Goal: Task Accomplishment & Management: Manage account settings

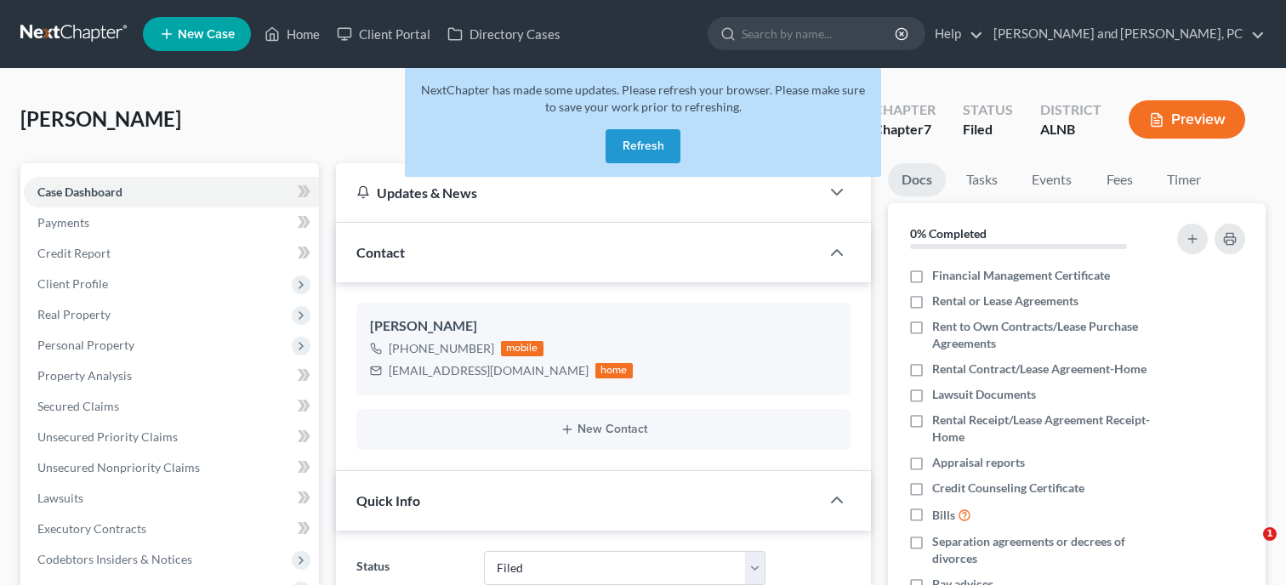
select select "6"
select select "0"
click at [644, 143] on button "Refresh" at bounding box center [642, 146] width 75 height 34
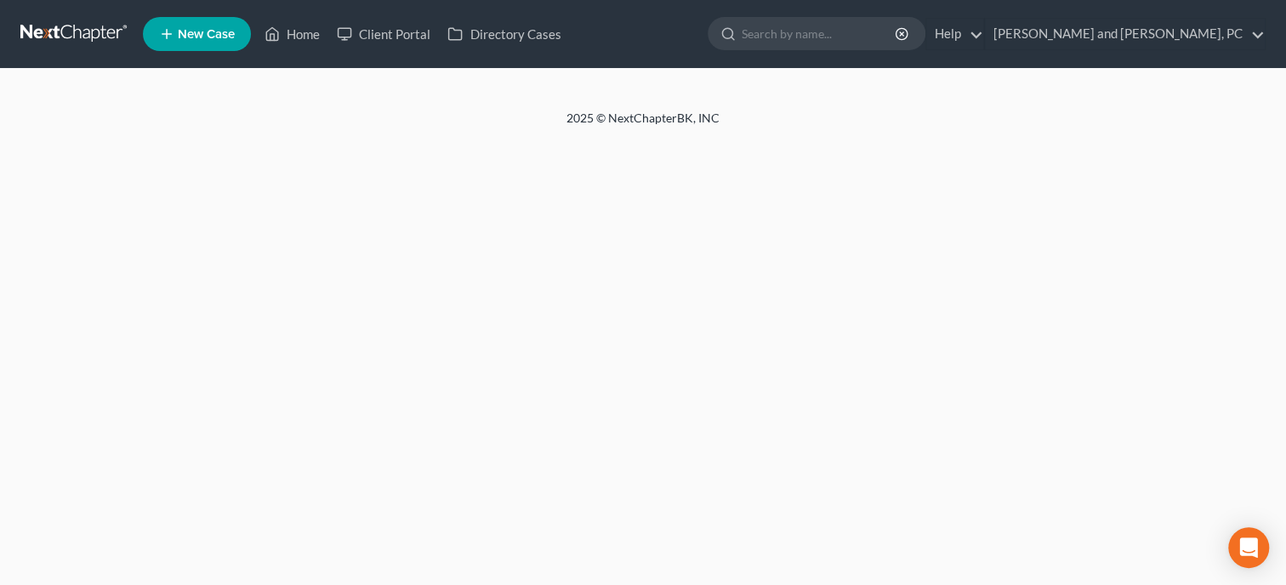
select select "6"
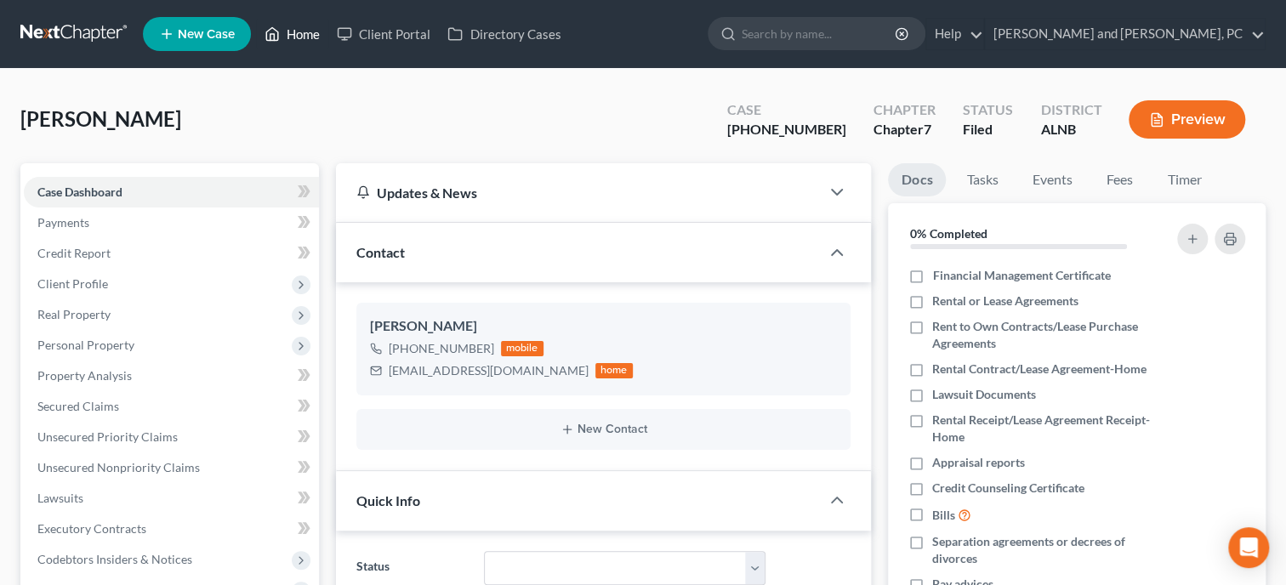
click at [302, 38] on link "Home" at bounding box center [292, 34] width 72 height 31
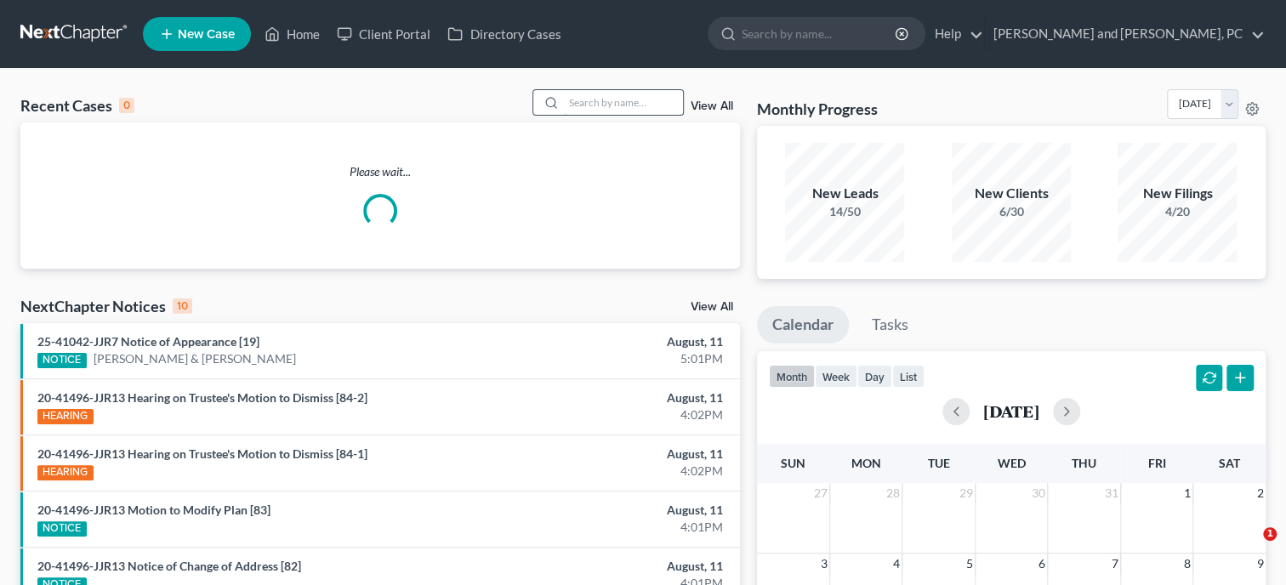
click at [585, 93] on input "search" at bounding box center [623, 102] width 119 height 25
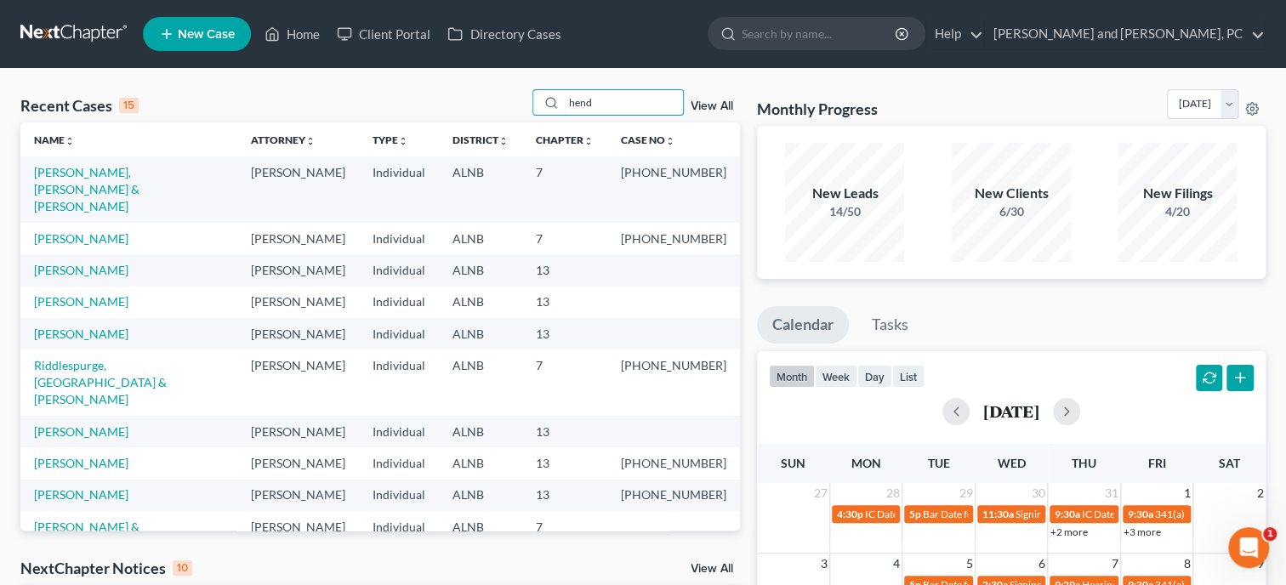
type input "hend"
click at [565, 126] on th "Chapter unfold_more expand_more expand_less" at bounding box center [564, 139] width 85 height 34
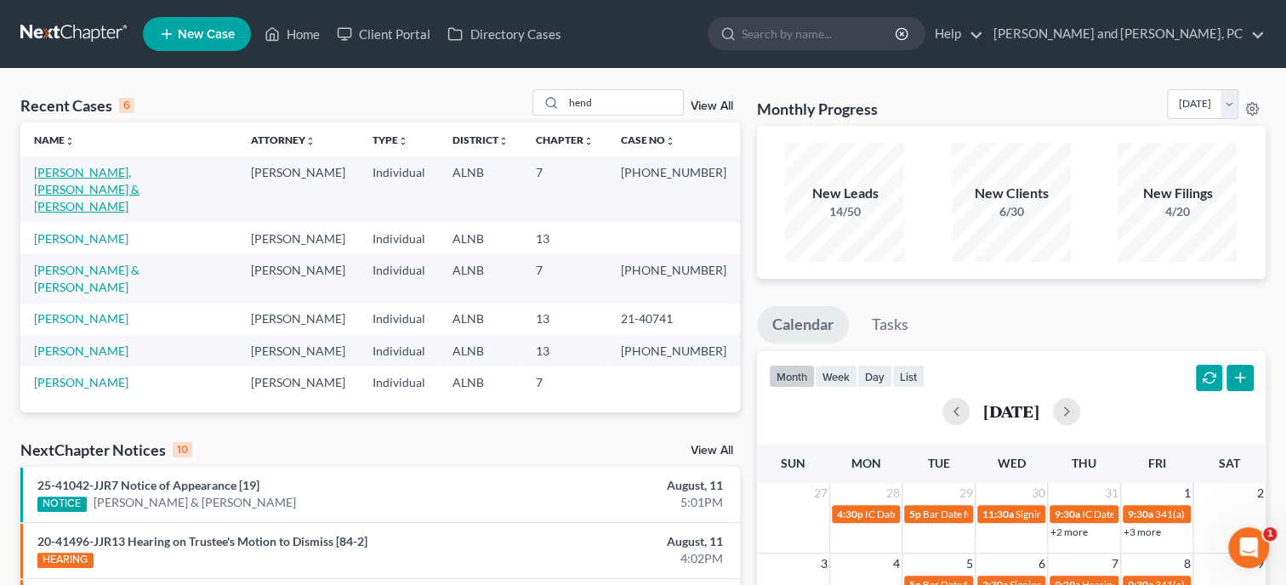
click at [139, 173] on link "[PERSON_NAME], [PERSON_NAME] & [PERSON_NAME]" at bounding box center [86, 189] width 105 height 48
select select "6"
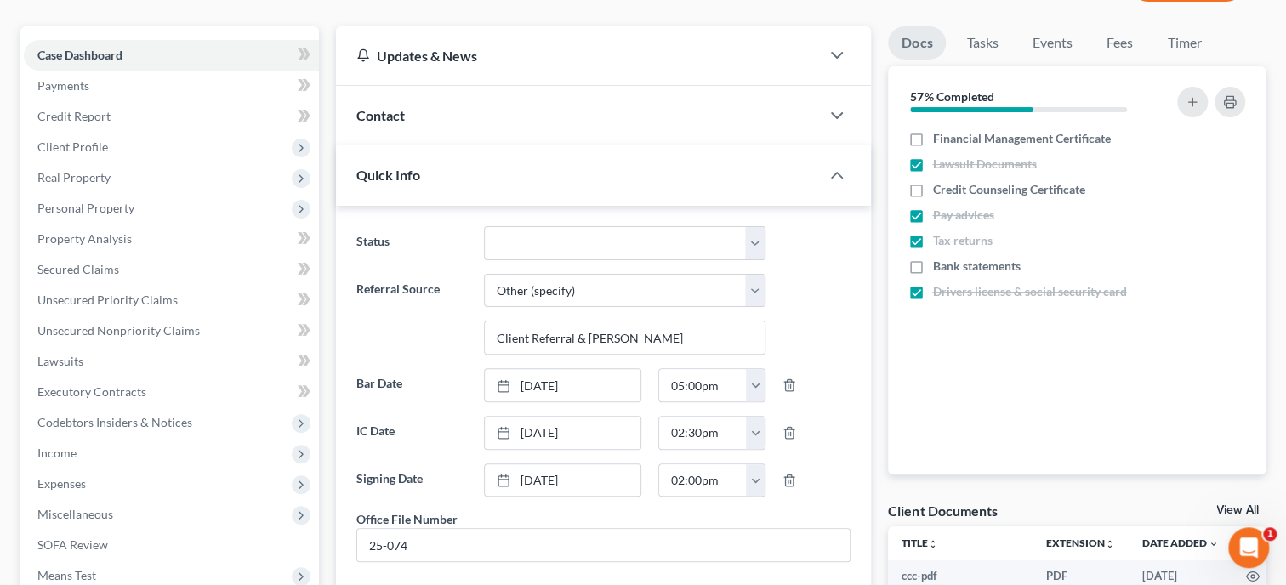
scroll to position [174, 0]
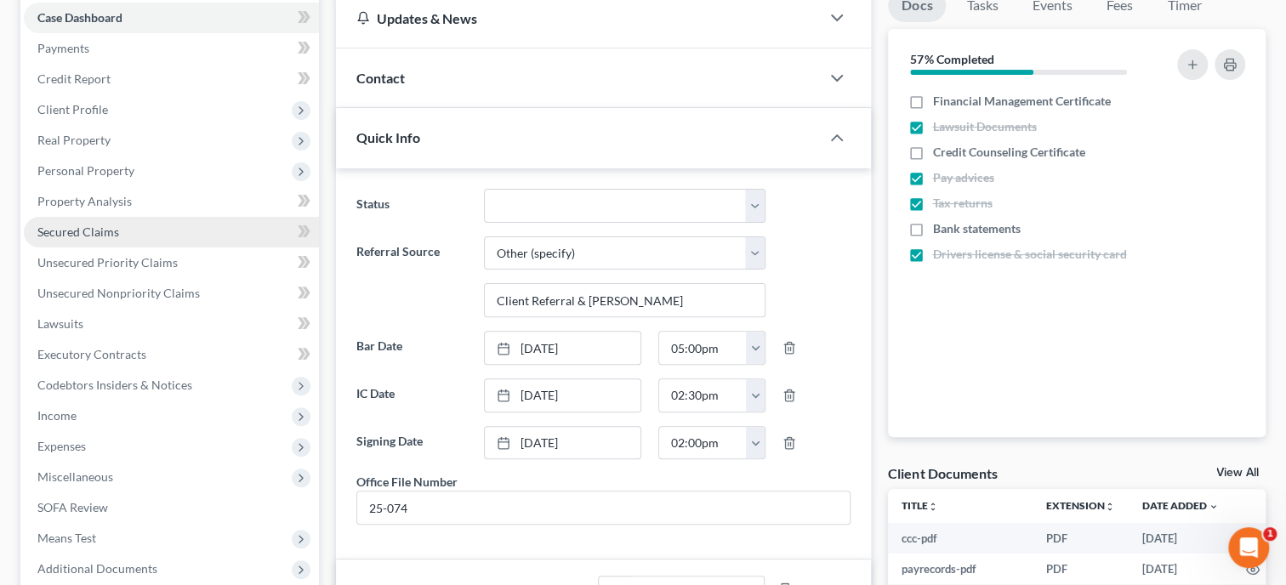
click at [150, 217] on link "Secured Claims" at bounding box center [171, 232] width 295 height 31
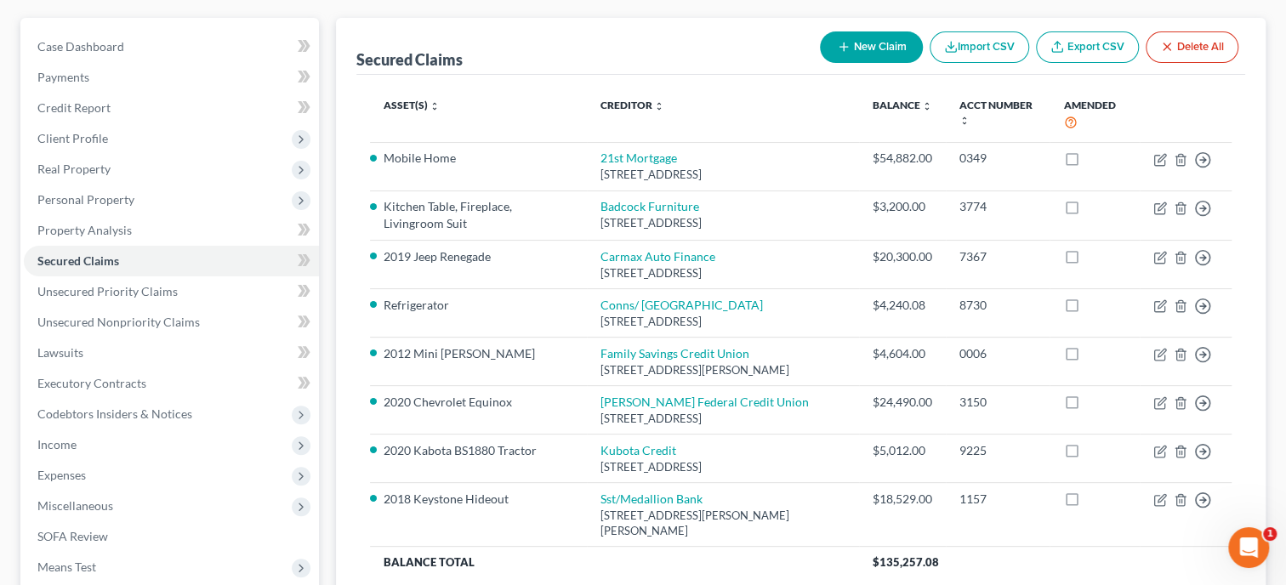
scroll to position [174, 0]
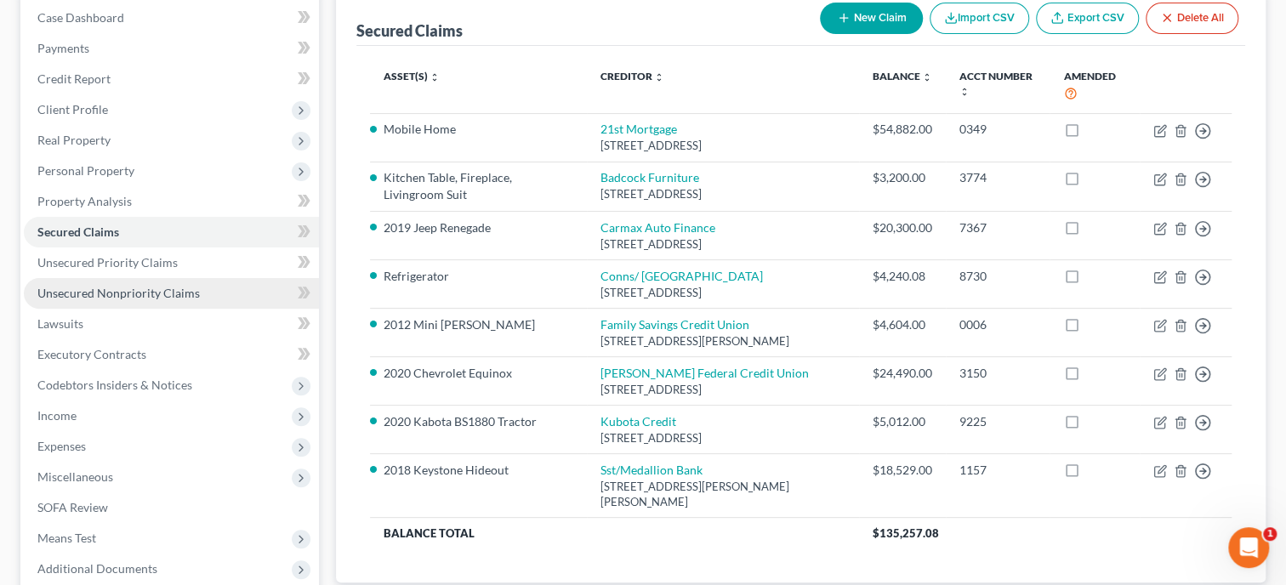
click at [84, 298] on span "Unsecured Nonpriority Claims" at bounding box center [118, 293] width 162 height 14
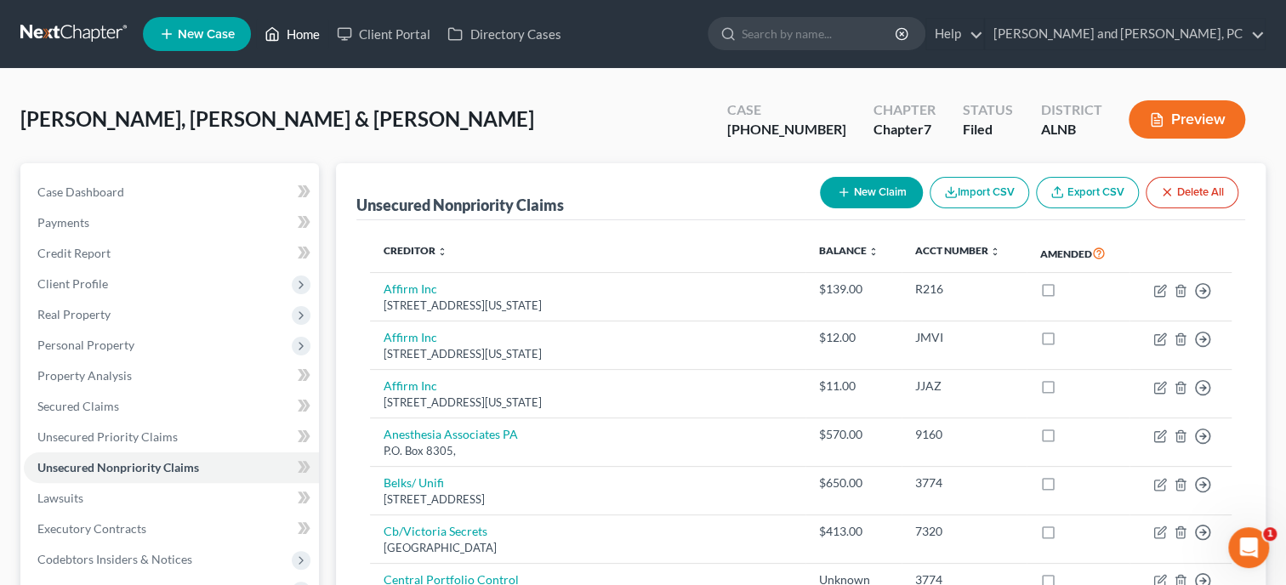
click at [309, 43] on link "Home" at bounding box center [292, 34] width 72 height 31
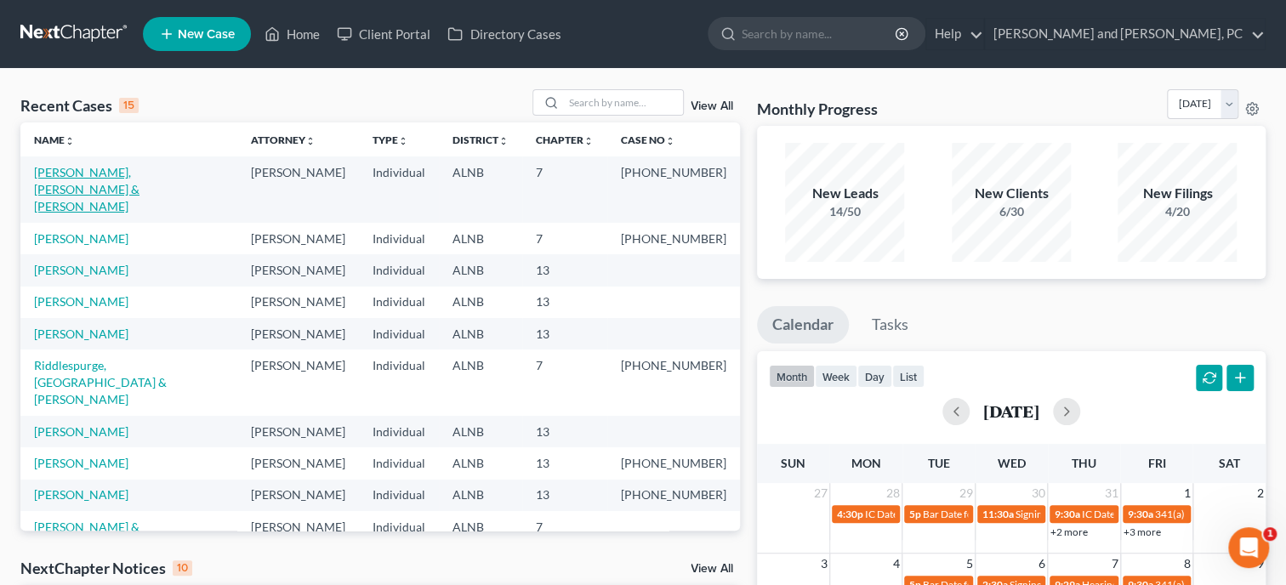
click at [139, 179] on link "[PERSON_NAME], [PERSON_NAME] & [PERSON_NAME]" at bounding box center [86, 189] width 105 height 48
select select "6"
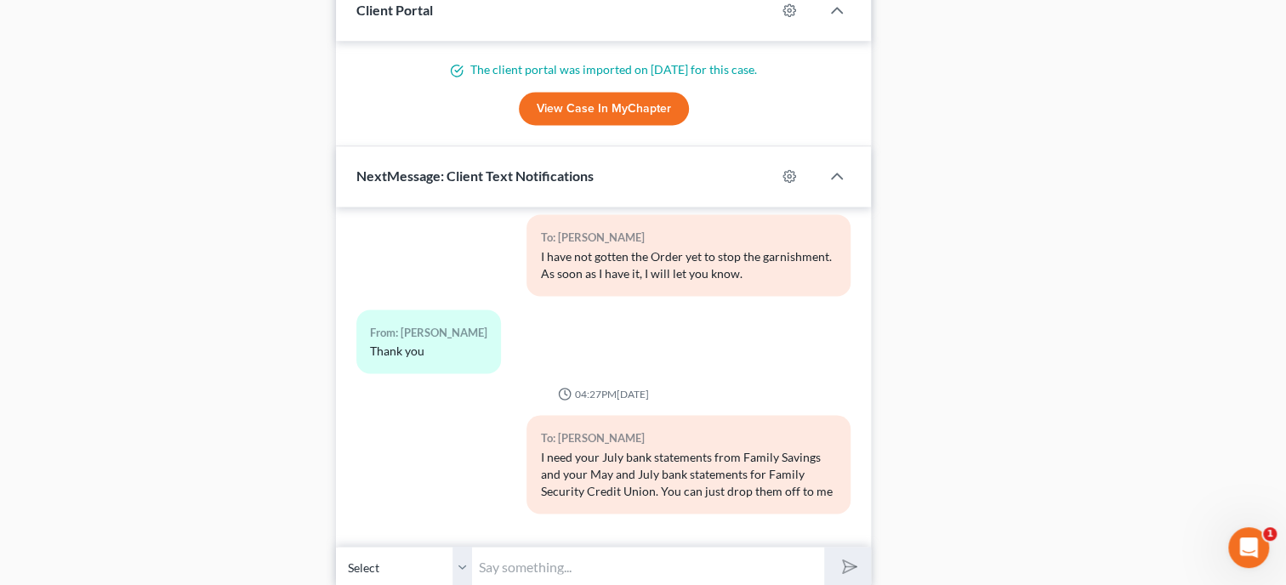
scroll to position [1392, 0]
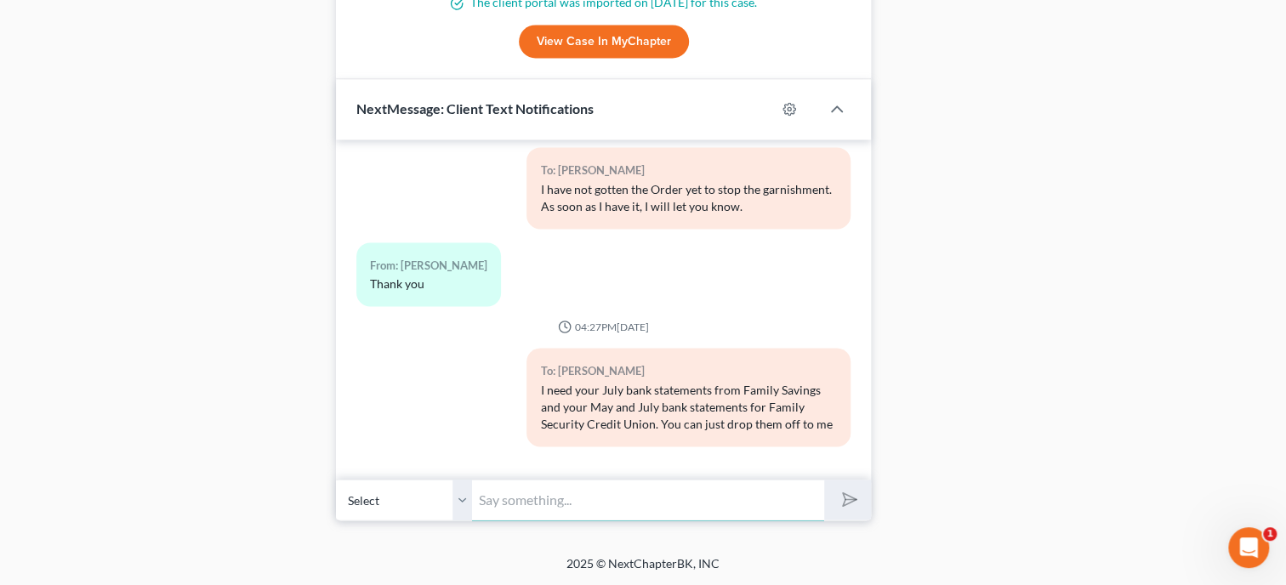
click at [559, 495] on input "text" at bounding box center [648, 500] width 352 height 42
type input "Has Flagship already gotten the truck back?"
click at [824, 480] on button "submit" at bounding box center [847, 500] width 47 height 40
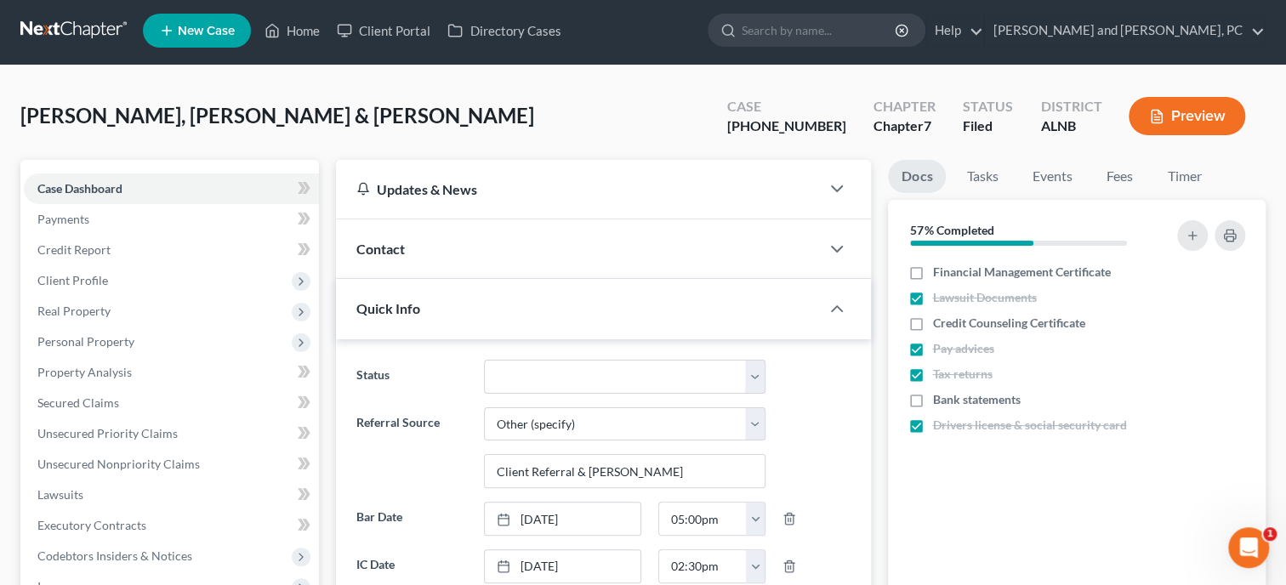
scroll to position [0, 0]
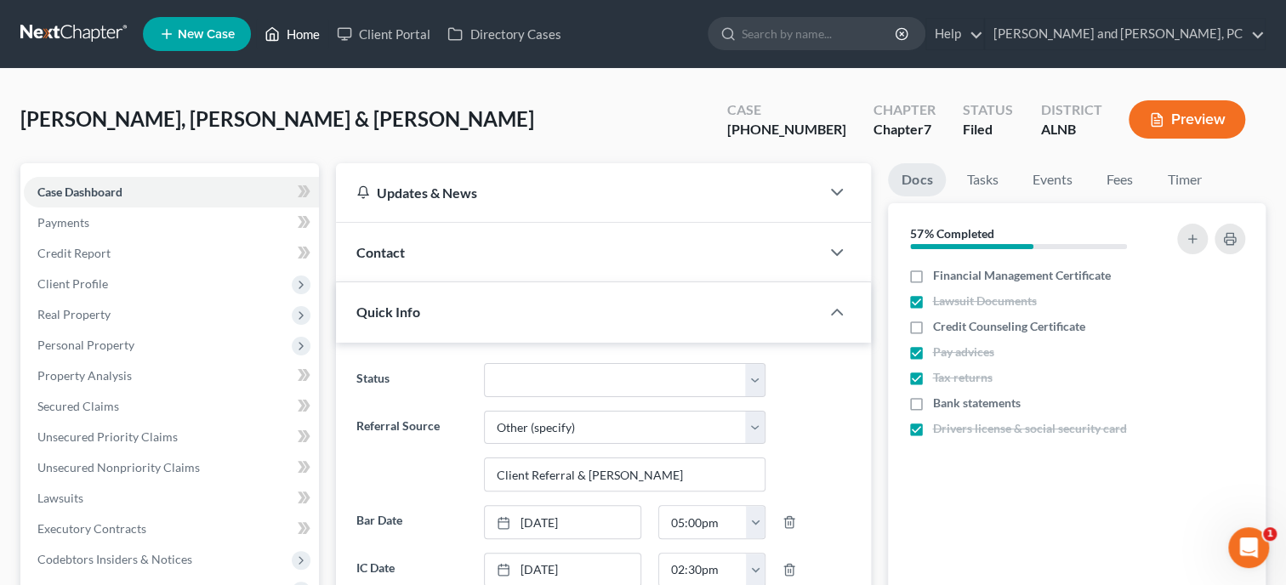
click at [298, 33] on link "Home" at bounding box center [292, 34] width 72 height 31
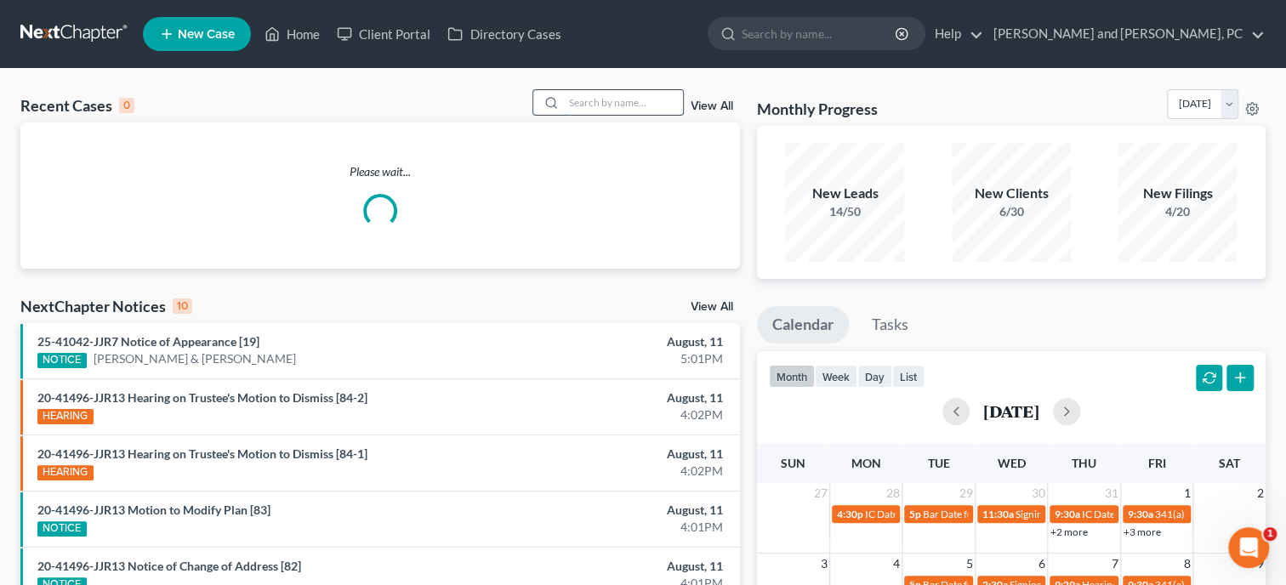
click at [565, 98] on input "search" at bounding box center [623, 102] width 119 height 25
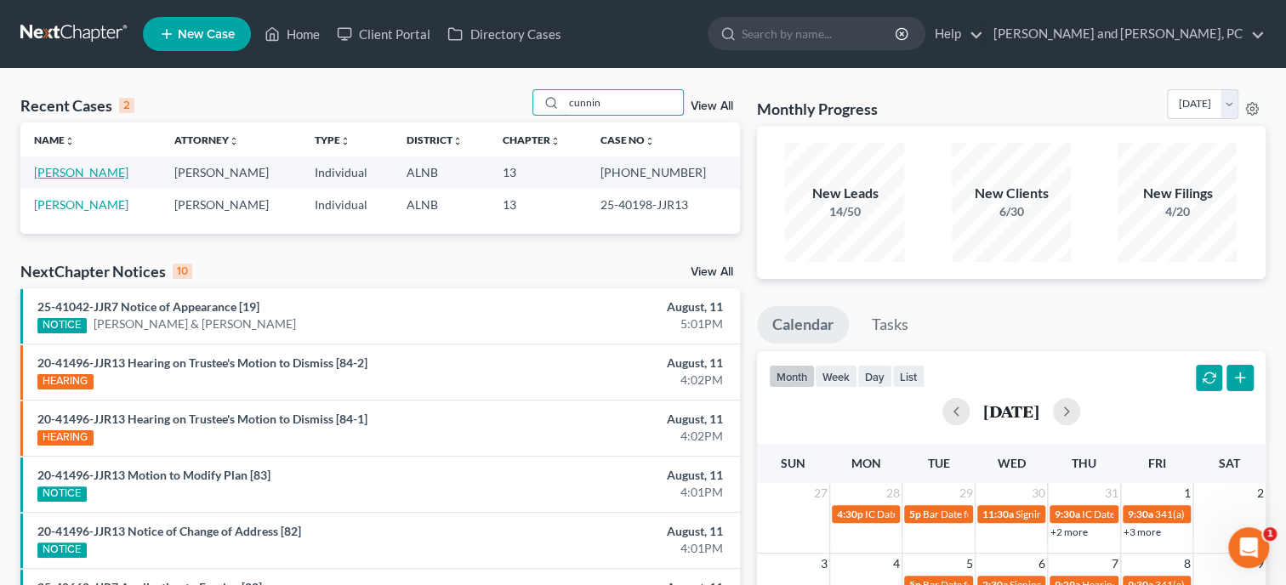
type input "cunnin"
click at [75, 168] on link "[PERSON_NAME]" at bounding box center [81, 172] width 94 height 14
select select "4"
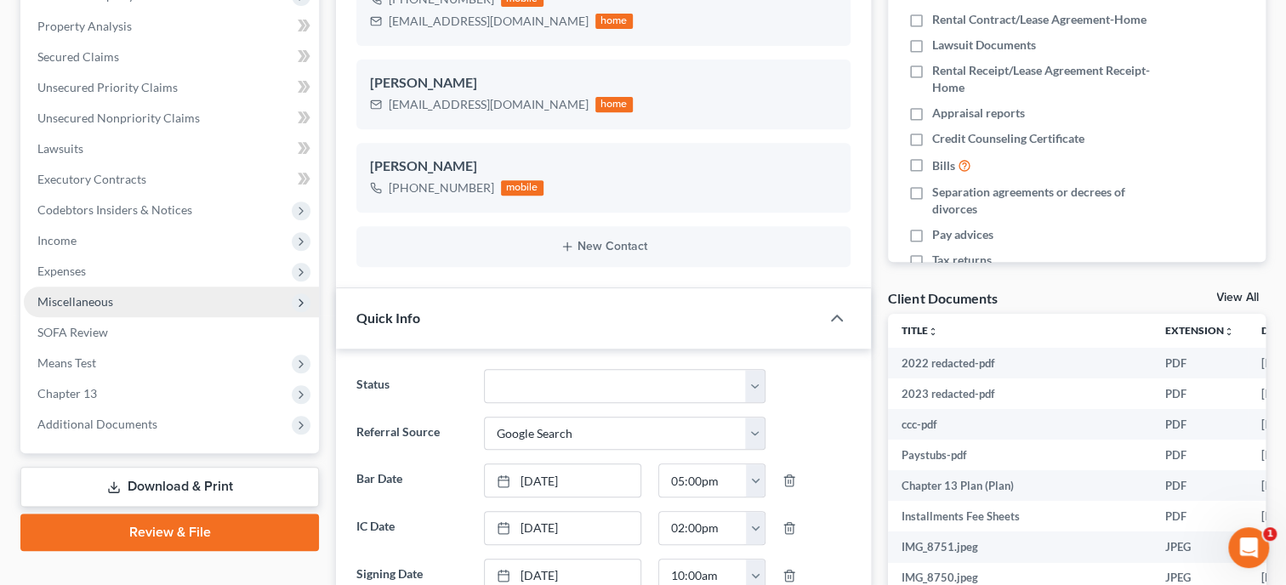
scroll to position [3838, 0]
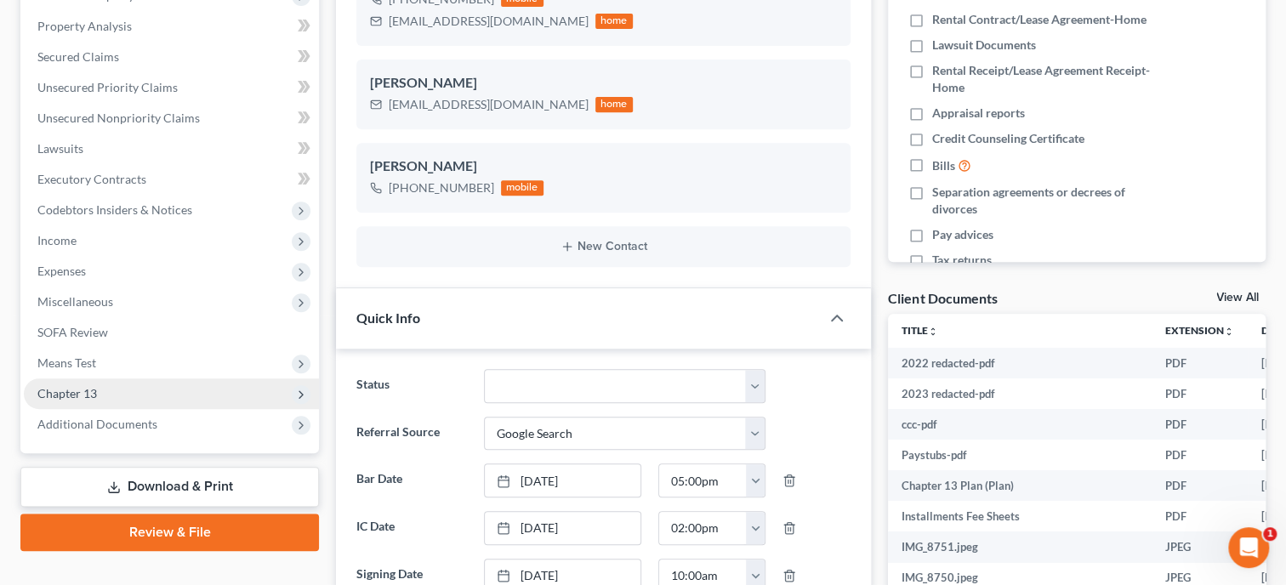
click at [82, 387] on span "Chapter 13" at bounding box center [67, 393] width 60 height 14
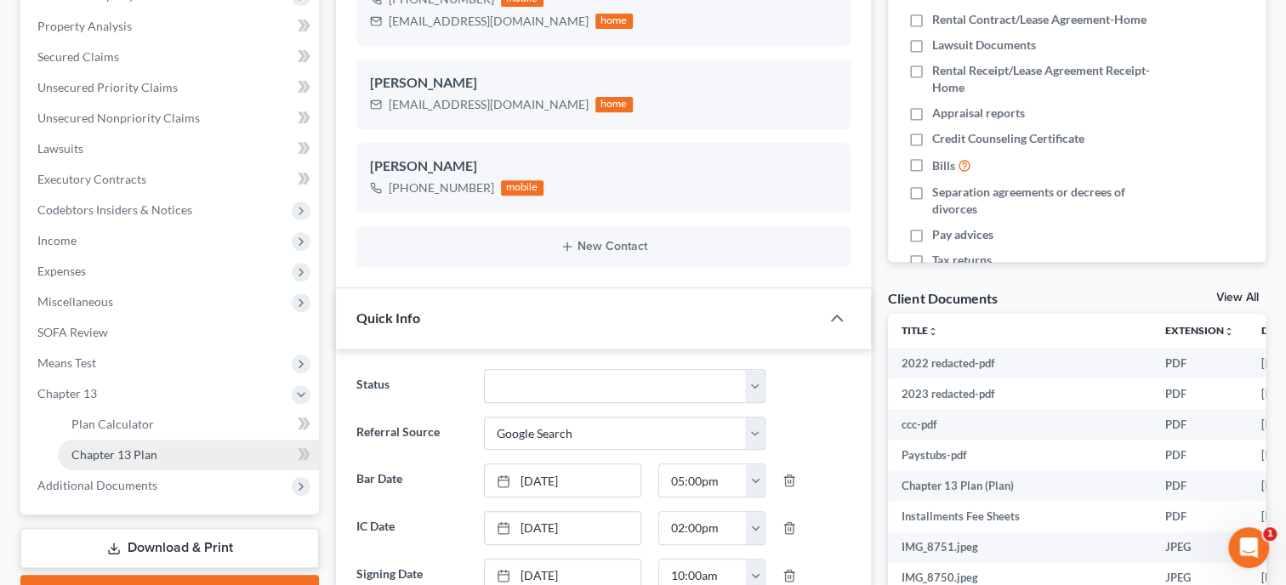
click at [101, 455] on span "Chapter 13 Plan" at bounding box center [114, 454] width 86 height 14
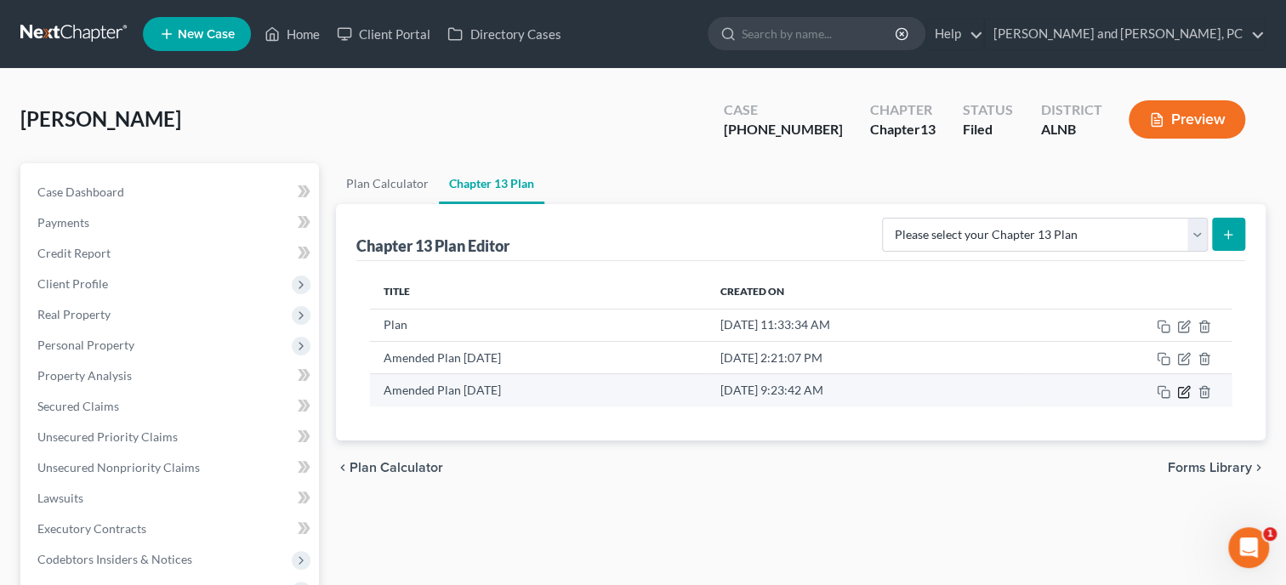
click at [1182, 392] on icon "button" at bounding box center [1185, 390] width 8 height 8
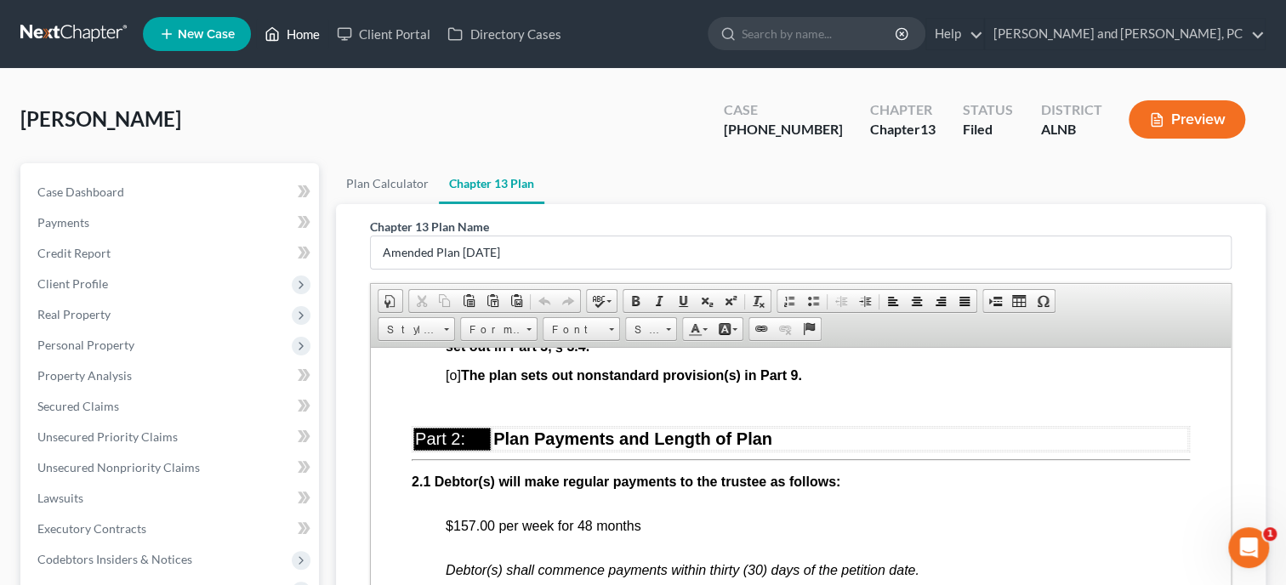
click at [316, 42] on link "Home" at bounding box center [292, 34] width 72 height 31
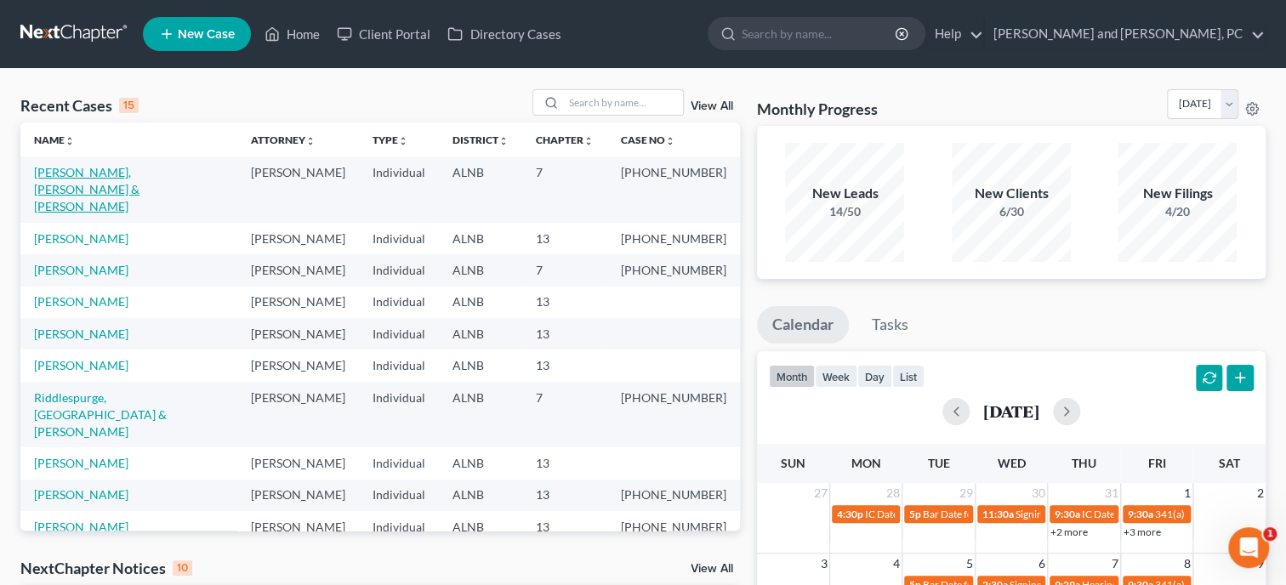
click at [139, 172] on link "[PERSON_NAME], [PERSON_NAME] & [PERSON_NAME]" at bounding box center [86, 189] width 105 height 48
select select "6"
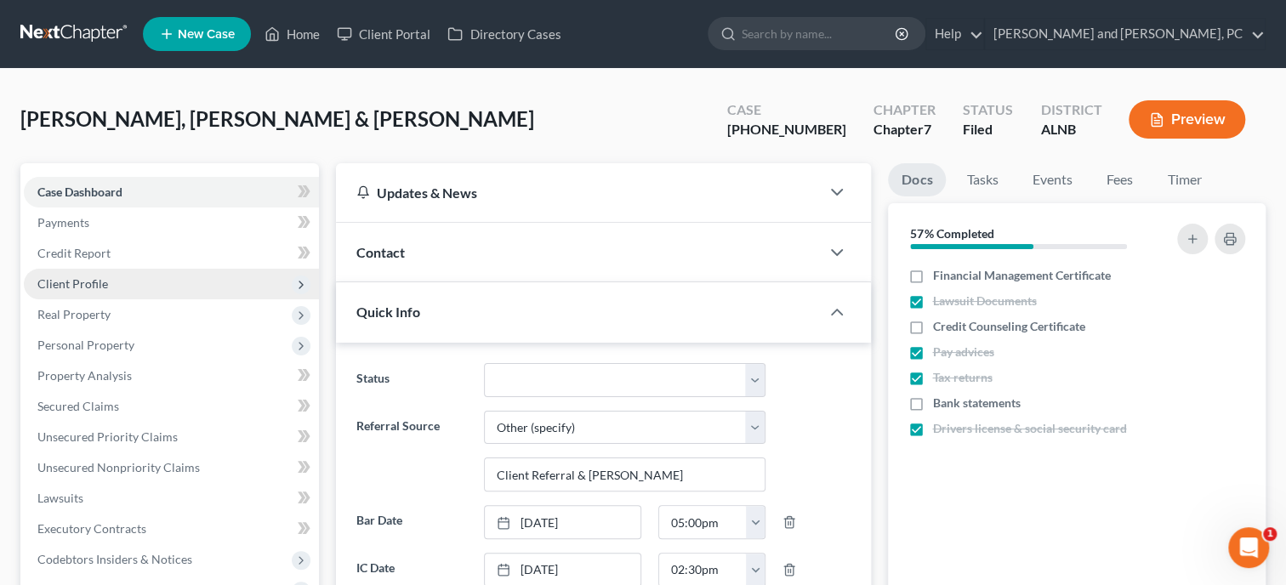
scroll to position [1875, 0]
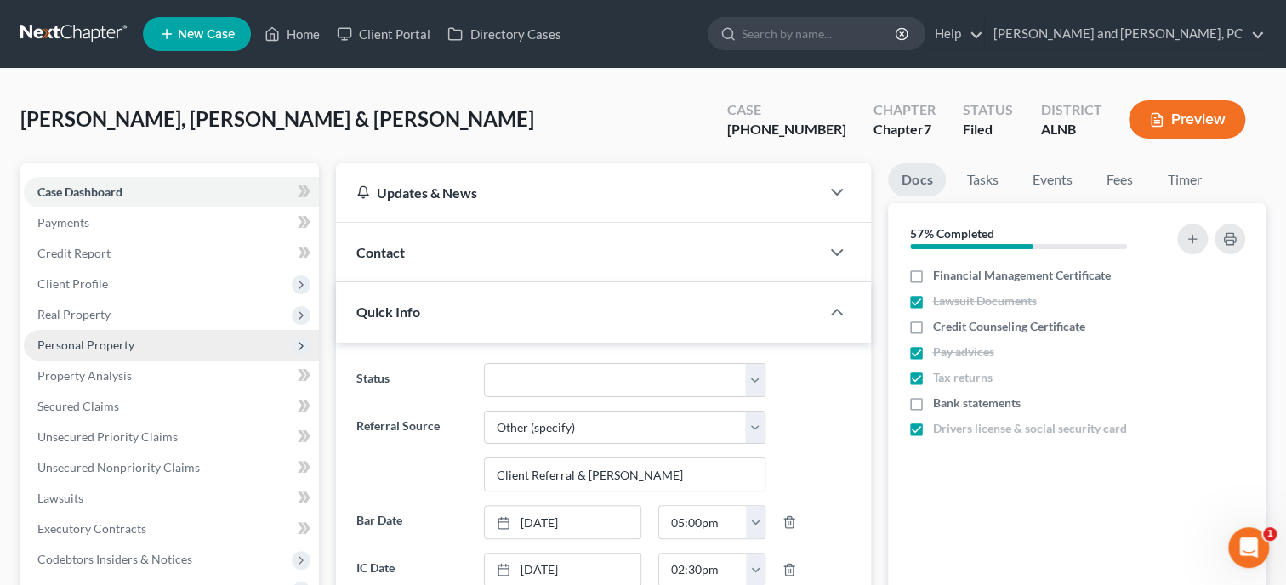
click at [95, 347] on span "Personal Property" at bounding box center [85, 345] width 97 height 14
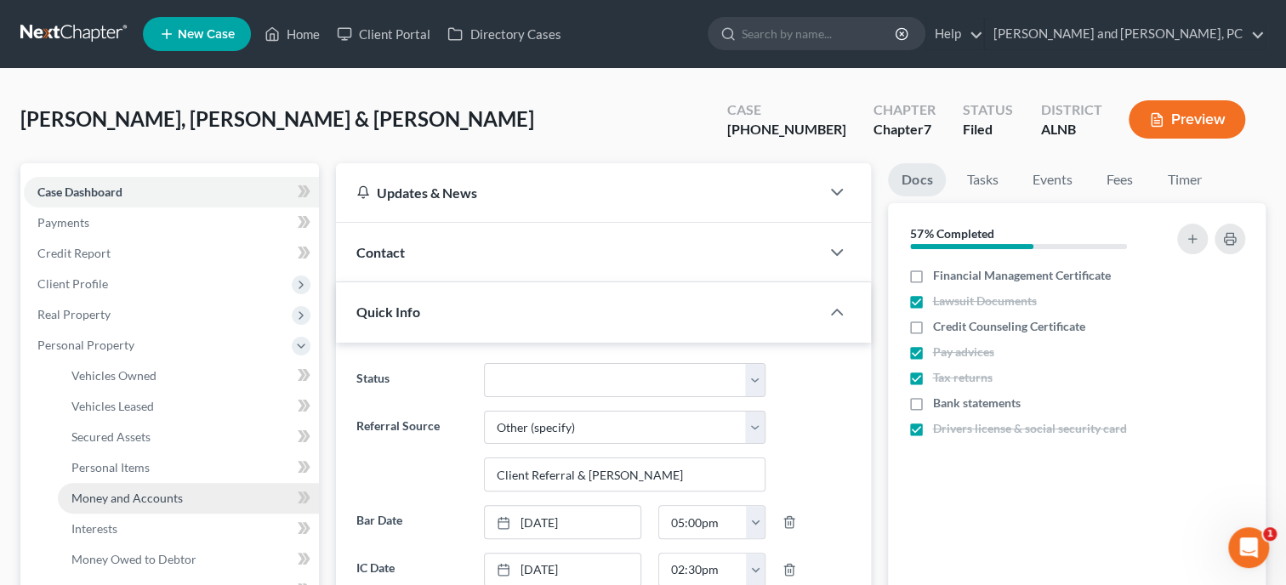
click at [111, 493] on span "Money and Accounts" at bounding box center [126, 498] width 111 height 14
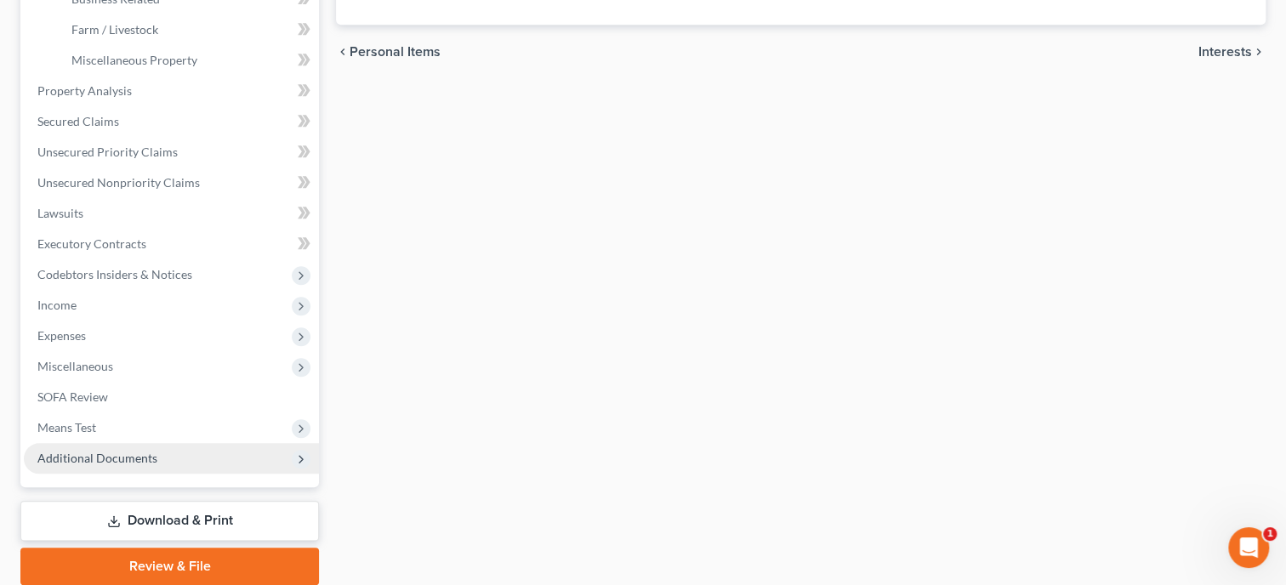
scroll to position [612, 0]
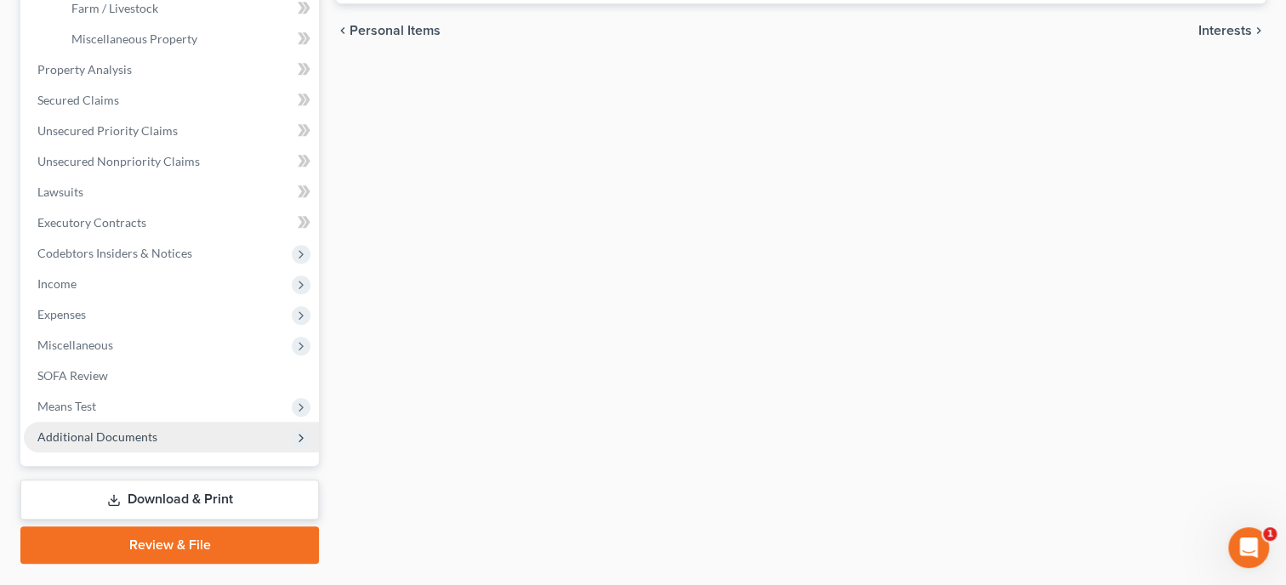
click at [159, 435] on span "Additional Documents" at bounding box center [171, 437] width 295 height 31
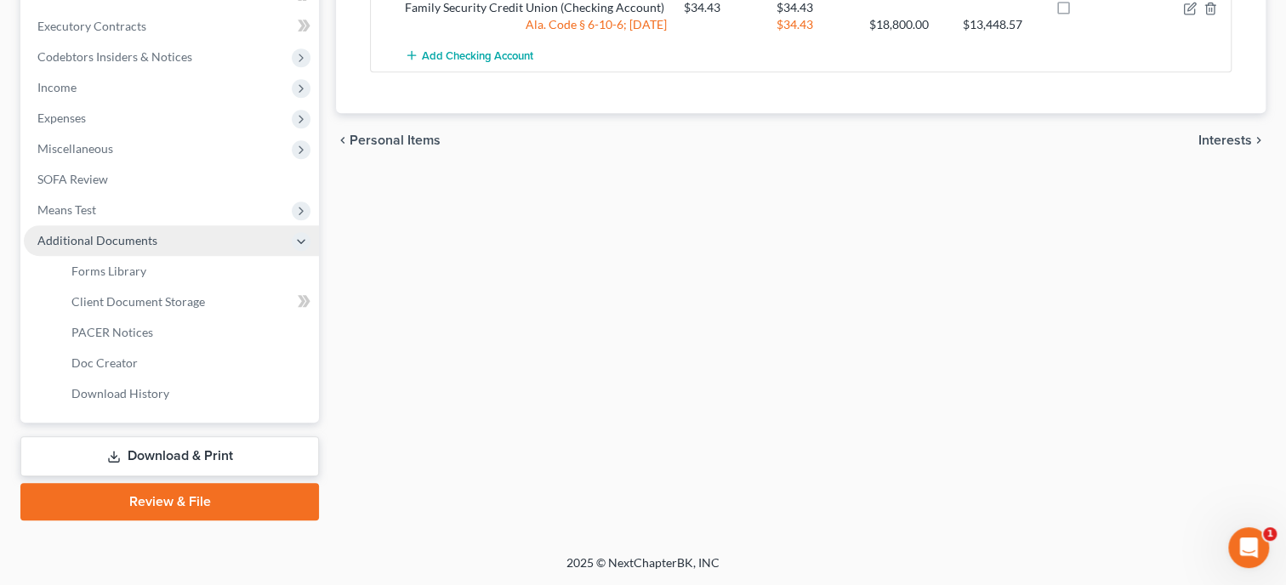
scroll to position [500, 0]
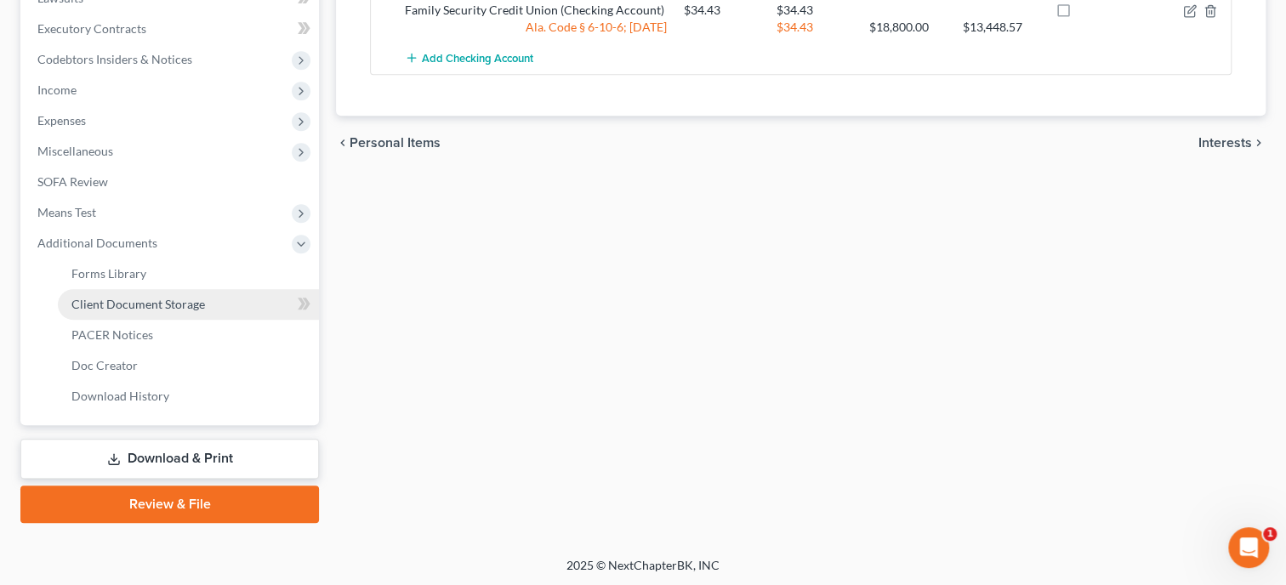
click at [168, 297] on span "Client Document Storage" at bounding box center [137, 304] width 133 height 14
select select "23"
select select "40"
select select "19"
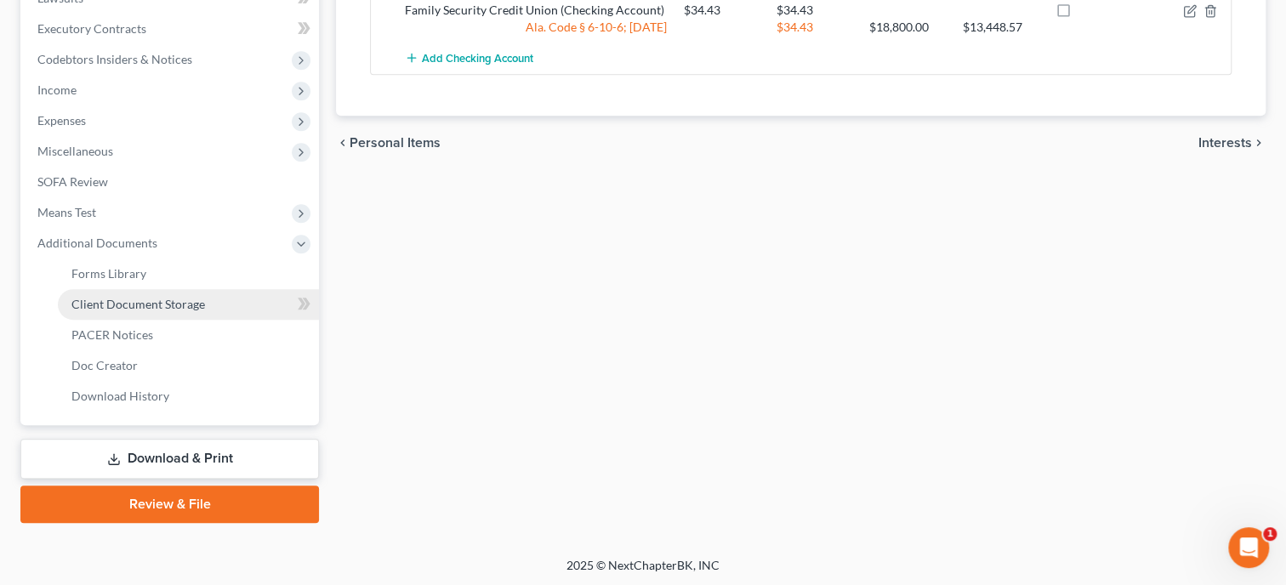
select select "5"
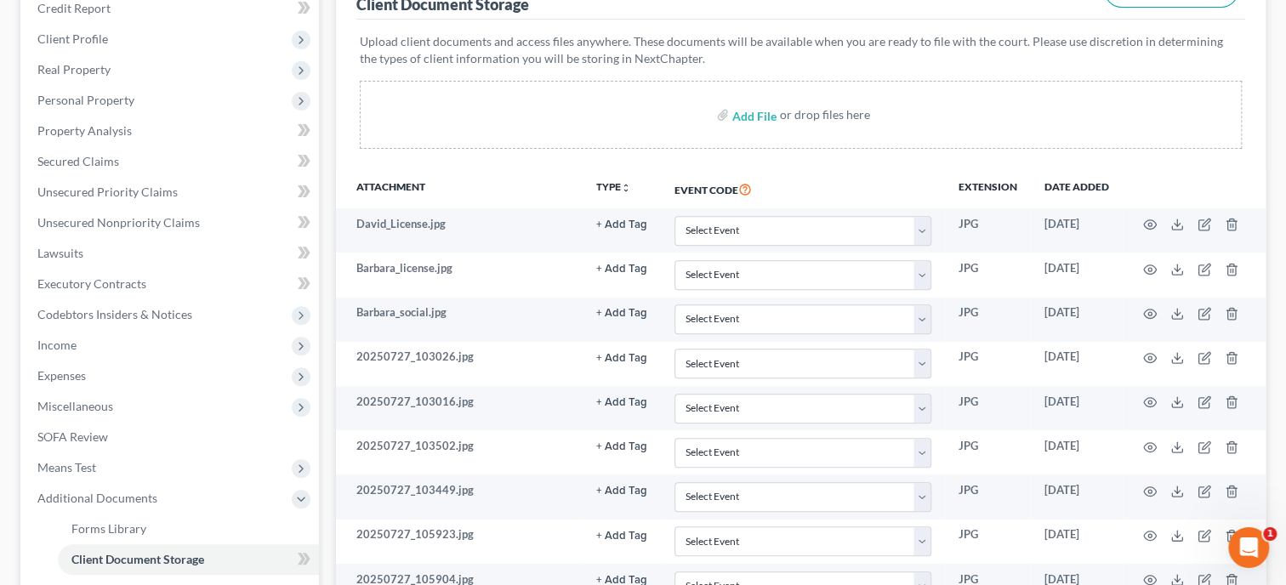
scroll to position [262, 0]
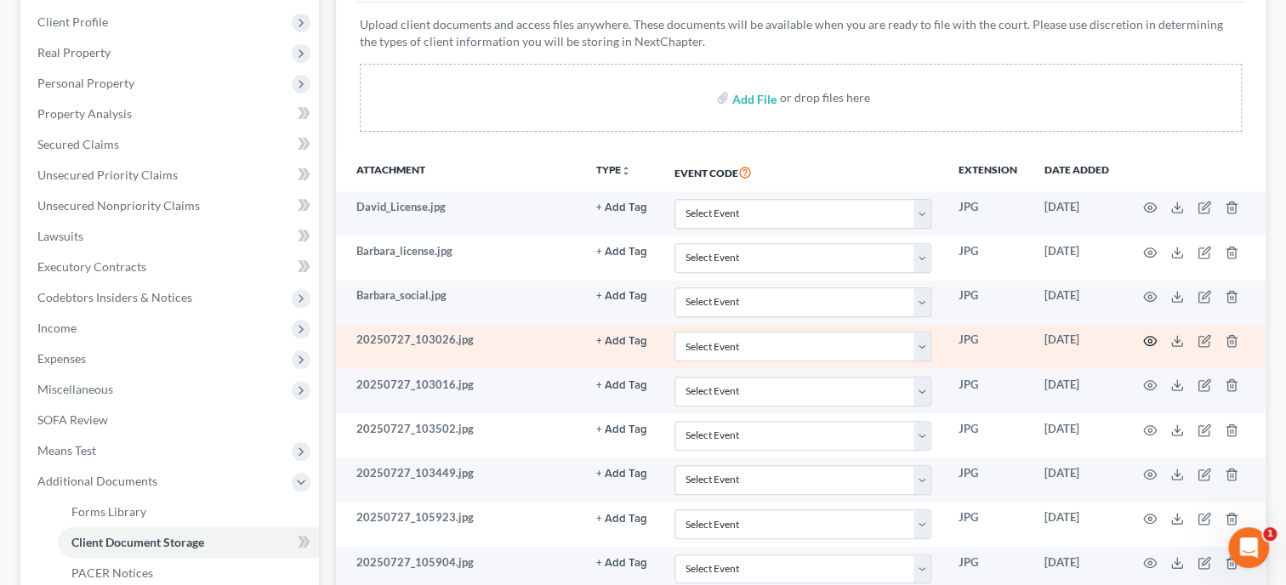
click at [1151, 342] on icon "button" at bounding box center [1150, 341] width 14 height 14
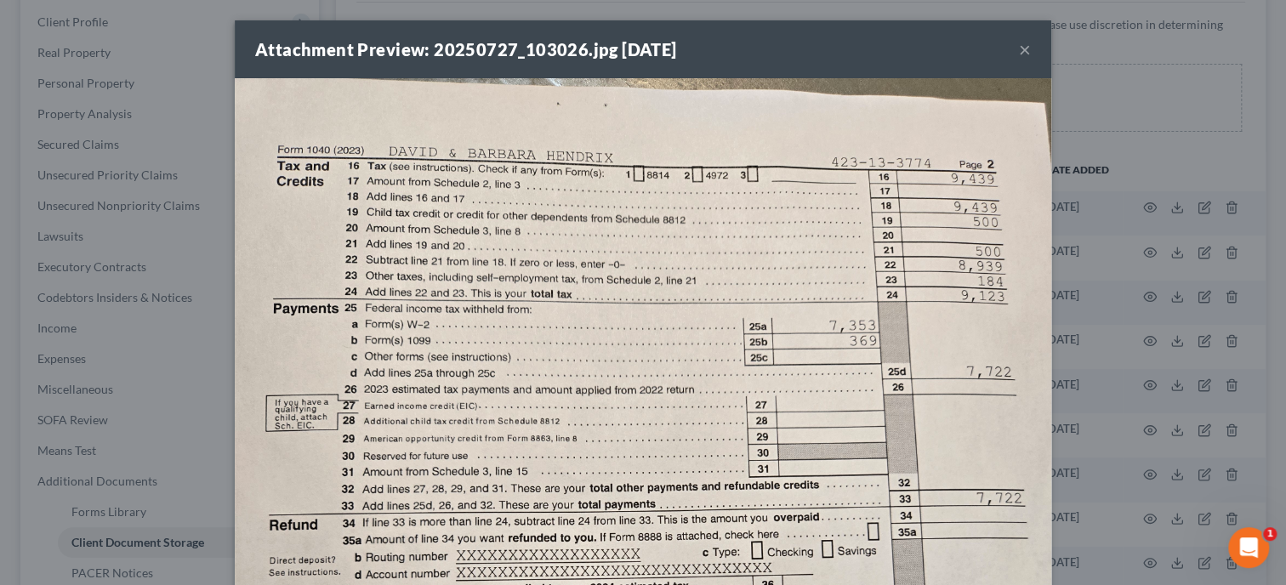
click at [1031, 55] on div "Attachment Preview: 20250727_103026.jpg [DATE] ×" at bounding box center [643, 49] width 816 height 58
click at [1026, 51] on button "×" at bounding box center [1025, 49] width 12 height 20
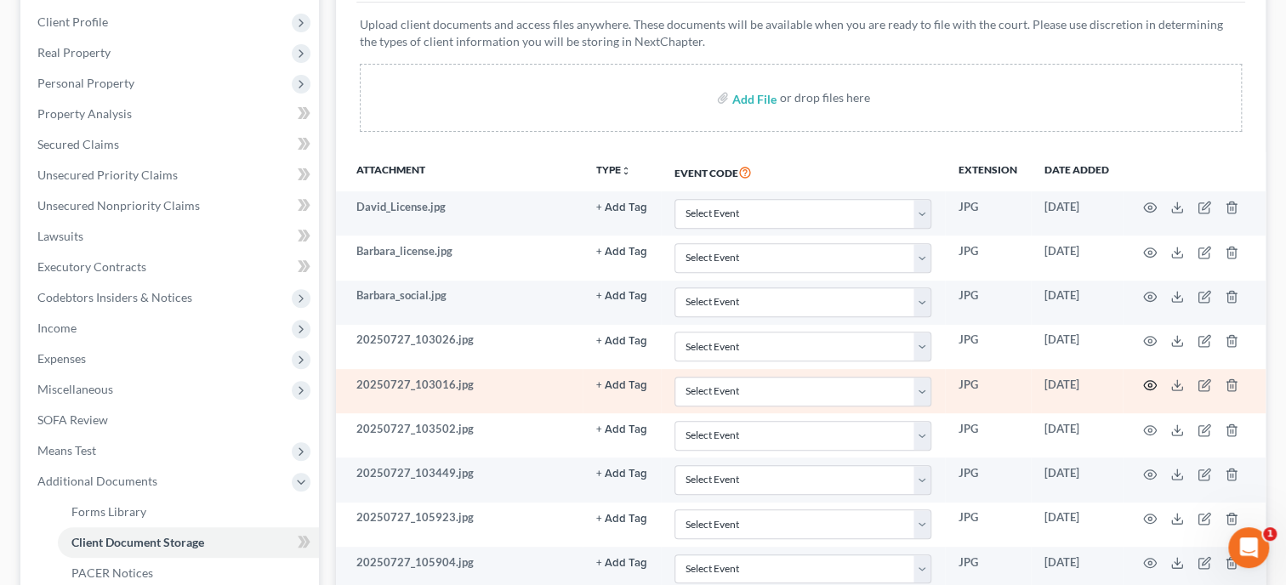
click at [1148, 388] on icon "button" at bounding box center [1150, 385] width 13 height 9
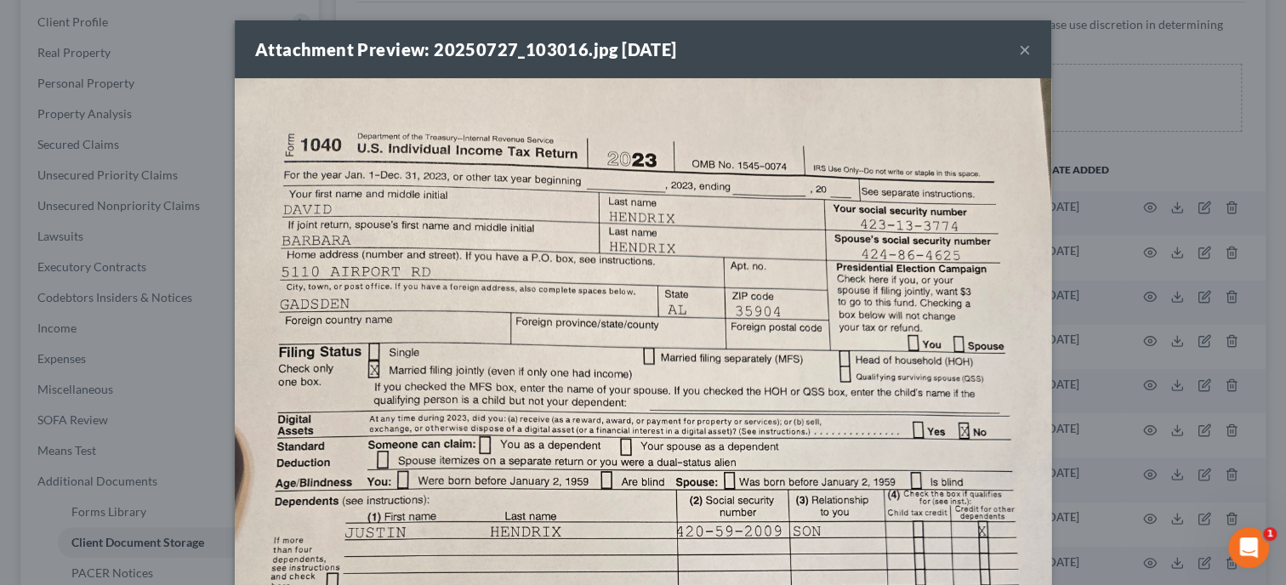
click at [1021, 46] on button "×" at bounding box center [1025, 49] width 12 height 20
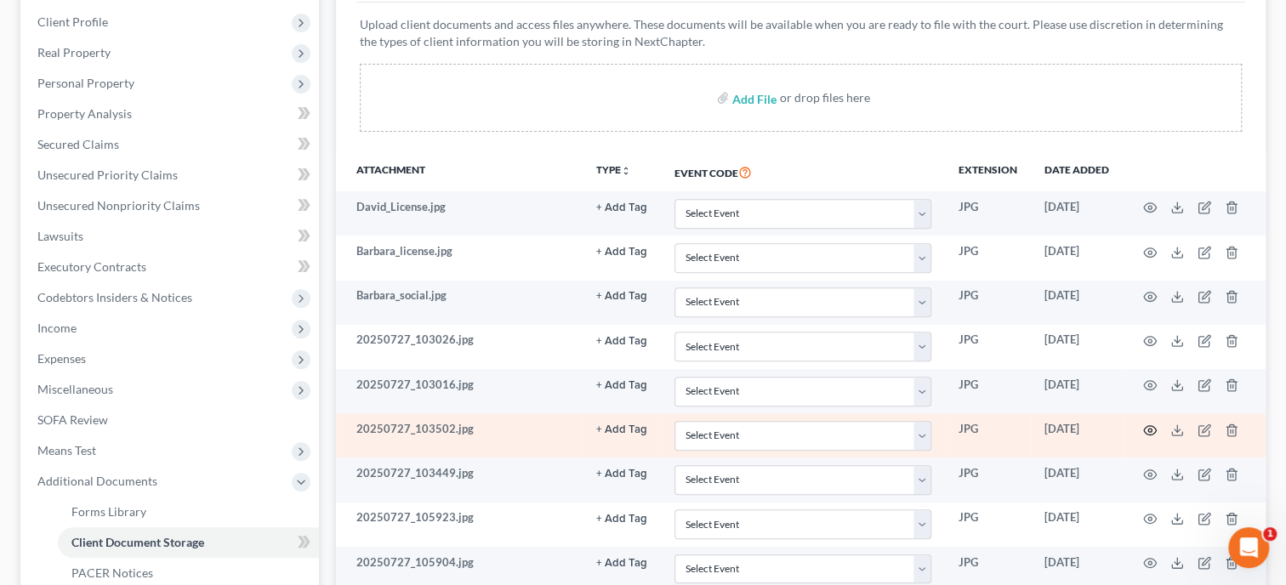
click at [1149, 430] on icon "button" at bounding box center [1150, 430] width 14 height 14
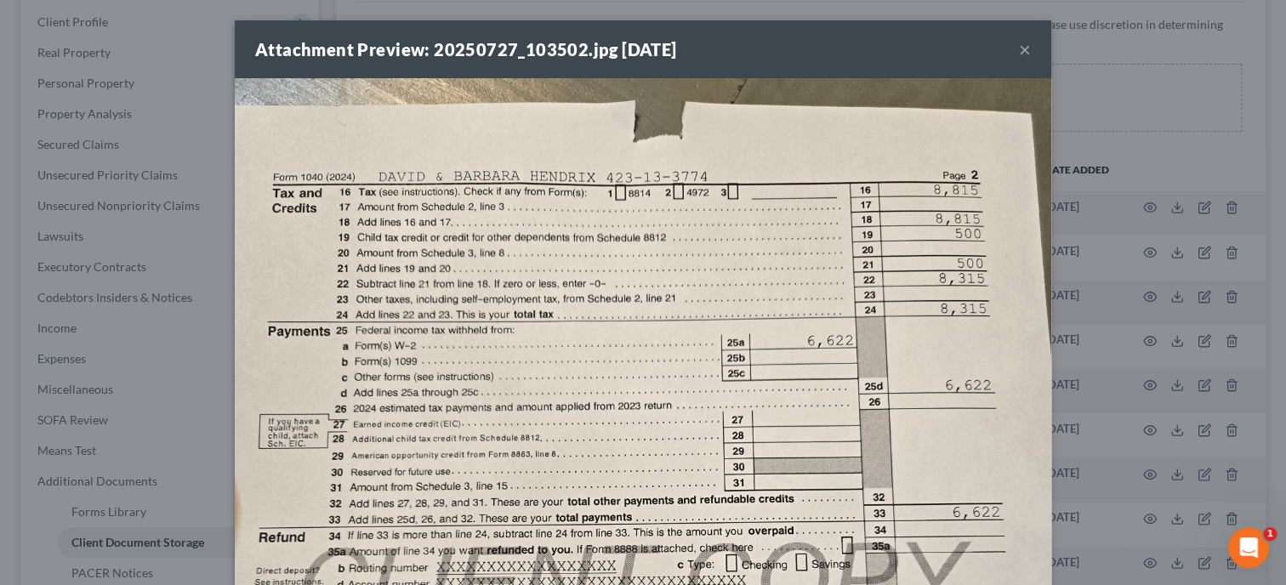
click at [1030, 54] on div "Attachment Preview: 20250727_103502.jpg [DATE] ×" at bounding box center [643, 49] width 816 height 58
click at [1025, 52] on button "×" at bounding box center [1025, 49] width 12 height 20
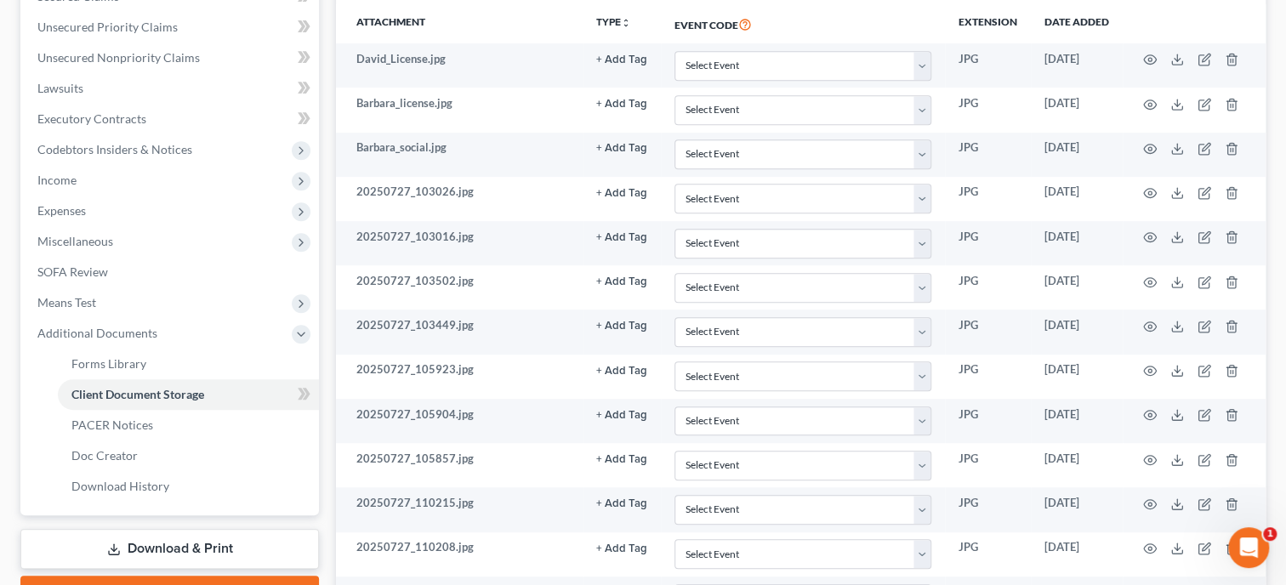
scroll to position [437, 0]
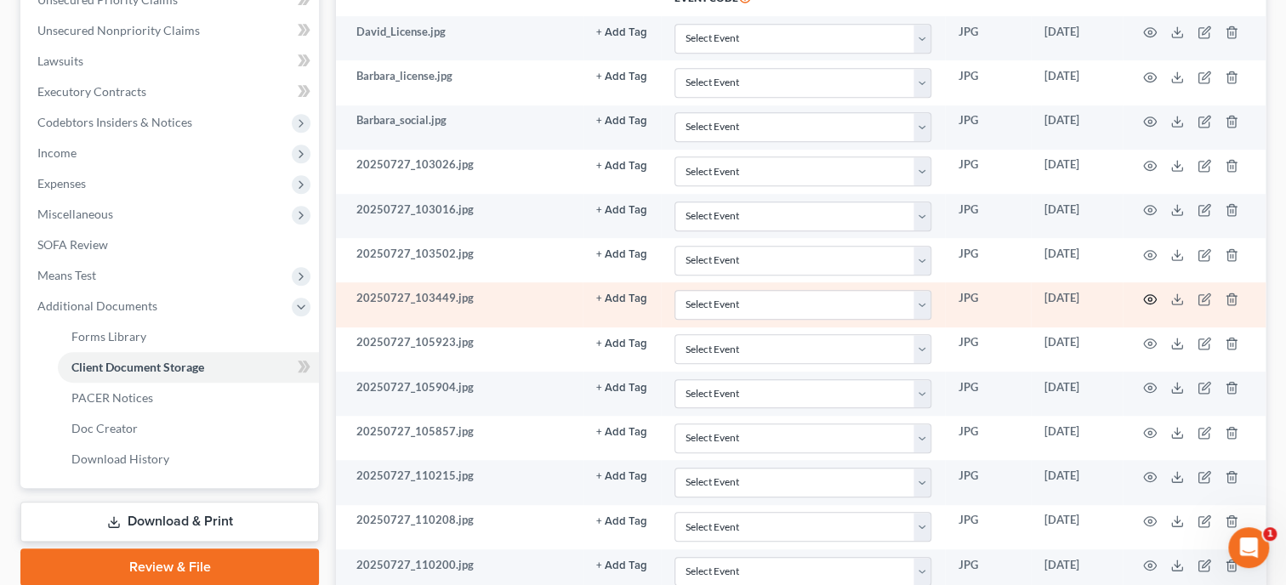
click at [1144, 301] on icon "button" at bounding box center [1150, 299] width 14 height 14
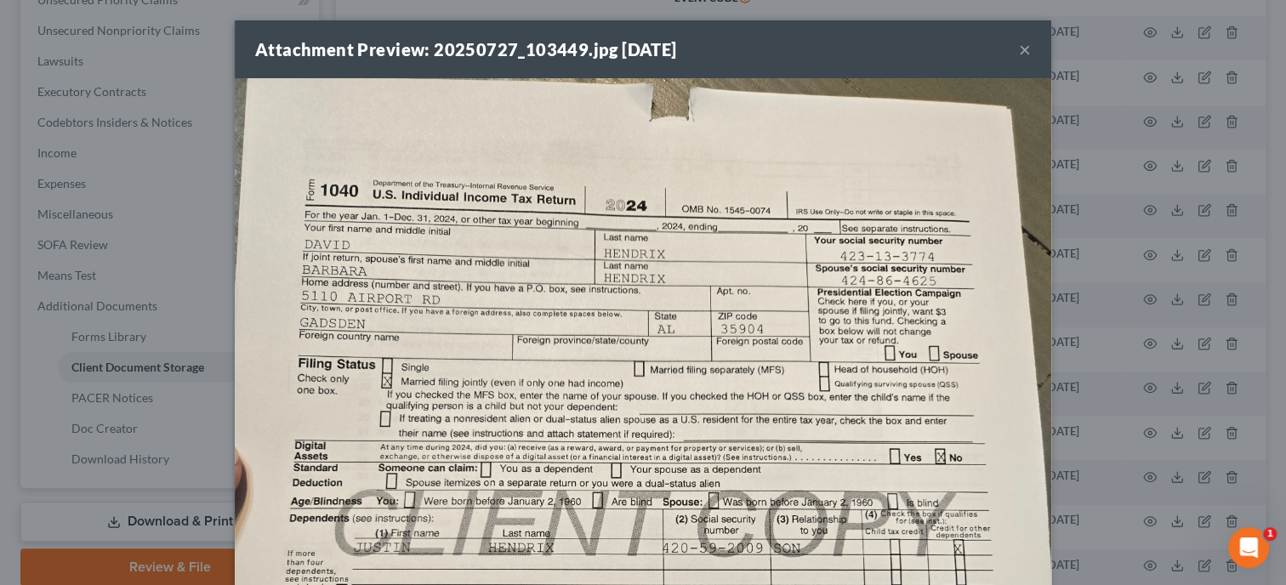
click at [1025, 51] on button "×" at bounding box center [1025, 49] width 12 height 20
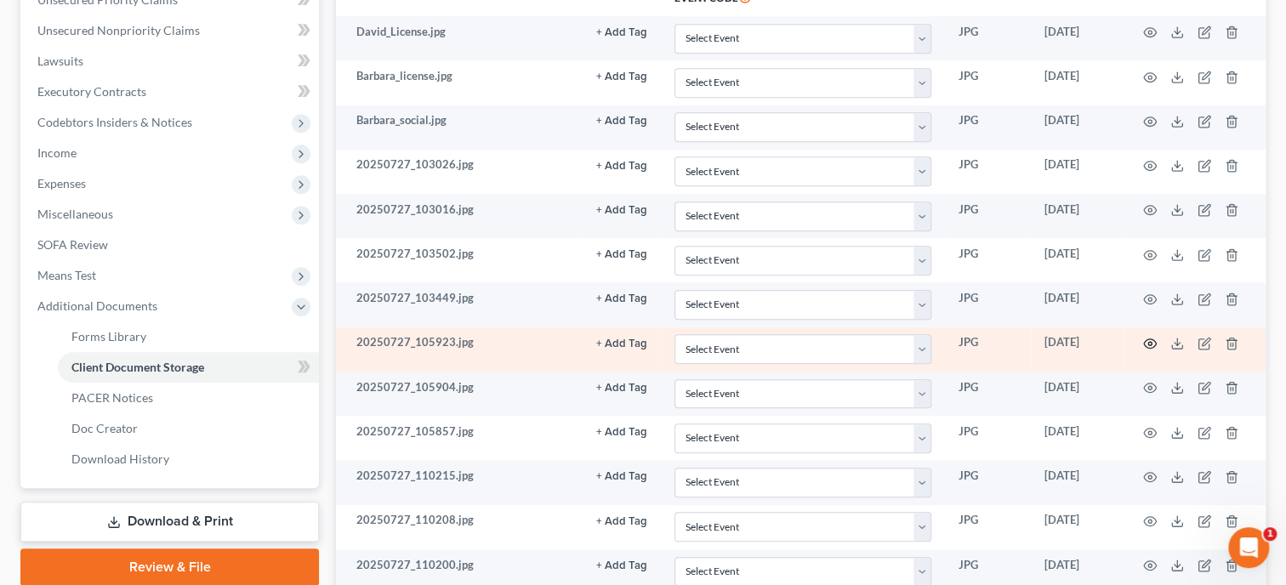
click at [1143, 338] on icon "button" at bounding box center [1150, 344] width 14 height 14
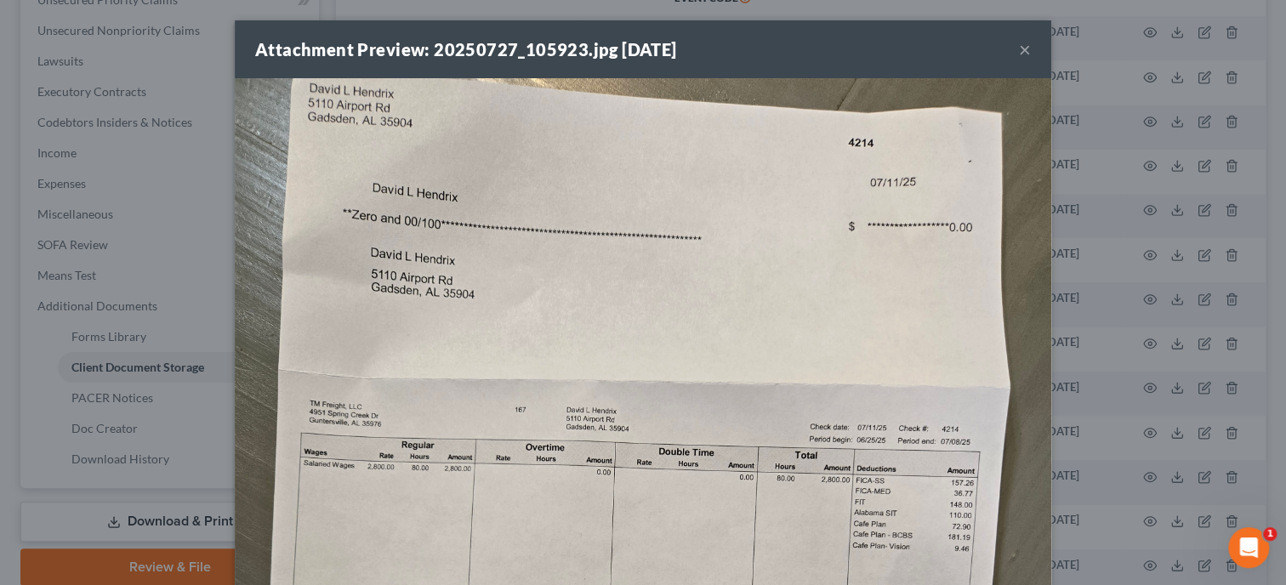
click at [1024, 56] on button "×" at bounding box center [1025, 49] width 12 height 20
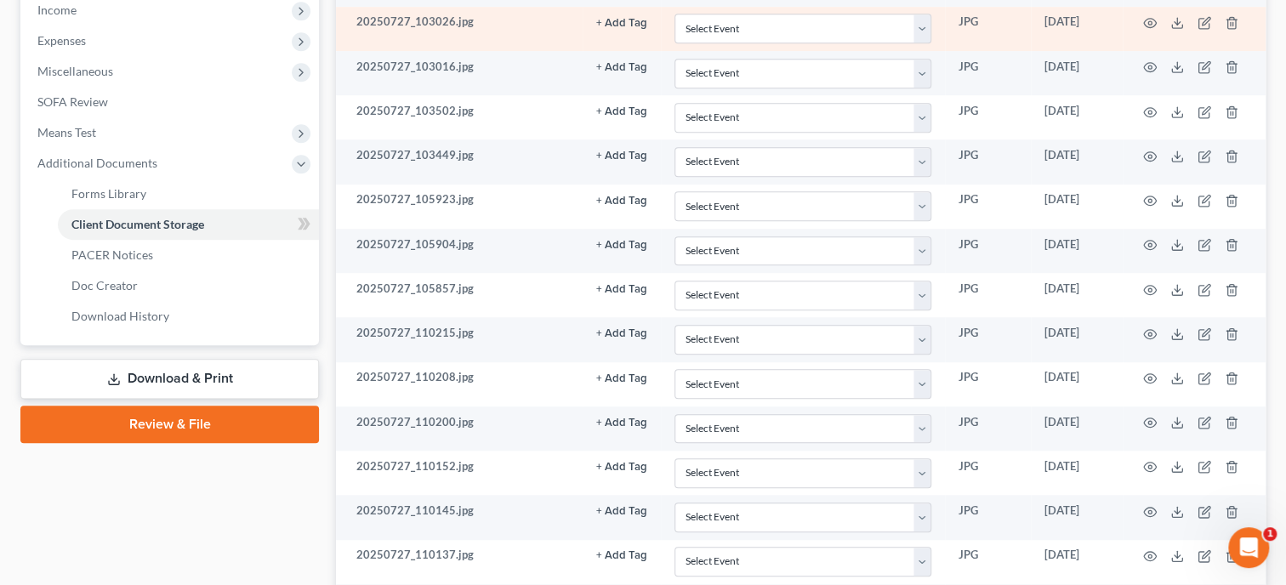
scroll to position [612, 0]
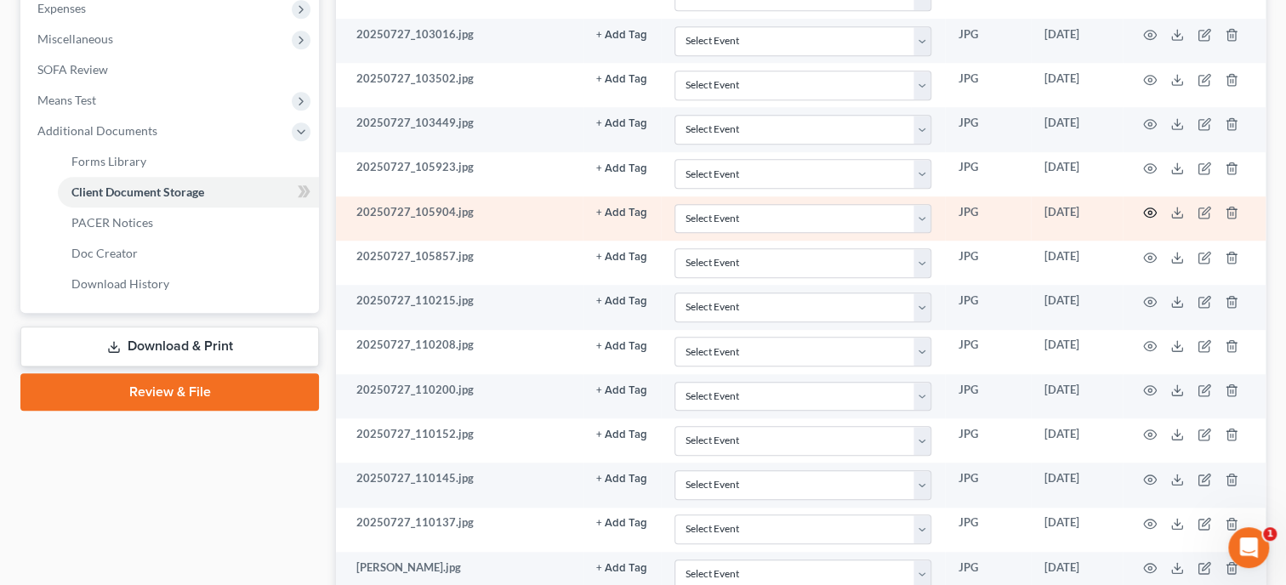
click at [1146, 210] on icon "button" at bounding box center [1150, 213] width 14 height 14
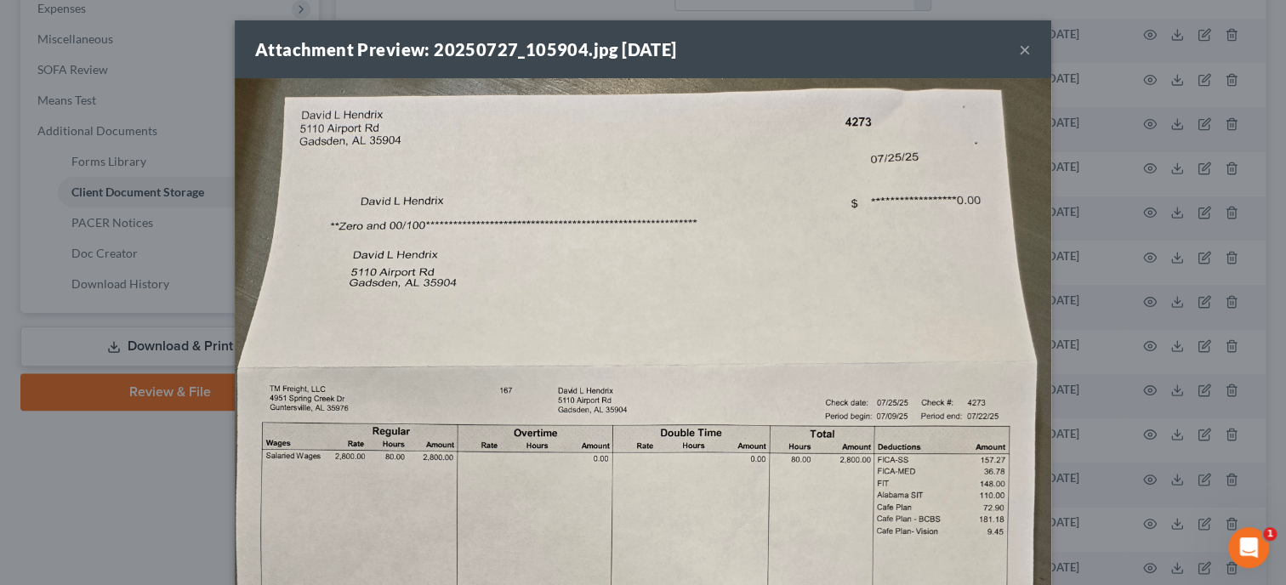
click at [1026, 58] on button "×" at bounding box center [1025, 49] width 12 height 20
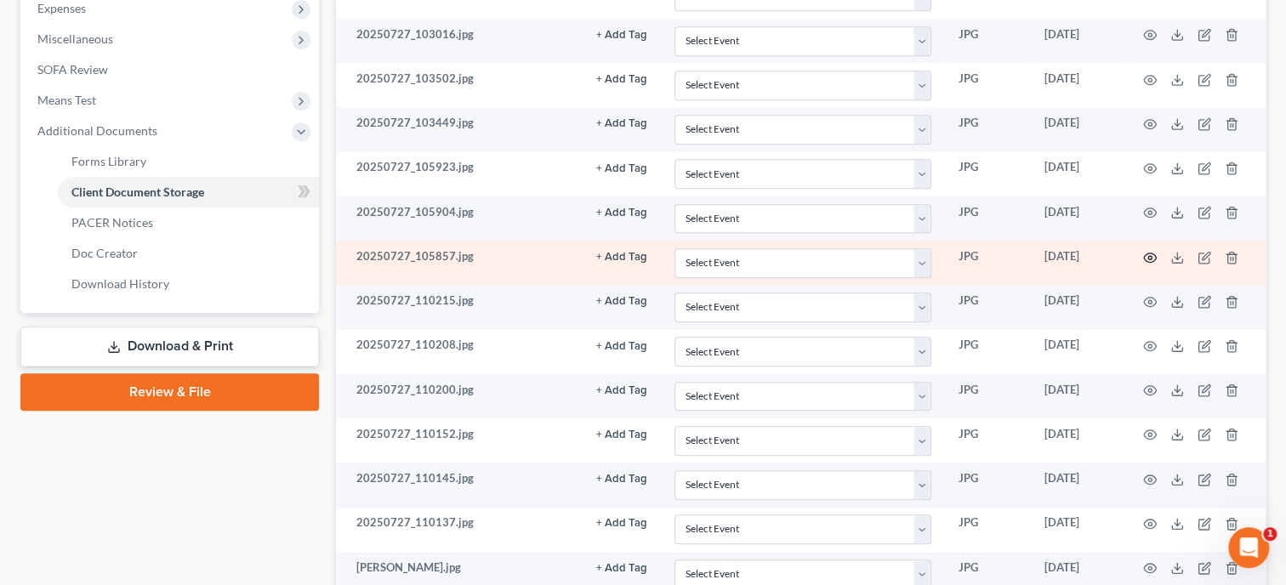
click at [1145, 252] on icon "button" at bounding box center [1150, 258] width 14 height 14
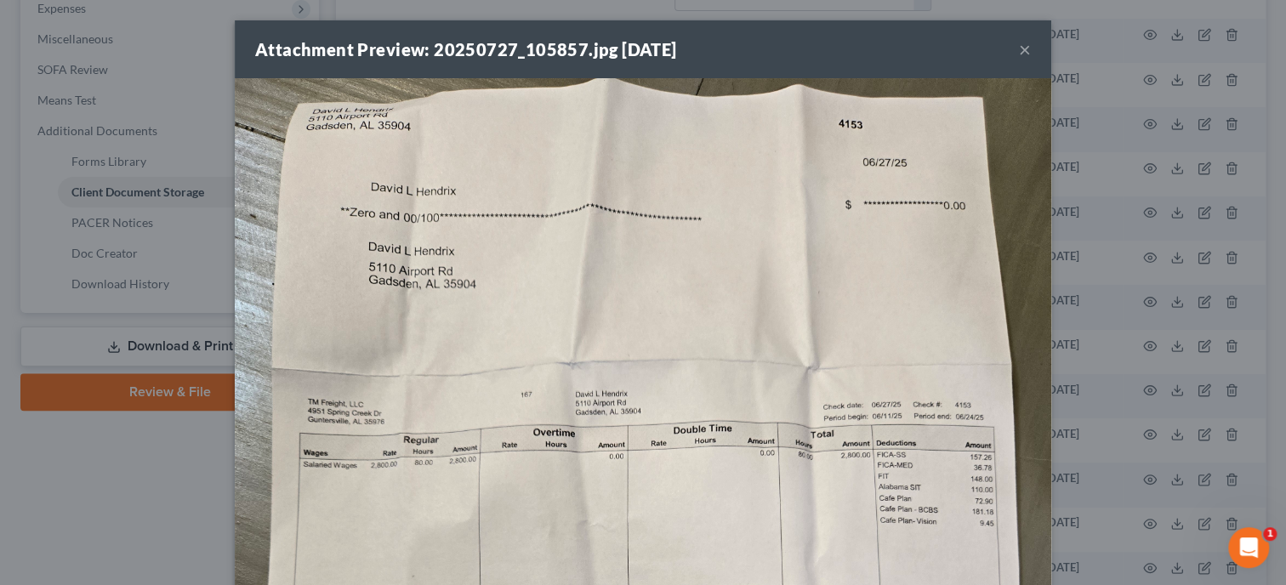
click at [1023, 55] on button "×" at bounding box center [1025, 49] width 12 height 20
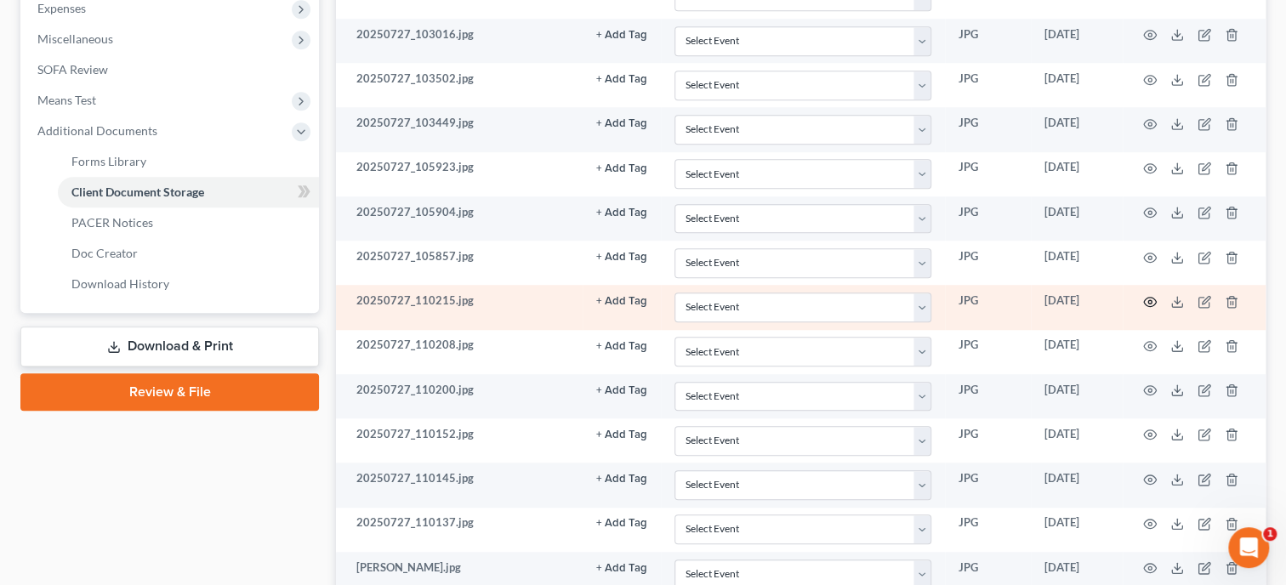
click at [1146, 298] on icon "button" at bounding box center [1150, 302] width 14 height 14
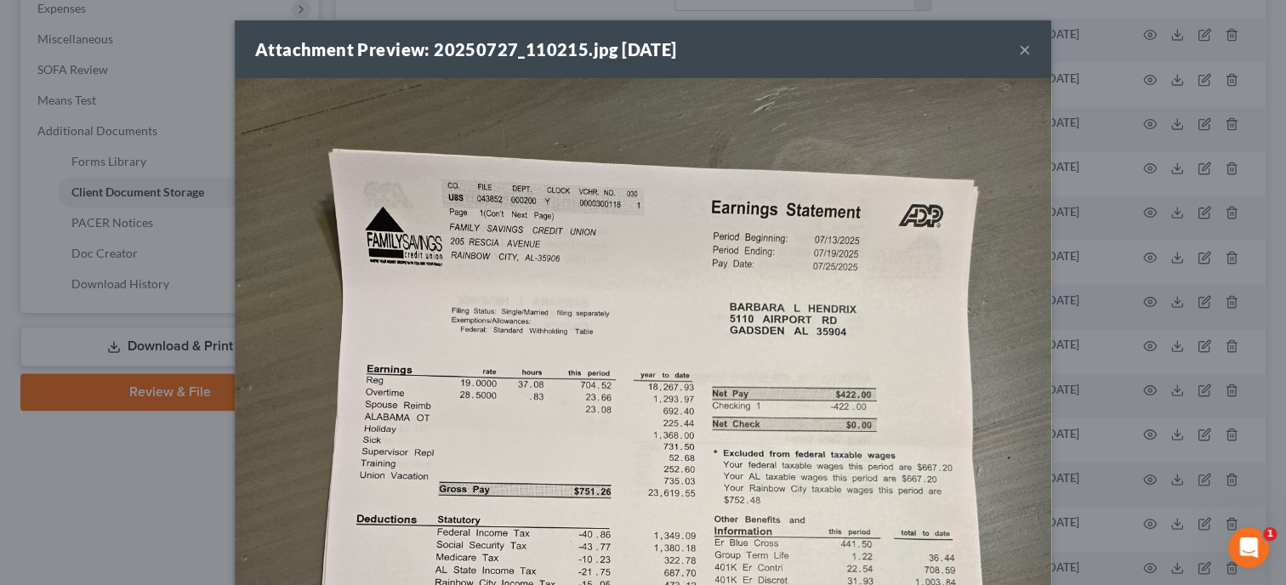
click at [1025, 51] on button "×" at bounding box center [1025, 49] width 12 height 20
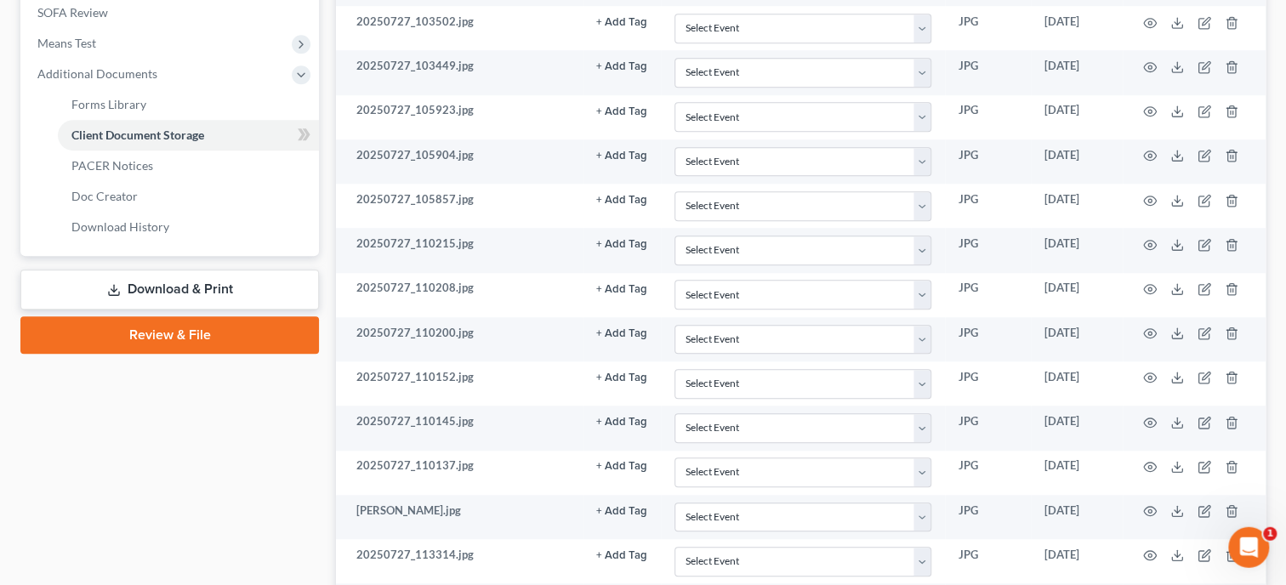
scroll to position [700, 0]
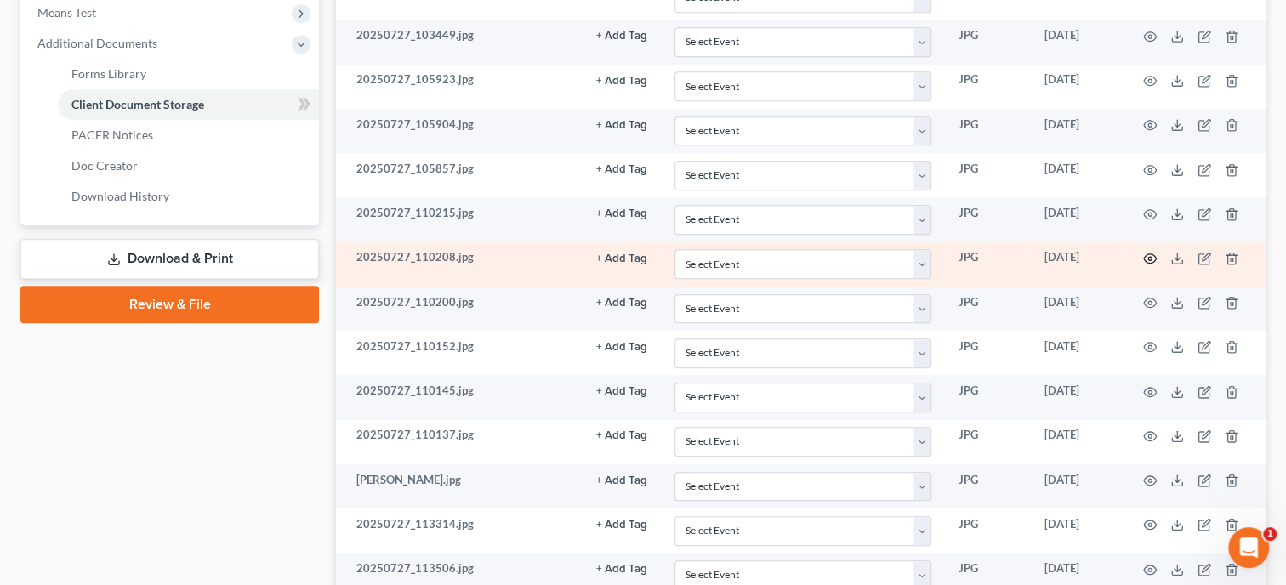
click at [1146, 256] on icon "button" at bounding box center [1150, 259] width 14 height 14
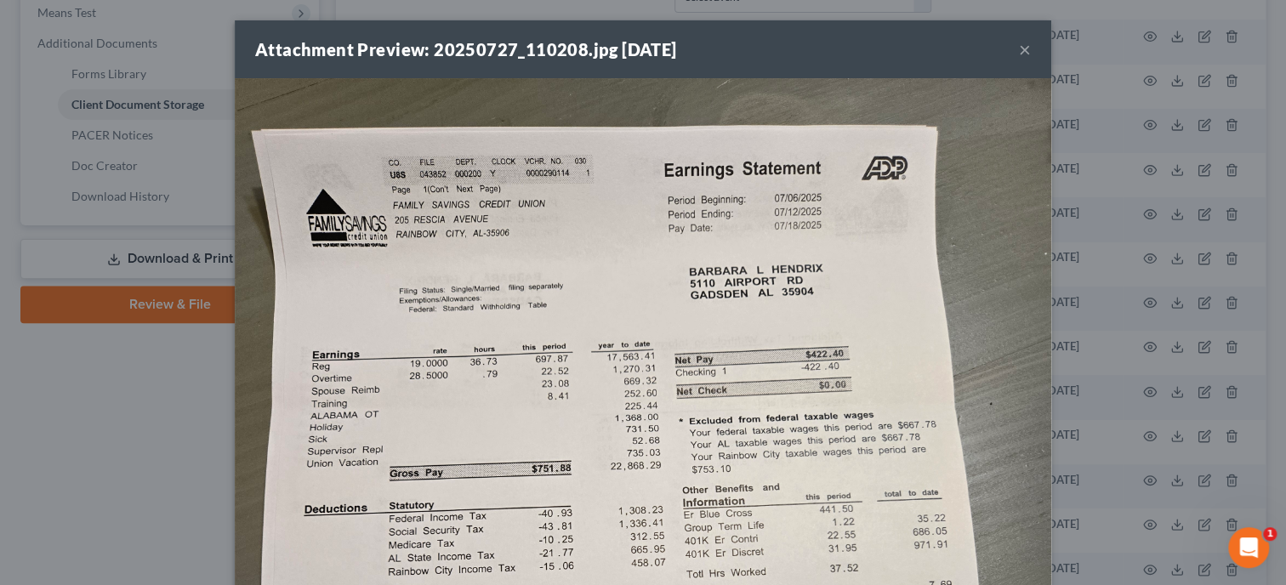
click at [1030, 51] on div "Attachment Preview: 20250727_110208.jpg [DATE] ×" at bounding box center [643, 49] width 816 height 58
click at [1021, 54] on button "×" at bounding box center [1025, 49] width 12 height 20
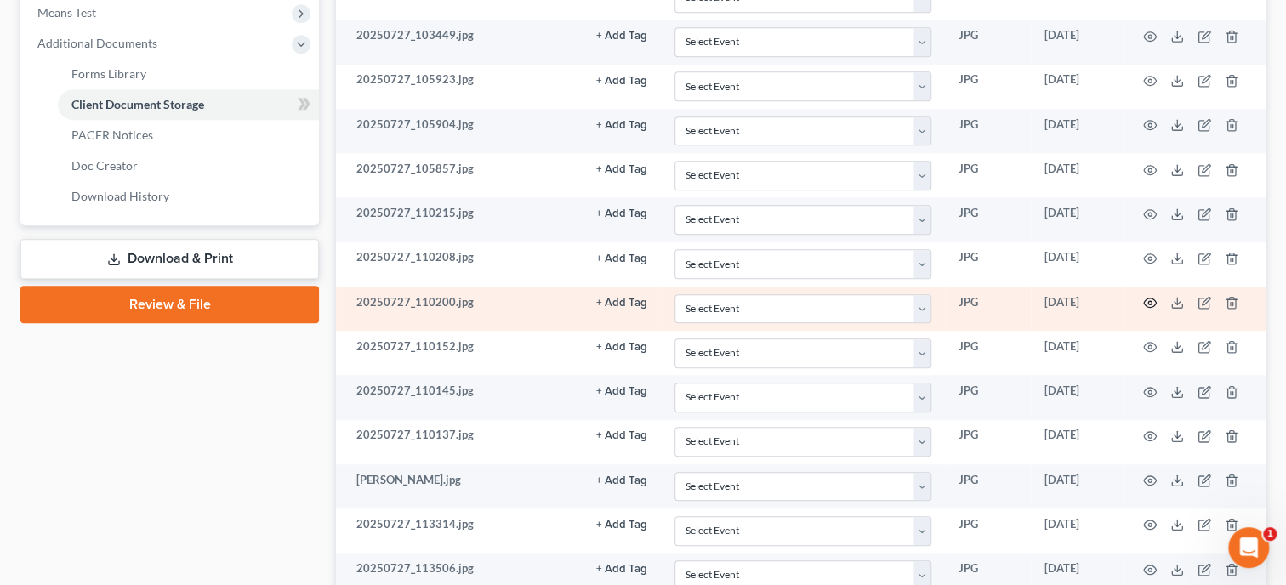
click at [1149, 301] on icon "button" at bounding box center [1150, 303] width 14 height 14
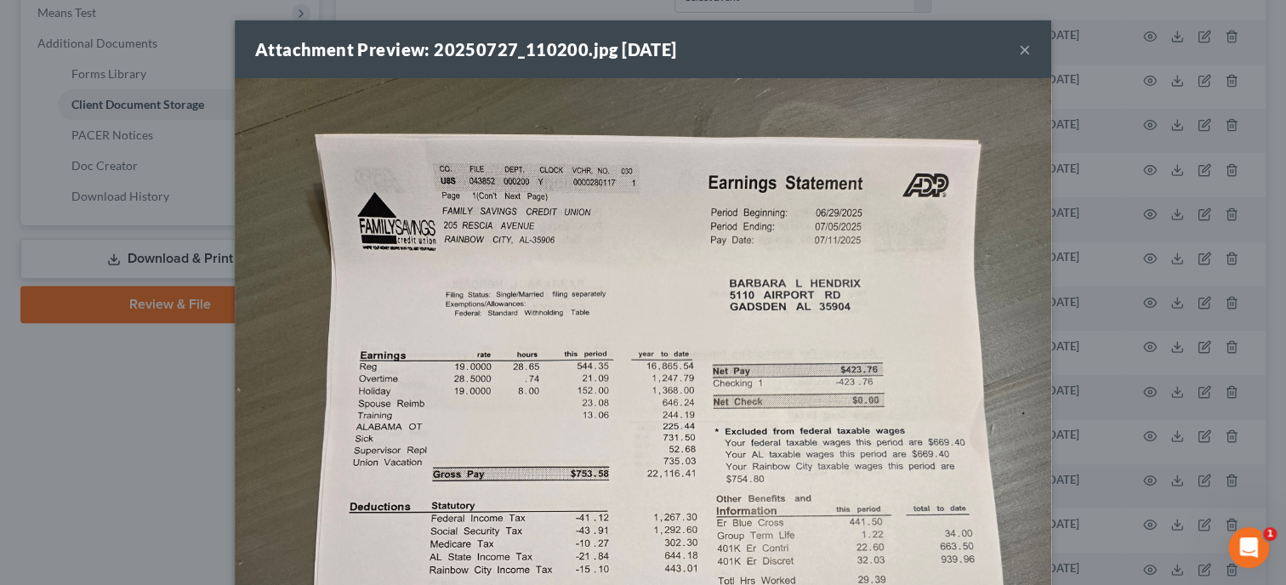
click at [1031, 49] on div "Attachment Preview: 20250727_110200.jpg [DATE] ×" at bounding box center [643, 49] width 816 height 58
click at [1025, 51] on button "×" at bounding box center [1025, 49] width 12 height 20
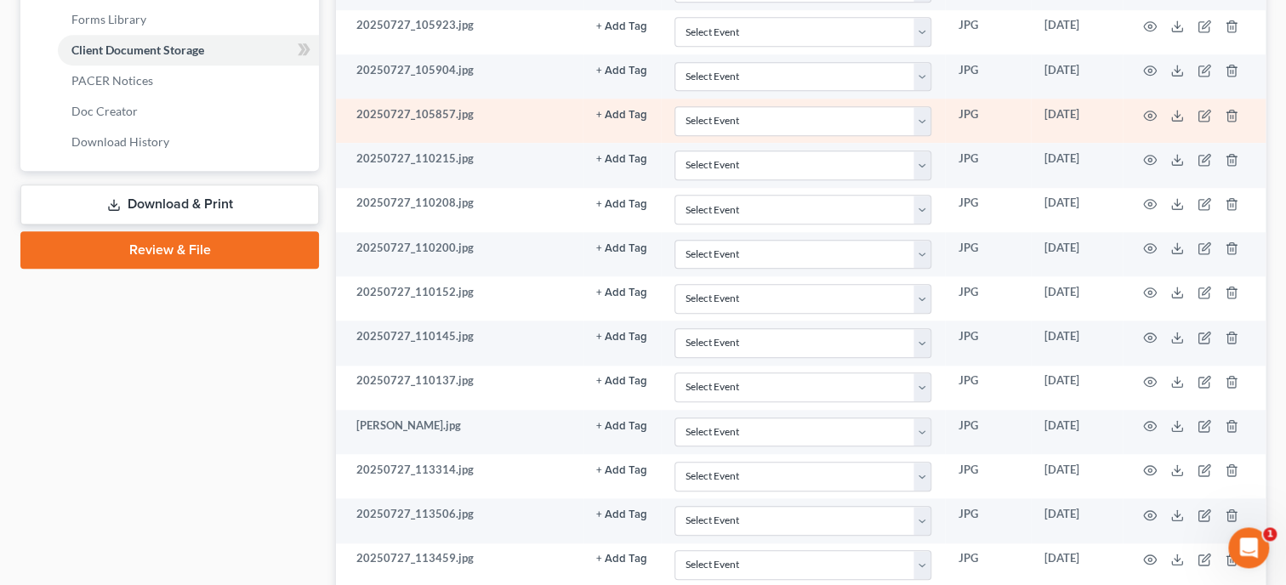
scroll to position [787, 0]
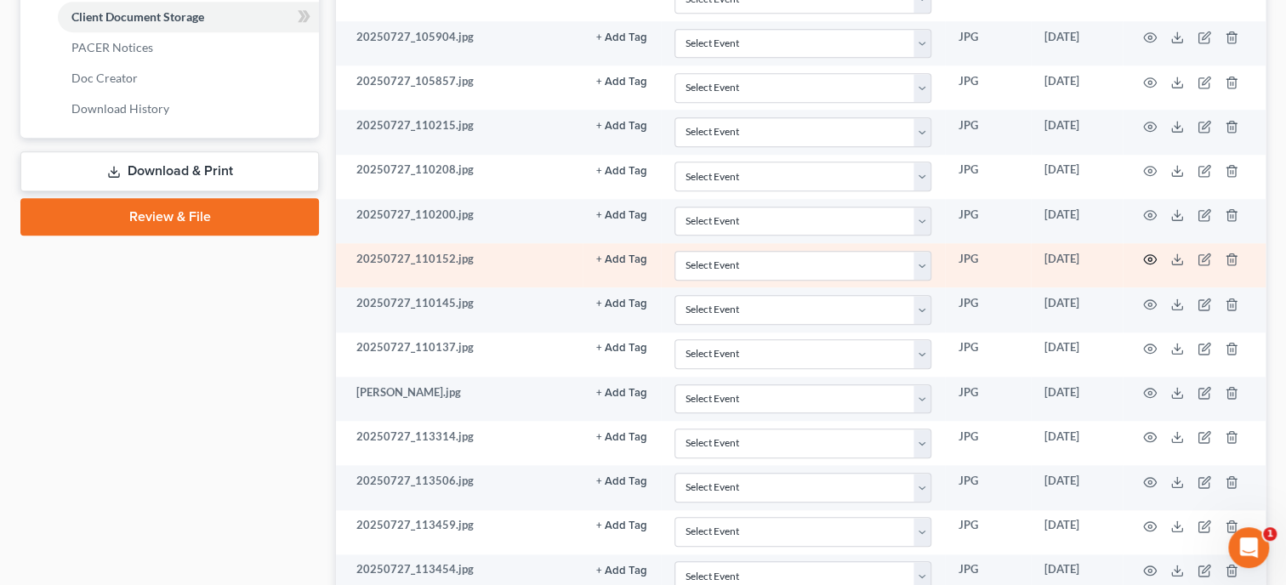
click at [1146, 255] on icon "button" at bounding box center [1150, 260] width 14 height 14
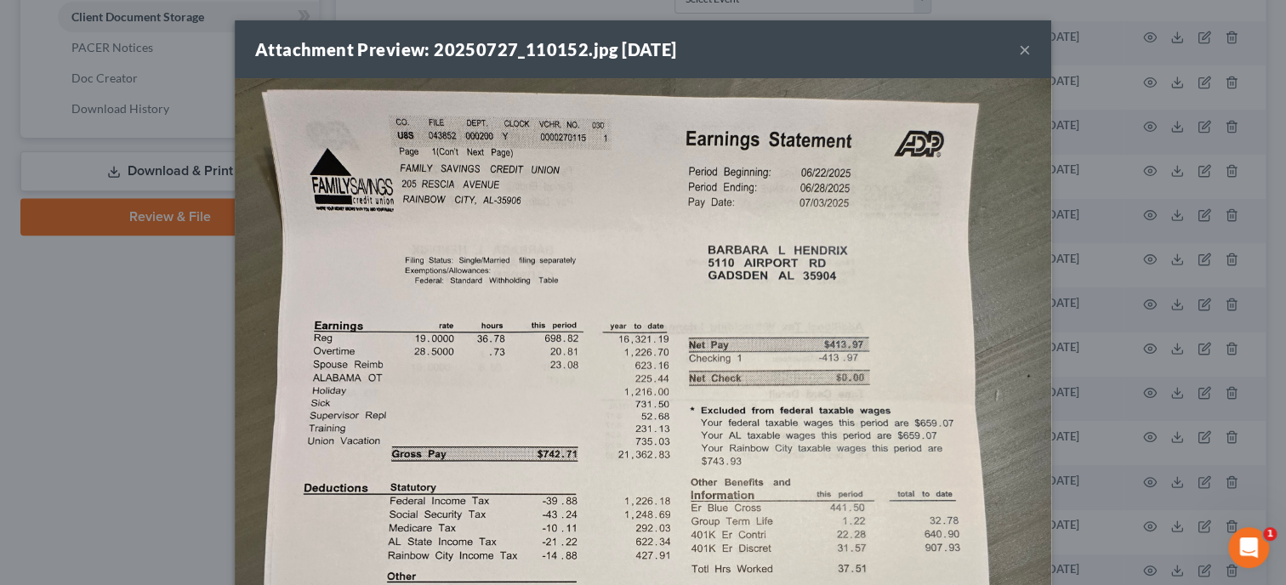
click at [1025, 54] on button "×" at bounding box center [1025, 49] width 12 height 20
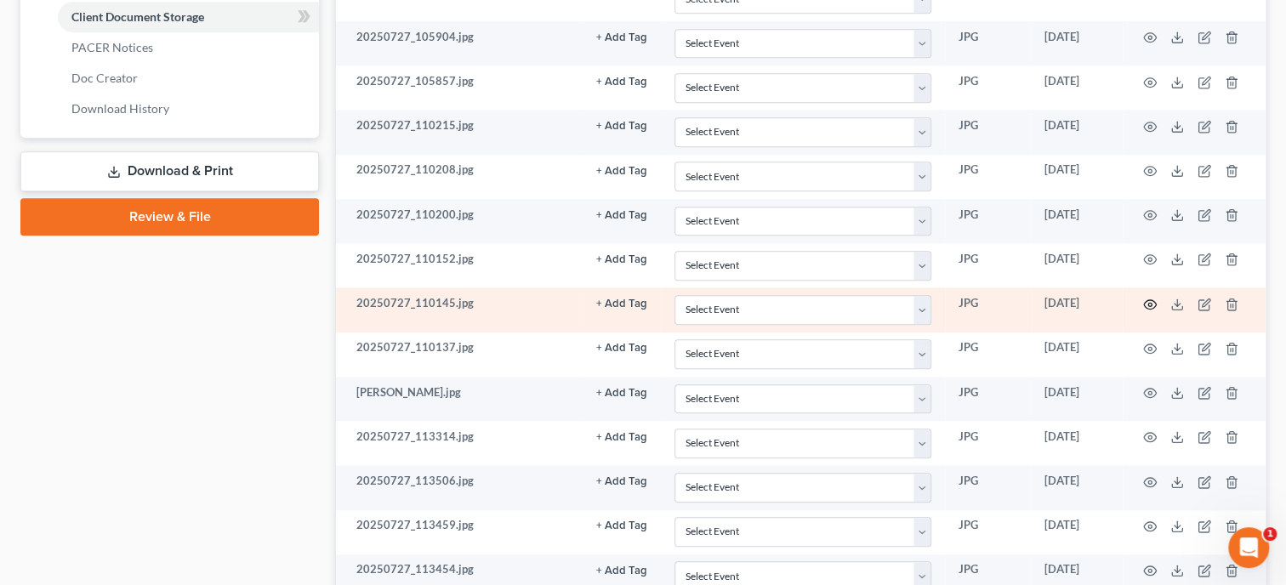
click at [1145, 299] on icon "button" at bounding box center [1150, 305] width 14 height 14
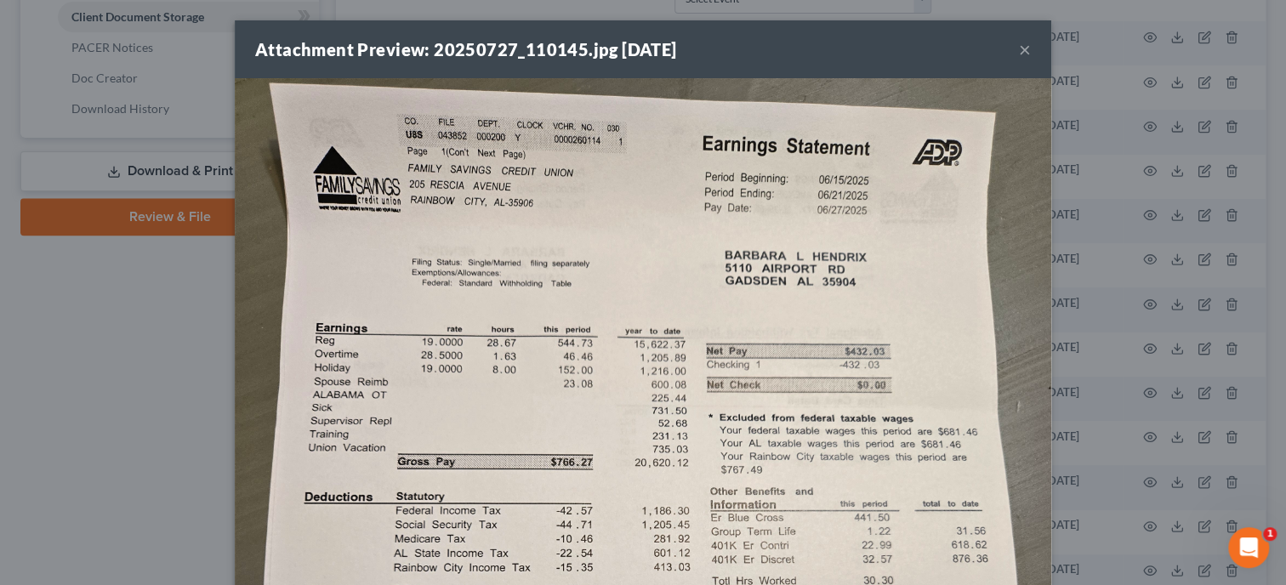
click at [1025, 49] on button "×" at bounding box center [1025, 49] width 12 height 20
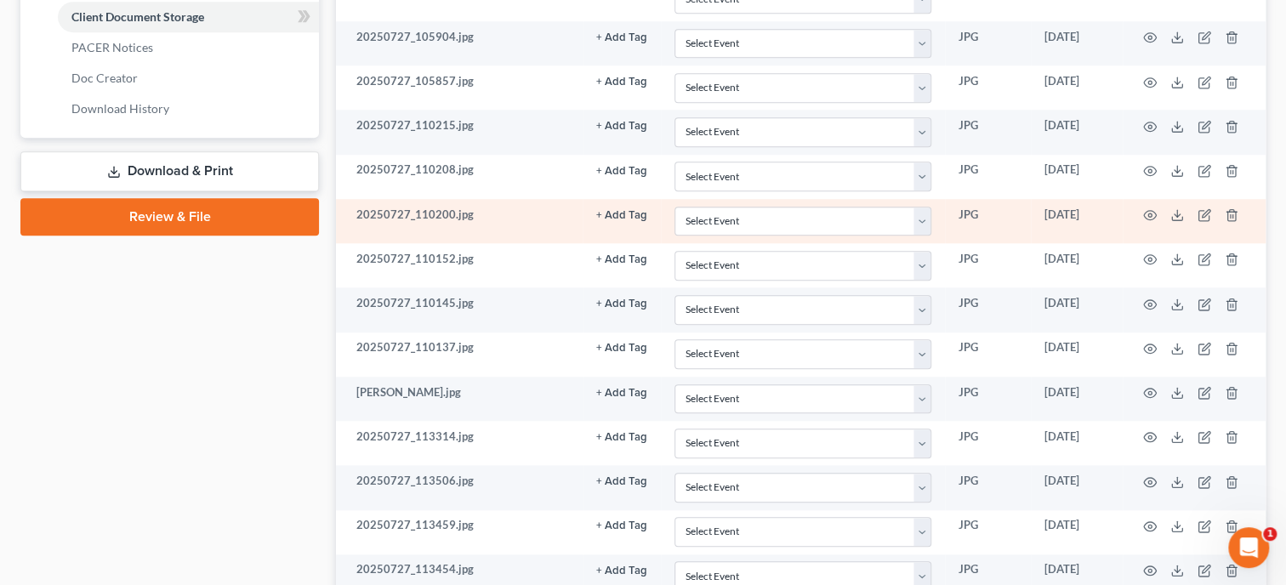
scroll to position [875, 0]
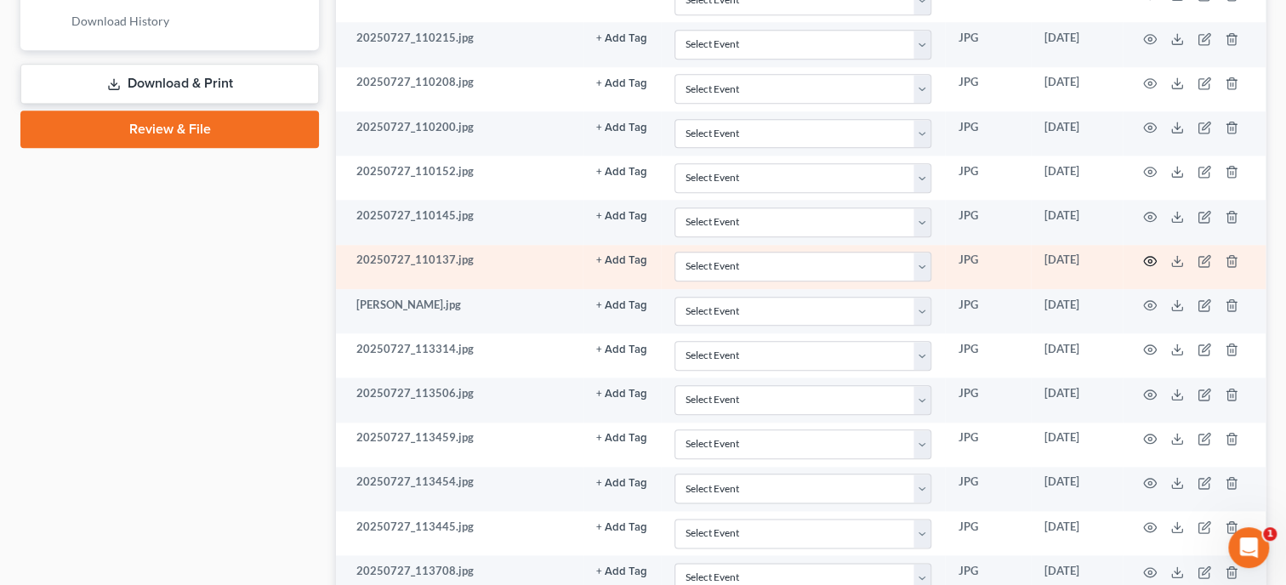
click at [1149, 259] on circle "button" at bounding box center [1149, 260] width 3 height 3
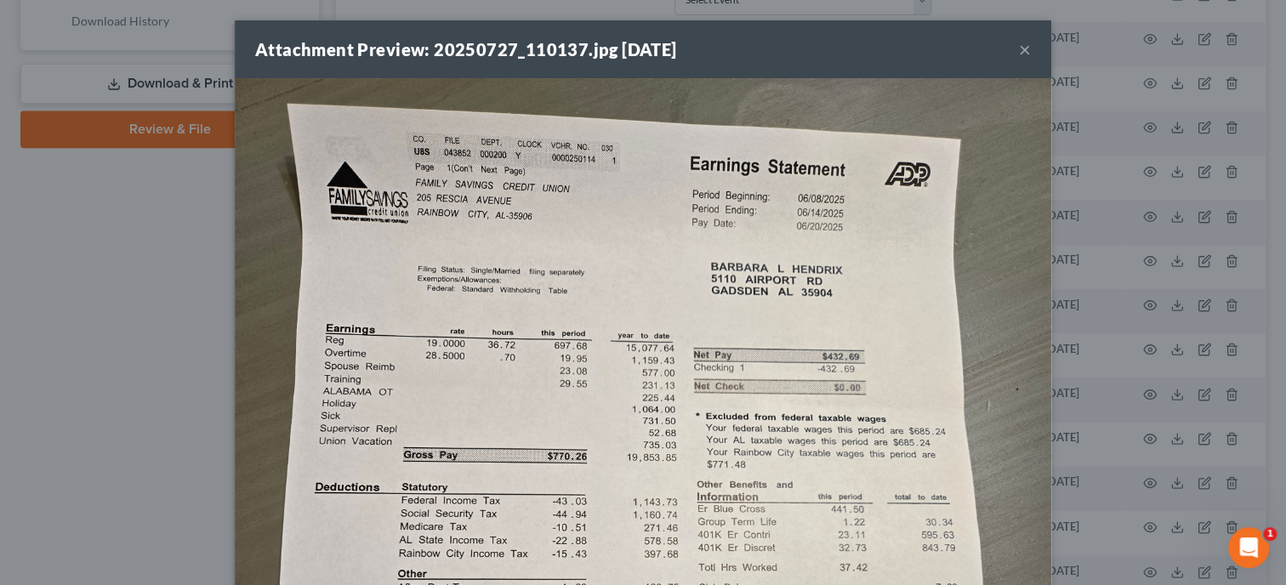
click at [1032, 54] on div "Attachment Preview: 20250727_110137.jpg [DATE] ×" at bounding box center [643, 49] width 816 height 58
click at [1026, 54] on button "×" at bounding box center [1025, 49] width 12 height 20
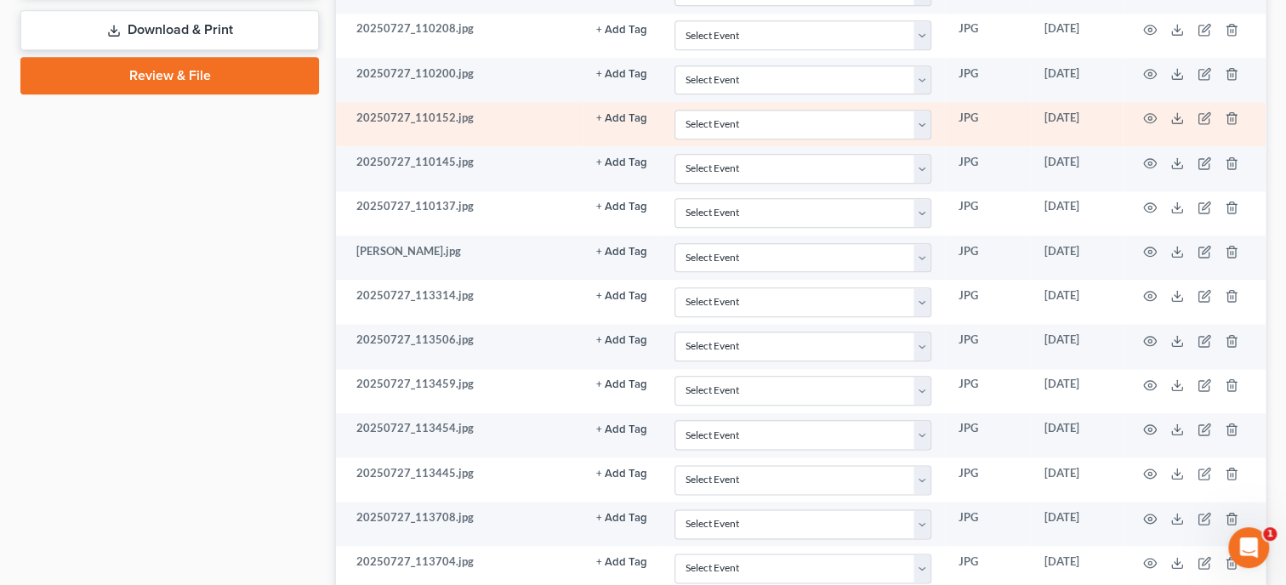
scroll to position [962, 0]
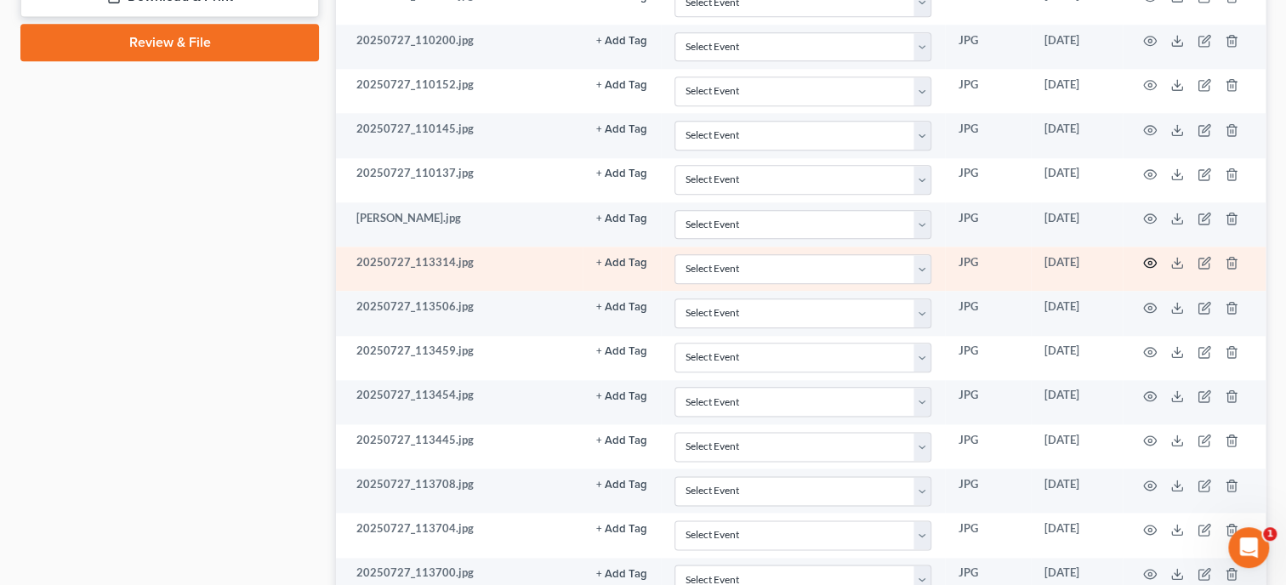
click at [1149, 258] on icon "button" at bounding box center [1150, 262] width 13 height 9
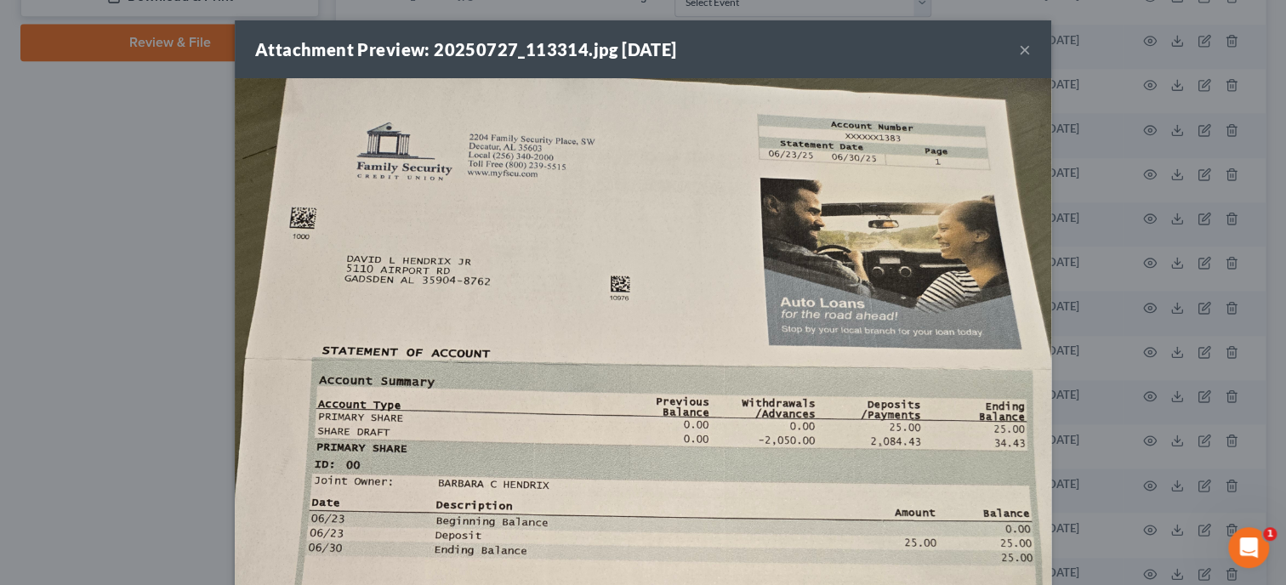
click at [1025, 49] on button "×" at bounding box center [1025, 49] width 12 height 20
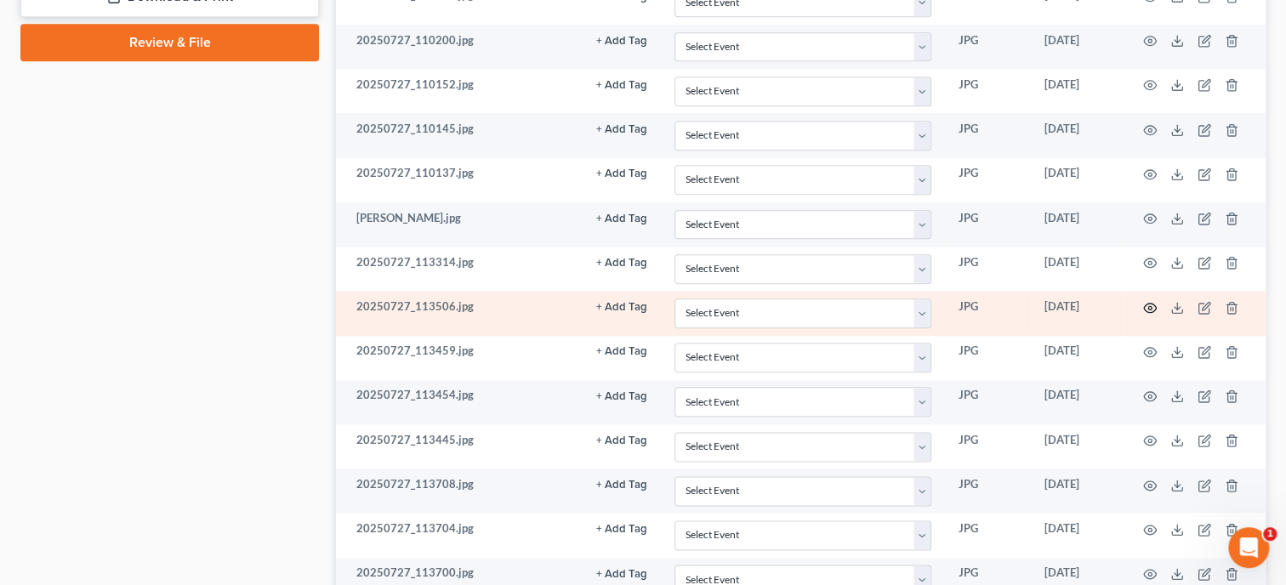
click at [1149, 302] on icon "button" at bounding box center [1150, 308] width 14 height 14
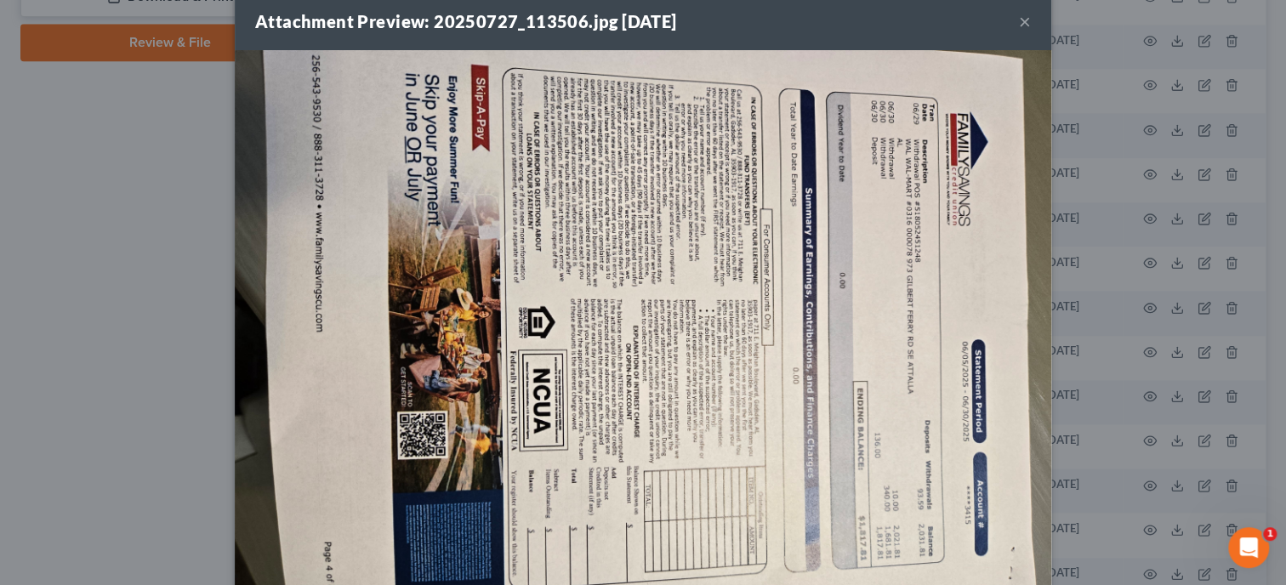
scroll to position [0, 0]
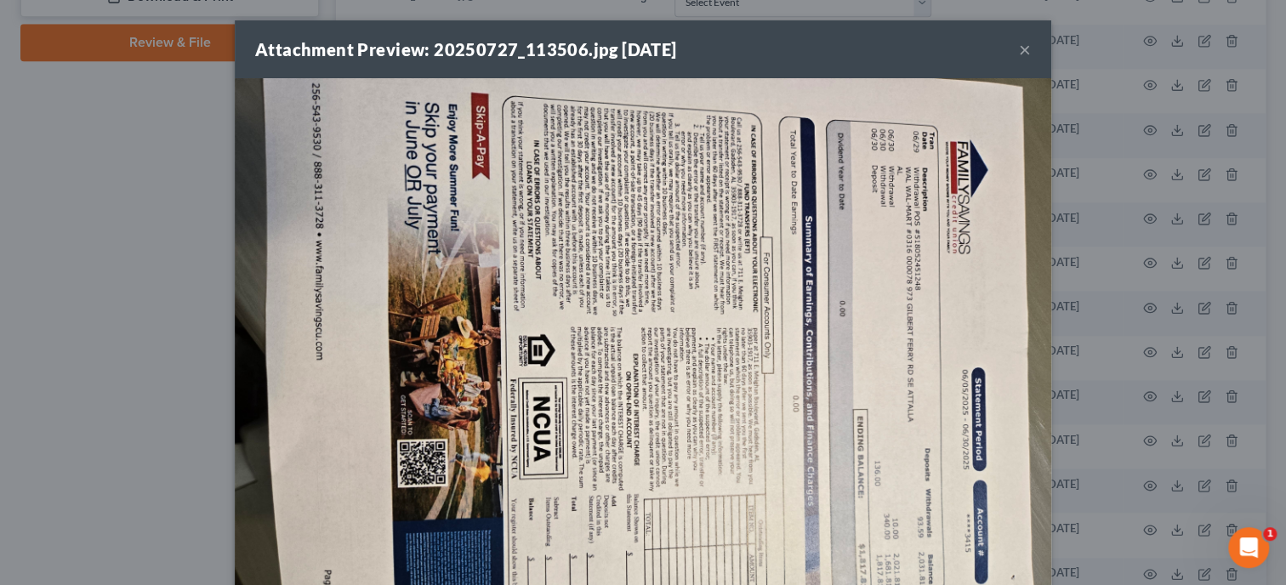
click at [1028, 48] on button "×" at bounding box center [1025, 49] width 12 height 20
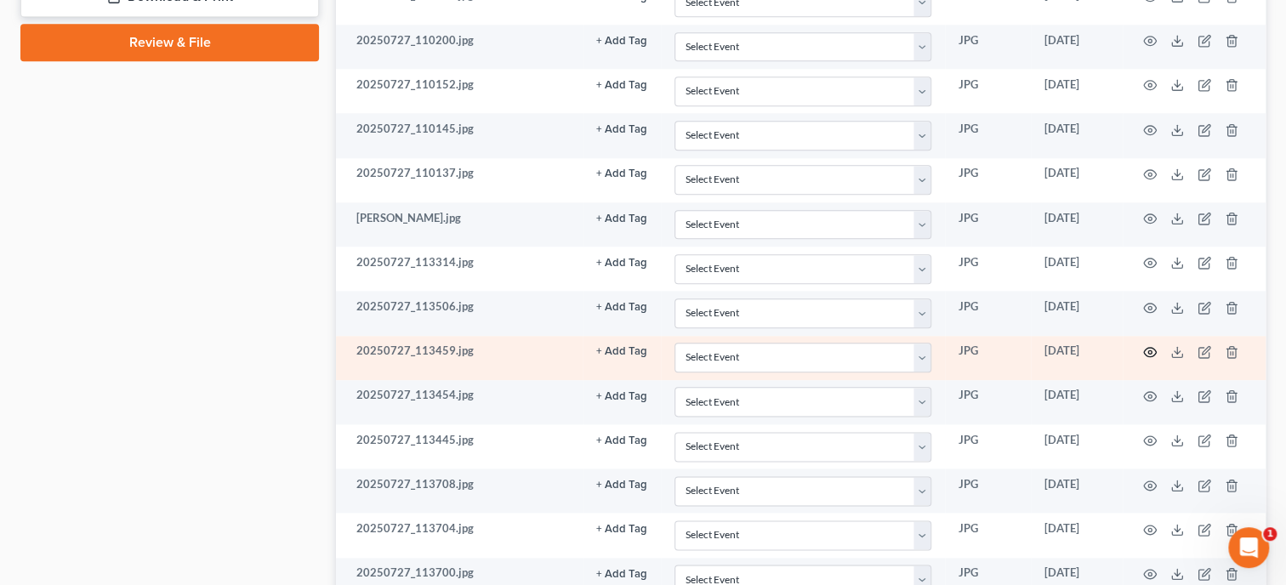
click at [1148, 350] on circle "button" at bounding box center [1149, 351] width 3 height 3
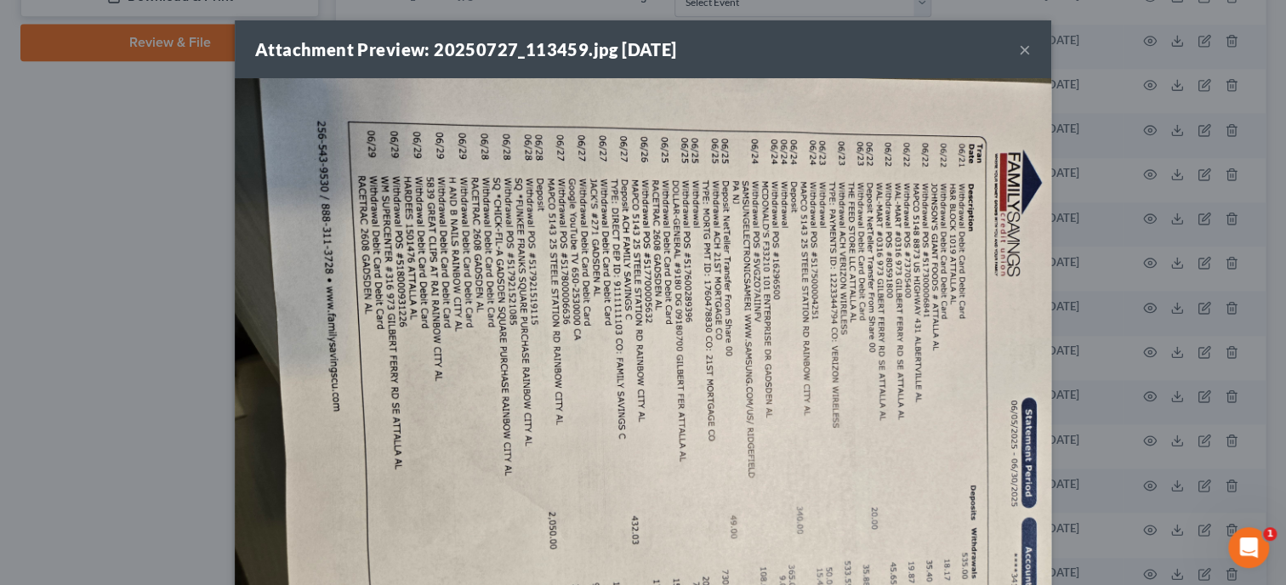
click at [1029, 51] on button "×" at bounding box center [1025, 49] width 12 height 20
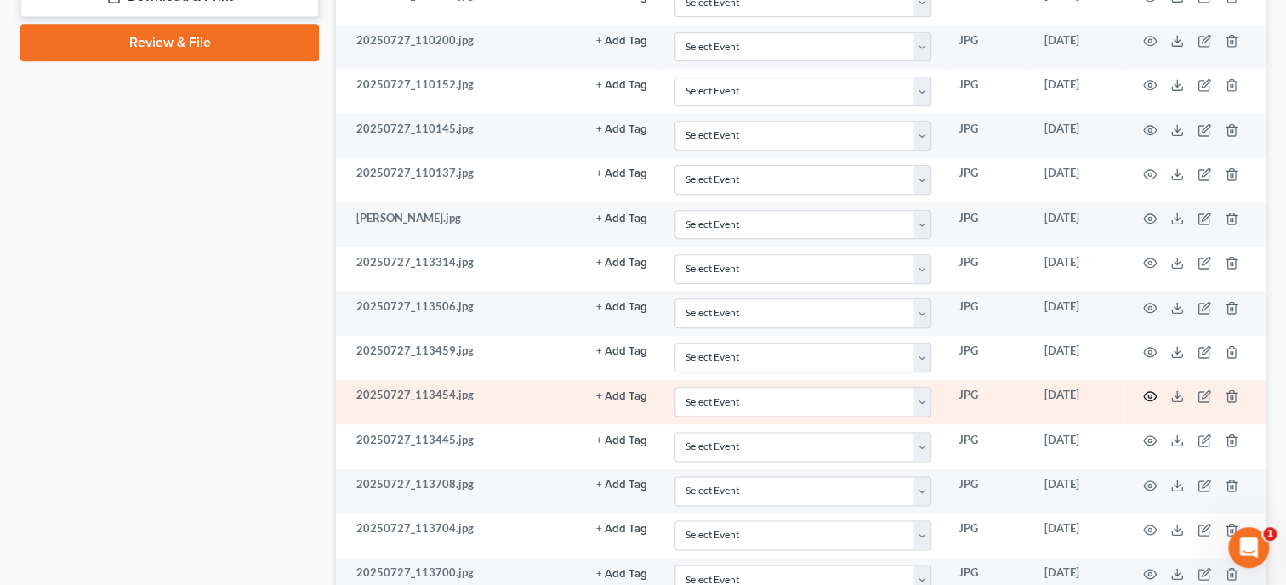
click at [1146, 389] on icon "button" at bounding box center [1150, 396] width 14 height 14
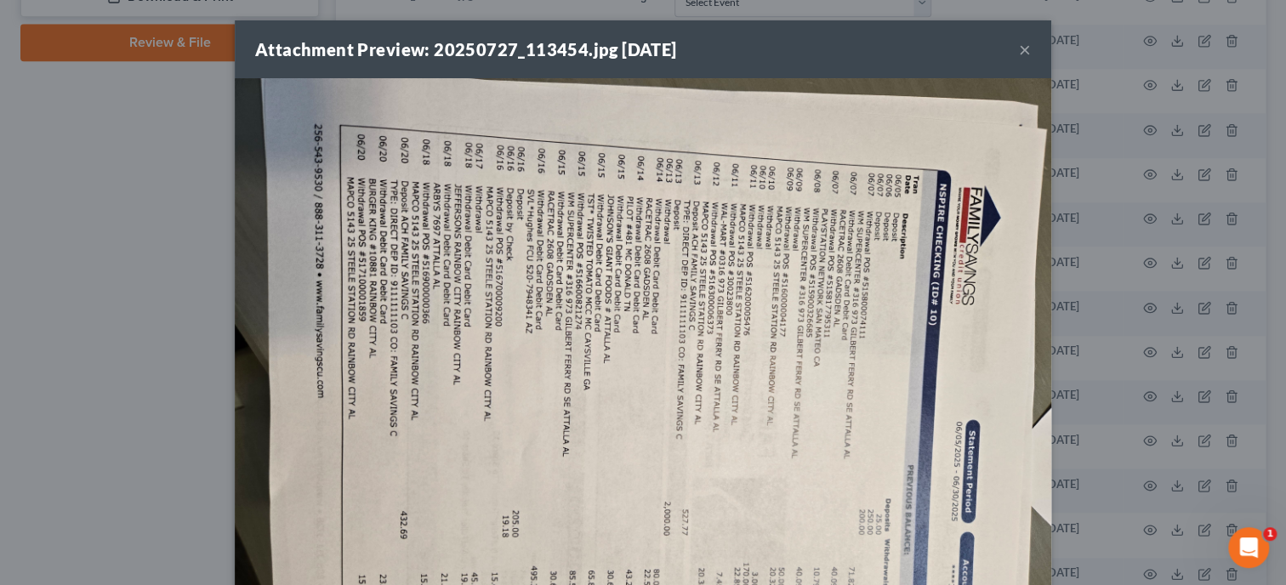
click at [1024, 55] on button "×" at bounding box center [1025, 49] width 12 height 20
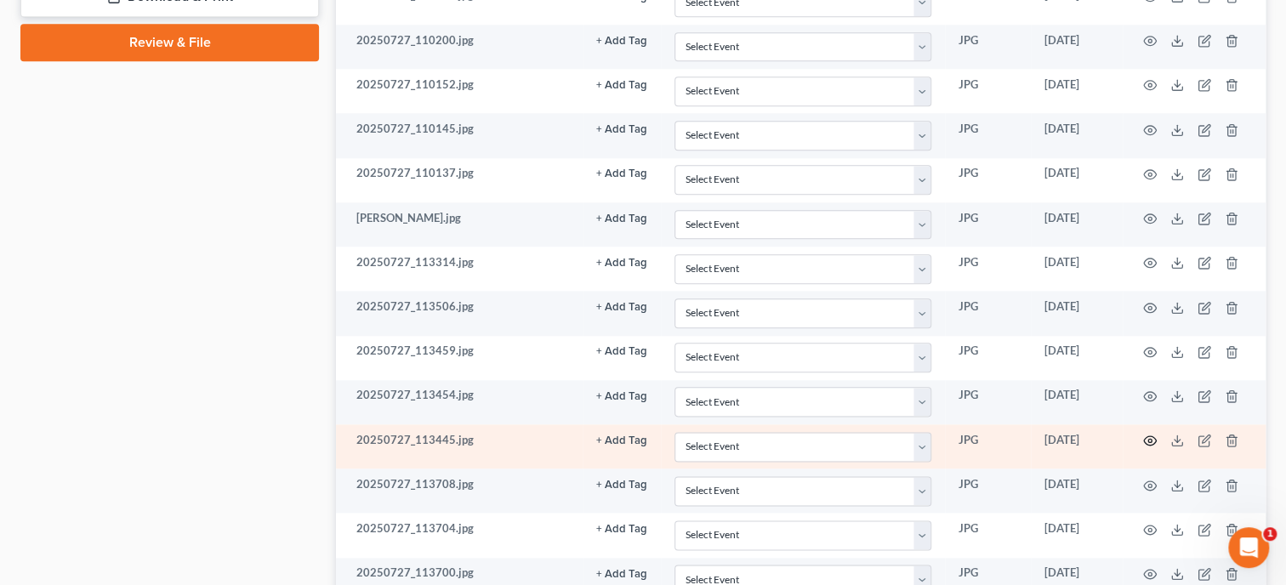
click at [1151, 438] on icon "button" at bounding box center [1150, 440] width 13 height 9
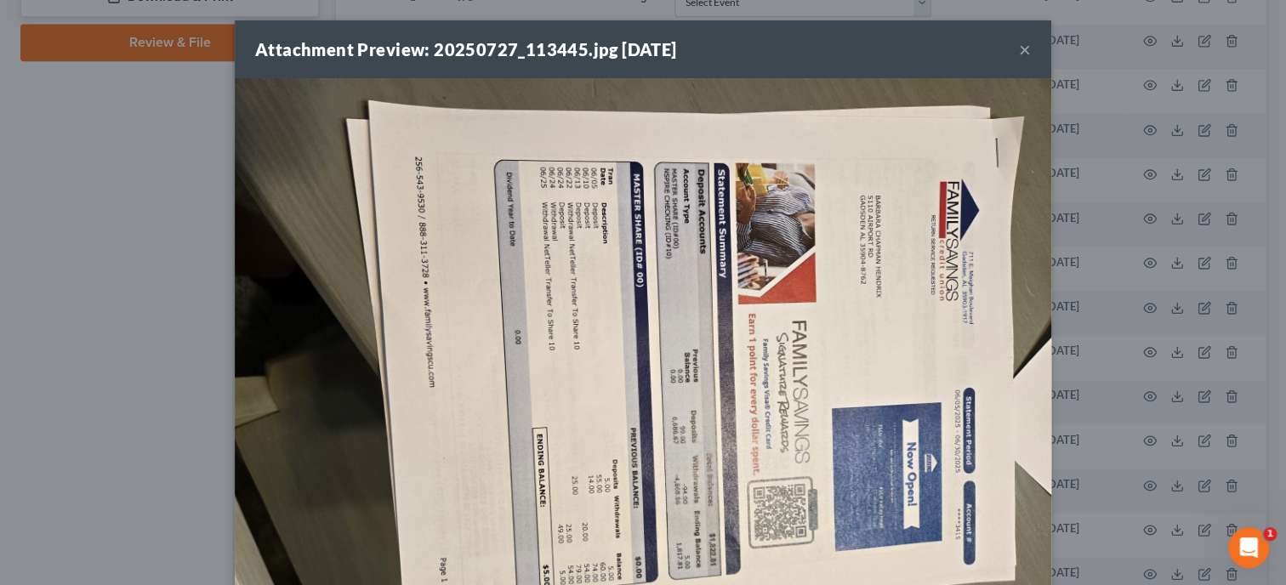
click at [1029, 47] on button "×" at bounding box center [1025, 49] width 12 height 20
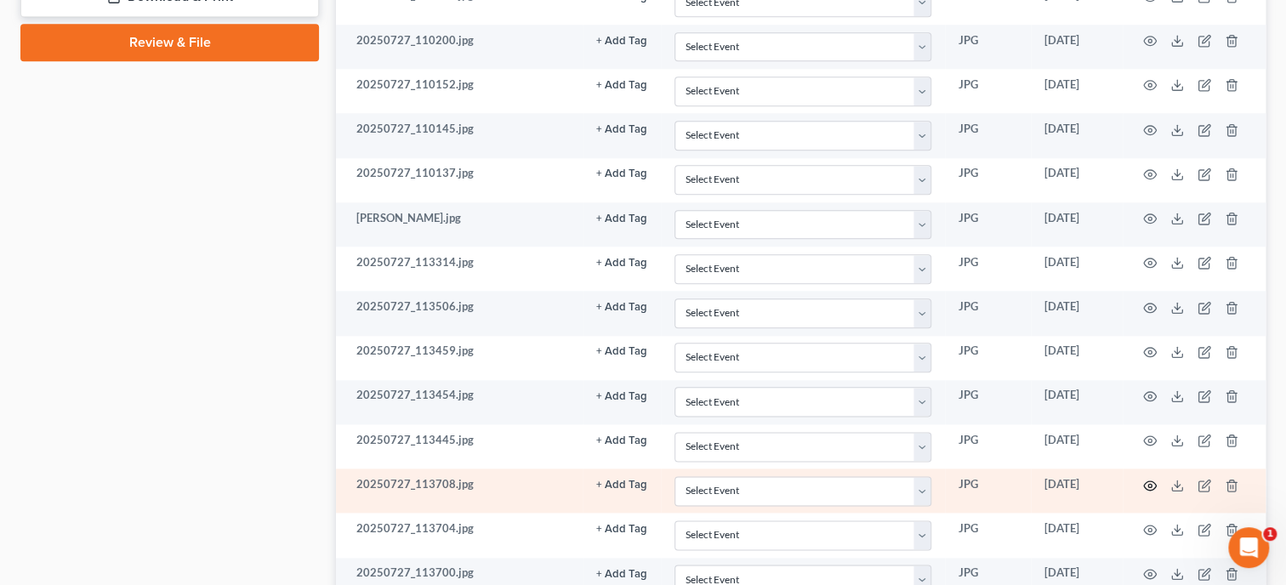
click at [1150, 484] on circle "button" at bounding box center [1149, 485] width 3 height 3
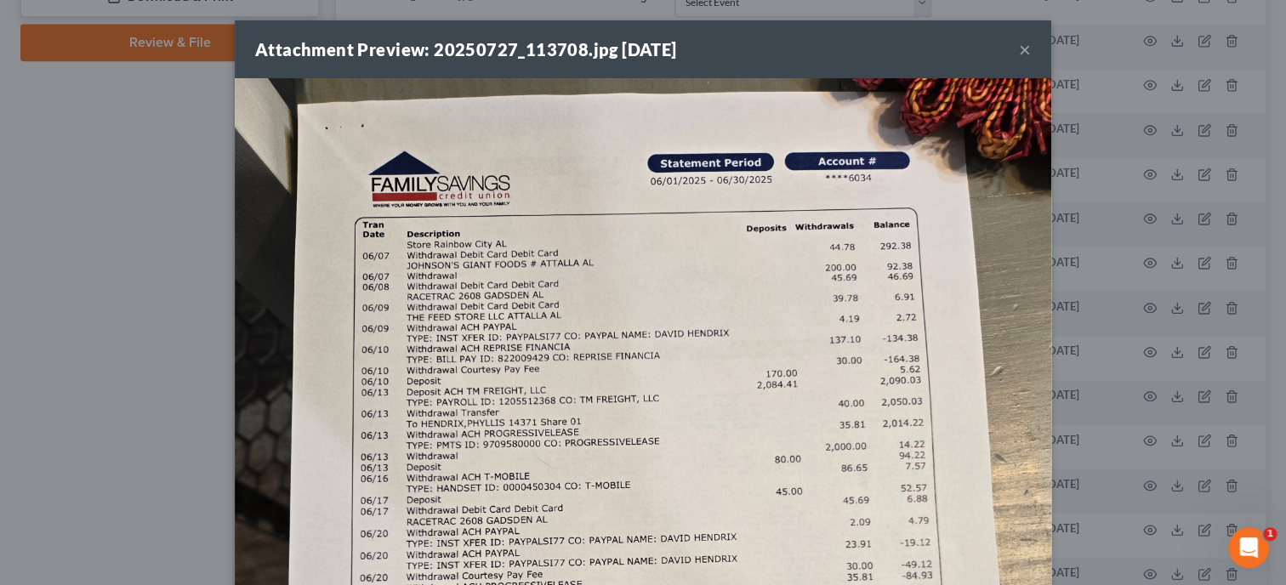
click at [1022, 45] on button "×" at bounding box center [1025, 49] width 12 height 20
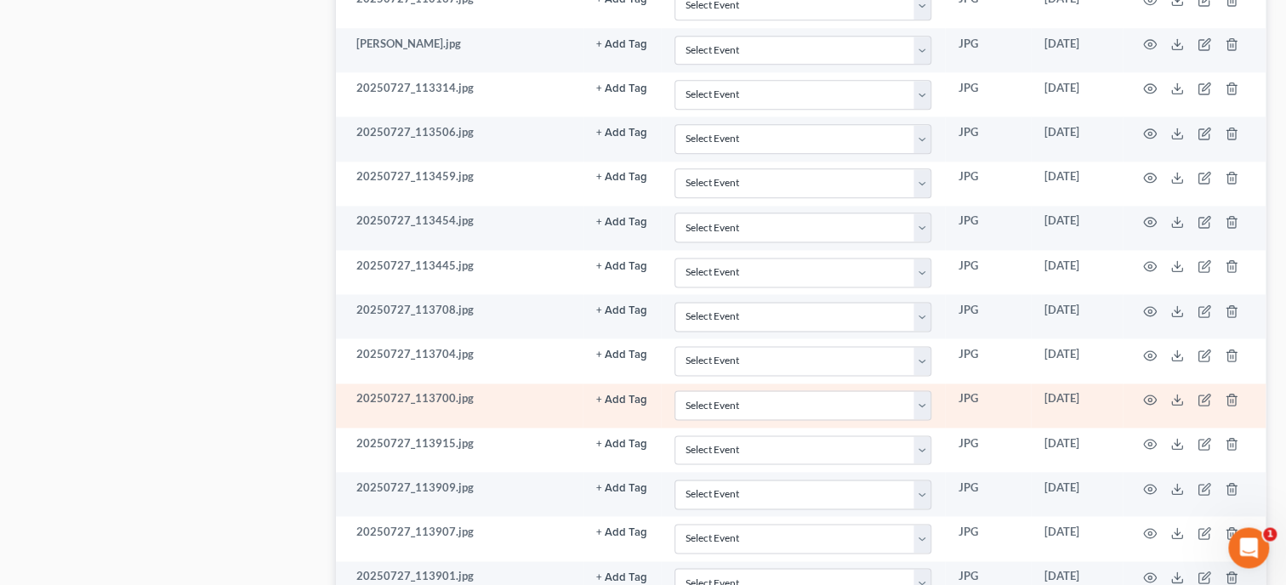
scroll to position [1137, 0]
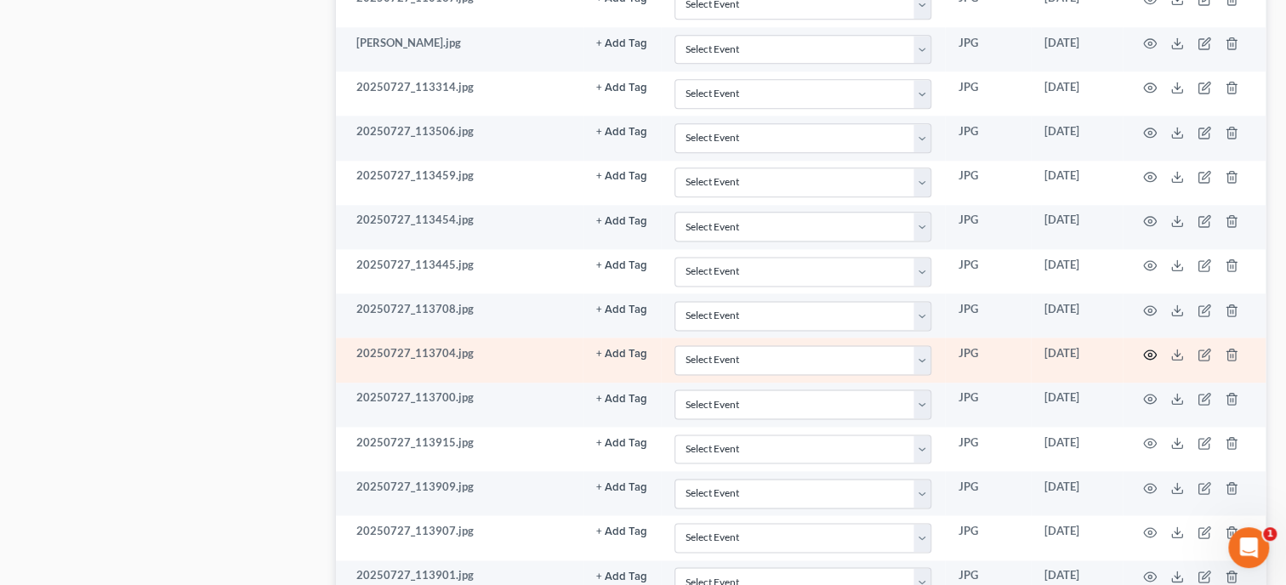
click at [1149, 353] on circle "button" at bounding box center [1149, 354] width 3 height 3
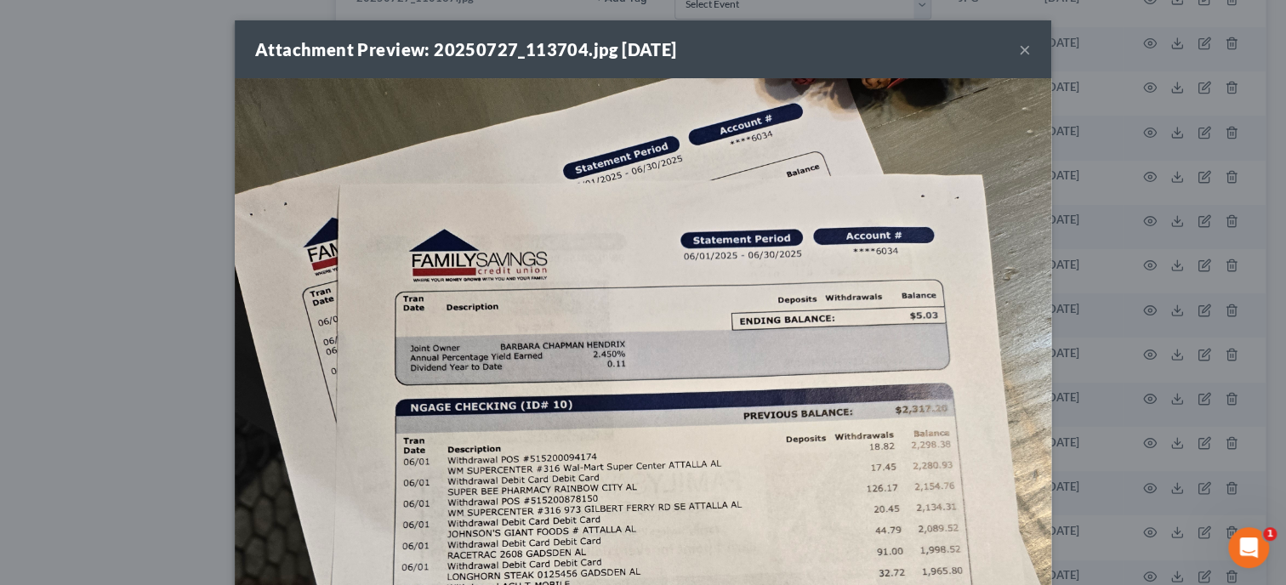
click at [1028, 53] on button "×" at bounding box center [1025, 49] width 12 height 20
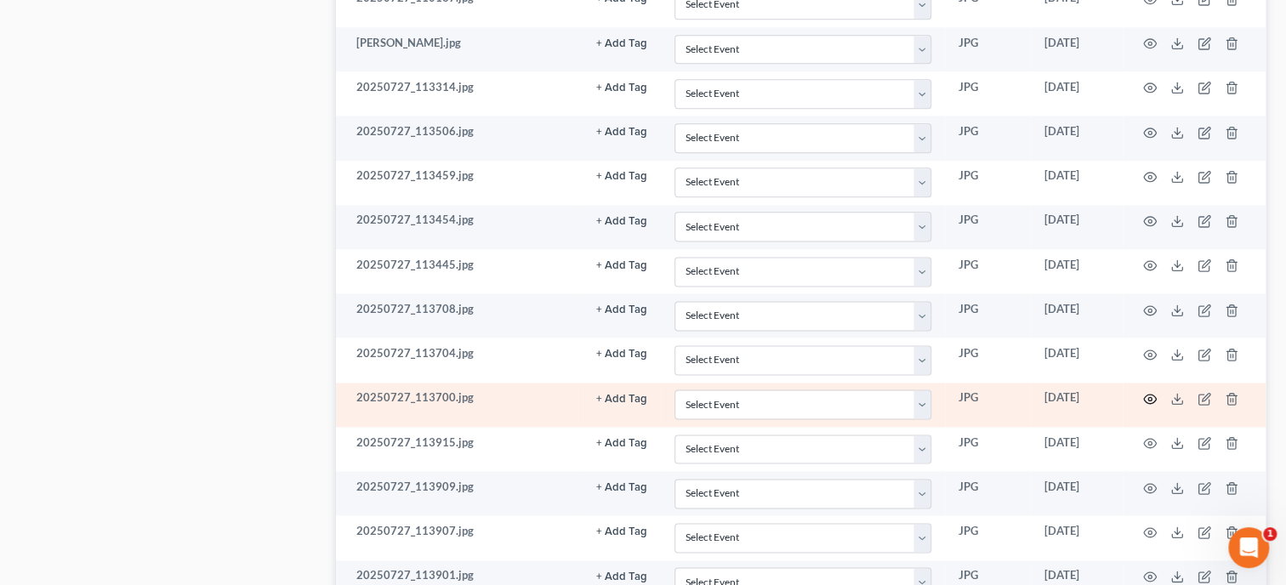
click at [1144, 392] on icon "button" at bounding box center [1150, 399] width 14 height 14
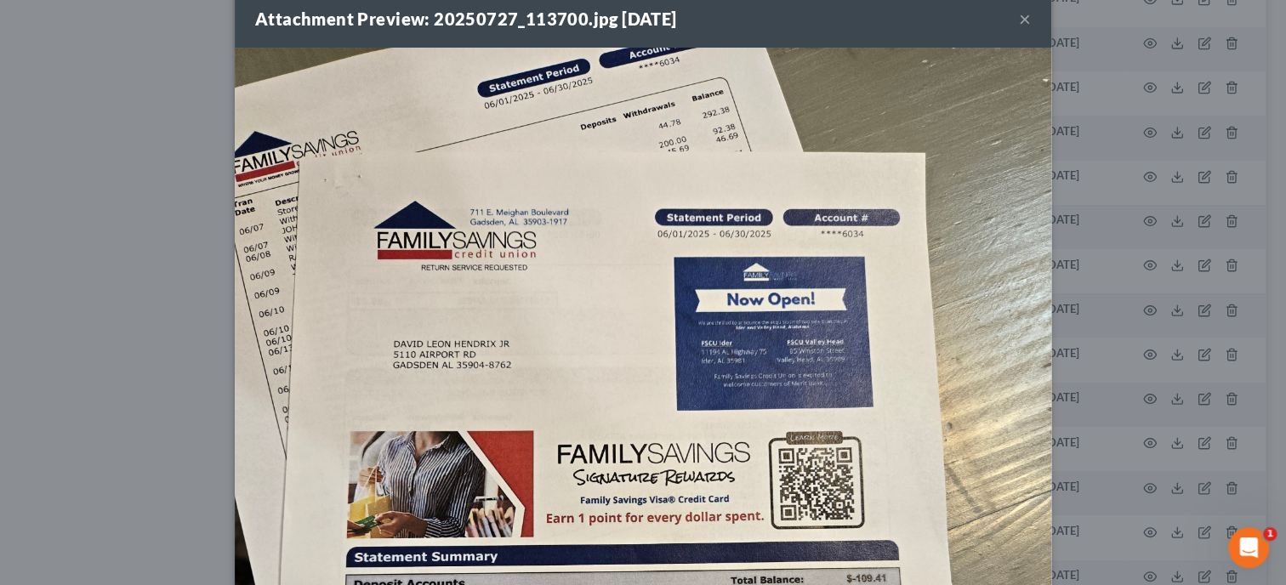
scroll to position [0, 0]
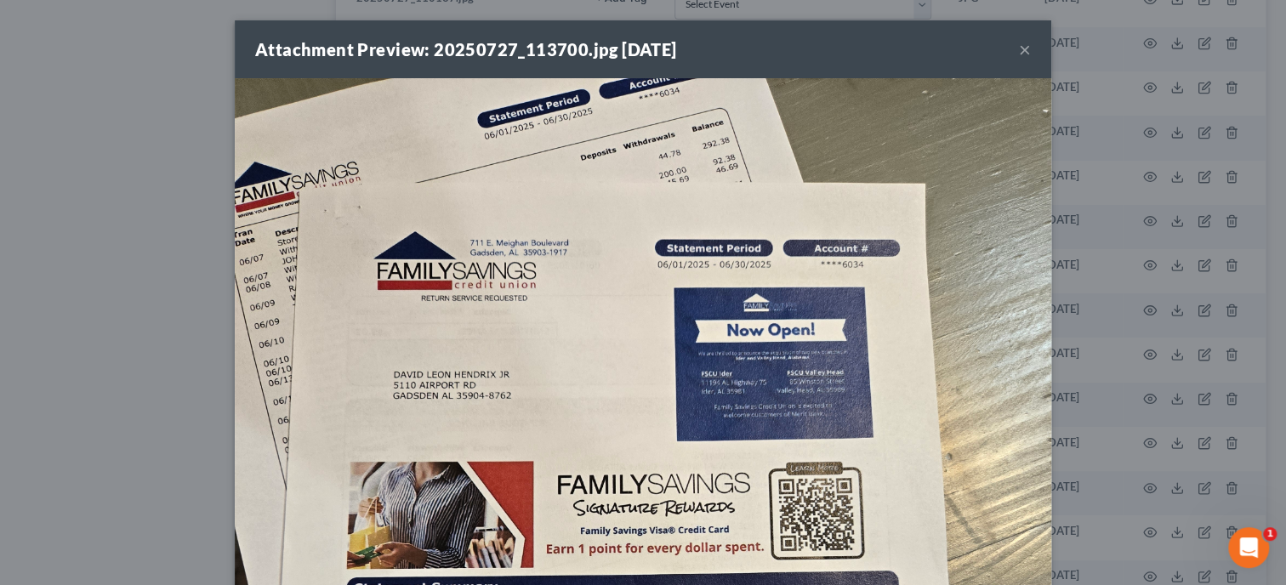
click at [1027, 51] on button "×" at bounding box center [1025, 49] width 12 height 20
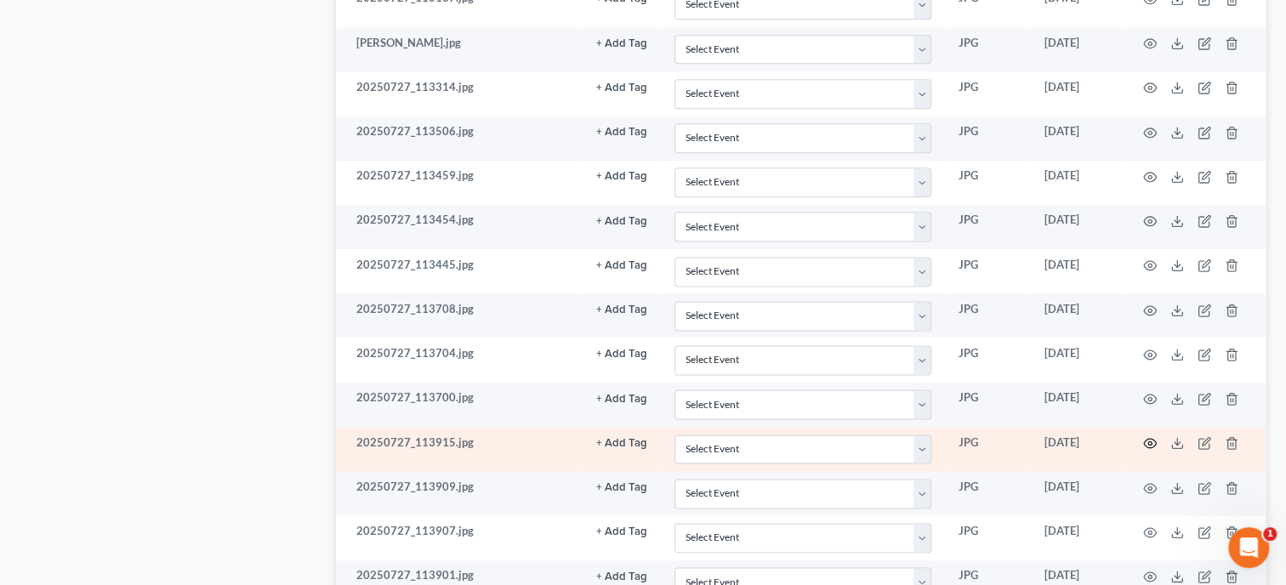
click at [1149, 436] on icon "button" at bounding box center [1150, 443] width 14 height 14
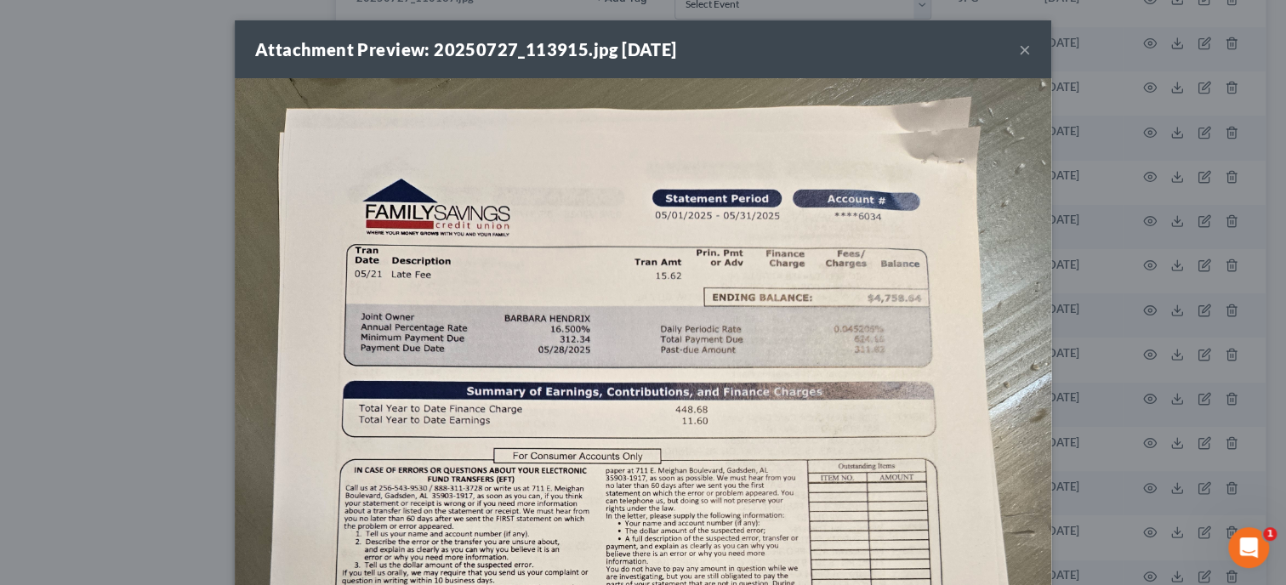
click at [1025, 51] on button "×" at bounding box center [1025, 49] width 12 height 20
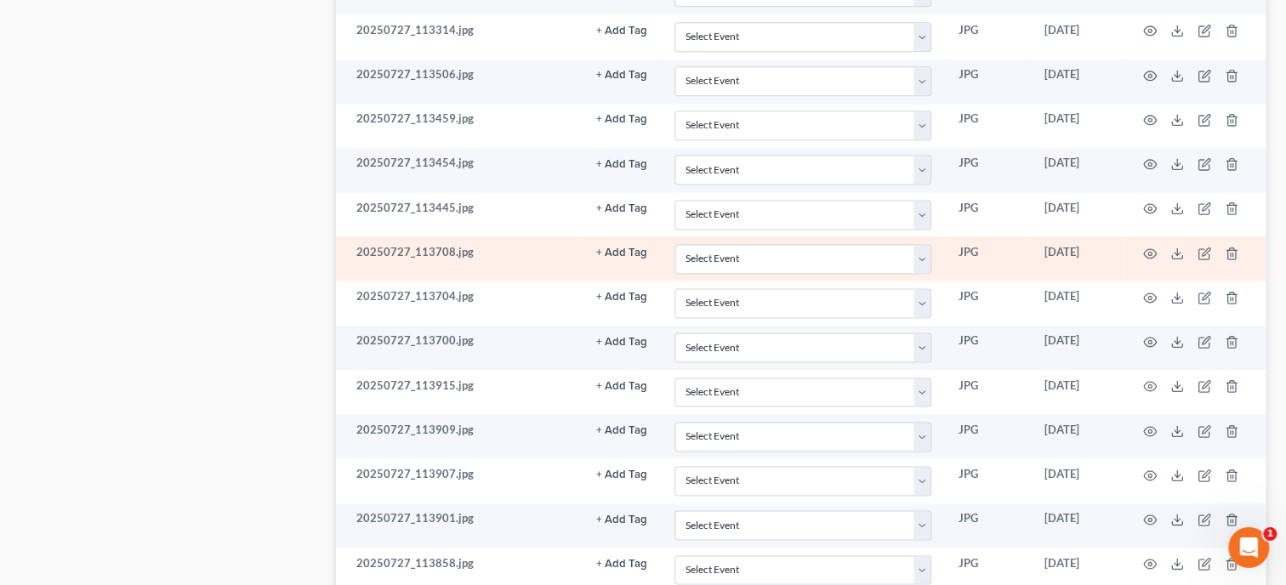
scroll to position [1224, 0]
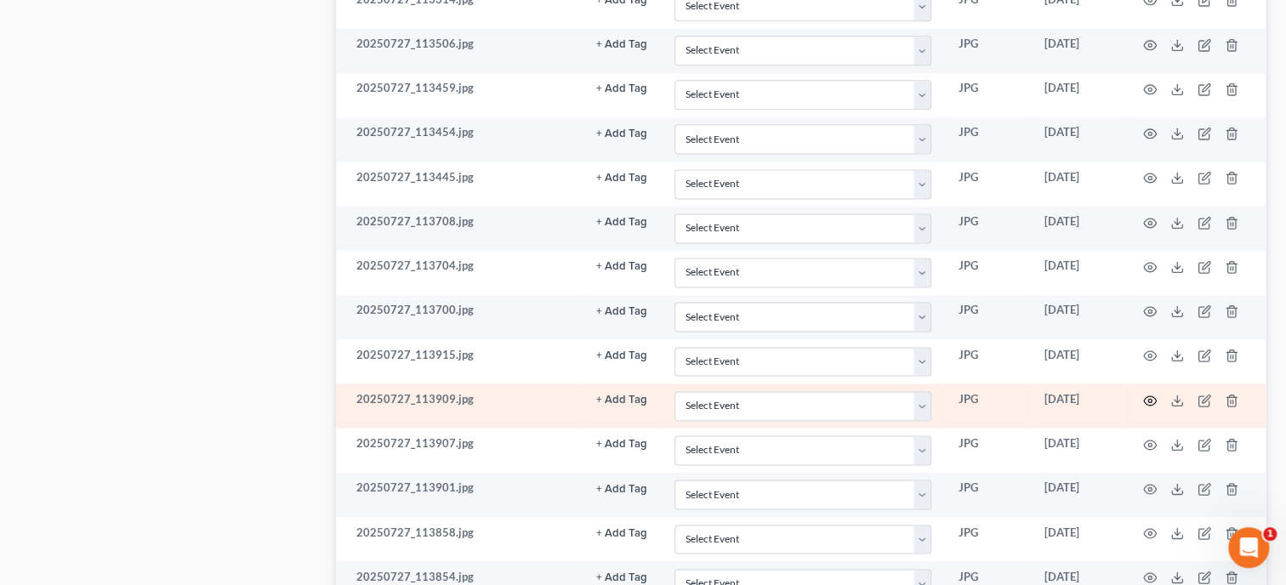
click at [1148, 399] on circle "button" at bounding box center [1149, 400] width 3 height 3
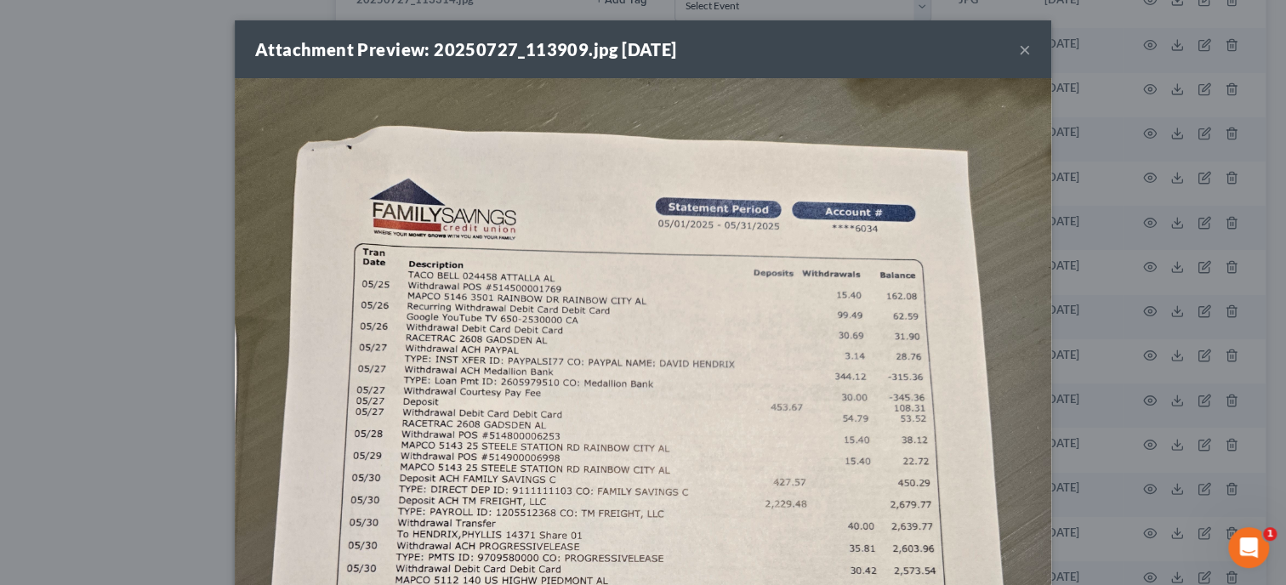
click at [1022, 55] on button "×" at bounding box center [1025, 49] width 12 height 20
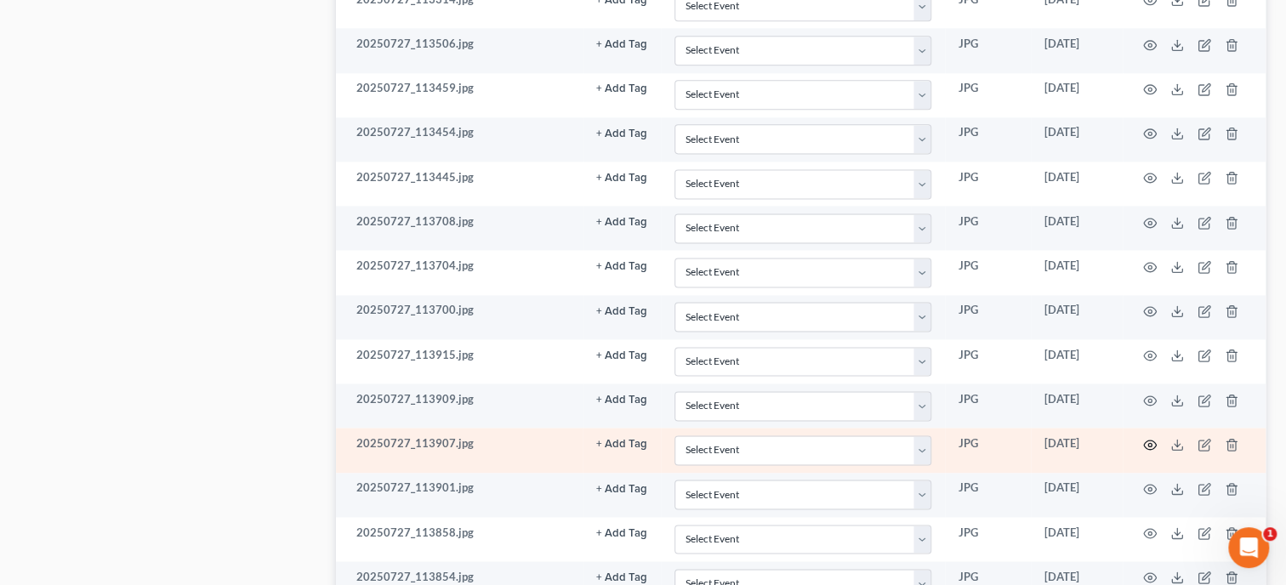
click at [1145, 440] on icon "button" at bounding box center [1150, 444] width 13 height 9
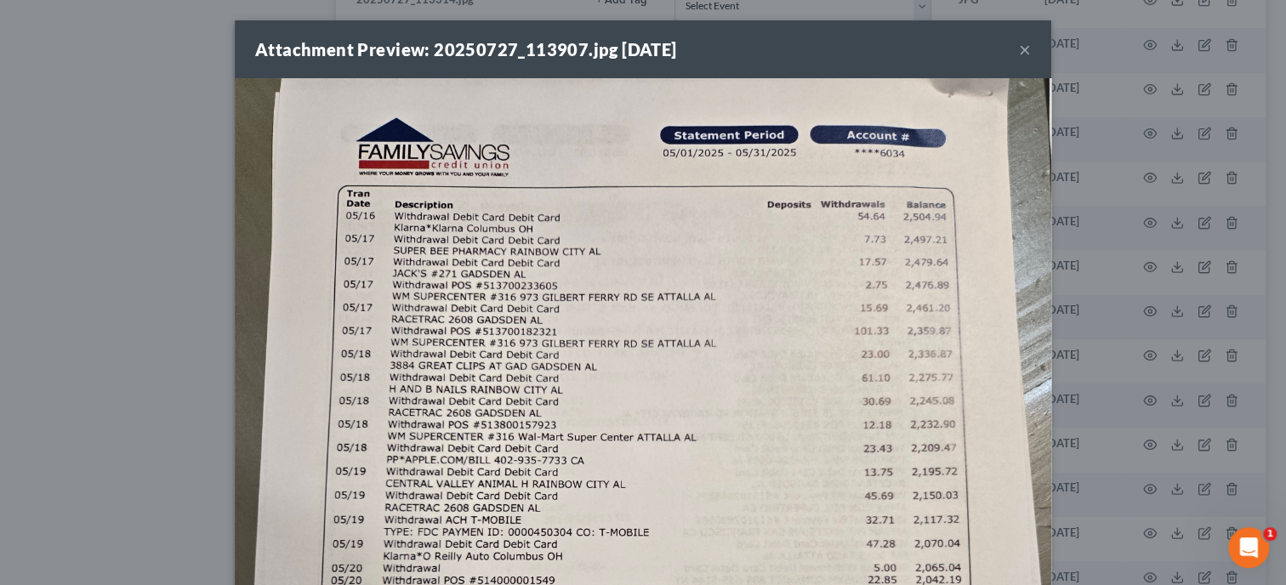
click at [1030, 53] on button "×" at bounding box center [1025, 49] width 12 height 20
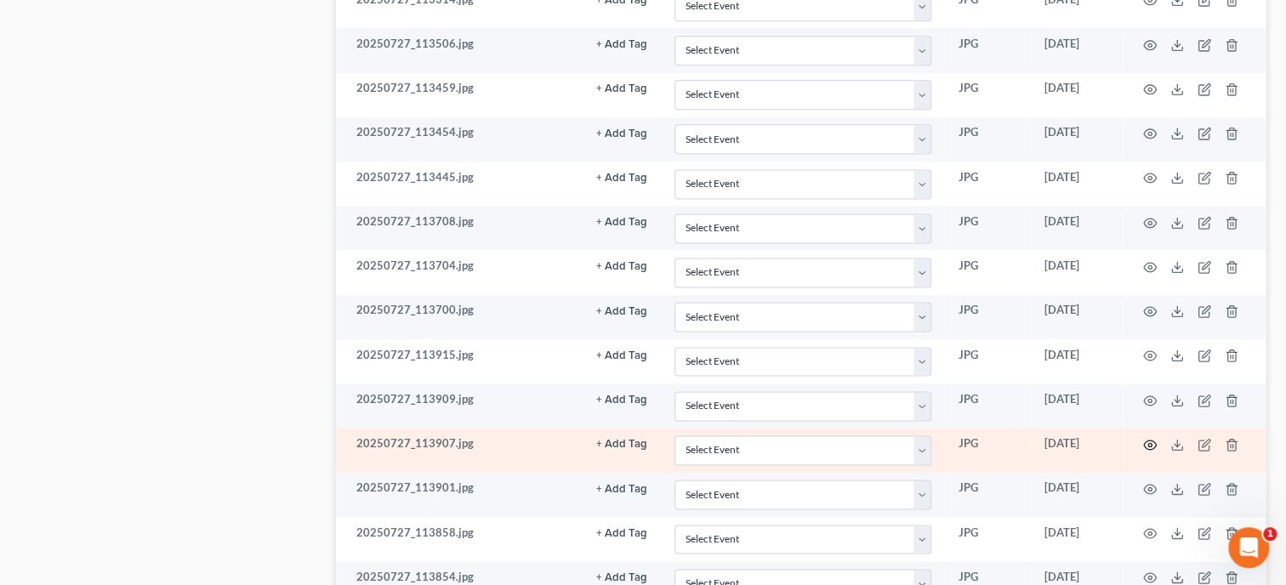
click at [1148, 443] on circle "button" at bounding box center [1149, 444] width 3 height 3
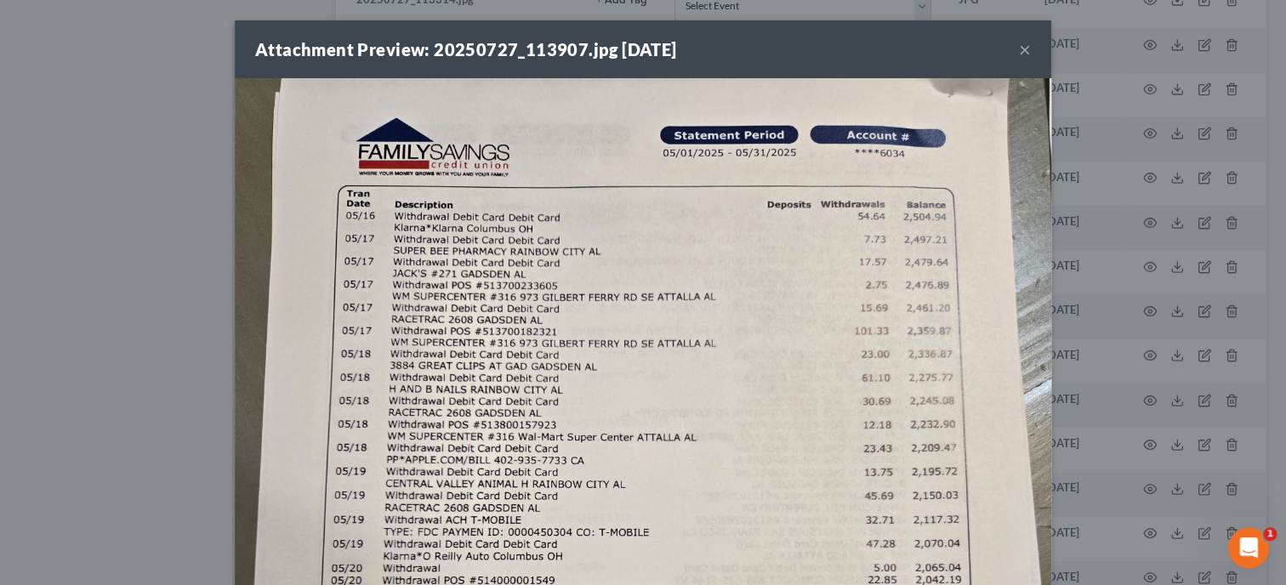
click at [1028, 48] on button "×" at bounding box center [1025, 49] width 12 height 20
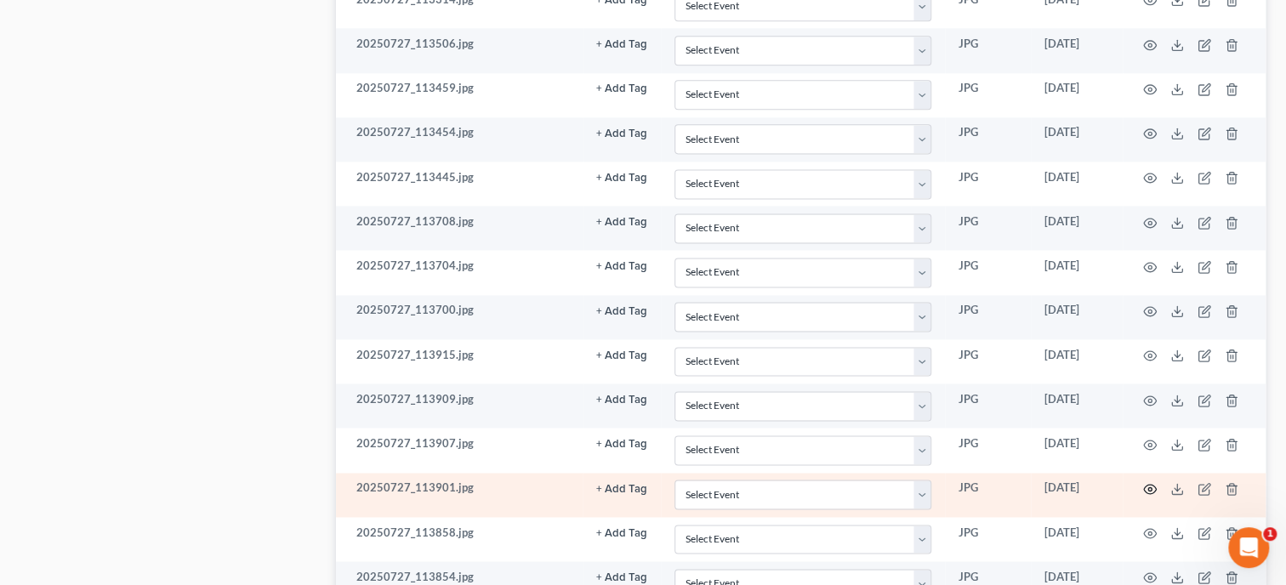
click at [1150, 487] on circle "button" at bounding box center [1149, 488] width 3 height 3
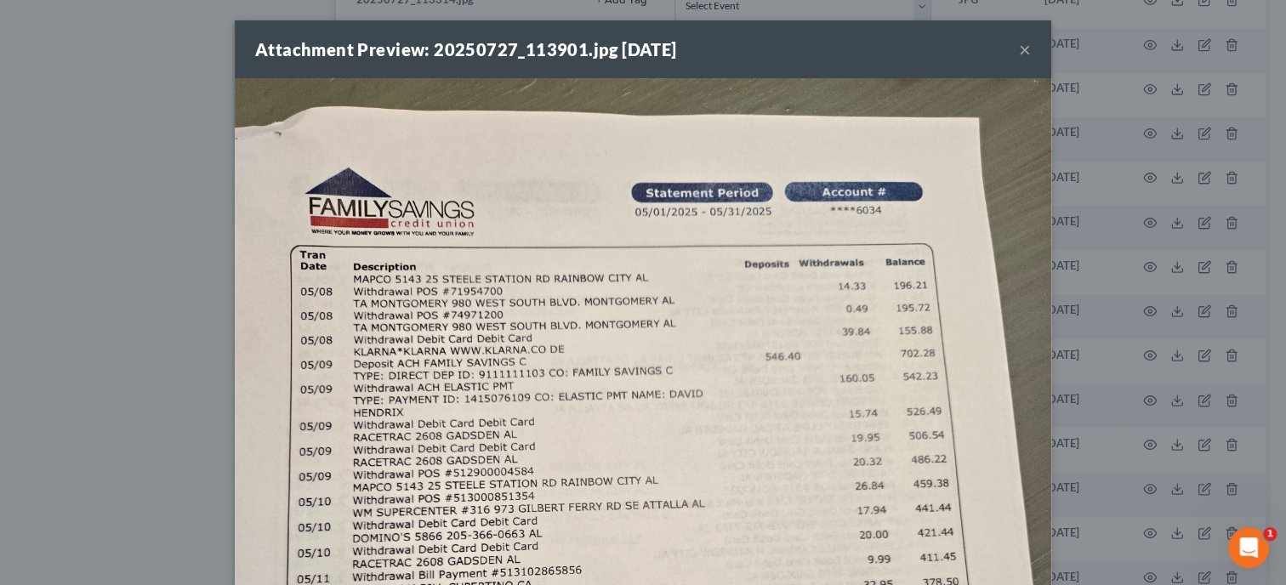
click at [1021, 52] on button "×" at bounding box center [1025, 49] width 12 height 20
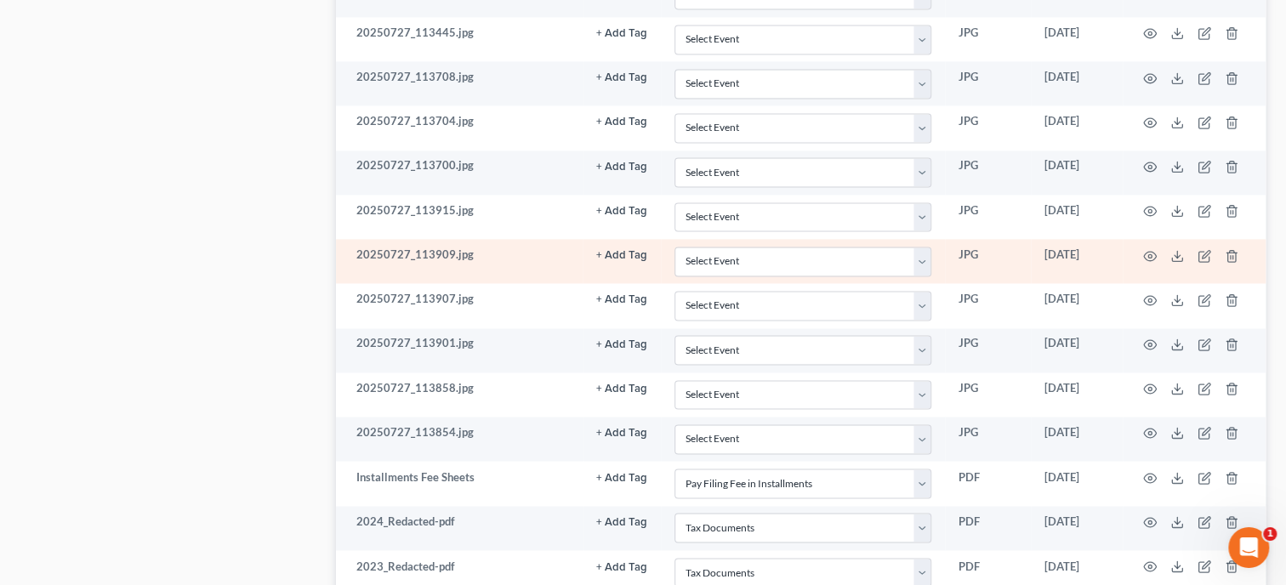
scroll to position [1399, 0]
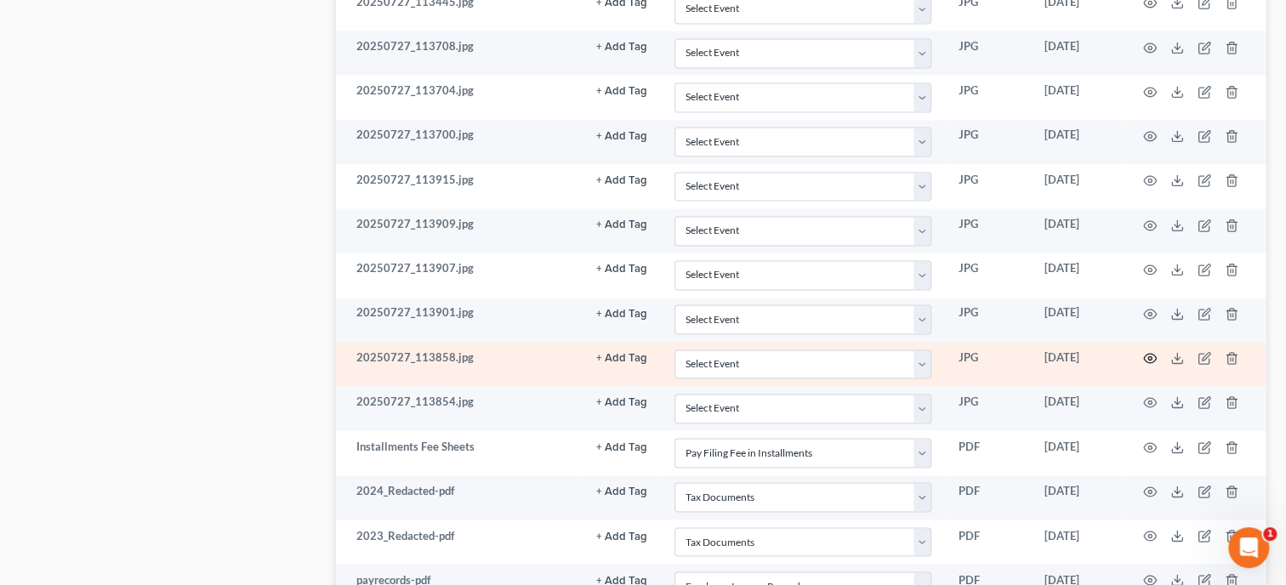
click at [1149, 352] on icon "button" at bounding box center [1150, 358] width 14 height 14
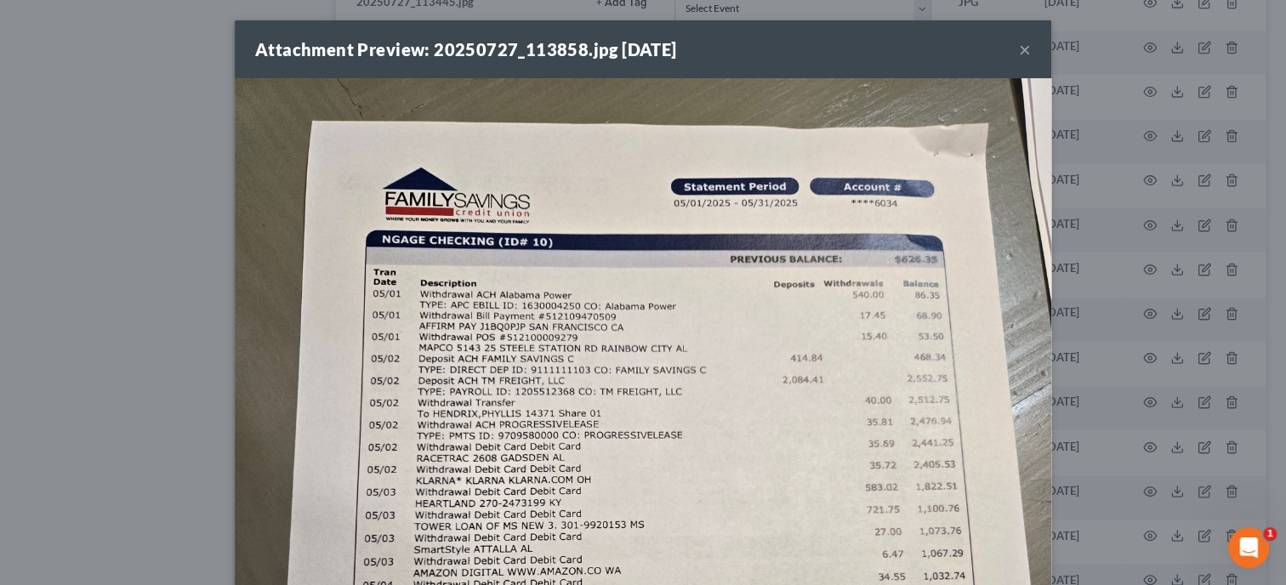
click at [1021, 48] on button "×" at bounding box center [1025, 49] width 12 height 20
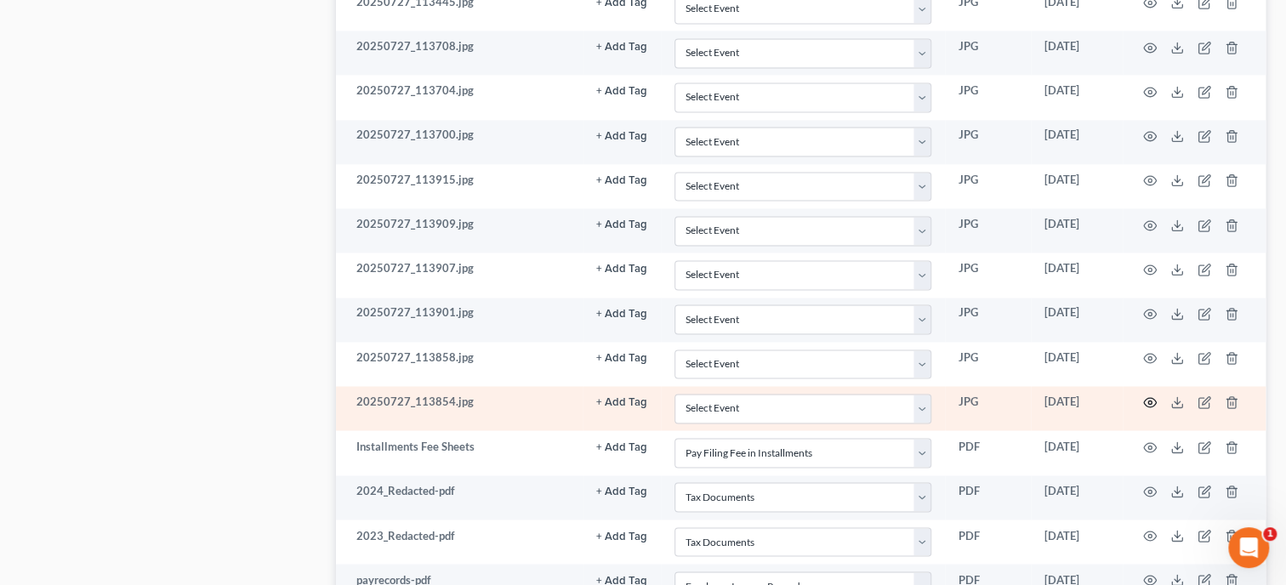
click at [1149, 396] on icon "button" at bounding box center [1150, 402] width 14 height 14
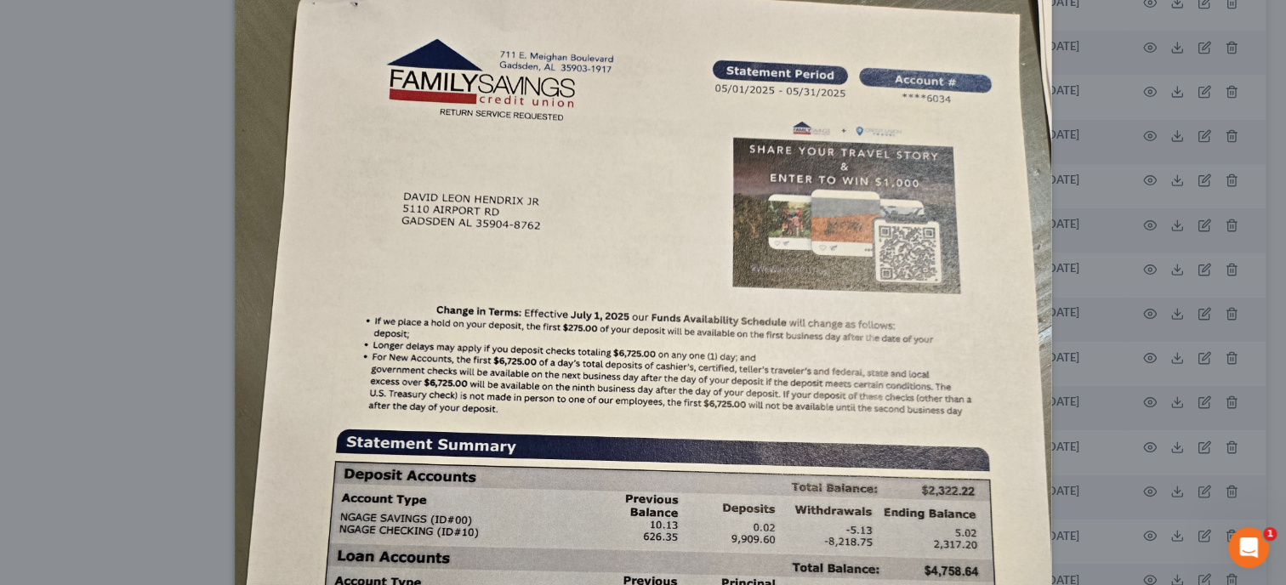
scroll to position [0, 0]
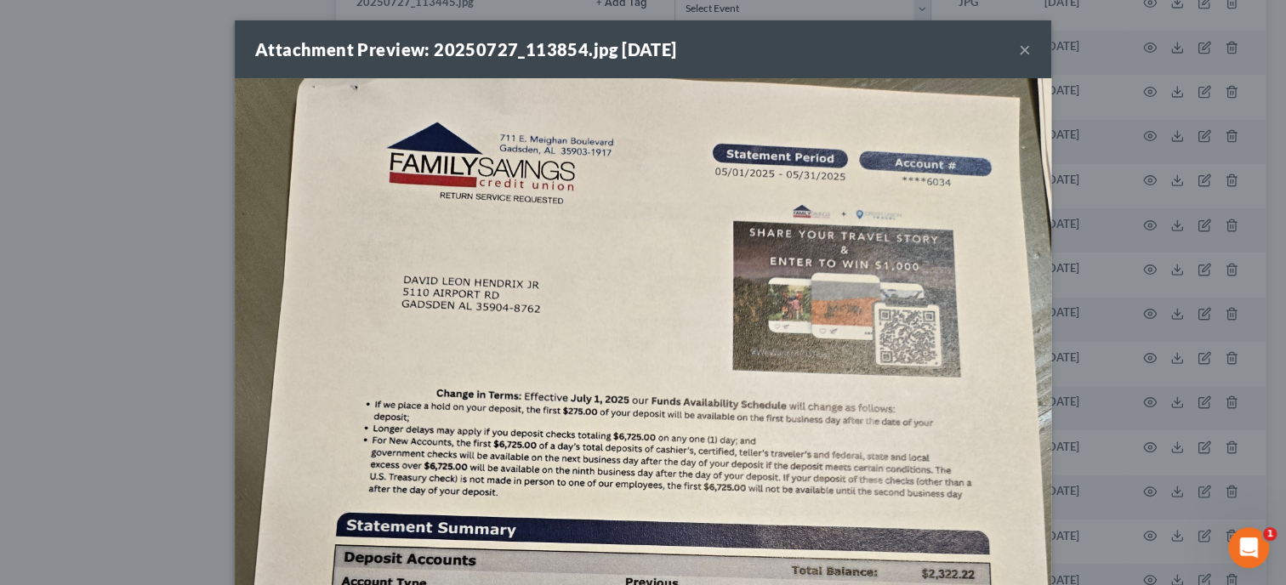
click at [1028, 55] on button "×" at bounding box center [1025, 49] width 12 height 20
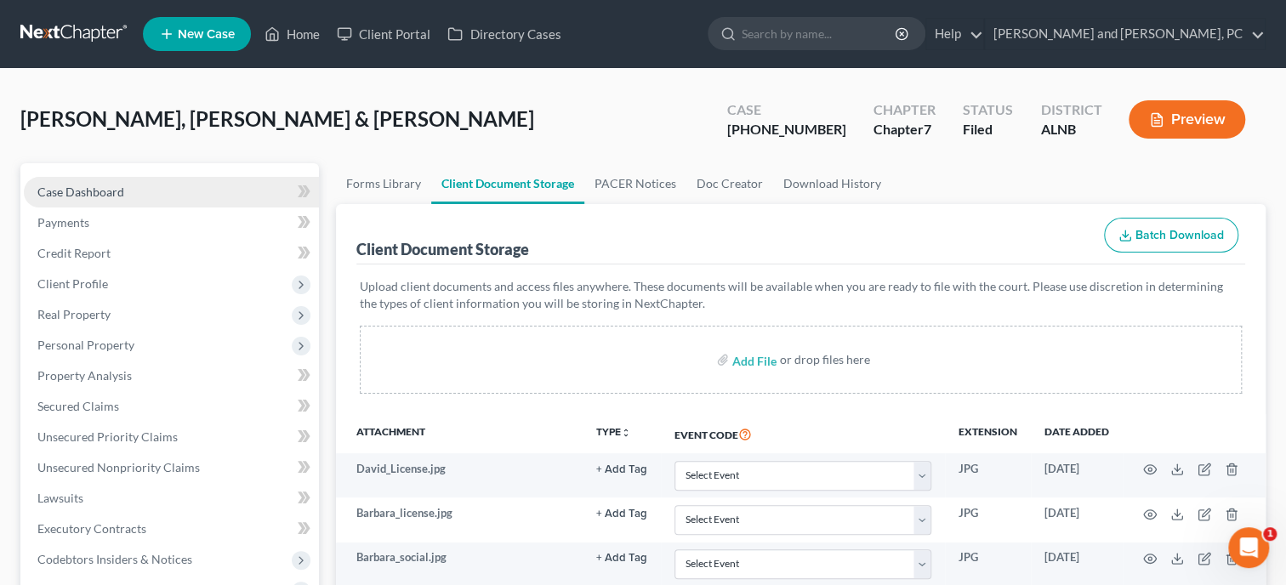
click at [88, 190] on span "Case Dashboard" at bounding box center [80, 191] width 87 height 14
select select "6"
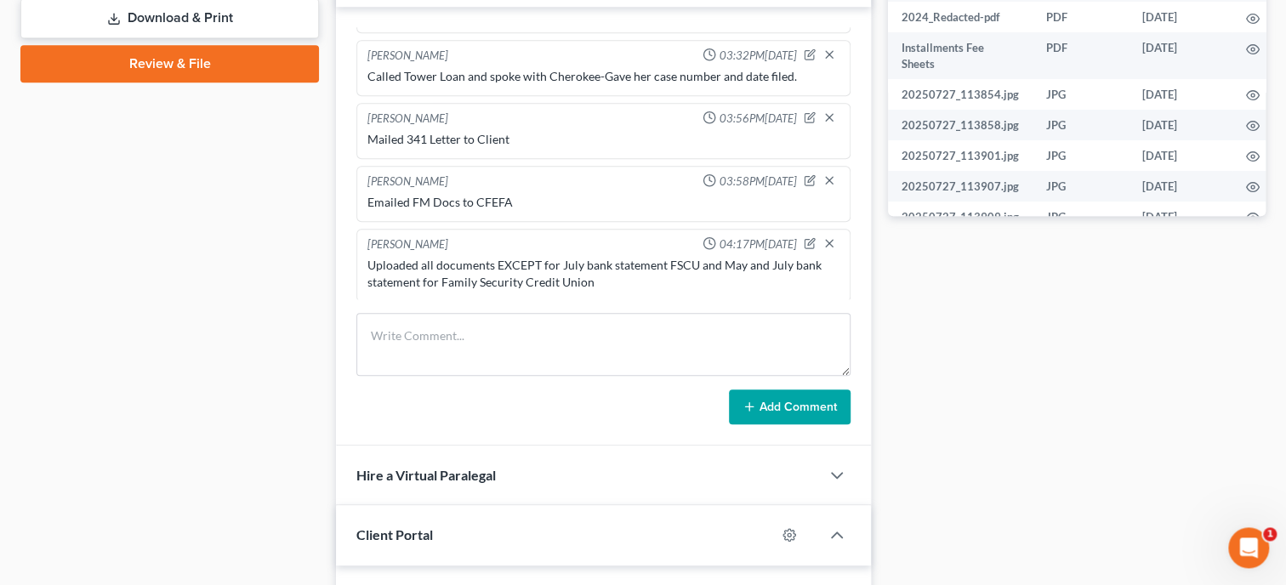
scroll to position [1392, 0]
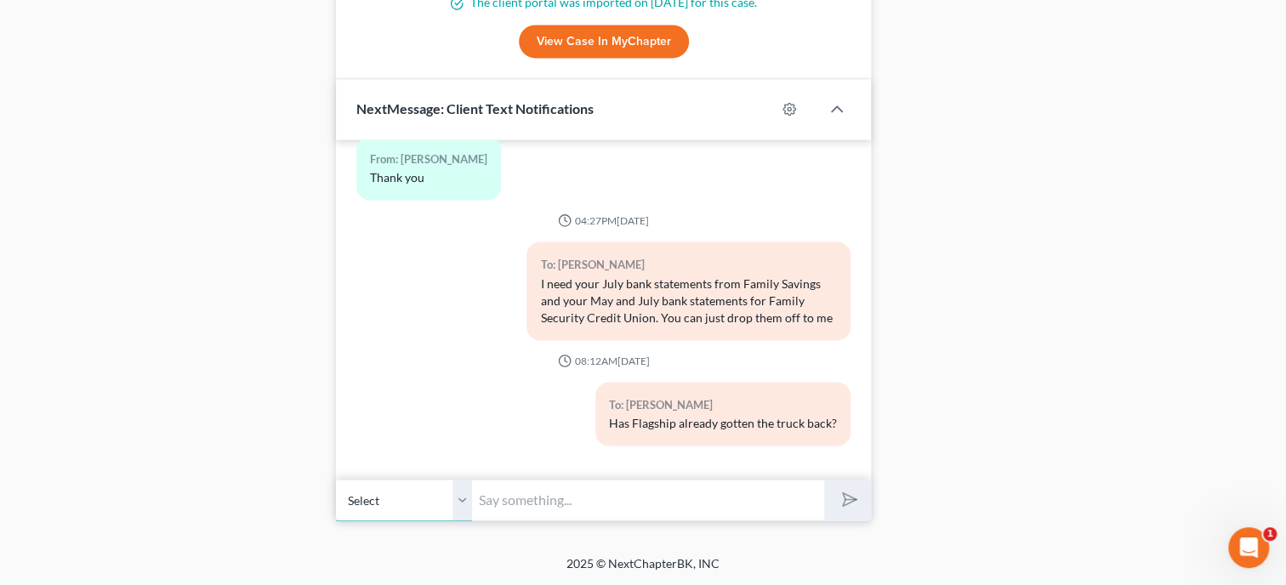
select select "1"
click option "[PHONE_NUMBER] - [PERSON_NAME]" at bounding box center [0, 0] width 0 height 0
click at [534, 503] on input "text" at bounding box center [648, 500] width 352 height 42
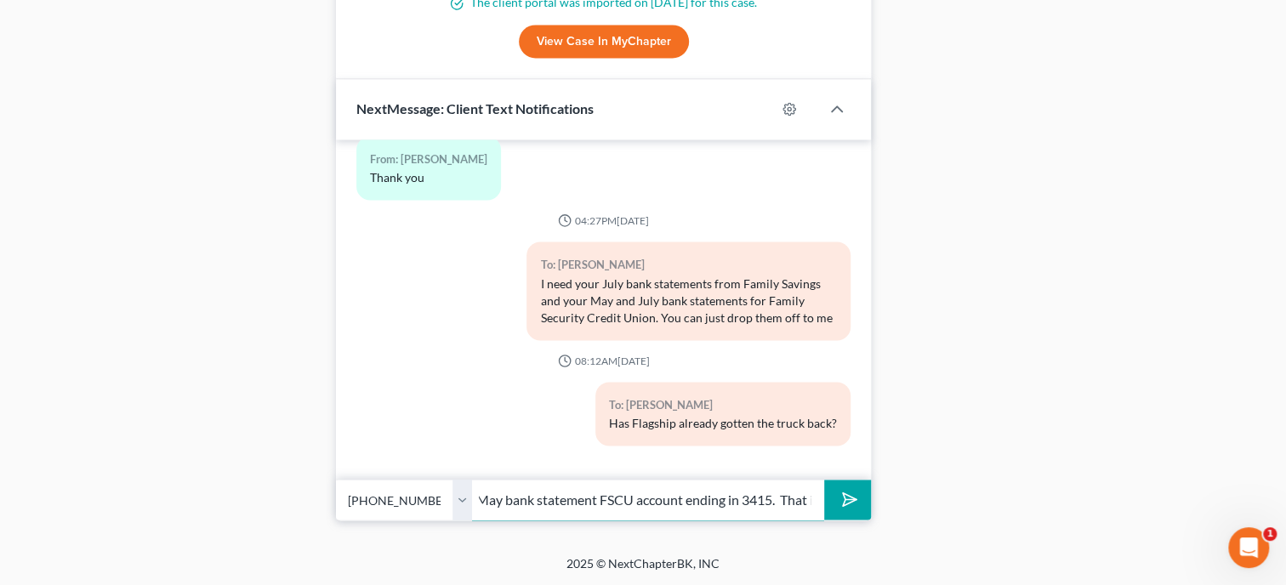
scroll to position [0, 534]
type input "This is [PERSON_NAME] @ [PERSON_NAME] & [PERSON_NAME]. Can you email me the May…"
click at [824, 480] on button "submit" at bounding box center [847, 500] width 47 height 40
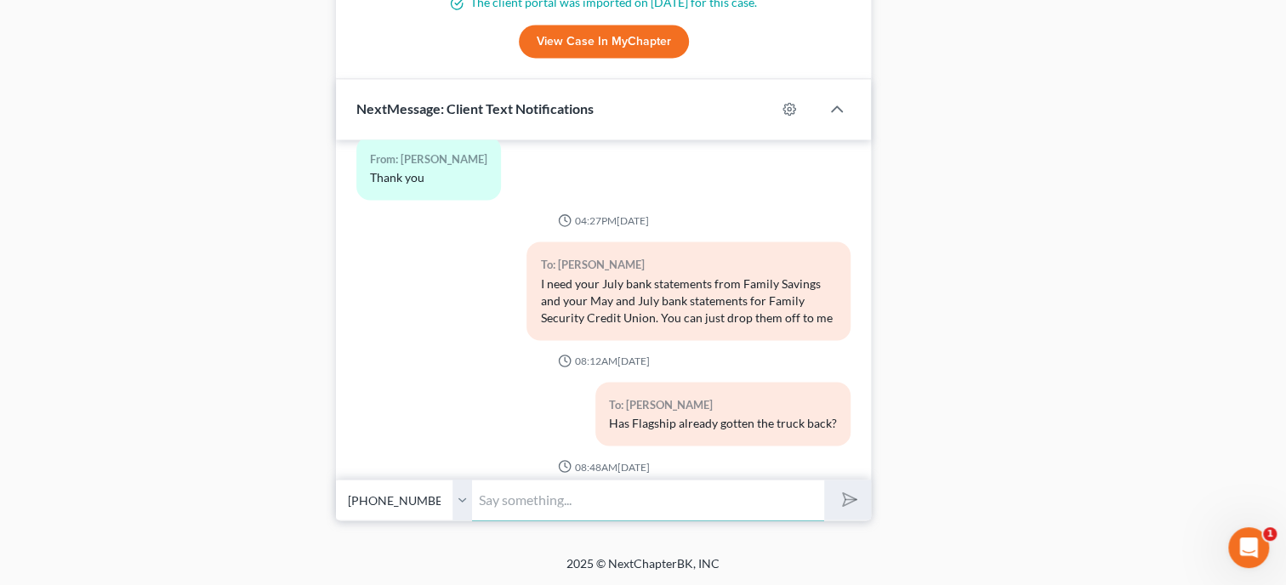
scroll to position [2014, 0]
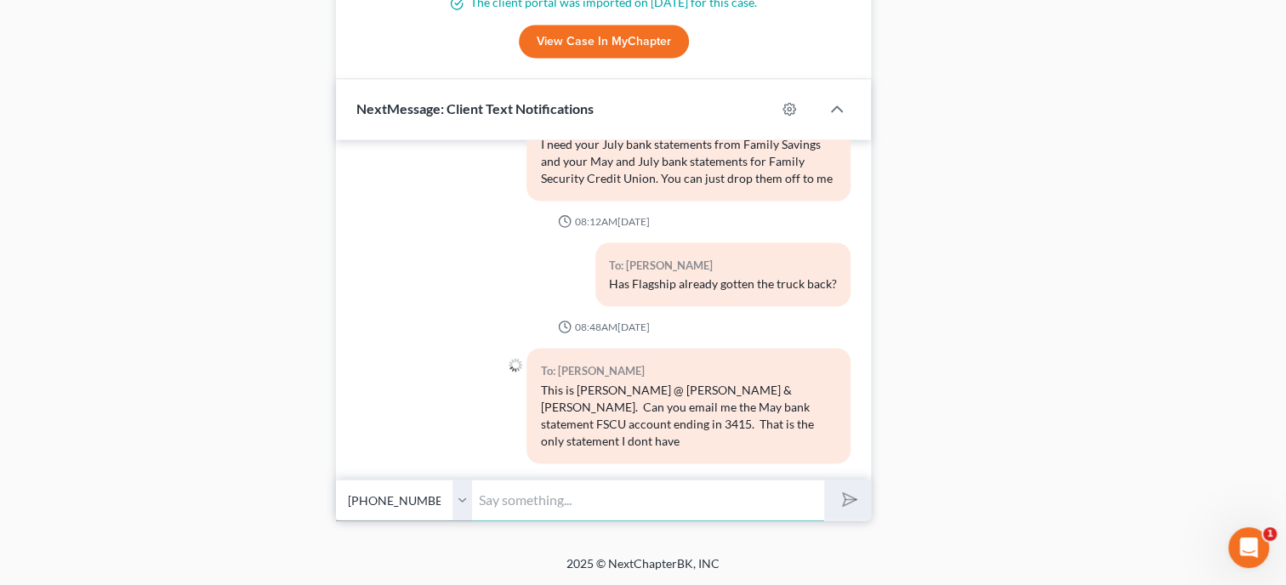
click at [512, 497] on input "text" at bounding box center [648, 500] width 352 height 42
type input "My email is [PERSON_NAME][EMAIL_ADDRESS][DOMAIN_NAME]"
click at [847, 508] on icon "submit" at bounding box center [846, 499] width 24 height 24
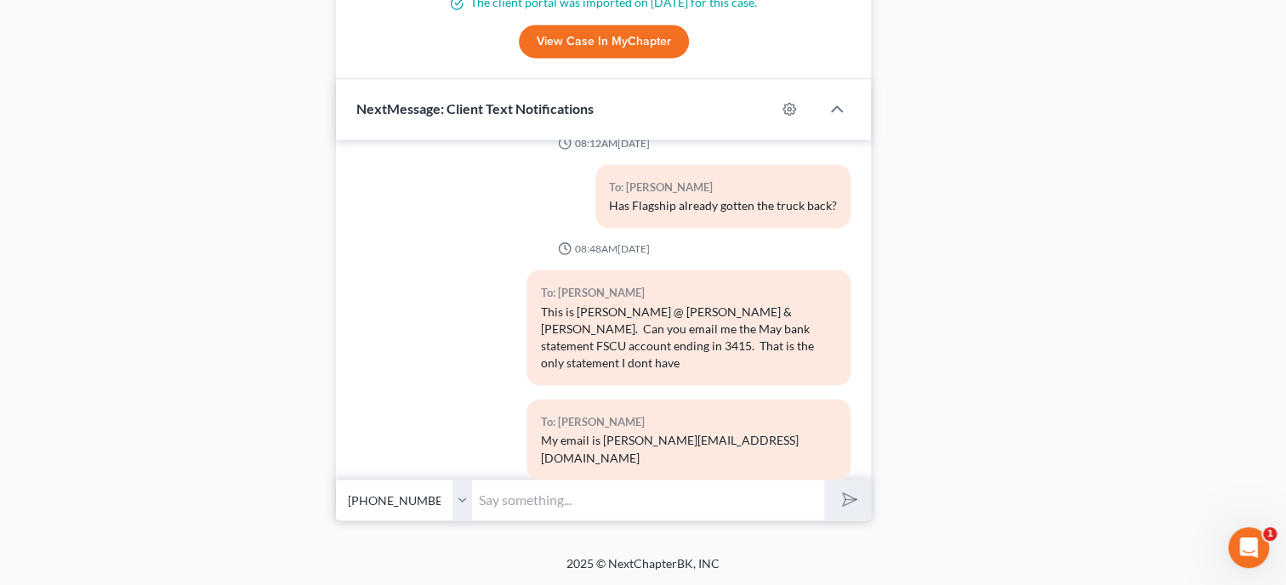
scroll to position [2170, 0]
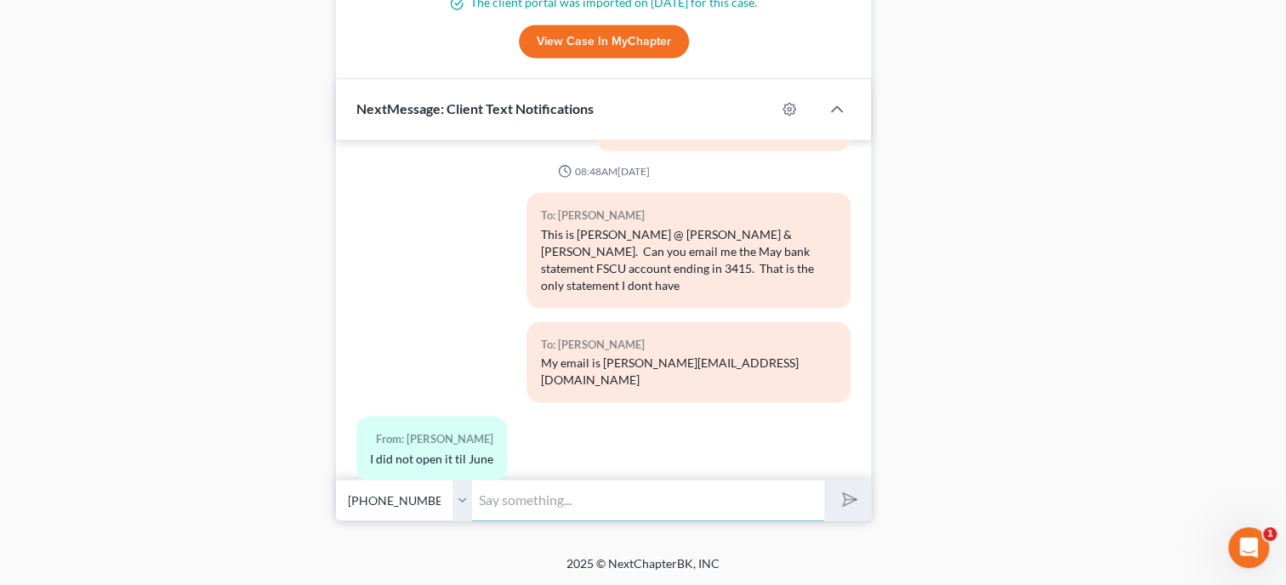
click at [573, 502] on input "text" at bounding box center [648, 500] width 352 height 42
type input "Ok. That is all I needed then. I will make a note of it. Thank you"
click at [824, 480] on button "submit" at bounding box center [847, 500] width 47 height 40
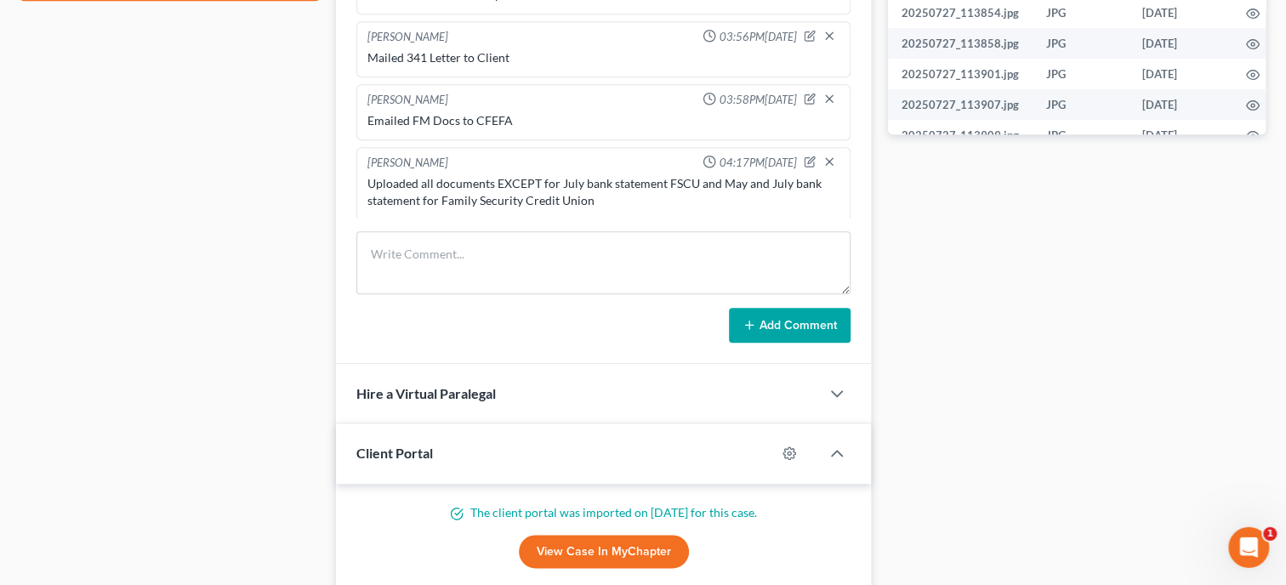
scroll to position [867, 0]
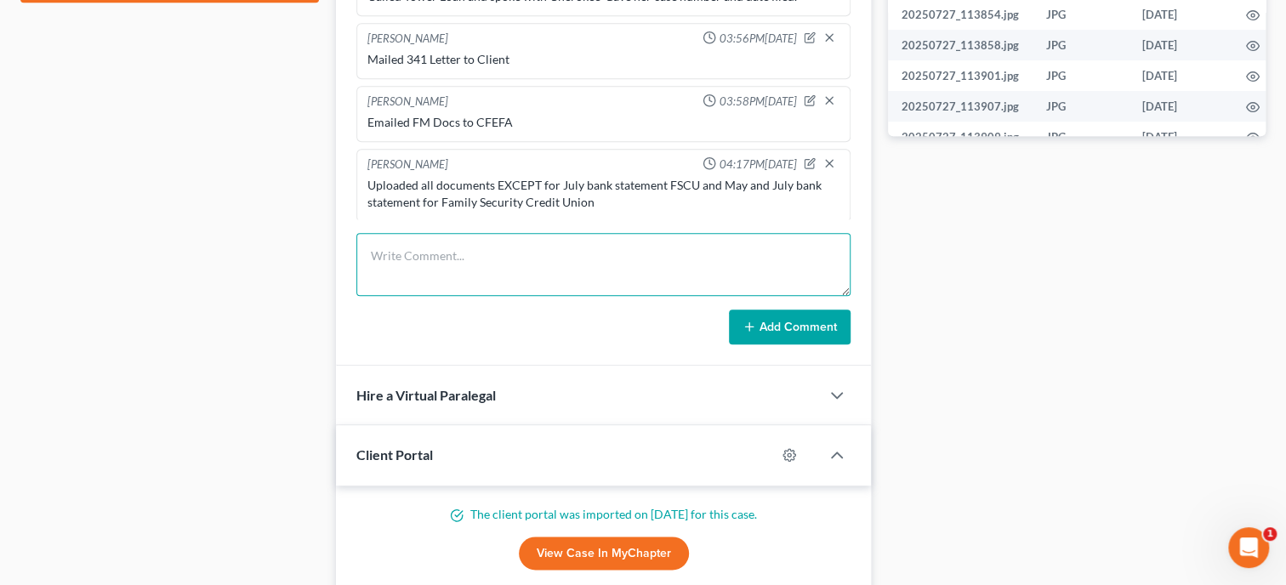
click at [388, 267] on textarea at bounding box center [603, 264] width 494 height 63
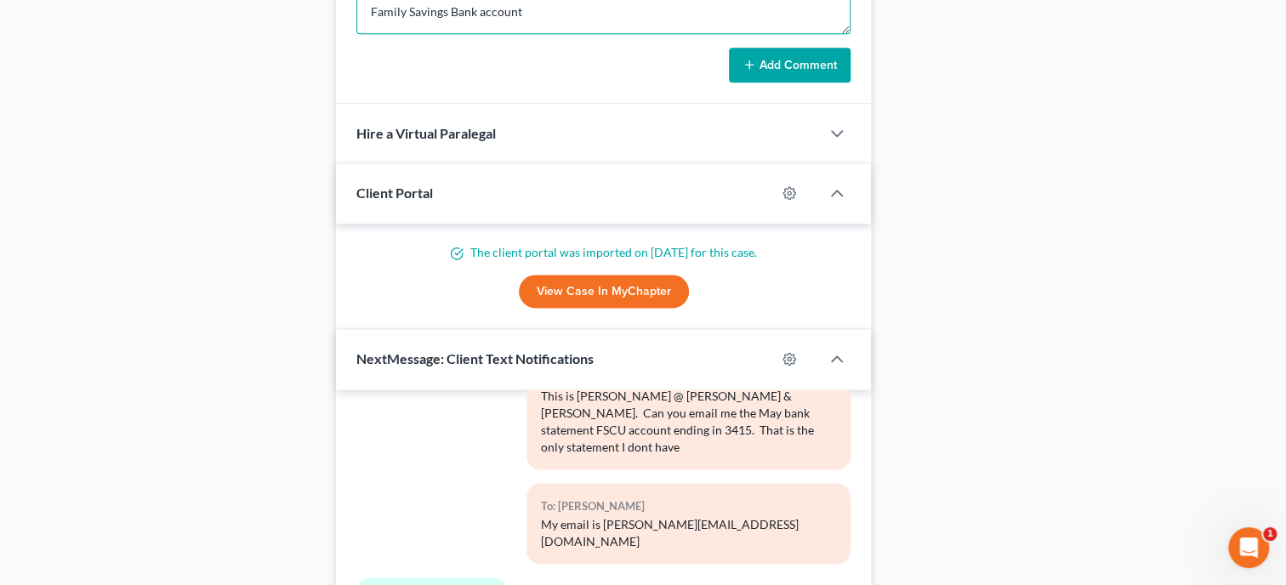
scroll to position [2256, 0]
type textarea "Family Security Bank account was opened in [DATE] Family Savings Bank account e…"
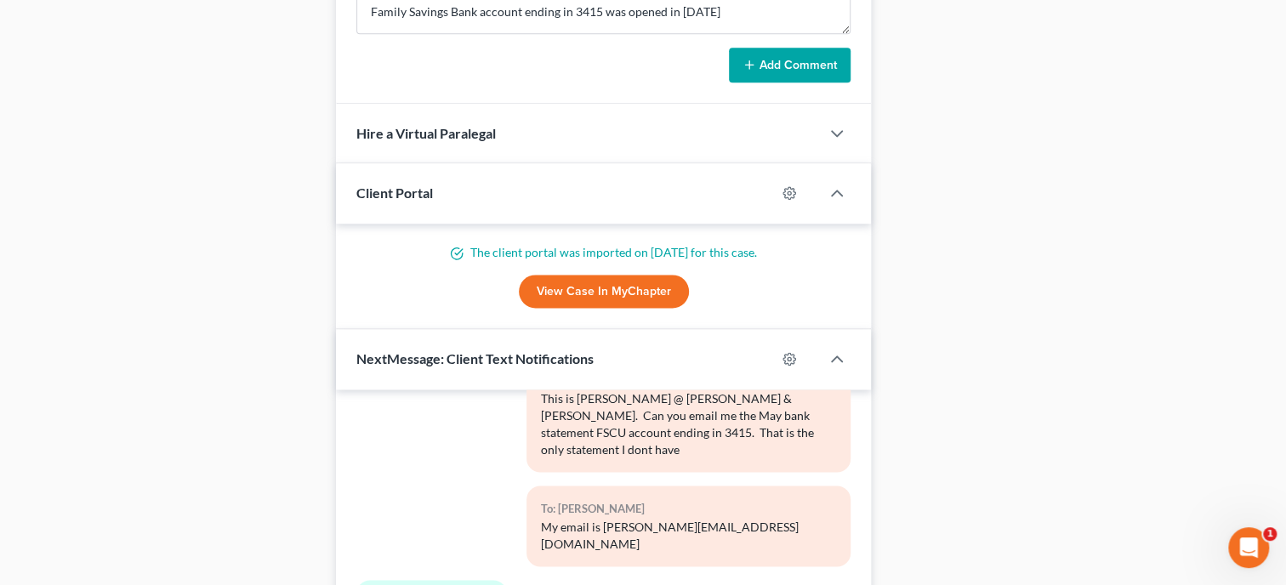
click at [770, 82] on button "Add Comment" at bounding box center [790, 66] width 122 height 36
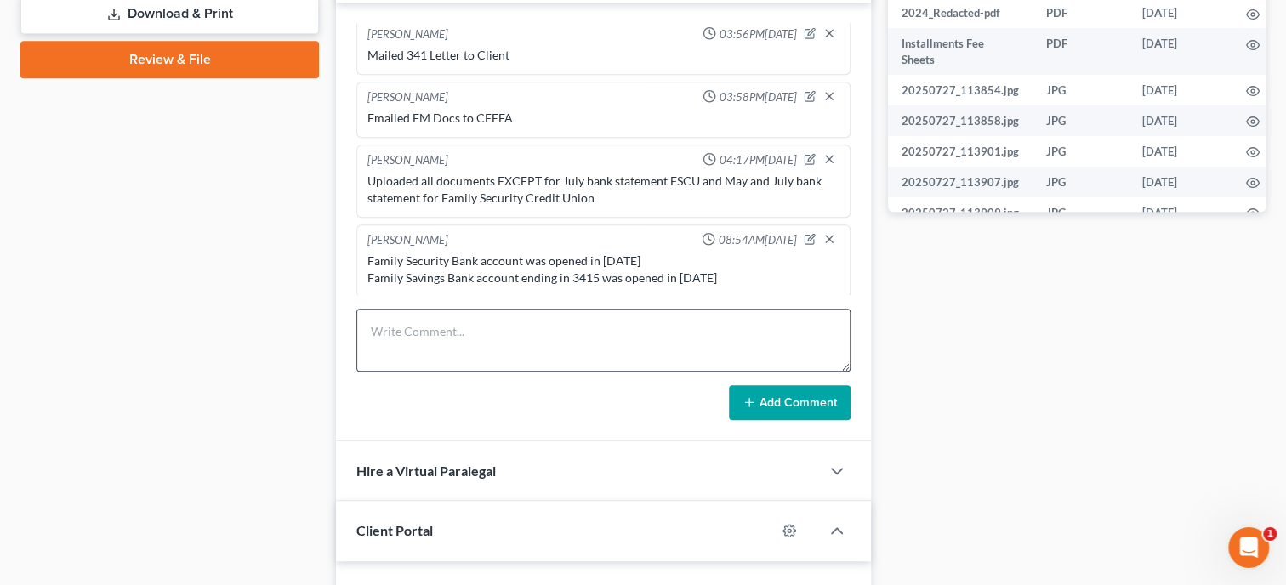
scroll to position [867, 0]
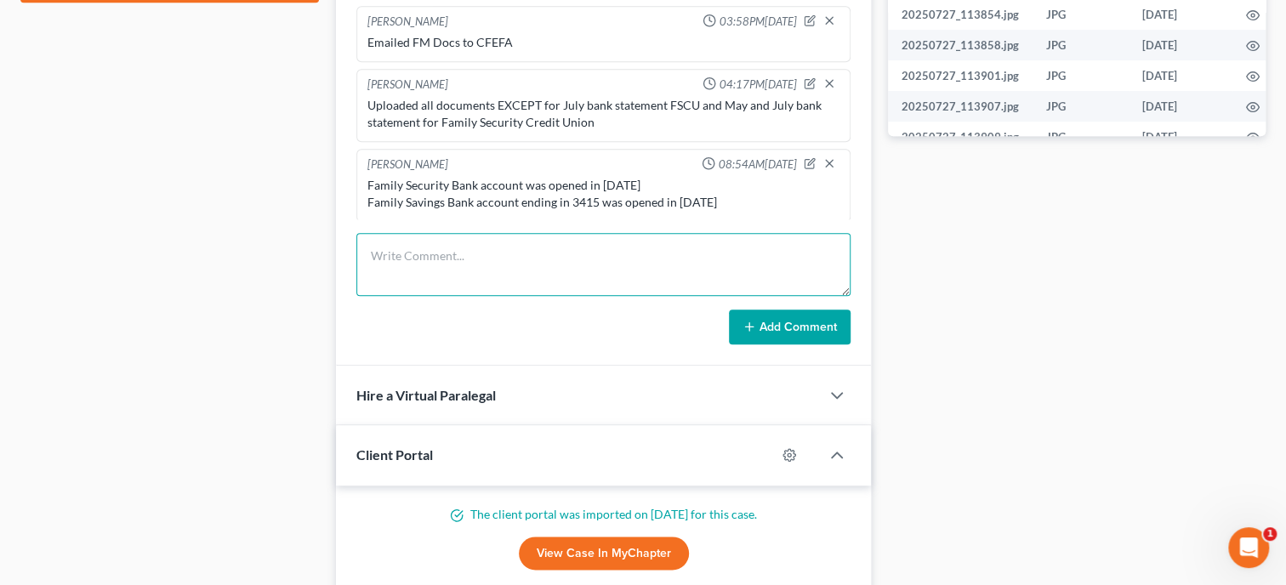
click at [429, 286] on textarea at bounding box center [603, 264] width 494 height 63
type textarea "Uploaded July Bank Statement from FSCU and Family Security Credit Union to Trus…"
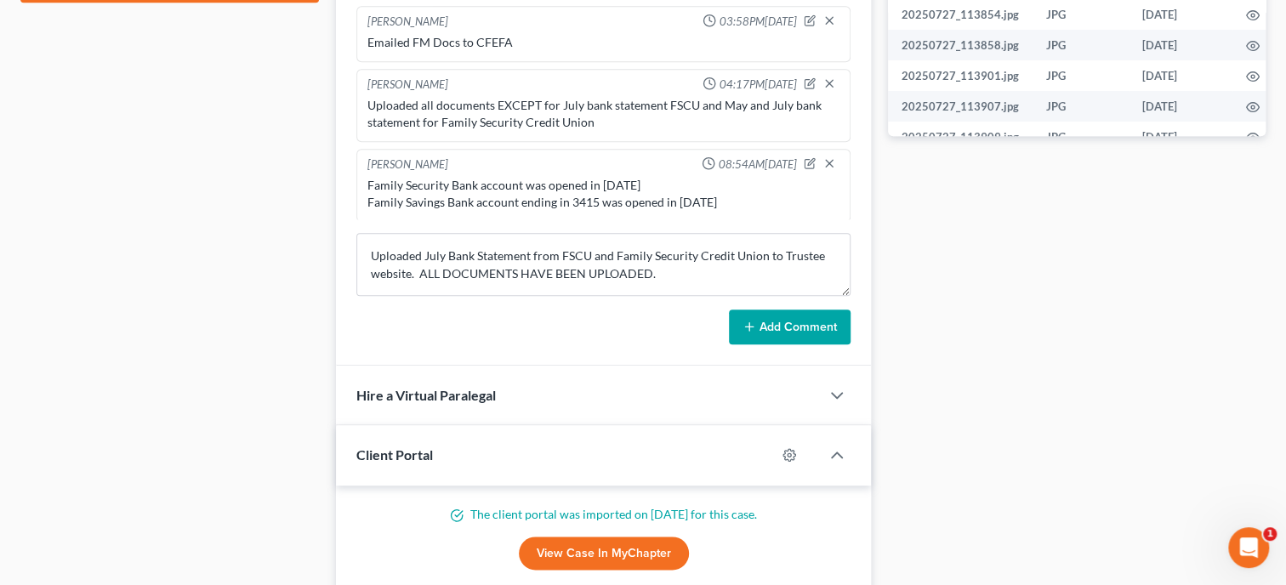
click at [805, 338] on button "Add Comment" at bounding box center [790, 327] width 122 height 36
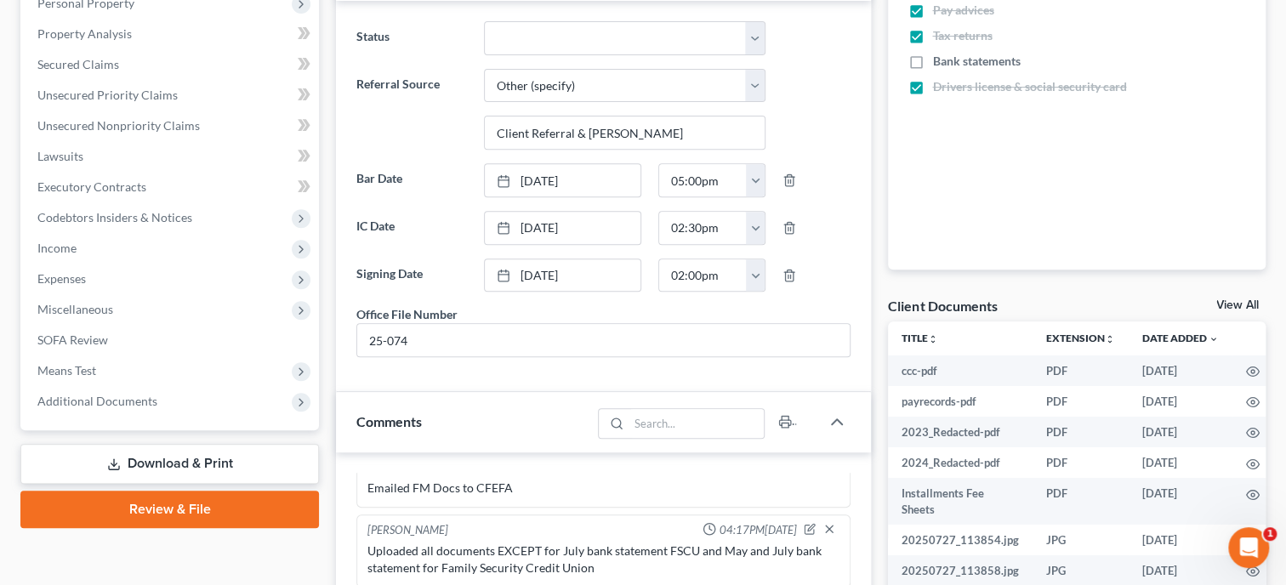
scroll to position [0, 0]
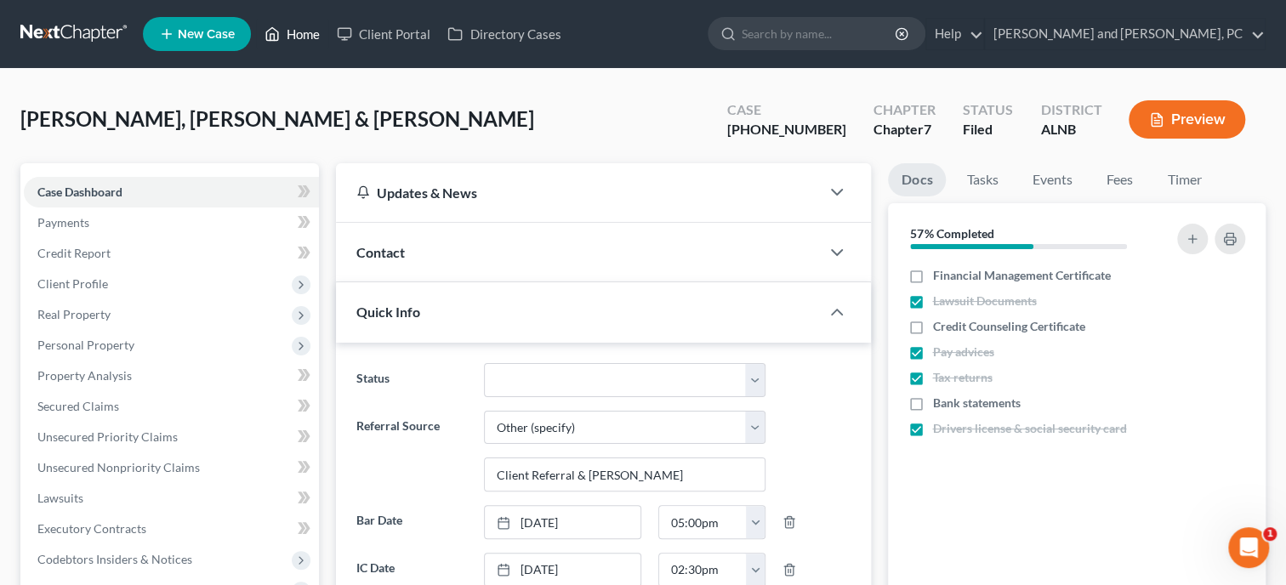
click at [304, 41] on link "Home" at bounding box center [292, 34] width 72 height 31
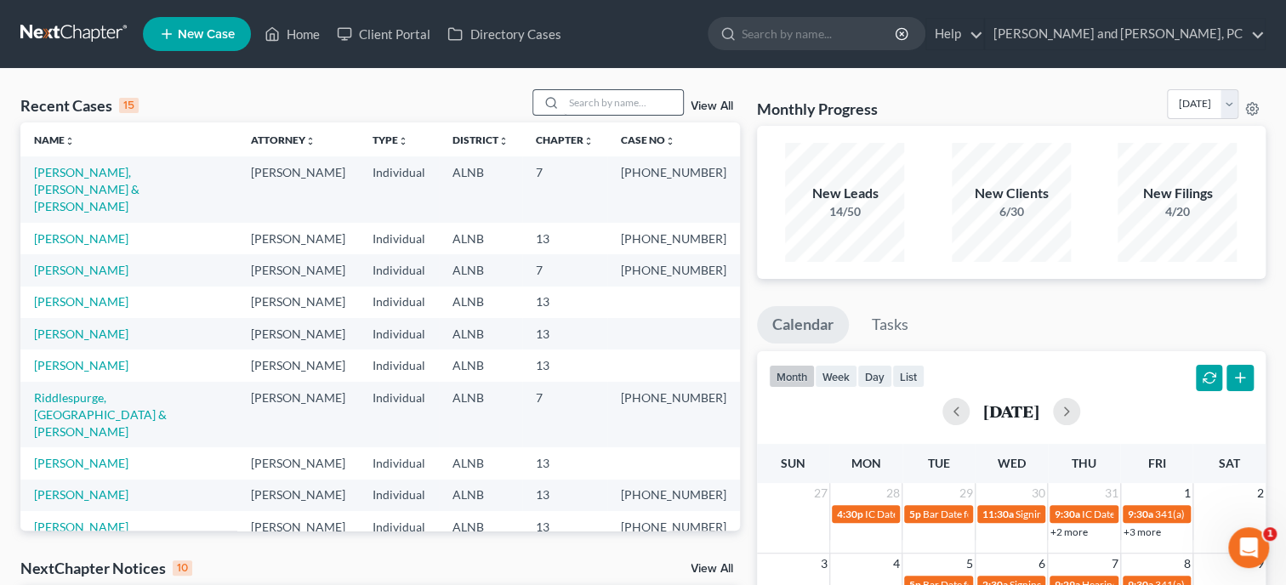
click at [594, 105] on input "search" at bounding box center [623, 102] width 119 height 25
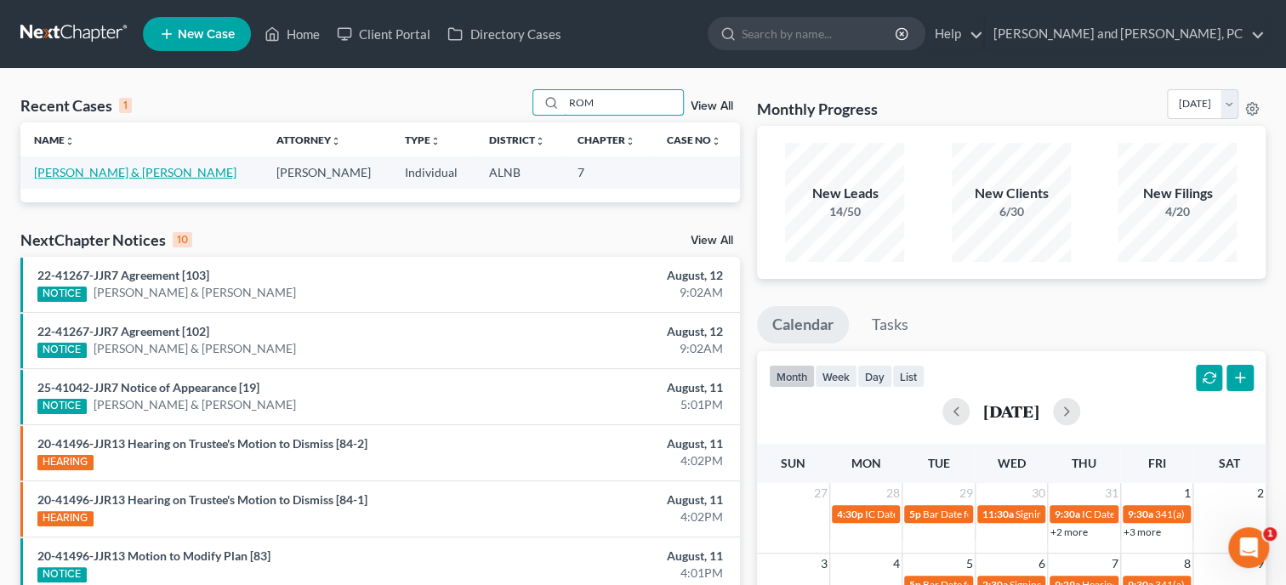
type input "ROM"
click at [92, 176] on link "[PERSON_NAME] & [PERSON_NAME]" at bounding box center [135, 172] width 202 height 14
select select "6"
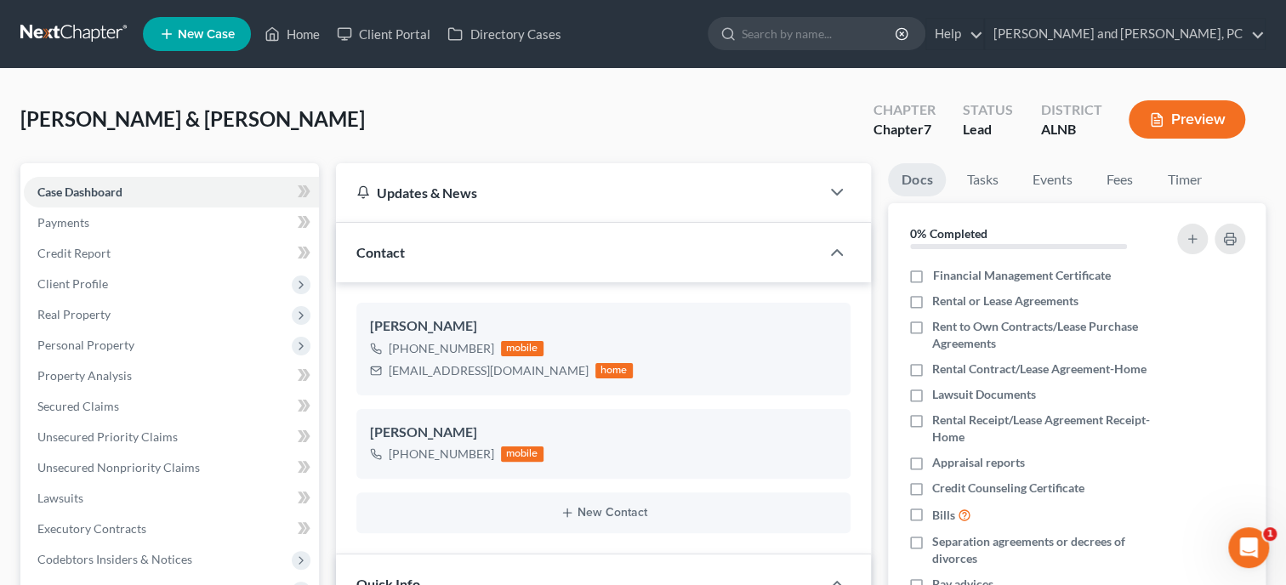
scroll to position [281, 0]
click at [1130, 180] on link "Fees" at bounding box center [1119, 179] width 54 height 33
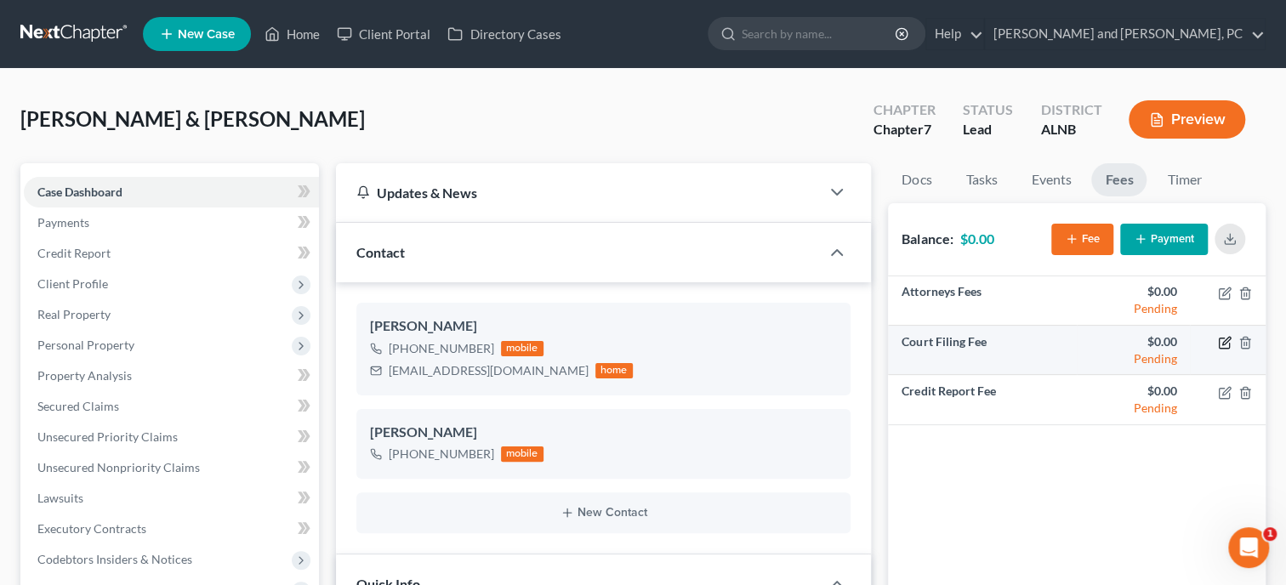
click at [1226, 343] on icon "button" at bounding box center [1225, 343] width 14 height 14
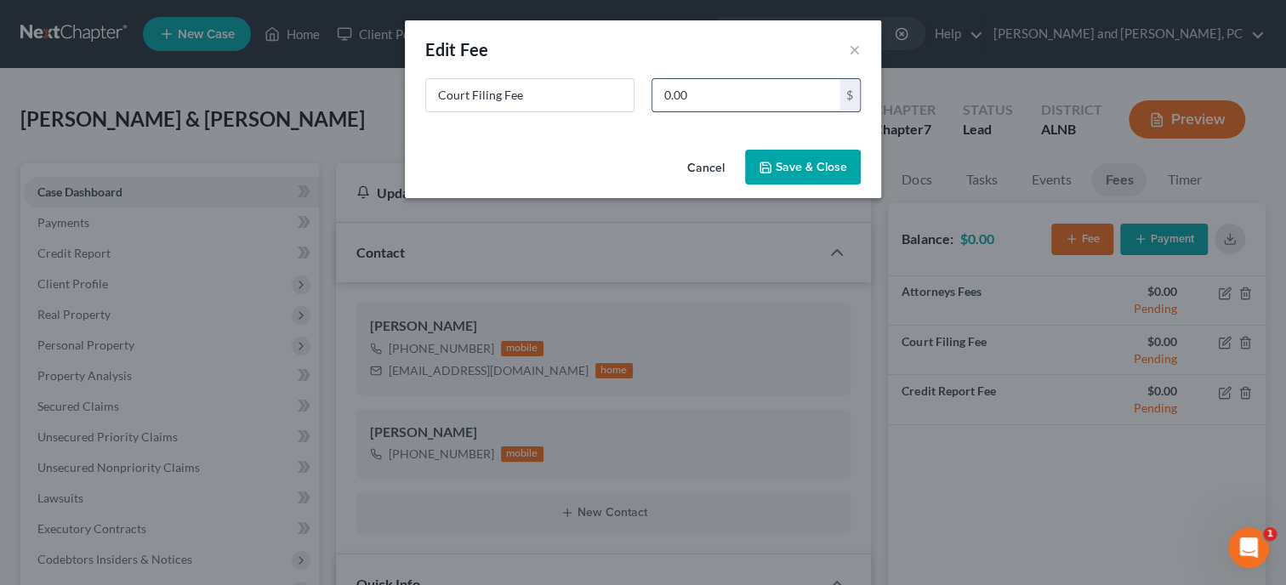
click at [755, 100] on input "0.00" at bounding box center [745, 95] width 187 height 32
type input "338.00"
click at [840, 179] on button "Save & Close" at bounding box center [803, 168] width 116 height 36
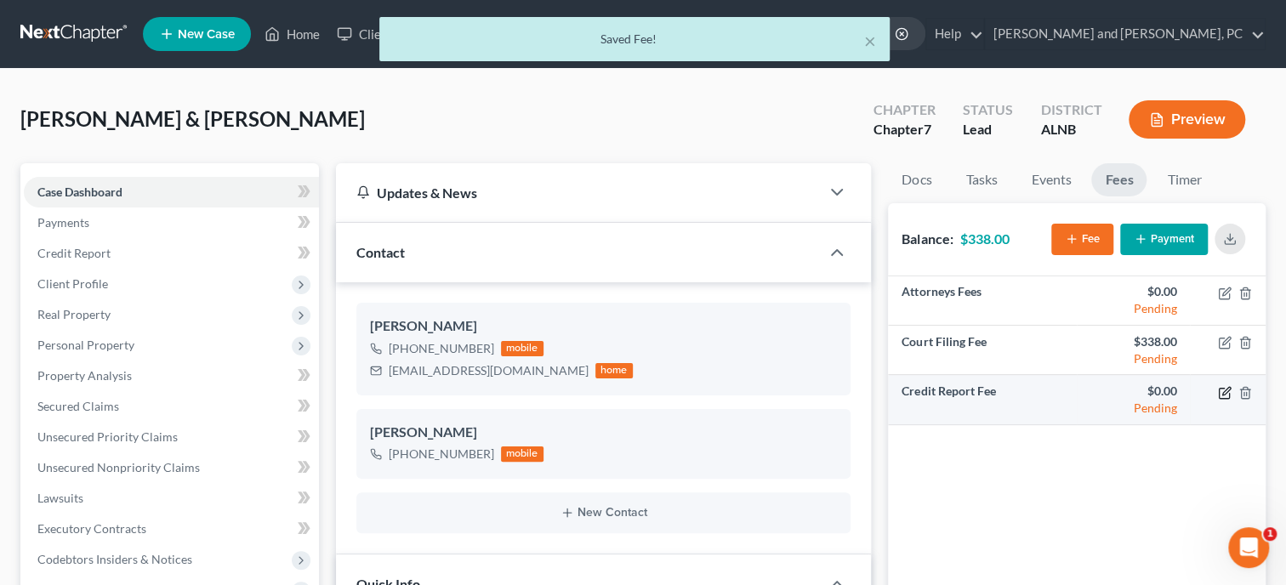
click at [1225, 394] on icon "button" at bounding box center [1225, 393] width 14 height 14
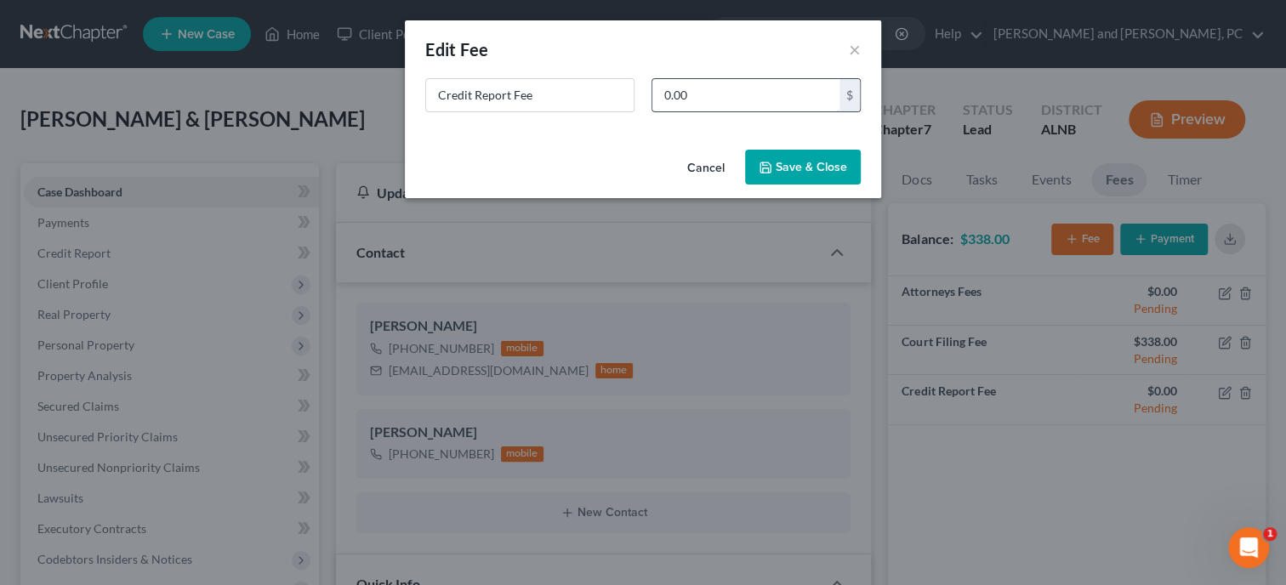
click at [801, 94] on input "0.00" at bounding box center [745, 95] width 187 height 32
type input "64.00"
click at [832, 168] on button "Save & Close" at bounding box center [803, 168] width 116 height 36
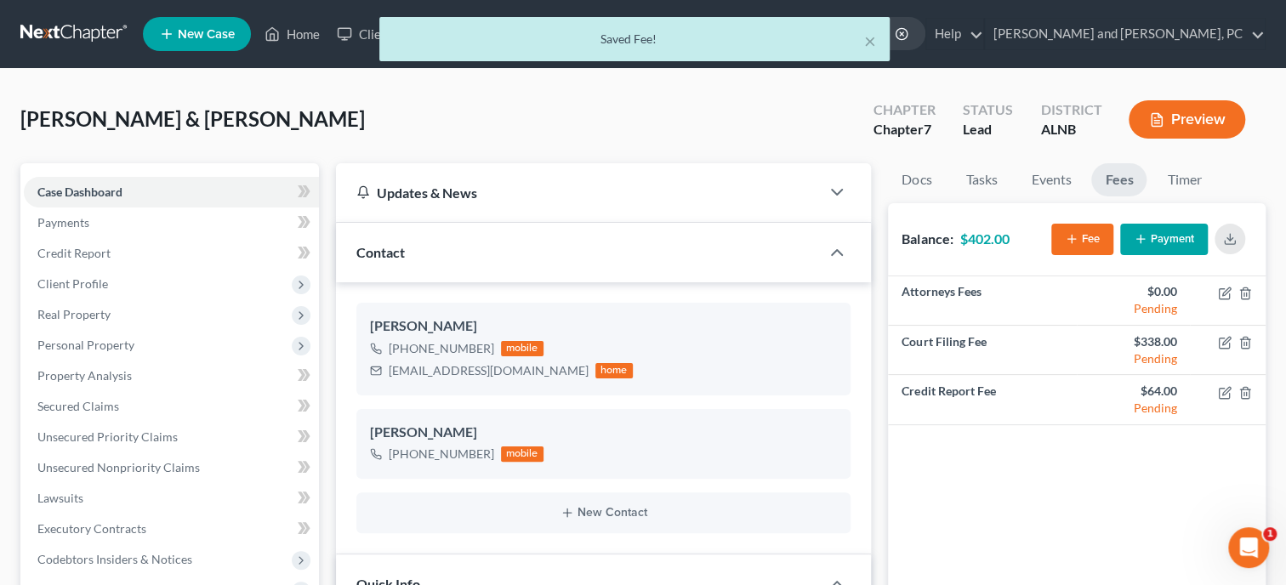
click at [1076, 230] on button "Fee" at bounding box center [1082, 239] width 62 height 31
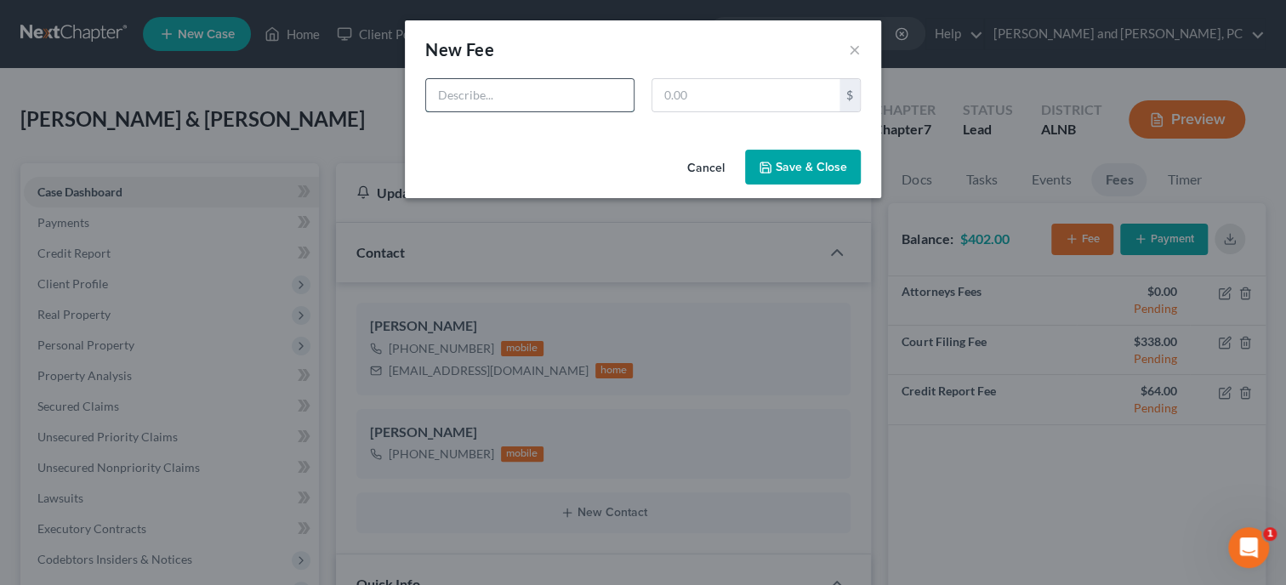
click at [543, 98] on input "text" at bounding box center [529, 95] width 207 height 32
type input "Credit Counseling and Financial Management"
type input "50.00"
click at [761, 169] on icon "button" at bounding box center [765, 167] width 10 height 10
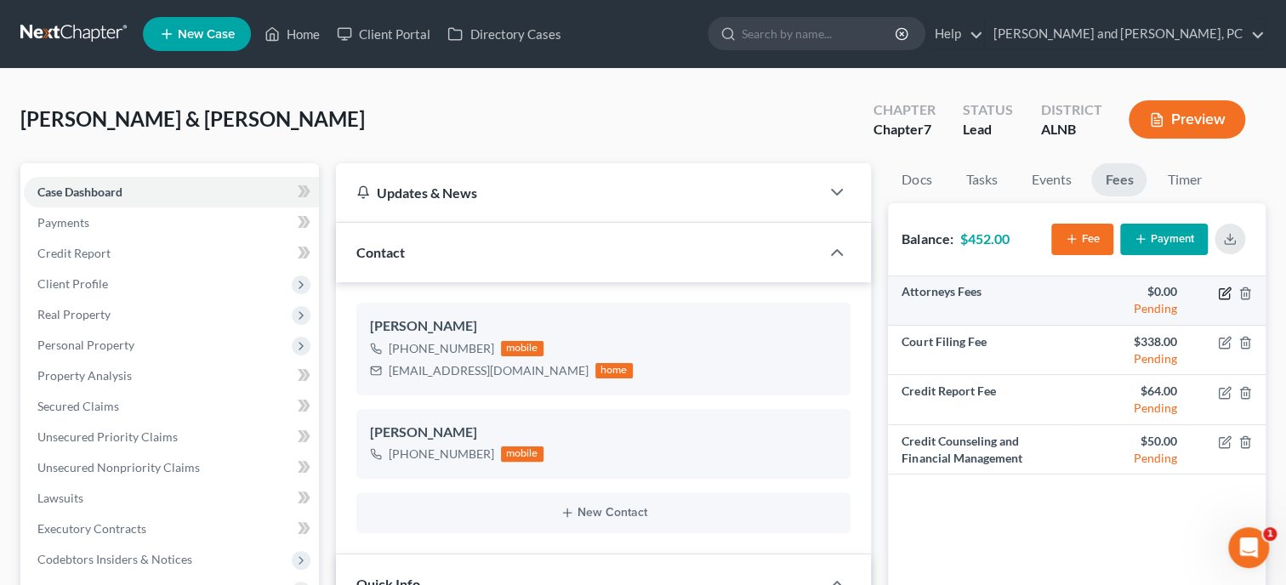
click at [1219, 292] on icon "button" at bounding box center [1225, 294] width 14 height 14
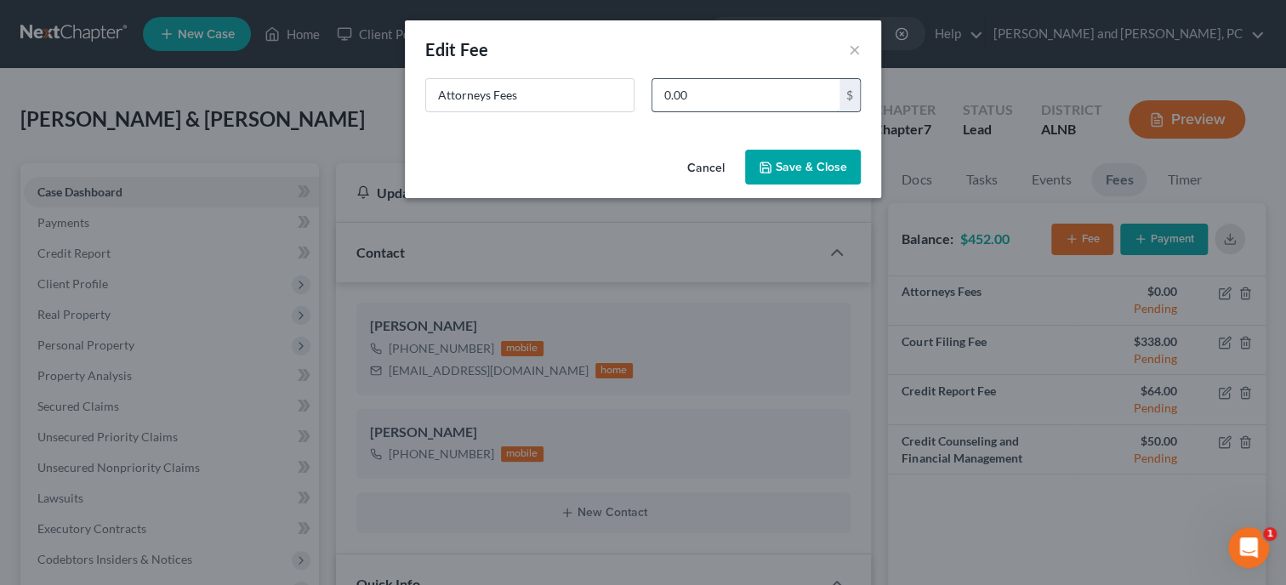
click at [783, 93] on input "0.00" at bounding box center [745, 95] width 187 height 32
type input "1,098.00"
click at [827, 166] on button "Save & Close" at bounding box center [803, 168] width 116 height 36
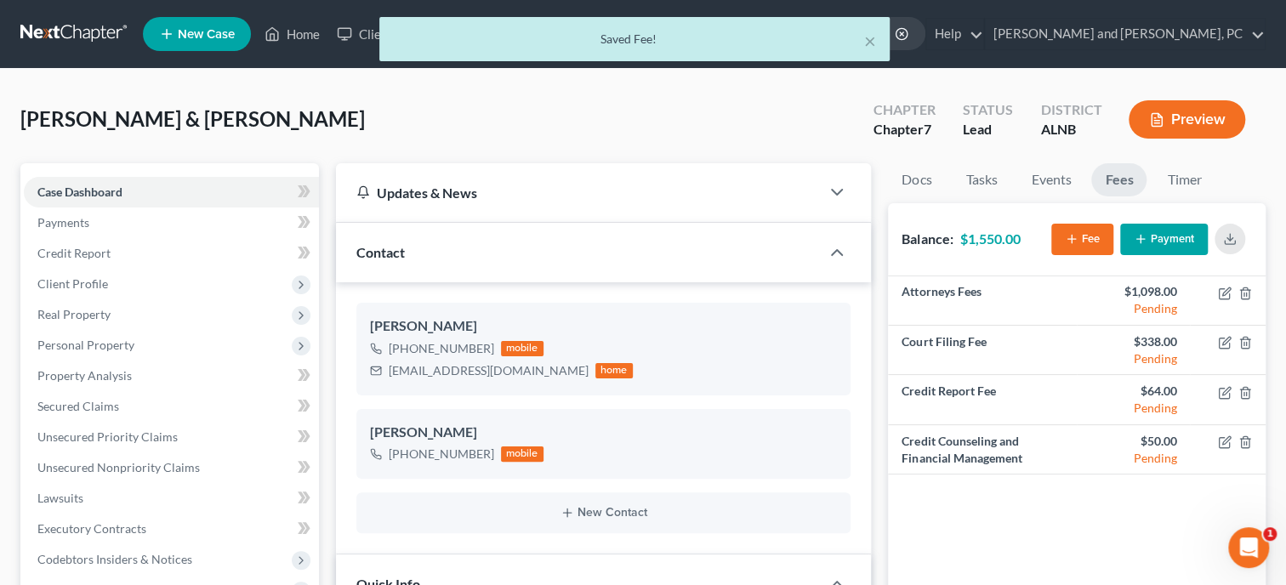
click at [1146, 227] on button "Payment" at bounding box center [1164, 239] width 88 height 31
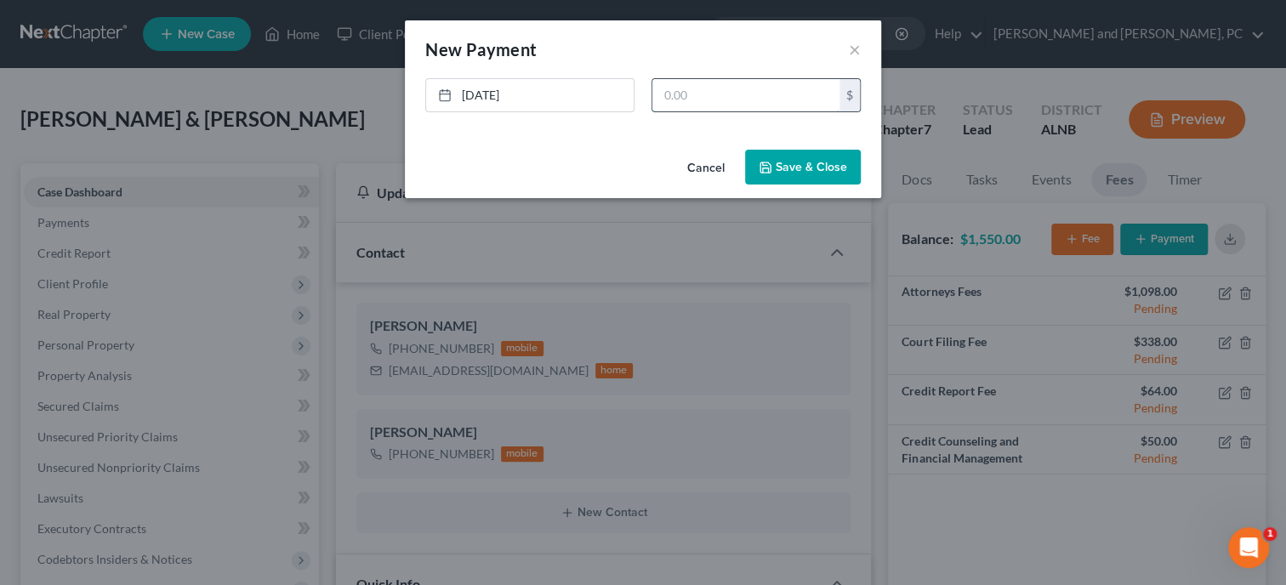
click at [735, 103] on input "text" at bounding box center [745, 95] width 187 height 32
type input "500.00"
click at [776, 173] on button "Save & Close" at bounding box center [803, 168] width 116 height 36
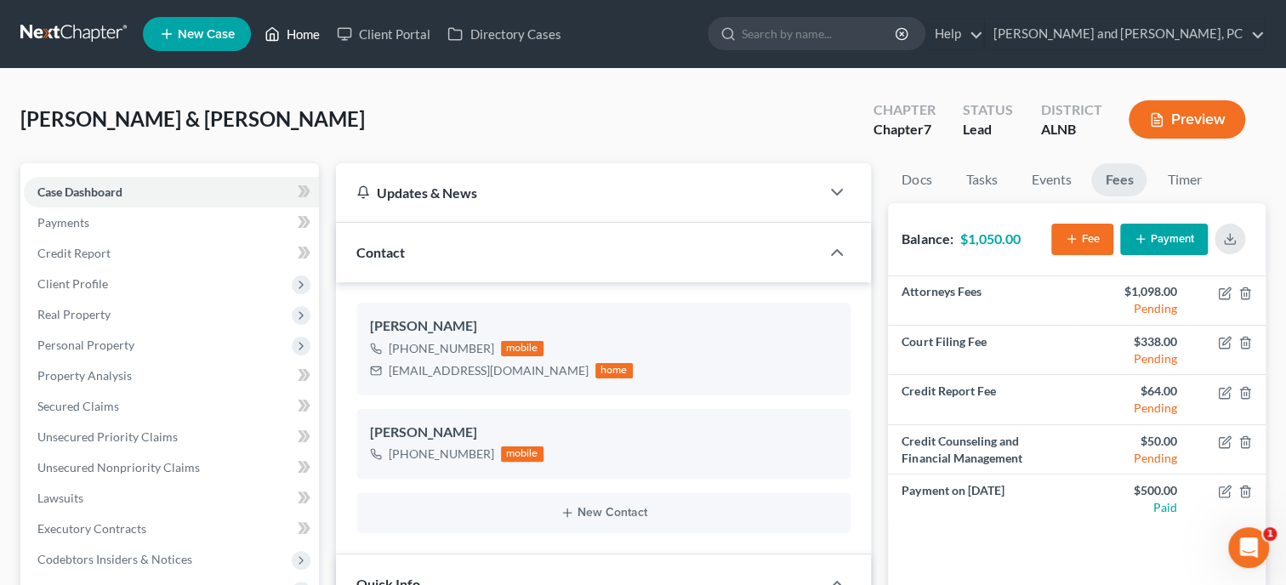
click at [293, 33] on link "Home" at bounding box center [292, 34] width 72 height 31
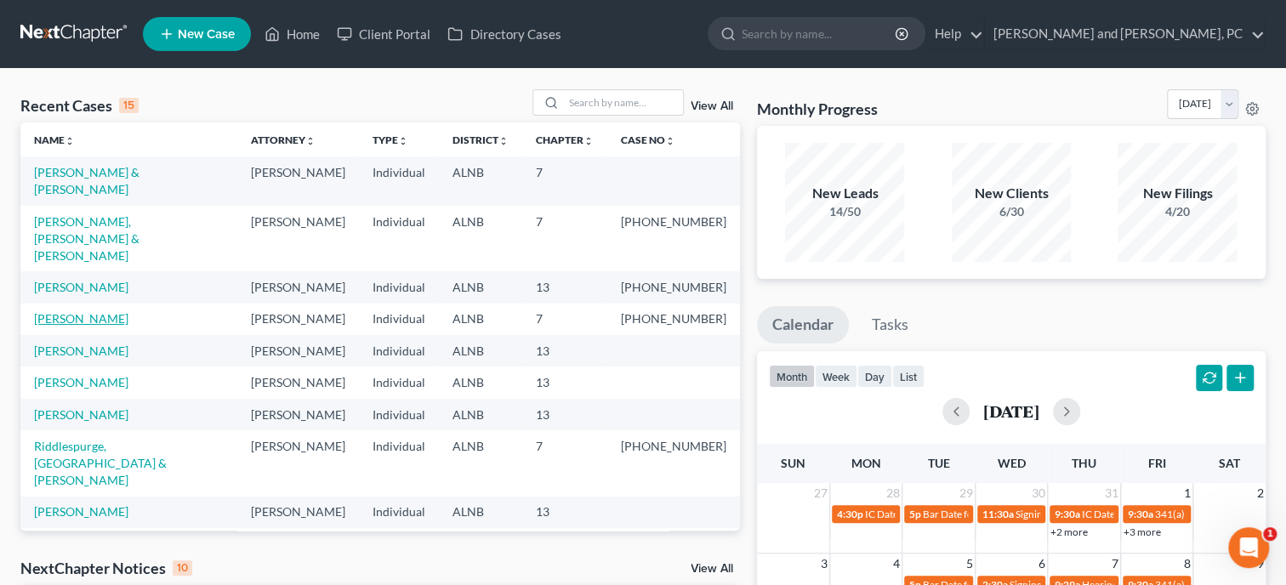
click at [108, 311] on link "[PERSON_NAME]" at bounding box center [81, 318] width 94 height 14
select select "6"
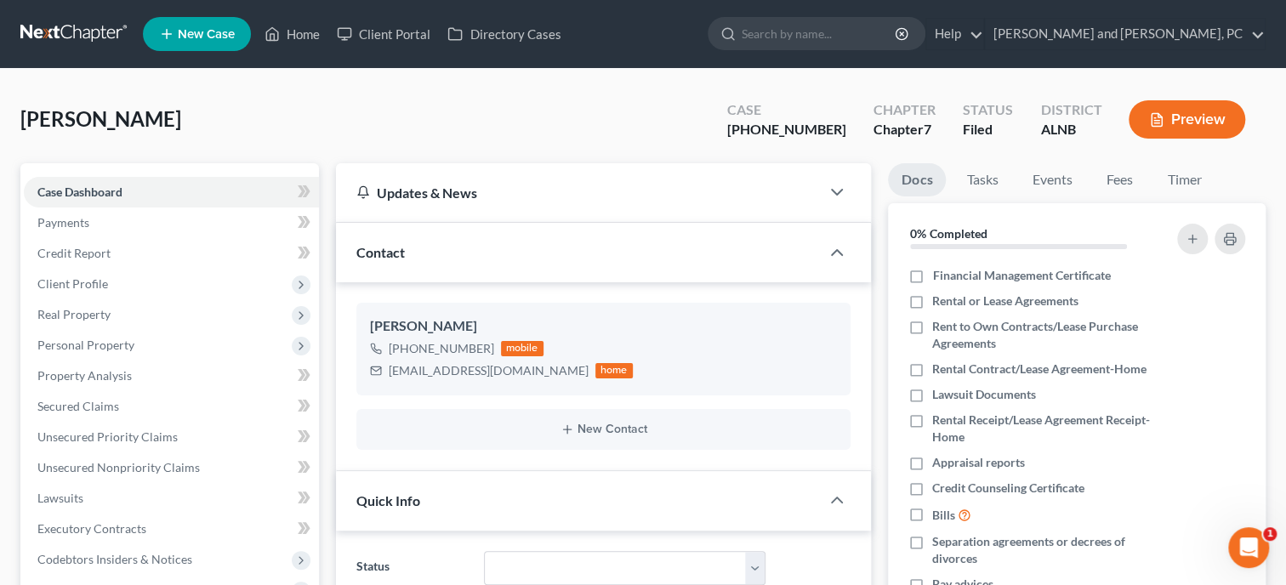
scroll to position [349, 0]
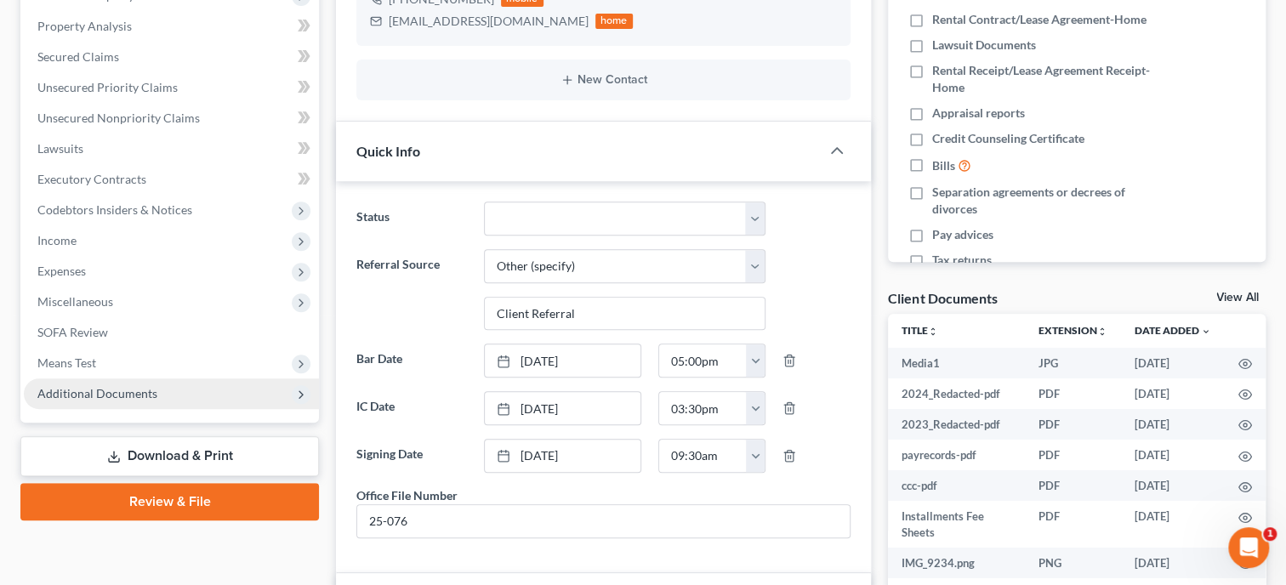
click at [139, 396] on span "Additional Documents" at bounding box center [97, 393] width 120 height 14
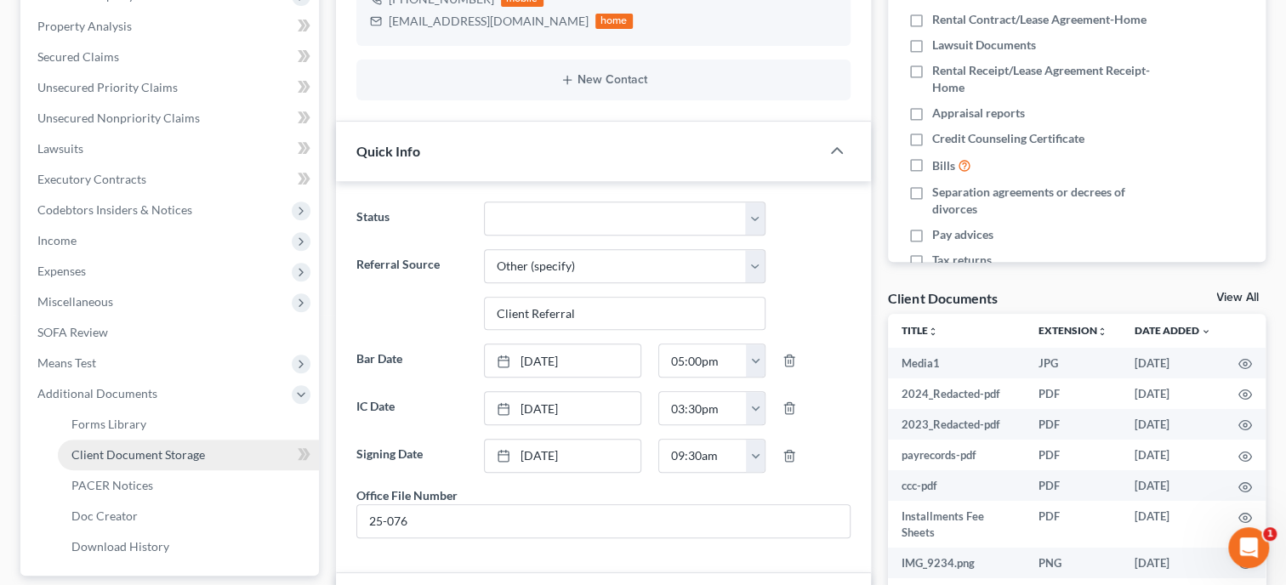
click at [141, 454] on span "Client Document Storage" at bounding box center [137, 454] width 133 height 14
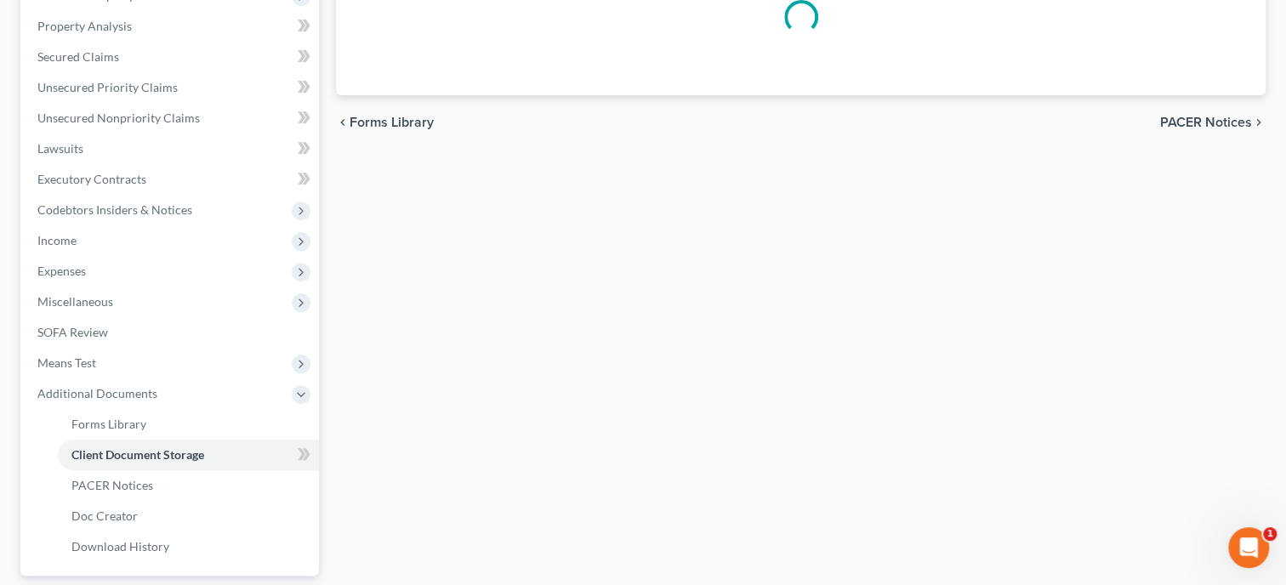
select select "23"
select select "5"
select select "19"
select select "40"
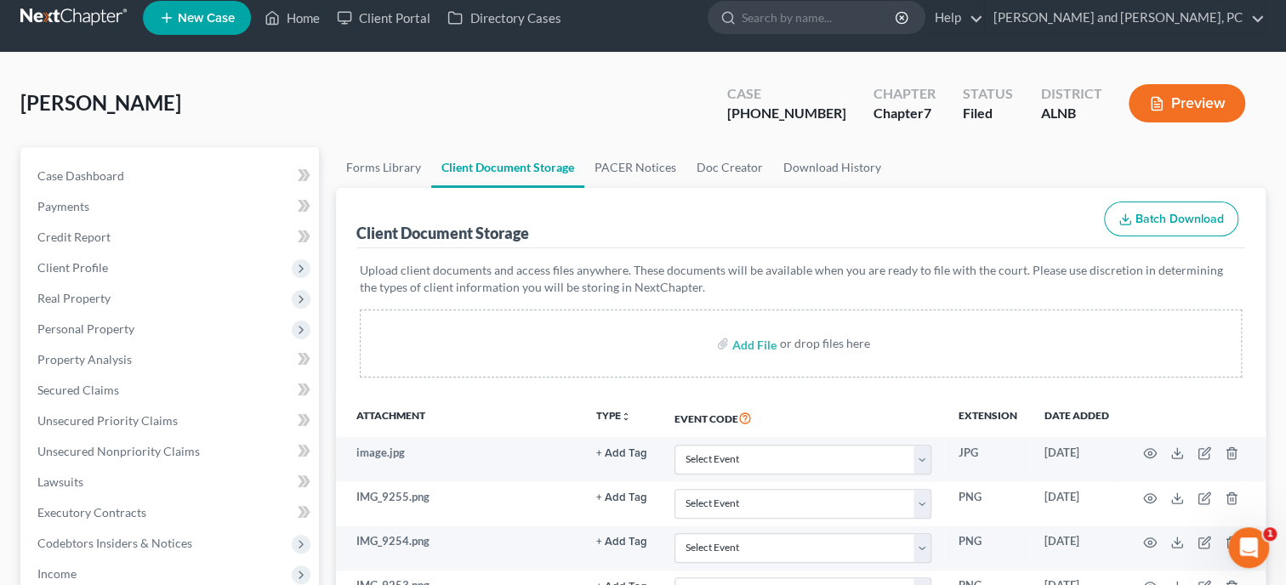
scroll to position [349, 0]
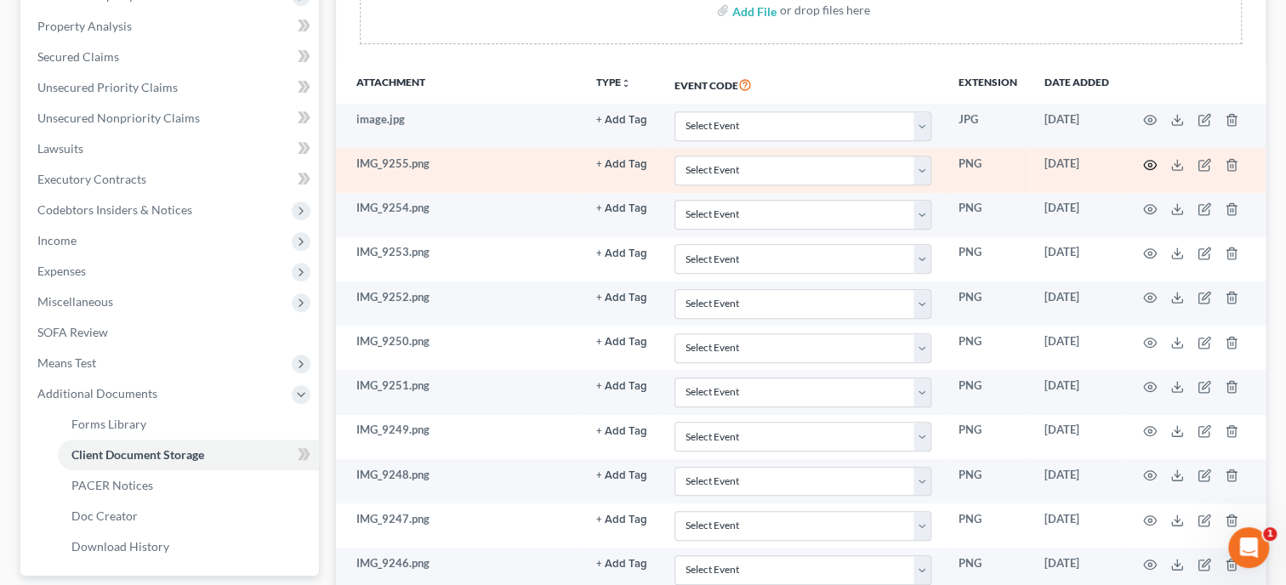
click at [1151, 165] on icon "button" at bounding box center [1150, 165] width 14 height 14
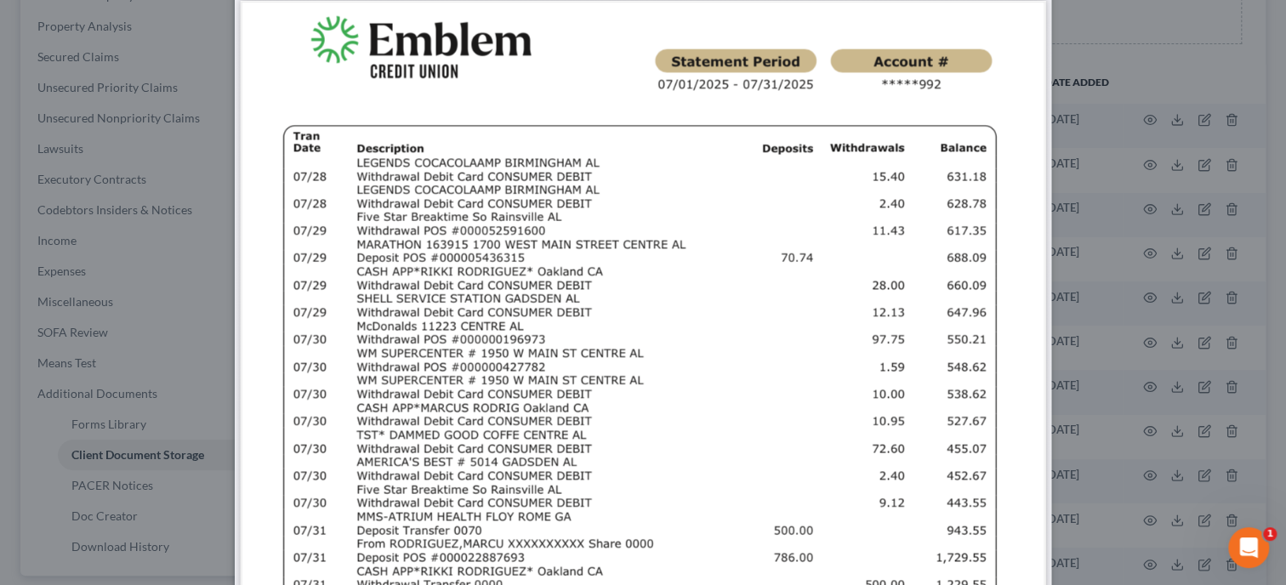
scroll to position [0, 0]
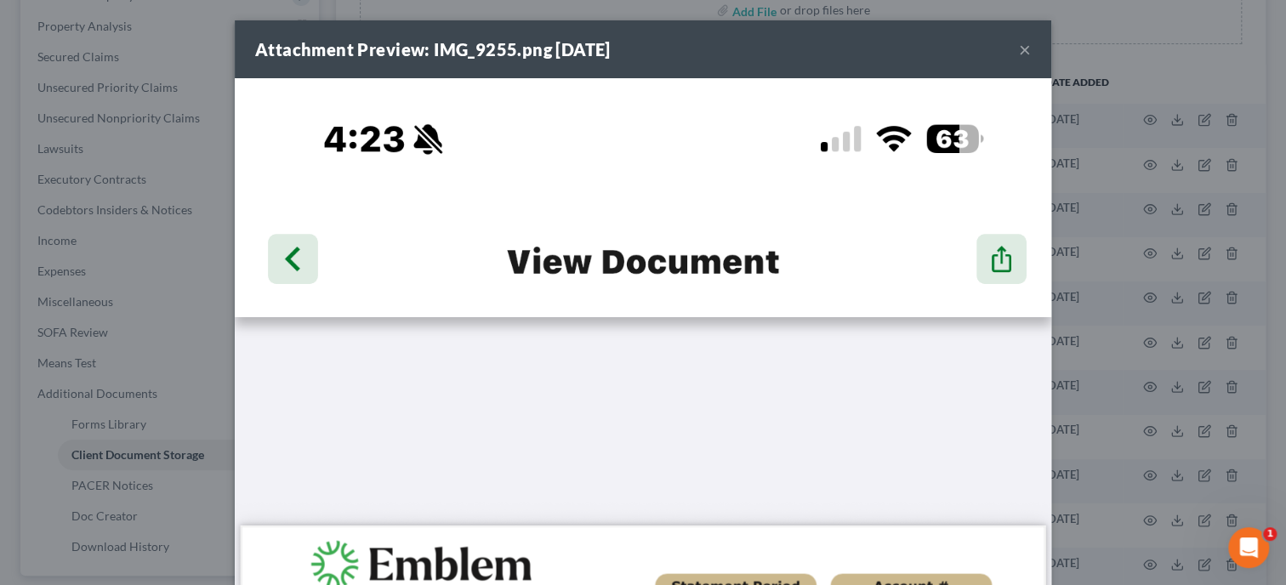
click at [1017, 55] on div "Attachment Preview: IMG_9255.png [DATE] ×" at bounding box center [643, 49] width 816 height 58
click at [1024, 52] on button "×" at bounding box center [1025, 49] width 12 height 20
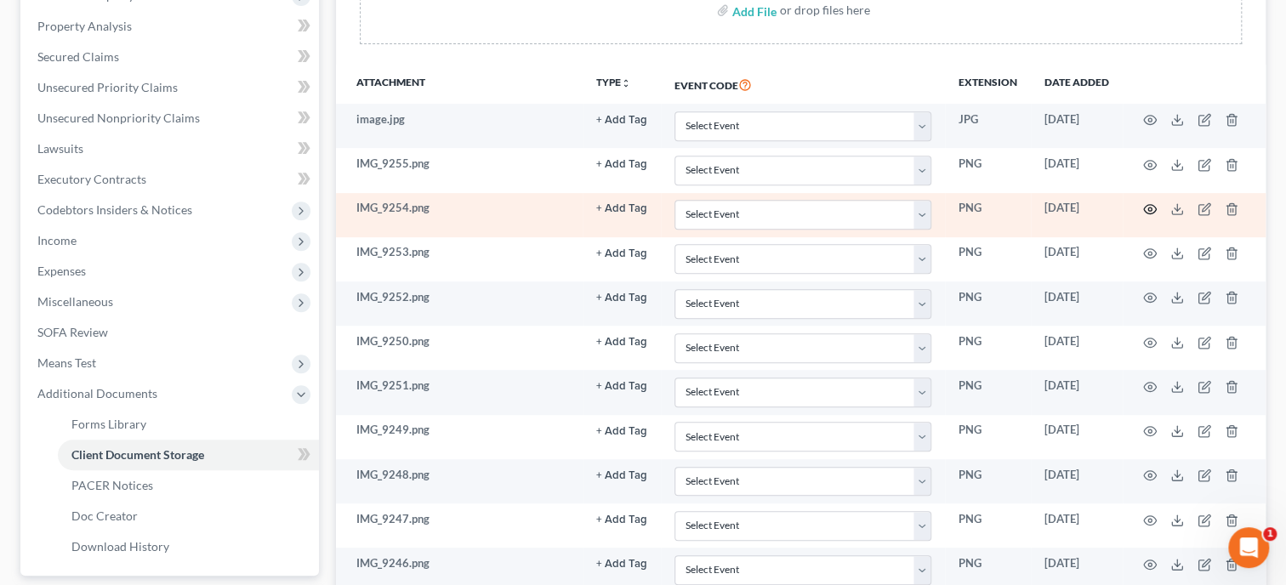
click at [1146, 207] on icon "button" at bounding box center [1150, 209] width 14 height 14
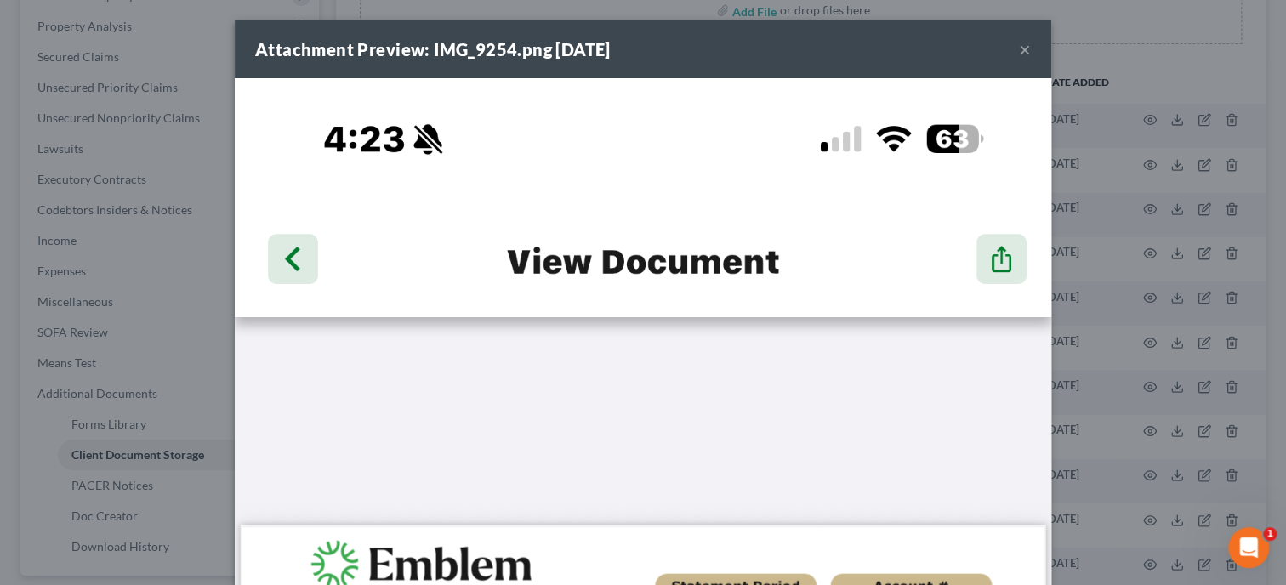
click at [1027, 44] on button "×" at bounding box center [1025, 49] width 12 height 20
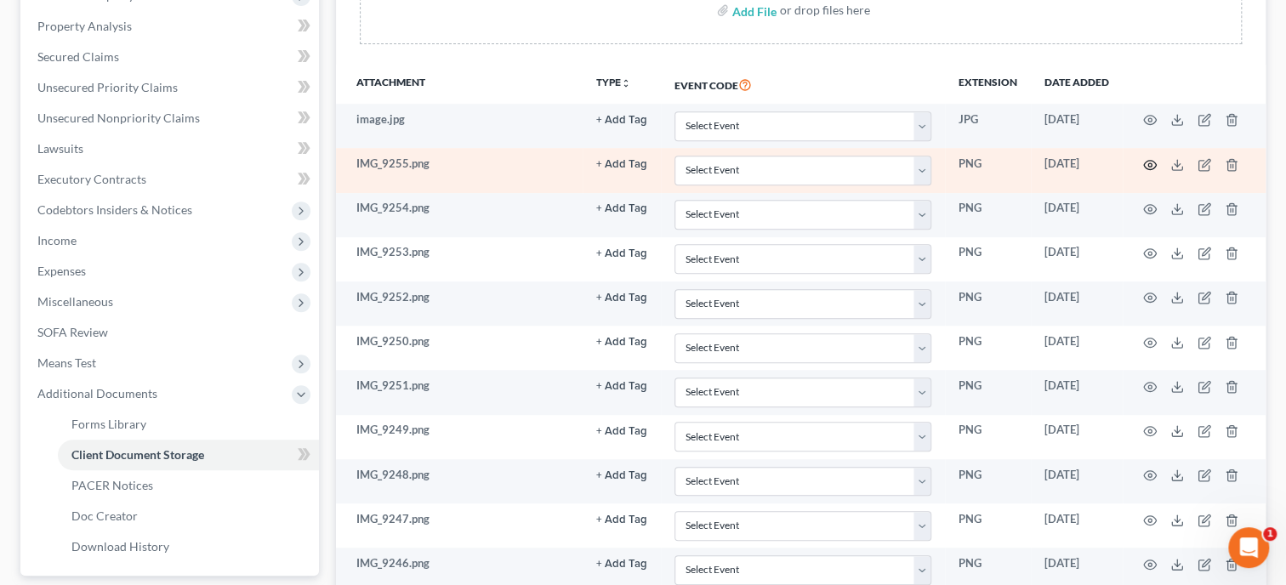
click at [1148, 163] on circle "button" at bounding box center [1149, 164] width 3 height 3
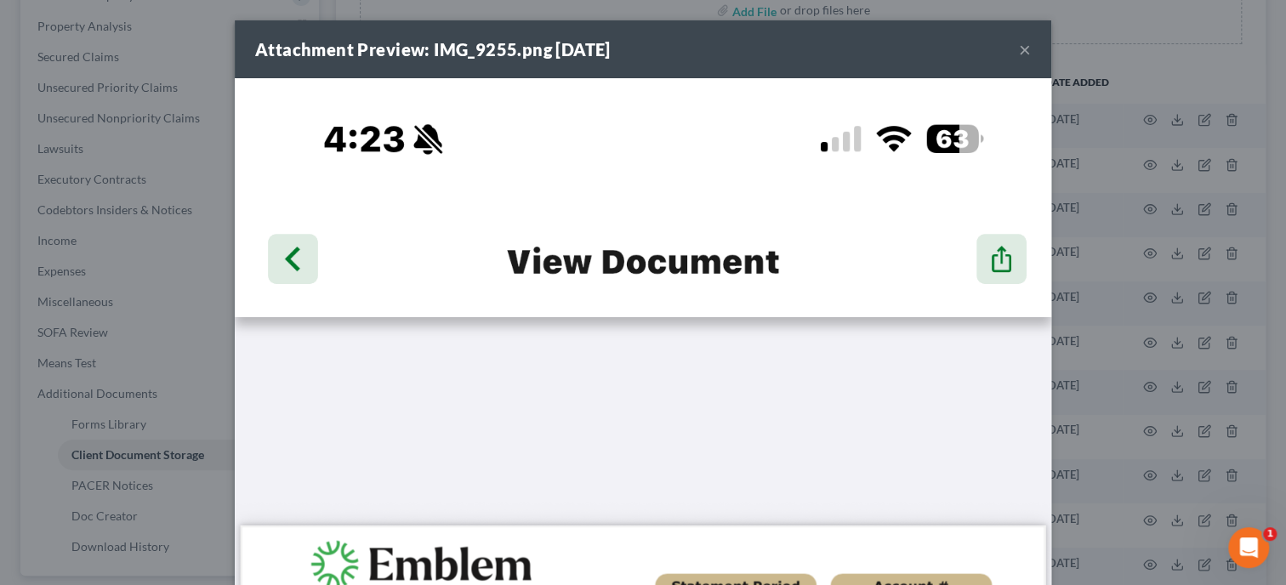
click at [1030, 51] on button "×" at bounding box center [1025, 49] width 12 height 20
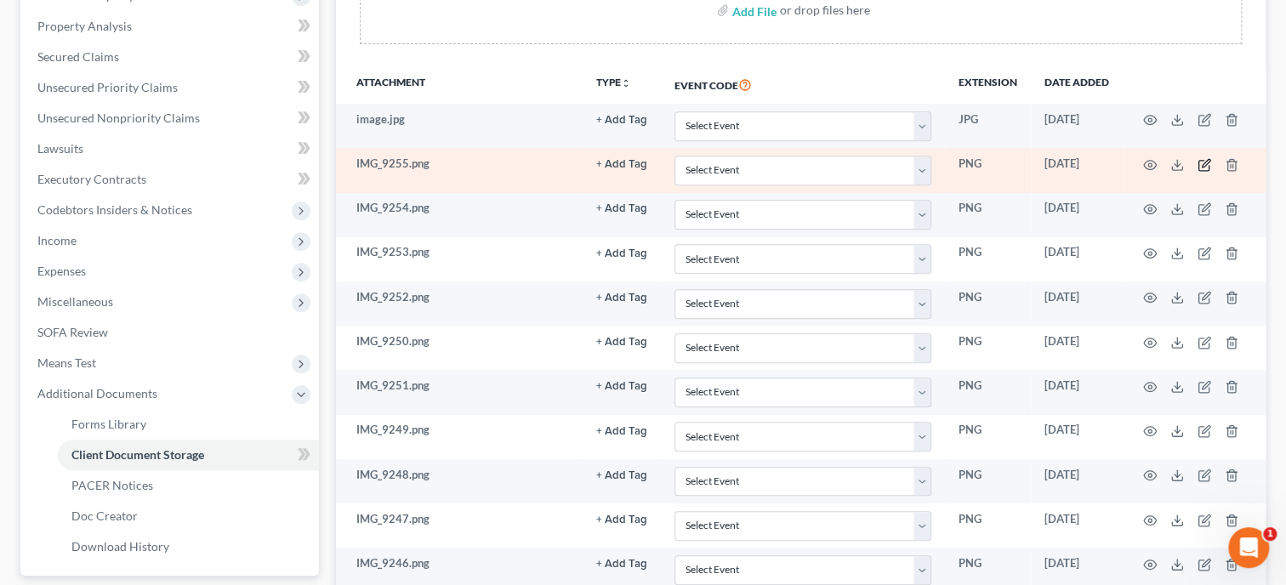
click at [1197, 161] on icon "button" at bounding box center [1204, 165] width 14 height 14
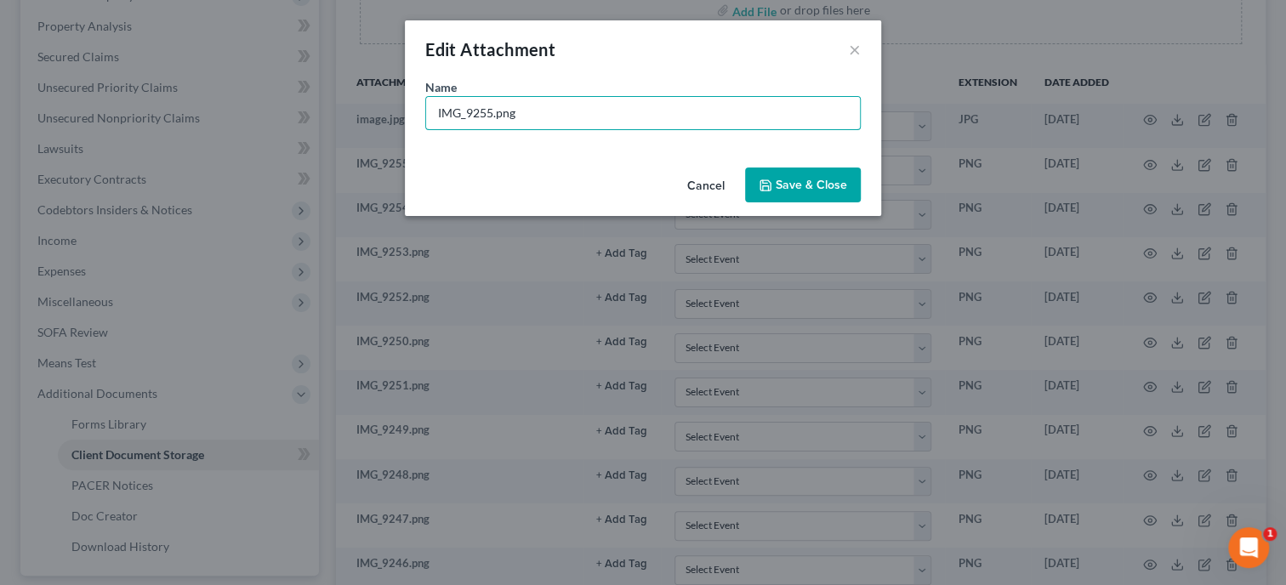
drag, startPoint x: 606, startPoint y: 116, endPoint x: 409, endPoint y: 139, distance: 198.6
click at [426, 129] on input "IMG_9255.png" at bounding box center [643, 113] width 434 height 32
type input "July page 7"
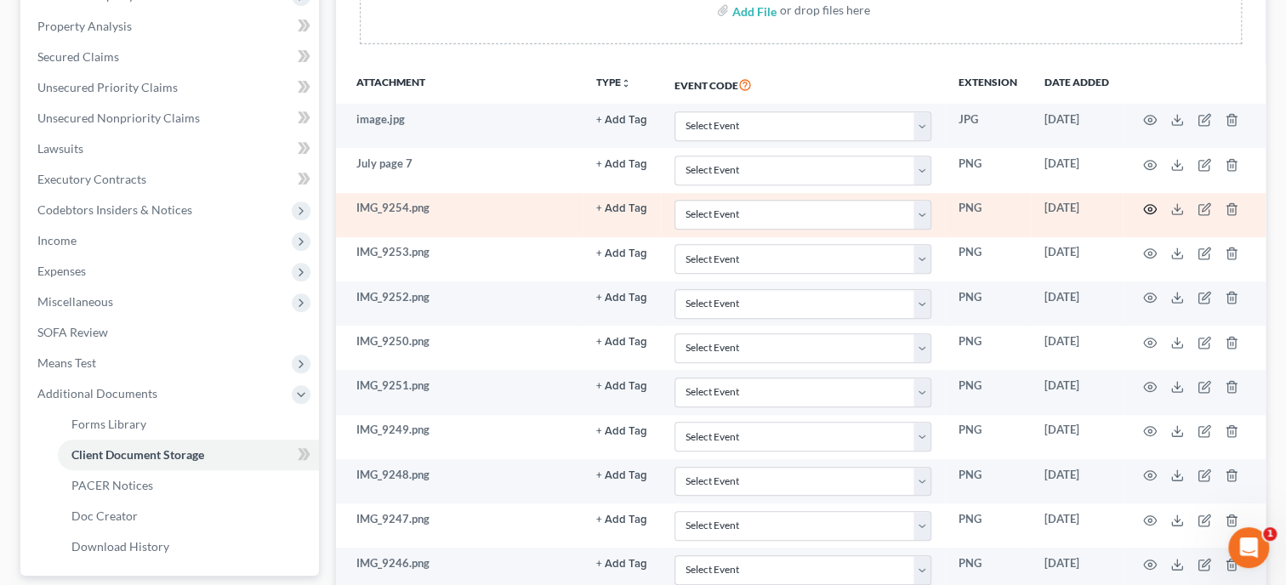
click at [1149, 207] on circle "button" at bounding box center [1149, 208] width 3 height 3
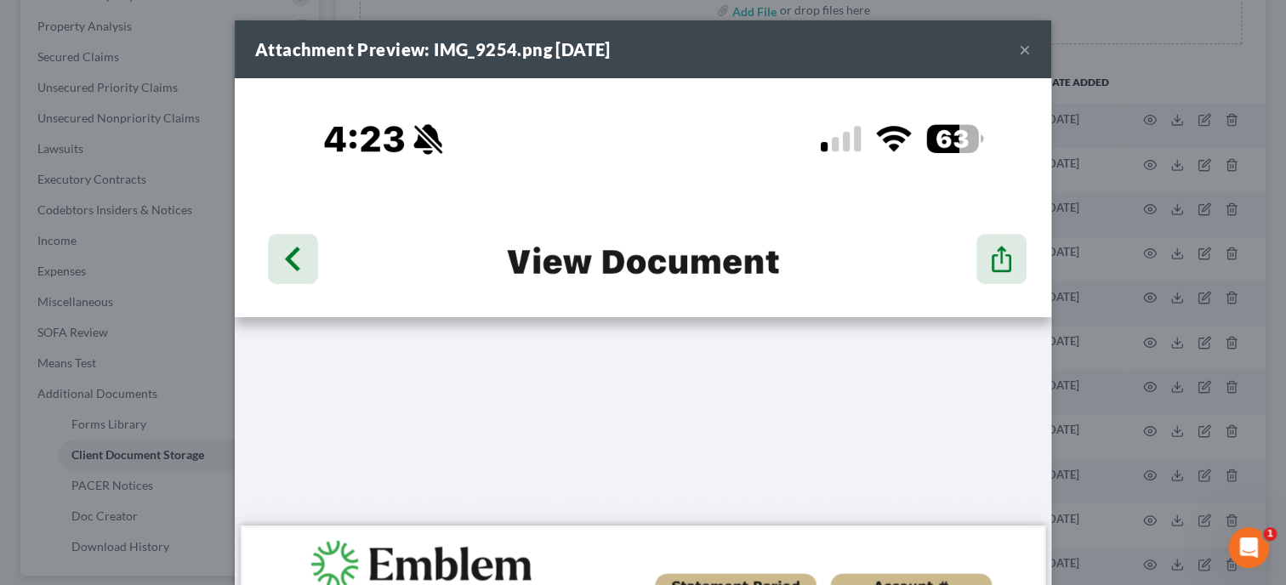
click at [1025, 53] on button "×" at bounding box center [1025, 49] width 12 height 20
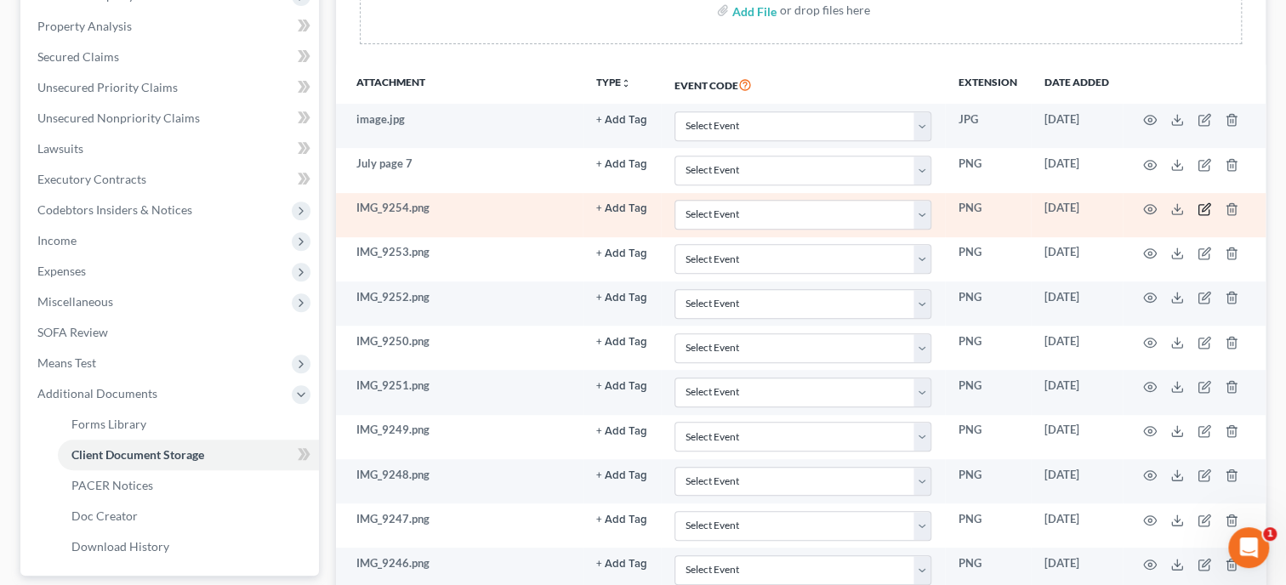
click at [1203, 207] on icon "button" at bounding box center [1204, 209] width 14 height 14
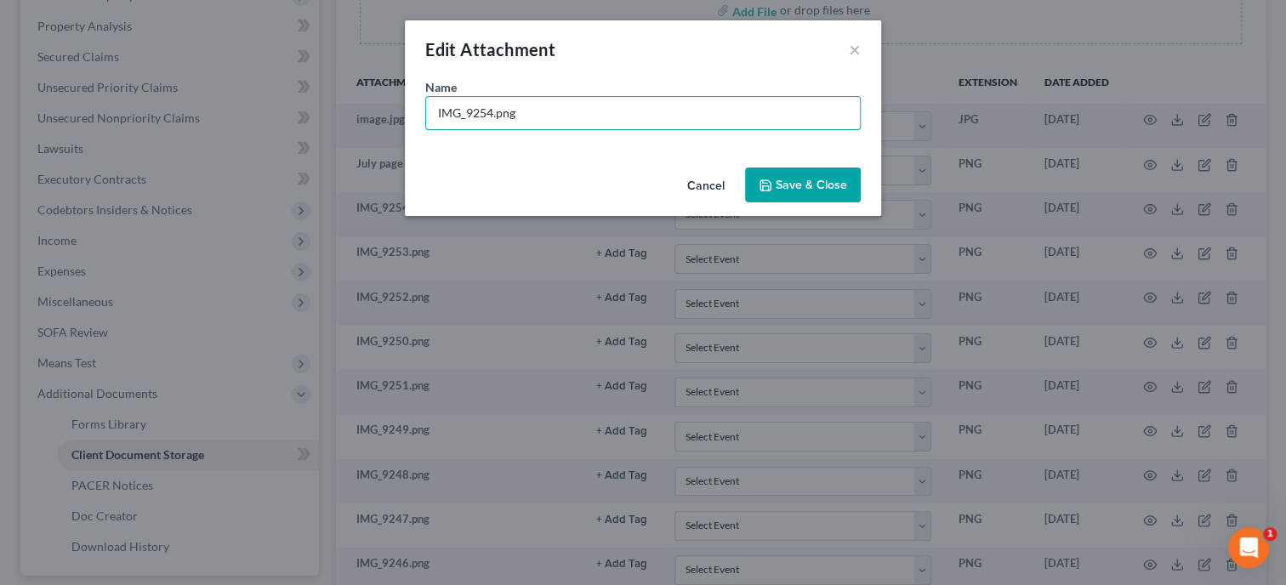
drag, startPoint x: 610, startPoint y: 113, endPoint x: 387, endPoint y: 116, distance: 222.8
click at [426, 115] on input "IMG_9254.png" at bounding box center [643, 113] width 434 height 32
type input "J"
type input "July page 6"
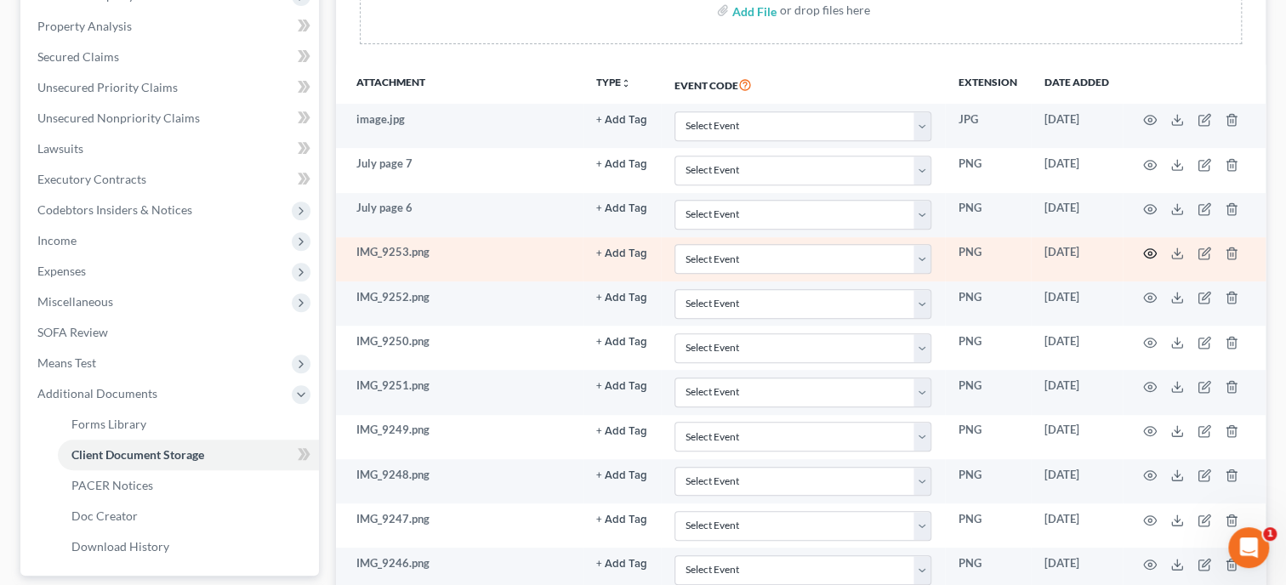
click at [1152, 250] on icon "button" at bounding box center [1150, 254] width 14 height 14
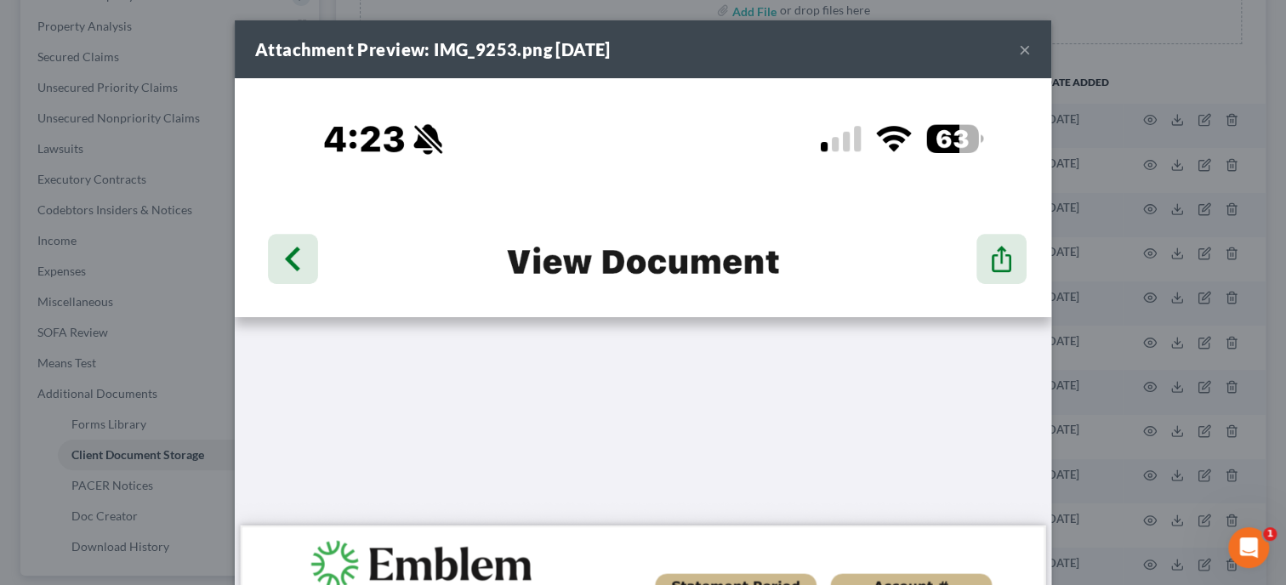
click at [1025, 54] on button "×" at bounding box center [1025, 49] width 12 height 20
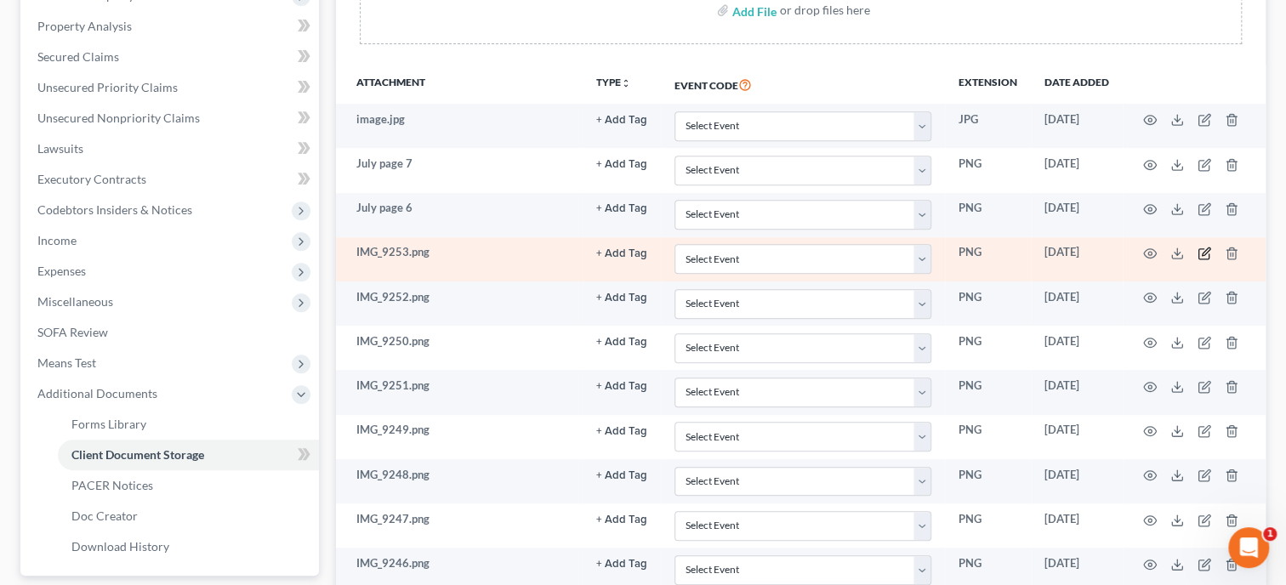
click at [1204, 252] on icon "button" at bounding box center [1205, 251] width 8 height 8
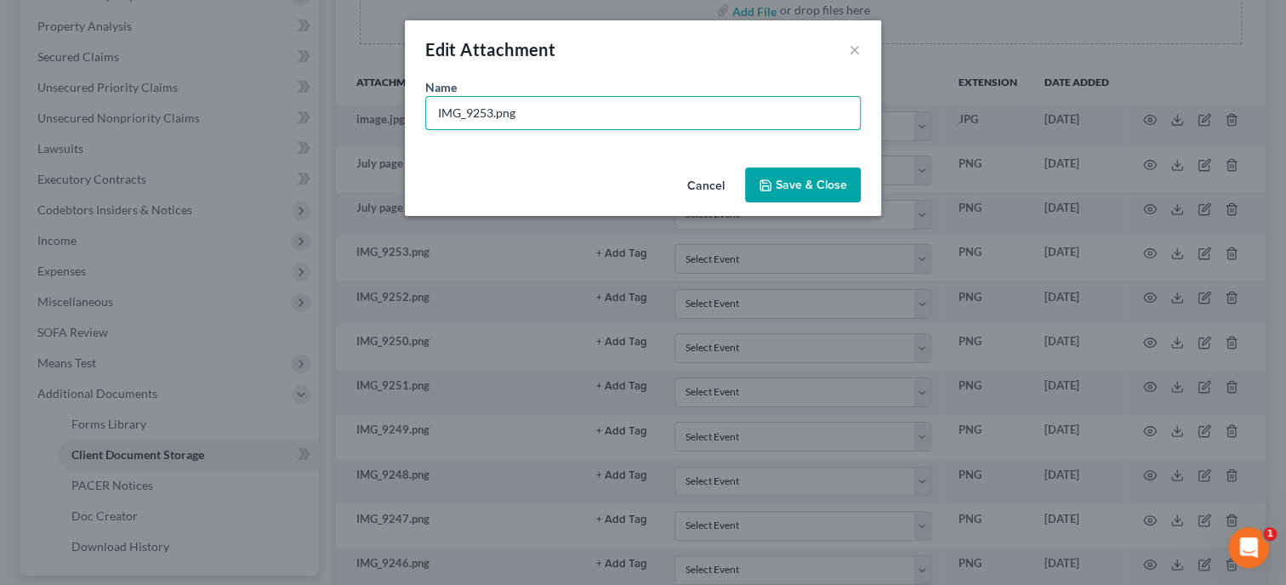
drag, startPoint x: 577, startPoint y: 122, endPoint x: 411, endPoint y: 126, distance: 166.7
click at [426, 125] on input "IMG_9253.png" at bounding box center [643, 113] width 434 height 32
type input "July page 5"
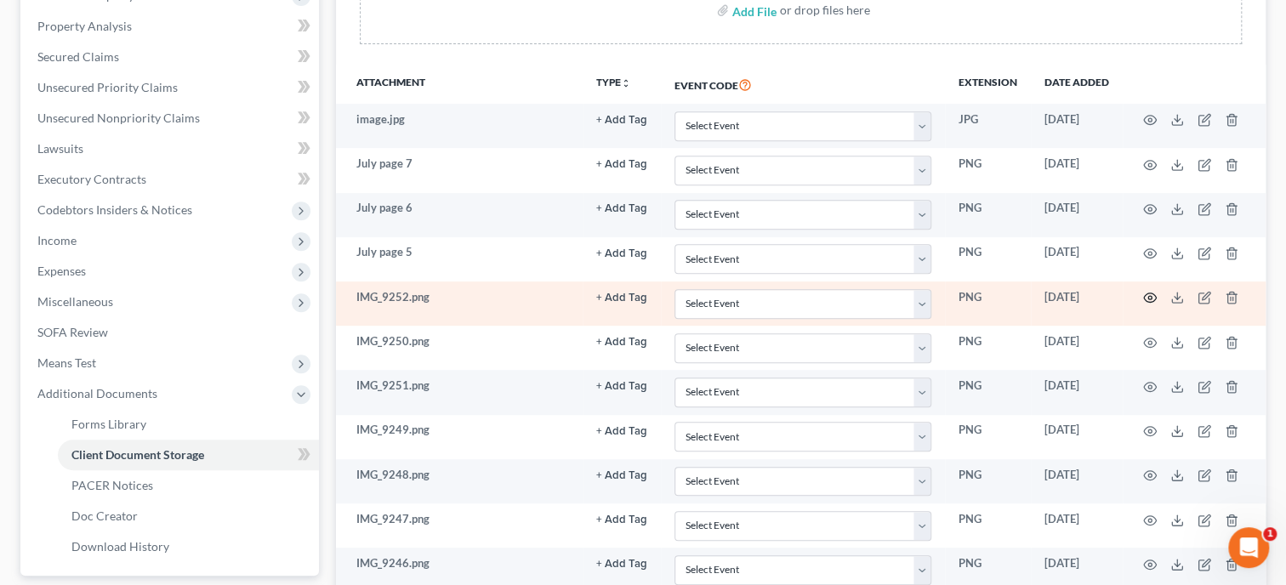
click at [1147, 293] on icon "button" at bounding box center [1150, 298] width 14 height 14
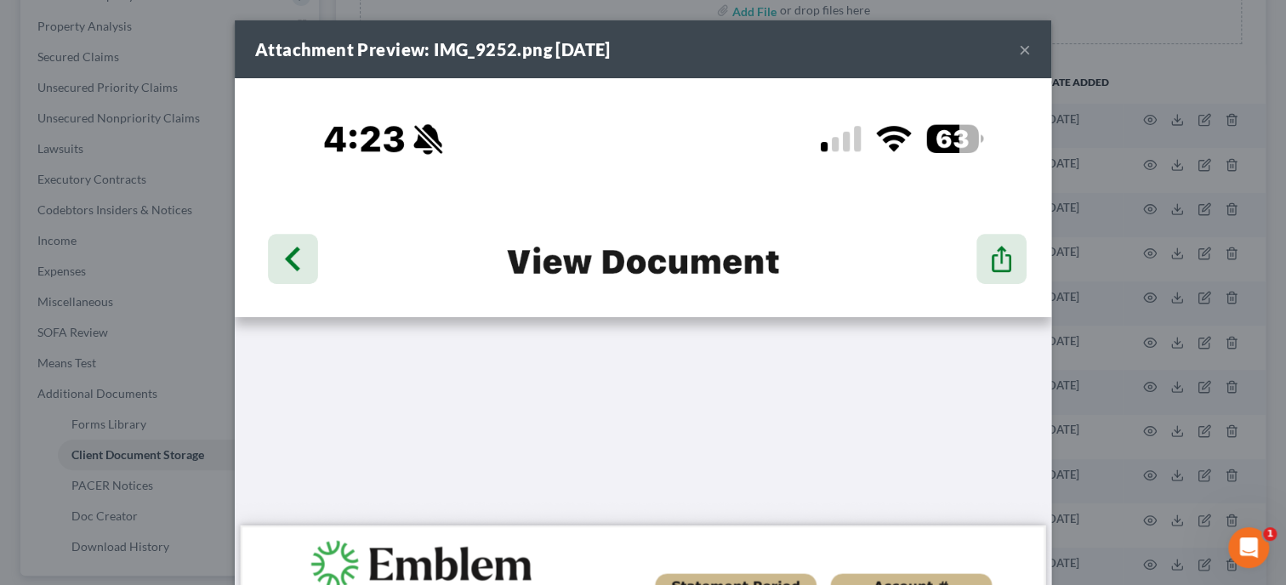
click at [1025, 54] on button "×" at bounding box center [1025, 49] width 12 height 20
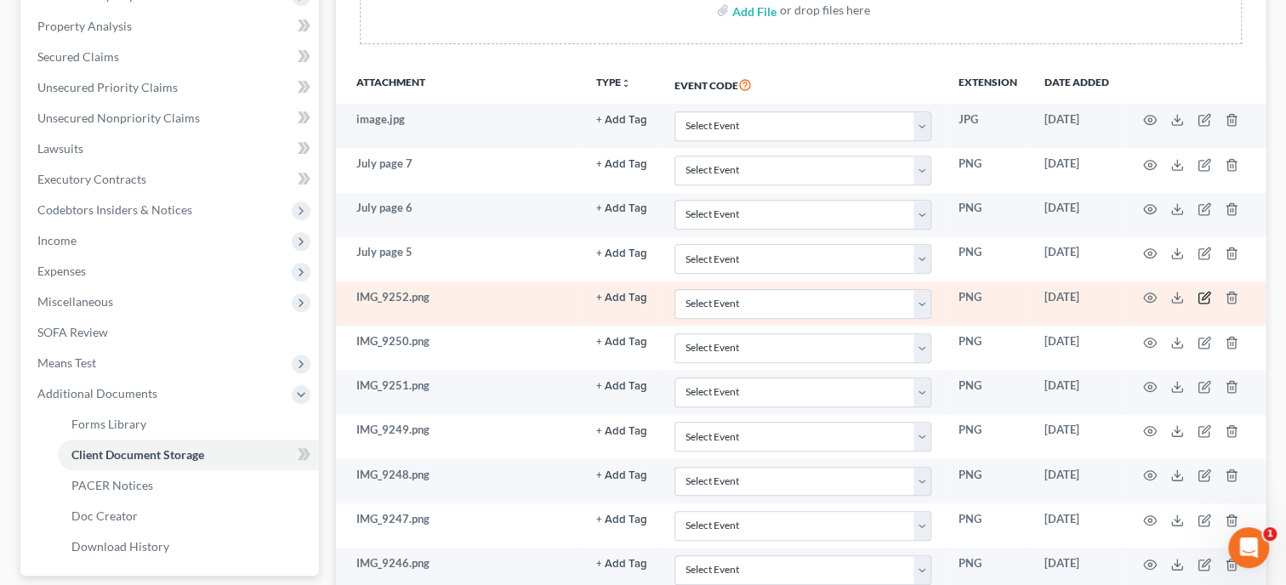
click at [1206, 299] on icon "button" at bounding box center [1204, 298] width 14 height 14
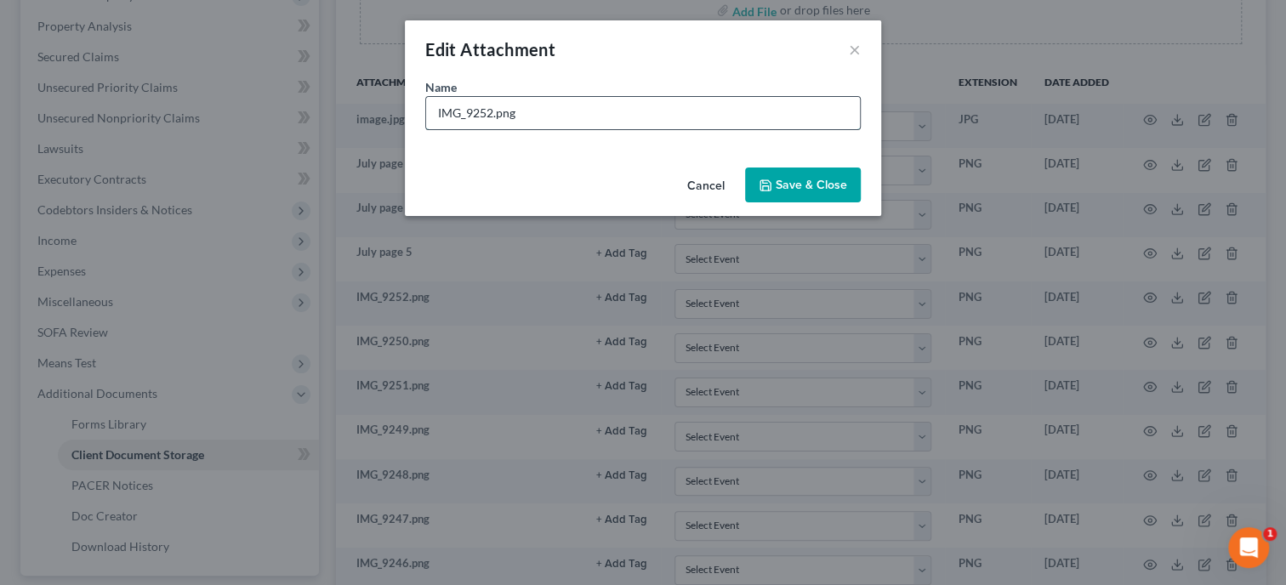
drag, startPoint x: 609, startPoint y: 105, endPoint x: 399, endPoint y: 111, distance: 210.1
click at [426, 111] on input "IMG_9252.png" at bounding box center [643, 113] width 434 height 32
type input "July page 4"
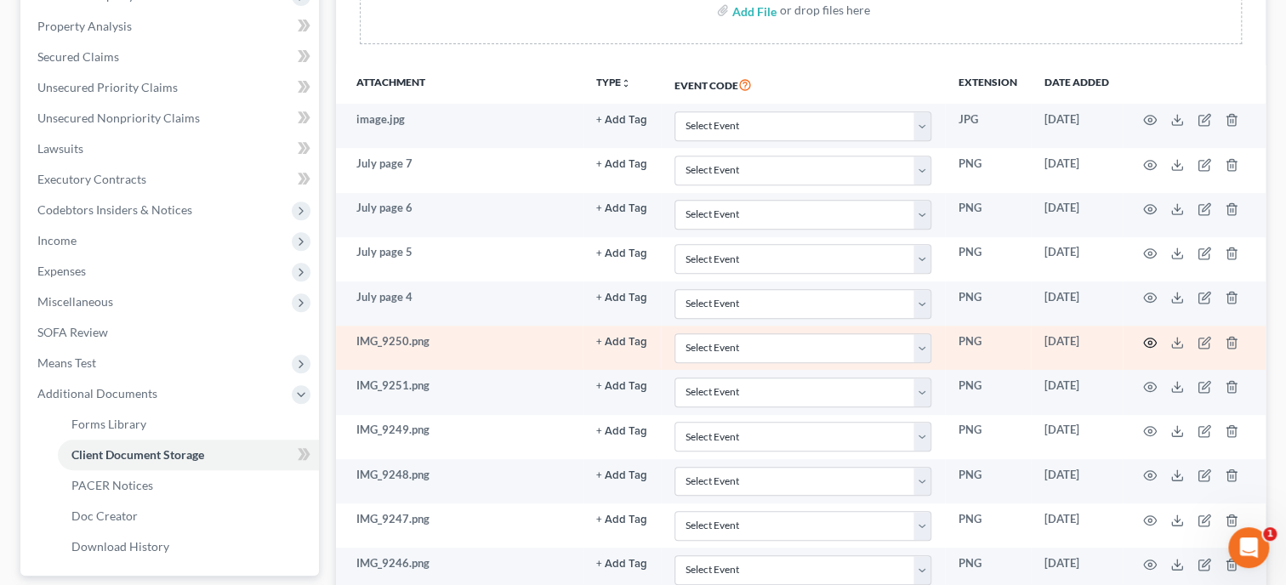
click at [1144, 339] on icon "button" at bounding box center [1150, 343] width 14 height 14
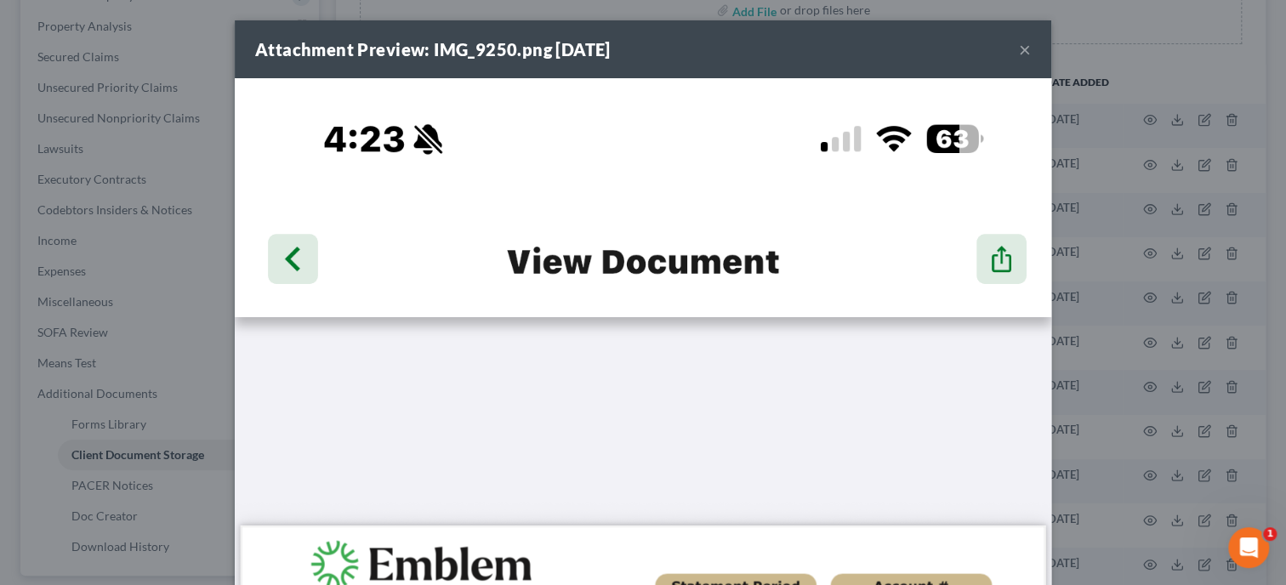
click at [1025, 51] on button "×" at bounding box center [1025, 49] width 12 height 20
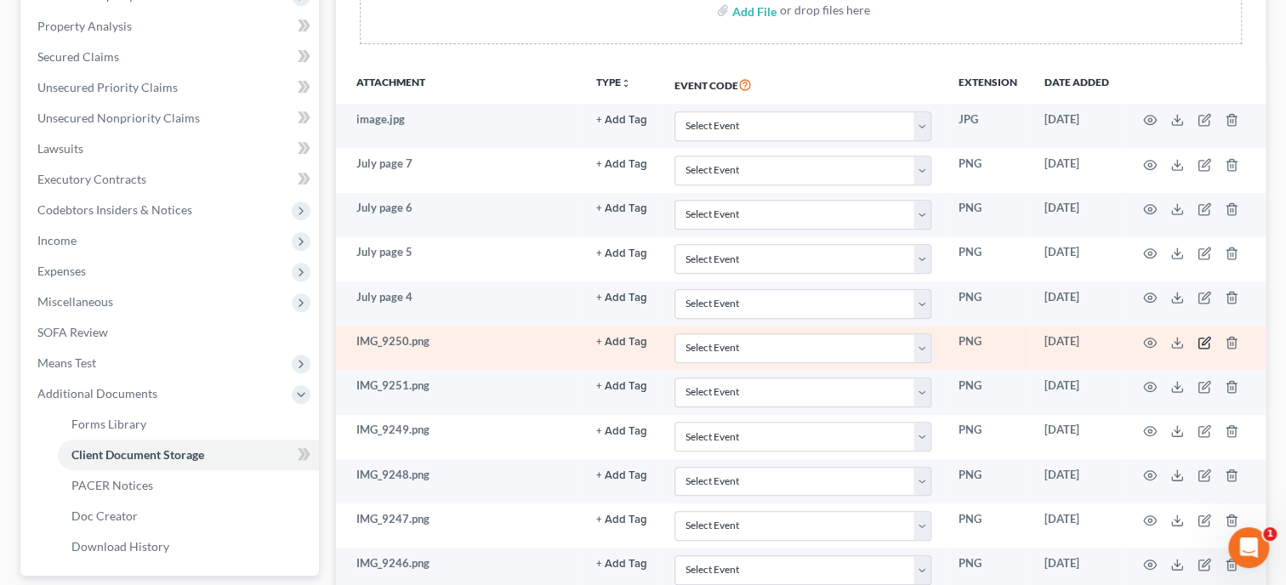
click at [1204, 341] on icon "button" at bounding box center [1205, 341] width 8 height 8
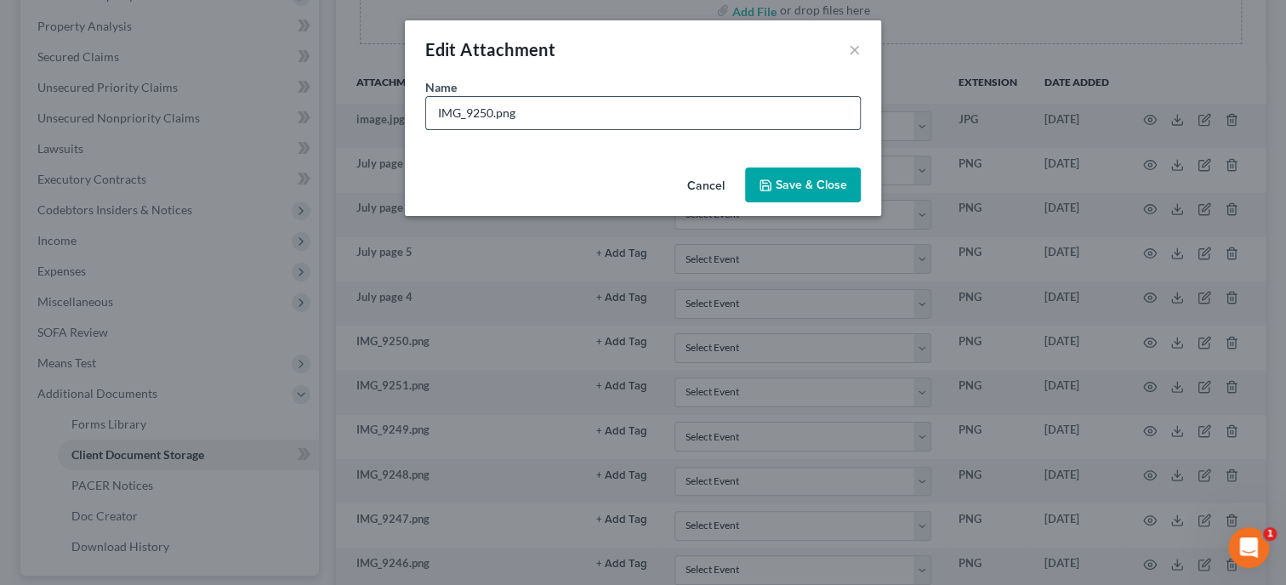
drag, startPoint x: 583, startPoint y: 104, endPoint x: 426, endPoint y: 114, distance: 157.6
click at [428, 113] on input "IMG_9250.png" at bounding box center [643, 113] width 434 height 32
type input "July page 2"
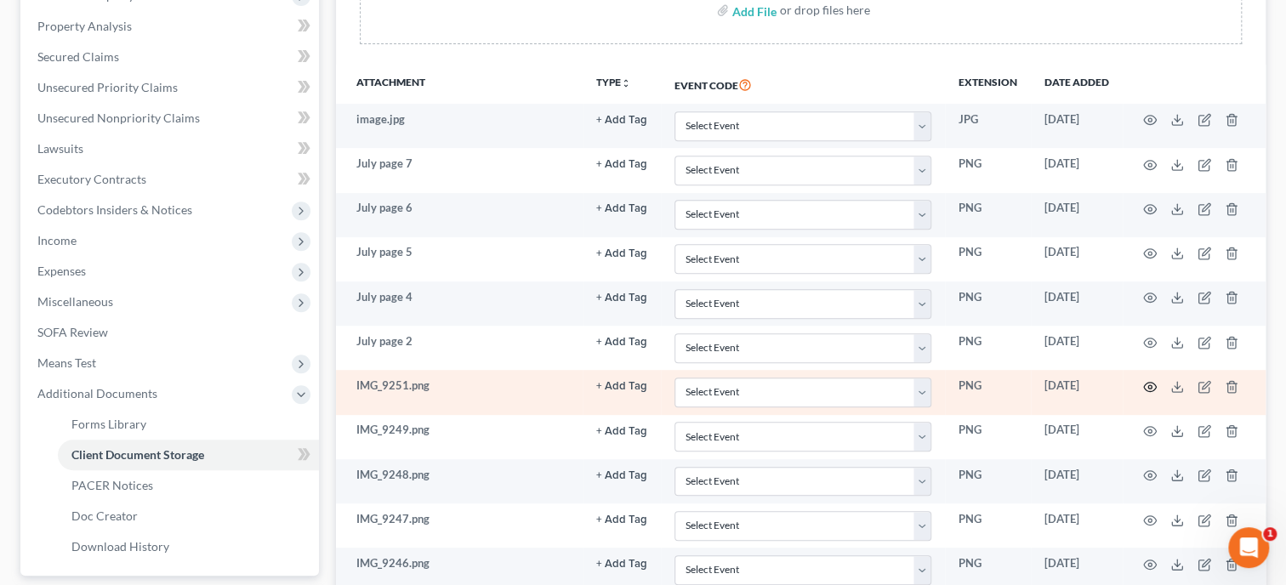
click at [1147, 389] on icon "button" at bounding box center [1150, 387] width 13 height 9
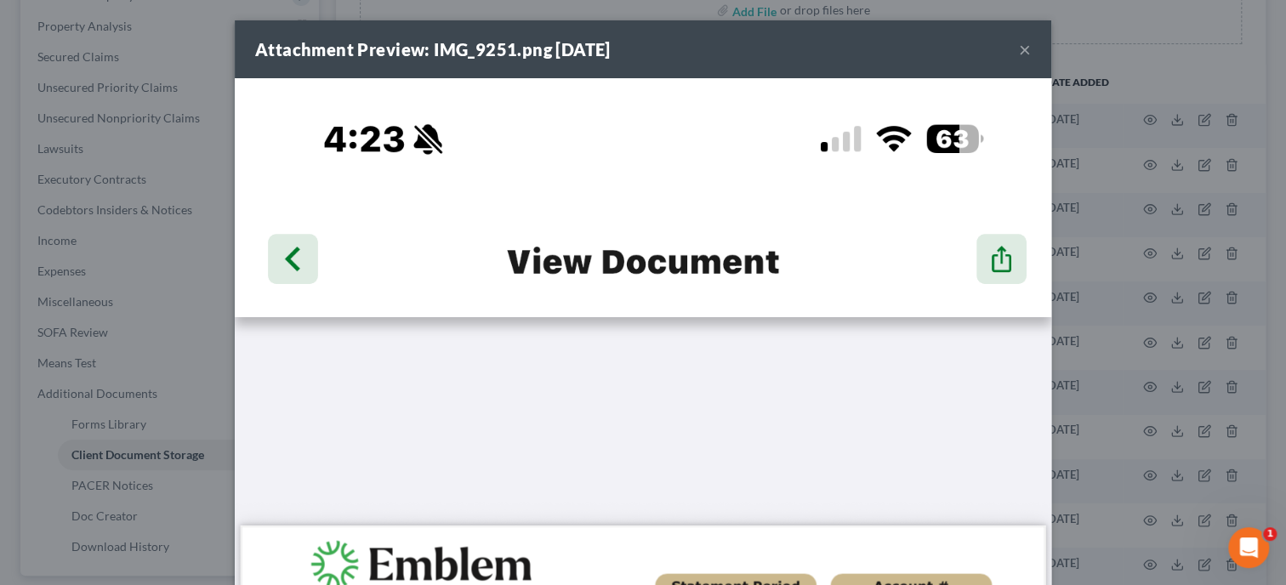
click at [1028, 47] on button "×" at bounding box center [1025, 49] width 12 height 20
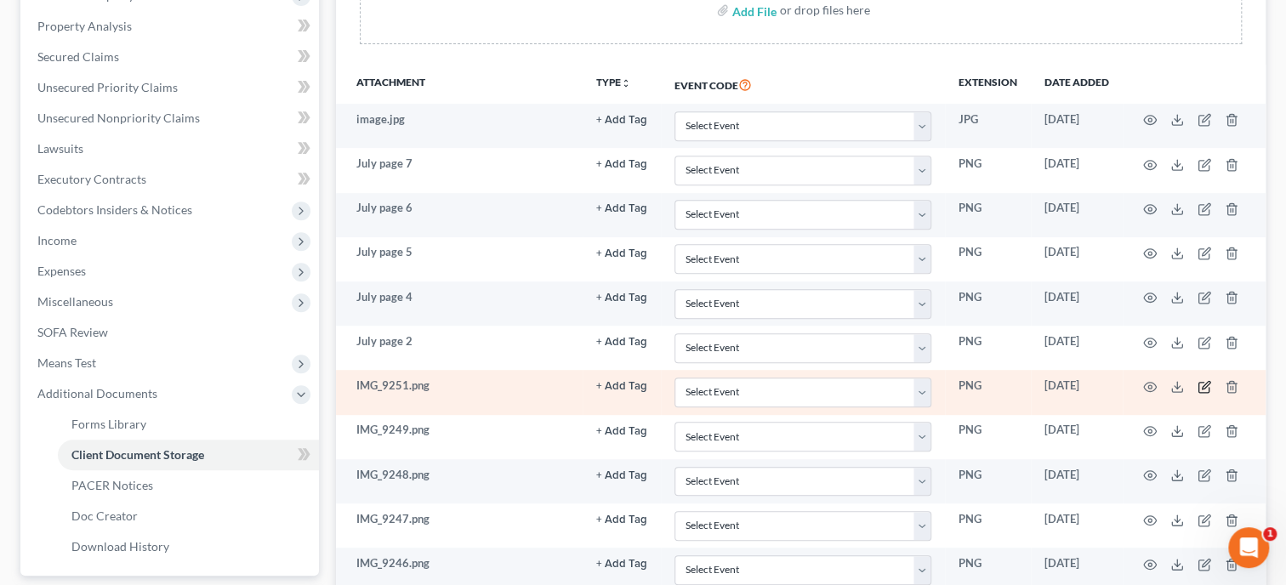
click at [1203, 384] on icon "button" at bounding box center [1204, 387] width 14 height 14
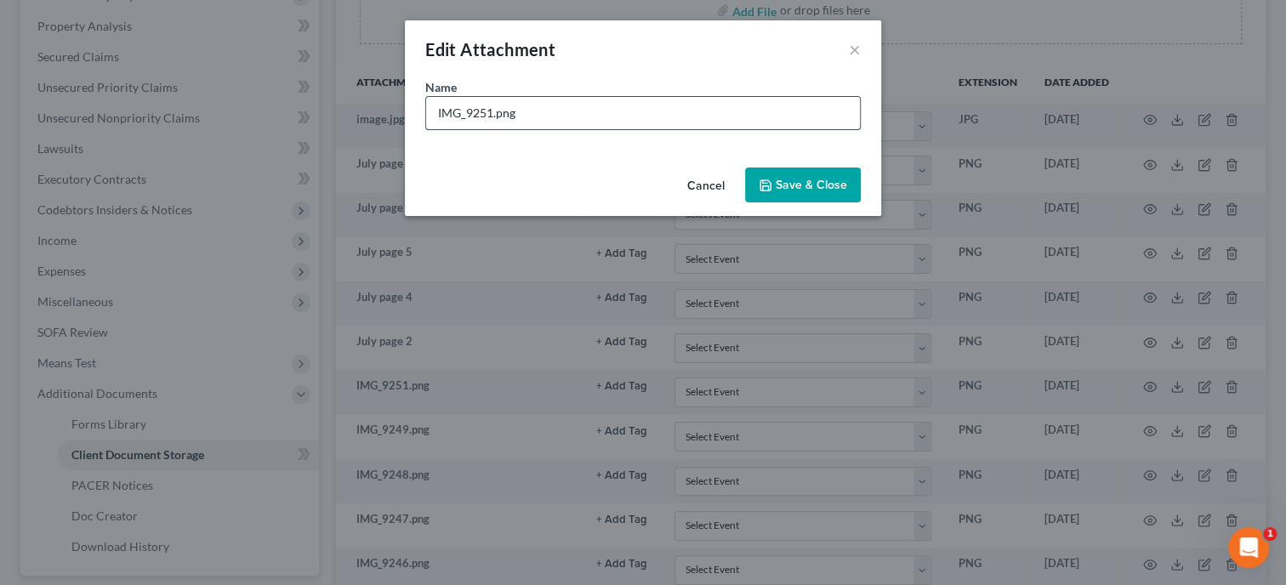
drag, startPoint x: 558, startPoint y: 104, endPoint x: 409, endPoint y: 109, distance: 148.9
click at [426, 109] on input "IMG_9251.png" at bounding box center [643, 113] width 434 height 32
type input "July page 3"
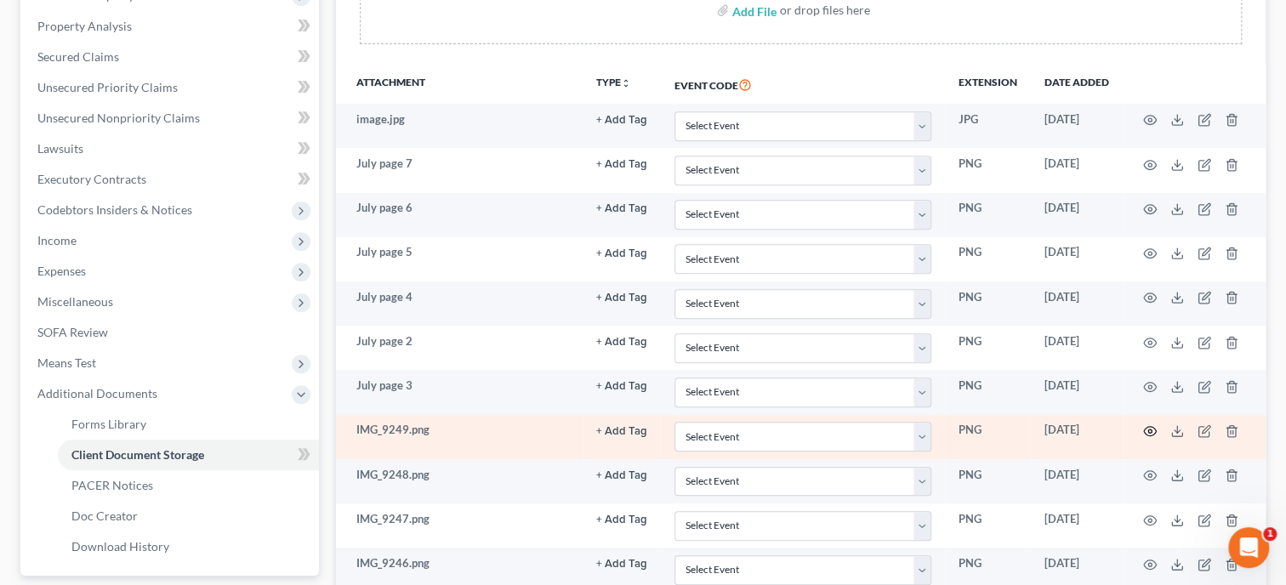
click at [1144, 427] on icon "button" at bounding box center [1150, 431] width 13 height 9
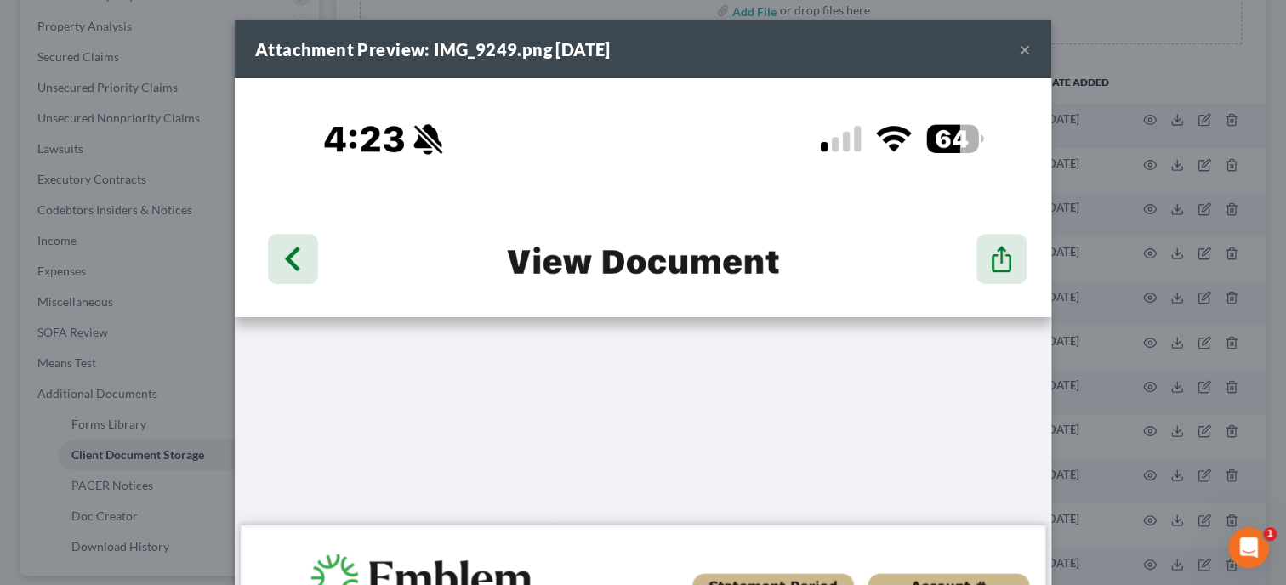
click at [1025, 54] on button "×" at bounding box center [1025, 49] width 12 height 20
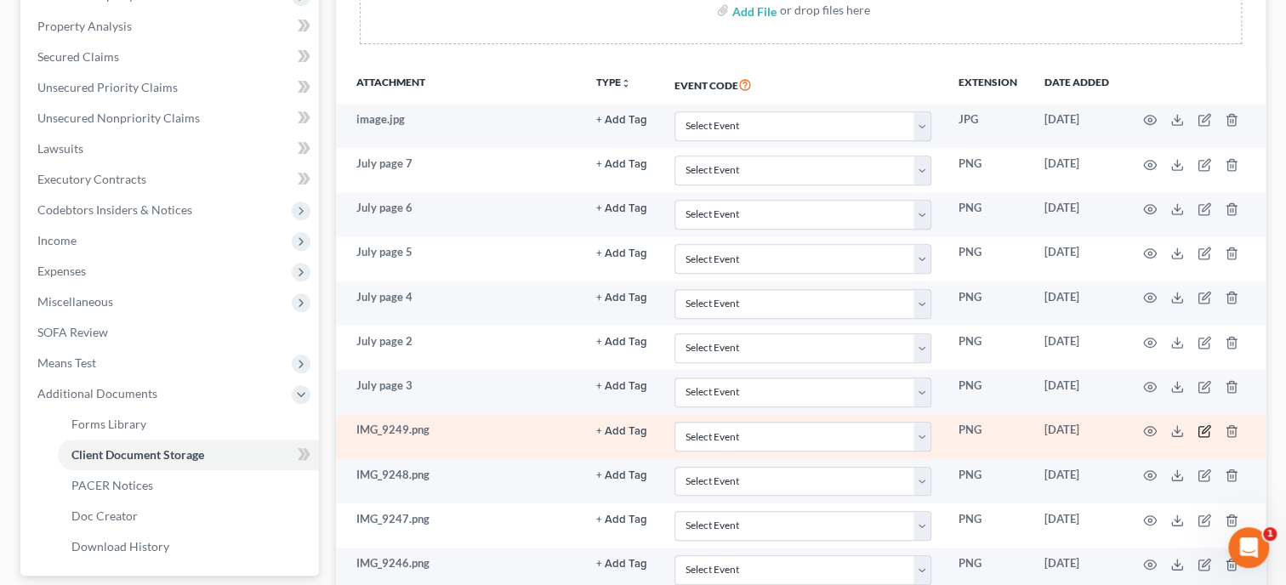
click at [1201, 428] on icon "button" at bounding box center [1204, 431] width 14 height 14
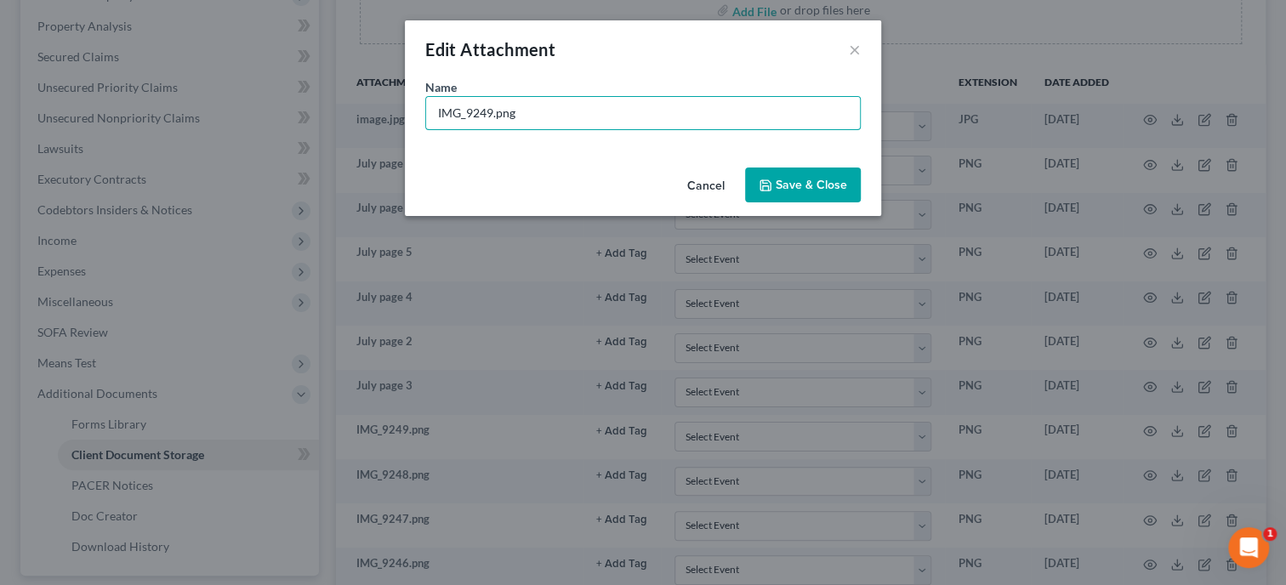
drag, startPoint x: 551, startPoint y: 107, endPoint x: 418, endPoint y: 125, distance: 133.8
click at [426, 122] on input "IMG_9249.png" at bounding box center [643, 113] width 434 height 32
type input "July page 1"
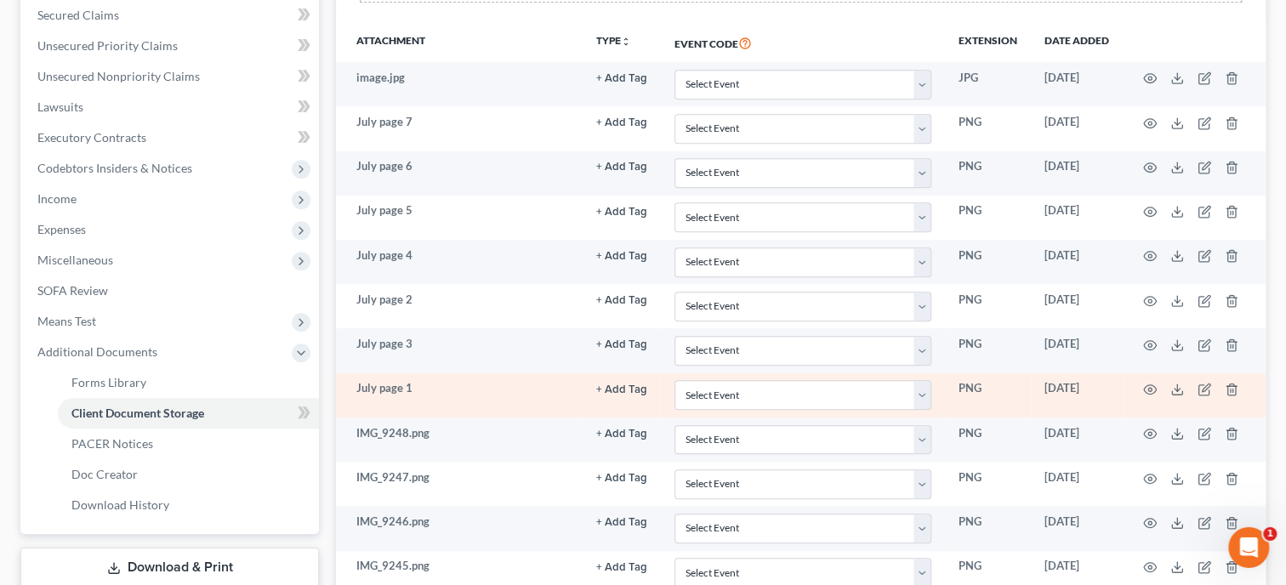
scroll to position [437, 0]
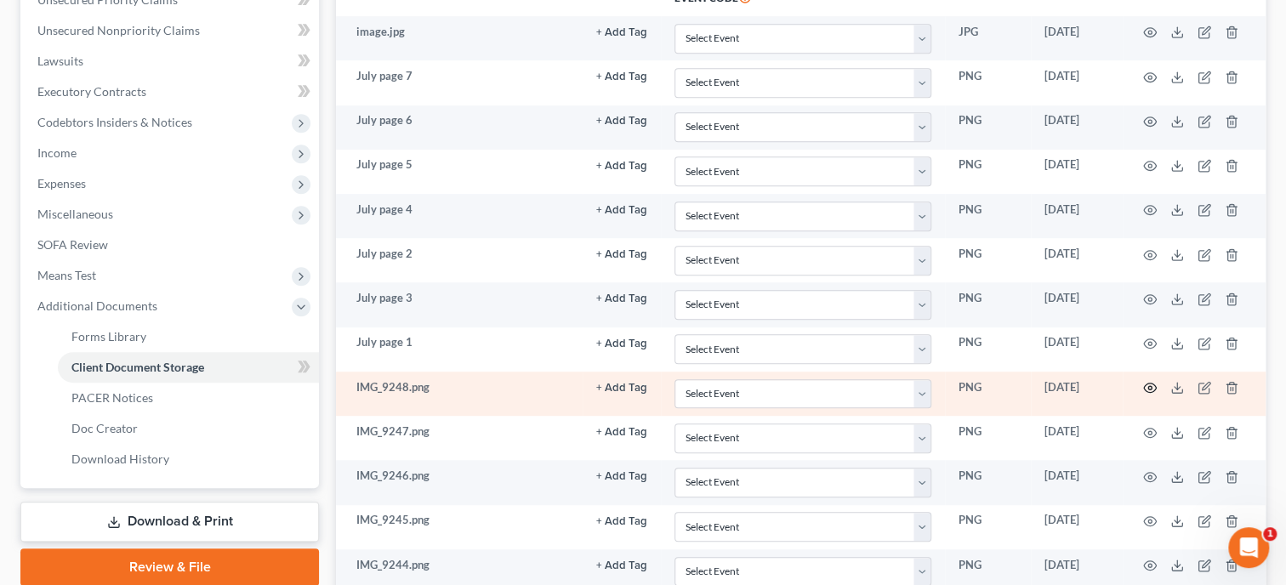
click at [1145, 383] on icon "button" at bounding box center [1150, 388] width 14 height 14
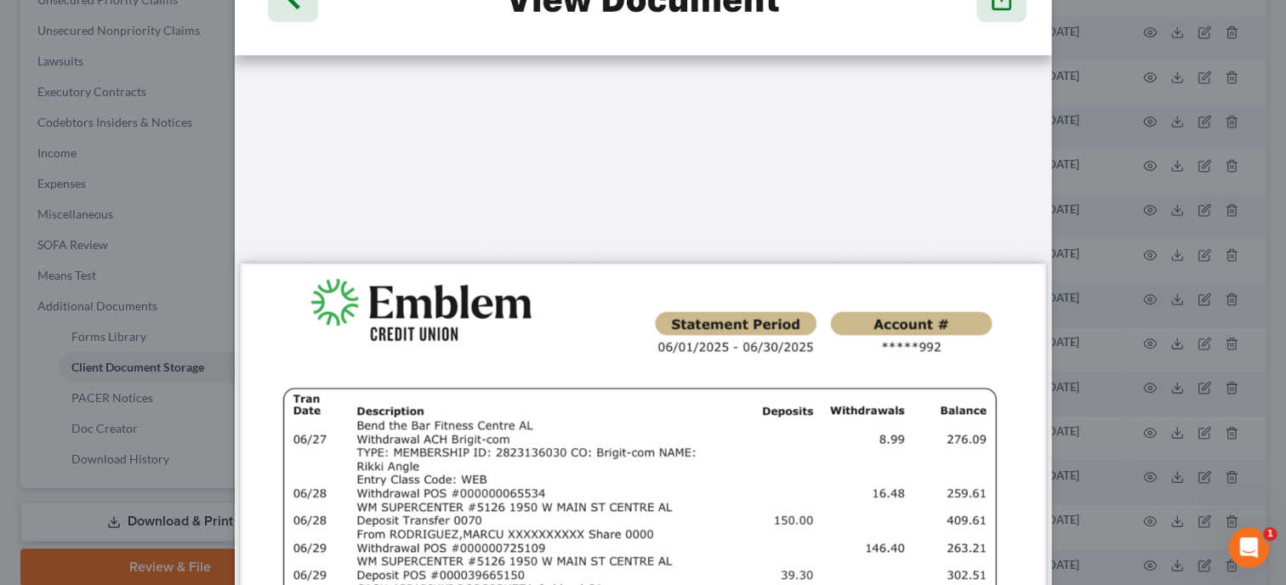
scroll to position [0, 0]
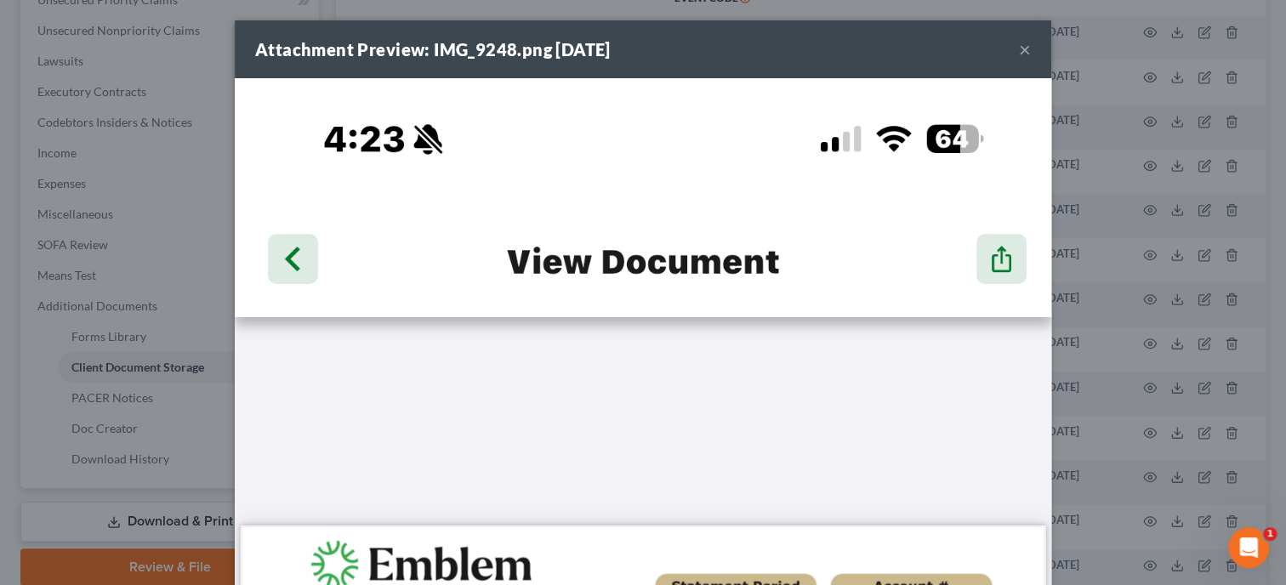
click at [1028, 51] on button "×" at bounding box center [1025, 49] width 12 height 20
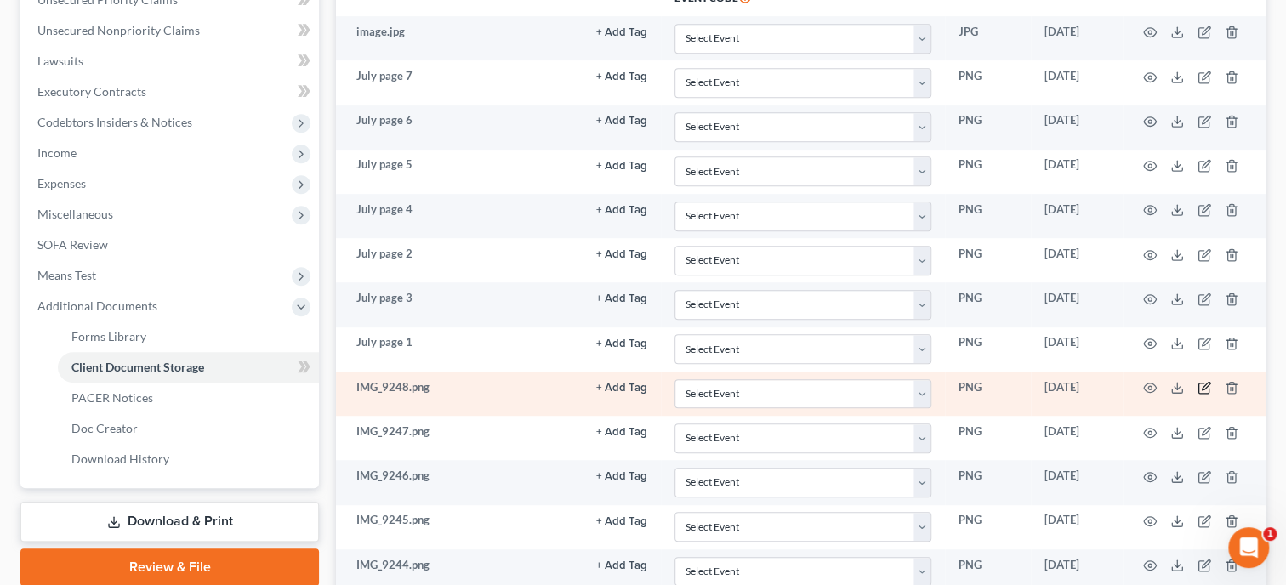
click at [1205, 383] on icon "button" at bounding box center [1205, 387] width 8 height 8
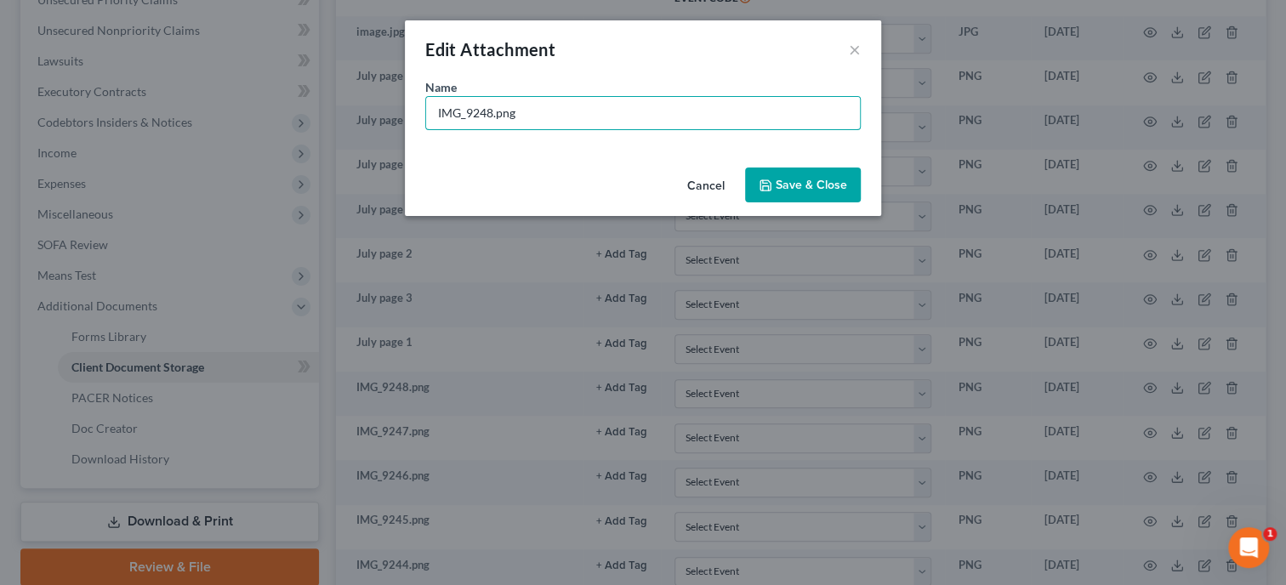
drag, startPoint x: 644, startPoint y: 120, endPoint x: 408, endPoint y: 122, distance: 236.4
click at [426, 122] on input "IMG_9248.png" at bounding box center [643, 113] width 434 height 32
type input "[PERSON_NAME] 8"
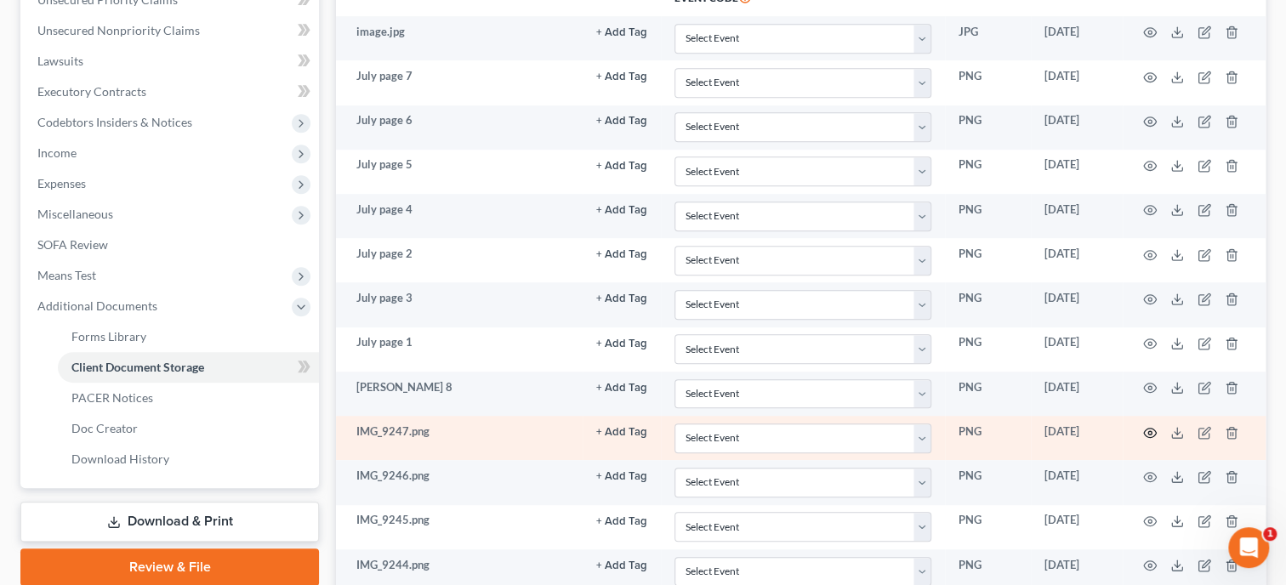
click at [1145, 431] on icon "button" at bounding box center [1150, 432] width 13 height 9
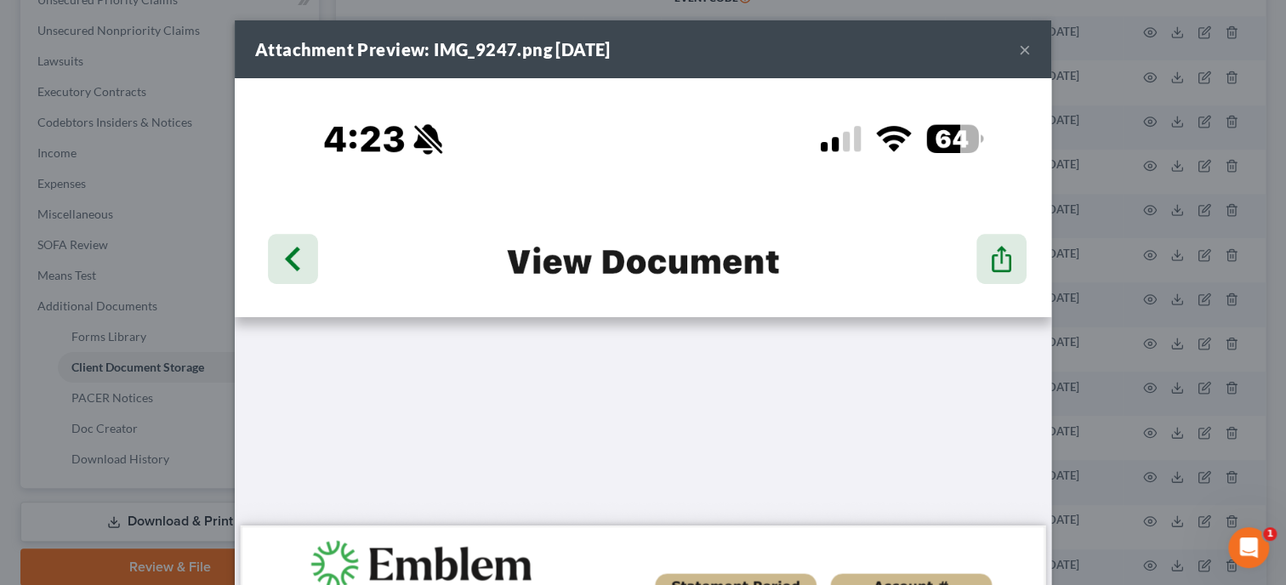
click at [1025, 47] on button "×" at bounding box center [1025, 49] width 12 height 20
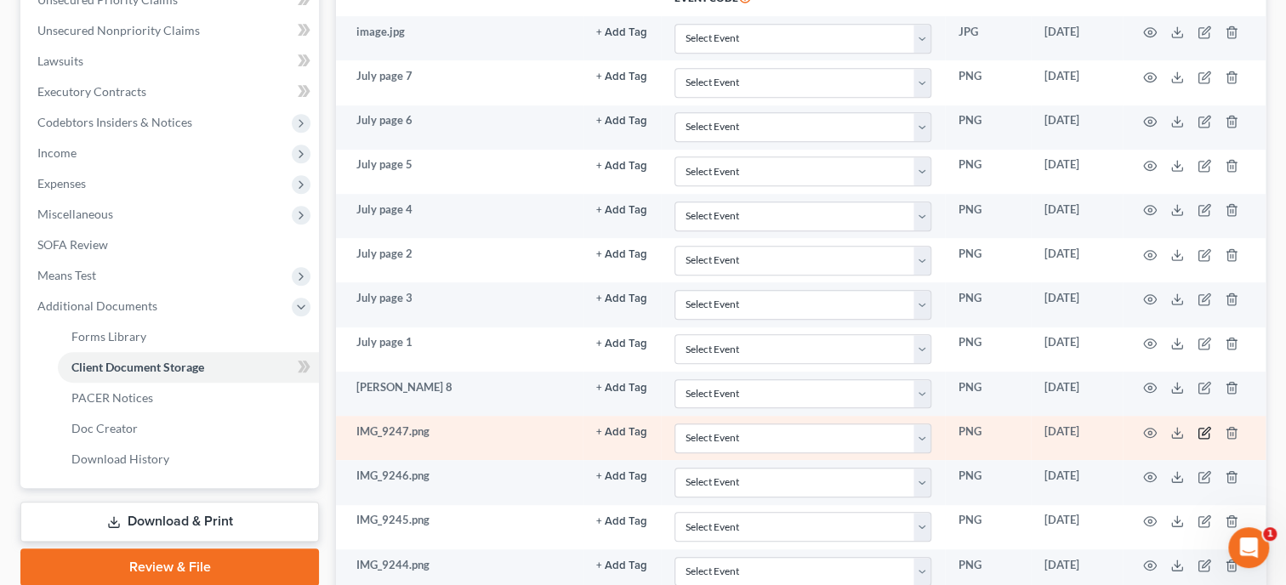
click at [1200, 426] on icon "button" at bounding box center [1204, 433] width 14 height 14
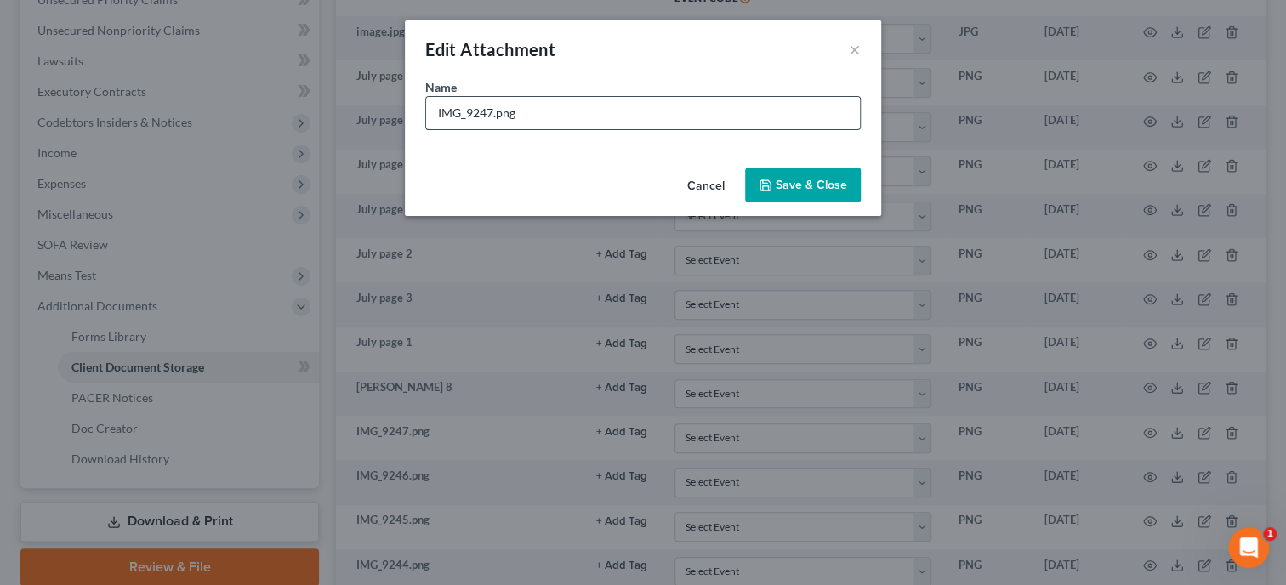
drag, startPoint x: 616, startPoint y: 122, endPoint x: 417, endPoint y: 121, distance: 199.0
click at [426, 121] on input "IMG_9247.png" at bounding box center [643, 113] width 434 height 32
type input "[PERSON_NAME] 7"
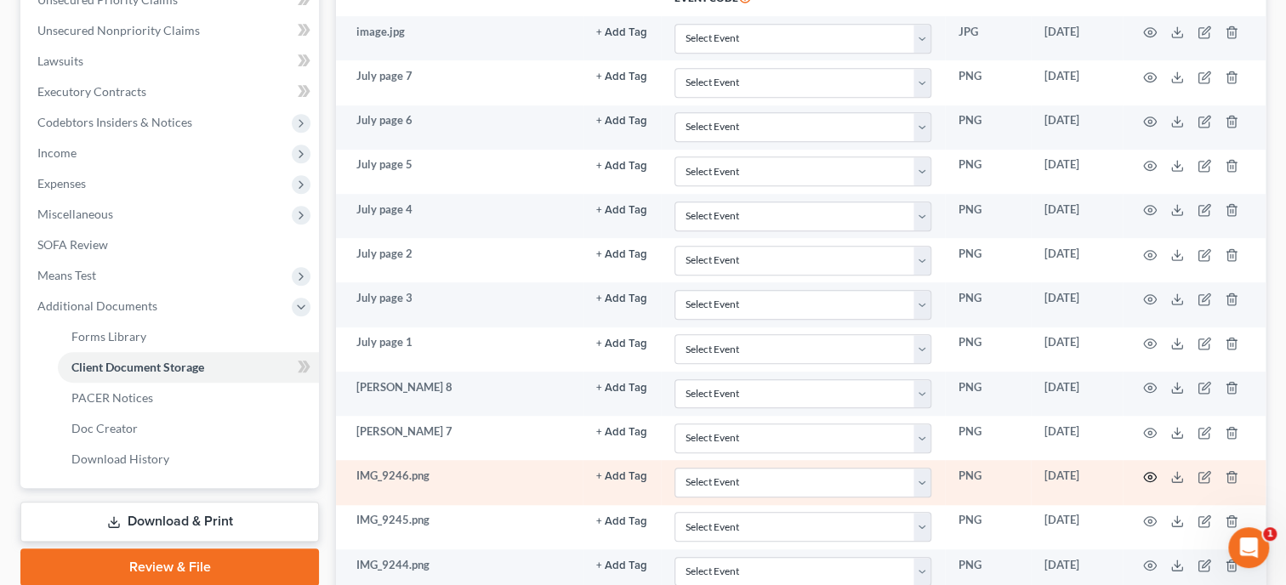
click at [1155, 471] on icon "button" at bounding box center [1150, 477] width 14 height 14
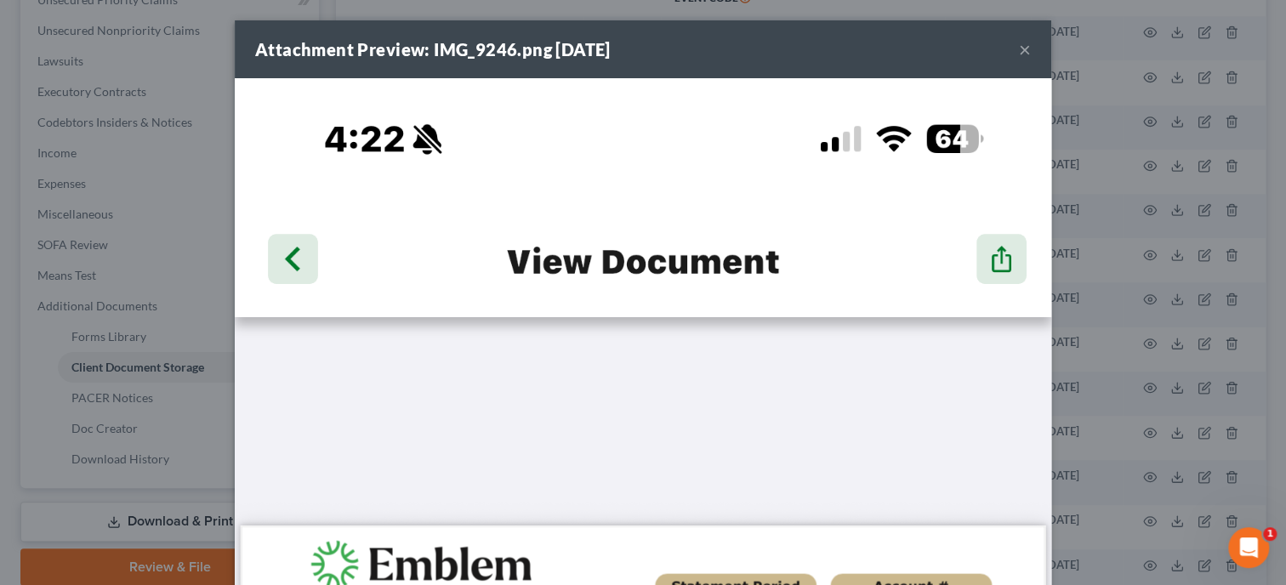
click at [1026, 48] on button "×" at bounding box center [1025, 49] width 12 height 20
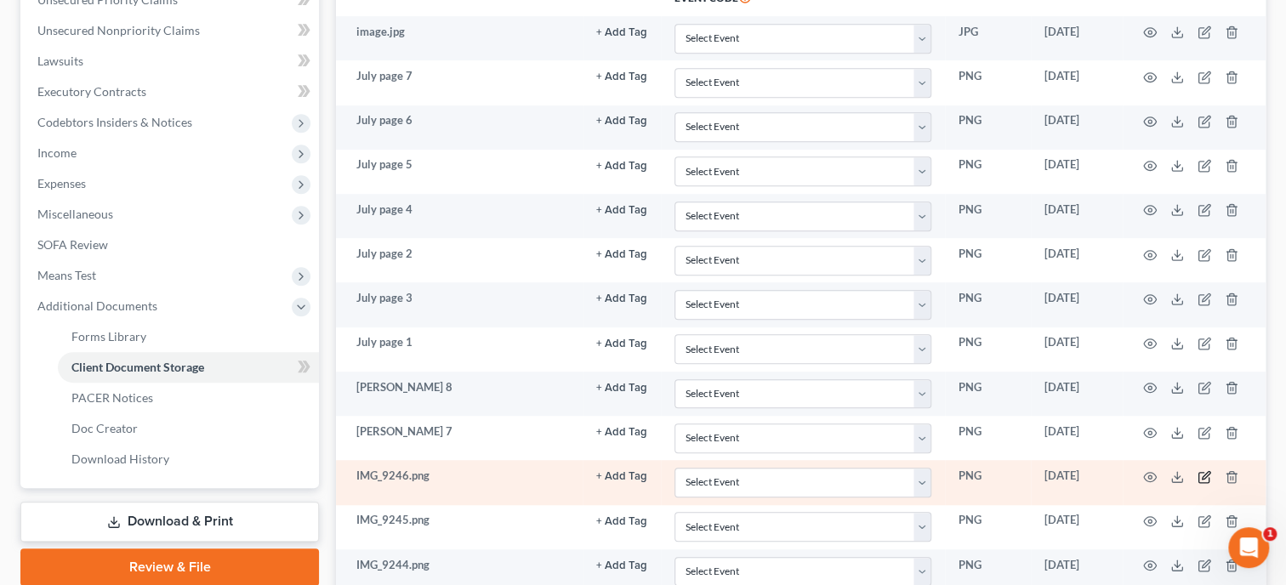
click at [1200, 475] on icon "button" at bounding box center [1204, 477] width 14 height 14
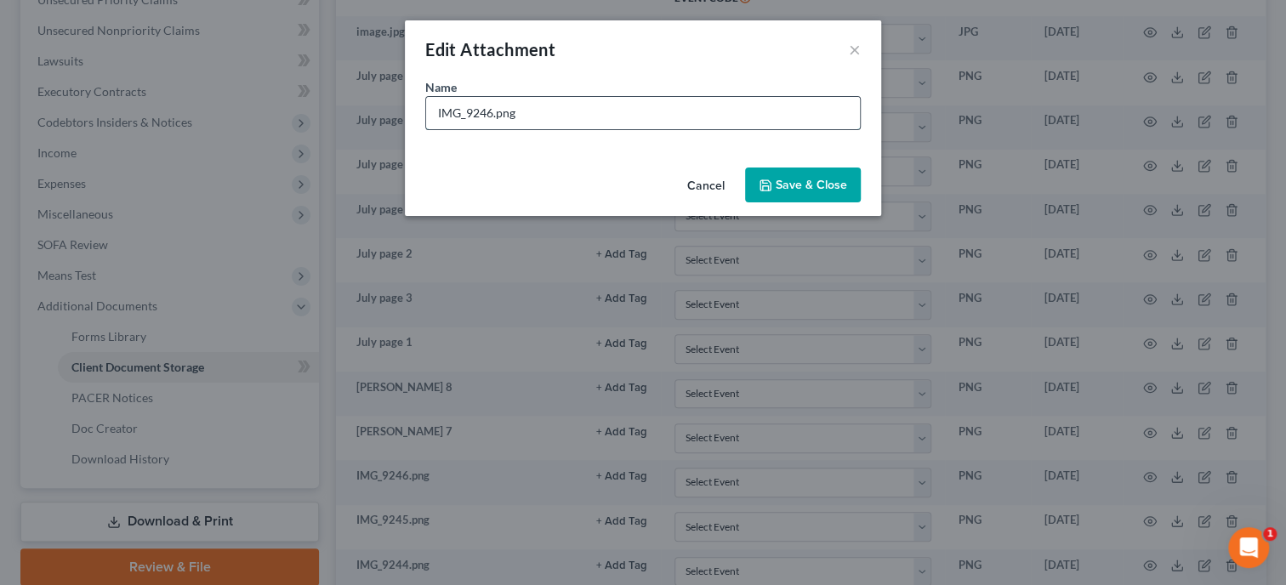
drag, startPoint x: 545, startPoint y: 112, endPoint x: 418, endPoint y: 112, distance: 126.7
click at [426, 112] on input "IMG_9246.png" at bounding box center [643, 113] width 434 height 32
type input "[PERSON_NAME] 6"
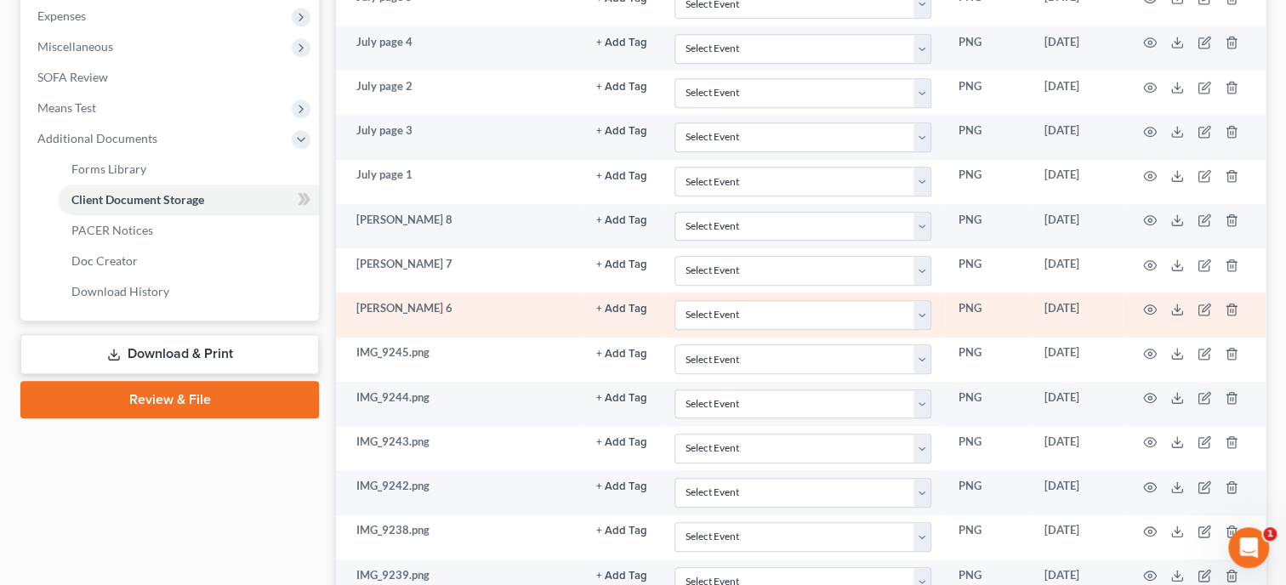
scroll to position [612, 0]
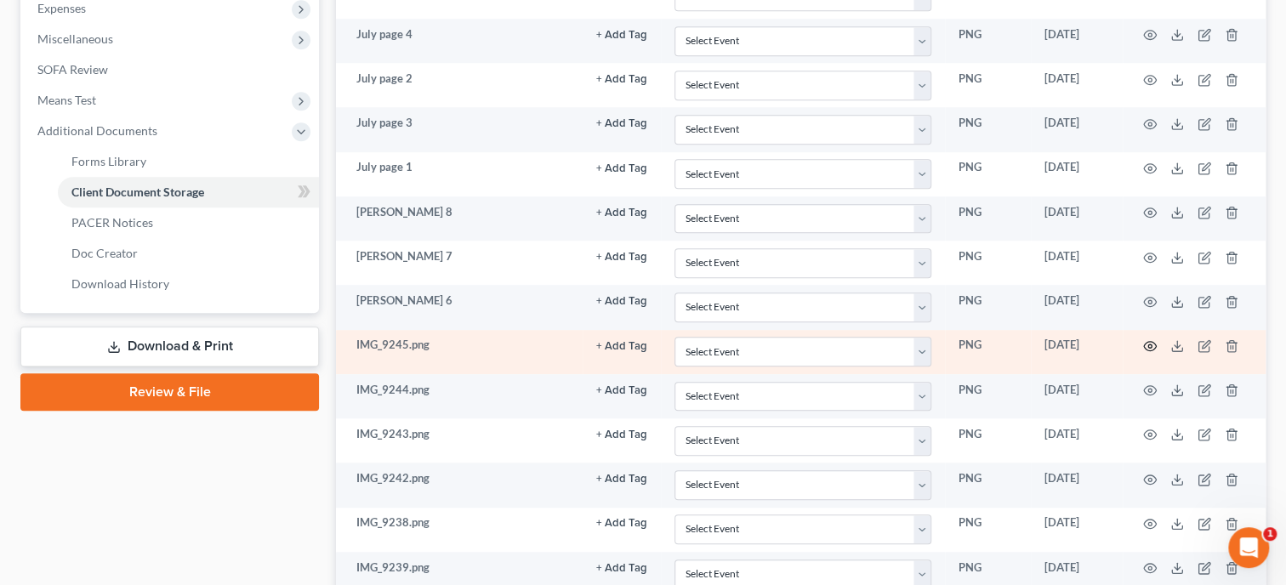
click at [1152, 344] on icon "button" at bounding box center [1150, 346] width 14 height 14
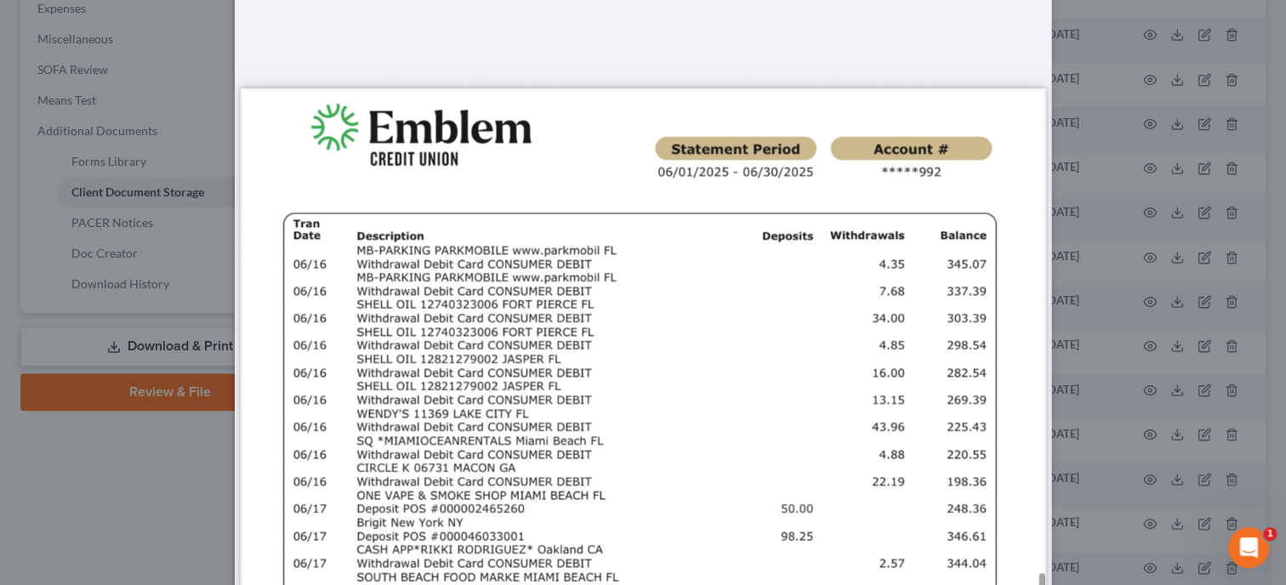
scroll to position [0, 0]
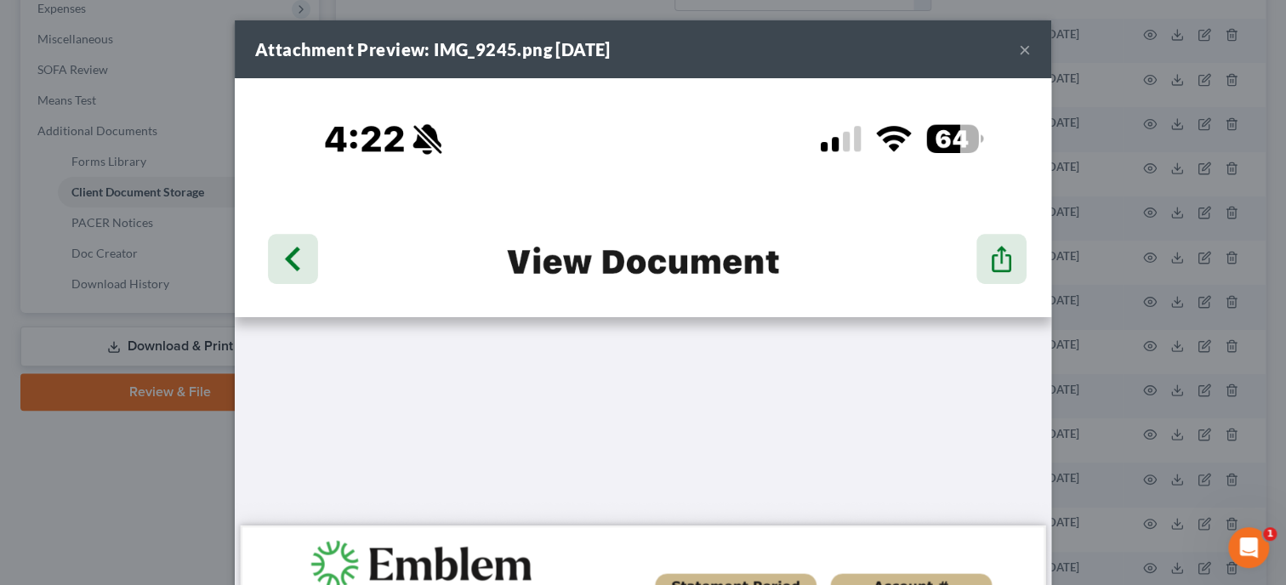
click at [1028, 48] on button "×" at bounding box center [1025, 49] width 12 height 20
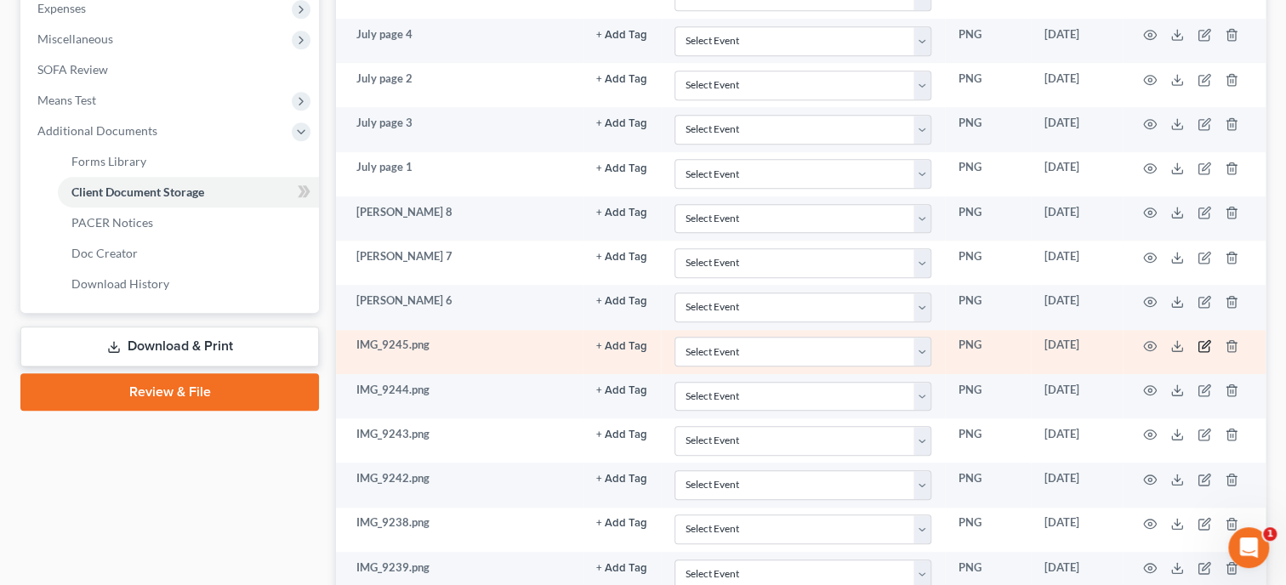
click at [1202, 343] on icon "button" at bounding box center [1205, 344] width 8 height 8
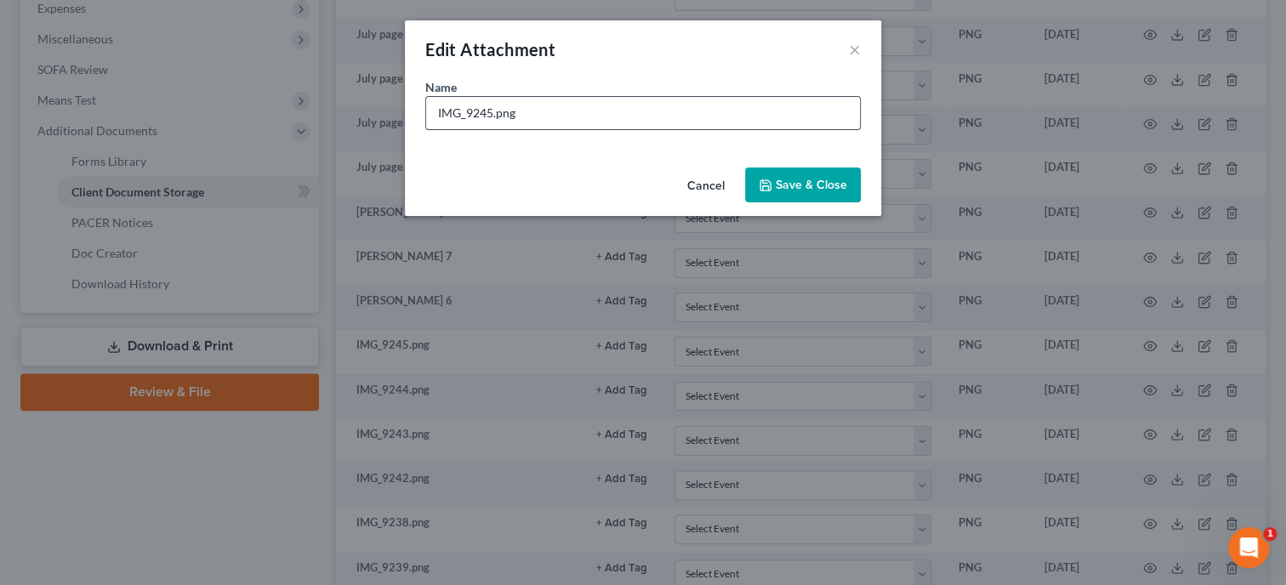
drag, startPoint x: 528, startPoint y: 115, endPoint x: 418, endPoint y: 122, distance: 109.9
click at [426, 122] on input "IMG_9245.png" at bounding box center [643, 113] width 434 height 32
type input "[PERSON_NAME] 5]"
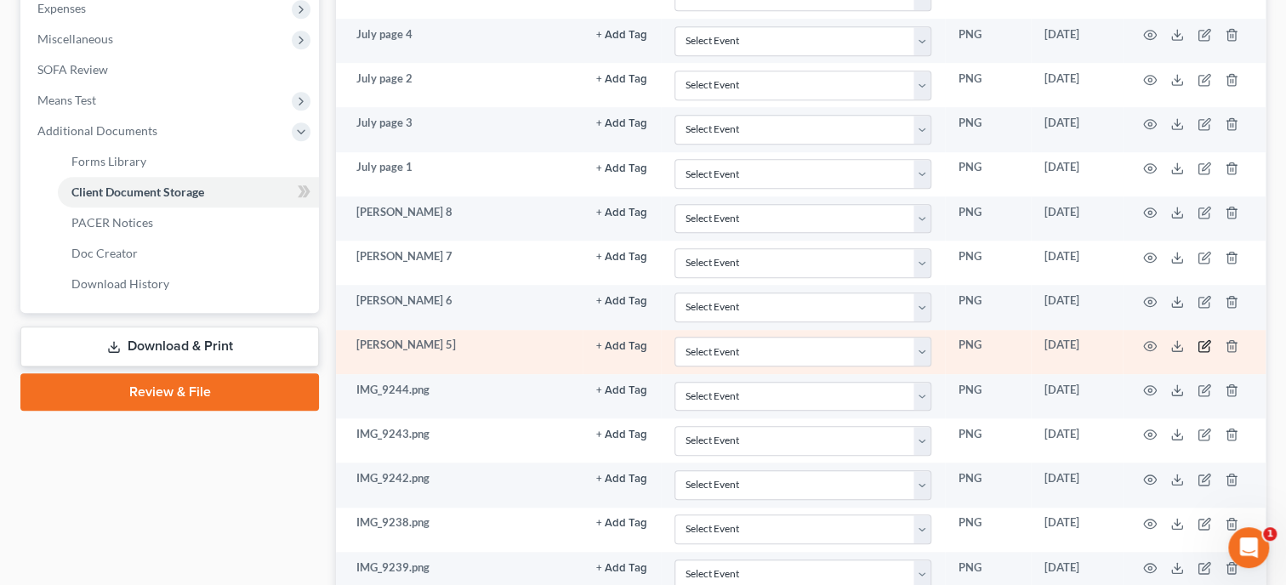
click at [1203, 339] on icon "button" at bounding box center [1204, 346] width 14 height 14
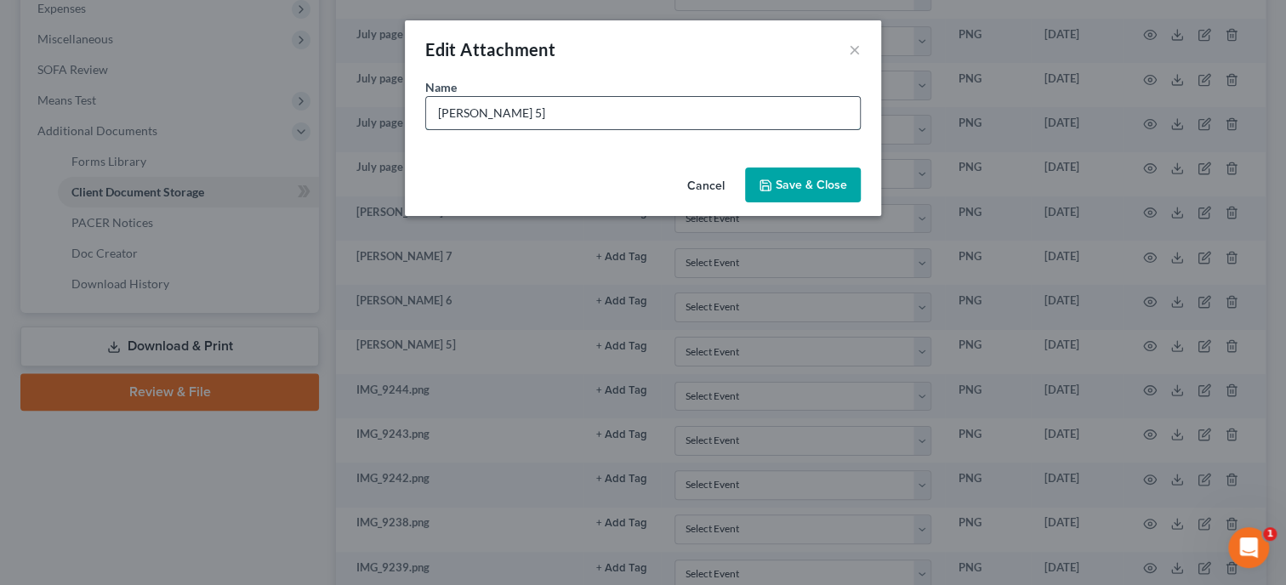
click at [551, 101] on input "[PERSON_NAME] 5]" at bounding box center [643, 113] width 434 height 32
type input "[PERSON_NAME] 5"
click at [777, 188] on span "Save & Close" at bounding box center [810, 185] width 71 height 14
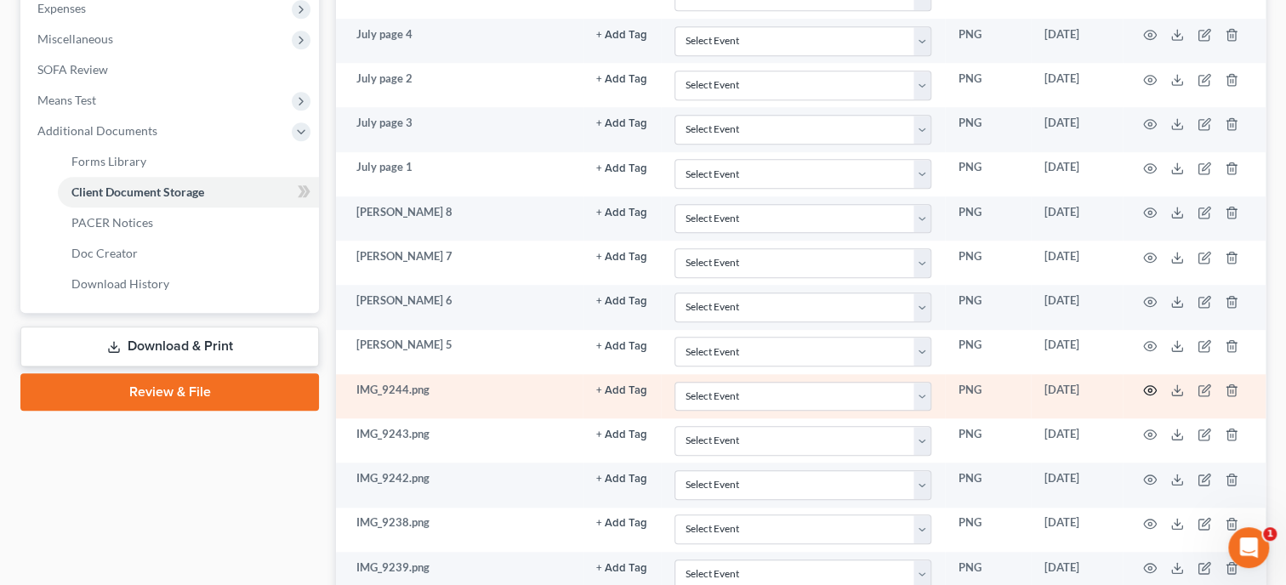
click at [1147, 384] on icon "button" at bounding box center [1150, 390] width 14 height 14
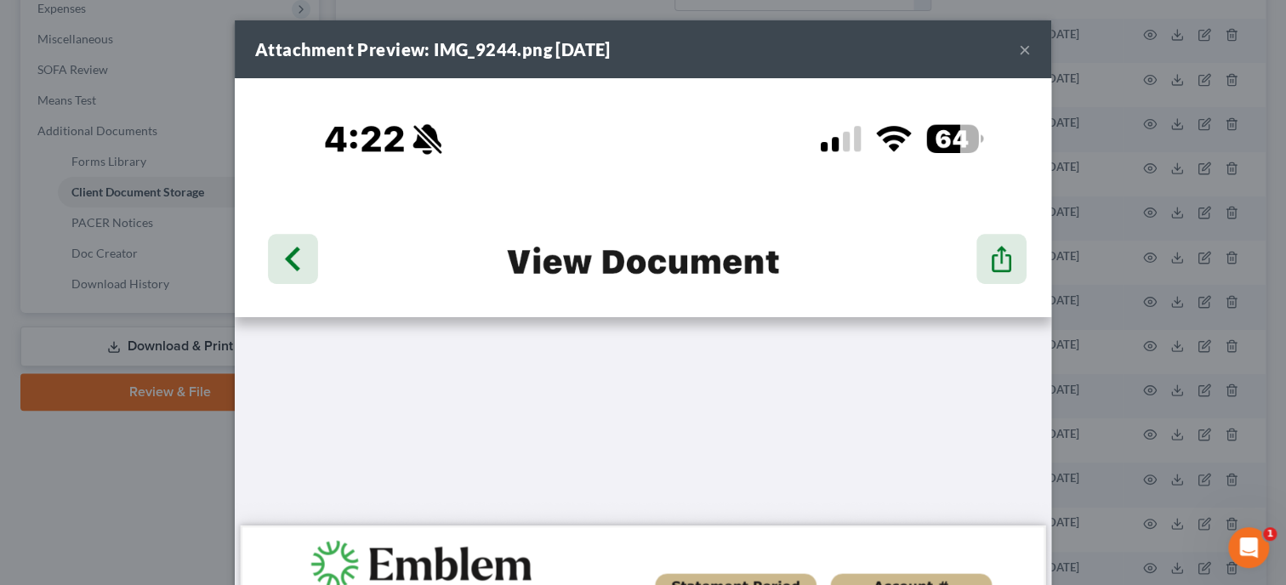
click at [1020, 49] on button "×" at bounding box center [1025, 49] width 12 height 20
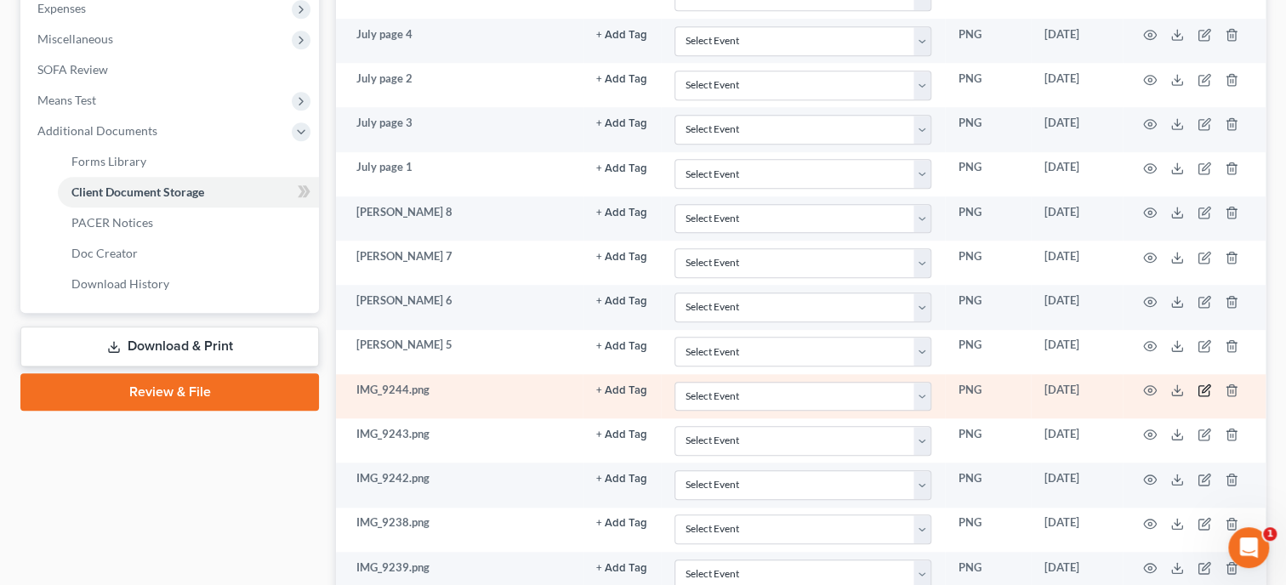
click at [1205, 389] on icon "button" at bounding box center [1204, 390] width 14 height 14
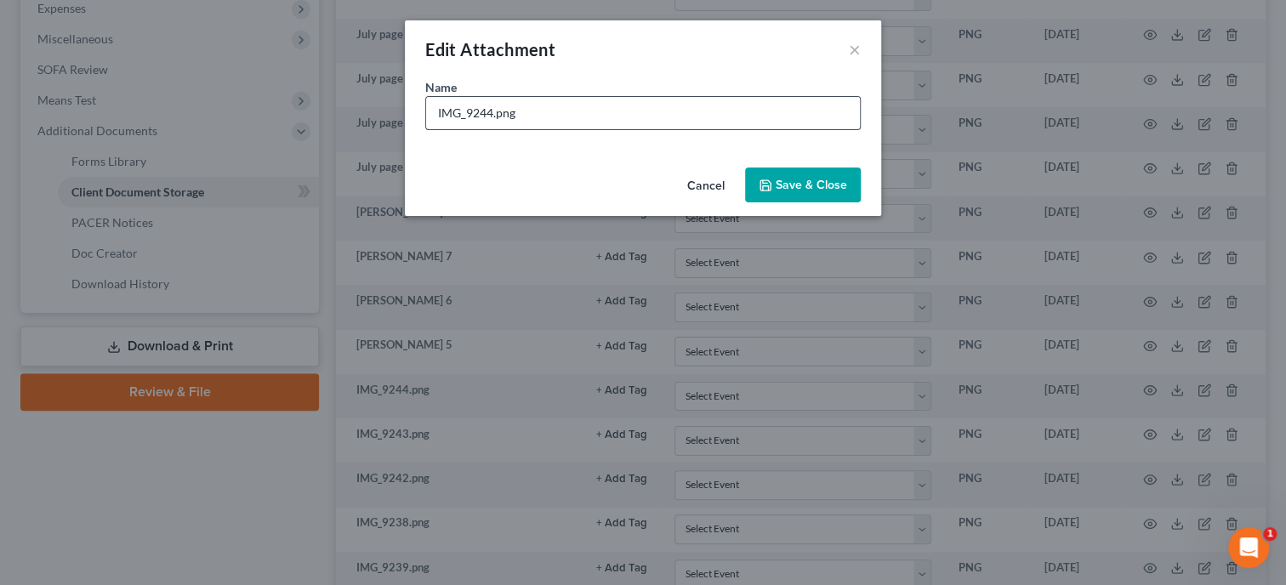
drag, startPoint x: 632, startPoint y: 116, endPoint x: 423, endPoint y: 122, distance: 209.3
click at [426, 122] on input "IMG_9244.png" at bounding box center [643, 113] width 434 height 32
type input "[PERSON_NAME] 4"
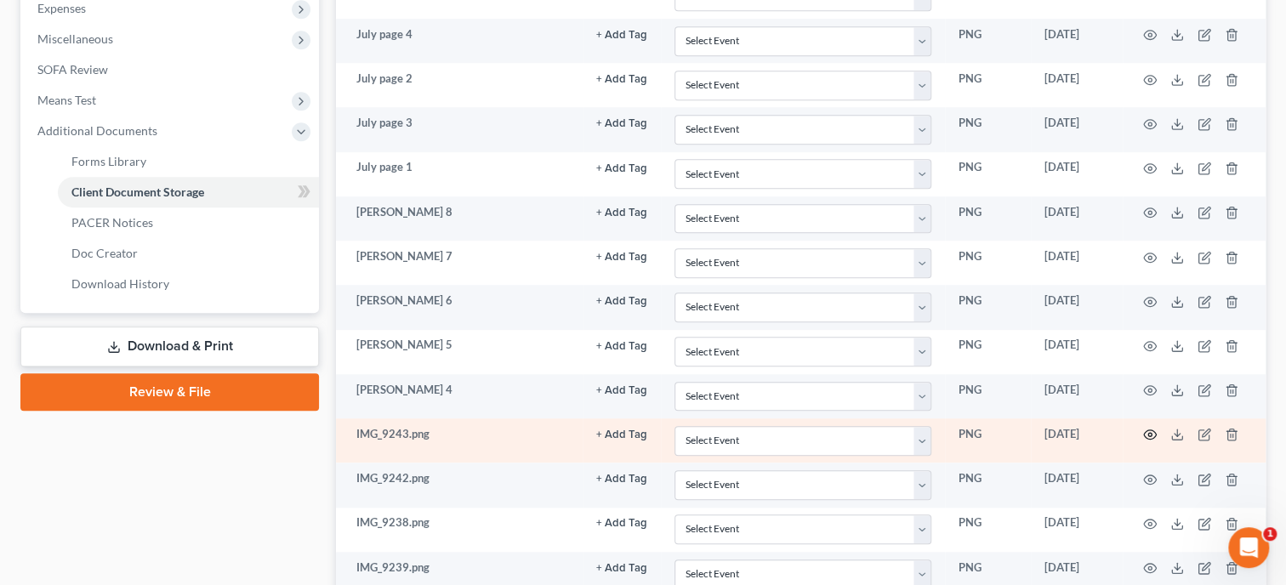
click at [1148, 433] on circle "button" at bounding box center [1149, 434] width 3 height 3
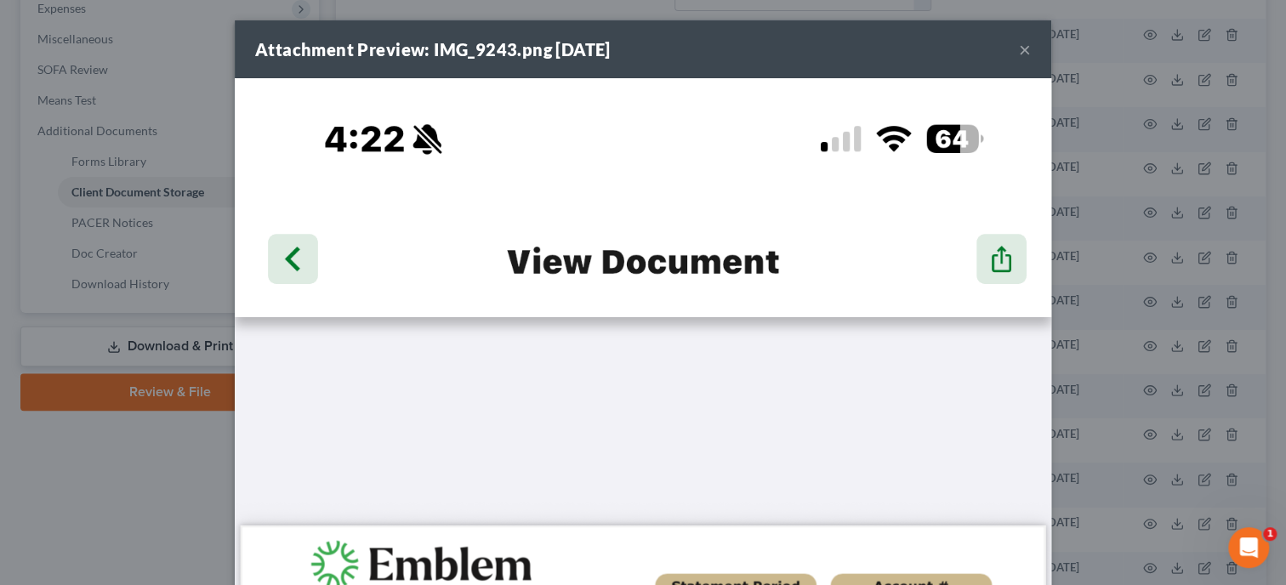
click at [1025, 50] on button "×" at bounding box center [1025, 49] width 12 height 20
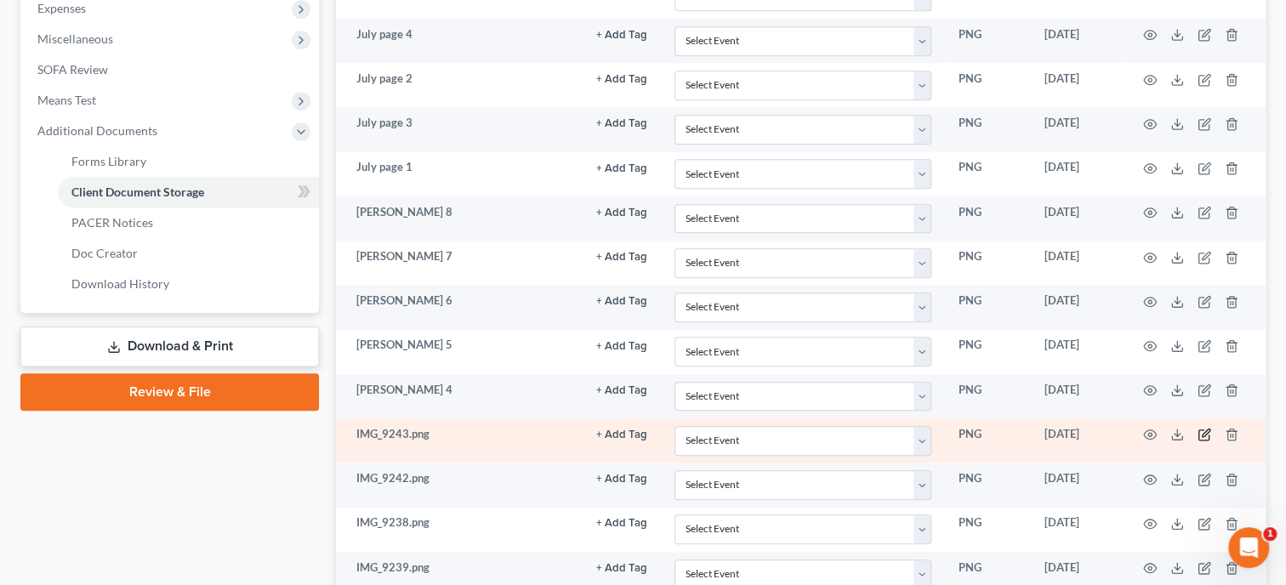
click at [1198, 430] on icon "button" at bounding box center [1203, 435] width 10 height 10
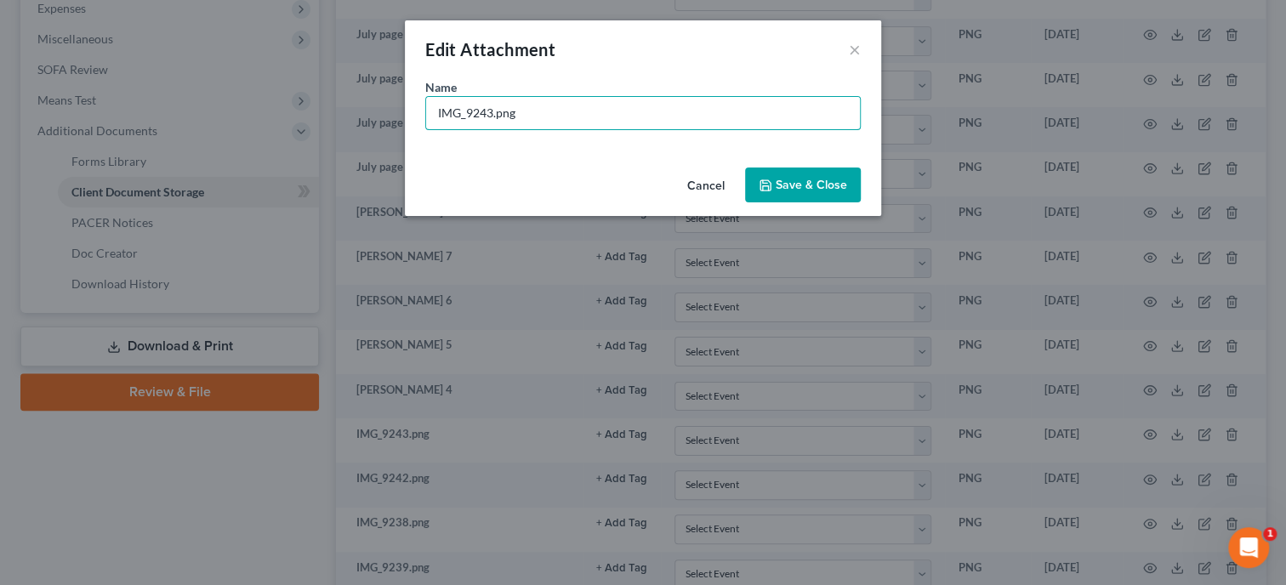
drag, startPoint x: 589, startPoint y: 116, endPoint x: 413, endPoint y: 122, distance: 176.1
click at [426, 122] on input "IMG_9243.png" at bounding box center [643, 113] width 434 height 32
type input "[PERSON_NAME] 3"
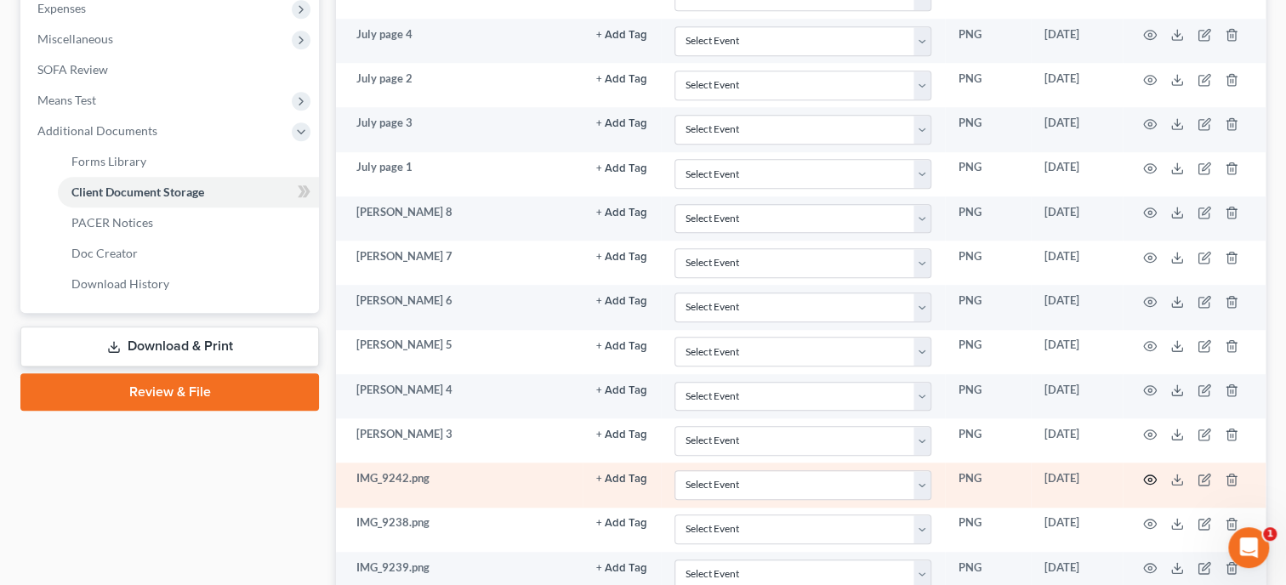
click at [1149, 475] on icon "button" at bounding box center [1150, 480] width 14 height 14
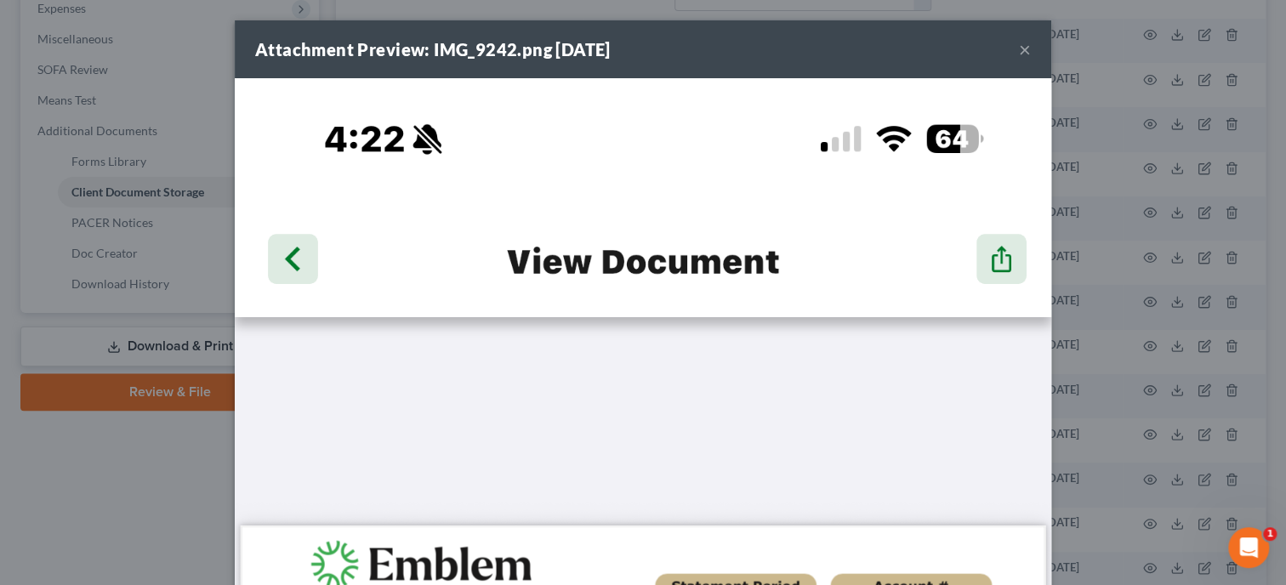
click at [1030, 50] on button "×" at bounding box center [1025, 49] width 12 height 20
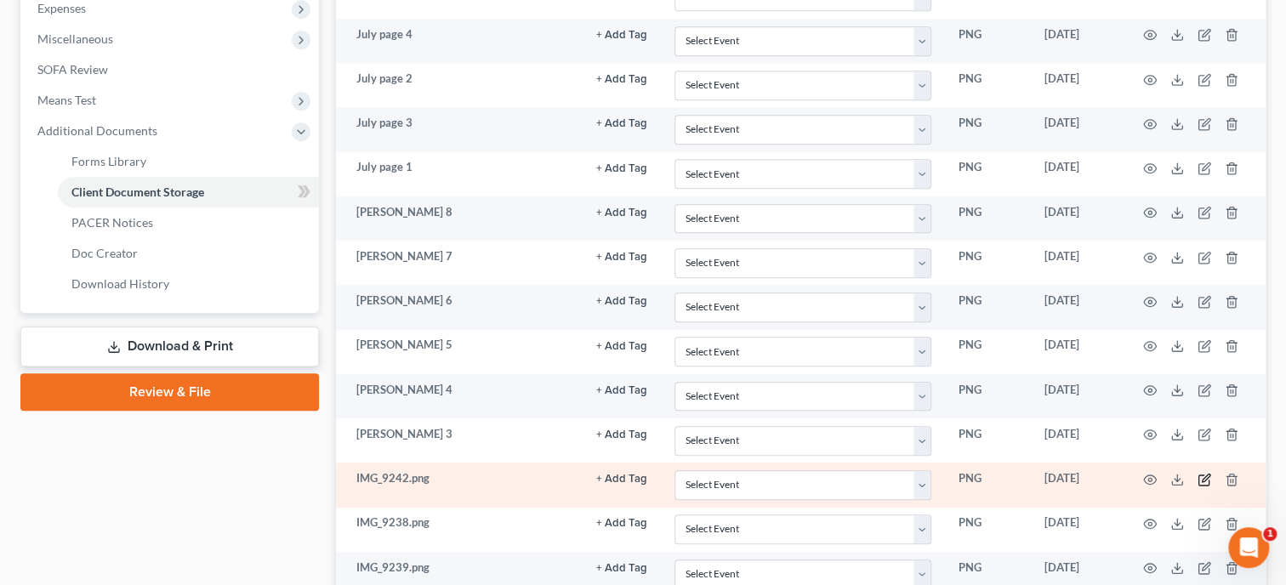
click at [1205, 473] on icon "button" at bounding box center [1204, 480] width 14 height 14
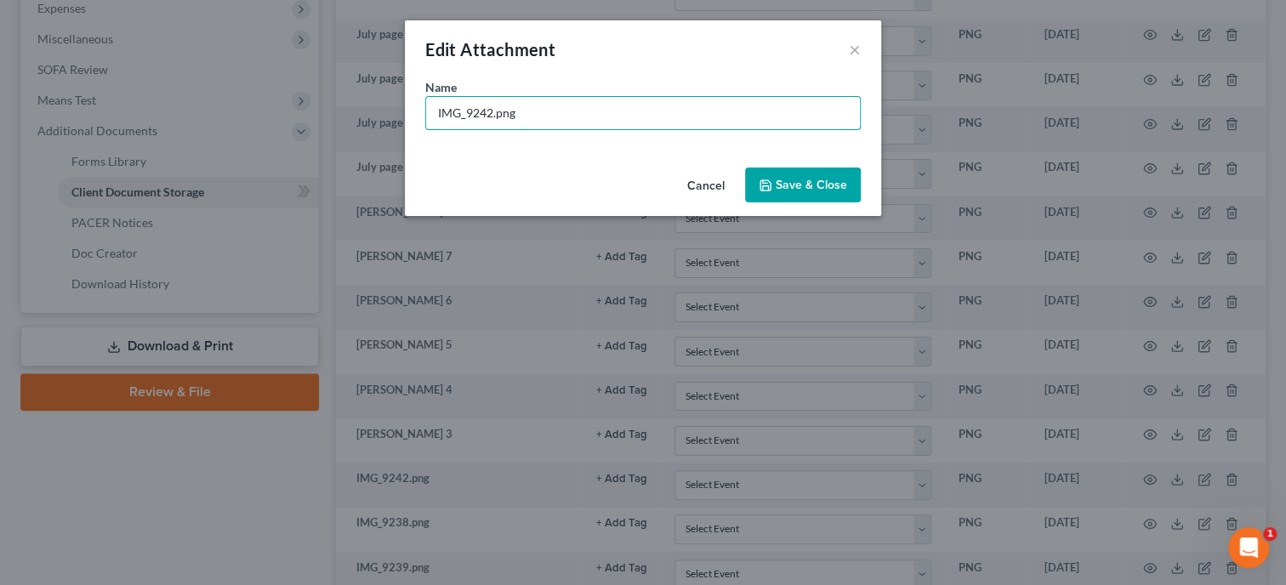
drag, startPoint x: 616, startPoint y: 117, endPoint x: 418, endPoint y: 121, distance: 197.3
click at [426, 121] on input "IMG_9242.png" at bounding box center [643, 113] width 434 height 32
type input "[PERSON_NAME] 2"
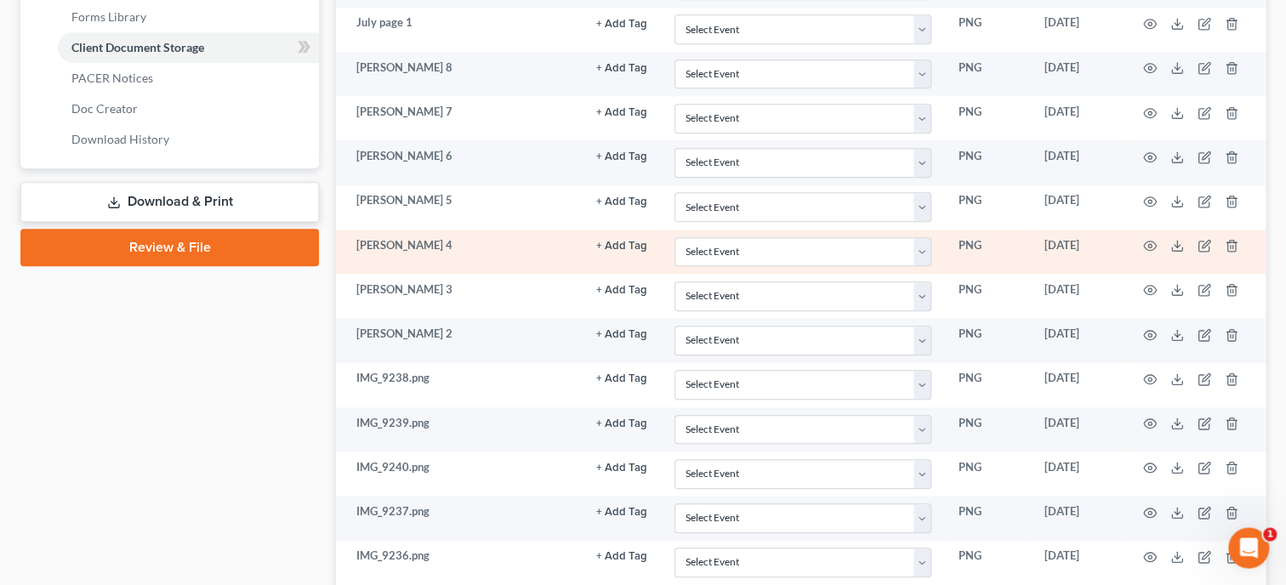
scroll to position [787, 0]
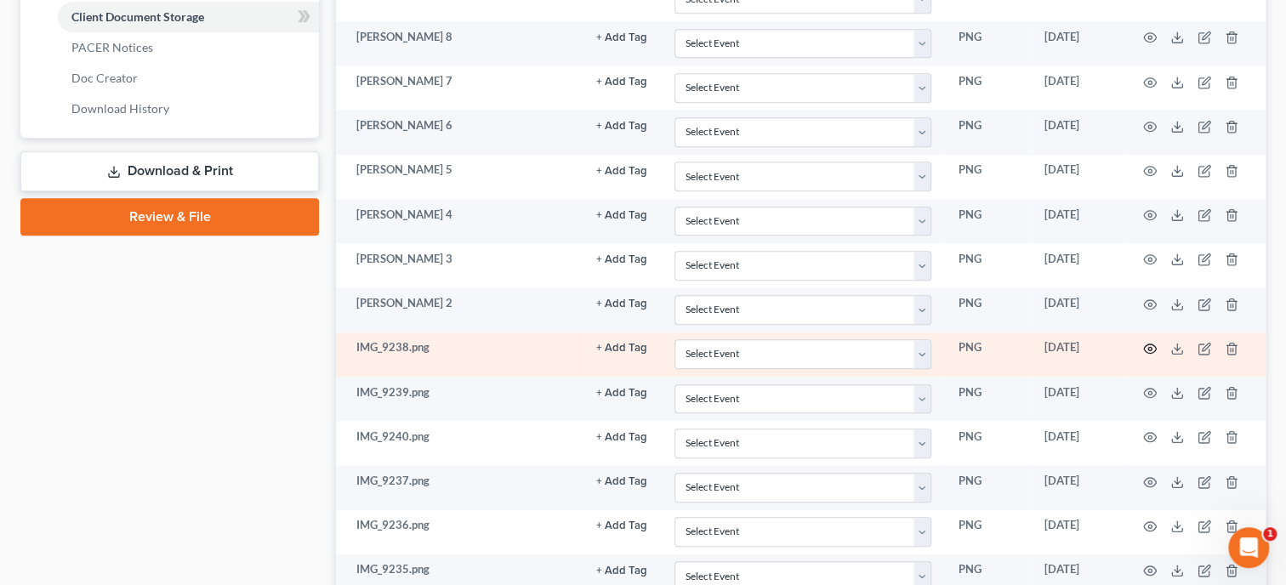
click at [1143, 347] on icon "button" at bounding box center [1150, 349] width 14 height 14
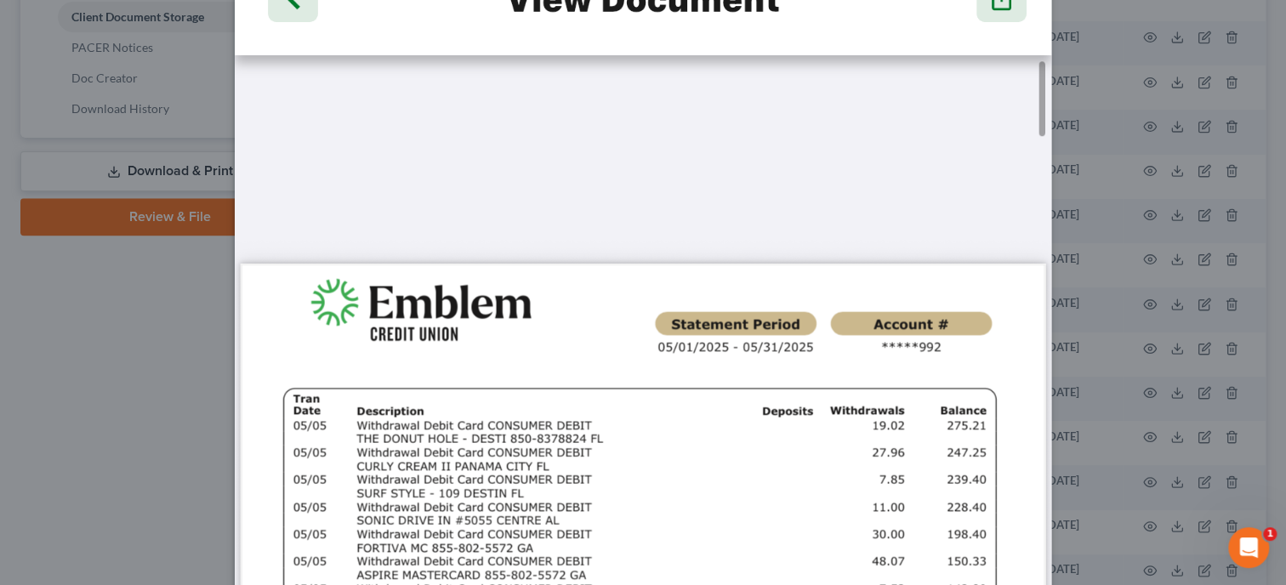
scroll to position [0, 0]
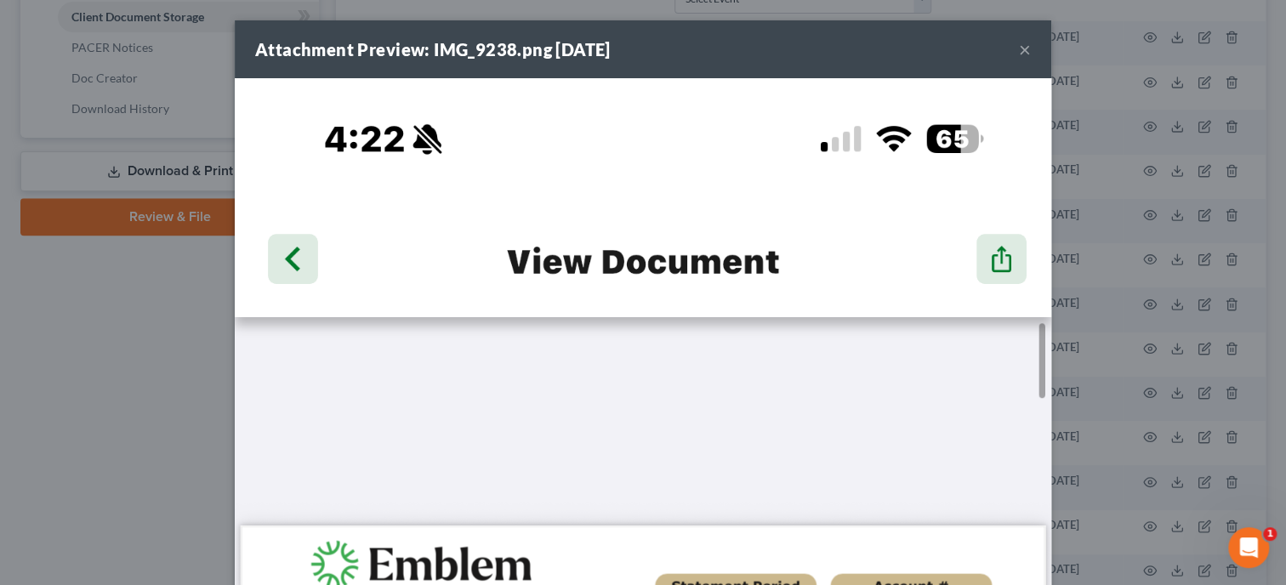
click at [1021, 48] on button "×" at bounding box center [1025, 49] width 12 height 20
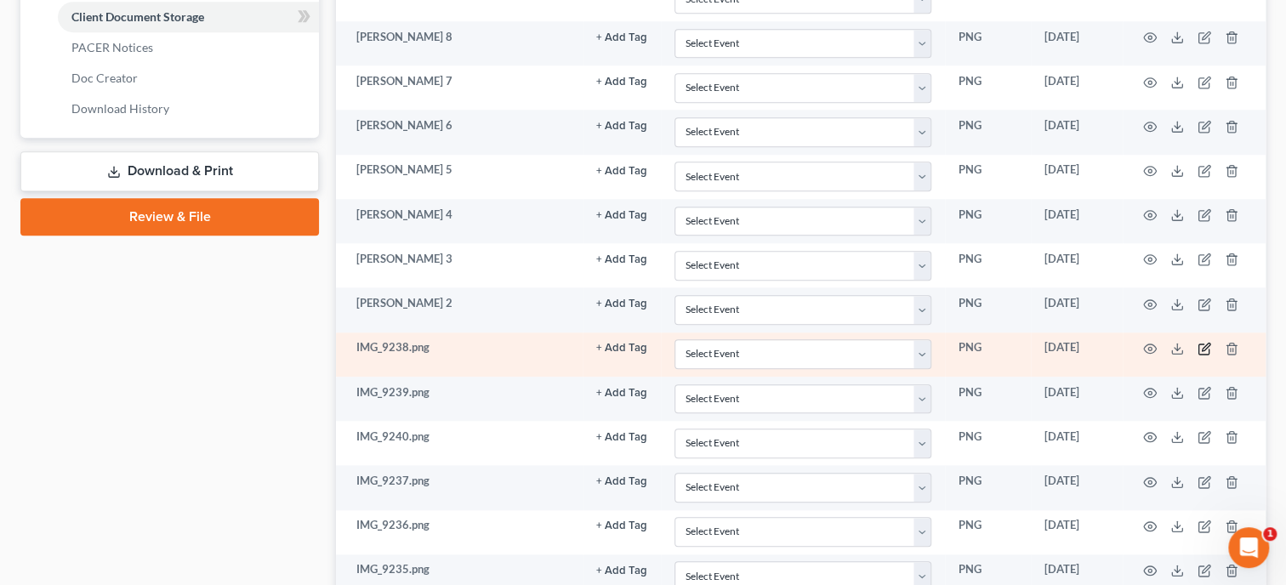
click at [1204, 345] on icon "button" at bounding box center [1205, 347] width 8 height 8
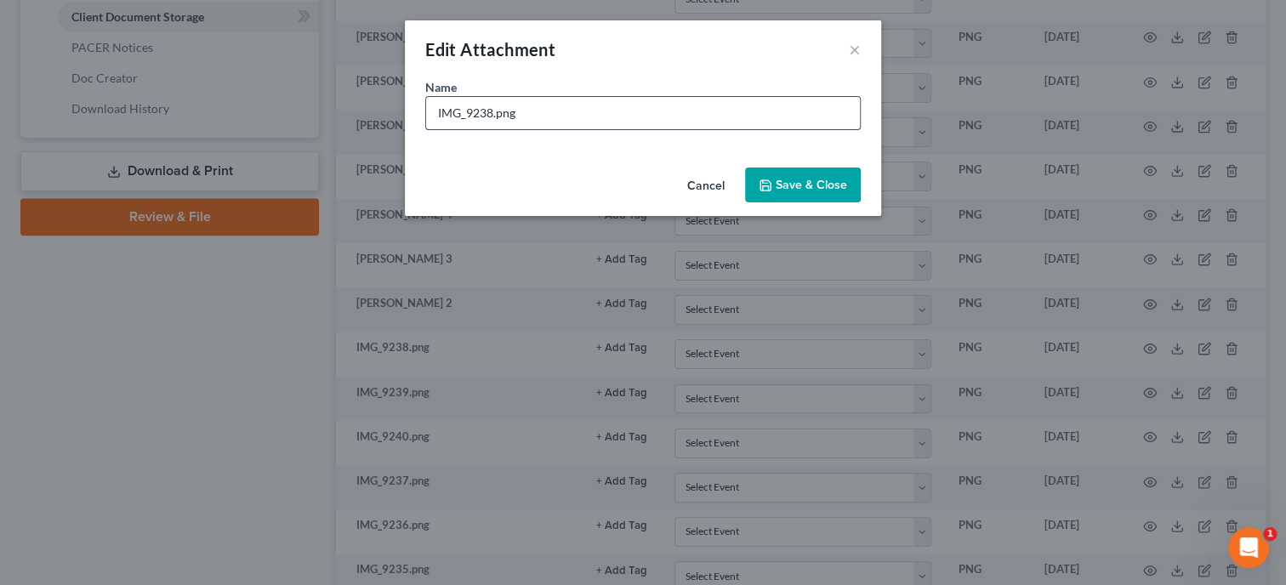
drag, startPoint x: 527, startPoint y: 119, endPoint x: 428, endPoint y: 131, distance: 100.2
click at [428, 129] on input "IMG_9238.png" at bounding box center [643, 113] width 434 height 32
type input "May page 3"
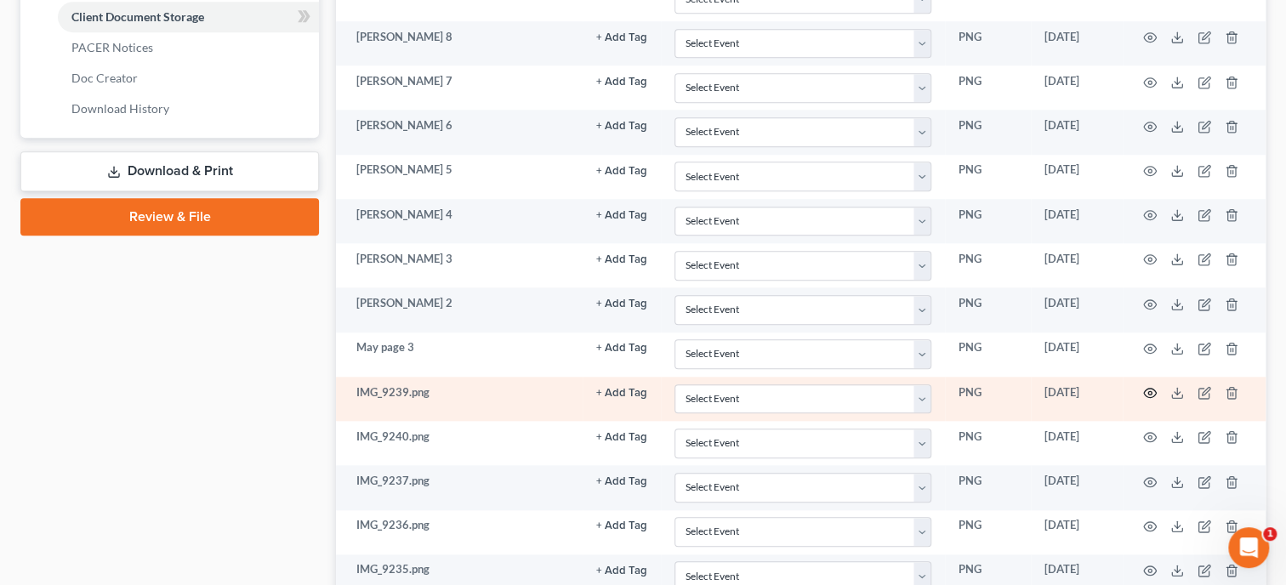
click at [1149, 389] on icon "button" at bounding box center [1150, 393] width 14 height 14
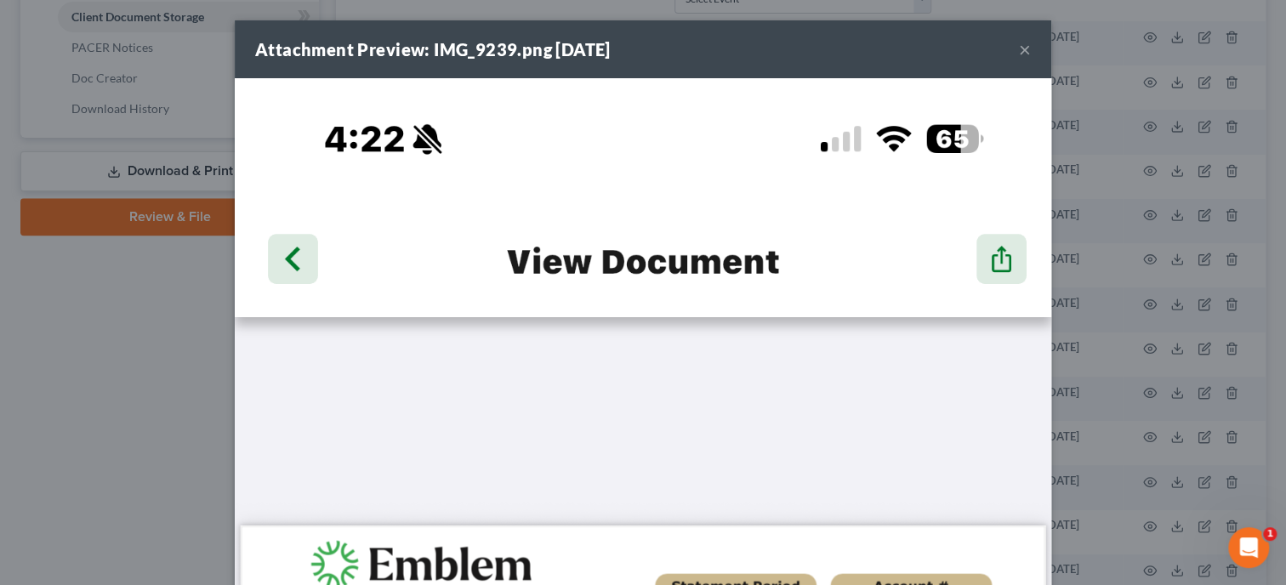
click at [1029, 54] on button "×" at bounding box center [1025, 49] width 12 height 20
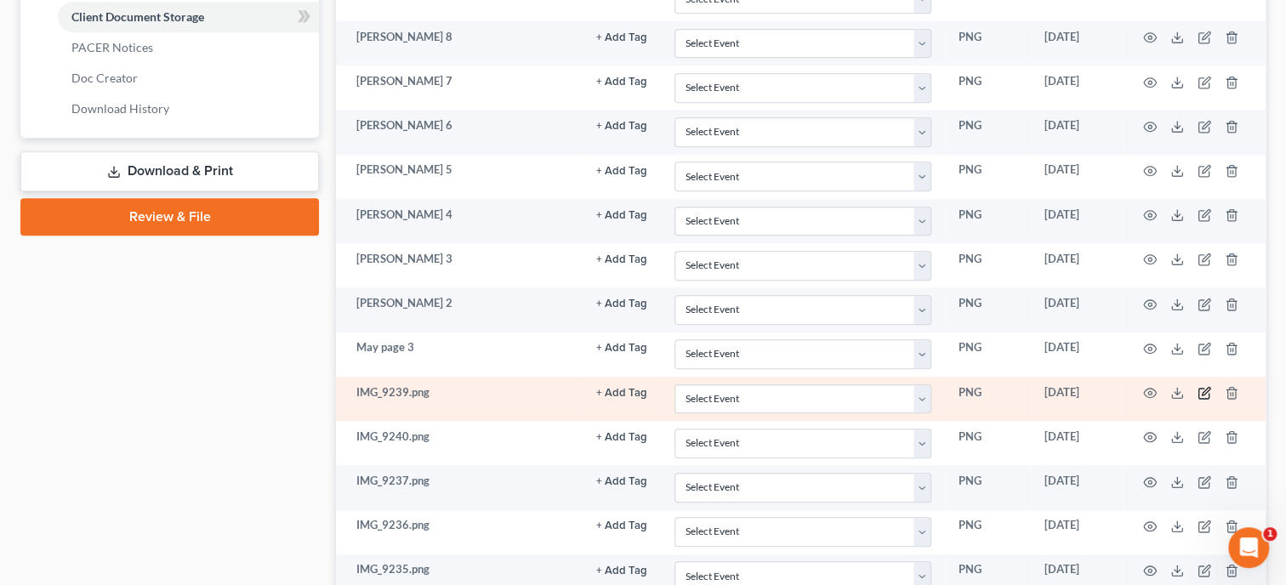
click at [1200, 388] on icon "button" at bounding box center [1204, 393] width 14 height 14
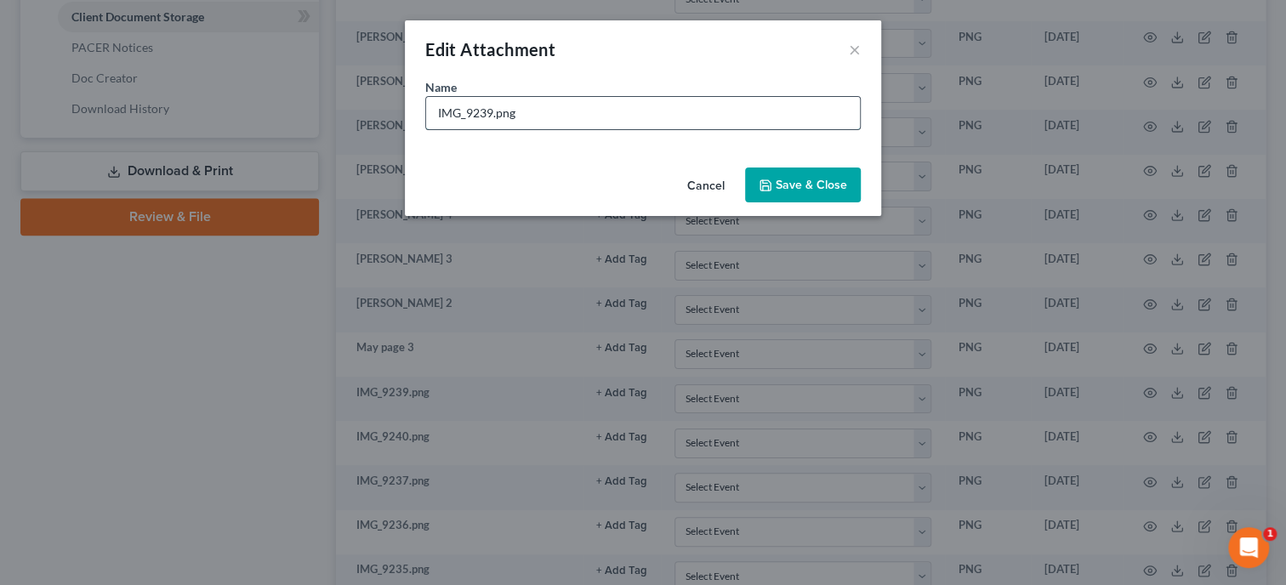
drag, startPoint x: 570, startPoint y: 125, endPoint x: 422, endPoint y: 134, distance: 149.1
click at [426, 129] on input "IMG_9239.png" at bounding box center [643, 113] width 434 height 32
type input "May page 2"
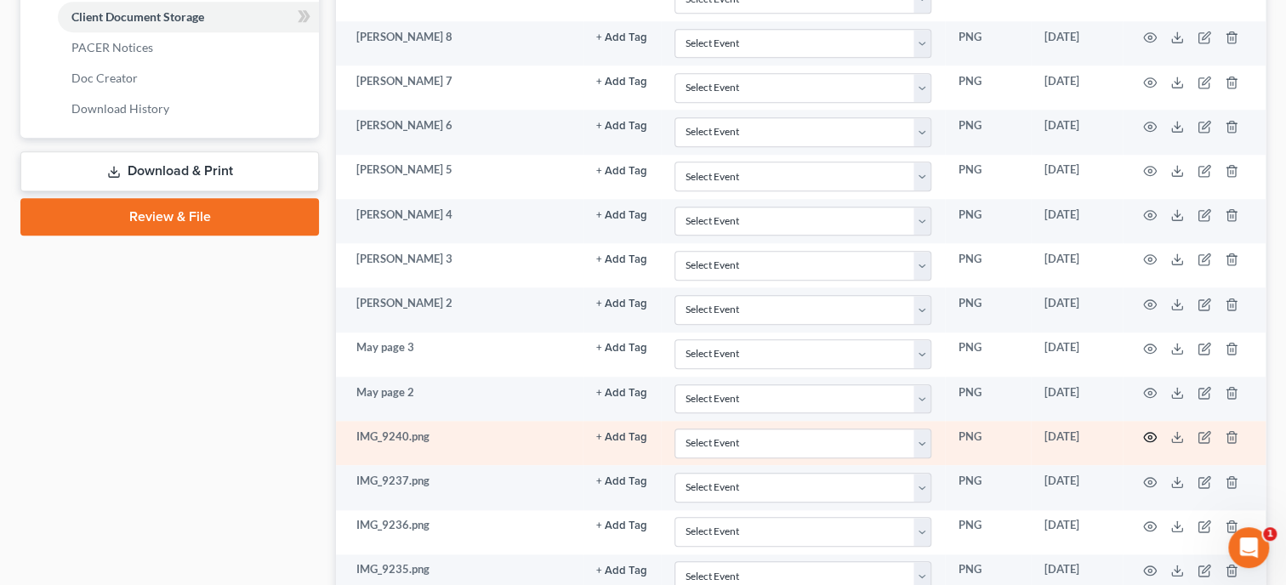
click at [1147, 434] on icon "button" at bounding box center [1150, 437] width 14 height 14
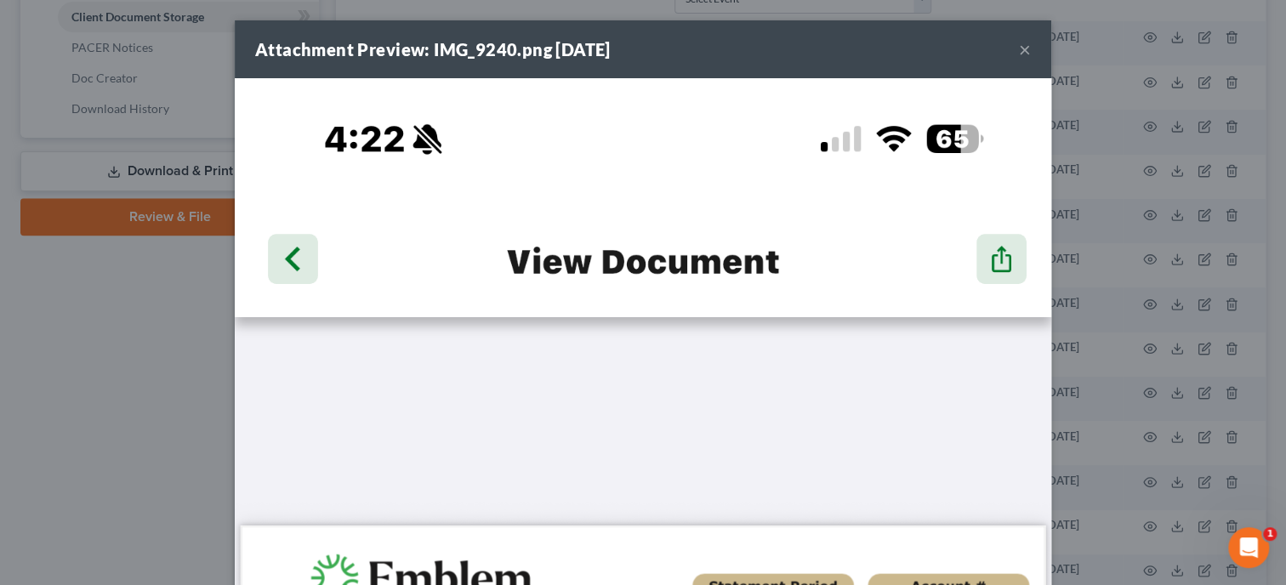
click at [1029, 48] on button "×" at bounding box center [1025, 49] width 12 height 20
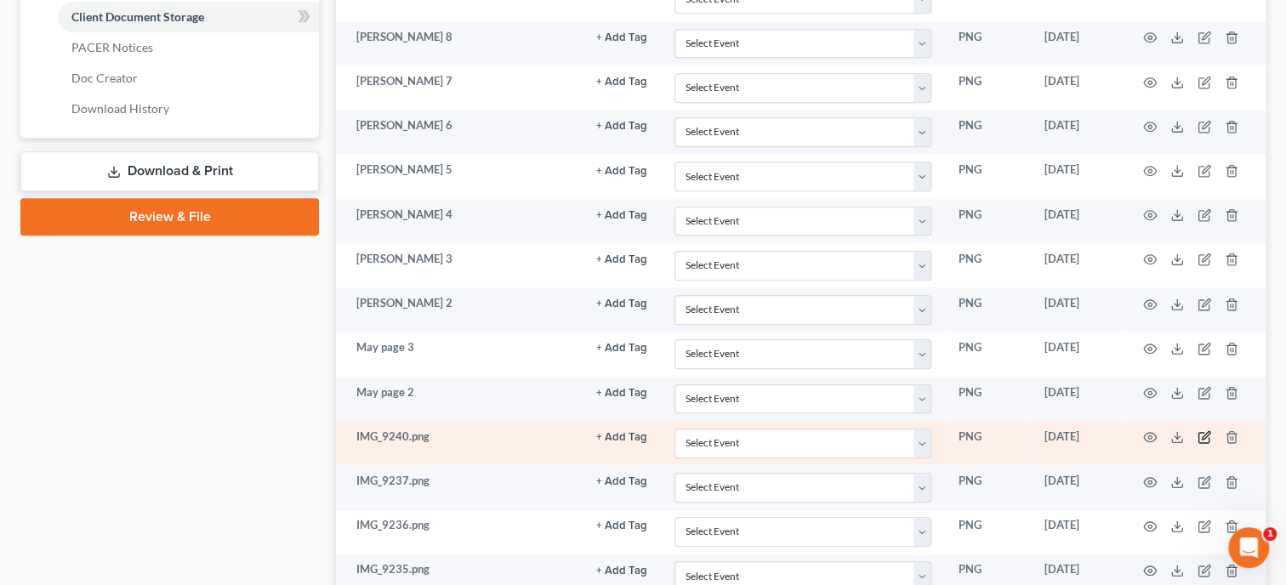
click at [1199, 430] on icon "button" at bounding box center [1204, 437] width 14 height 14
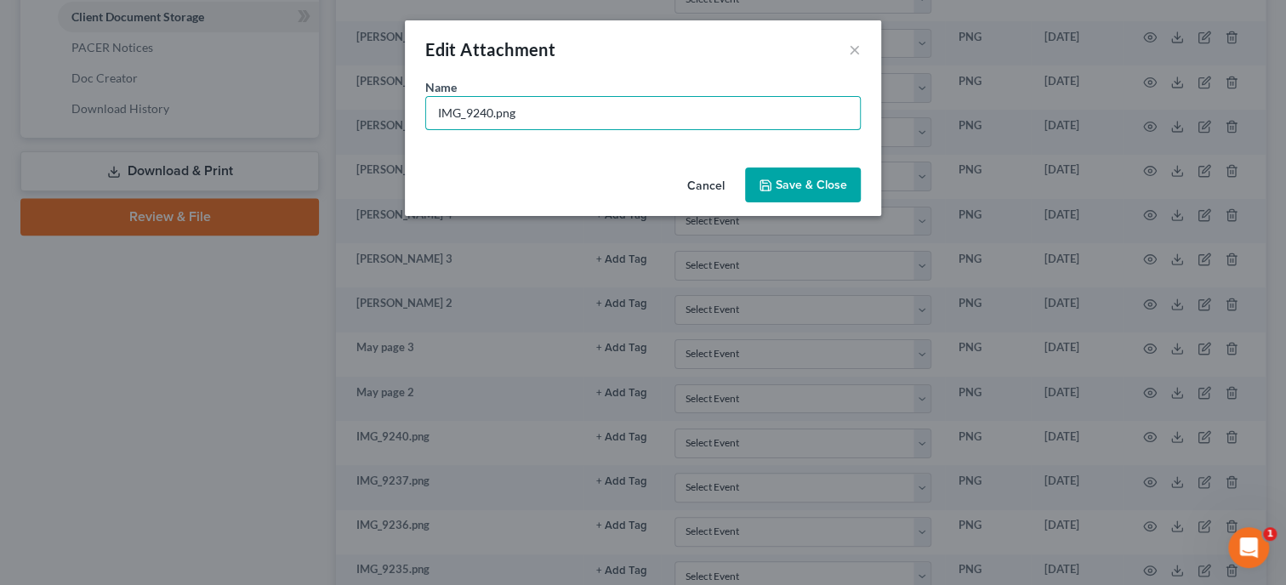
drag, startPoint x: 559, startPoint y: 112, endPoint x: 418, endPoint y: 119, distance: 140.4
click at [426, 120] on input "IMG_9240.png" at bounding box center [643, 113] width 434 height 32
type input "May page 1"
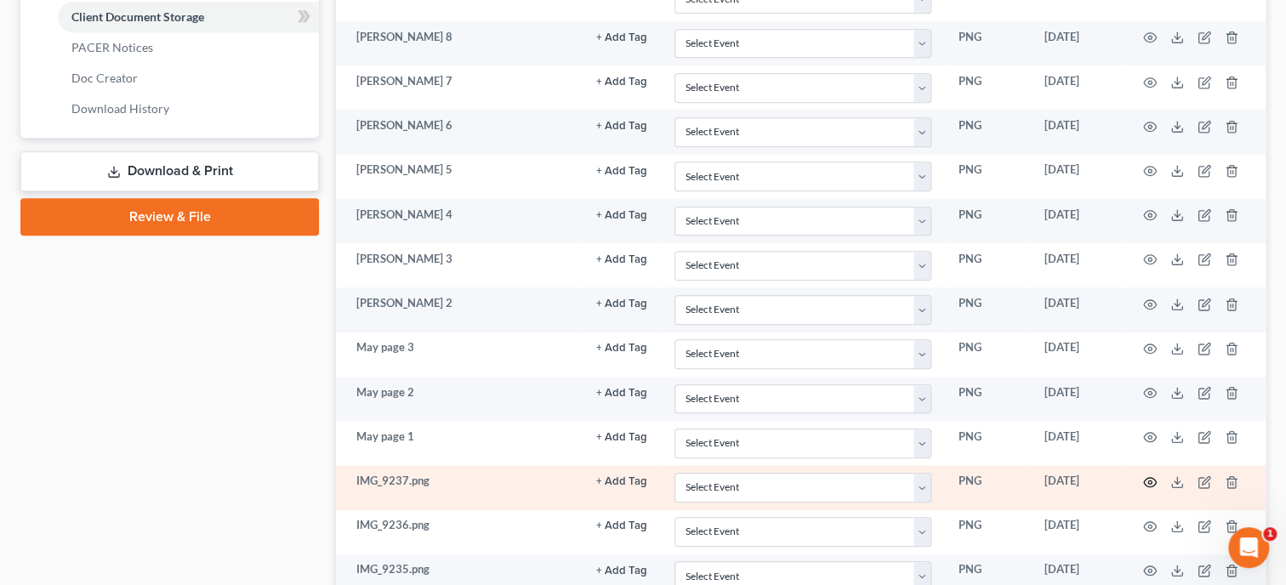
click at [1150, 475] on icon "button" at bounding box center [1150, 482] width 14 height 14
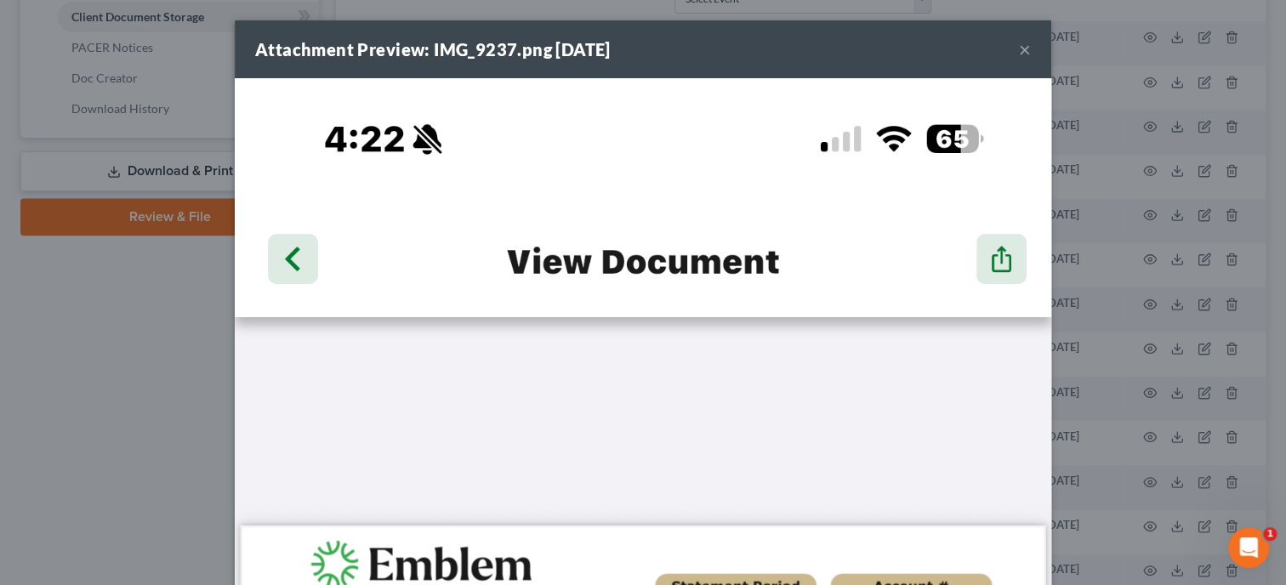
click at [1025, 49] on button "×" at bounding box center [1025, 49] width 12 height 20
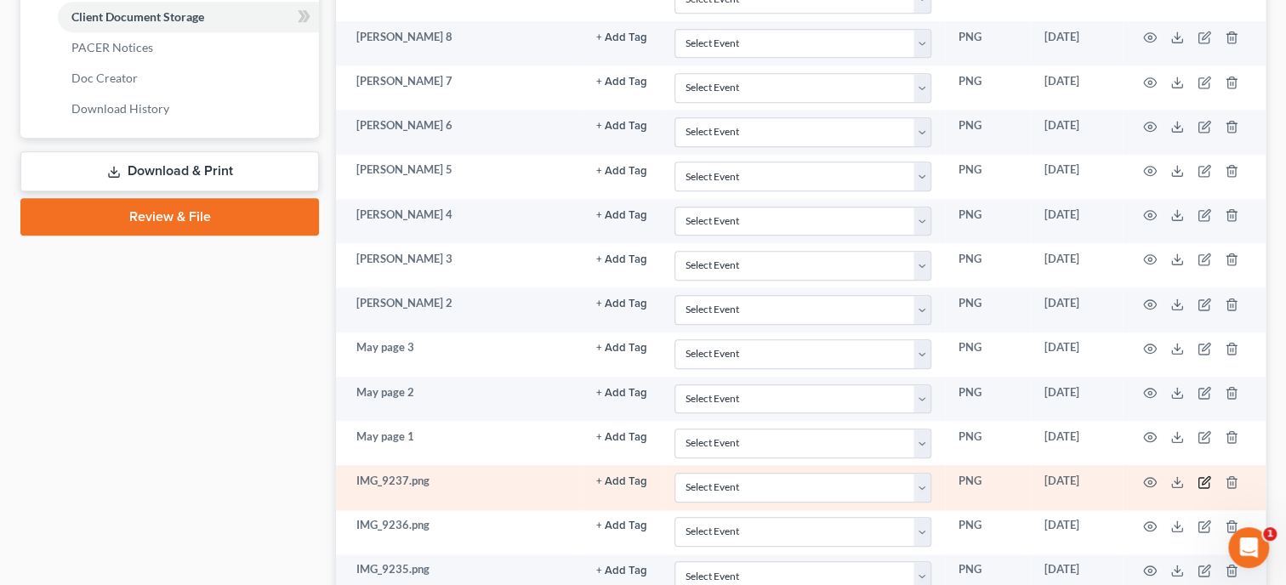
click at [1202, 480] on icon "button" at bounding box center [1204, 482] width 14 height 14
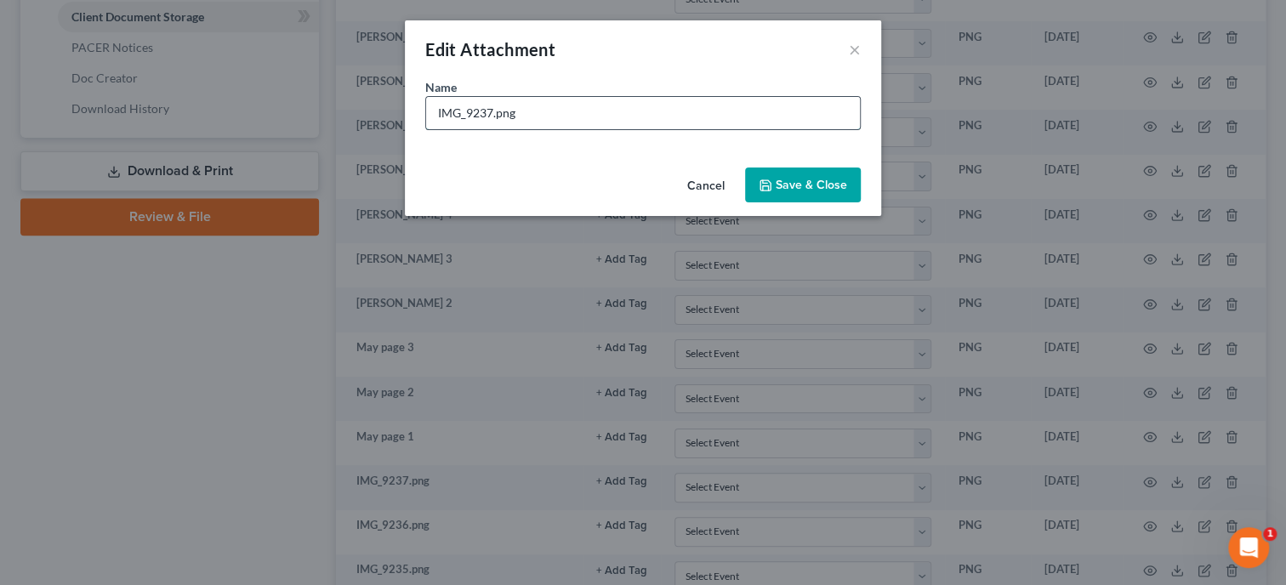
drag, startPoint x: 541, startPoint y: 123, endPoint x: 430, endPoint y: 131, distance: 110.8
click at [430, 129] on input "IMG_9237.png" at bounding box center [643, 113] width 434 height 32
type input "May page 4"
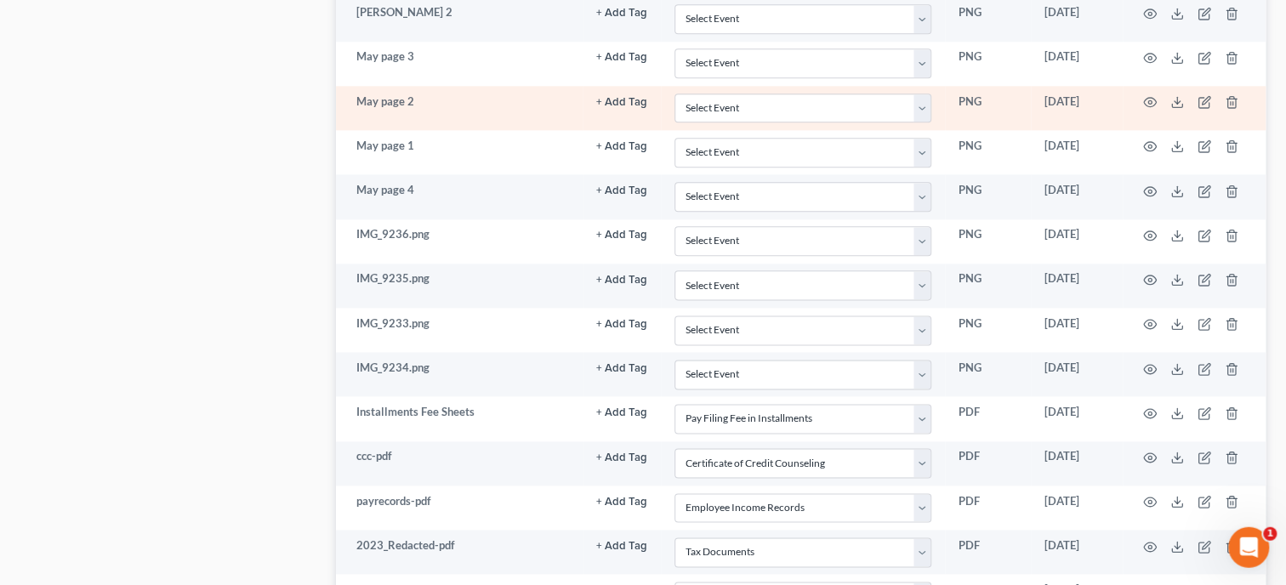
scroll to position [1137, 0]
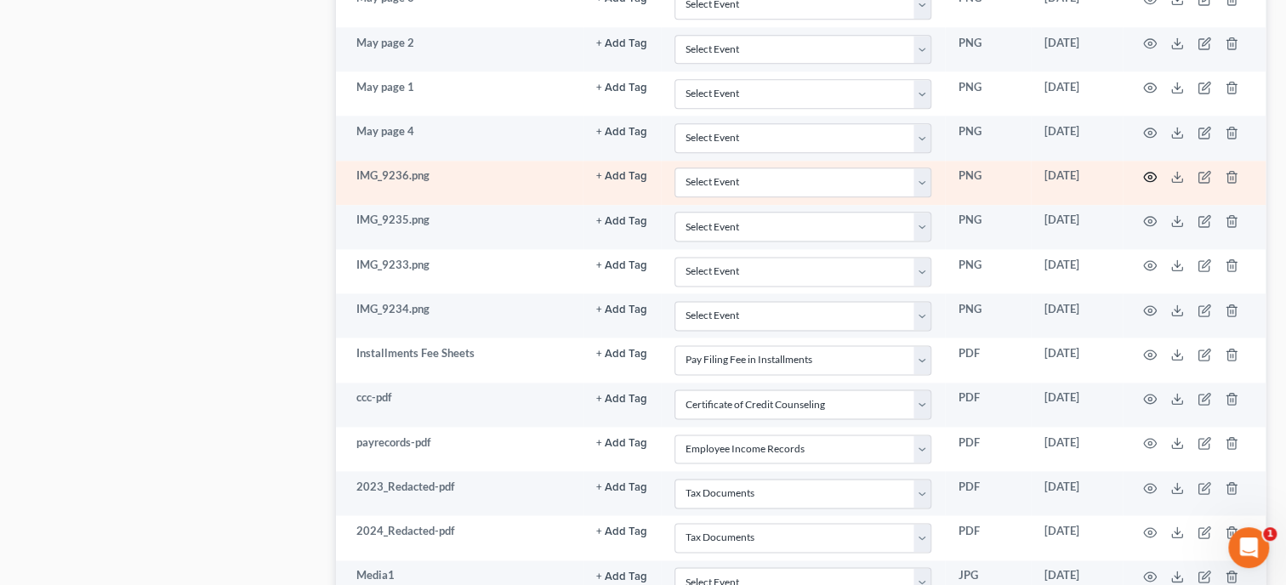
click at [1155, 174] on icon "button" at bounding box center [1150, 177] width 14 height 14
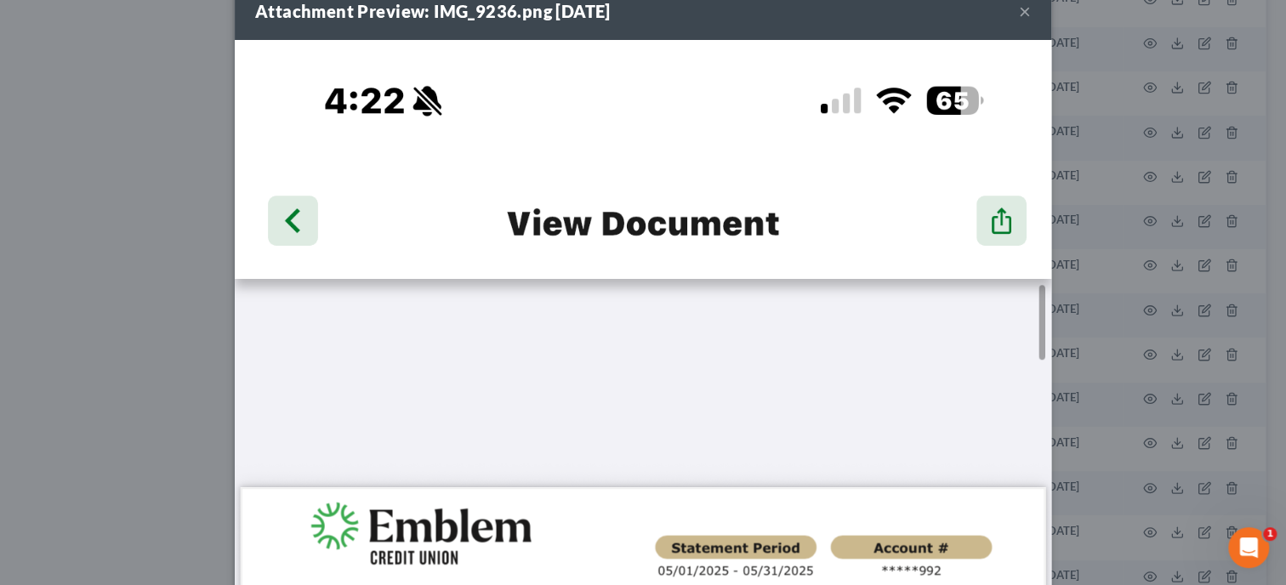
scroll to position [0, 0]
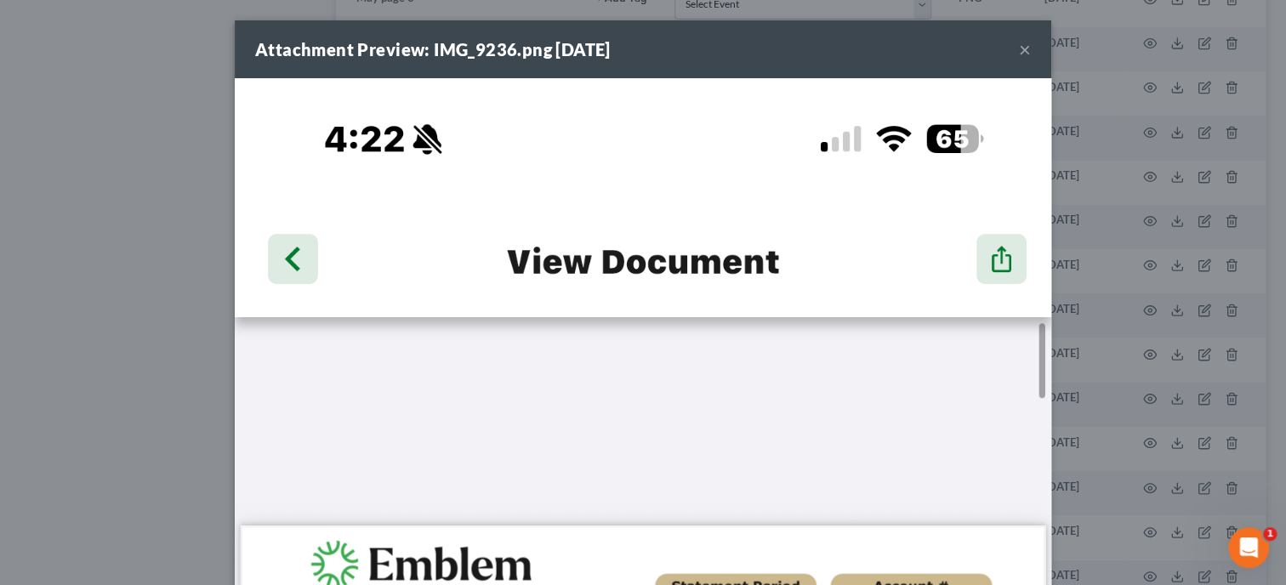
click at [1028, 54] on button "×" at bounding box center [1025, 49] width 12 height 20
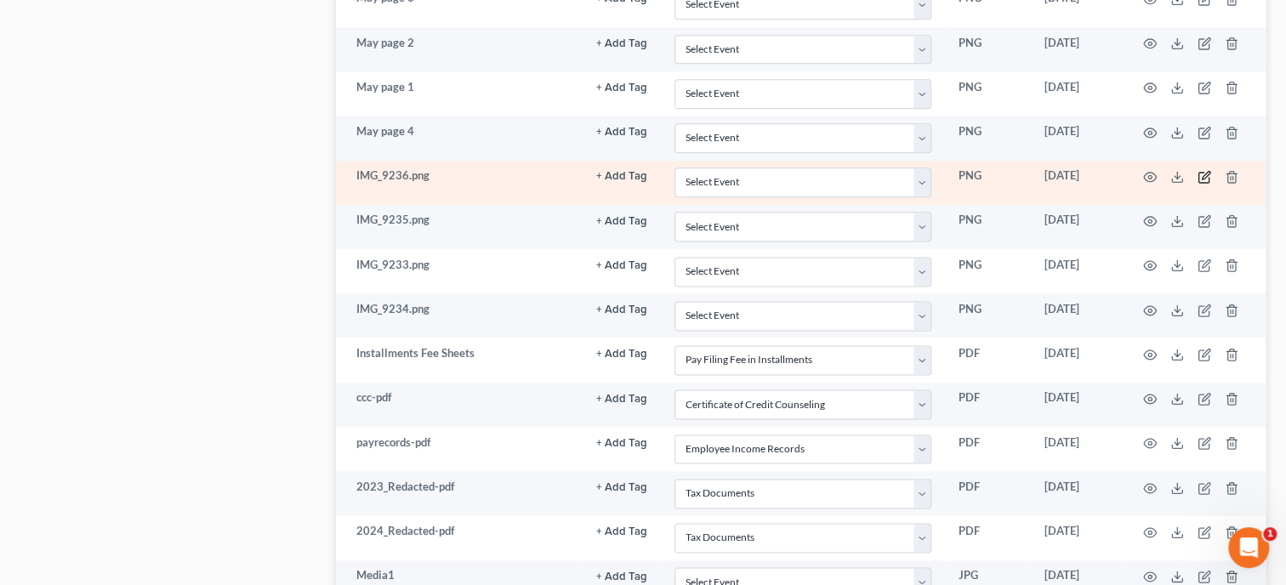
click at [1200, 170] on icon "button" at bounding box center [1204, 177] width 14 height 14
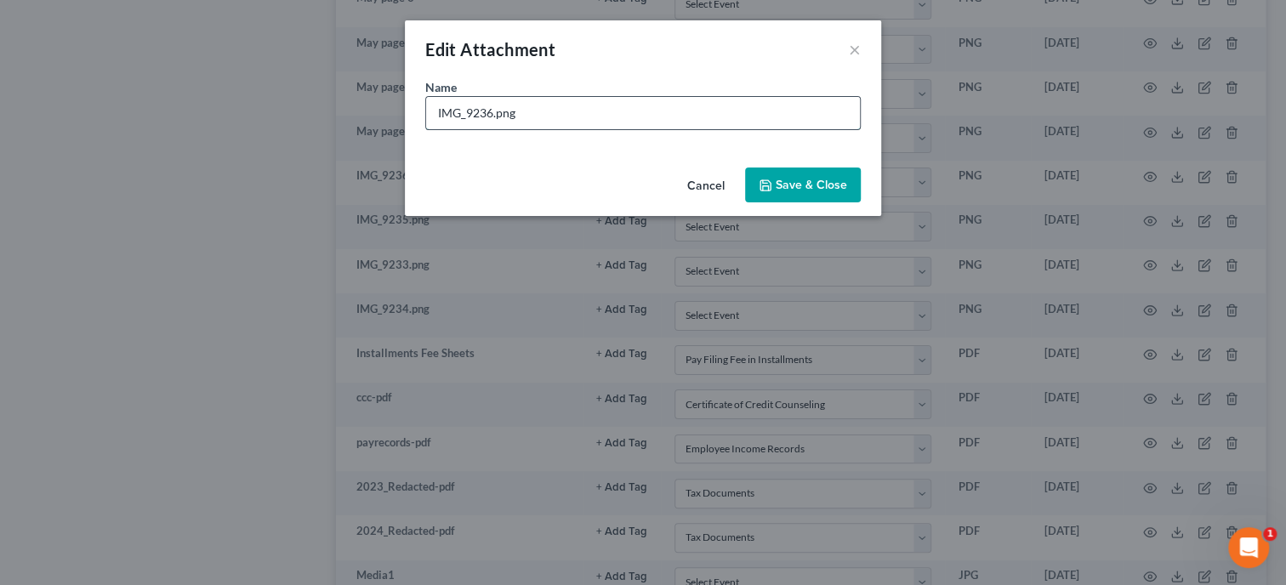
drag, startPoint x: 582, startPoint y: 114, endPoint x: 423, endPoint y: 116, distance: 159.0
click at [426, 116] on input "IMG_9236.png" at bounding box center [643, 113] width 434 height 32
type input "May page 5"
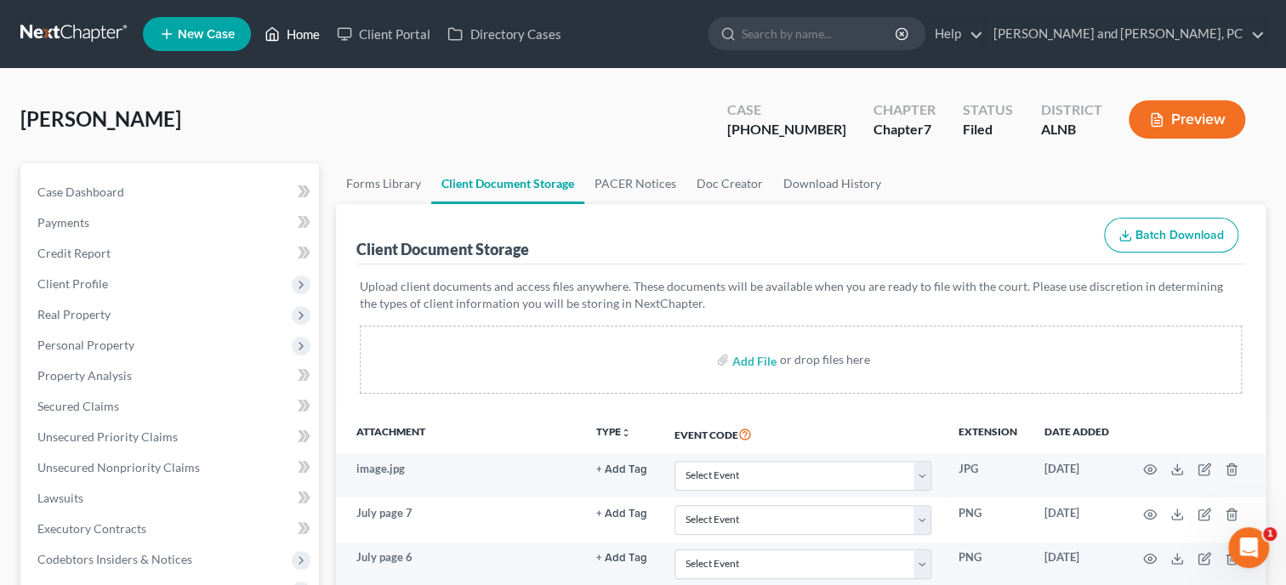
click at [298, 41] on link "Home" at bounding box center [292, 34] width 72 height 31
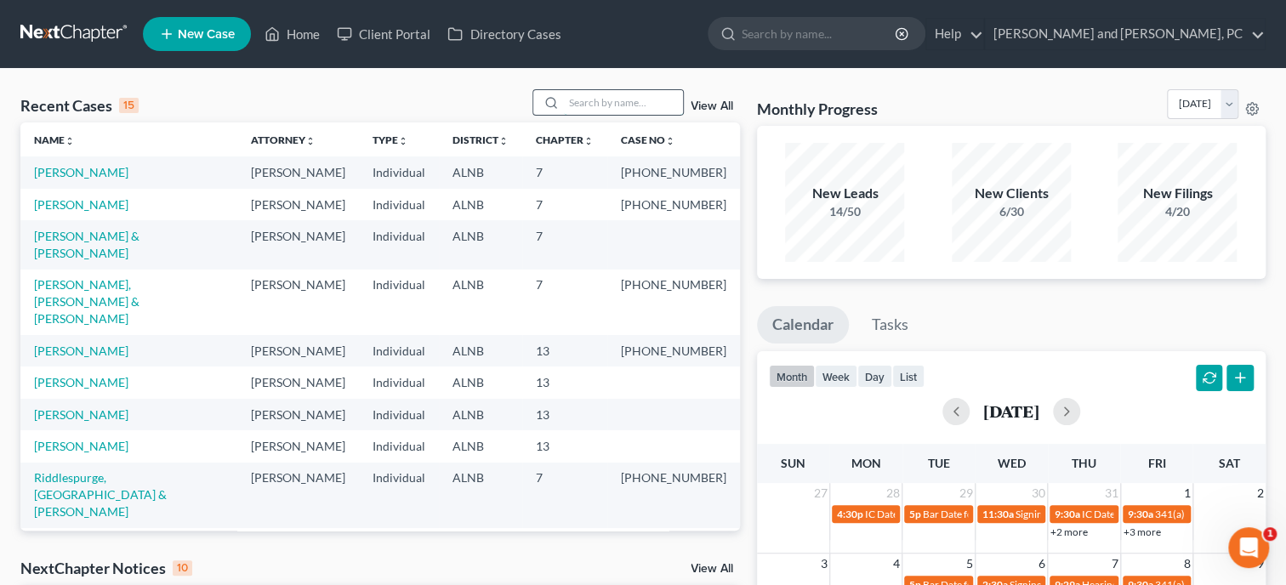
click at [573, 93] on input "search" at bounding box center [623, 102] width 119 height 25
type input "[PERSON_NAME]"
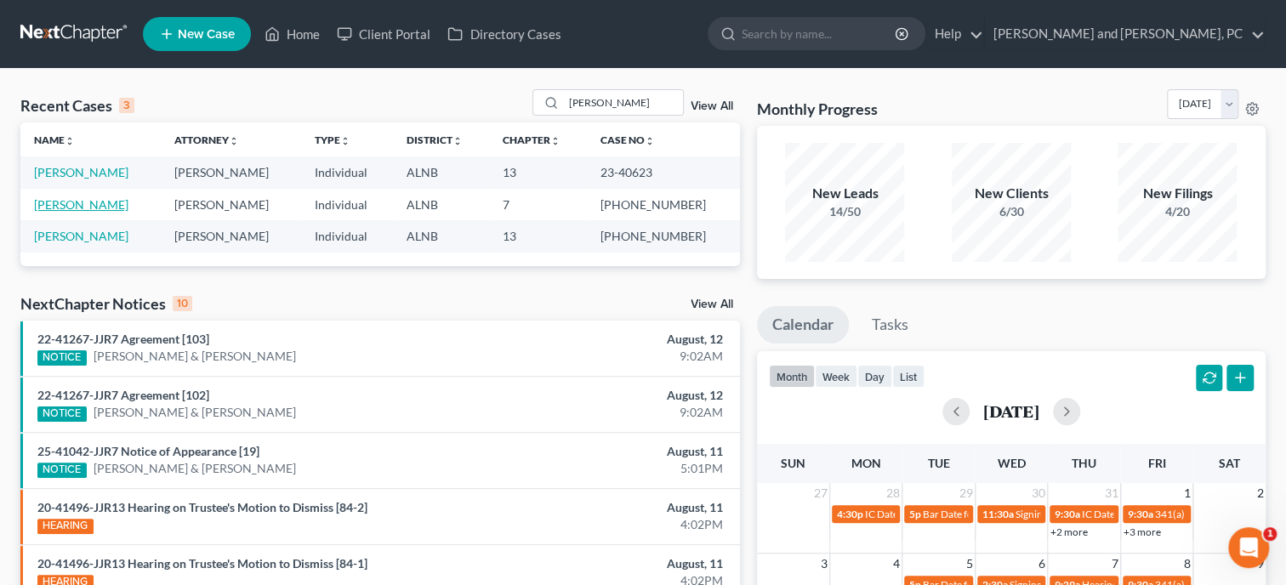
click at [101, 205] on link "[PERSON_NAME]" at bounding box center [81, 204] width 94 height 14
select select "6"
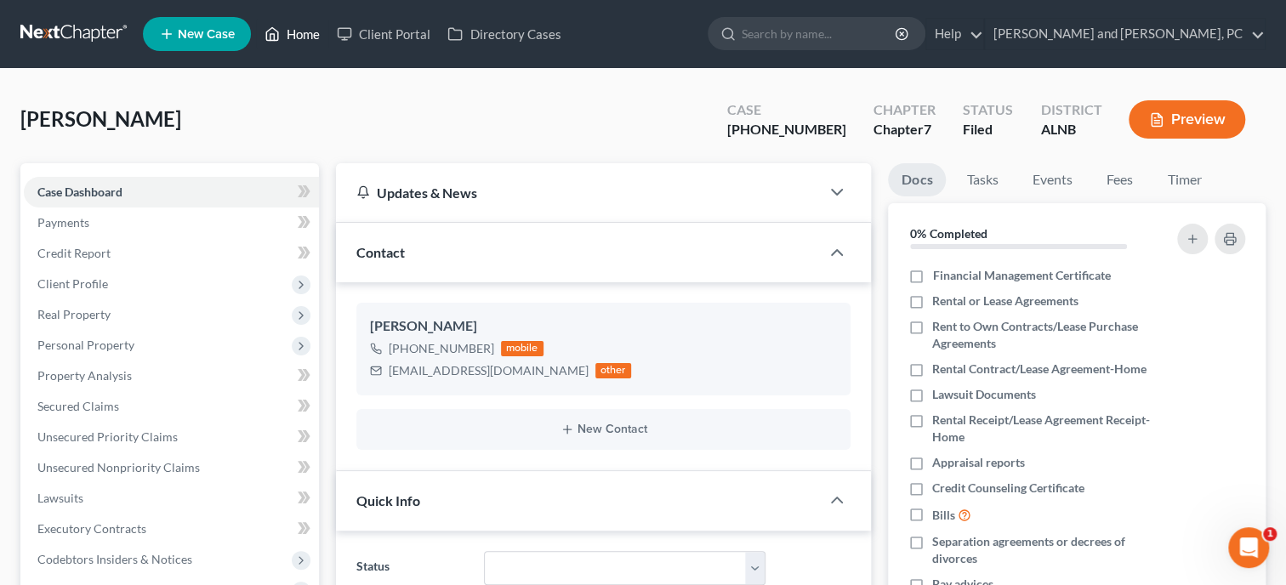
click at [309, 30] on link "Home" at bounding box center [292, 34] width 72 height 31
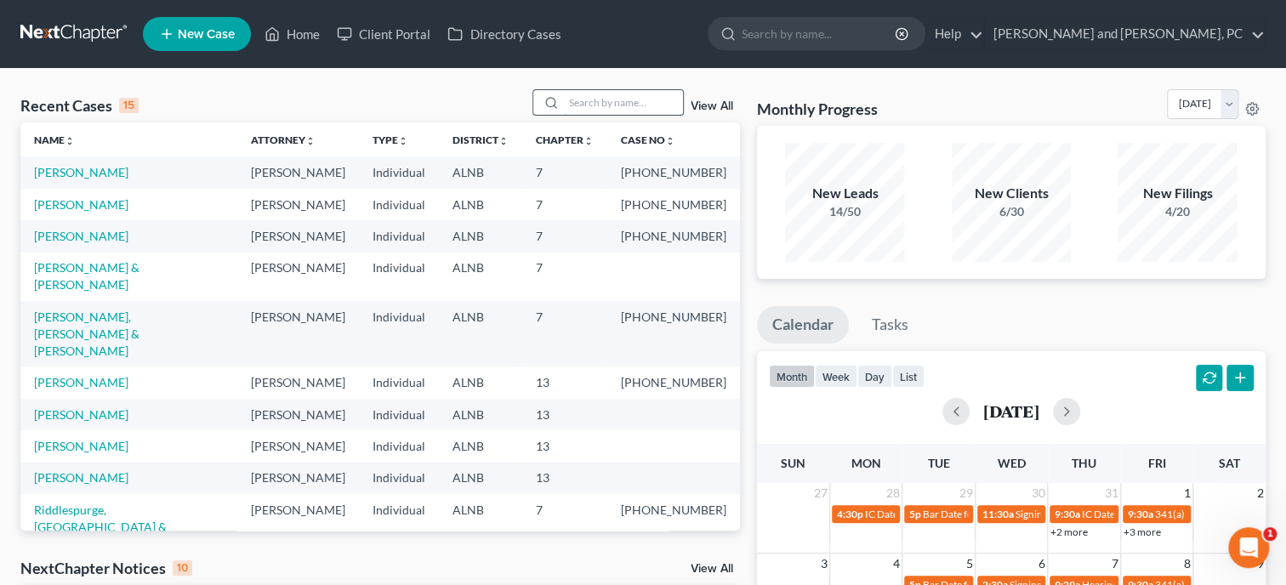
click at [564, 99] on input "search" at bounding box center [623, 102] width 119 height 25
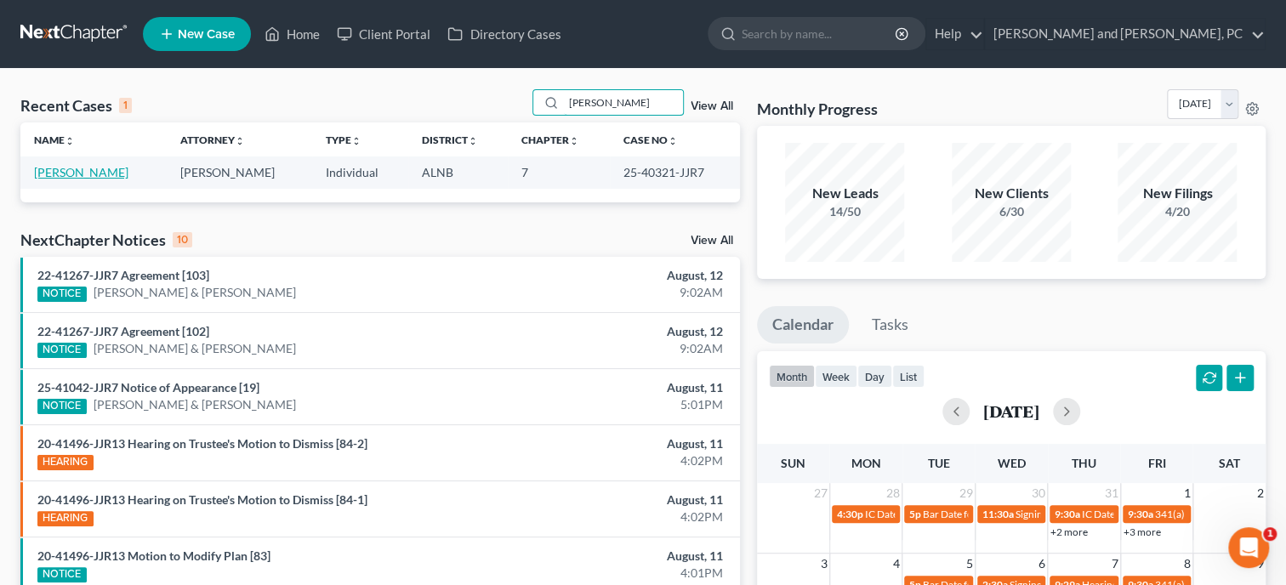
type input "[PERSON_NAME]"
click at [89, 177] on link "[PERSON_NAME]" at bounding box center [81, 172] width 94 height 14
select select "6"
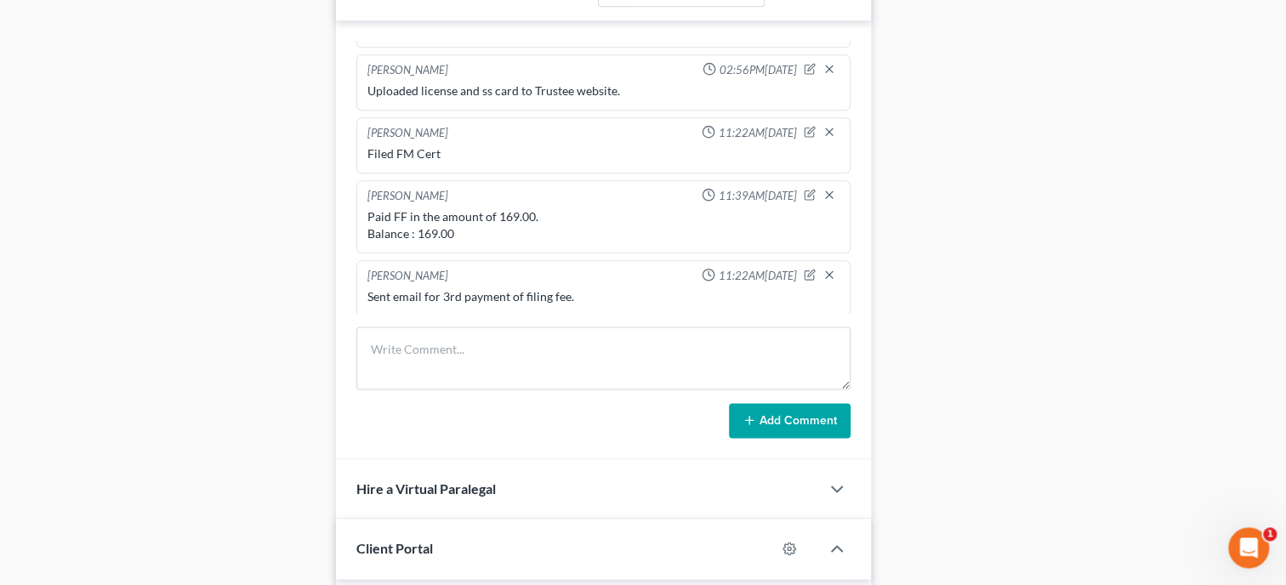
scroll to position [1137, 0]
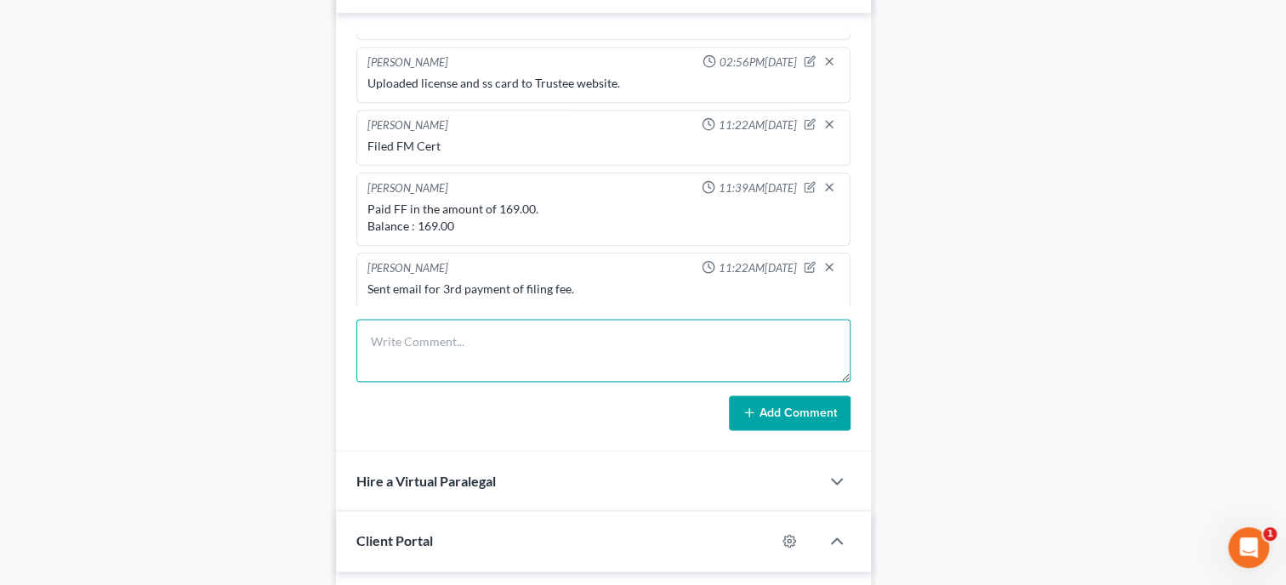
click at [528, 349] on textarea at bounding box center [603, 350] width 494 height 63
type textarea "Called again [DATE]. Message said the number you have dialed has call restricti…"
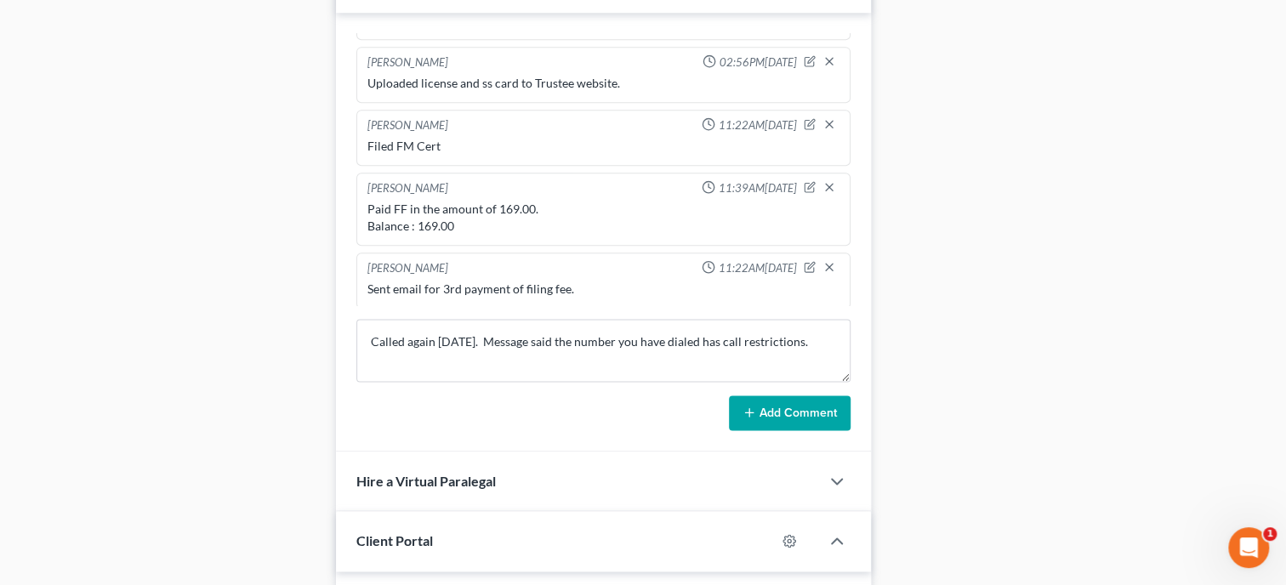
click at [744, 419] on icon at bounding box center [749, 413] width 14 height 14
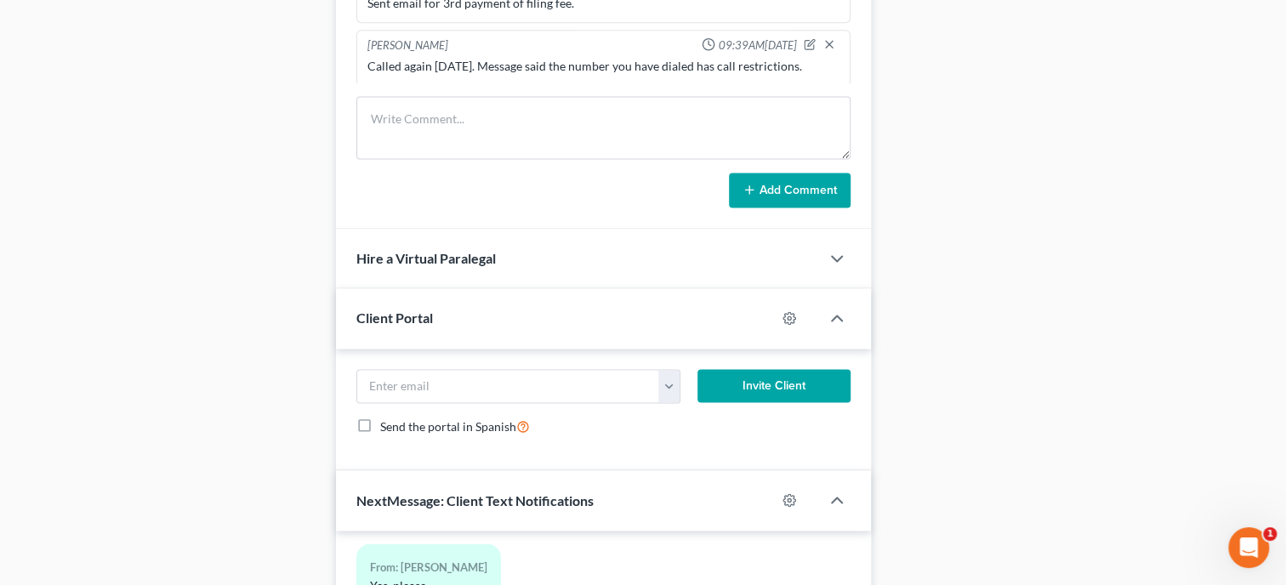
scroll to position [1325, 0]
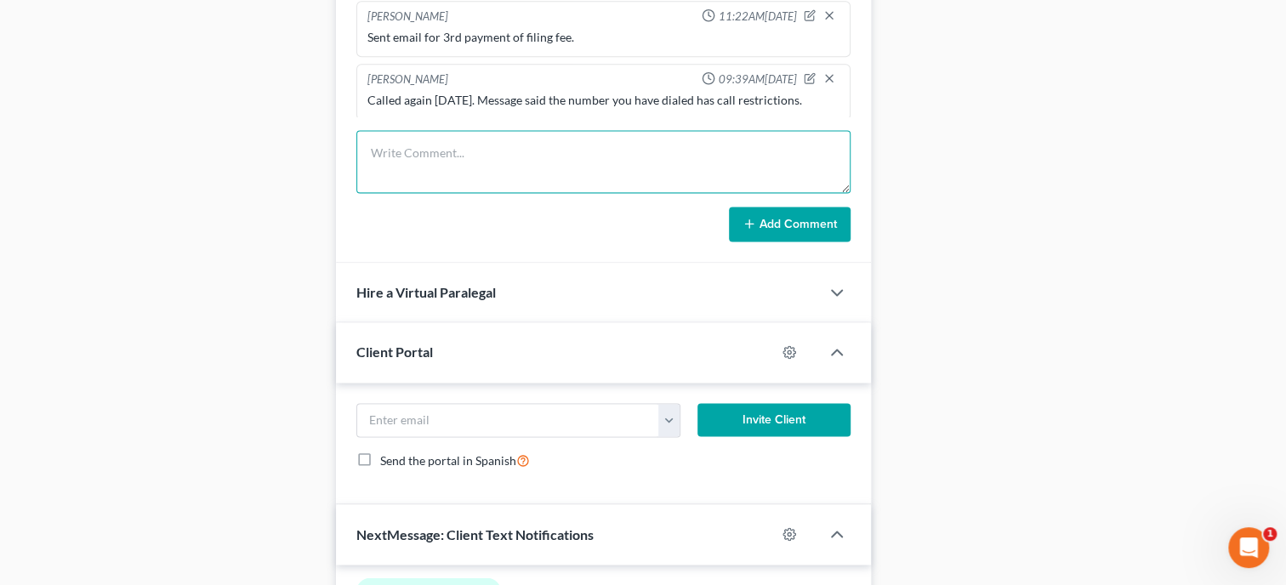
click at [381, 174] on textarea at bounding box center [603, 161] width 494 height 63
type textarea "Sent email again for filing fee and show cause hearing set for 8/14"
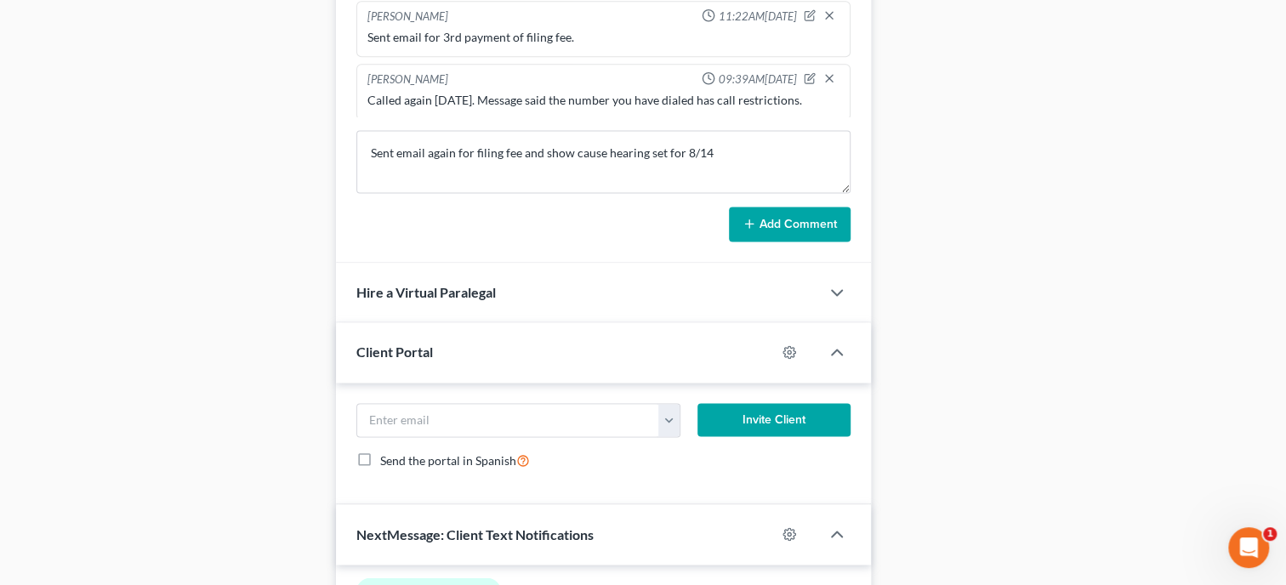
click at [768, 220] on button "Add Comment" at bounding box center [790, 225] width 122 height 36
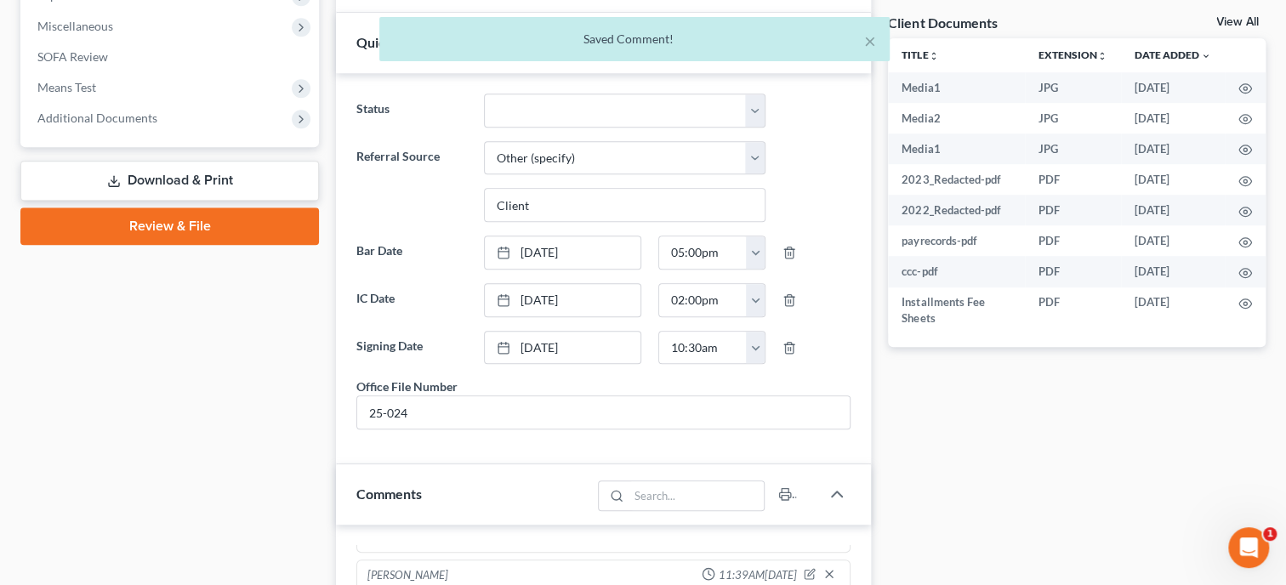
scroll to position [0, 0]
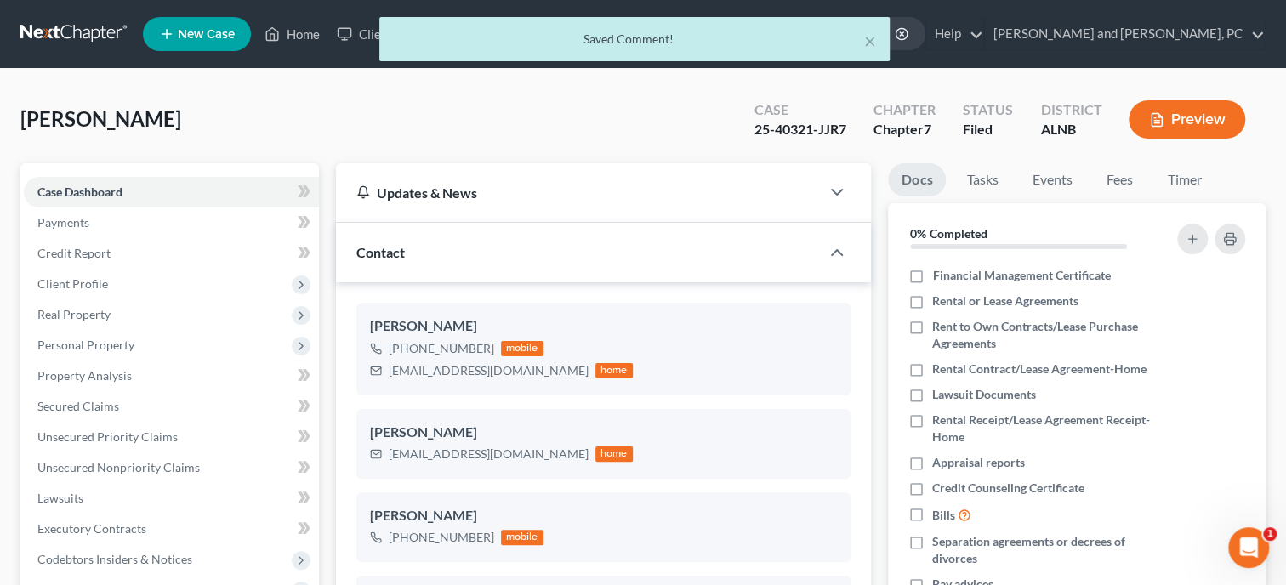
click at [301, 40] on div "× Saved Comment!" at bounding box center [634, 43] width 1286 height 53
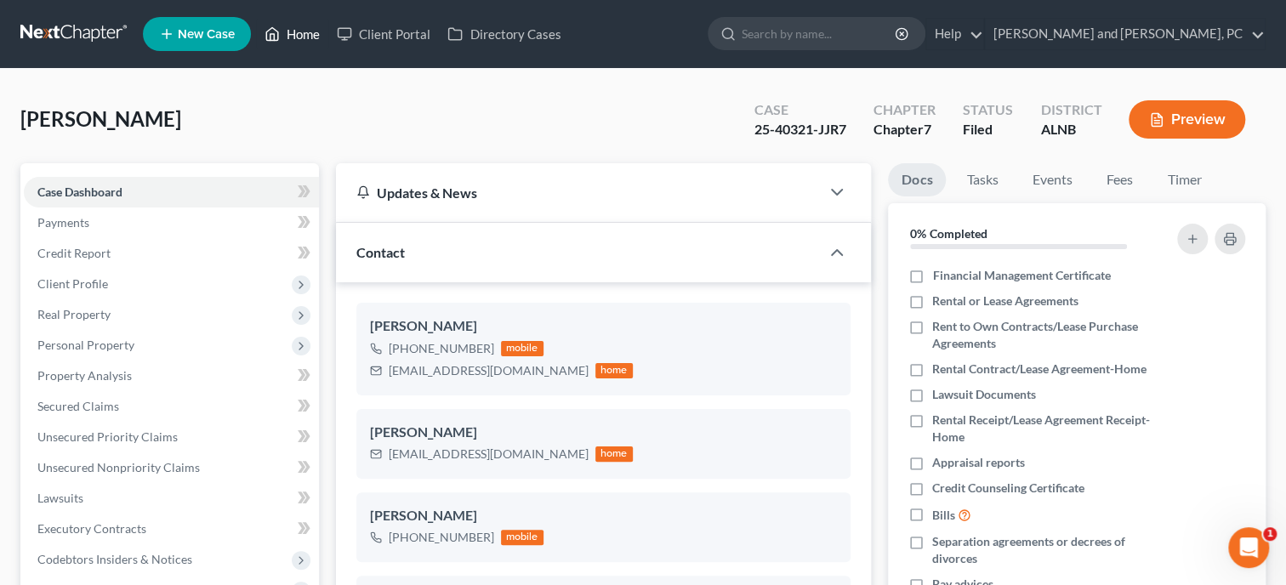
click at [301, 35] on link "Home" at bounding box center [292, 34] width 72 height 31
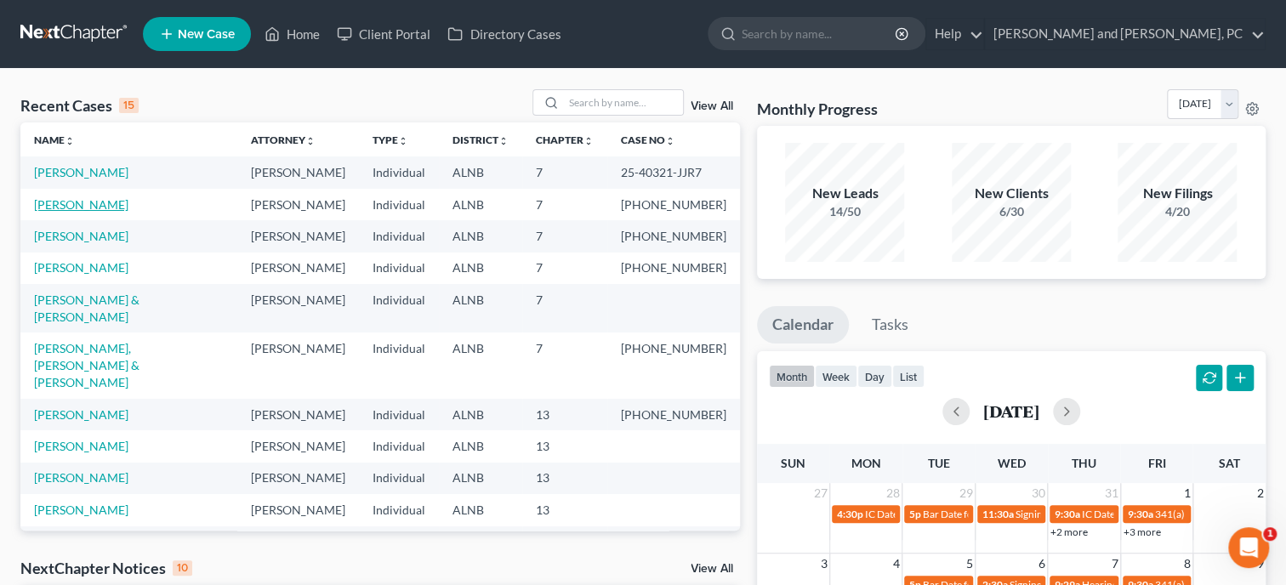
click at [111, 204] on link "[PERSON_NAME]" at bounding box center [81, 204] width 94 height 14
select select "6"
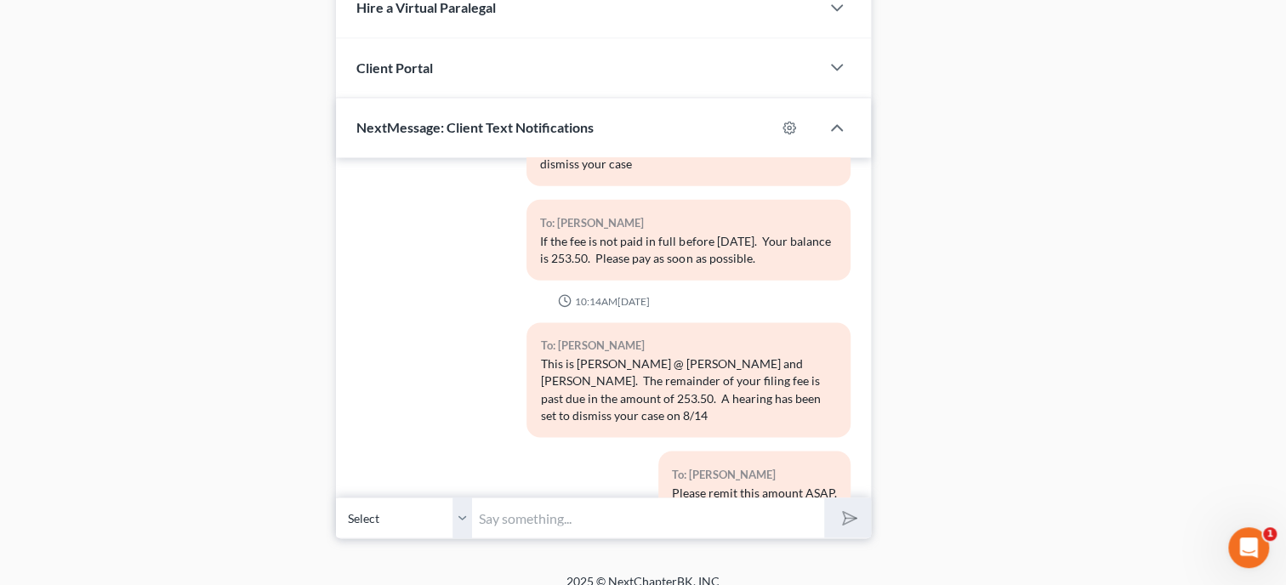
scroll to position [1473, 0]
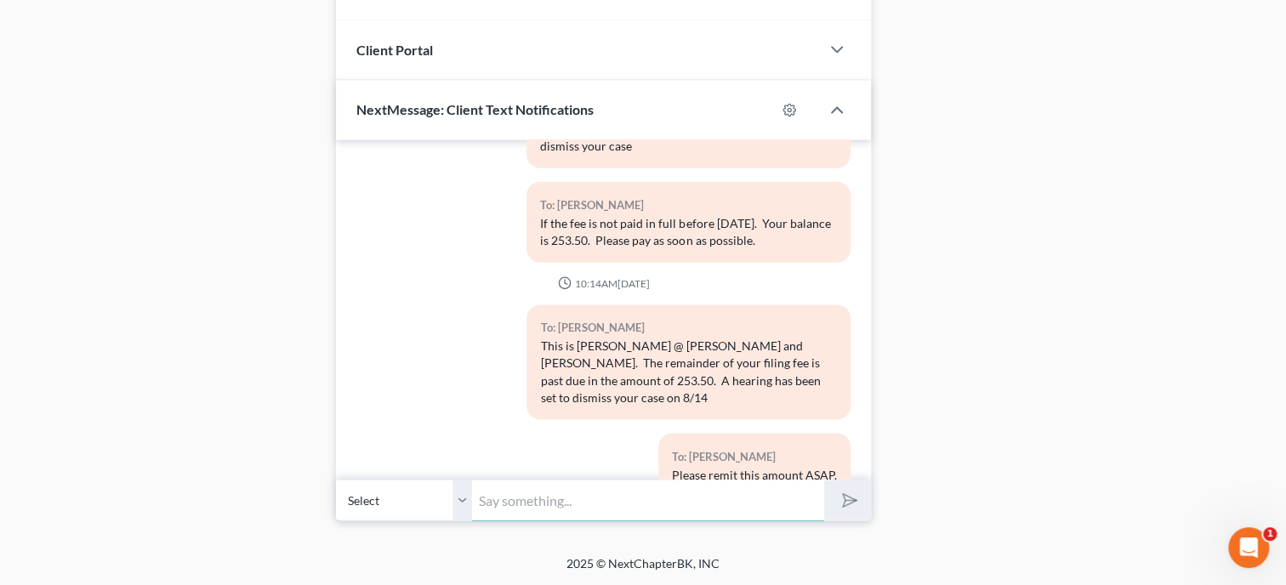
click at [627, 486] on input "text" at bounding box center [648, 500] width 352 height 42
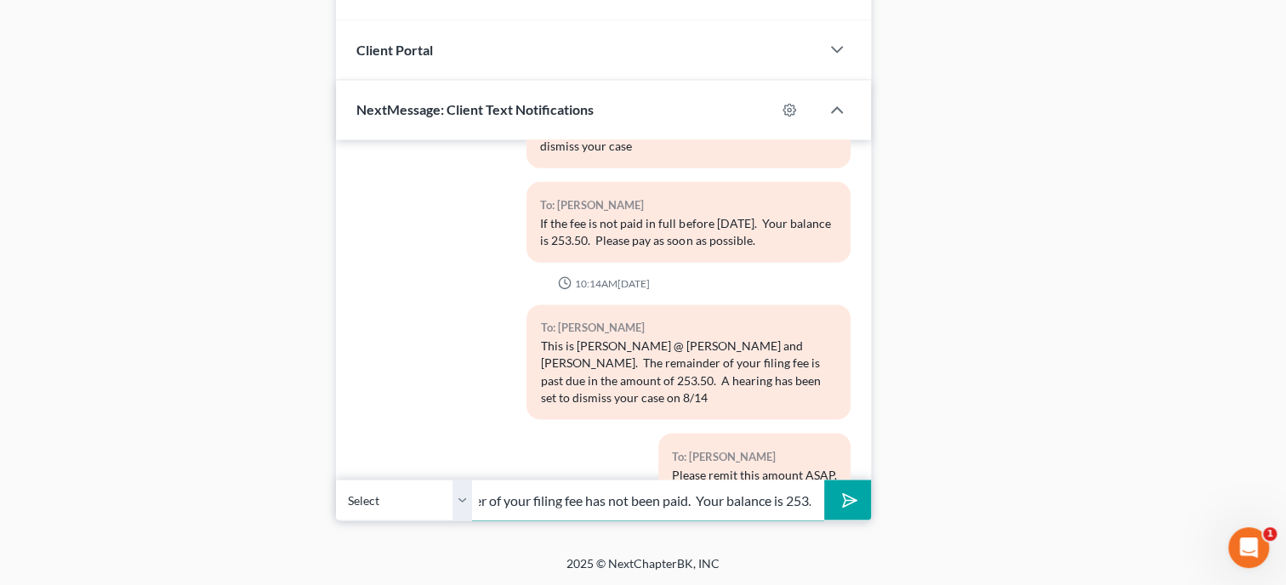
scroll to position [0, 537]
type input "[PERSON_NAME], the hearing is set to dismiss your case for [DATE] because the r…"
click at [824, 480] on button "submit" at bounding box center [847, 500] width 47 height 40
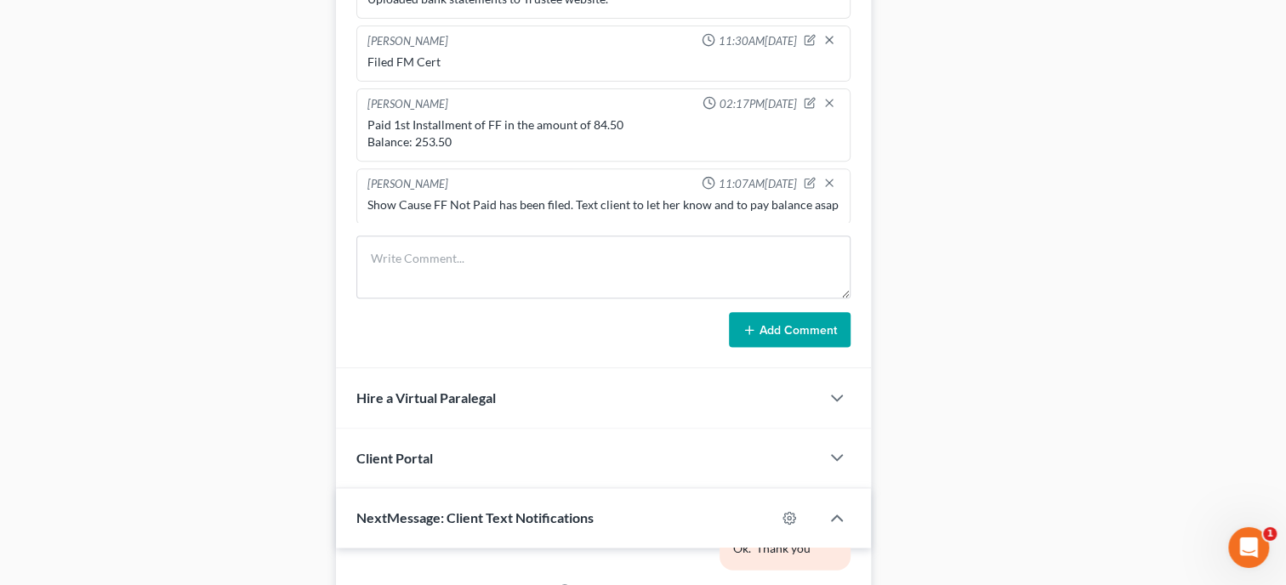
scroll to position [1124, 0]
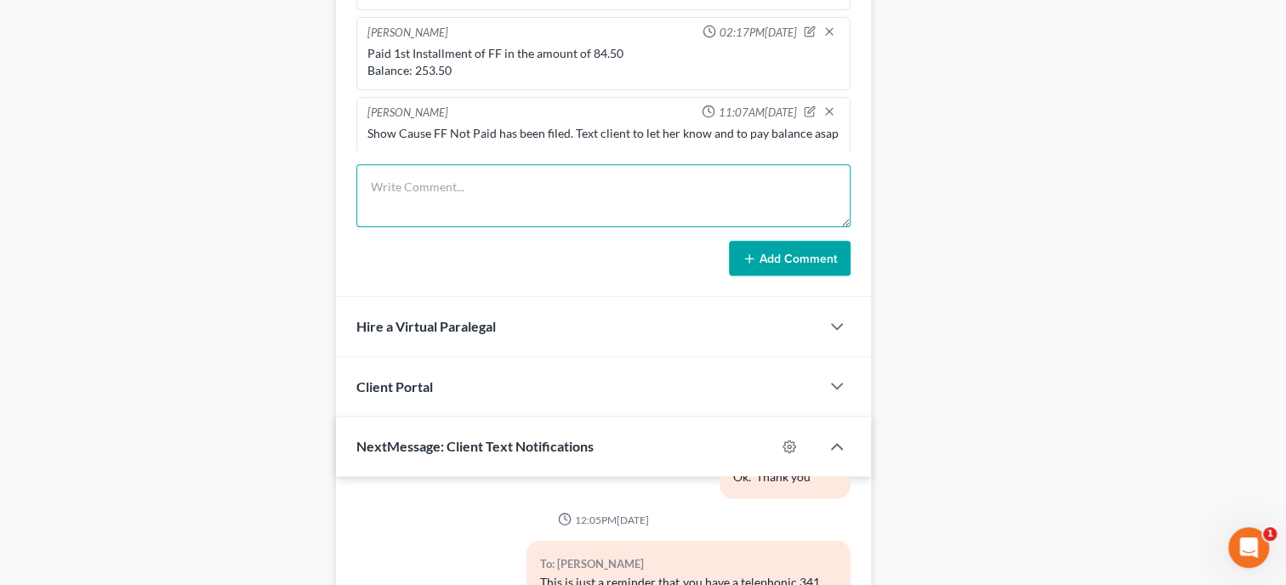
click at [477, 208] on textarea at bounding box center [603, 195] width 494 height 63
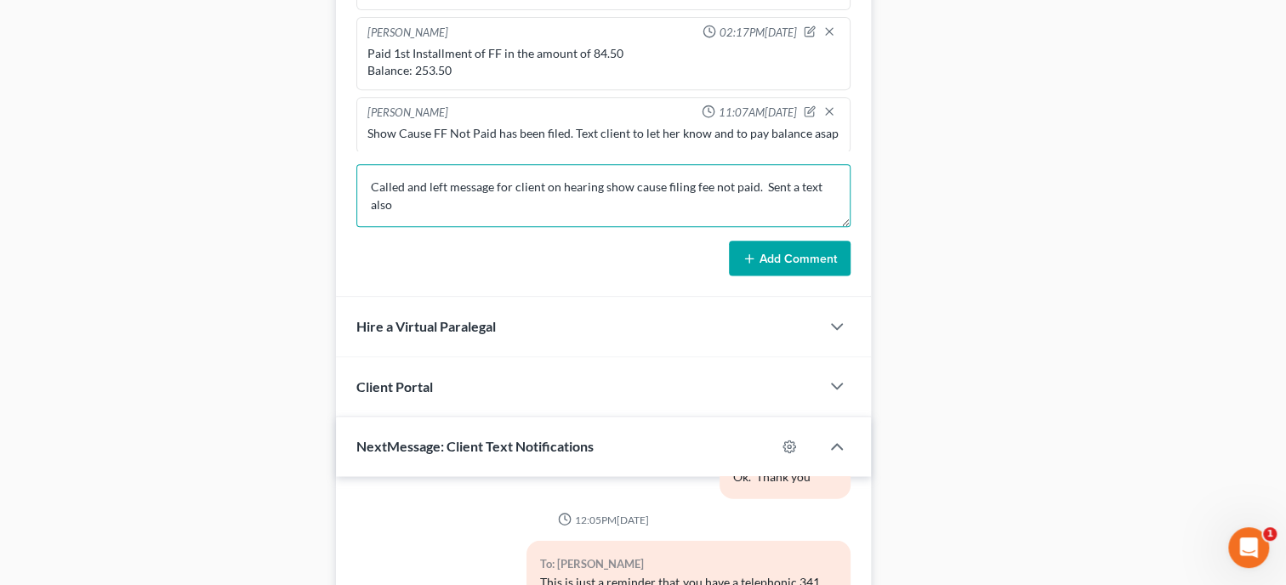
type textarea "Called and left message for client on hearing show cause filing fee not paid. S…"
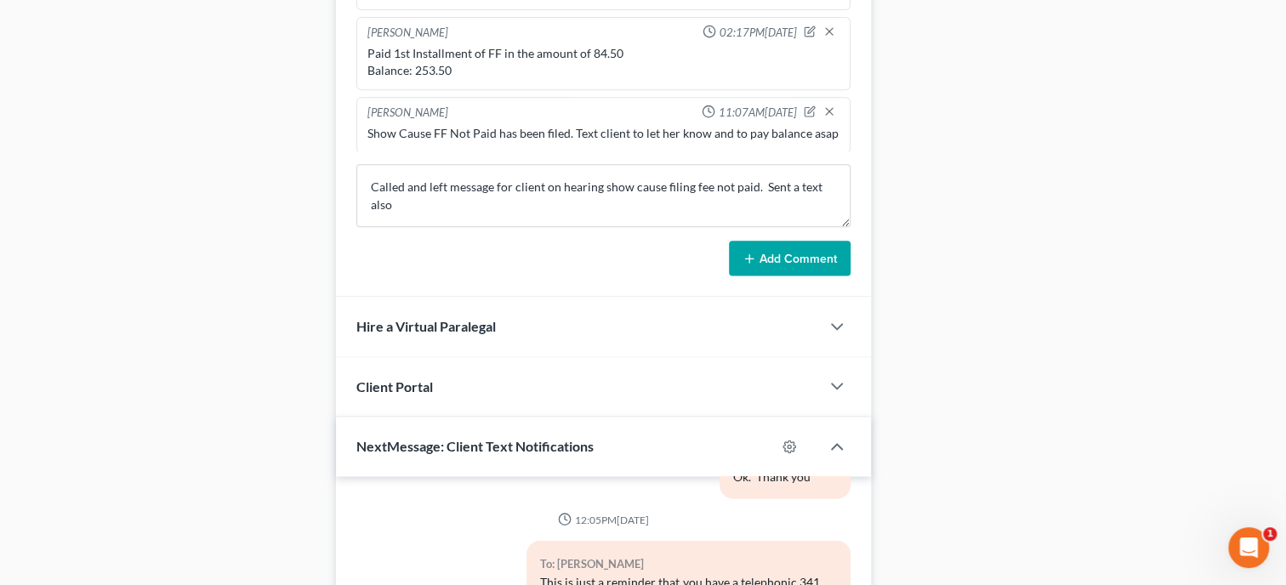
click at [782, 276] on button "Add Comment" at bounding box center [790, 259] width 122 height 36
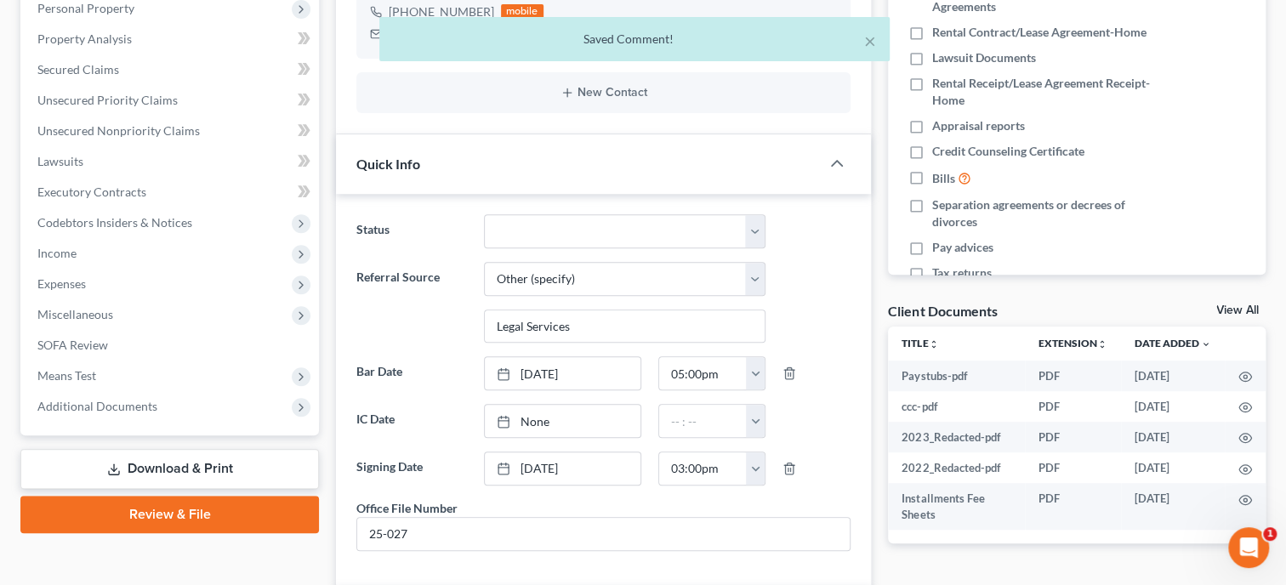
scroll to position [0, 0]
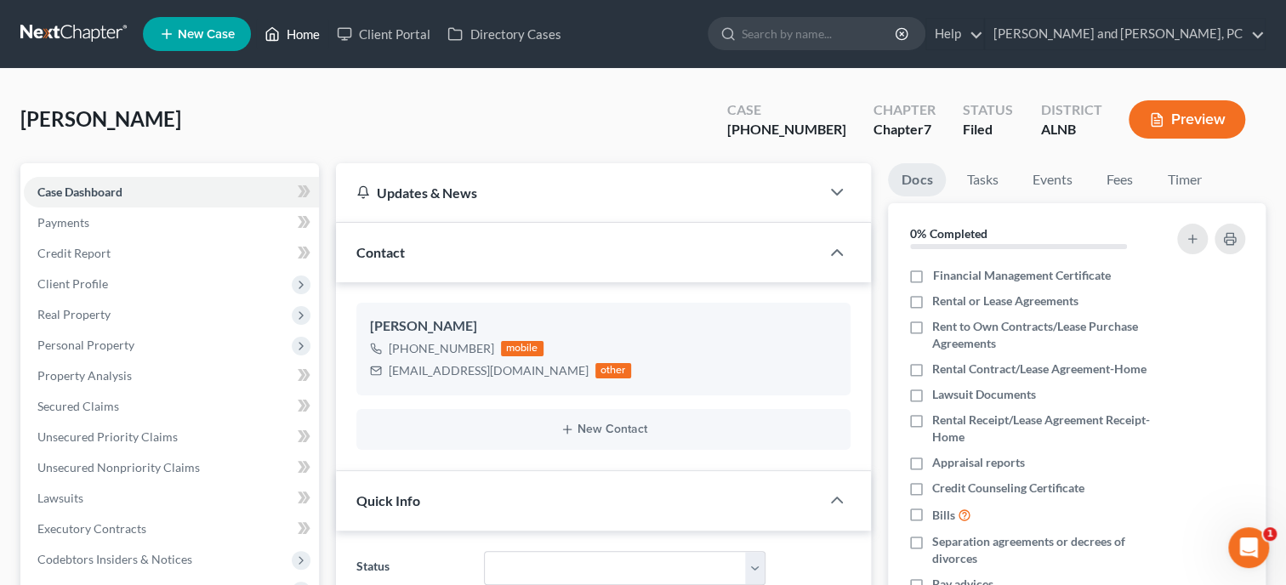
click at [286, 35] on link "Home" at bounding box center [292, 34] width 72 height 31
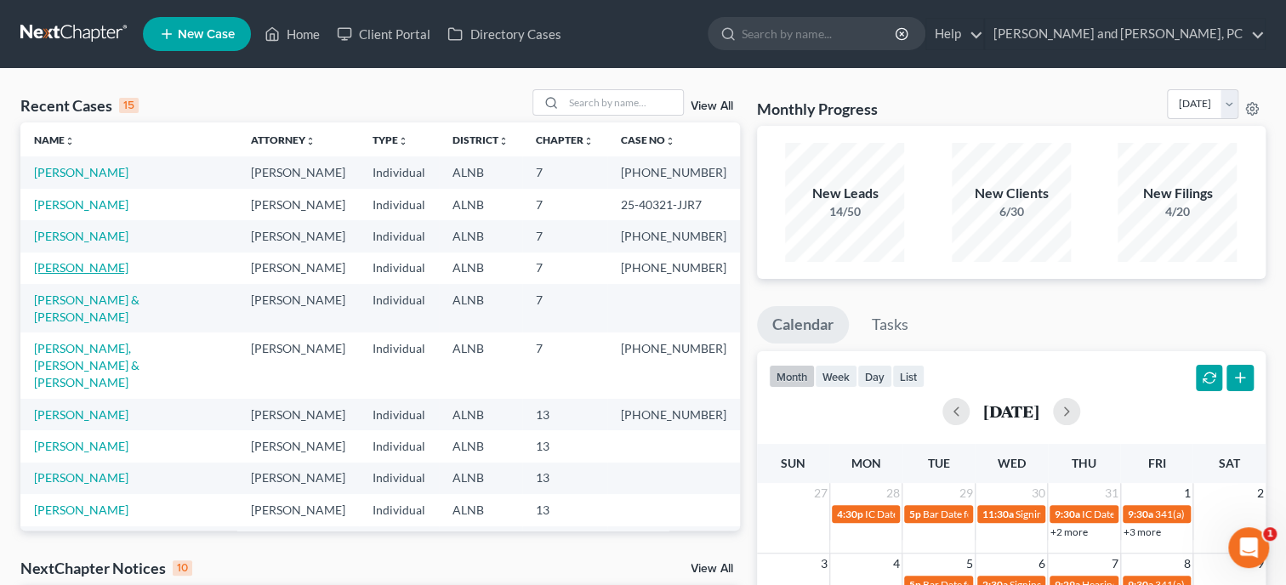
click at [82, 267] on link "[PERSON_NAME]" at bounding box center [81, 267] width 94 height 14
select select "6"
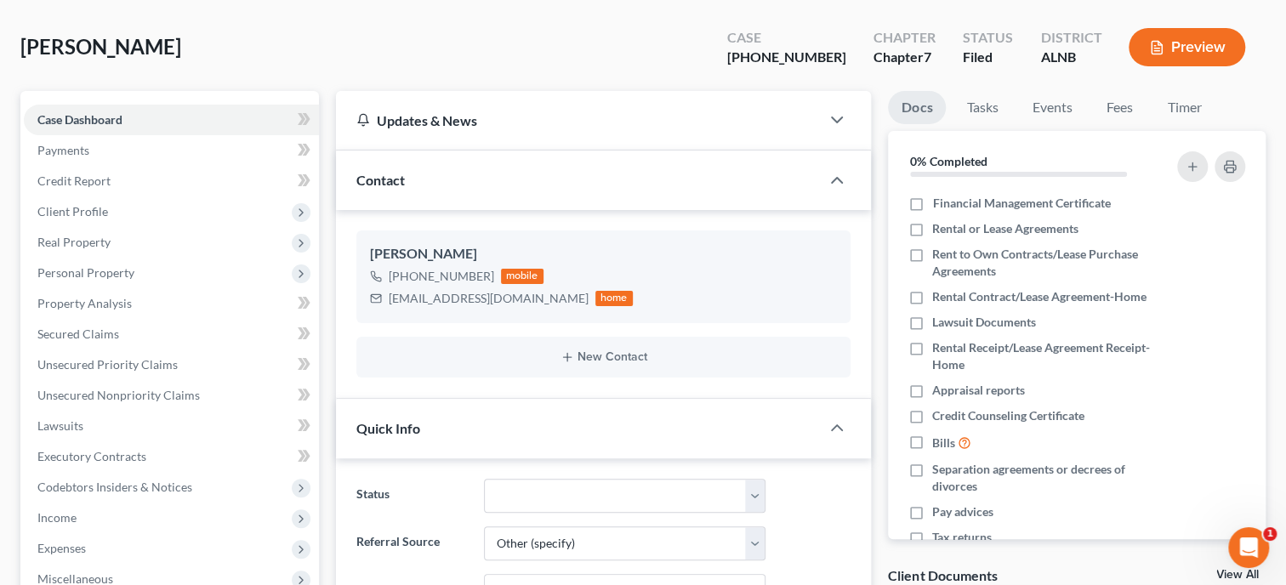
scroll to position [525, 0]
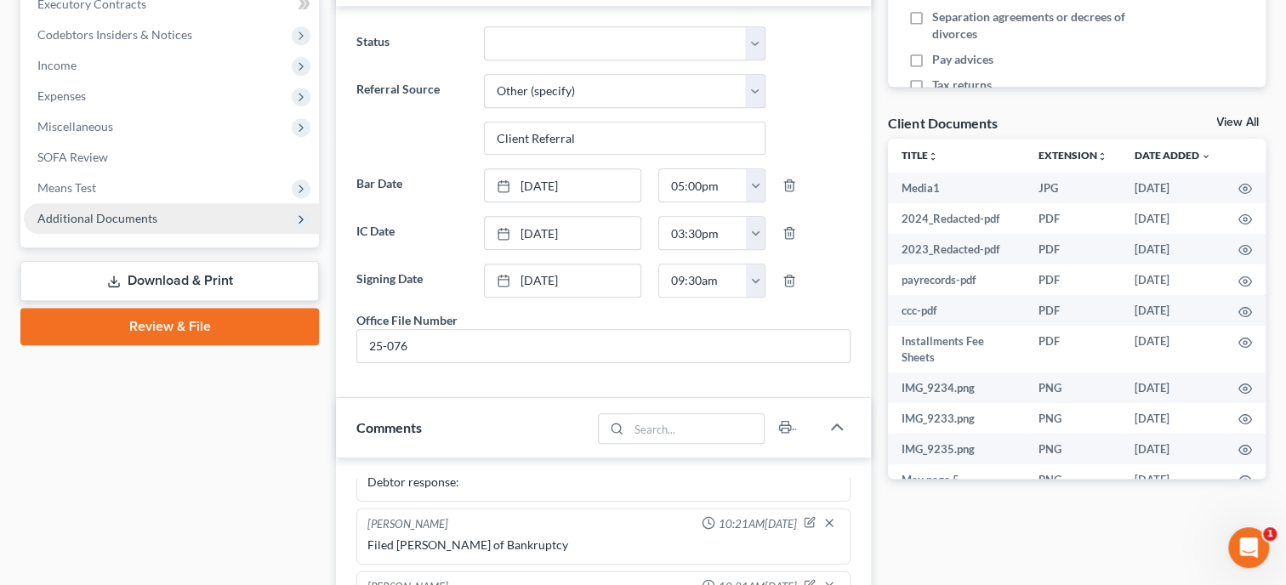
click at [101, 218] on span "Additional Documents" at bounding box center [97, 218] width 120 height 14
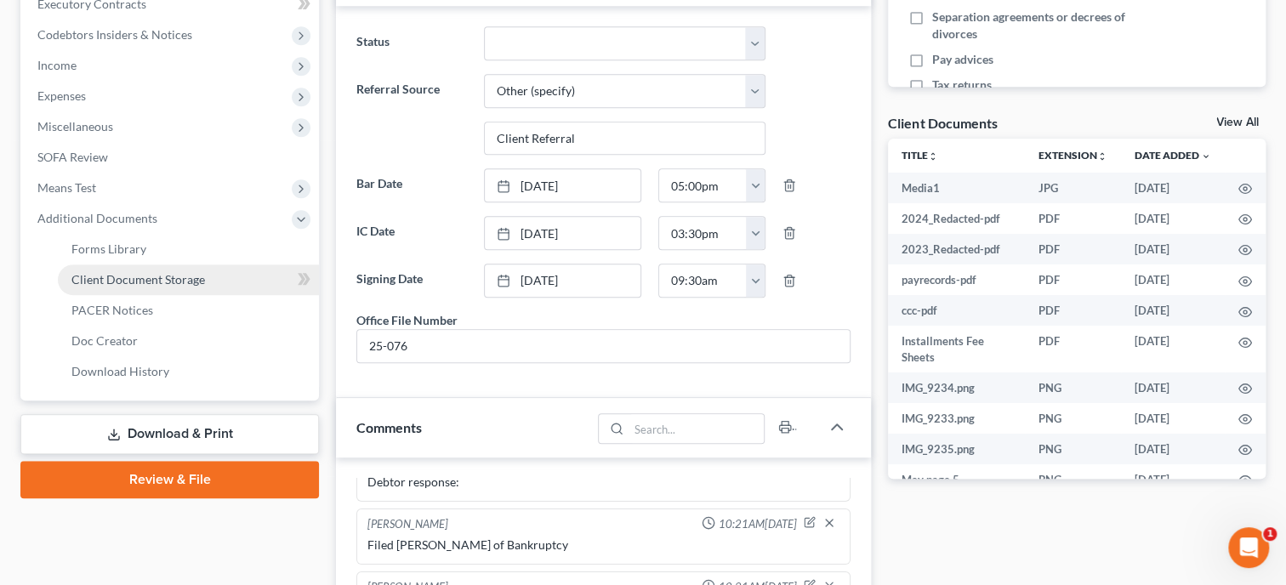
click at [122, 282] on span "Client Document Storage" at bounding box center [137, 279] width 133 height 14
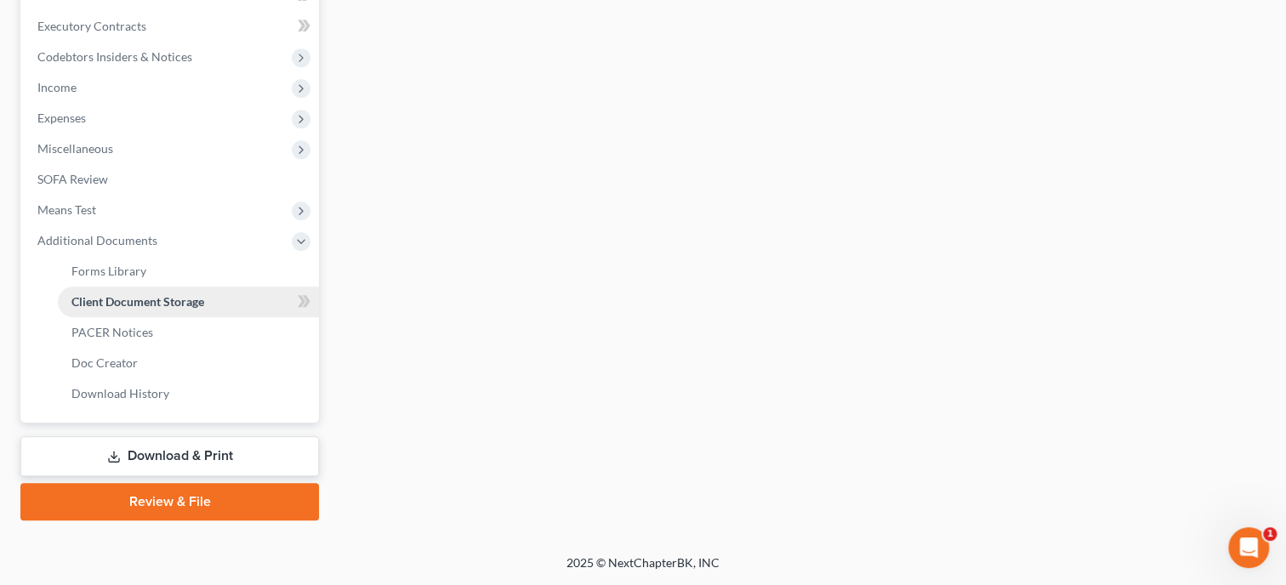
scroll to position [500, 0]
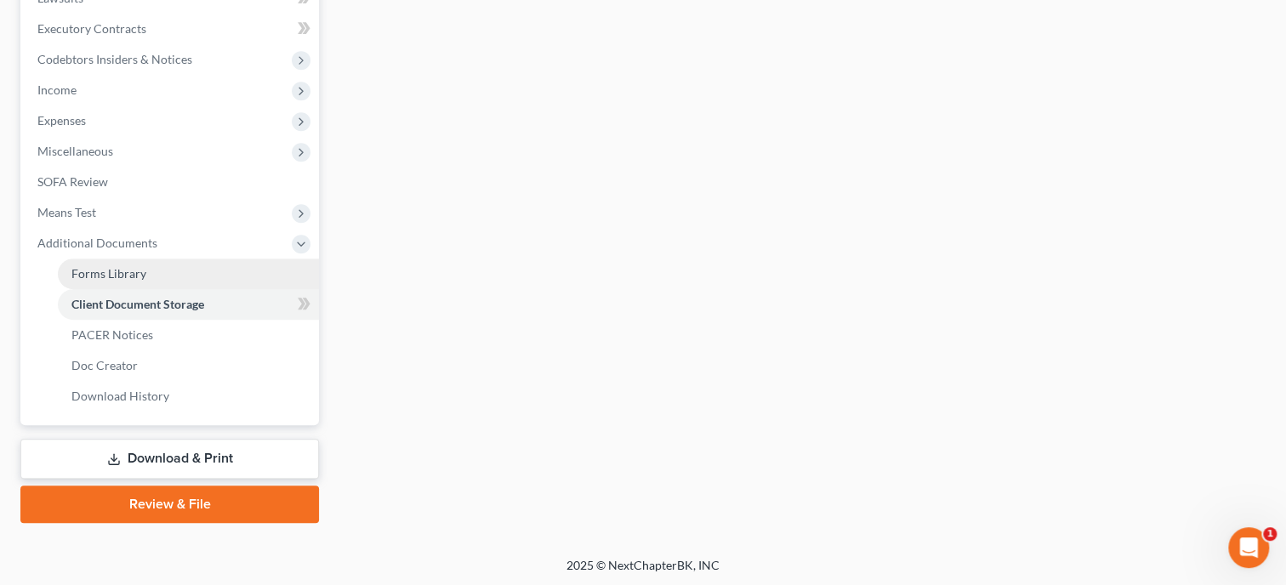
select select "23"
select select "5"
select select "19"
select select "40"
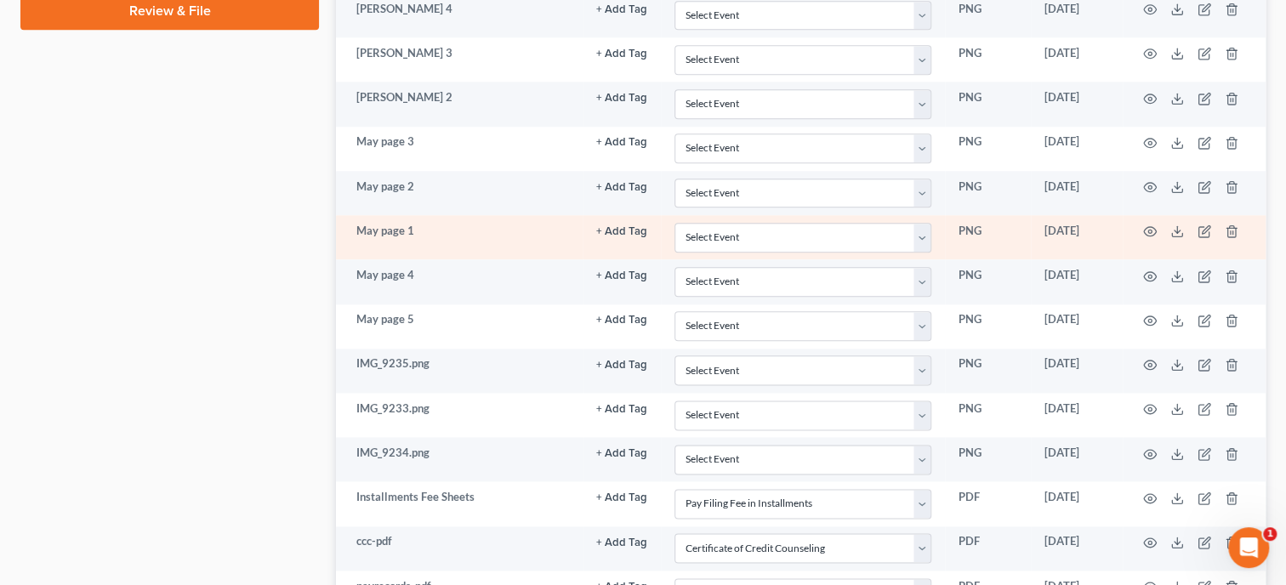
scroll to position [1025, 0]
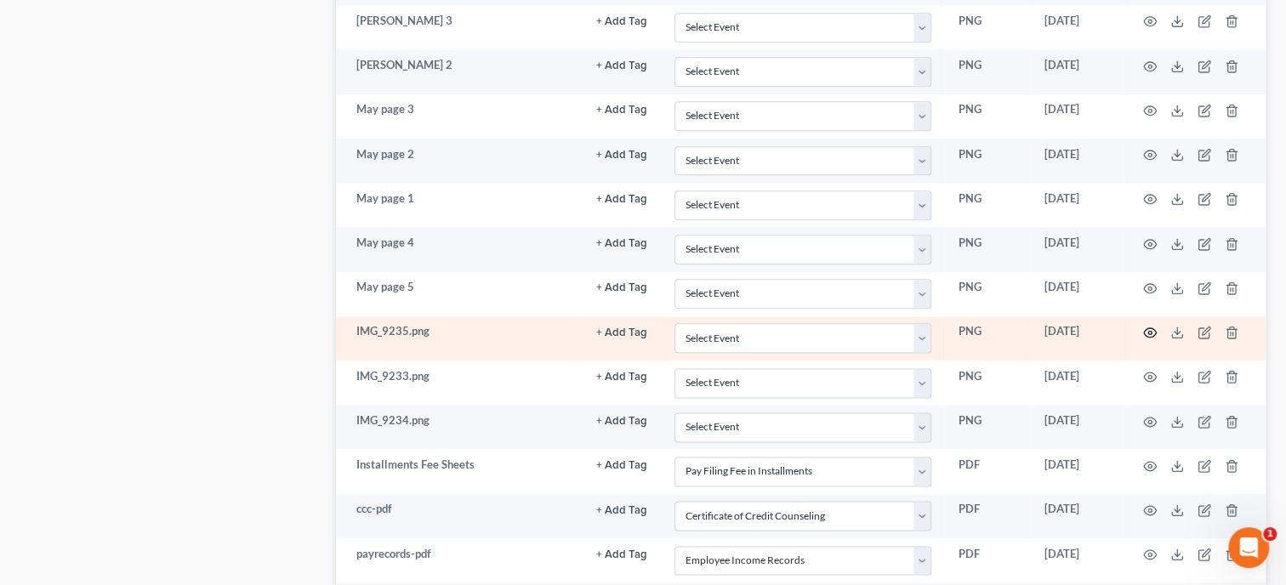
click at [1144, 328] on icon "button" at bounding box center [1150, 332] width 13 height 9
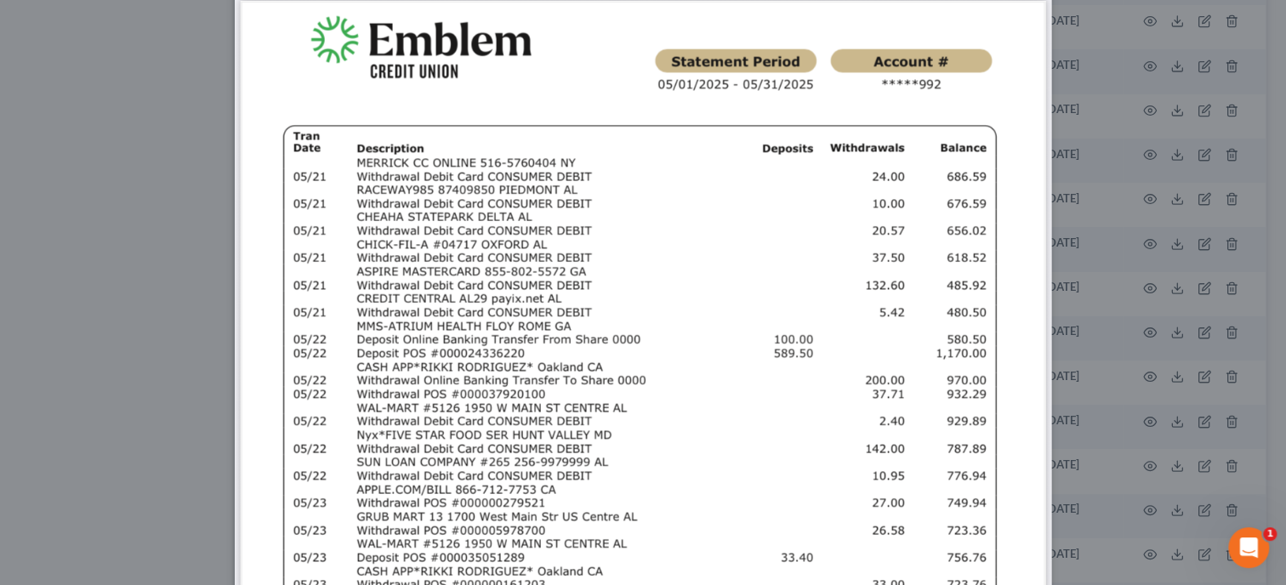
scroll to position [0, 0]
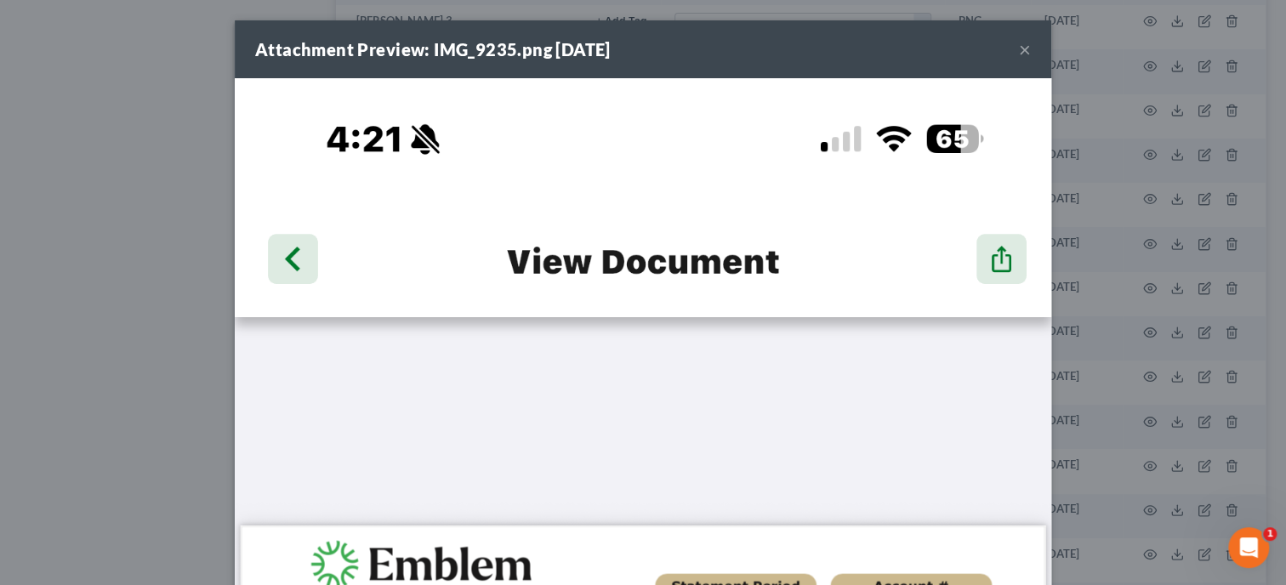
click at [1028, 56] on button "×" at bounding box center [1025, 49] width 12 height 20
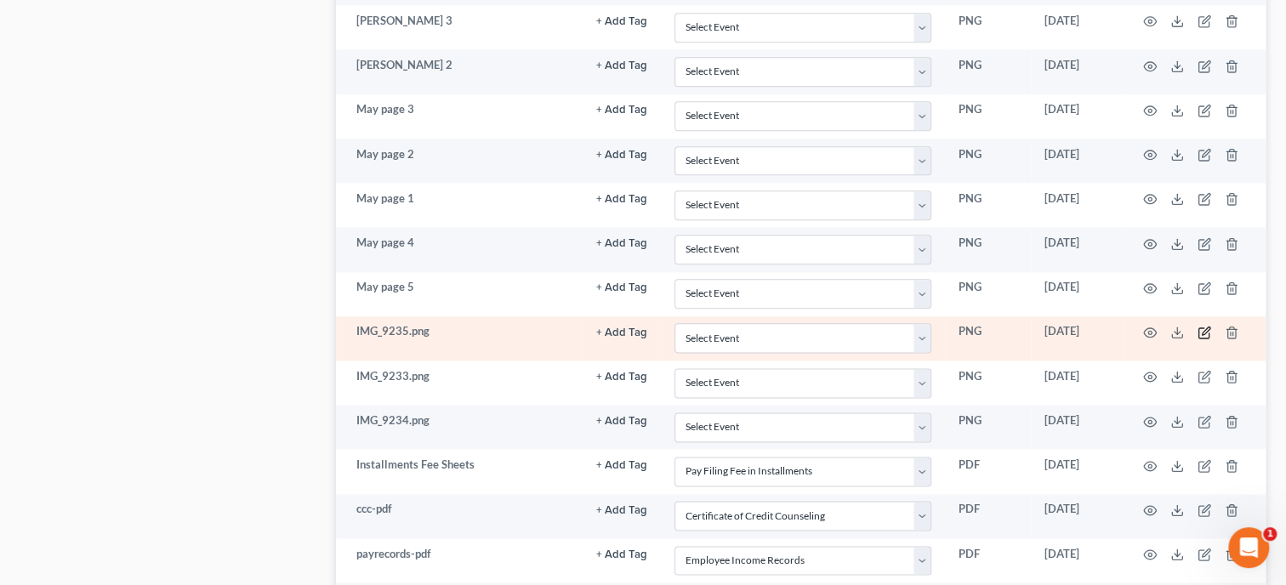
click at [1205, 329] on icon "button" at bounding box center [1204, 333] width 14 height 14
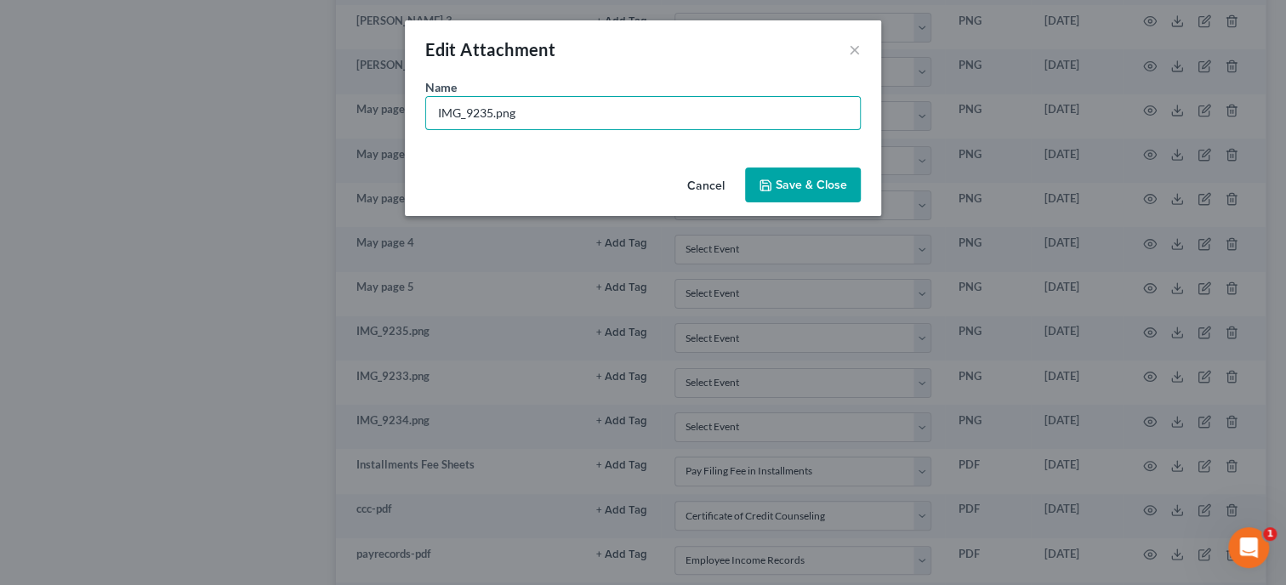
drag, startPoint x: 594, startPoint y: 100, endPoint x: 402, endPoint y: 116, distance: 192.8
click at [426, 116] on input "IMG_9235.png" at bounding box center [643, 113] width 434 height 32
type input "May page 6"
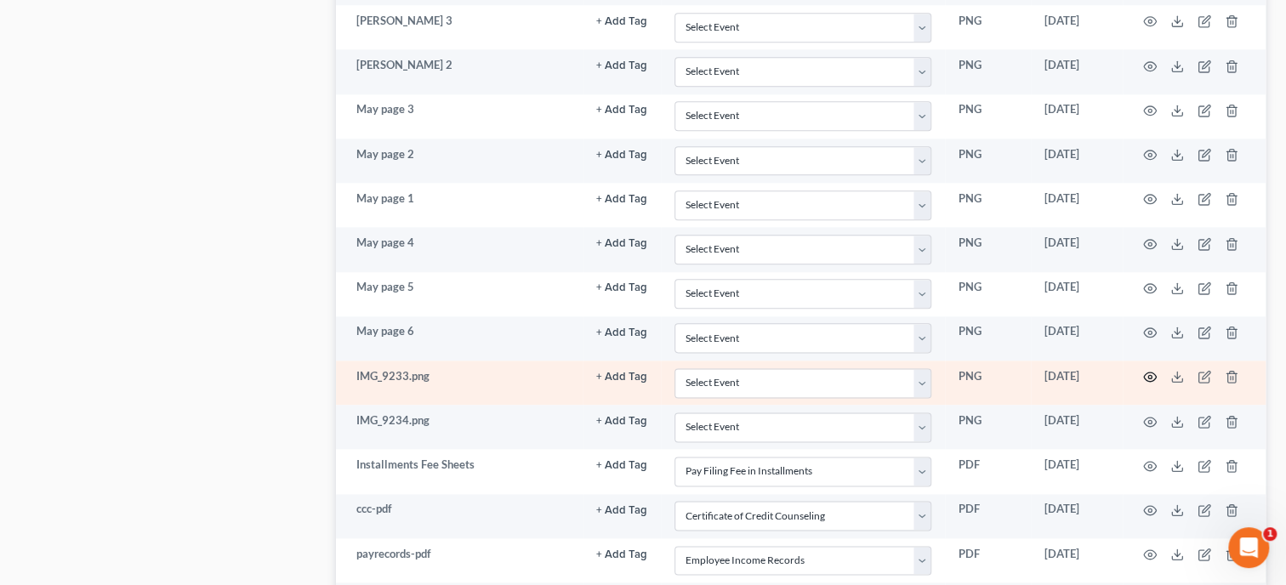
click at [1150, 375] on circle "button" at bounding box center [1149, 376] width 3 height 3
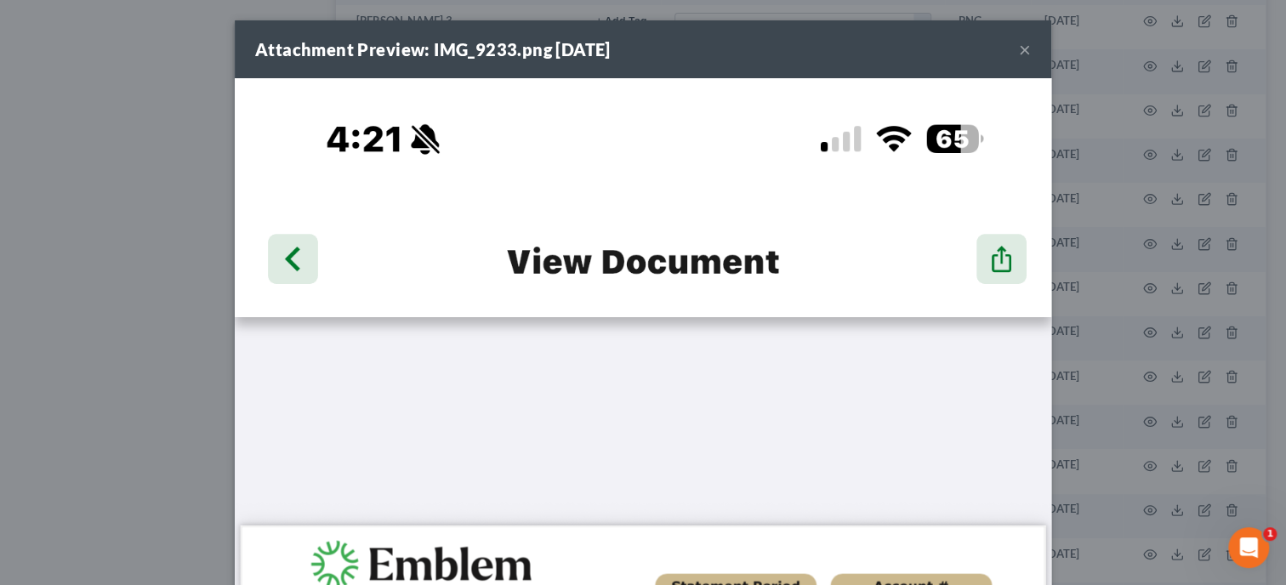
click at [1021, 52] on button "×" at bounding box center [1025, 49] width 12 height 20
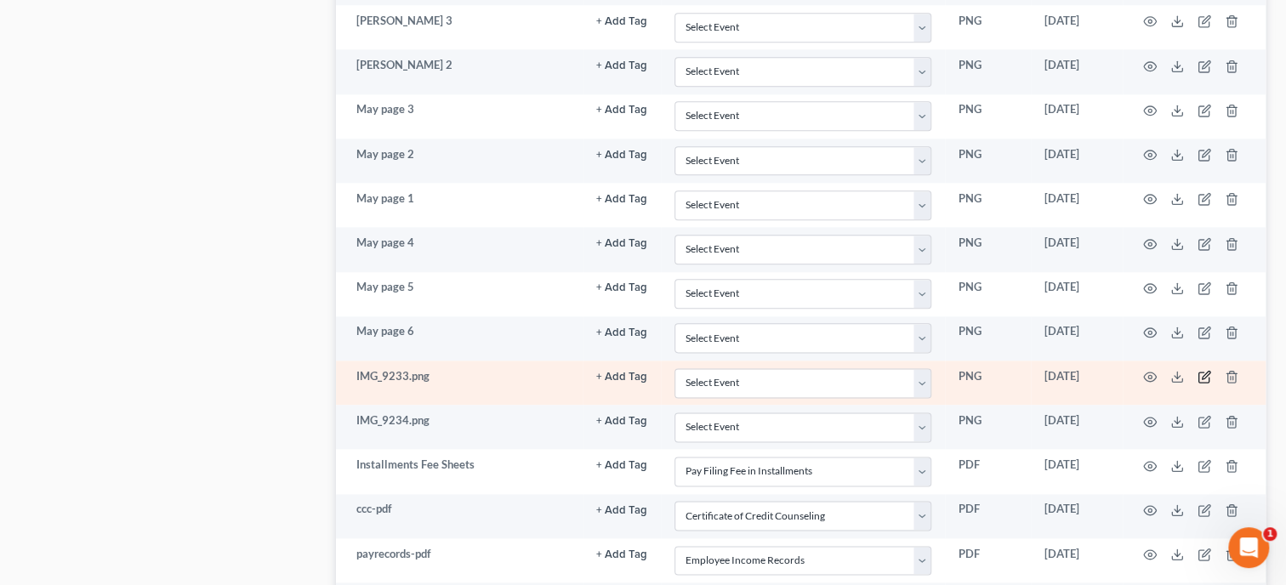
click at [1200, 372] on icon "button" at bounding box center [1204, 377] width 14 height 14
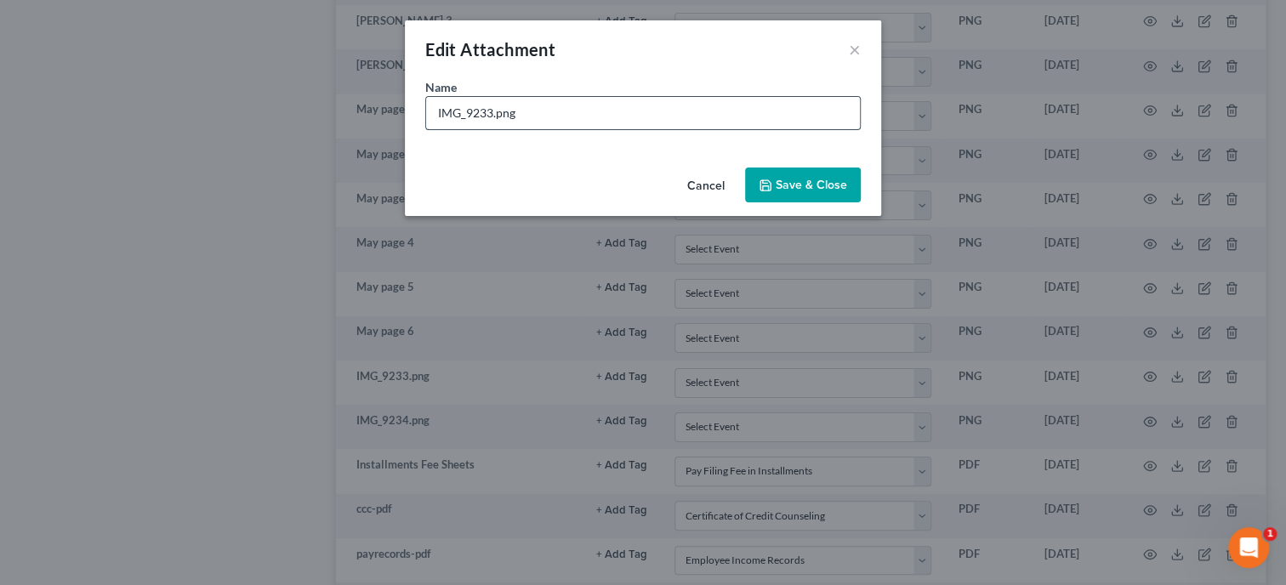
drag, startPoint x: 543, startPoint y: 121, endPoint x: 418, endPoint y: 122, distance: 125.0
click at [426, 122] on input "IMG_9233.png" at bounding box center [643, 113] width 434 height 32
type input "May page 8"
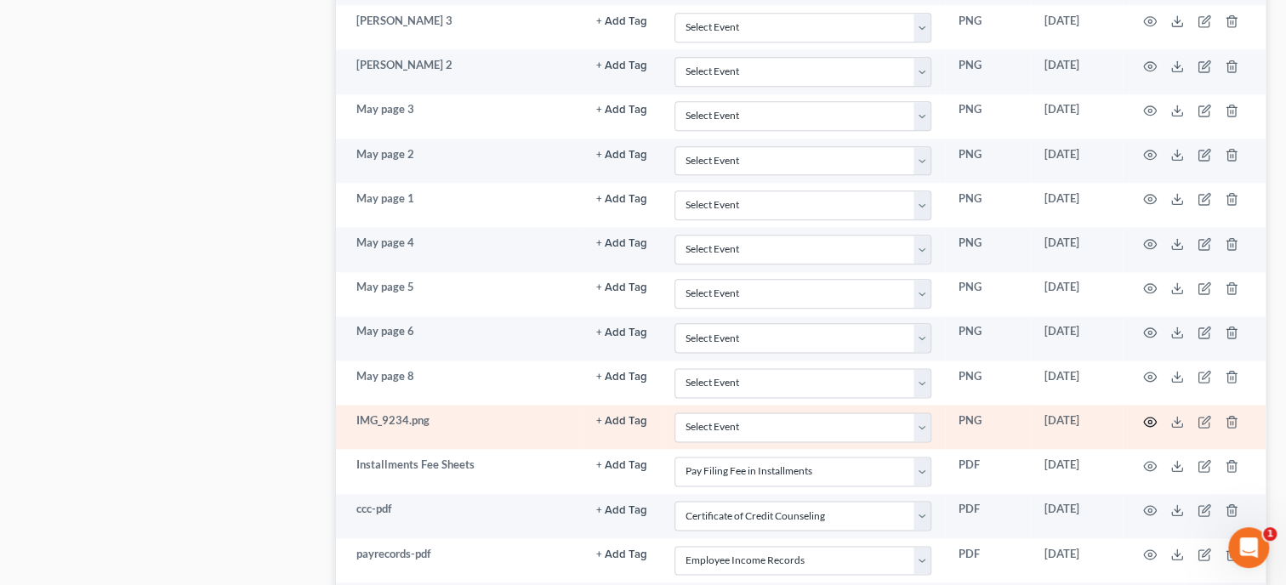
click at [1144, 415] on icon "button" at bounding box center [1150, 422] width 14 height 14
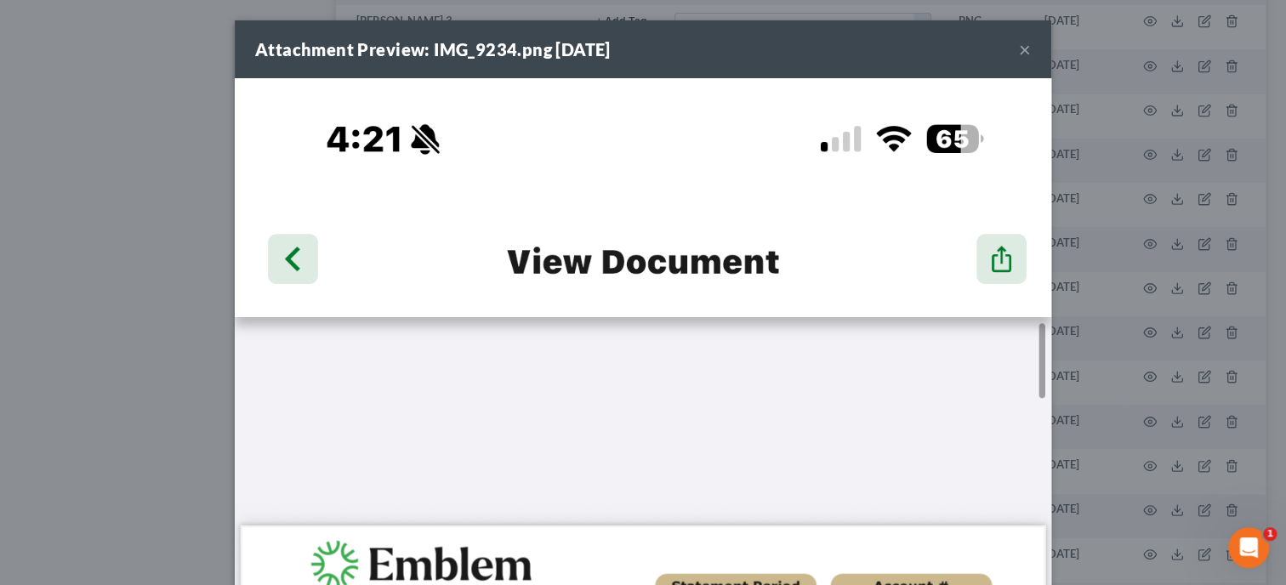
click at [1022, 56] on button "×" at bounding box center [1025, 49] width 12 height 20
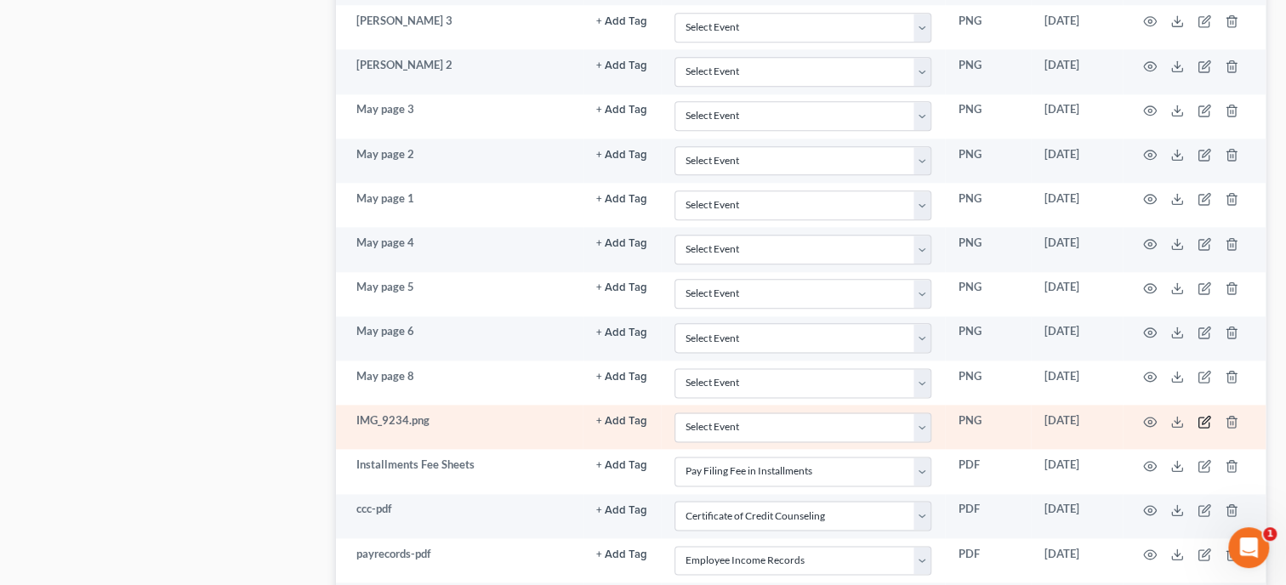
click at [1202, 417] on icon "button" at bounding box center [1205, 420] width 8 height 8
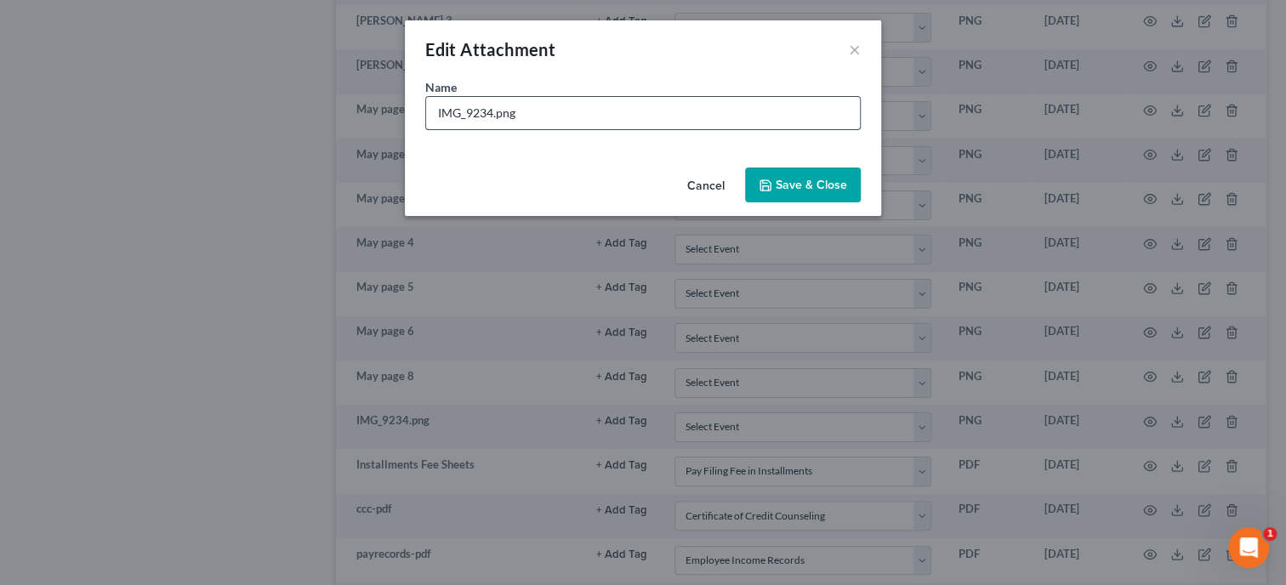
drag, startPoint x: 576, startPoint y: 121, endPoint x: 427, endPoint y: 122, distance: 148.8
click at [427, 122] on input "IMG_9234.png" at bounding box center [643, 113] width 434 height 32
type input "May page 7"
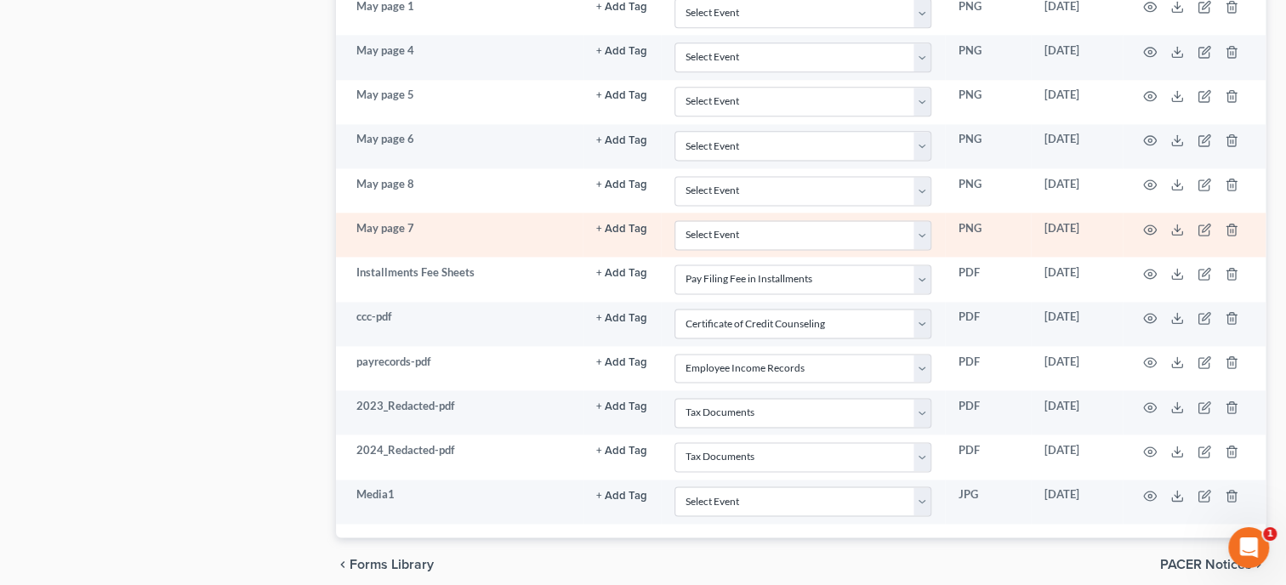
scroll to position [1280, 0]
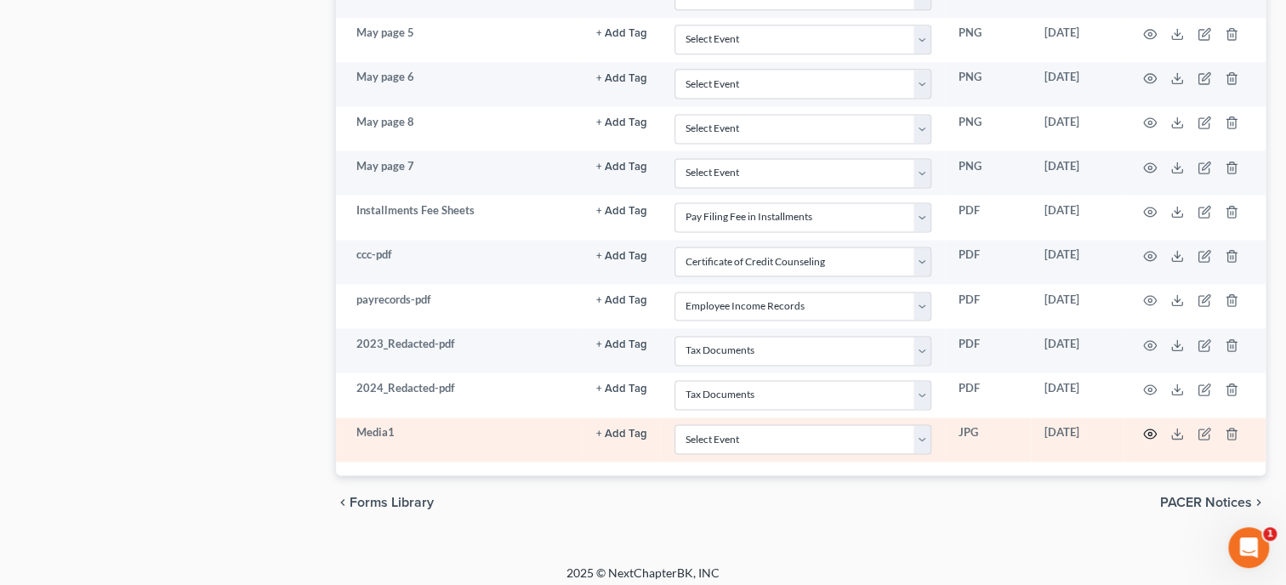
click at [1144, 427] on icon "button" at bounding box center [1150, 434] width 14 height 14
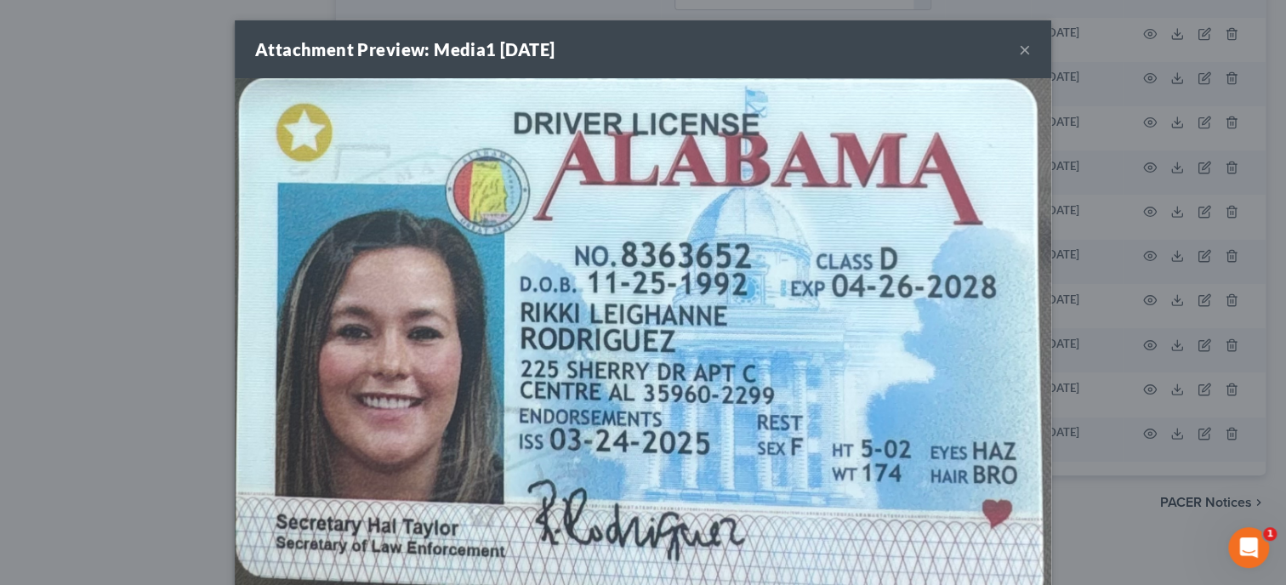
click at [1025, 54] on button "×" at bounding box center [1025, 49] width 12 height 20
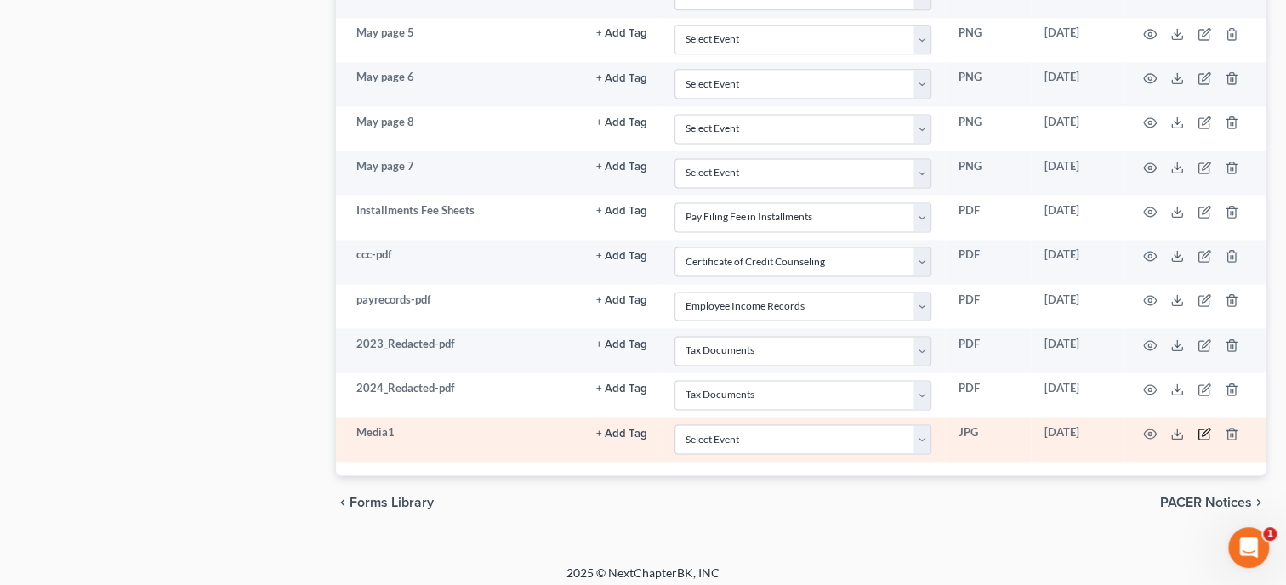
click at [1200, 427] on icon "button" at bounding box center [1204, 434] width 14 height 14
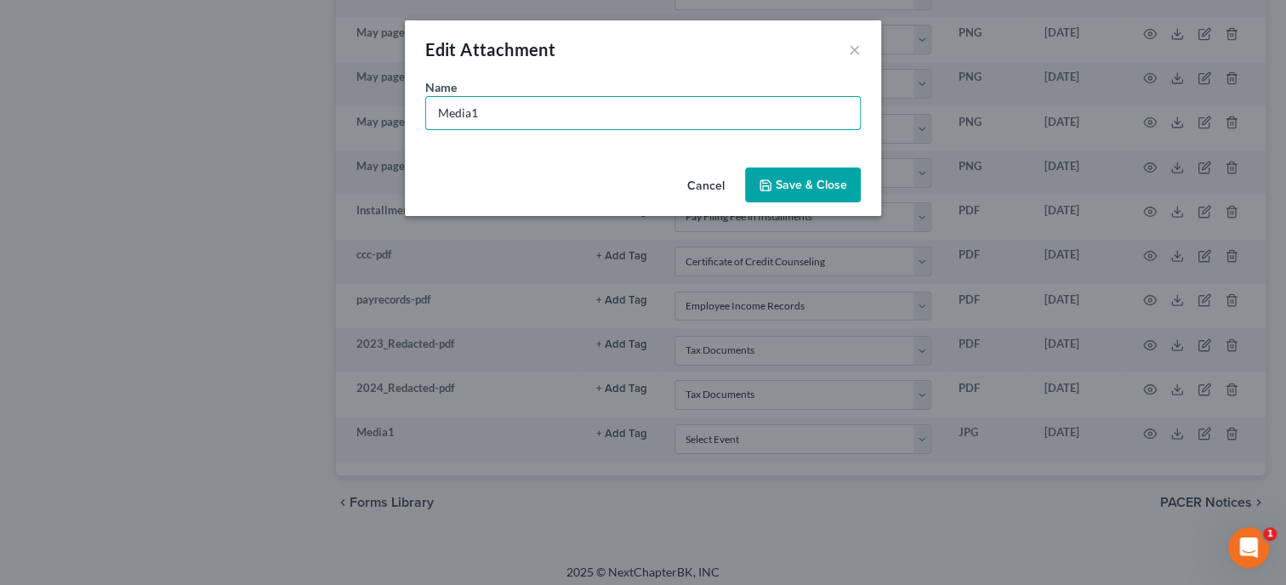
drag, startPoint x: 543, startPoint y: 110, endPoint x: 373, endPoint y: 134, distance: 171.8
click at [426, 128] on input "Media1" at bounding box center [643, 113] width 434 height 32
type input "License"
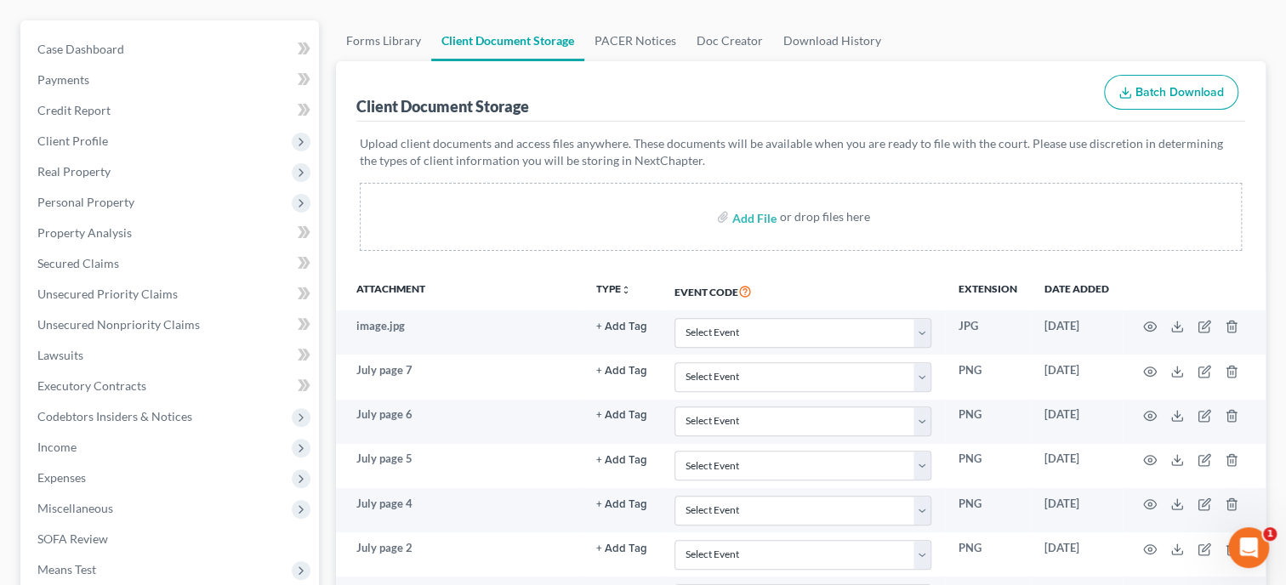
scroll to position [0, 0]
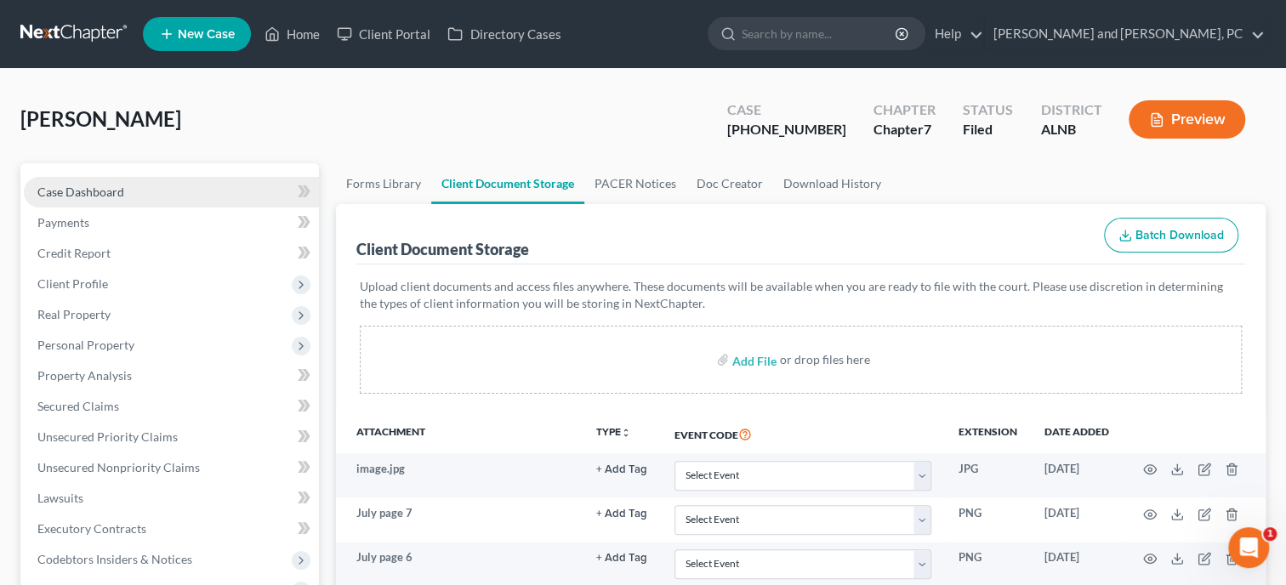
click at [122, 194] on span "Case Dashboard" at bounding box center [80, 191] width 87 height 14
select select "6"
select select "0"
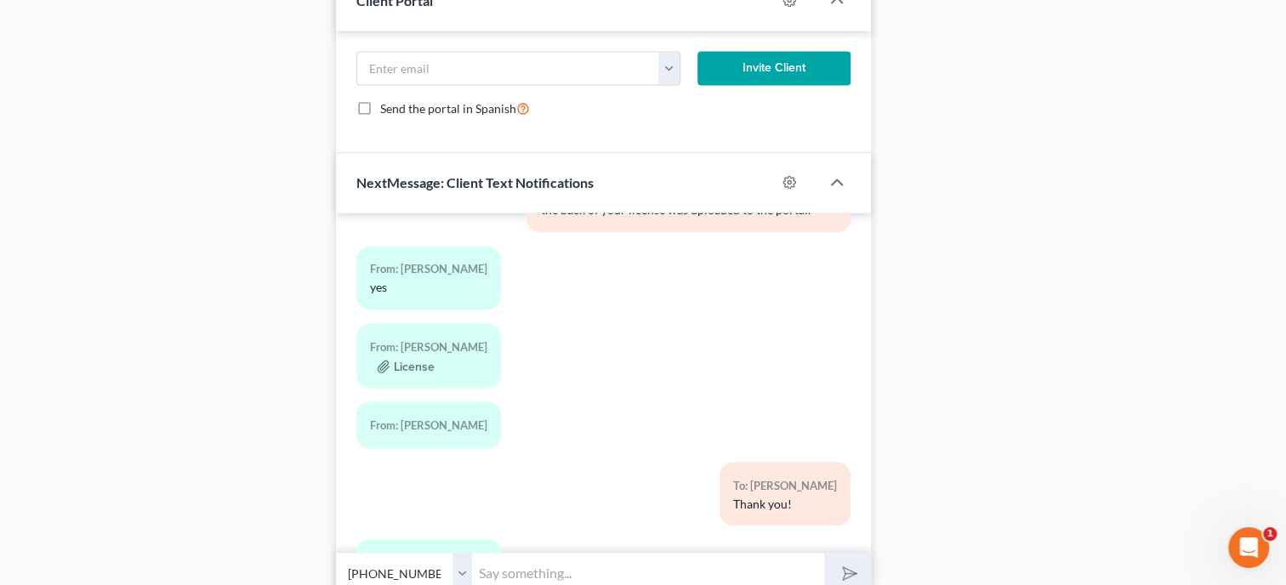
scroll to position [1595, 0]
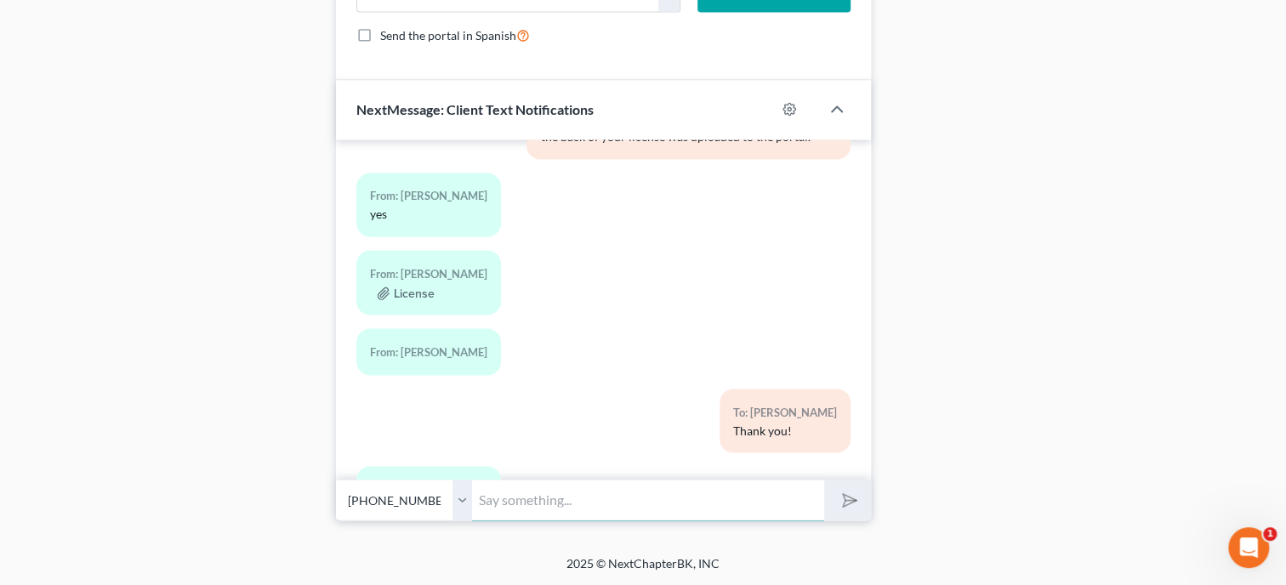
click at [546, 502] on input "text" at bounding box center [648, 500] width 352 height 42
type input "Can you send me page 1 of your June bank statement. That one was not uploaded t…"
click at [824, 480] on button "submit" at bounding box center [847, 500] width 47 height 40
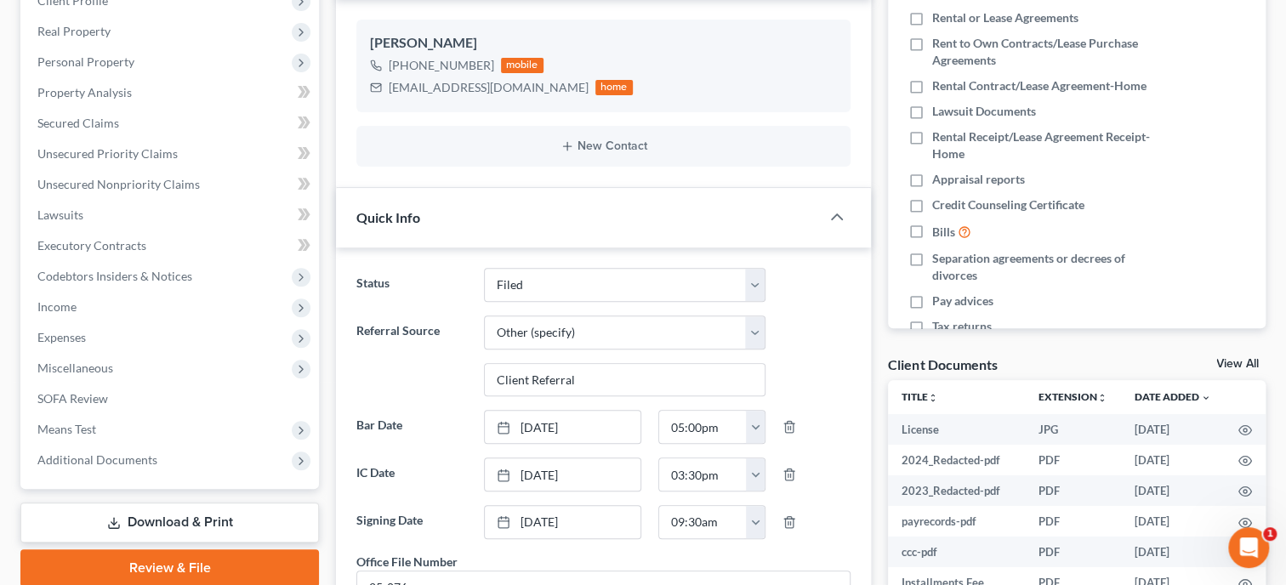
scroll to position [0, 0]
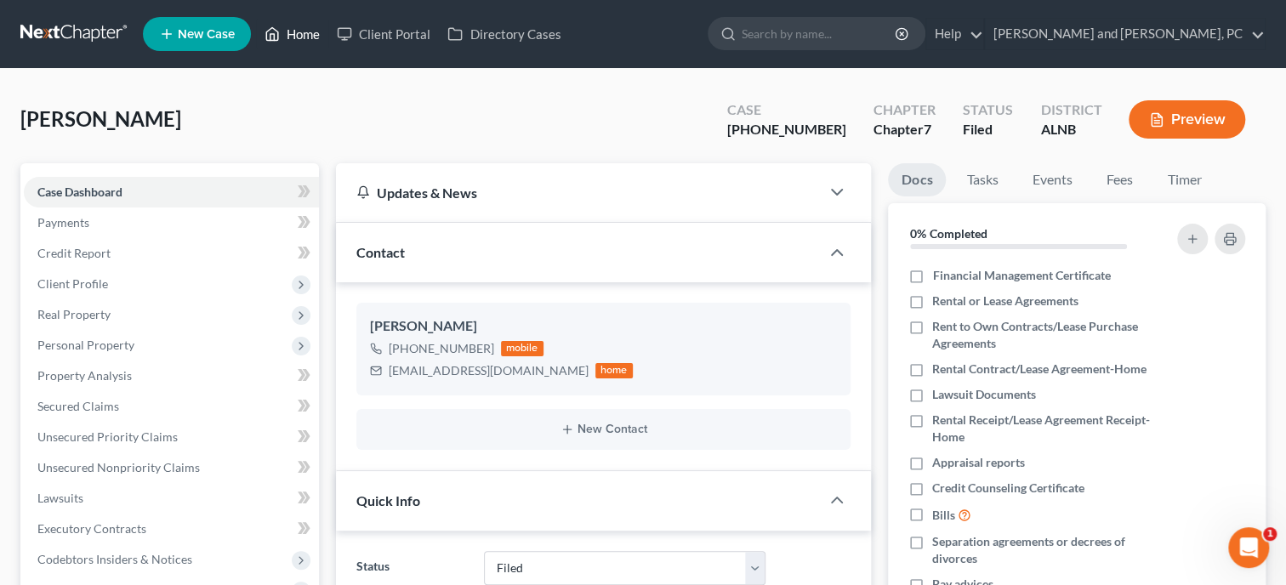
click at [292, 36] on link "Home" at bounding box center [292, 34] width 72 height 31
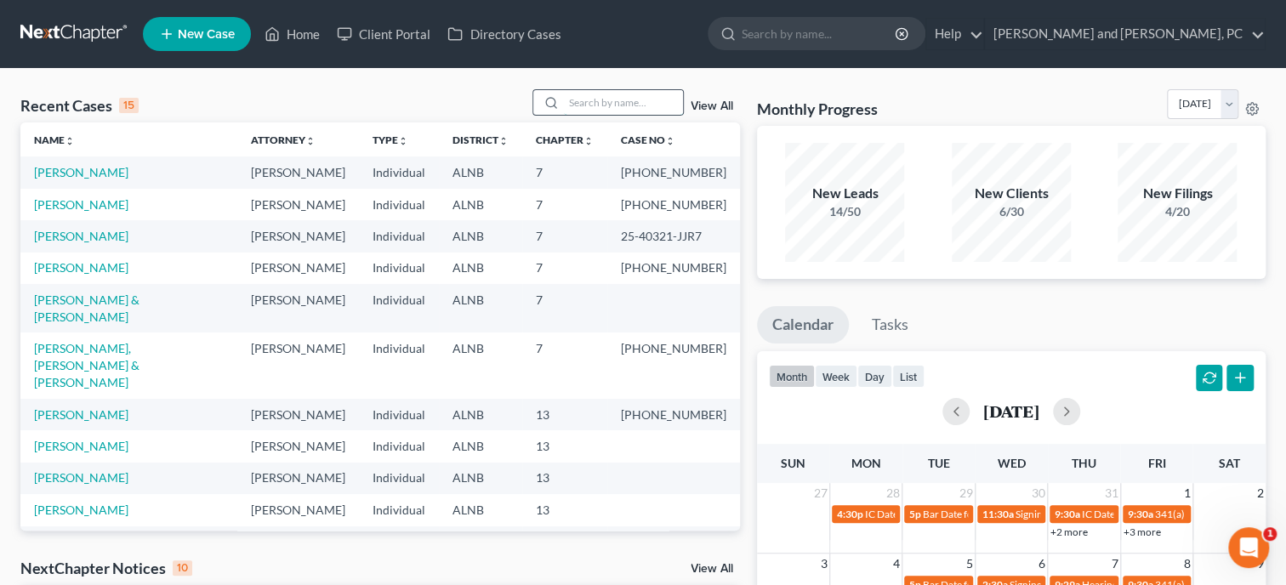
click at [599, 103] on input "search" at bounding box center [623, 102] width 119 height 25
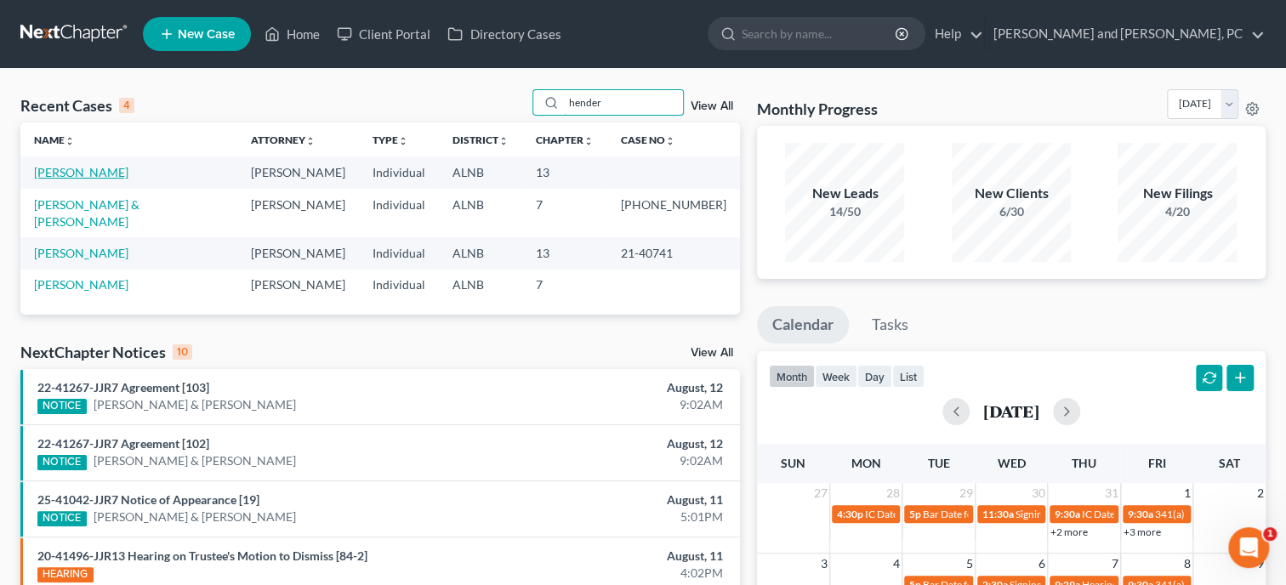
type input "hender"
click at [114, 179] on link "[PERSON_NAME]" at bounding box center [81, 172] width 94 height 14
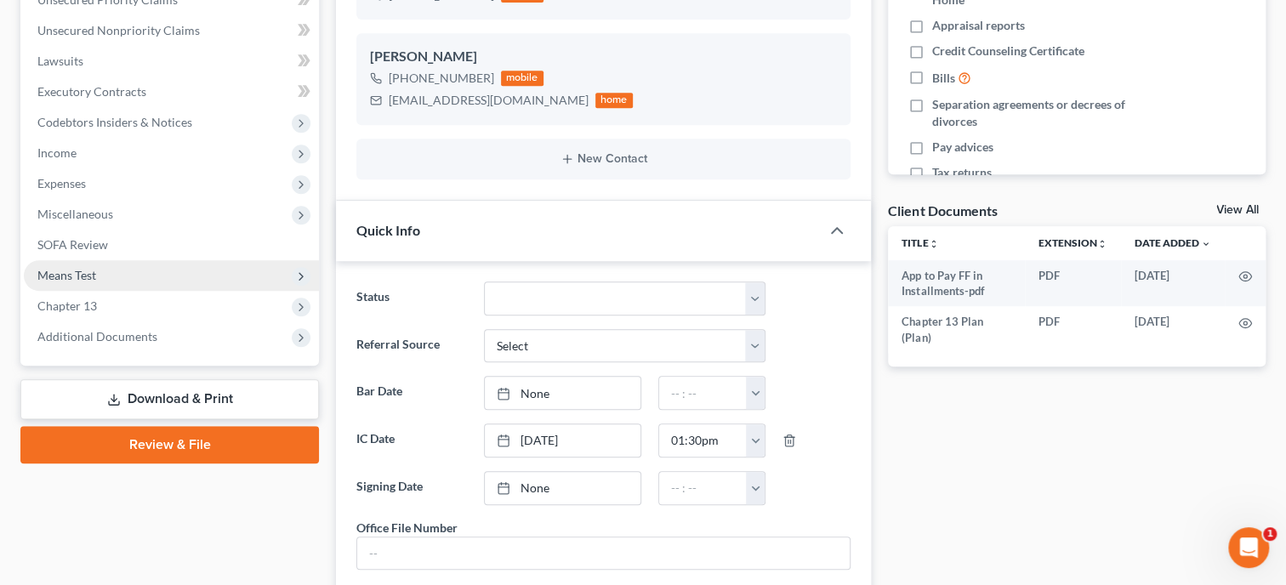
scroll to position [86, 0]
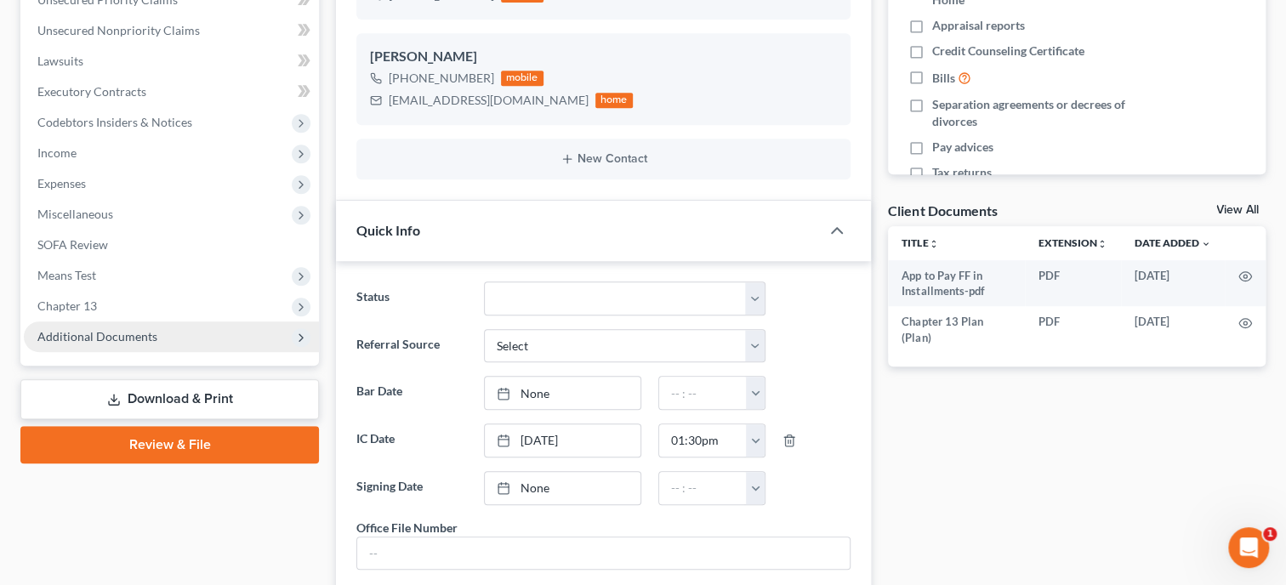
click at [117, 338] on span "Additional Documents" at bounding box center [97, 336] width 120 height 14
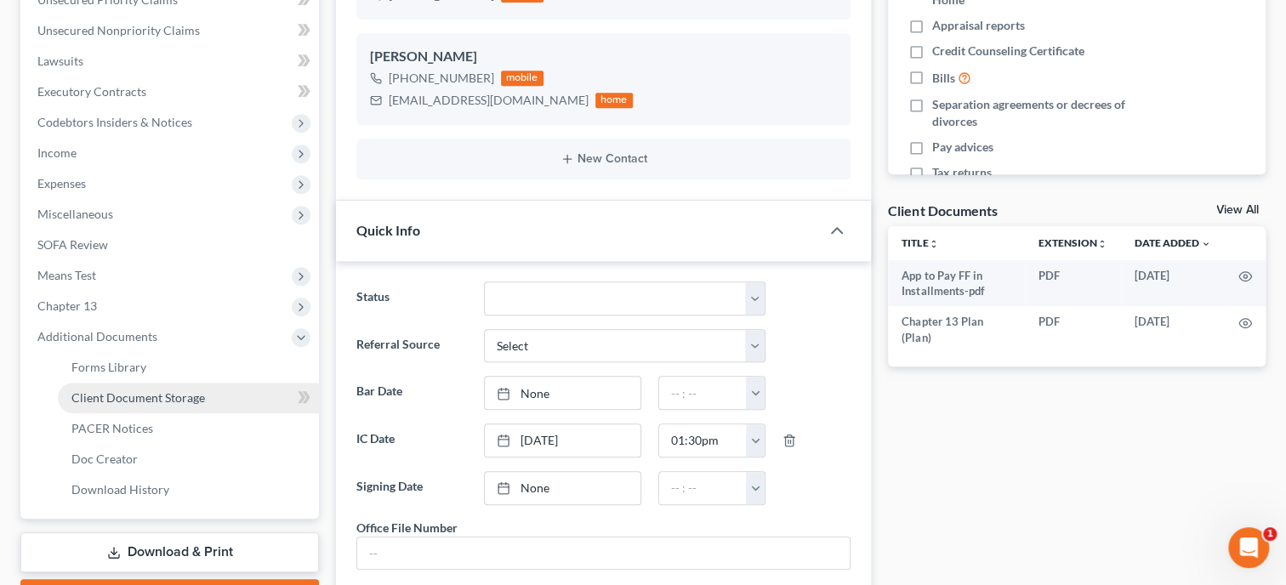
click at [125, 392] on span "Client Document Storage" at bounding box center [137, 397] width 133 height 14
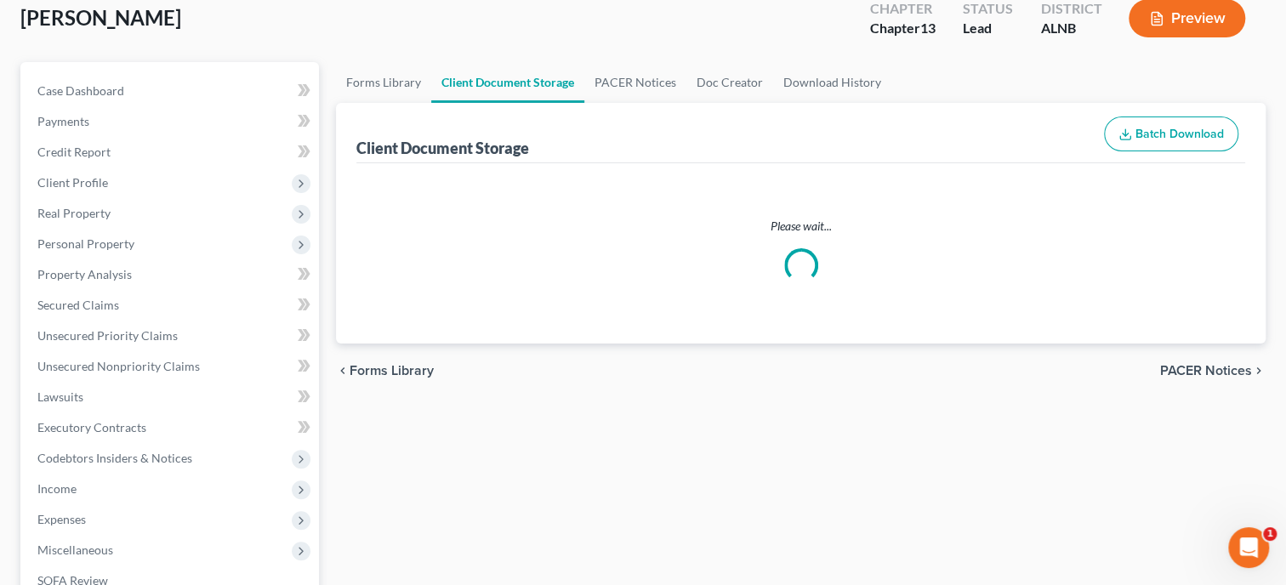
select select "10"
select select "23"
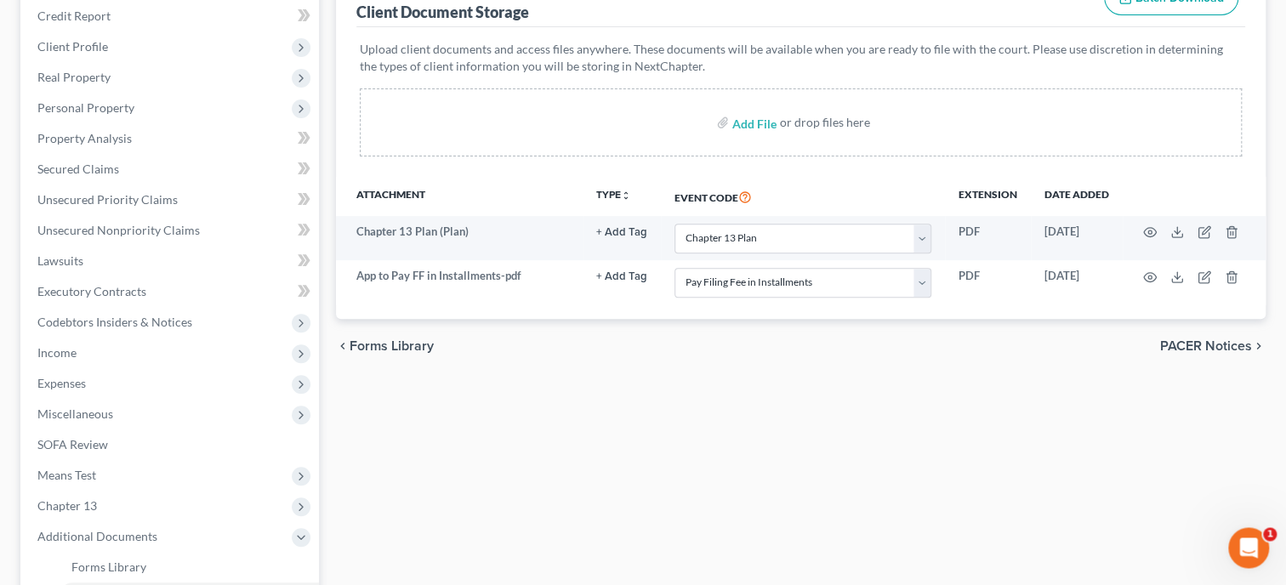
scroll to position [262, 0]
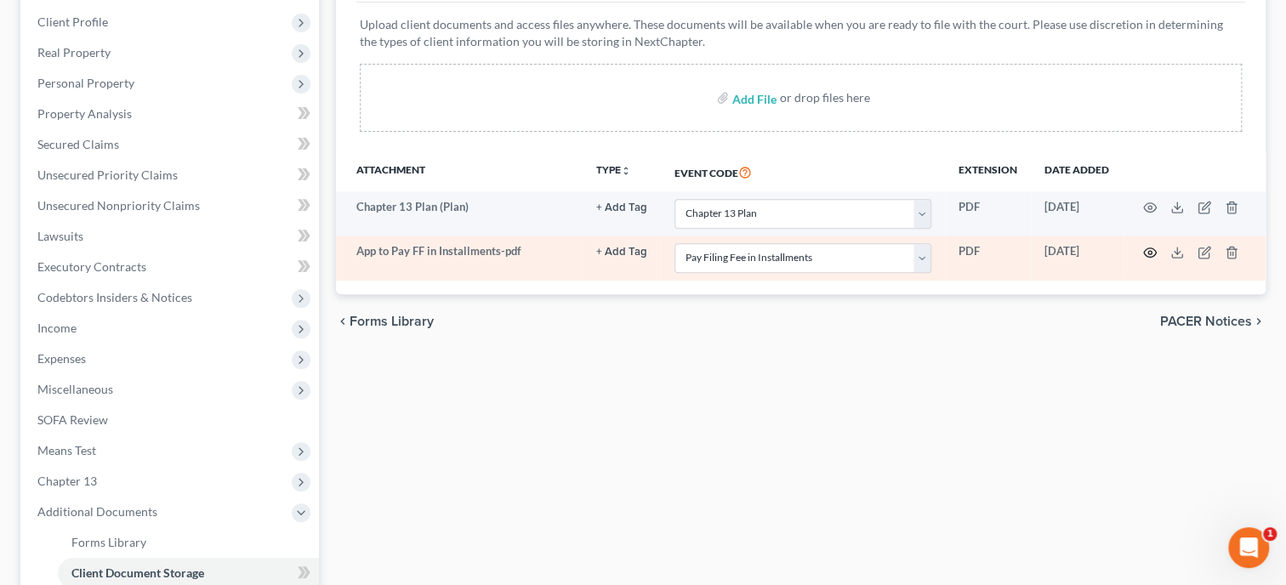
click at [1149, 252] on icon "button" at bounding box center [1150, 253] width 14 height 14
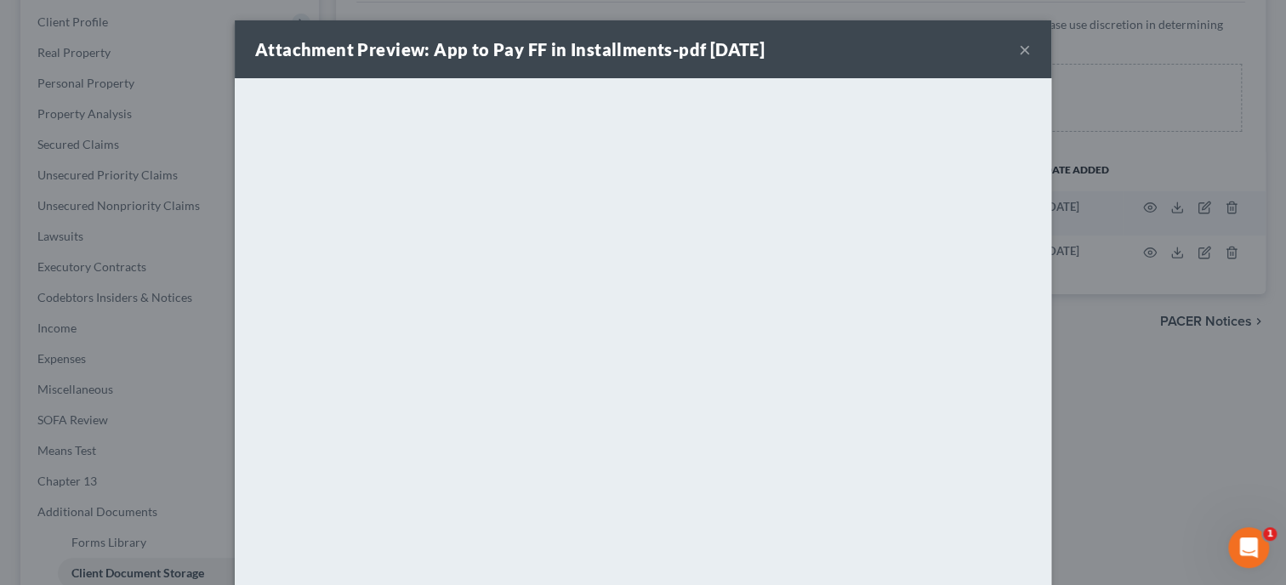
click at [1028, 55] on button "×" at bounding box center [1025, 49] width 12 height 20
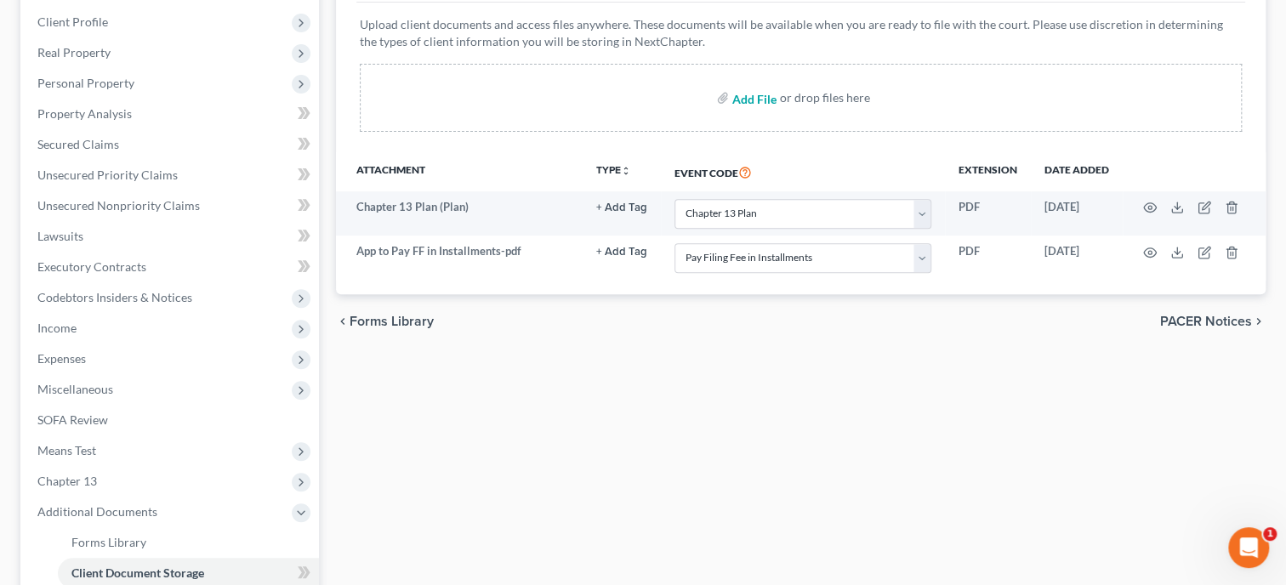
click at [747, 95] on input "file" at bounding box center [752, 97] width 41 height 31
type input "C:\fakepath\ccc.pdf"
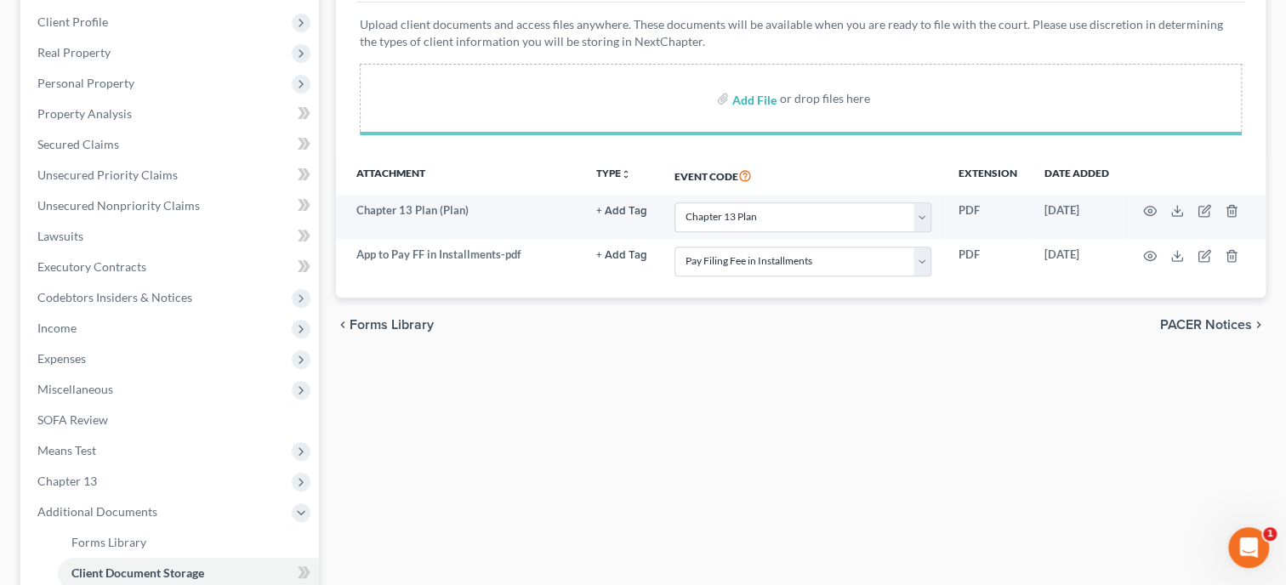
select select "10"
select select "23"
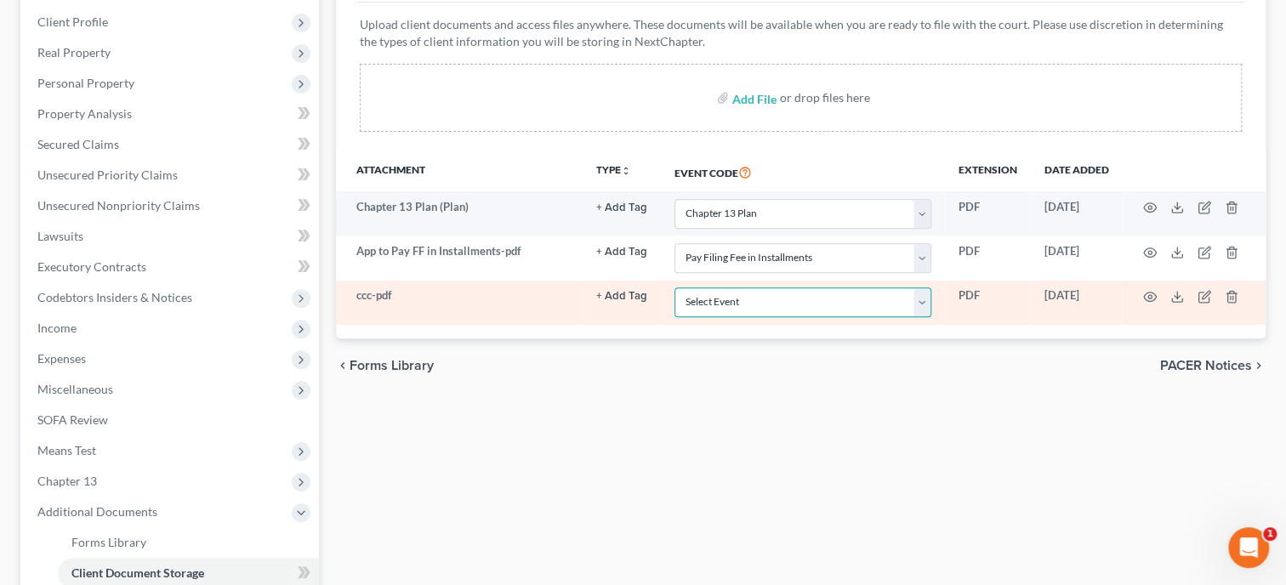
select select "5"
click option "Certificate of Credit Counseling" at bounding box center [0, 0] width 0 height 0
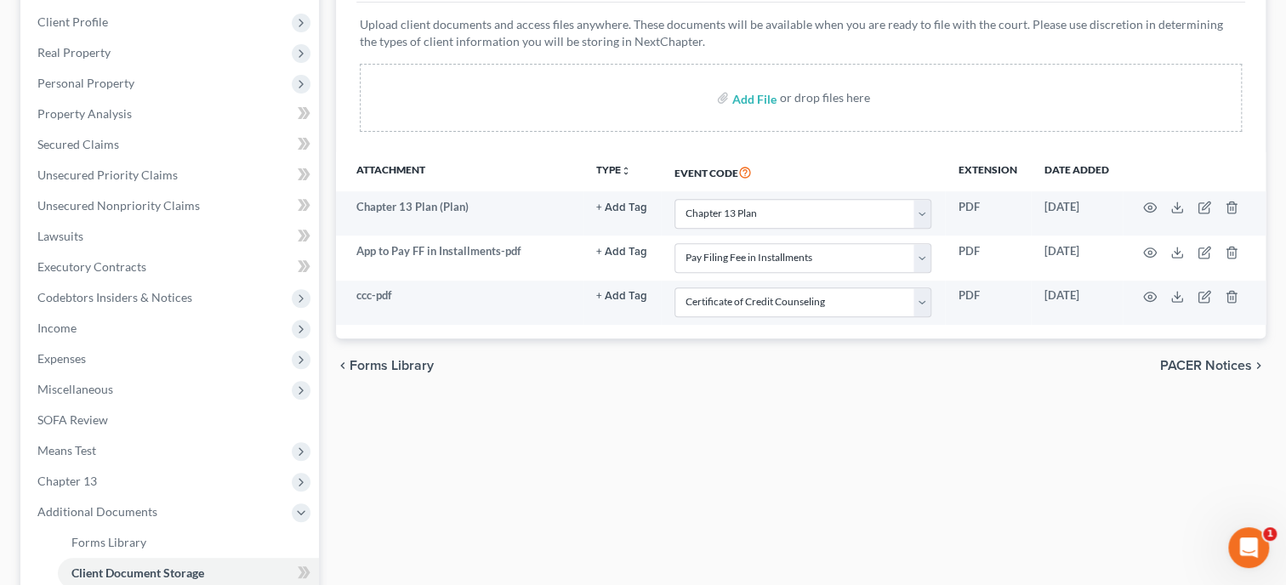
click at [725, 412] on div "Forms Library Client Document Storage PACER Notices Doc Creator Download Histor…" at bounding box center [800, 346] width 946 height 890
click at [752, 94] on input "file" at bounding box center [752, 97] width 41 height 31
type input "C:\fakepath\2024_Redacted.pdf"
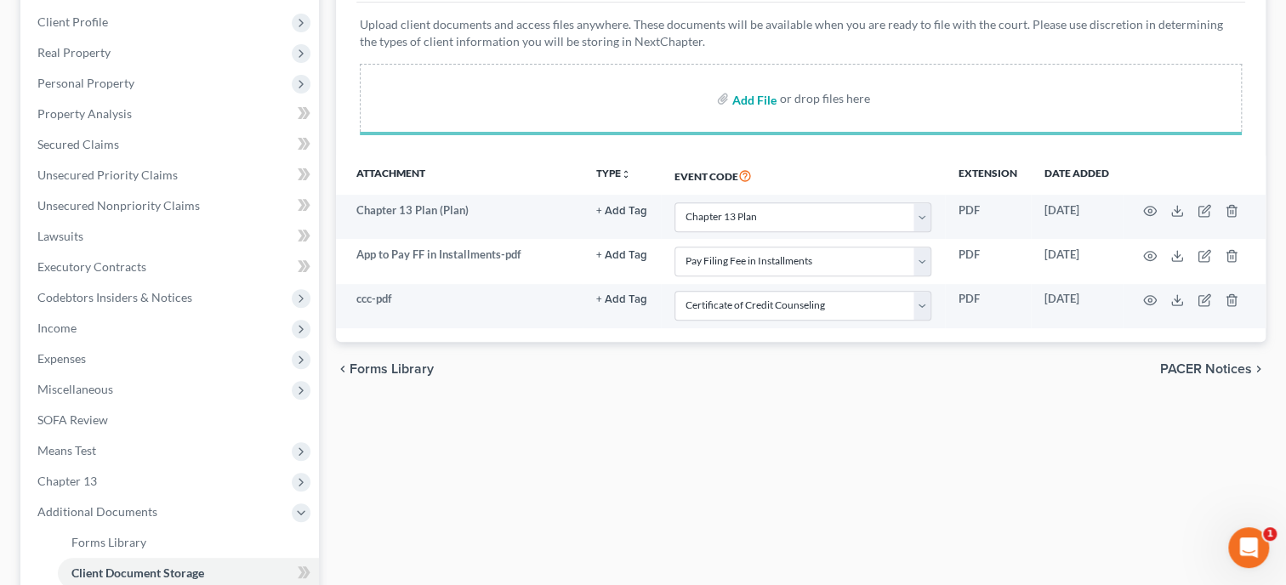
select select "10"
select select "23"
select select "5"
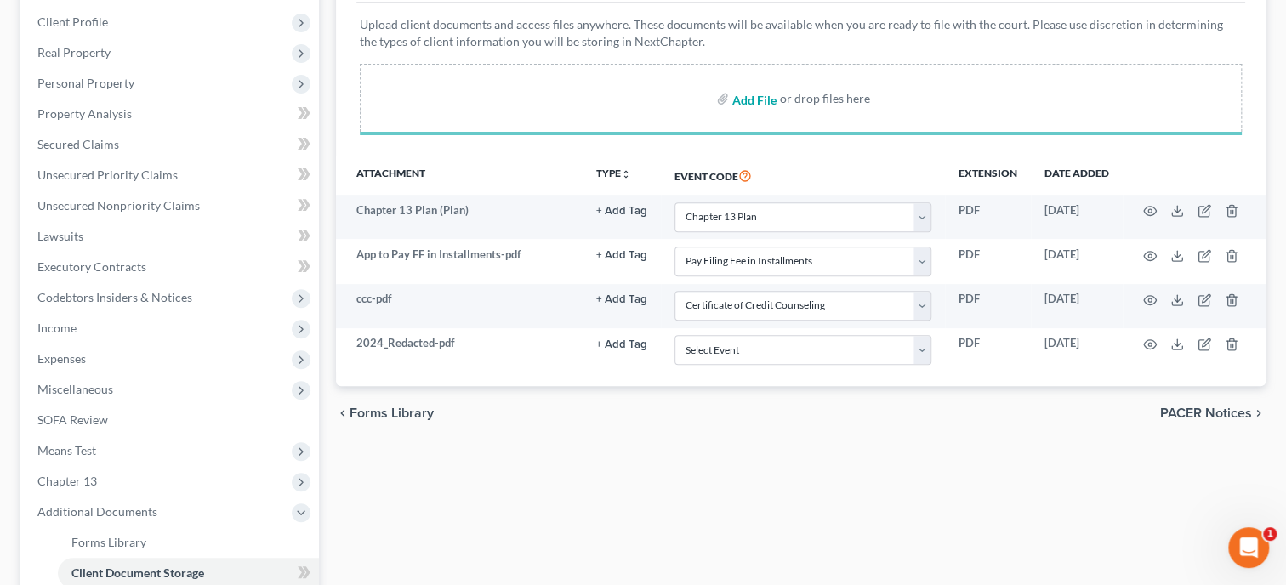
select select "10"
select select "23"
select select "5"
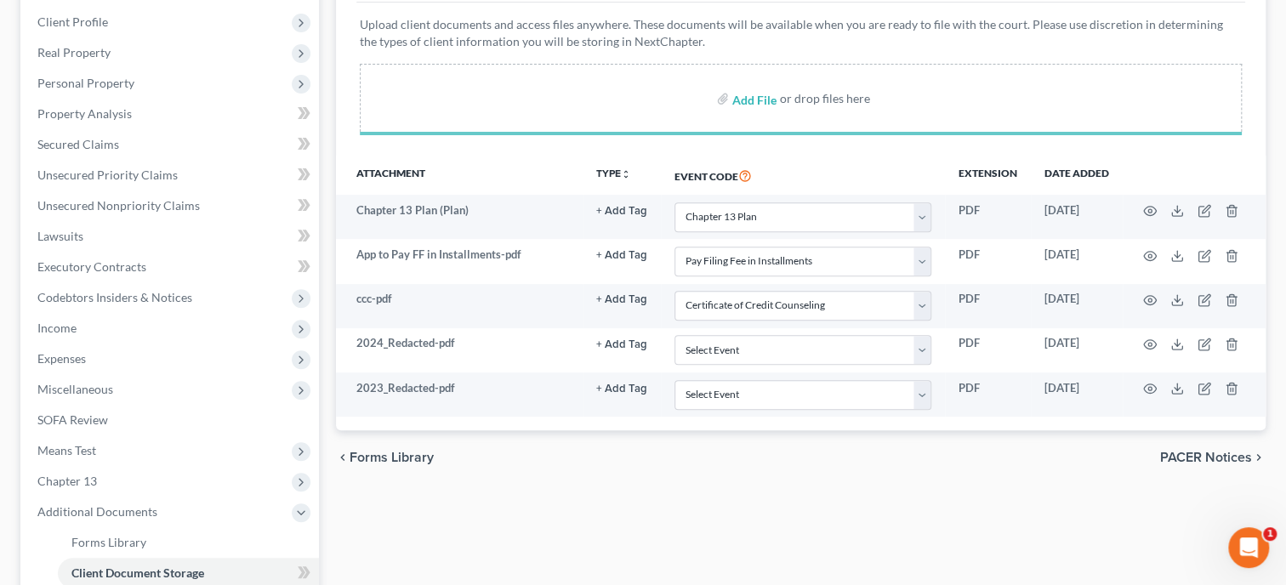
select select "10"
select select "23"
select select "5"
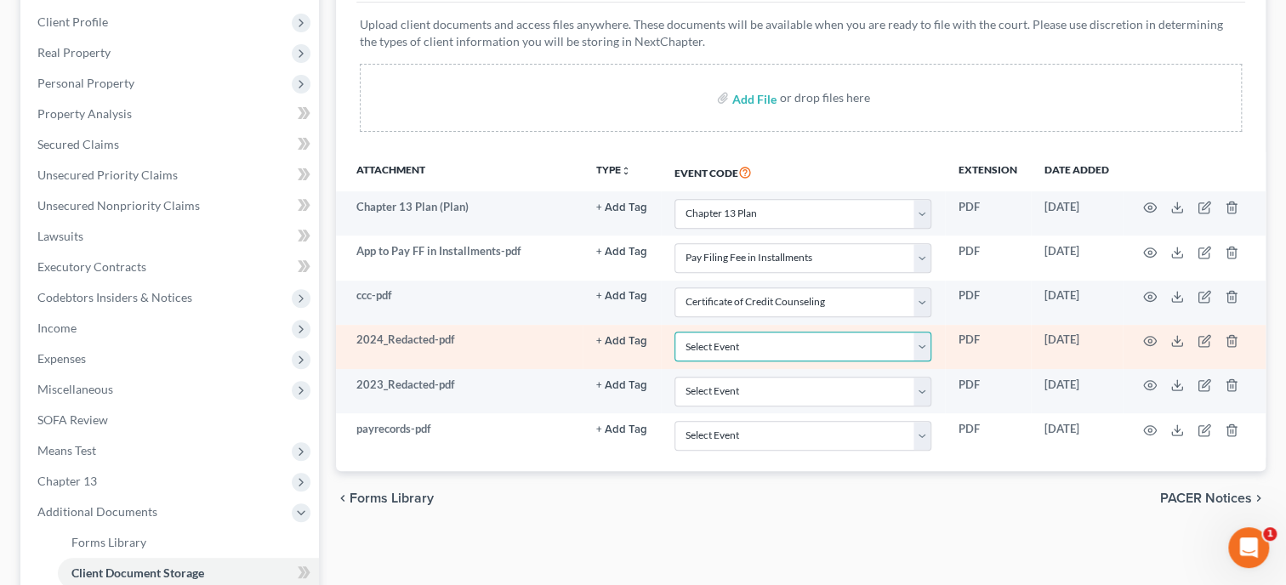
select select "40"
click option "Tax Documents" at bounding box center [0, 0] width 0 height 0
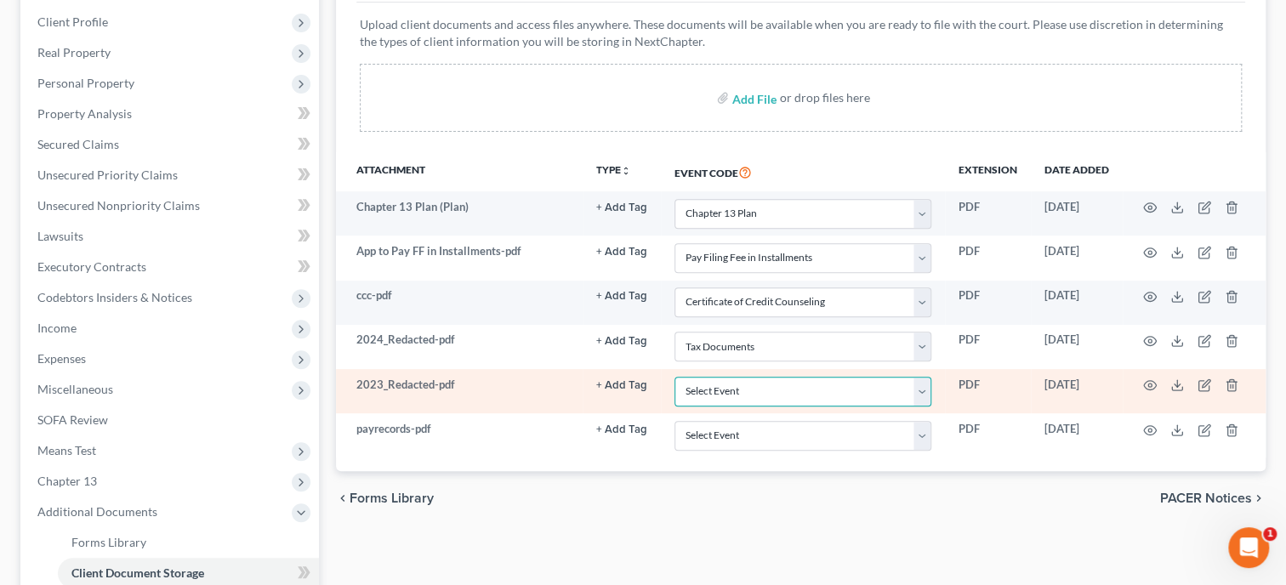
select select "40"
click option "Tax Documents" at bounding box center [0, 0] width 0 height 0
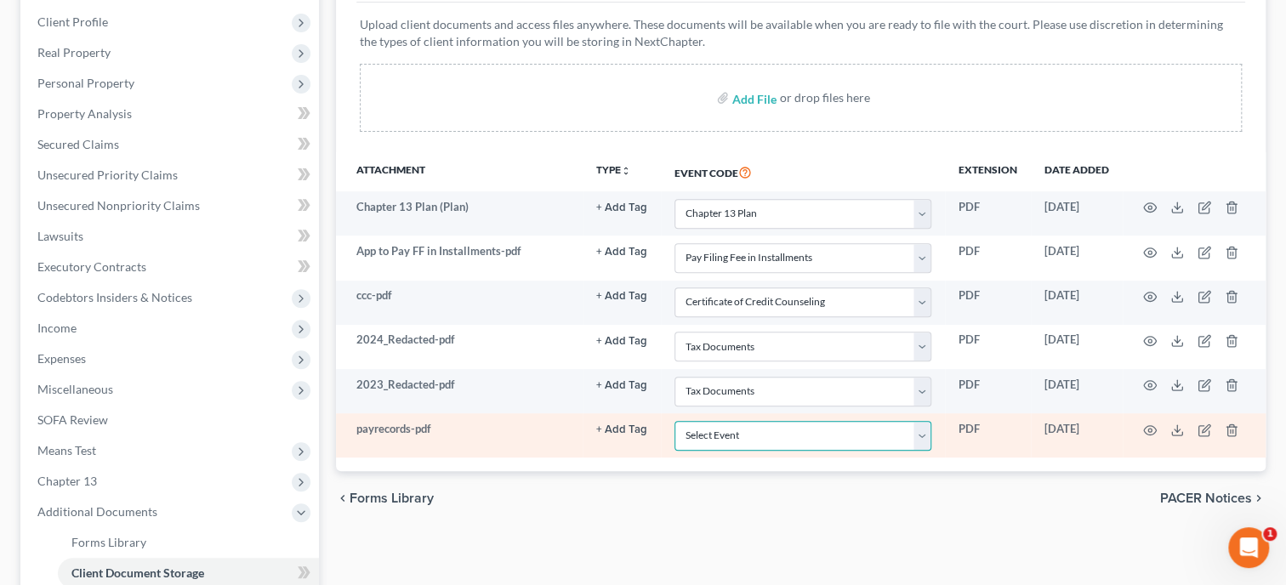
select select "19"
click option "Employee Income Records" at bounding box center [0, 0] width 0 height 0
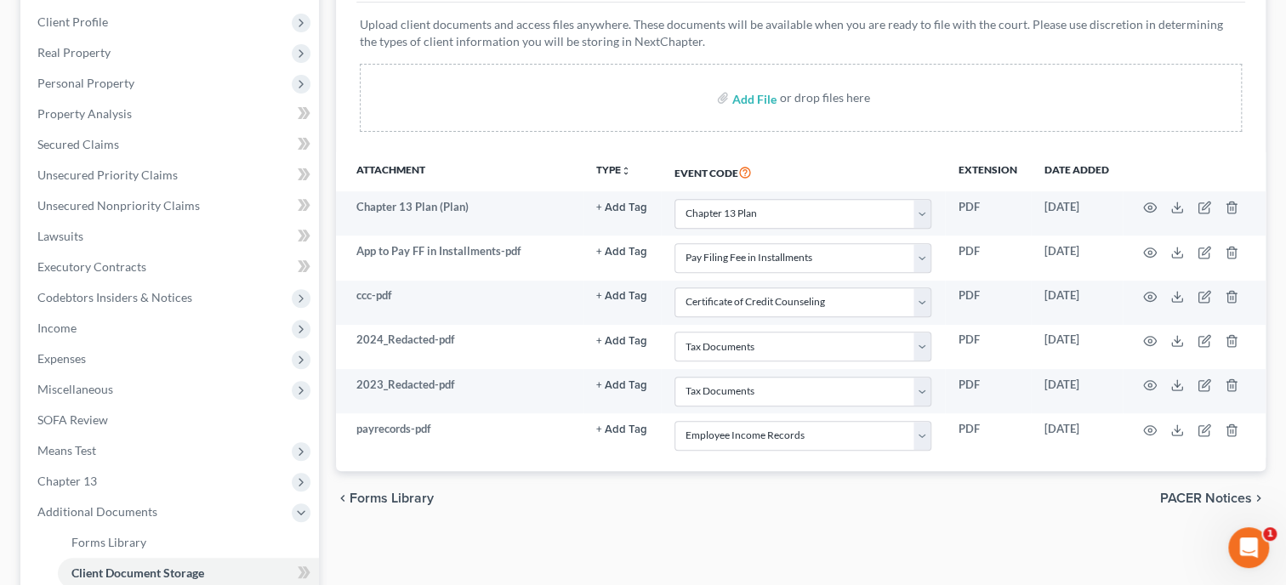
click at [822, 491] on div "chevron_left Forms Library PACER Notices chevron_right" at bounding box center [800, 498] width 929 height 54
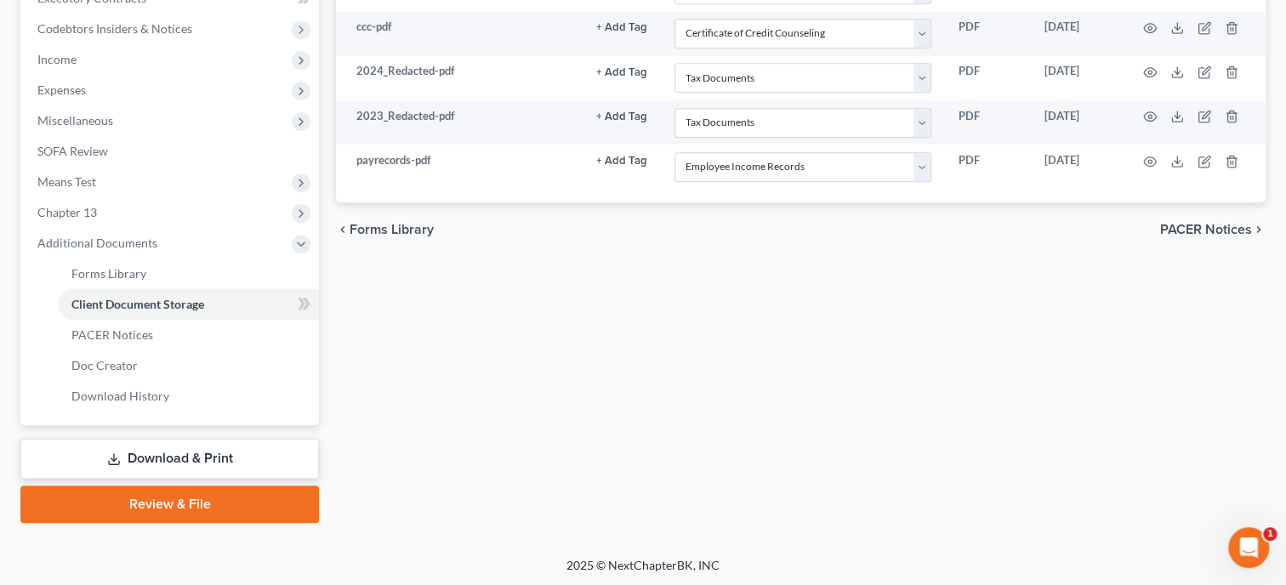
click at [174, 505] on link "Review & File" at bounding box center [169, 503] width 298 height 37
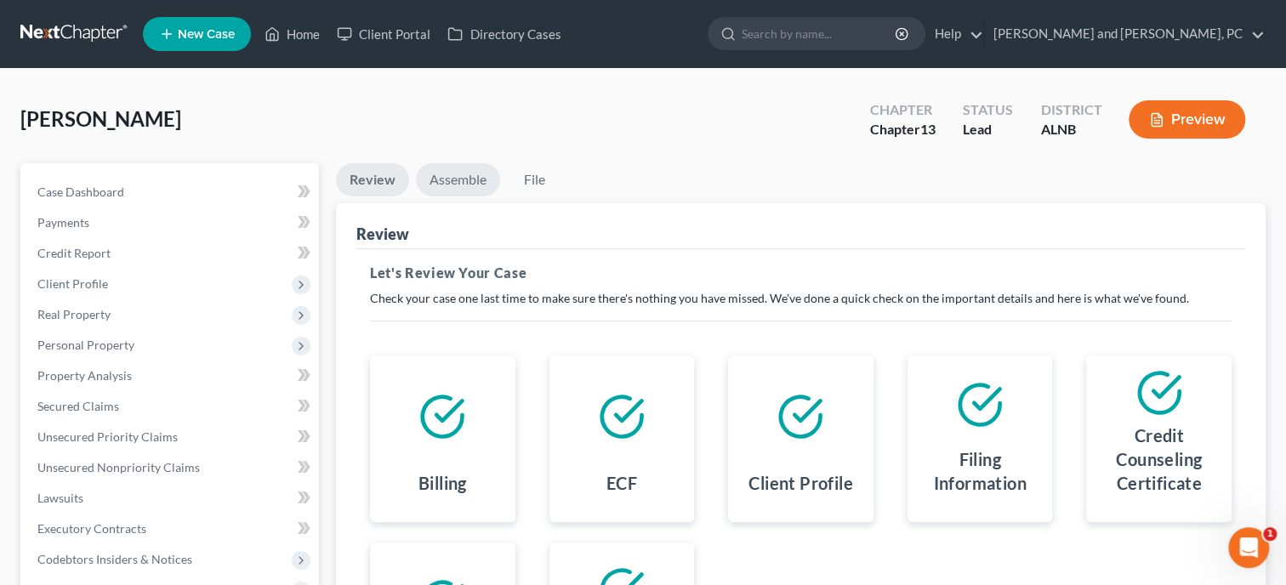
click at [440, 180] on link "Assemble" at bounding box center [458, 179] width 84 height 33
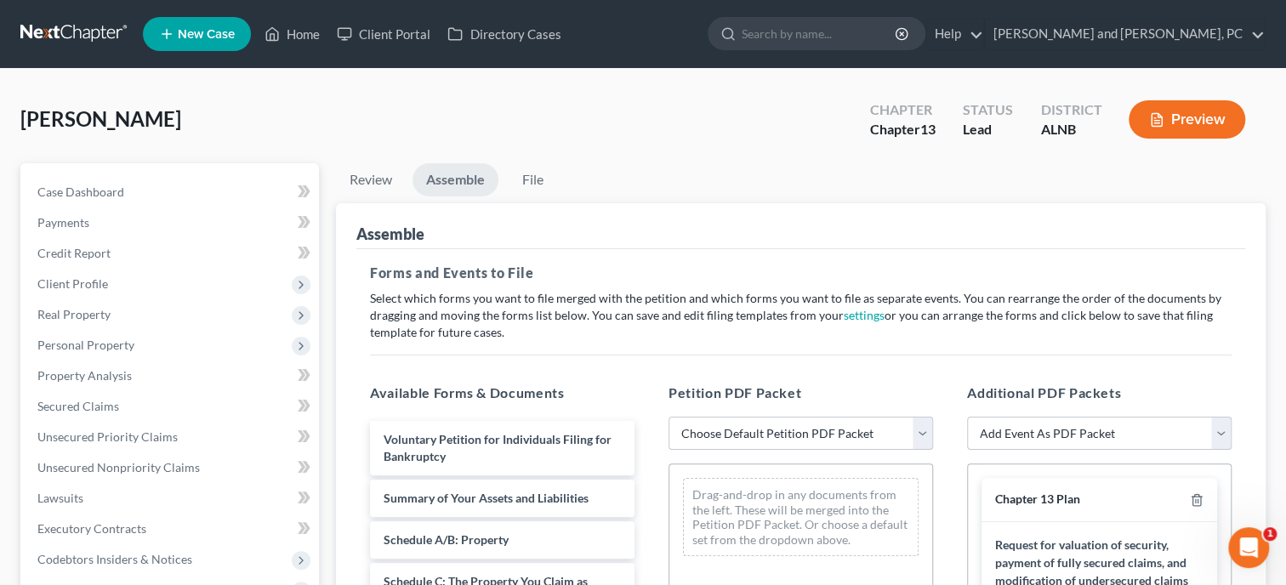
select select "0"
click option "Complete Bankruptcy Petition (all forms and schedules)" at bounding box center [0, 0] width 0 height 0
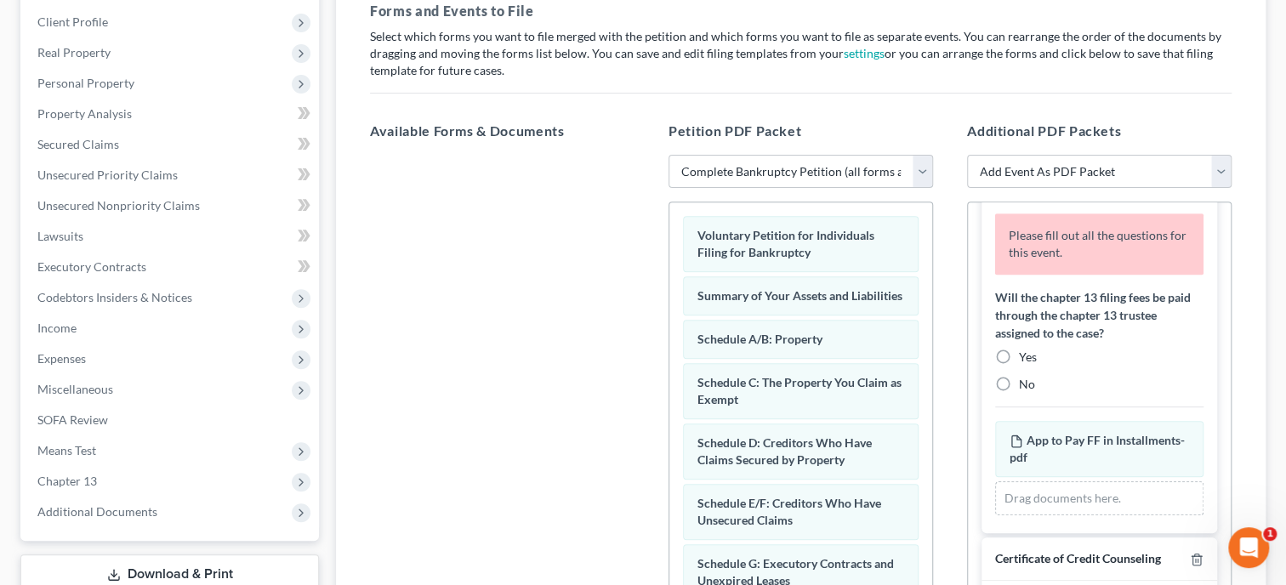
scroll to position [700, 0]
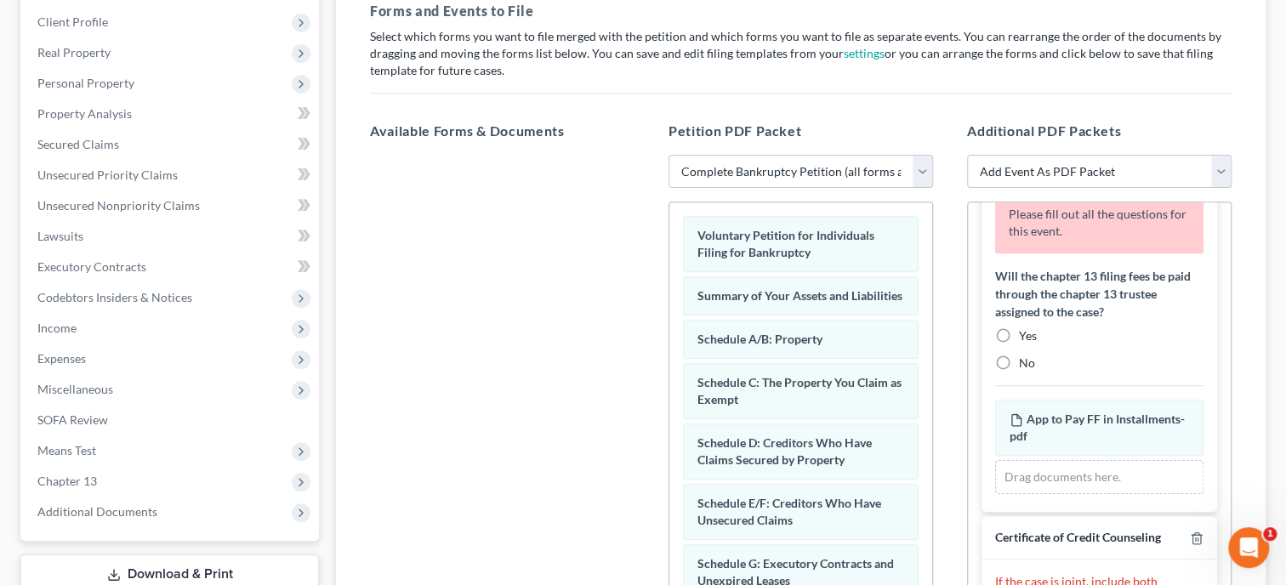
click at [1019, 333] on label "Yes" at bounding box center [1028, 335] width 18 height 17
click at [1025, 333] on input "Yes" at bounding box center [1030, 332] width 11 height 11
radio input "true"
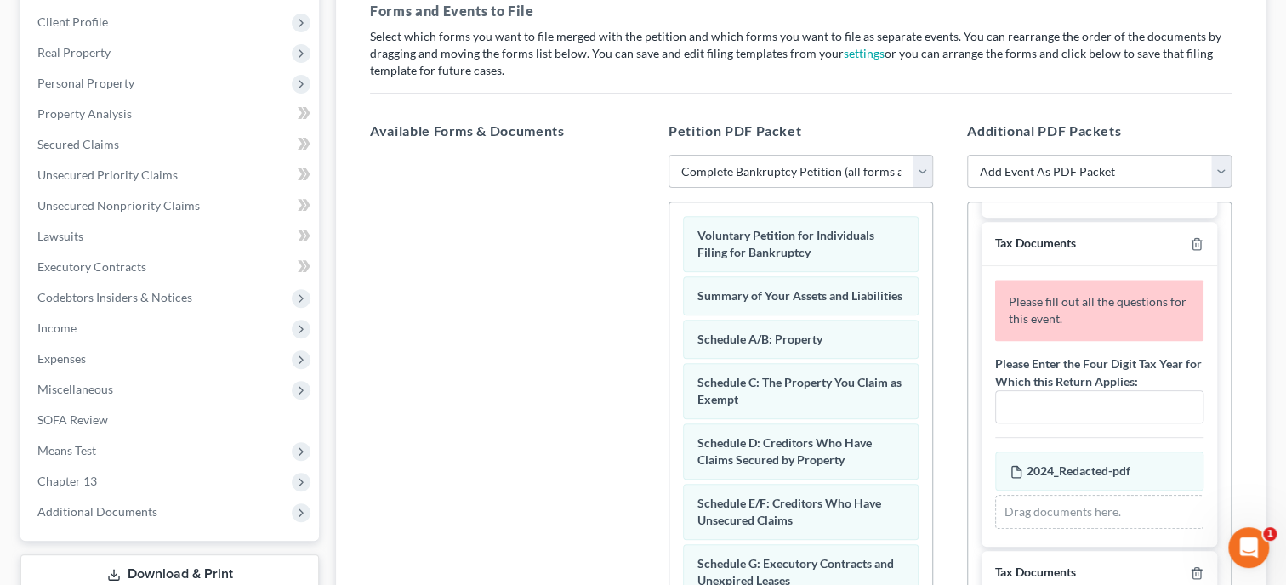
scroll to position [1149, 0]
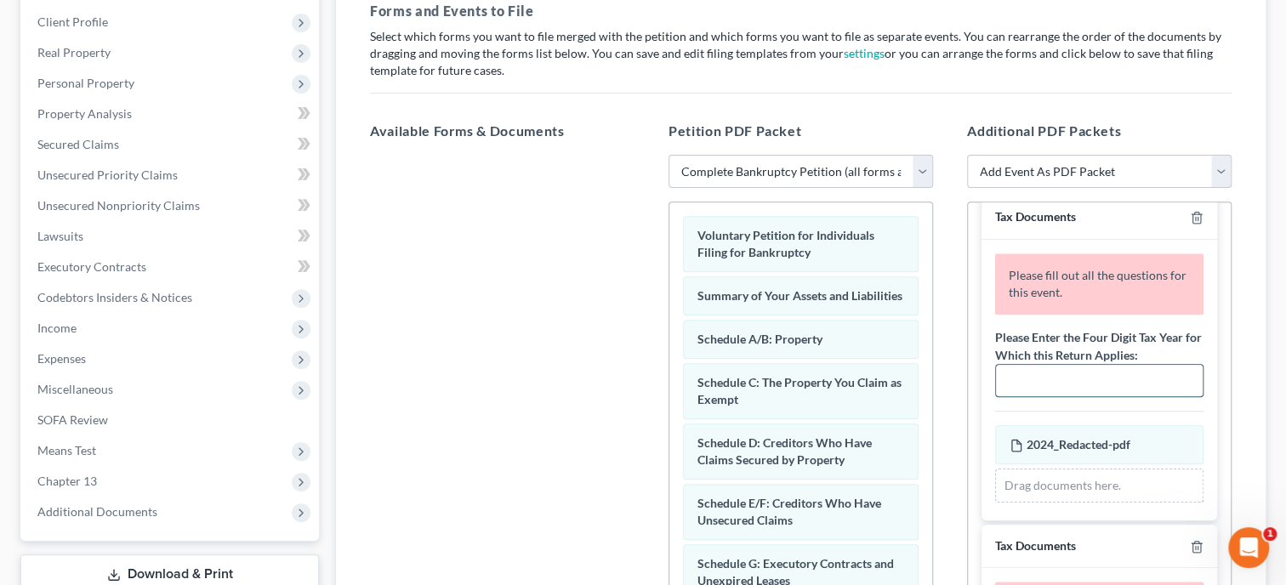
click at [1014, 377] on input "text" at bounding box center [1099, 381] width 207 height 32
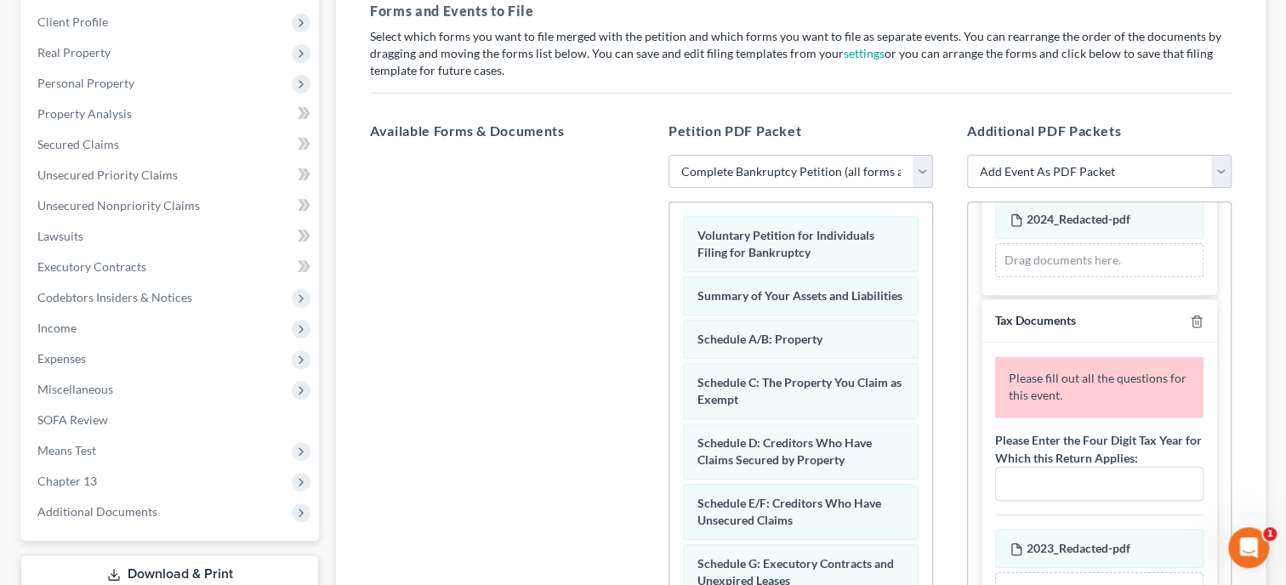
scroll to position [1325, 0]
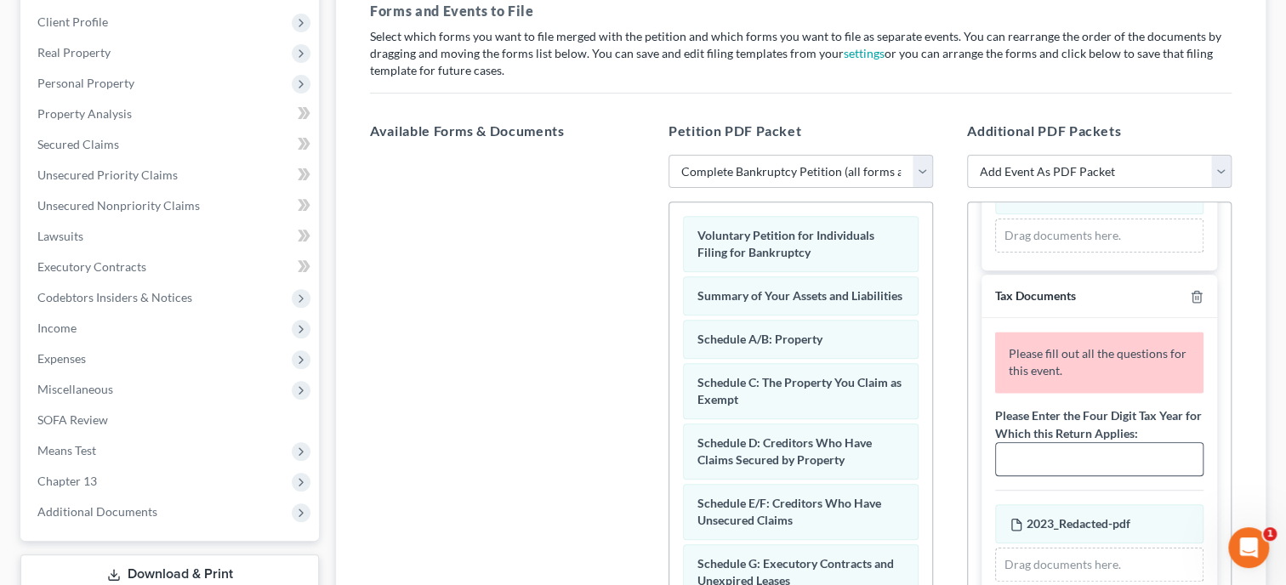
type input "2024"
click at [1040, 448] on input "text" at bounding box center [1099, 459] width 207 height 32
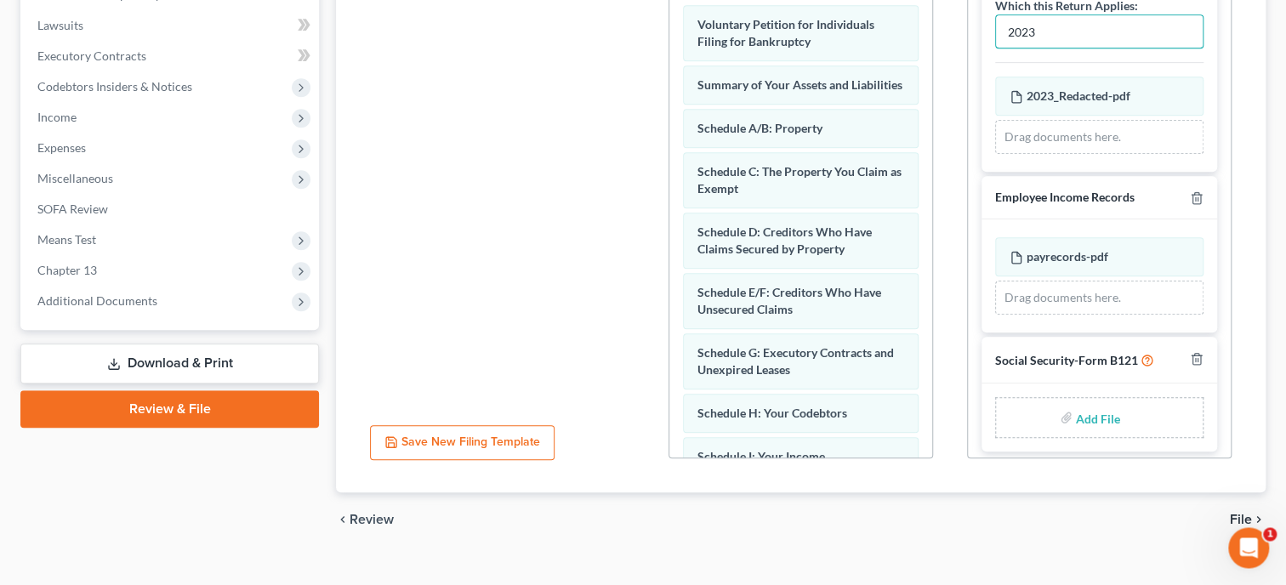
scroll to position [497, 0]
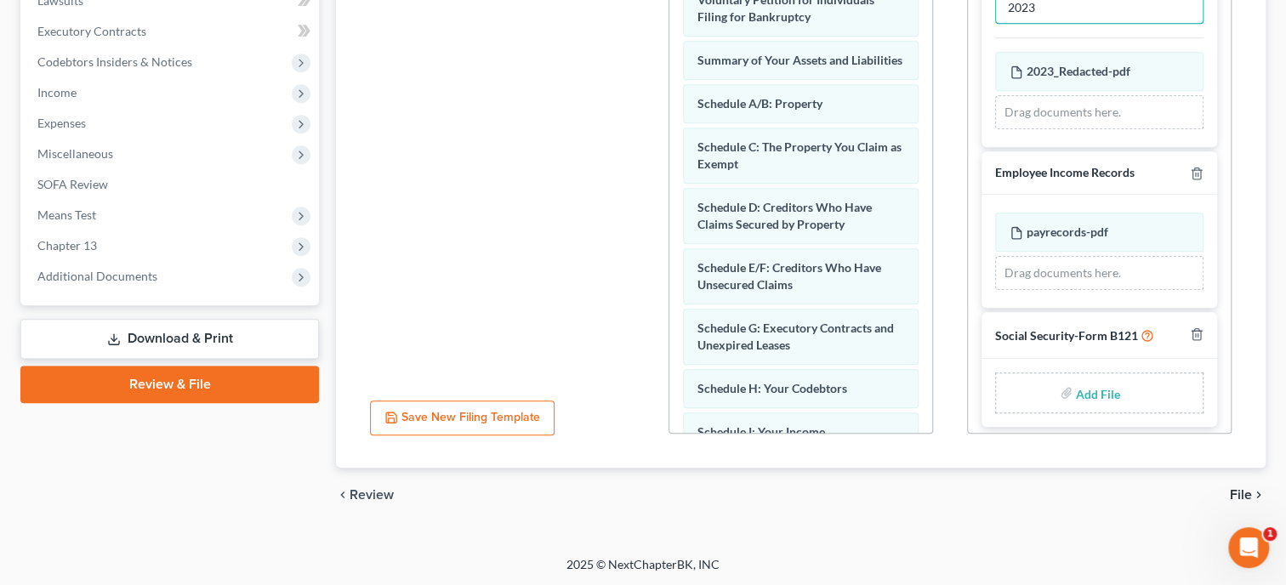
type input "2023"
click at [1090, 388] on input "file" at bounding box center [1096, 392] width 41 height 31
type input "C:\fakepath\ssnstatement signed.pdf"
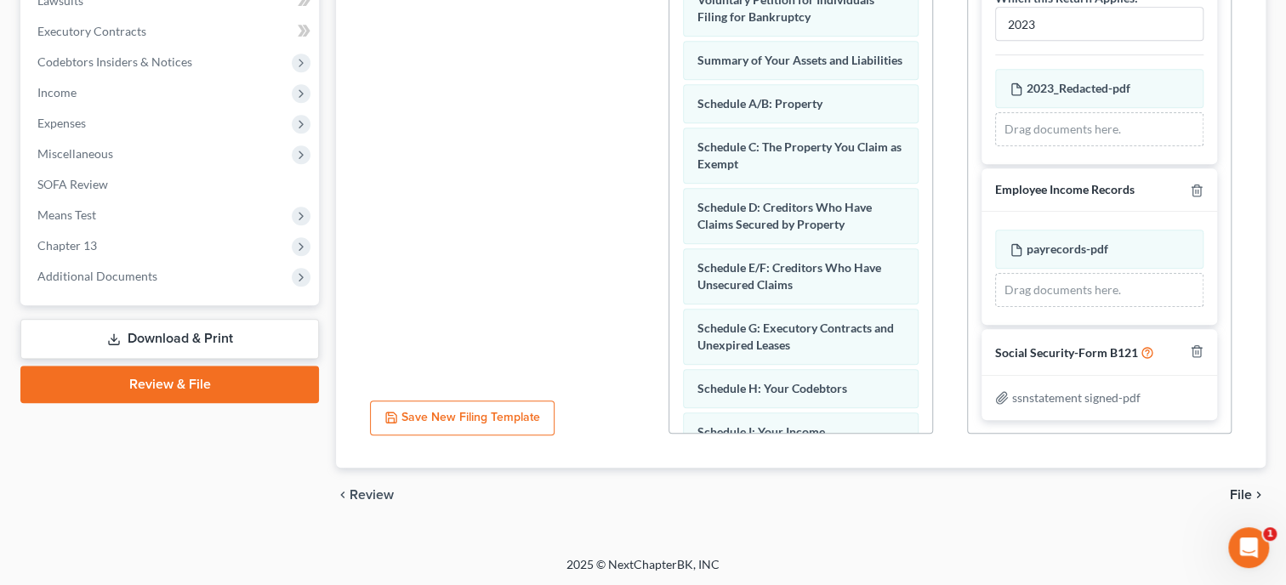
scroll to position [1443, 0]
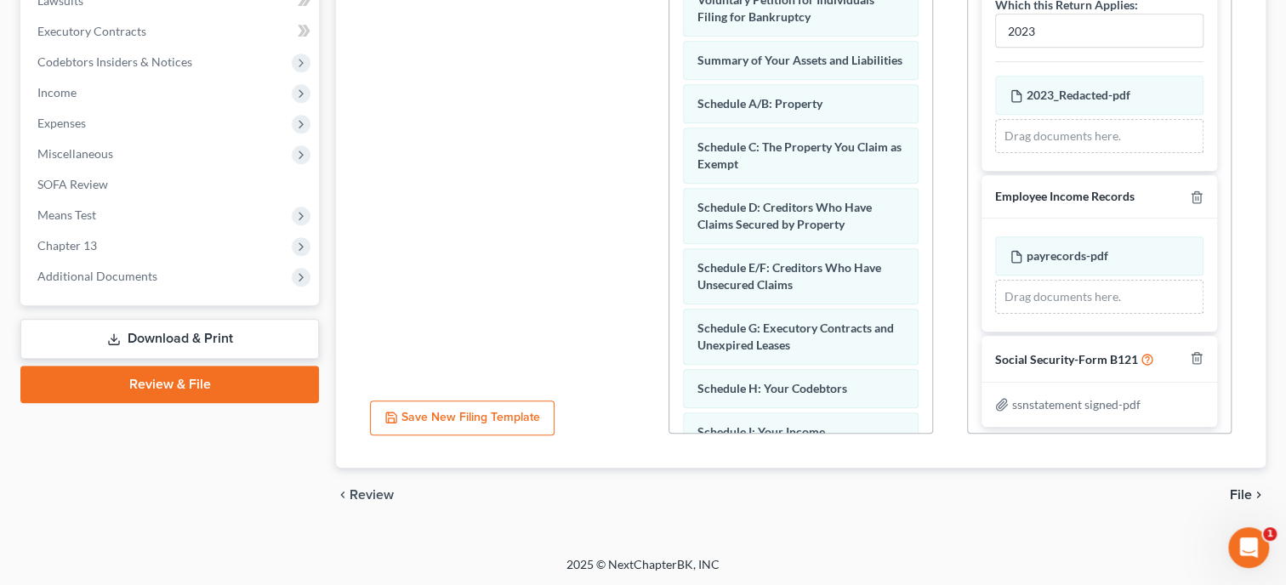
click at [1241, 491] on span "File" at bounding box center [1240, 495] width 22 height 14
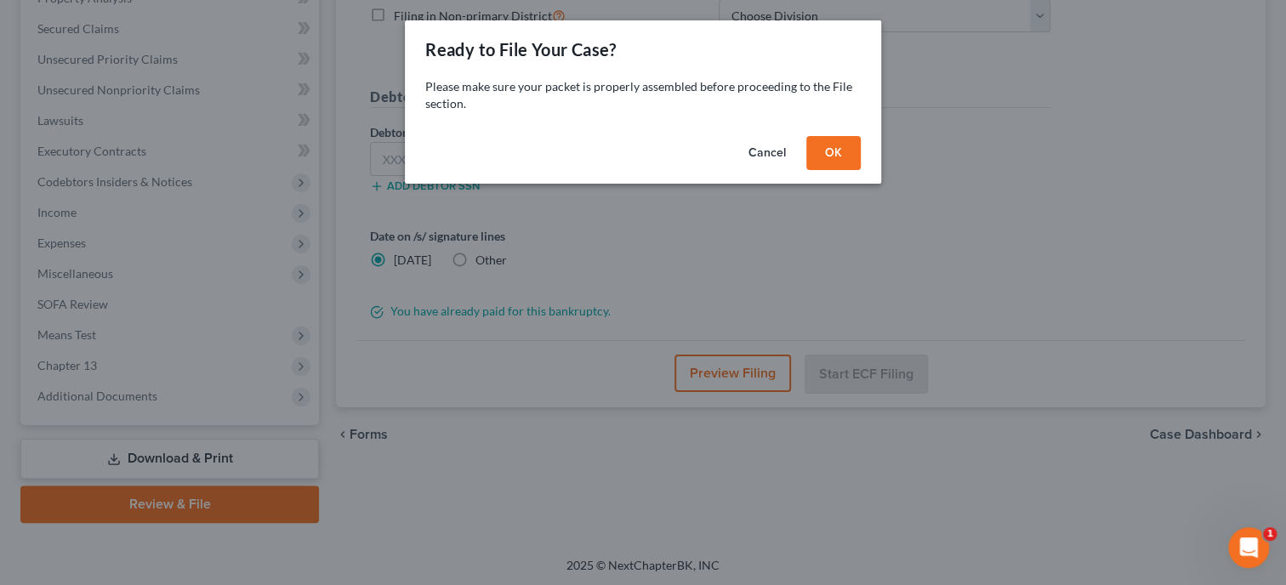
click at [839, 160] on button "OK" at bounding box center [833, 153] width 54 height 34
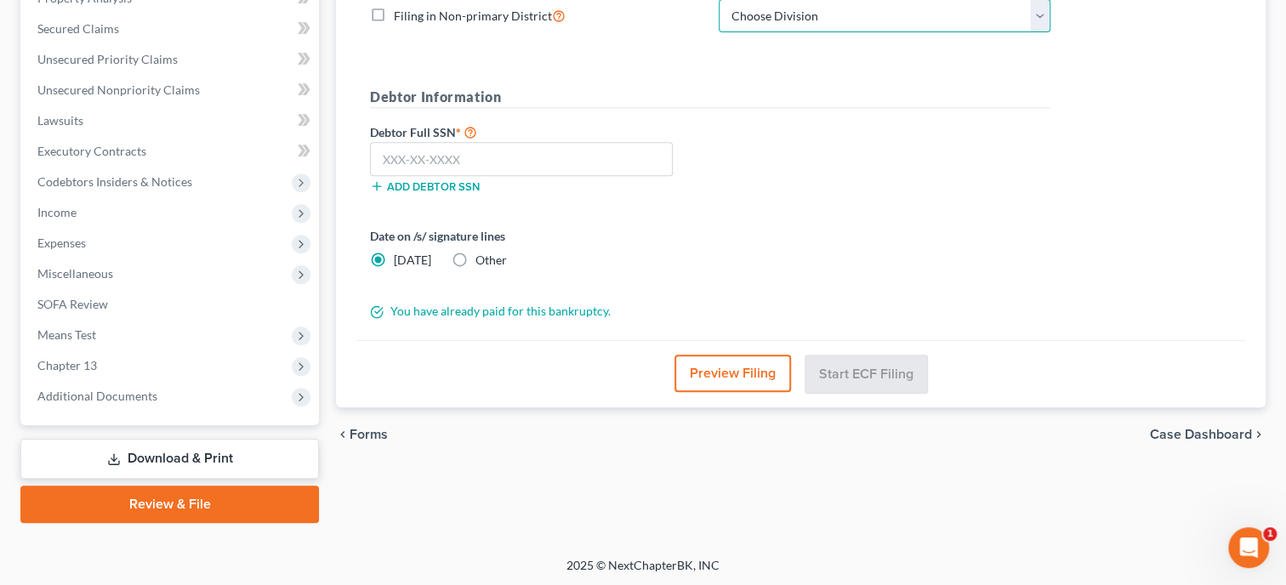
click at [718, 0] on select "Choose Division [GEOGRAPHIC_DATA] [GEOGRAPHIC_DATA] [GEOGRAPHIC_DATA] [GEOGRAPH…" at bounding box center [884, 16] width 332 height 34
select select "1"
click option "[GEOGRAPHIC_DATA]" at bounding box center [0, 0] width 0 height 0
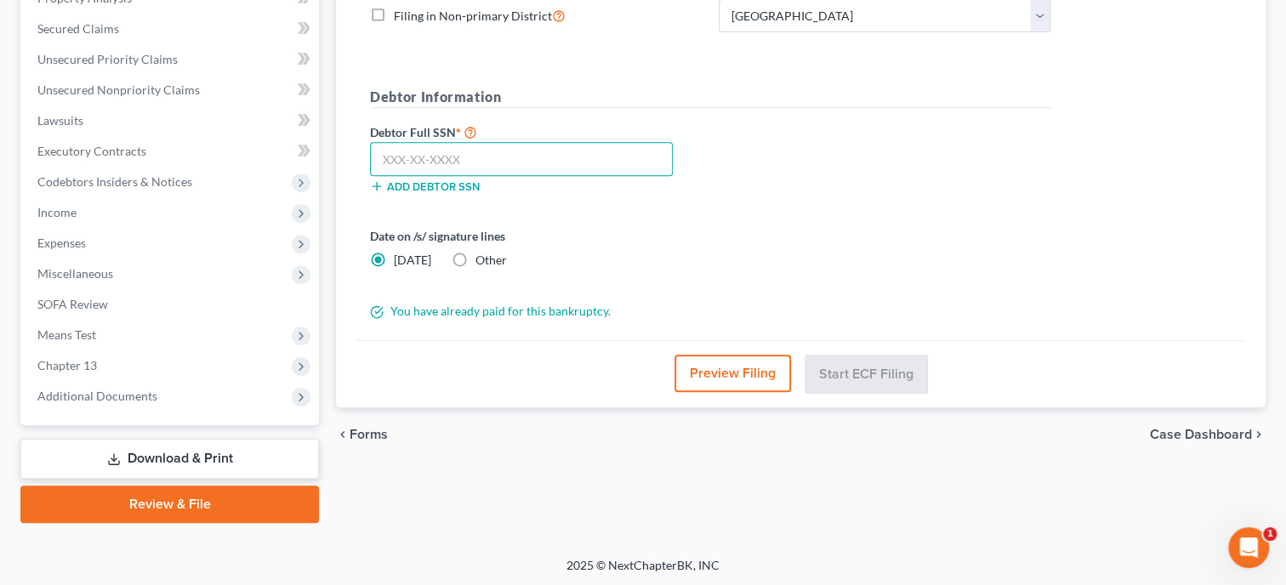
click at [536, 158] on input "text" at bounding box center [521, 159] width 303 height 34
type input "424-04-1823"
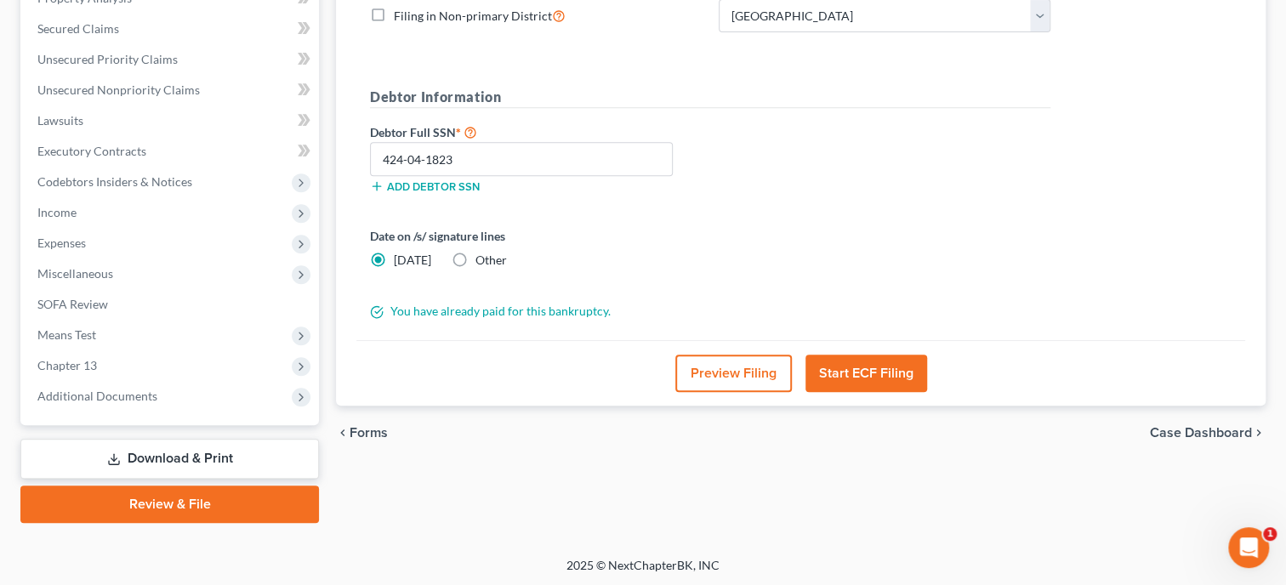
click at [827, 373] on button "Start ECF Filing" at bounding box center [866, 373] width 122 height 37
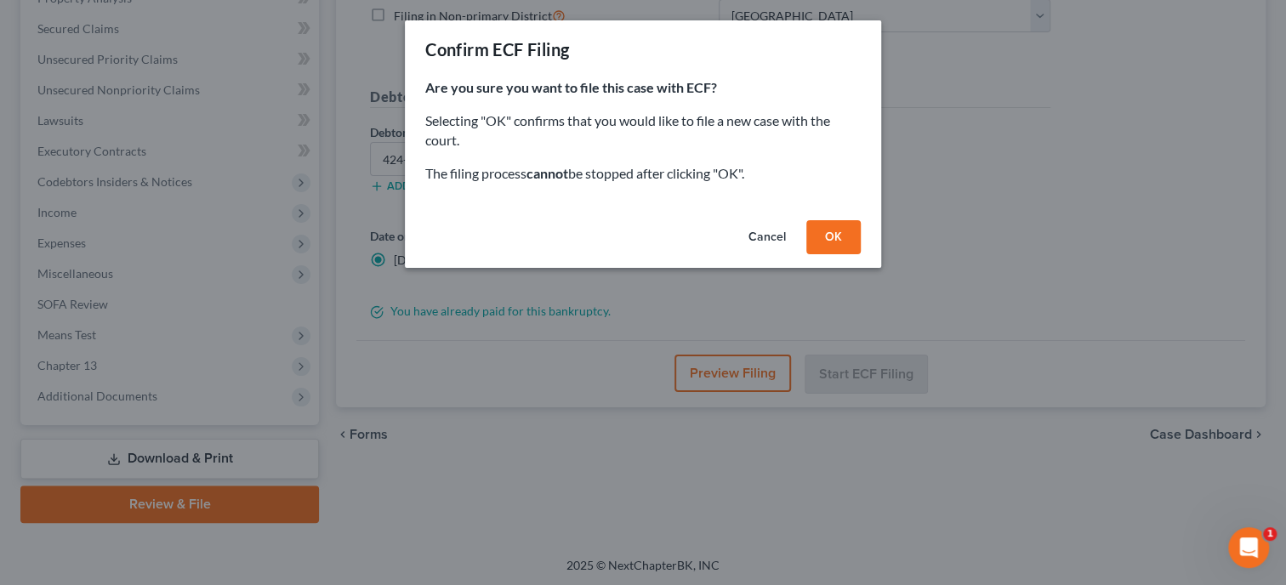
click at [831, 231] on button "OK" at bounding box center [833, 237] width 54 height 34
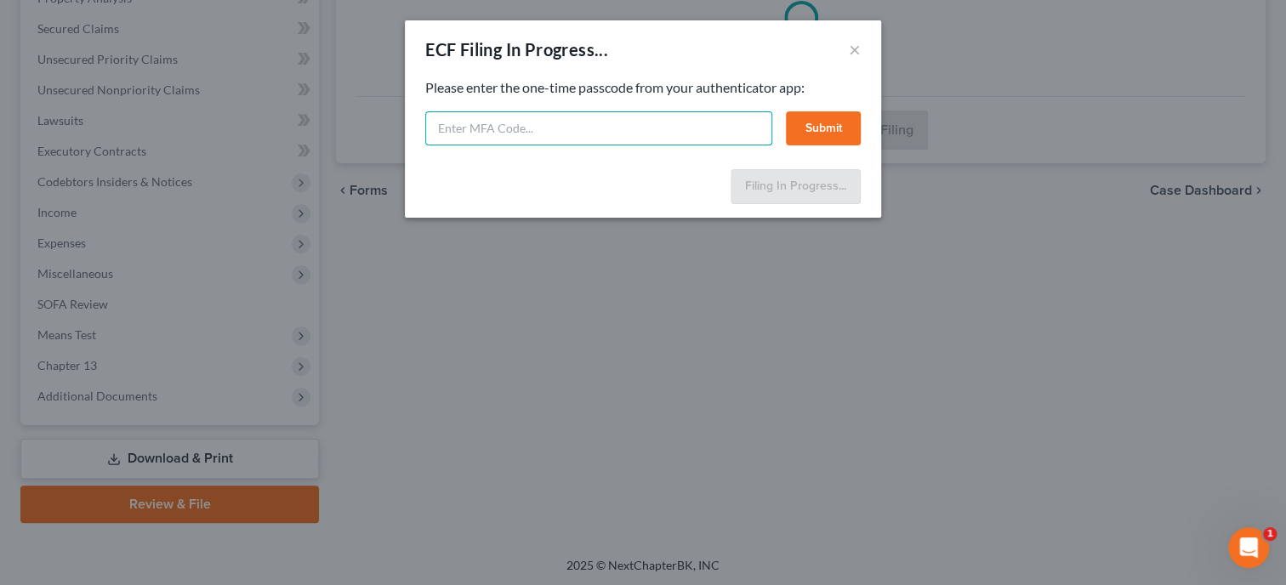
click at [708, 134] on input "text" at bounding box center [598, 128] width 347 height 34
type input "456134"
click at [839, 120] on button "Submit" at bounding box center [823, 128] width 75 height 34
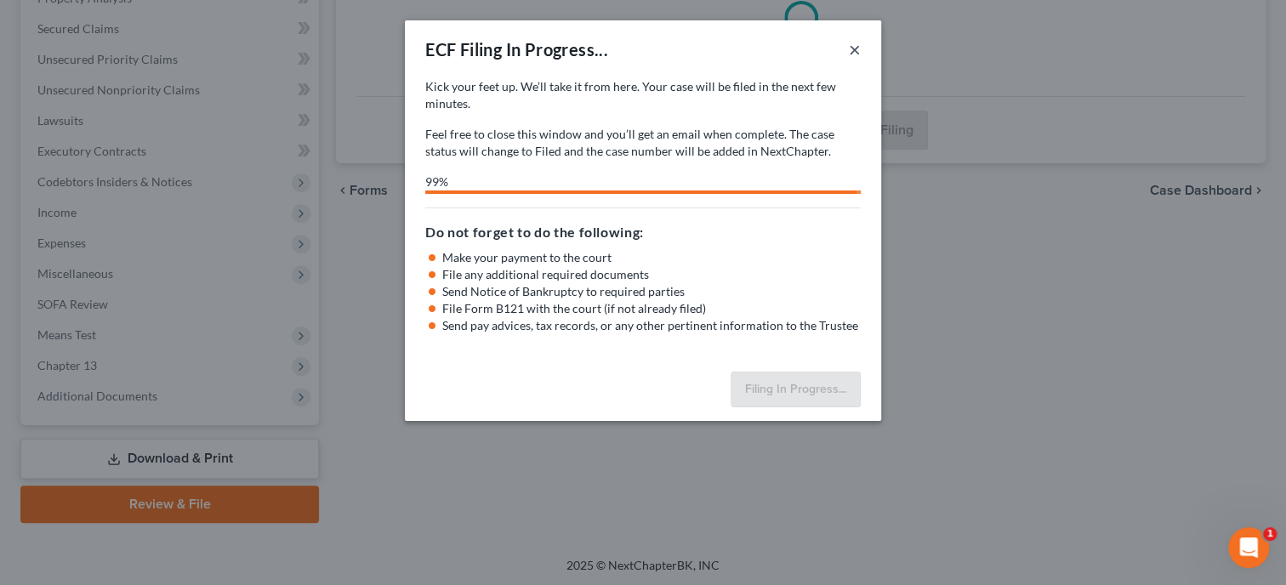
click at [854, 50] on button "×" at bounding box center [855, 49] width 12 height 20
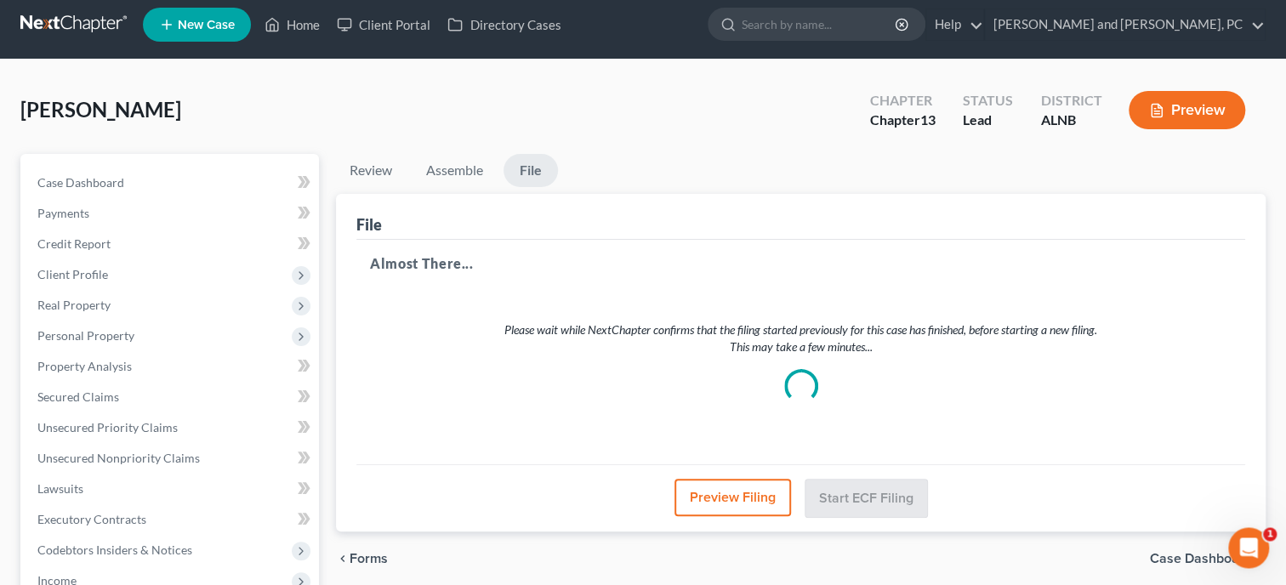
scroll to position [0, 0]
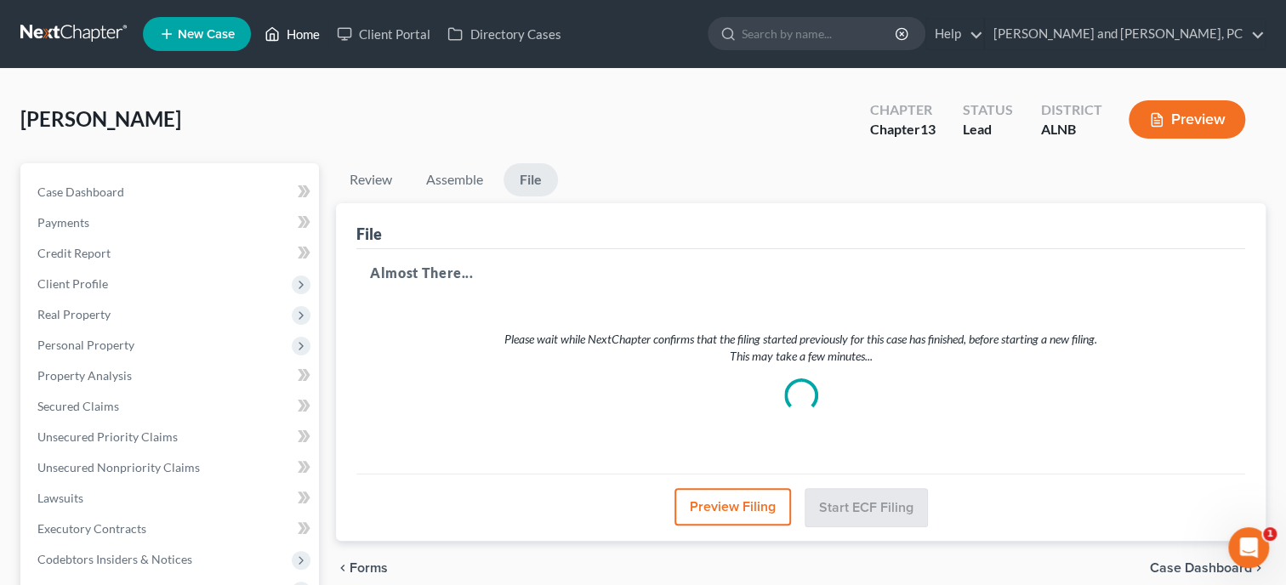
click at [315, 32] on link "Home" at bounding box center [292, 34] width 72 height 31
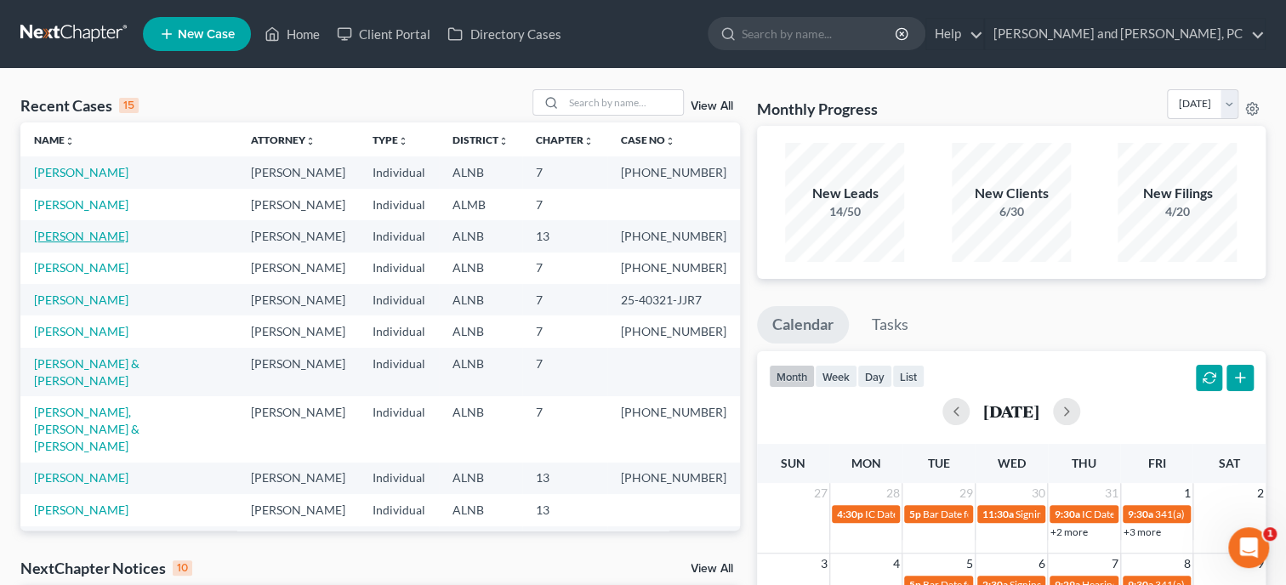
click at [119, 233] on link "[PERSON_NAME]" at bounding box center [81, 236] width 94 height 14
select select "6"
select select "0"
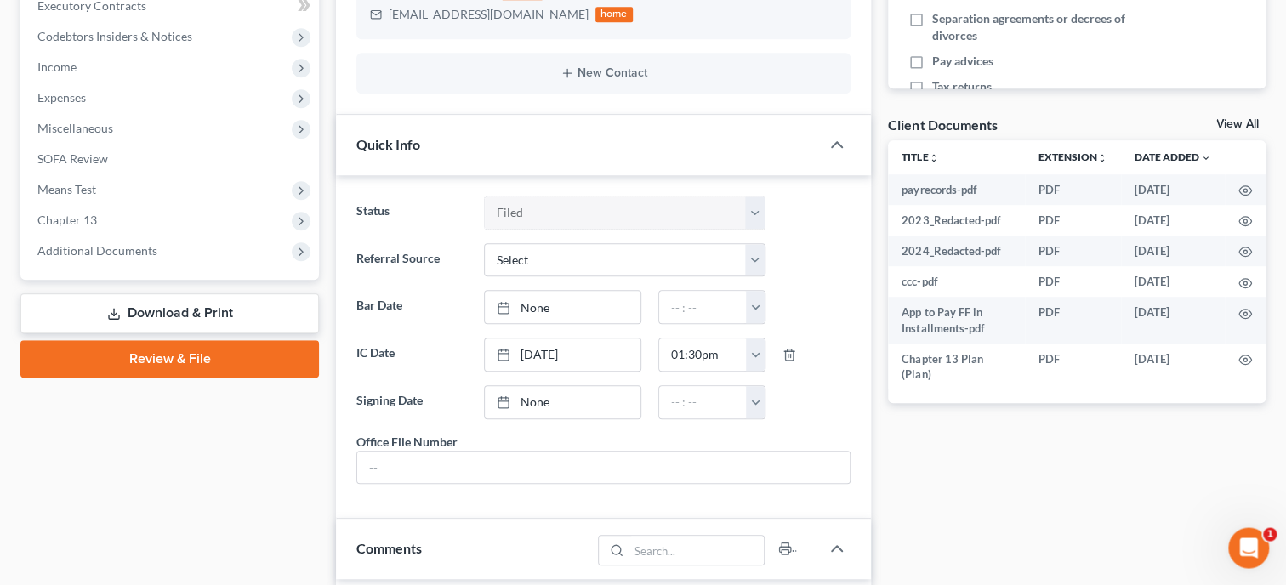
scroll to position [525, 0]
click at [496, 467] on input "text" at bounding box center [603, 466] width 492 height 32
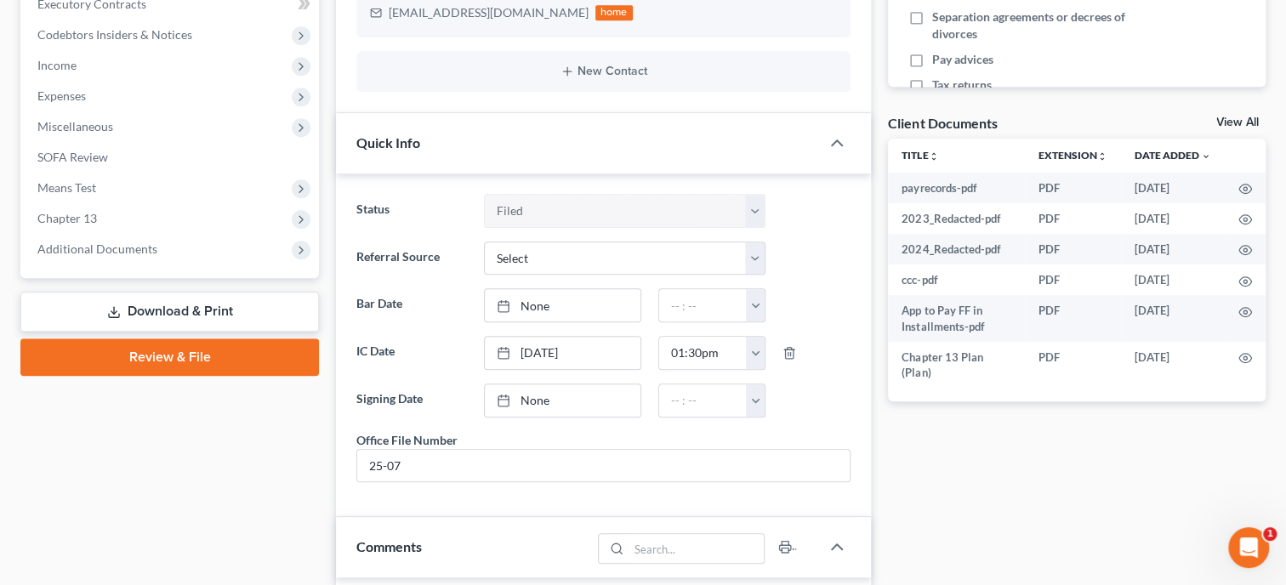
click at [329, 544] on div "Updates & News × [US_STATE] [GEOGRAPHIC_DATA] Notes: Take a look at NextChapter…" at bounding box center [603, 557] width 552 height 1836
click at [406, 482] on input "25-07" at bounding box center [603, 466] width 492 height 32
type input "25-077"
click at [243, 501] on div "Case Dashboard Payments Invoices Payments Payments Credit Report Client Profile" at bounding box center [169, 557] width 315 height 1836
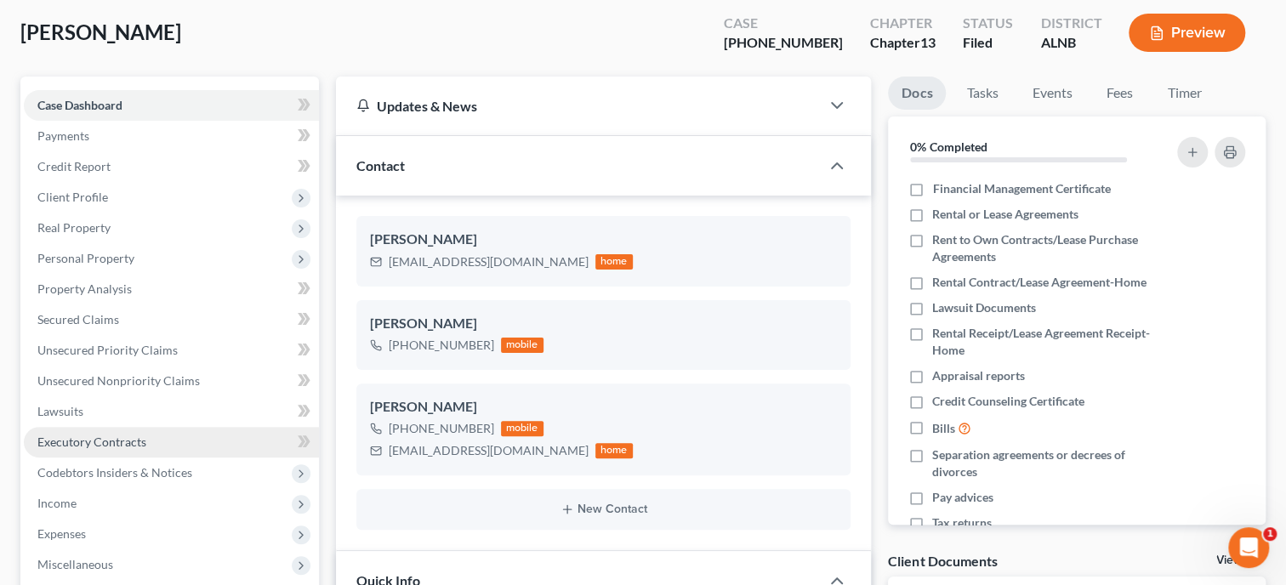
scroll to position [0, 0]
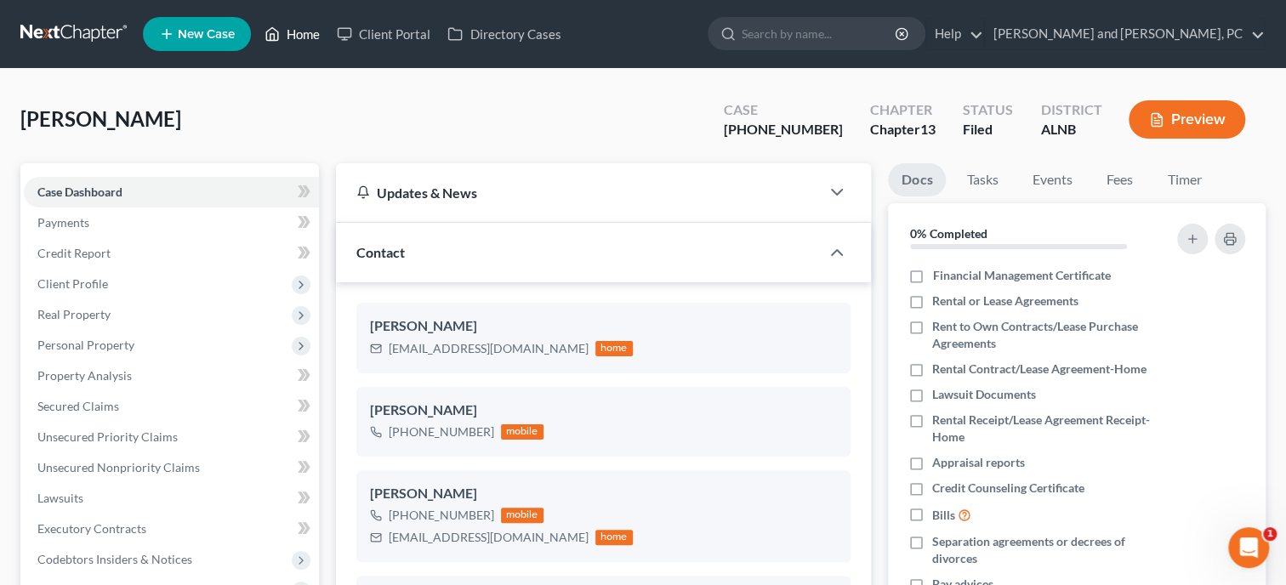
click at [309, 28] on link "Home" at bounding box center [292, 34] width 72 height 31
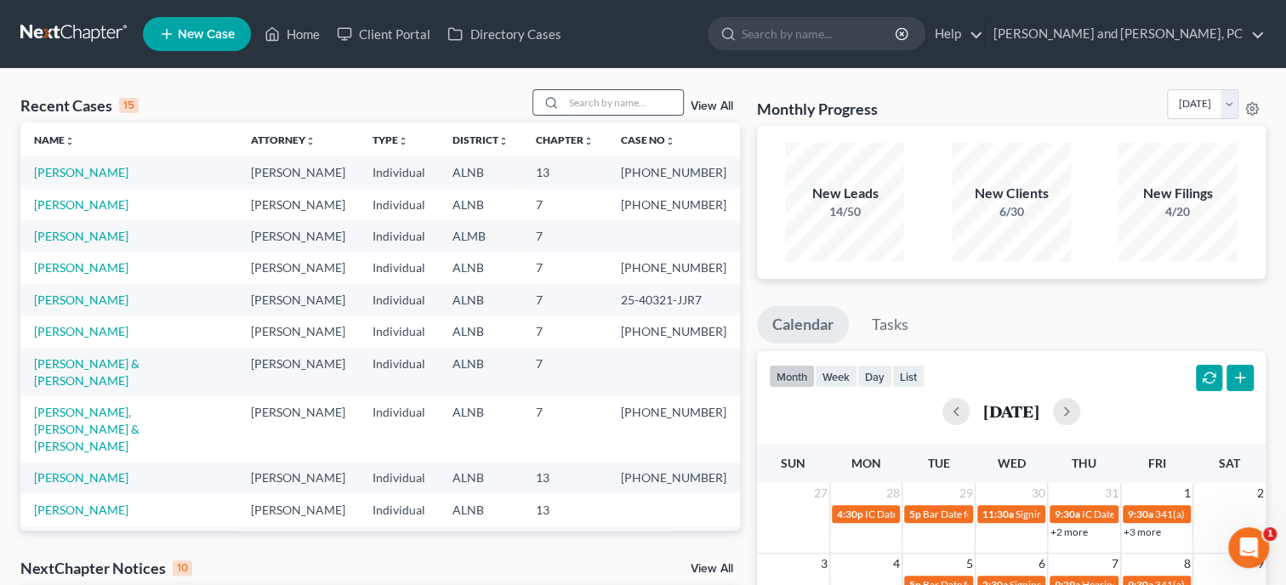
click at [611, 94] on input "search" at bounding box center [623, 102] width 119 height 25
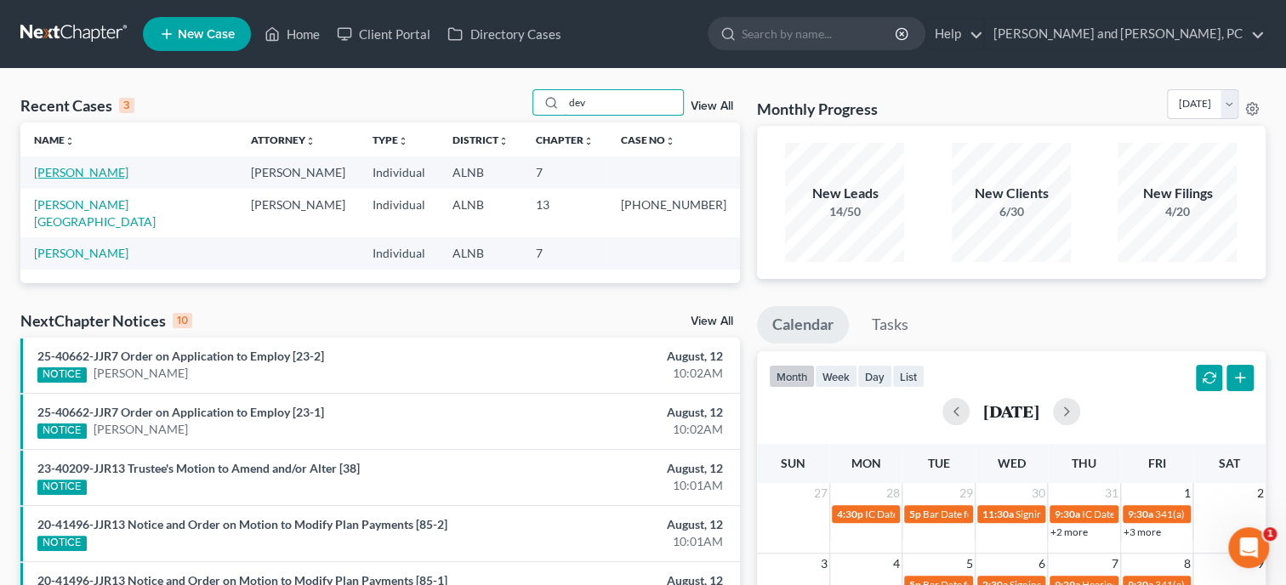
type input "dev"
click at [82, 177] on link "[PERSON_NAME]" at bounding box center [81, 172] width 94 height 14
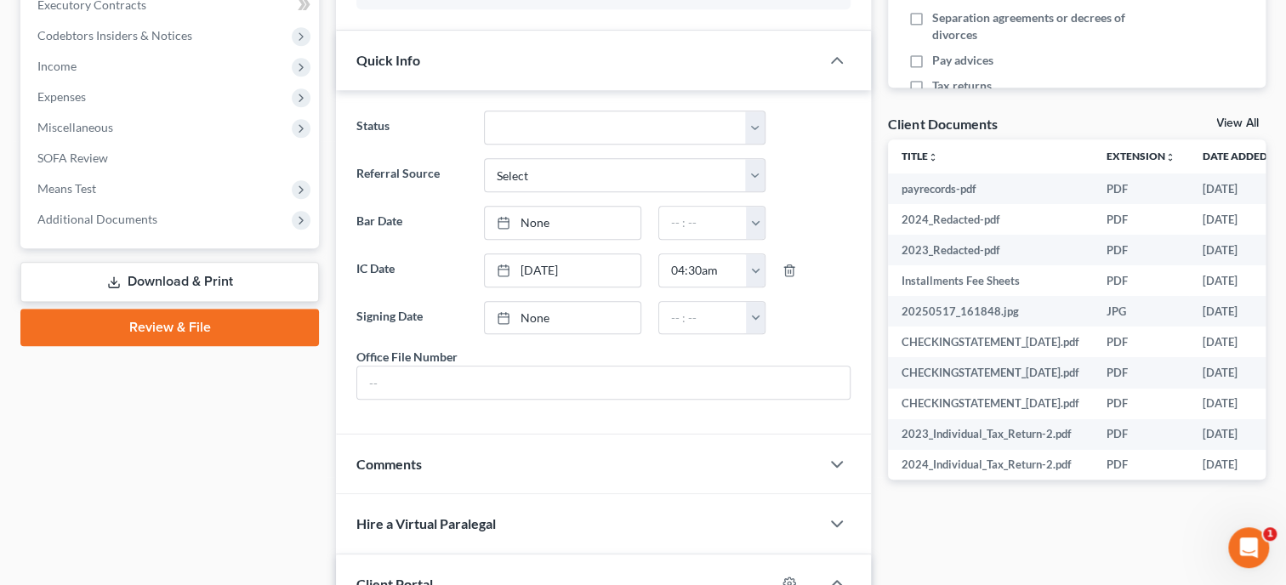
scroll to position [525, 0]
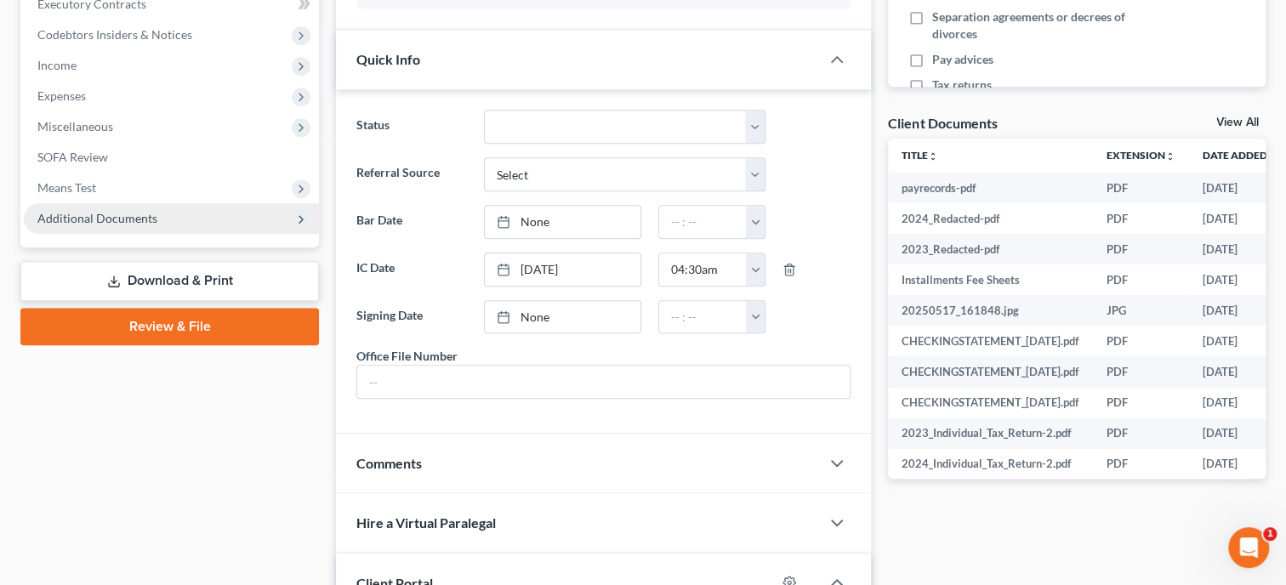
click at [124, 224] on span "Additional Documents" at bounding box center [97, 218] width 120 height 14
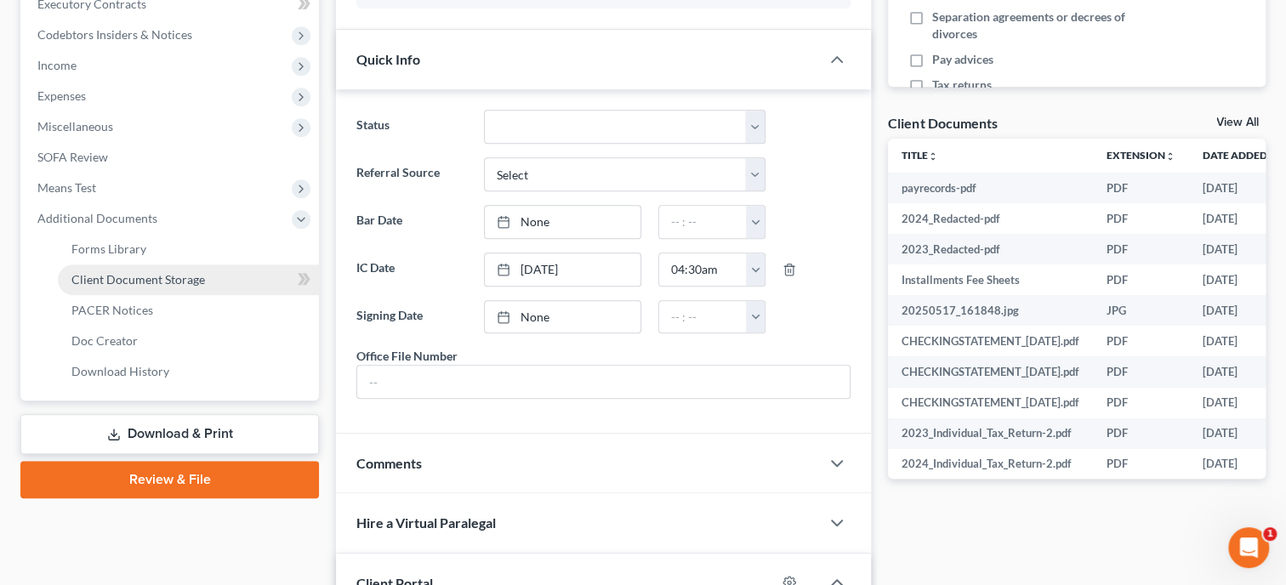
click at [128, 272] on span "Client Document Storage" at bounding box center [137, 279] width 133 height 14
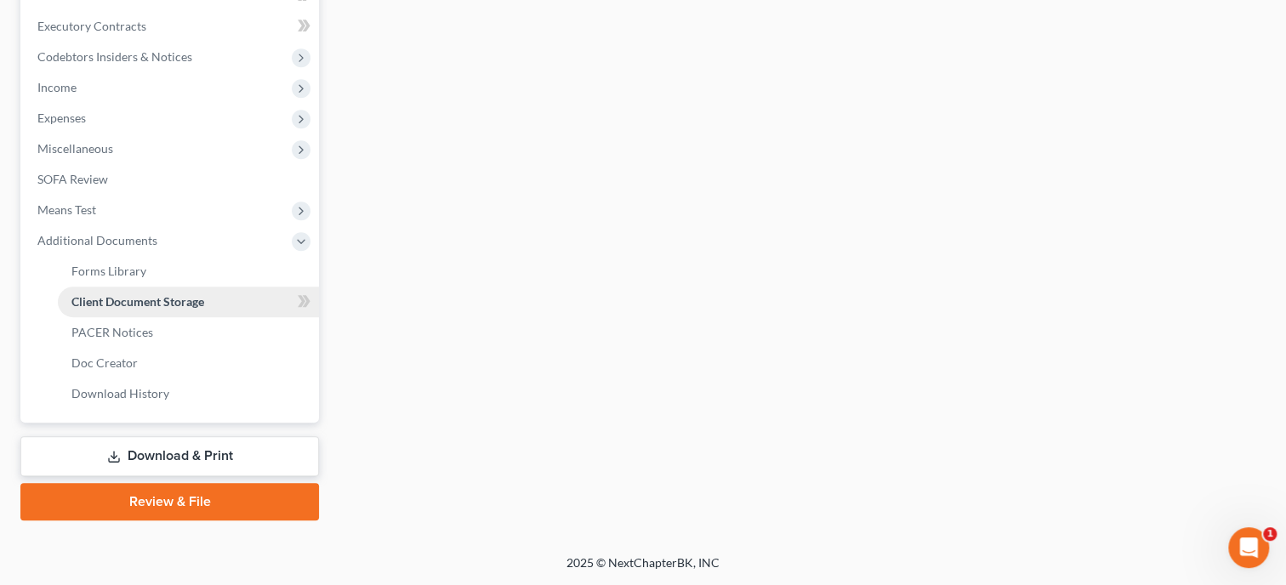
scroll to position [500, 0]
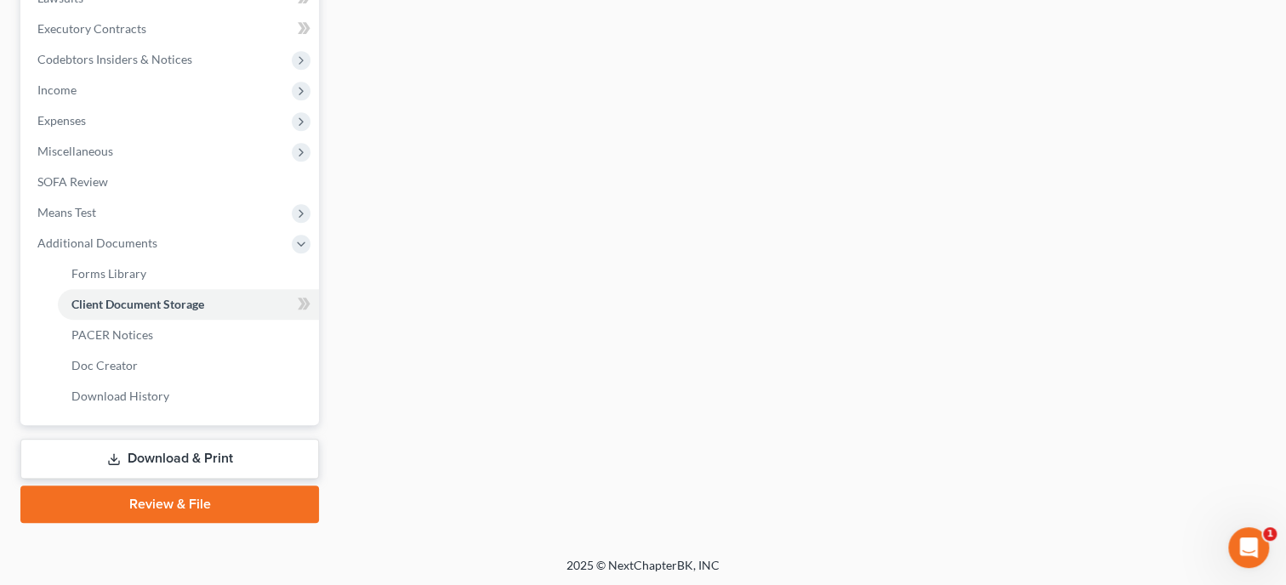
select select "23"
select select "40"
select select "19"
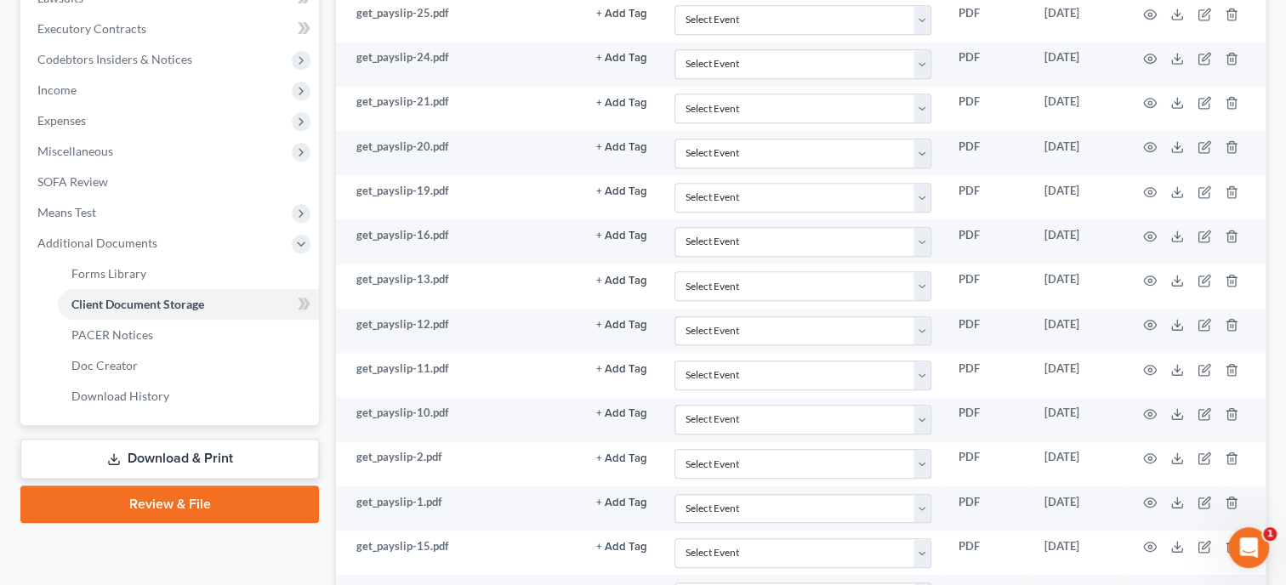
scroll to position [0, 0]
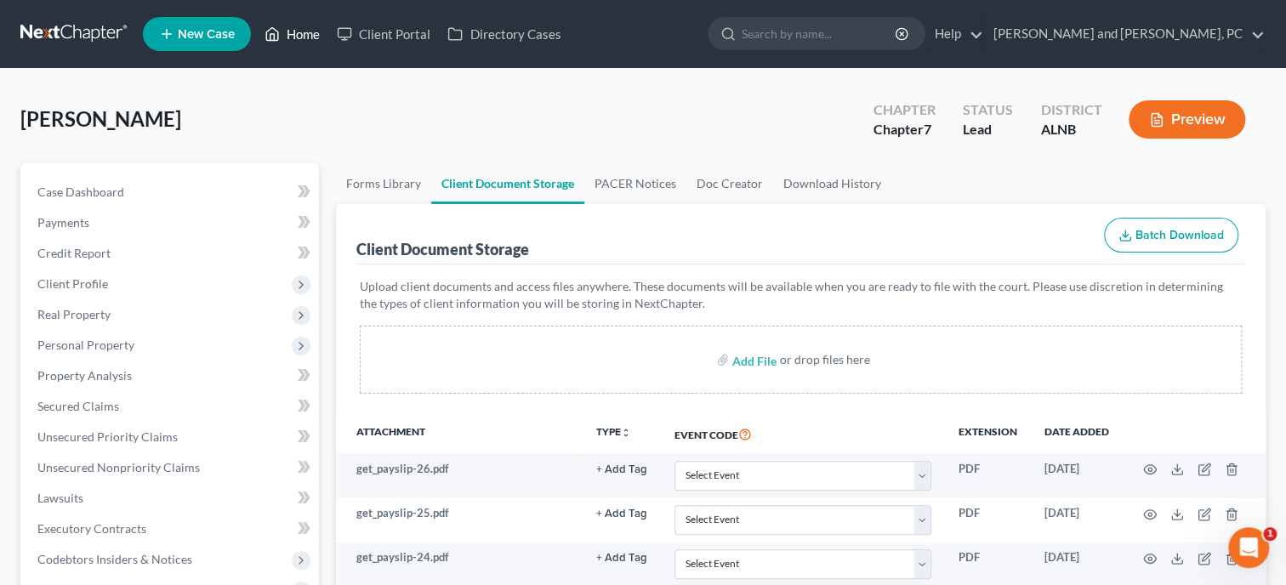
click at [288, 39] on link "Home" at bounding box center [292, 34] width 72 height 31
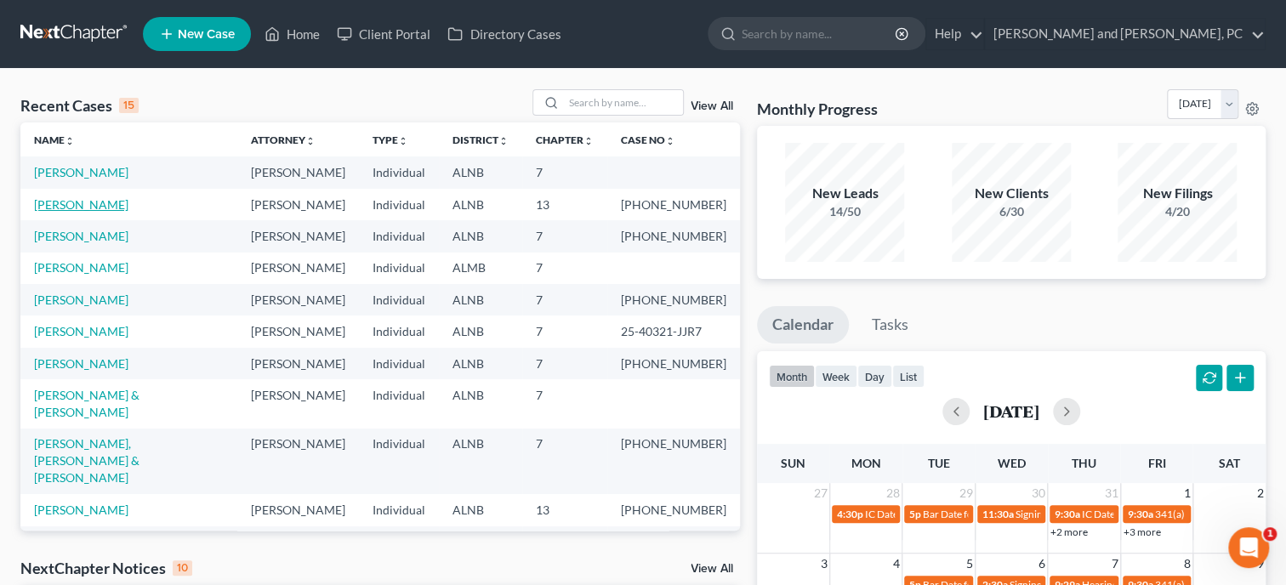
click at [109, 207] on link "[PERSON_NAME]" at bounding box center [81, 204] width 94 height 14
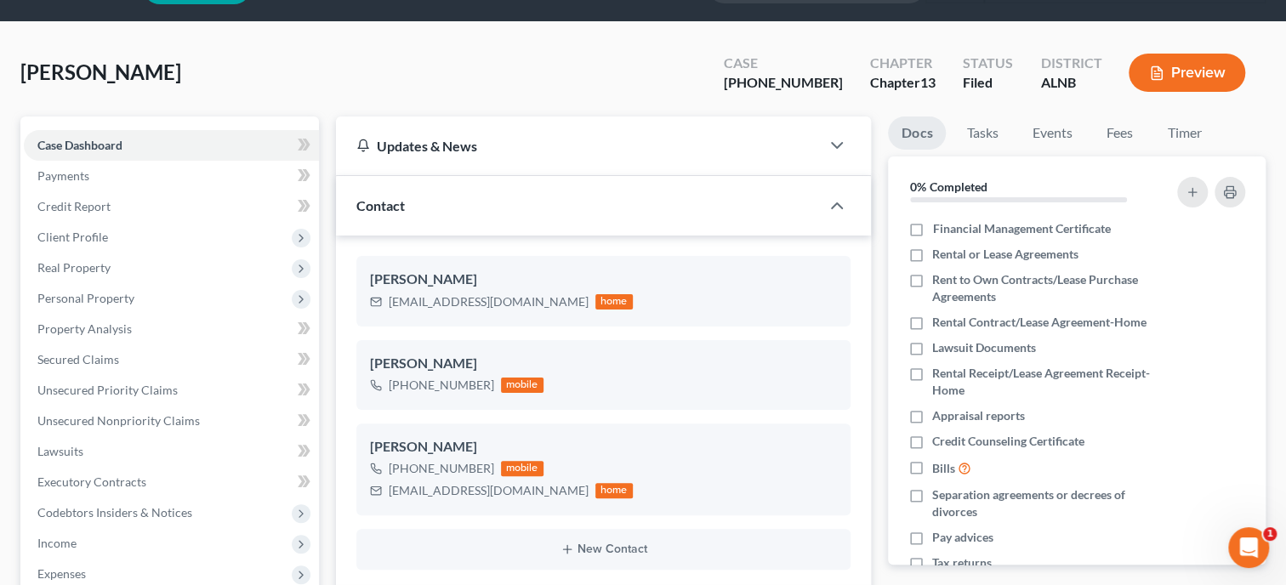
scroll to position [3, 0]
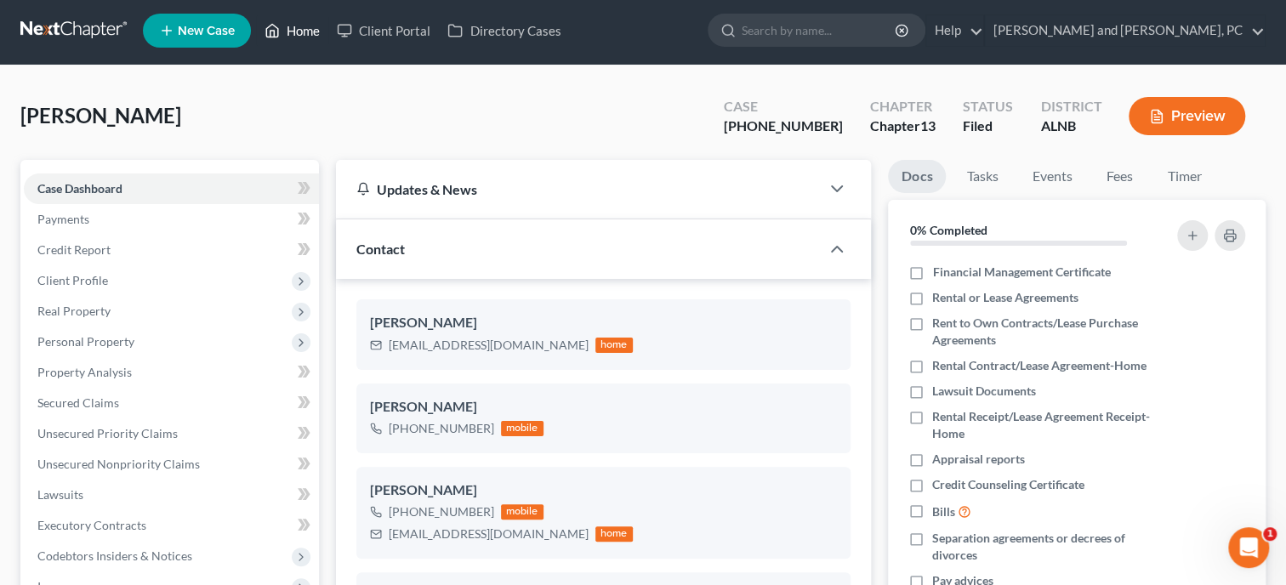
click at [292, 30] on link "Home" at bounding box center [292, 30] width 72 height 31
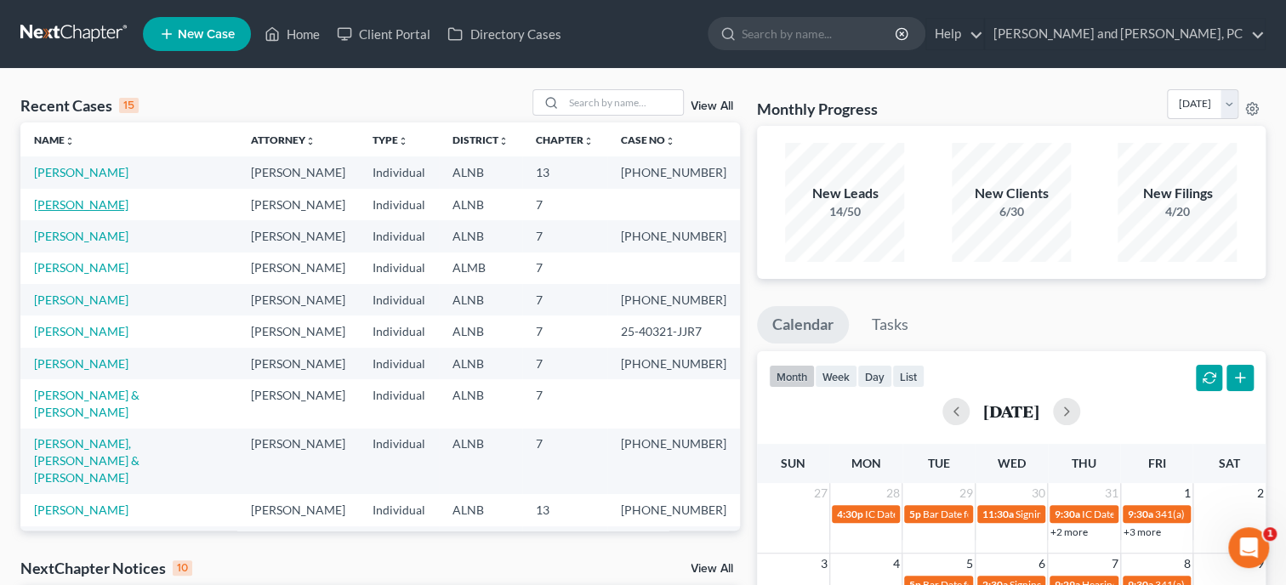
click at [59, 202] on link "[PERSON_NAME]" at bounding box center [81, 204] width 94 height 14
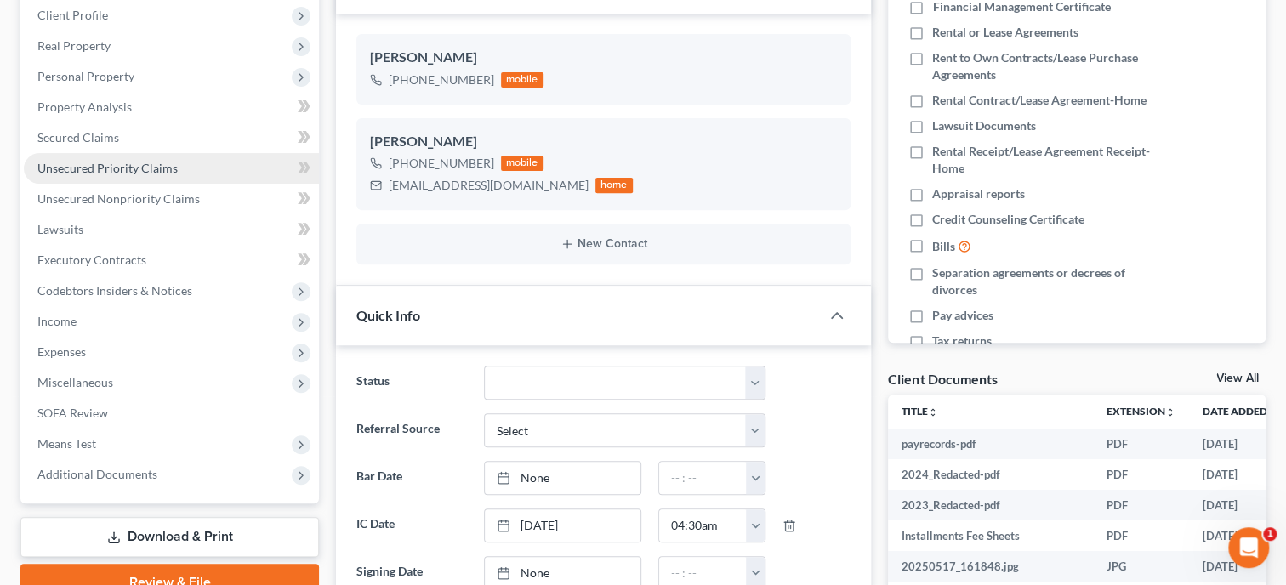
scroll to position [437, 0]
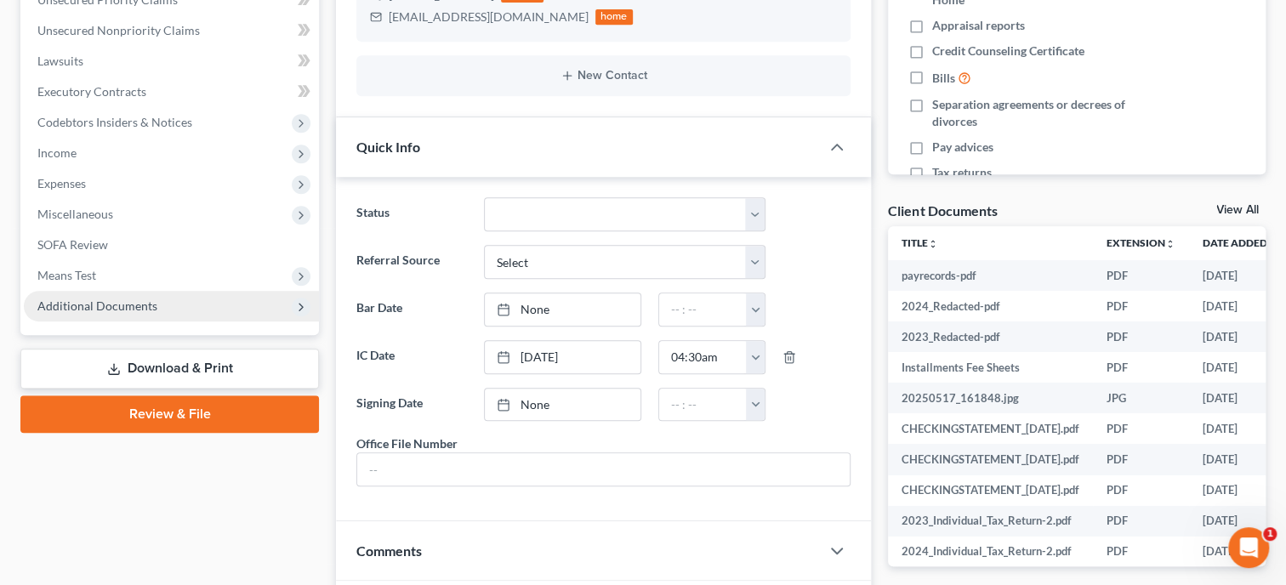
click at [96, 299] on span "Additional Documents" at bounding box center [97, 305] width 120 height 14
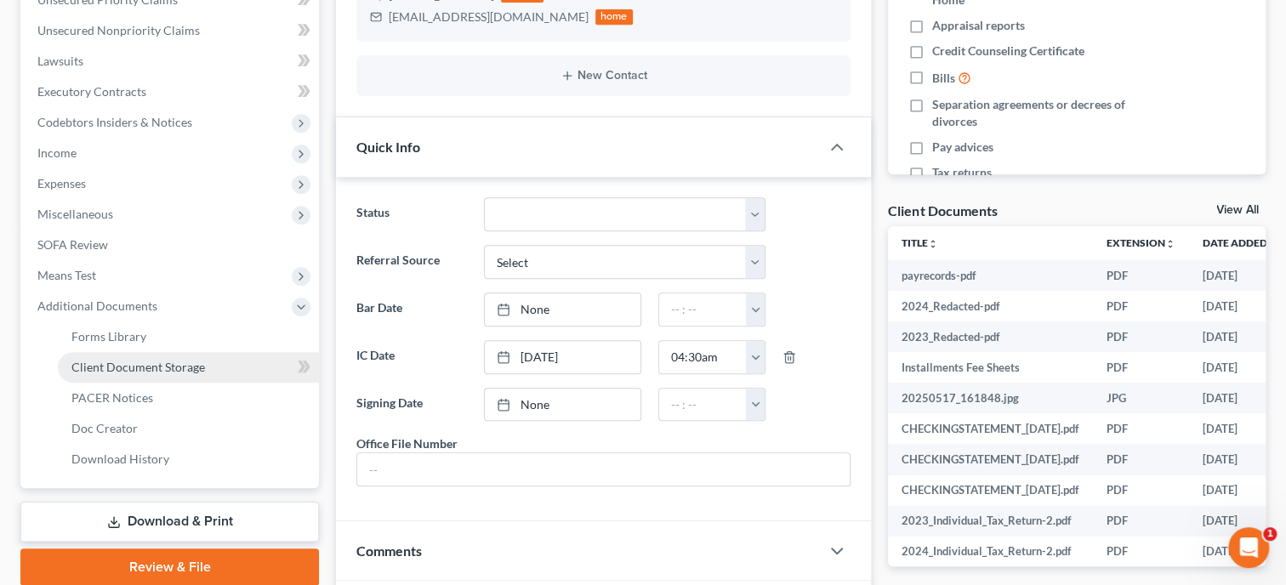
click at [116, 361] on span "Client Document Storage" at bounding box center [137, 367] width 133 height 14
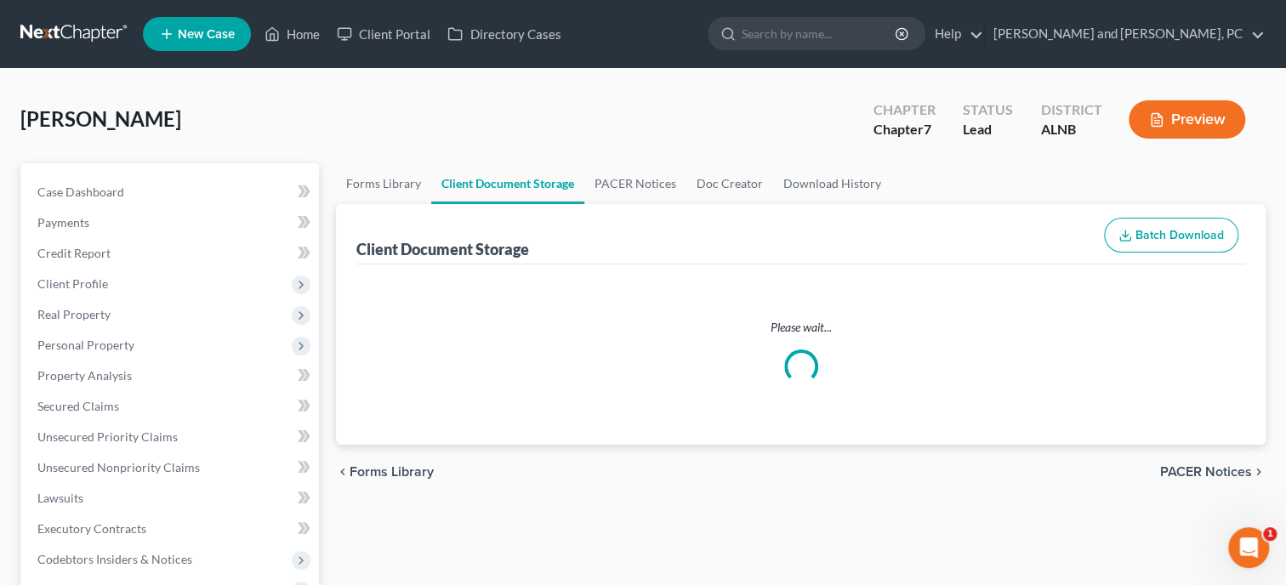
select select "23"
select select "40"
select select "19"
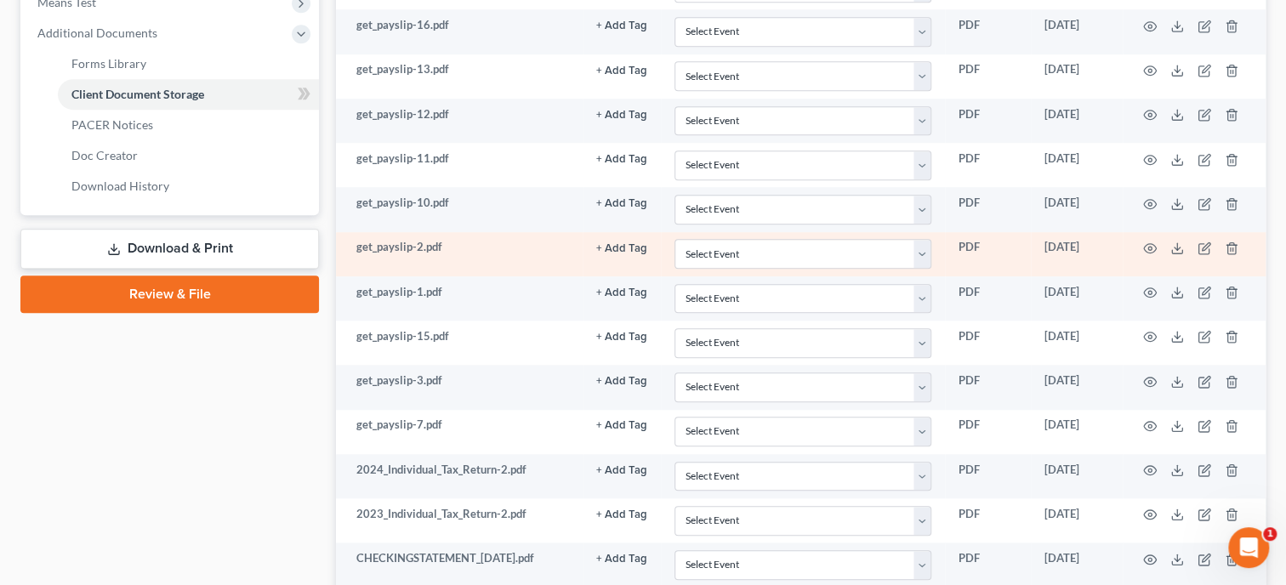
scroll to position [10, 0]
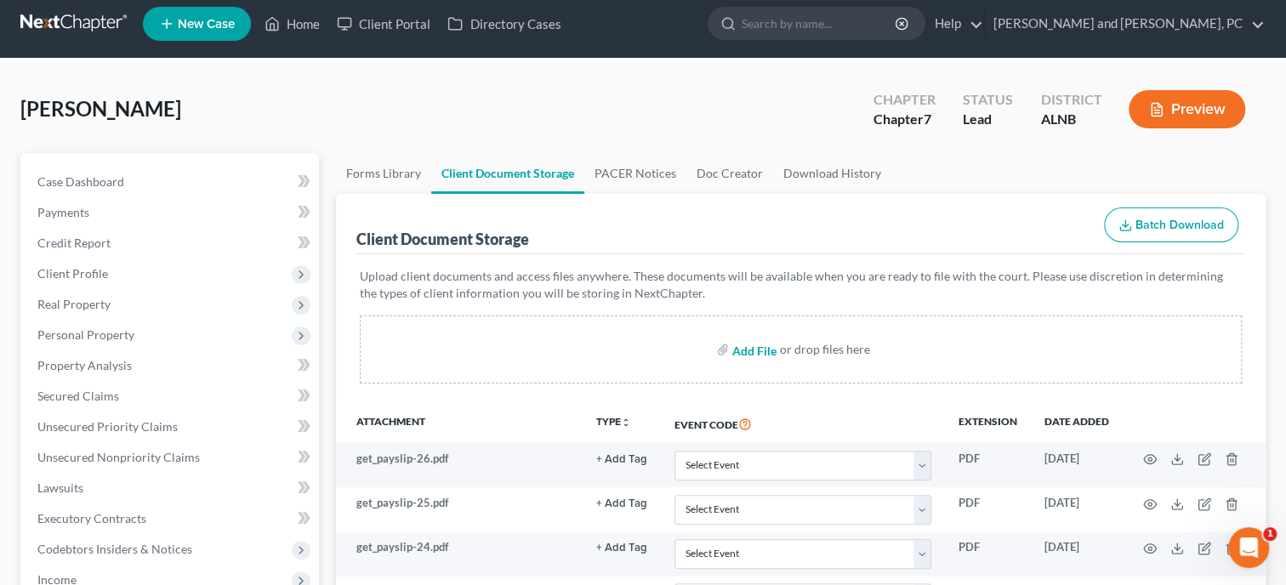
click at [746, 350] on input "file" at bounding box center [752, 349] width 41 height 31
type input "C:\fakepath\ccc.pdf"
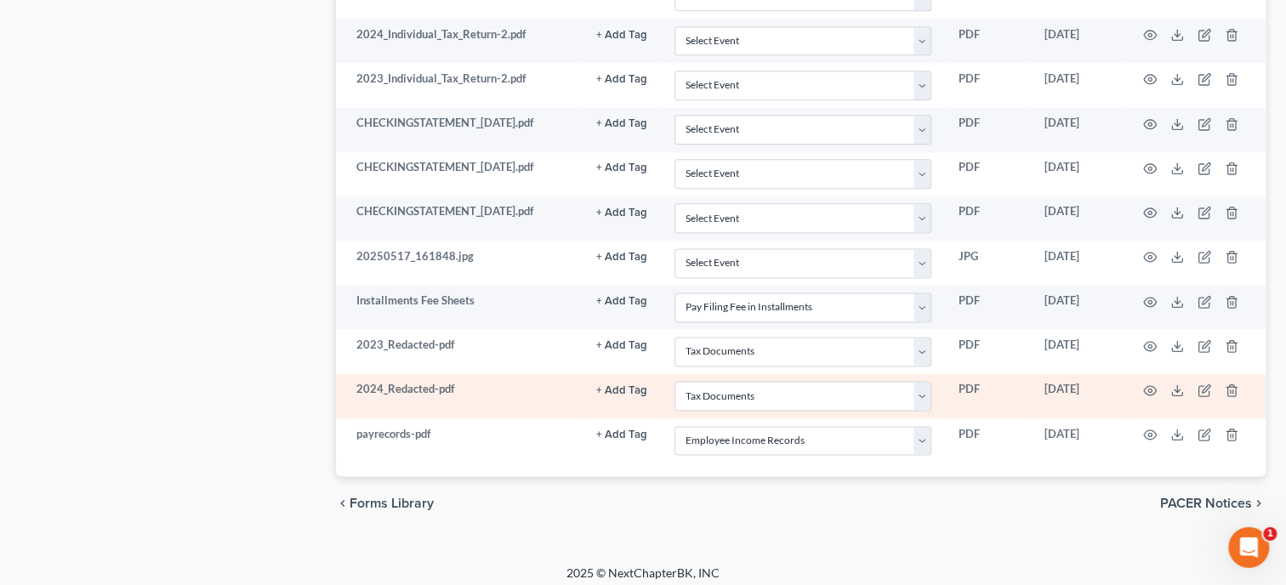
scroll to position [1147, 0]
select select "23"
select select "40"
select select "19"
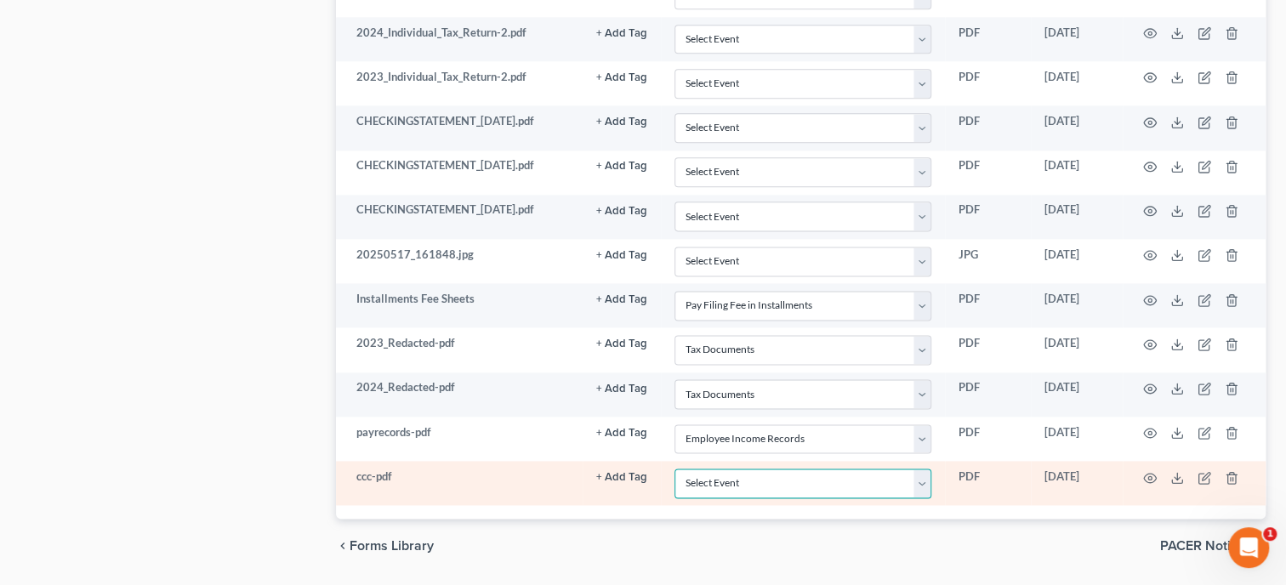
select select "5"
click option "Certificate of Credit Counseling" at bounding box center [0, 0] width 0 height 0
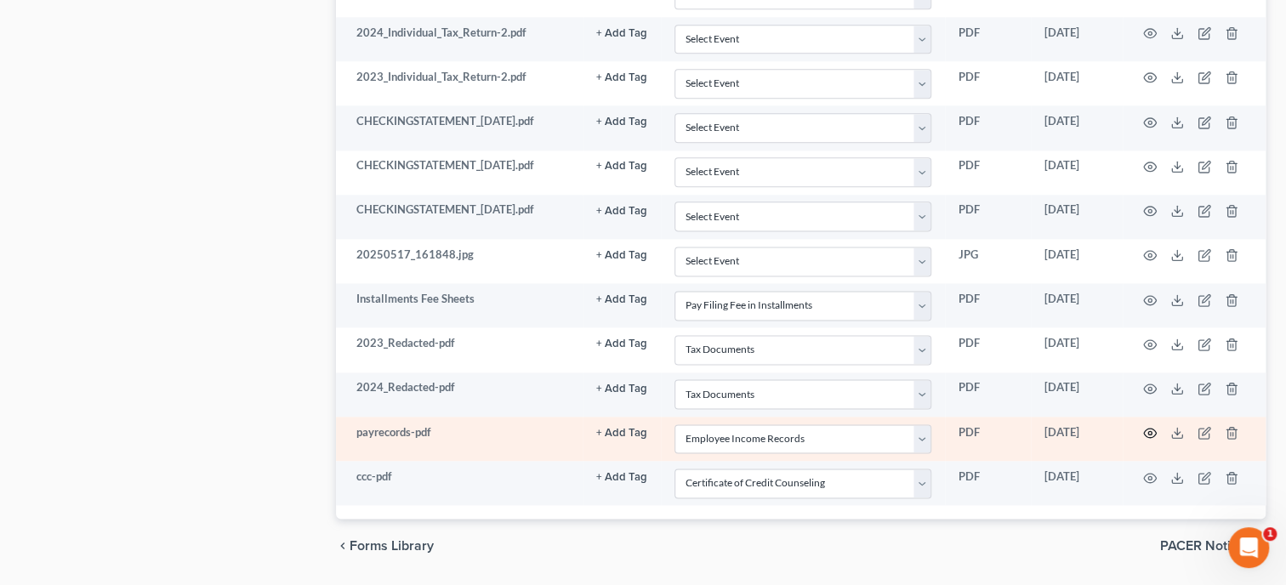
click at [1149, 429] on icon "button" at bounding box center [1150, 433] width 13 height 9
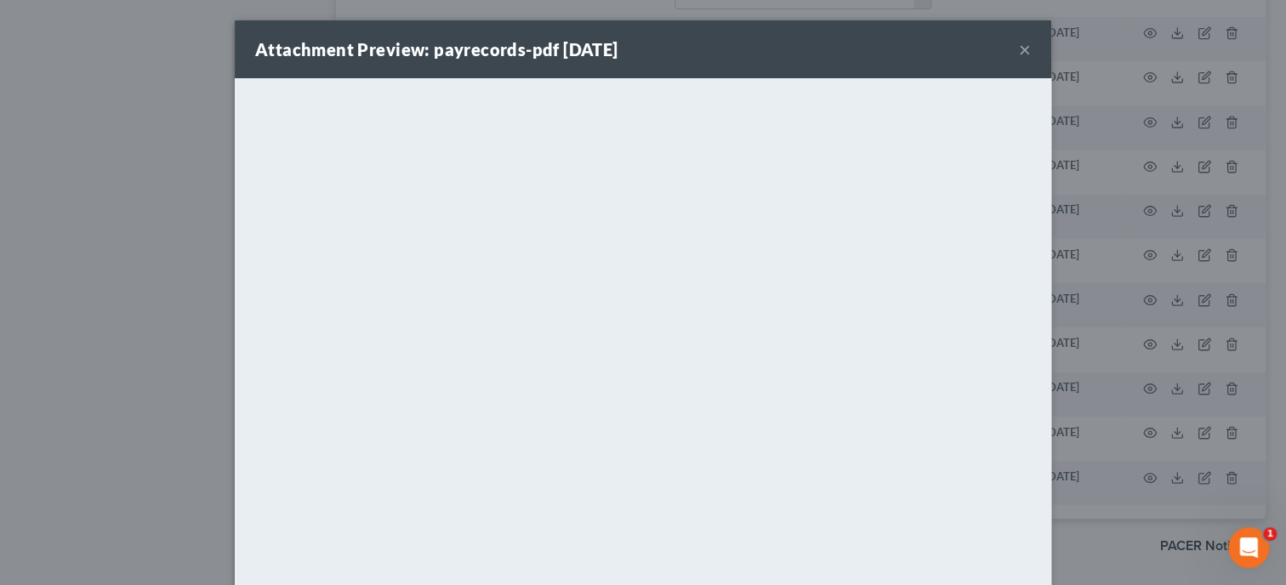
click at [1026, 60] on button "×" at bounding box center [1025, 49] width 12 height 20
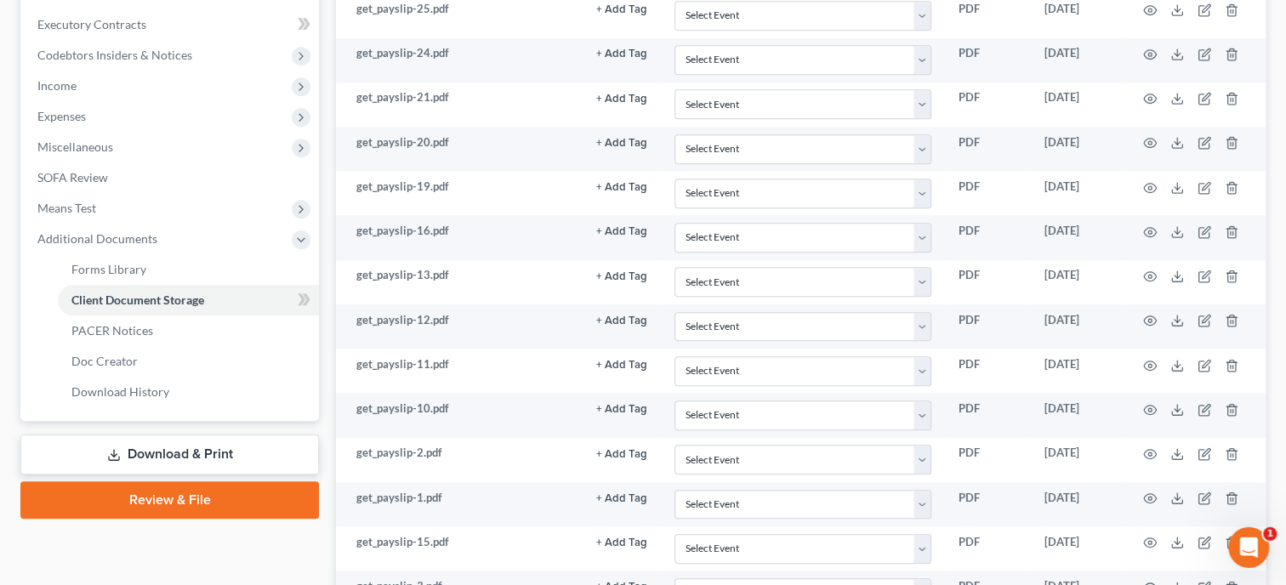
scroll to position [0, 0]
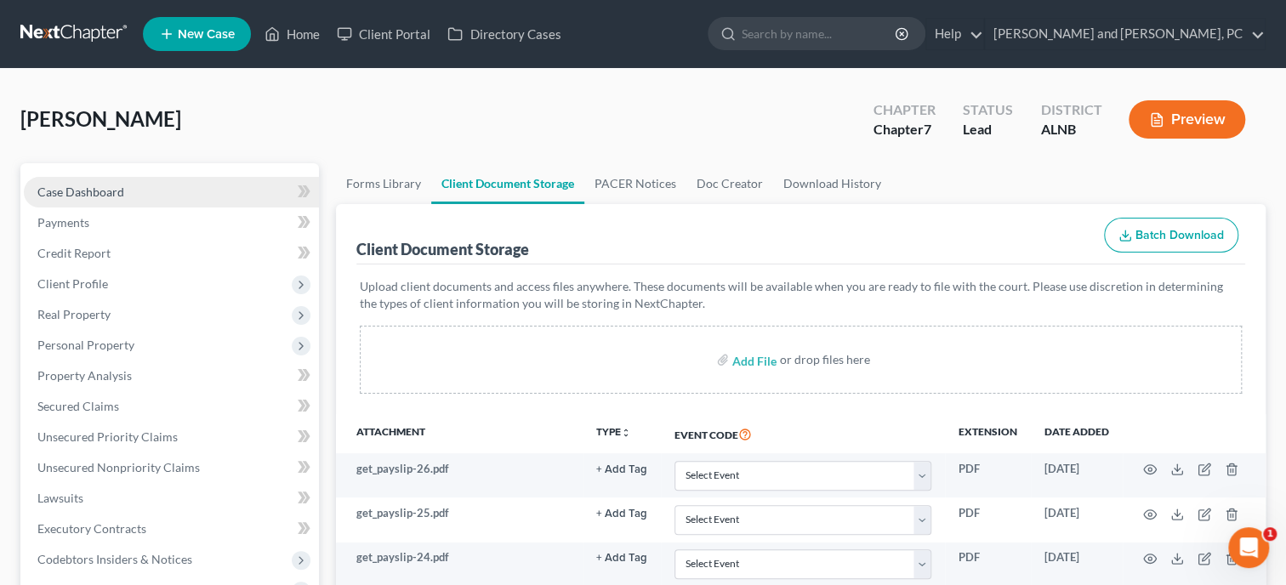
click at [100, 191] on span "Case Dashboard" at bounding box center [80, 191] width 87 height 14
select select "10"
select select "0"
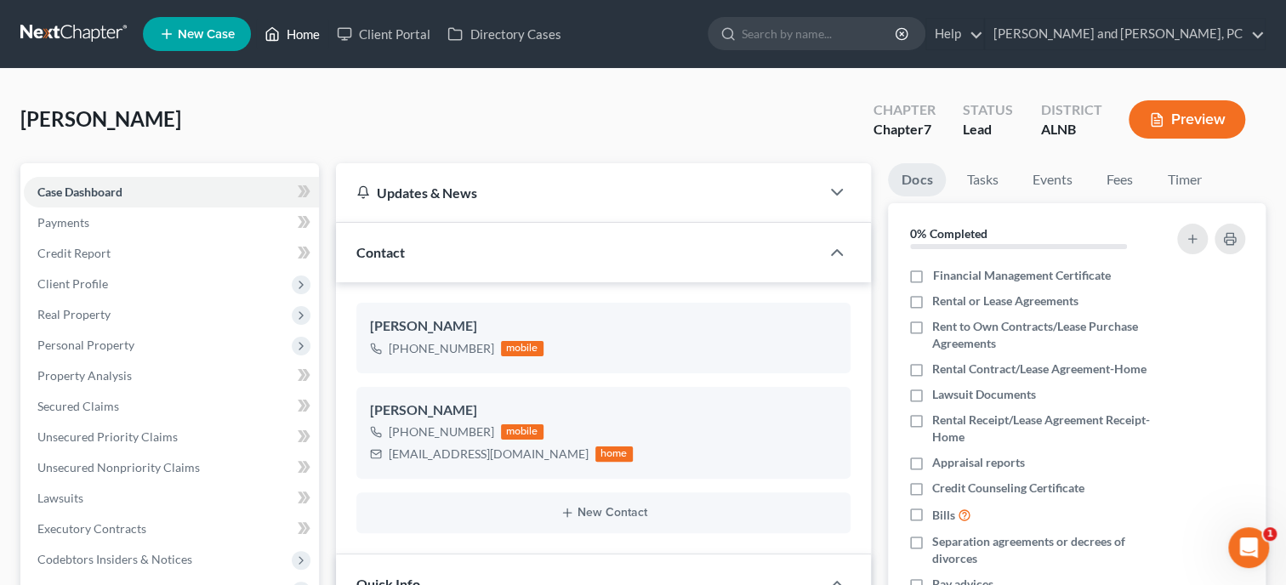
click at [293, 34] on link "Home" at bounding box center [292, 34] width 72 height 31
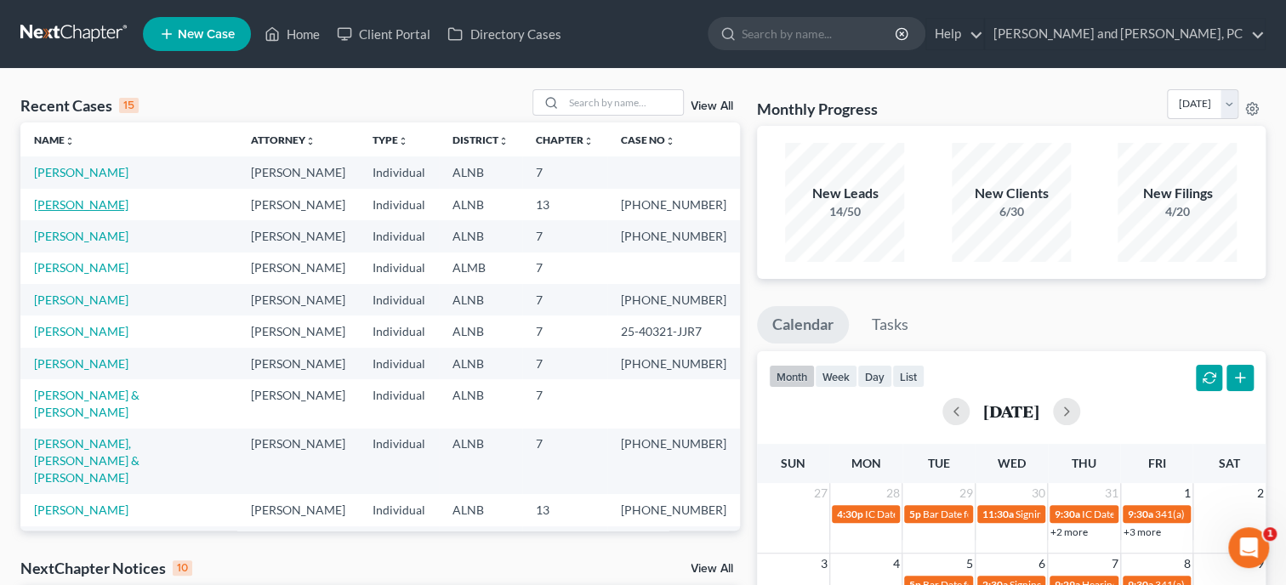
click at [94, 207] on link "[PERSON_NAME]" at bounding box center [81, 204] width 94 height 14
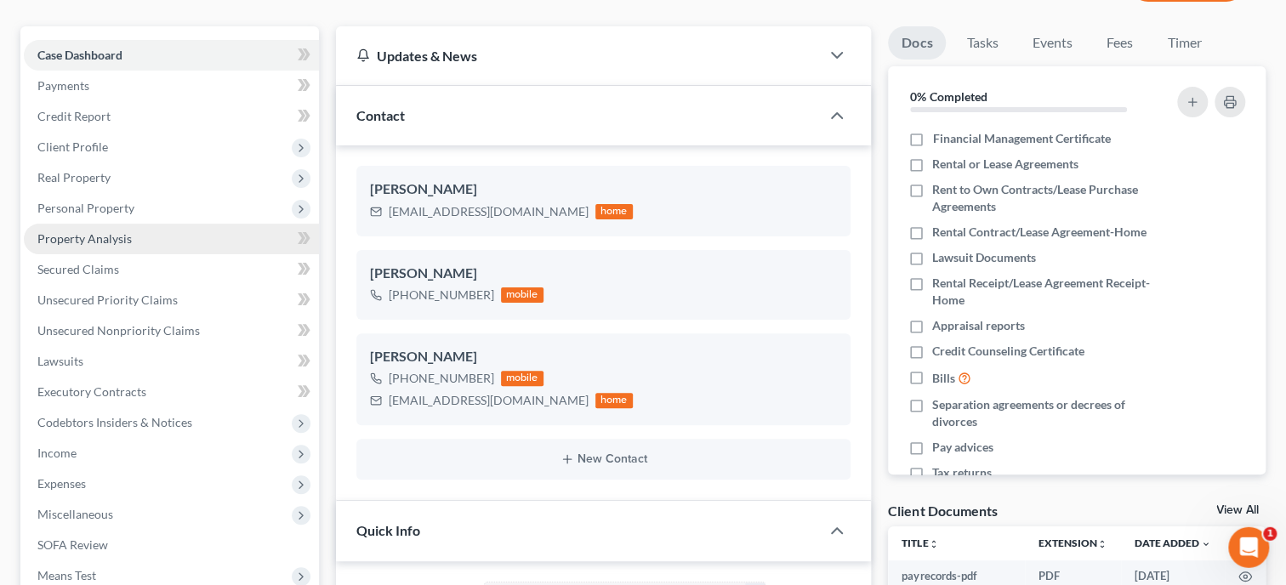
scroll to position [437, 0]
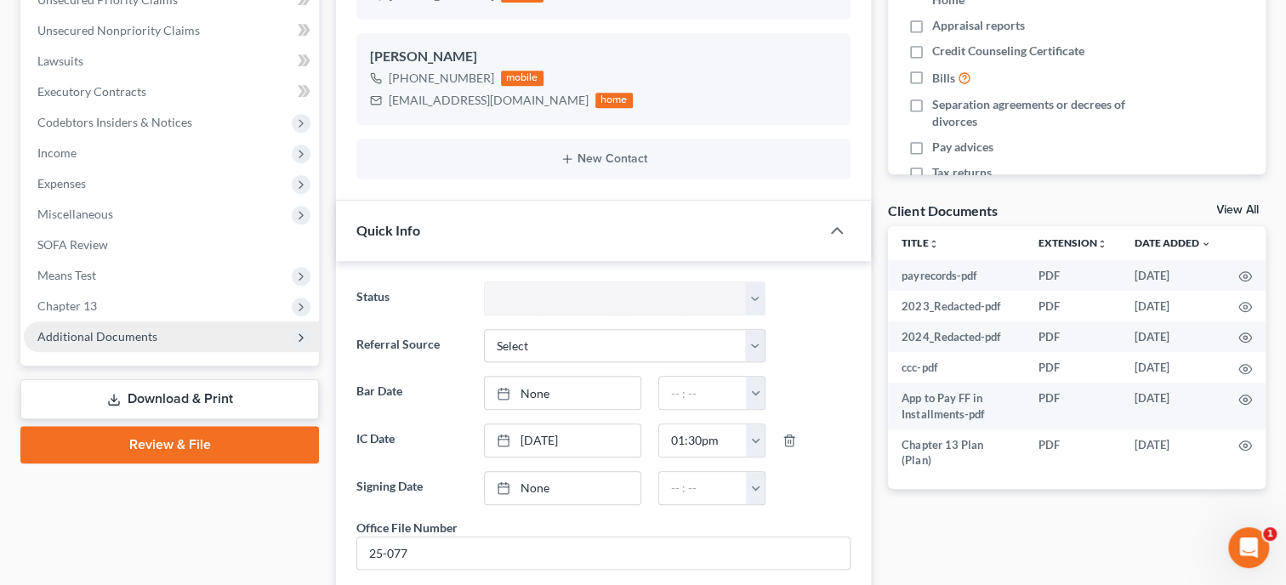
click at [117, 332] on span "Additional Documents" at bounding box center [97, 336] width 120 height 14
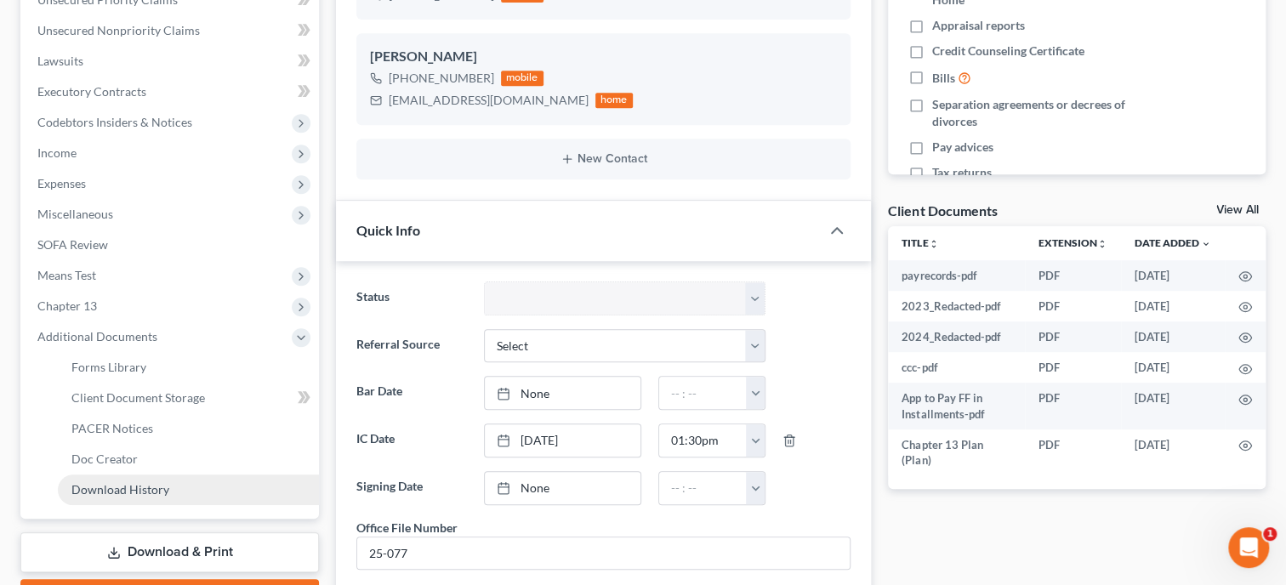
click at [132, 480] on link "Download History" at bounding box center [188, 489] width 261 height 31
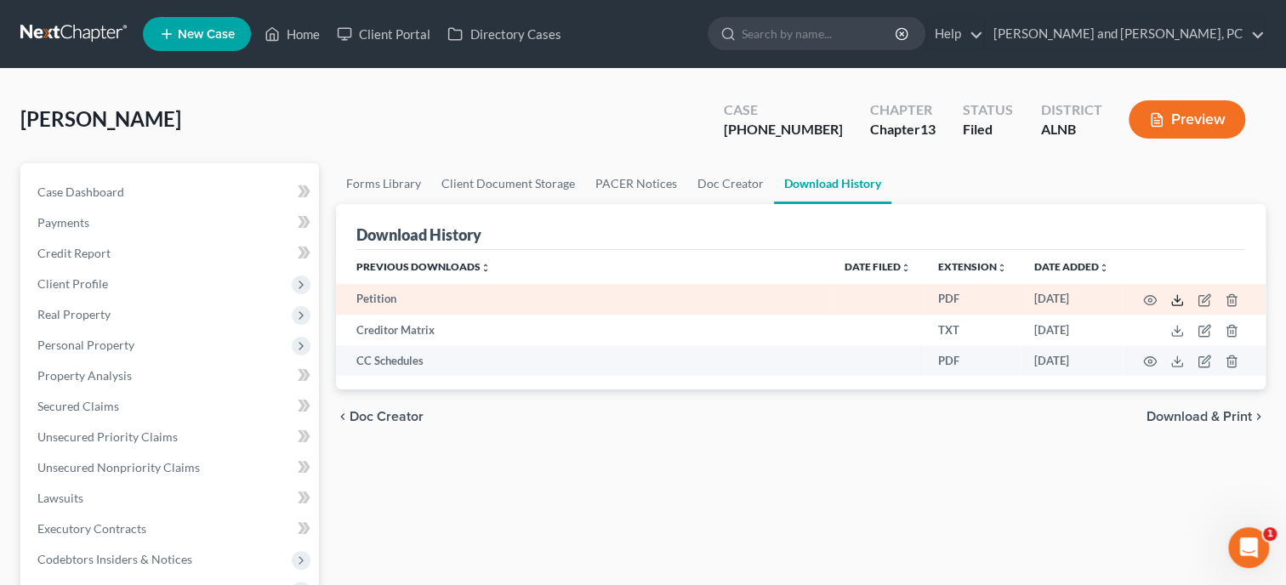
click at [1175, 301] on icon at bounding box center [1177, 300] width 14 height 14
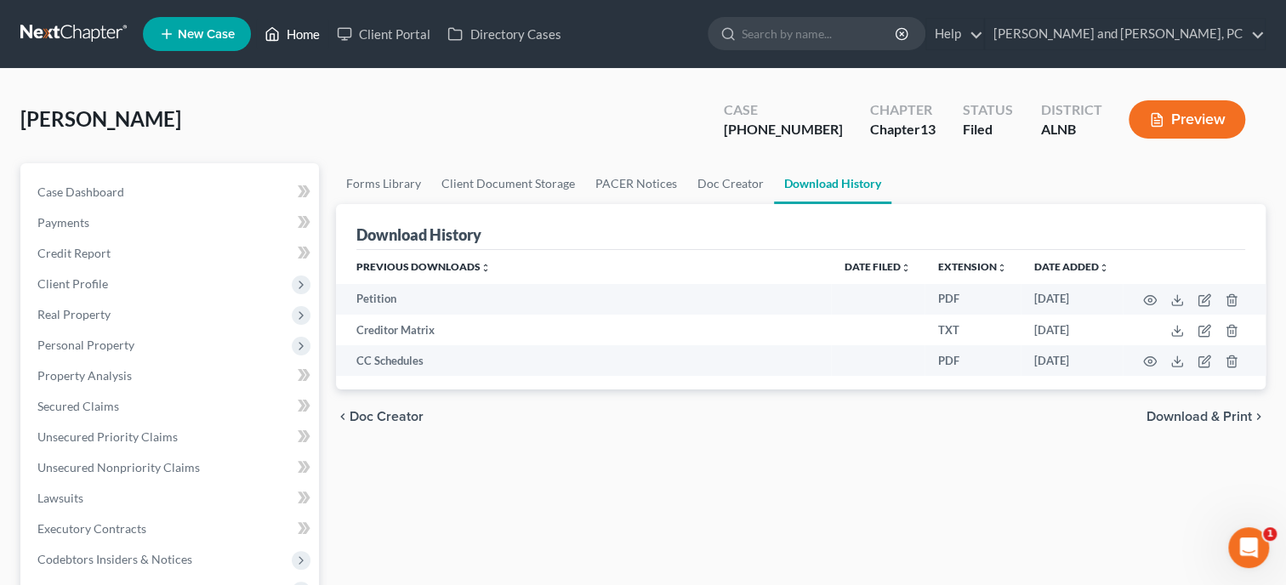
click at [292, 37] on link "Home" at bounding box center [292, 34] width 72 height 31
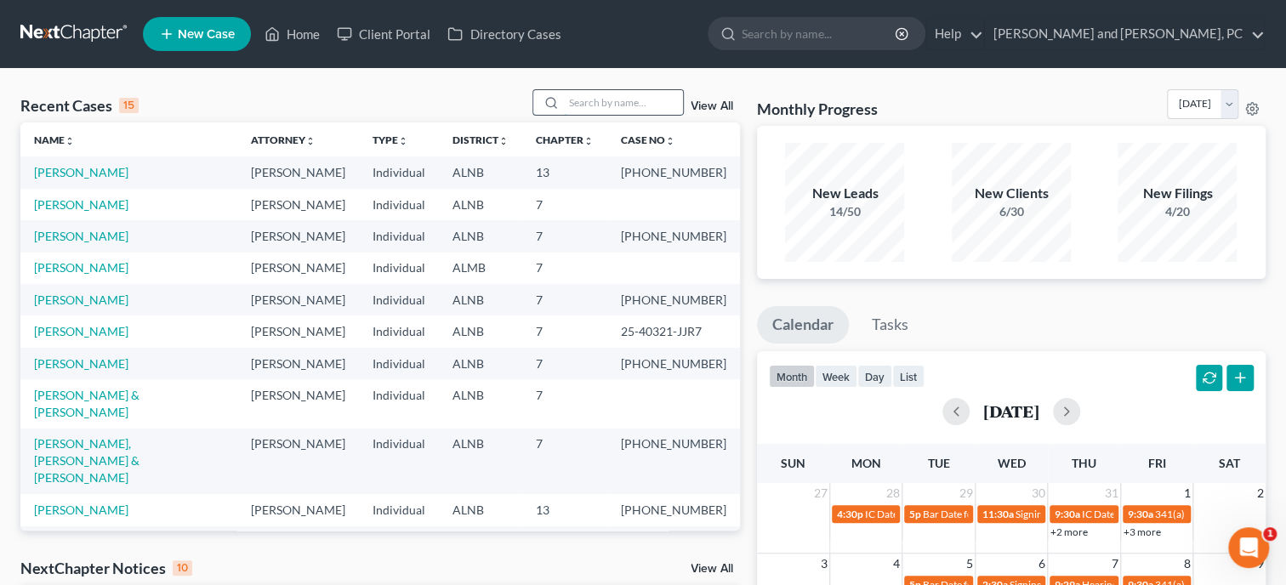
click at [564, 101] on input "search" at bounding box center [623, 102] width 119 height 25
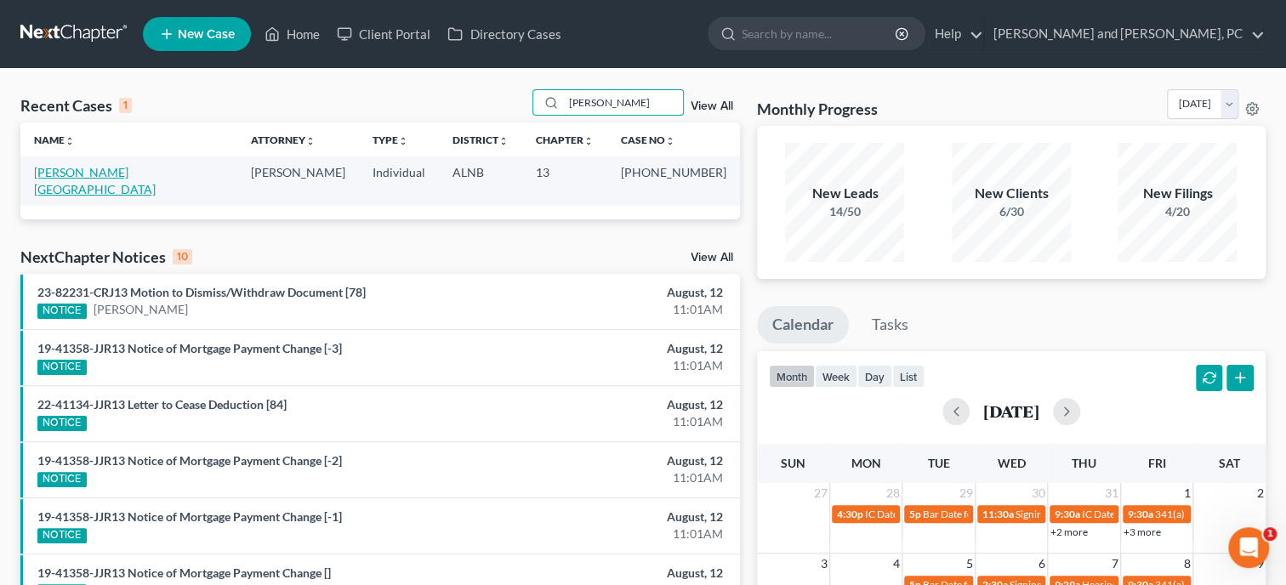
type input "[PERSON_NAME]"
click at [99, 173] on link "[PERSON_NAME][GEOGRAPHIC_DATA]" at bounding box center [95, 180] width 122 height 31
select select "6"
select select "1"
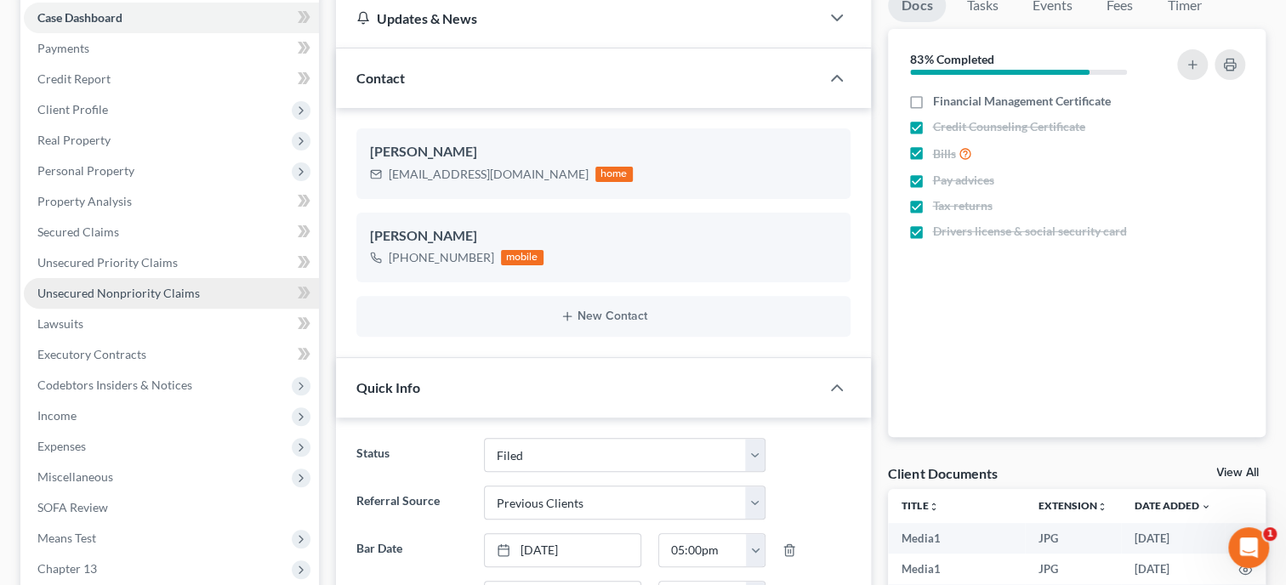
scroll to position [6164, 0]
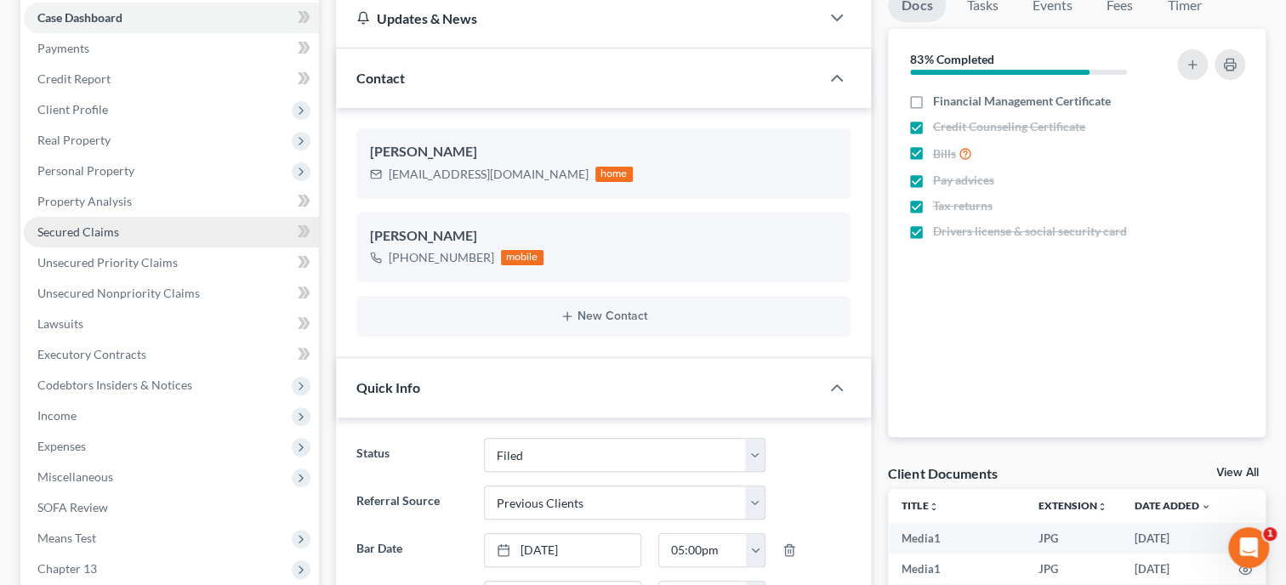
click at [82, 236] on span "Secured Claims" at bounding box center [78, 231] width 82 height 14
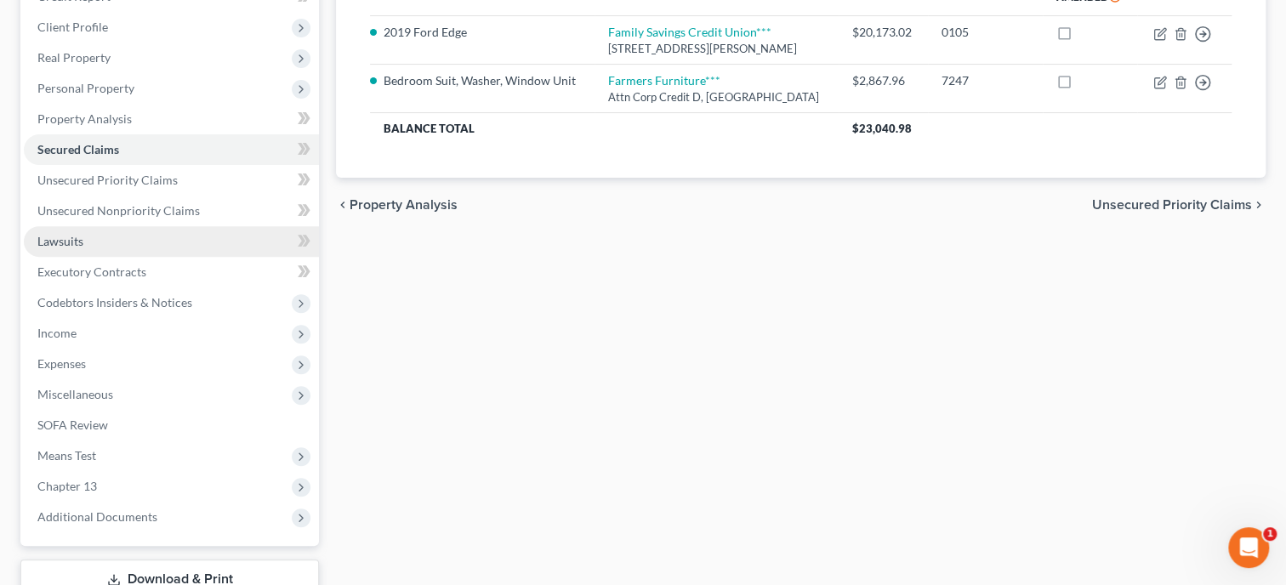
scroll to position [262, 0]
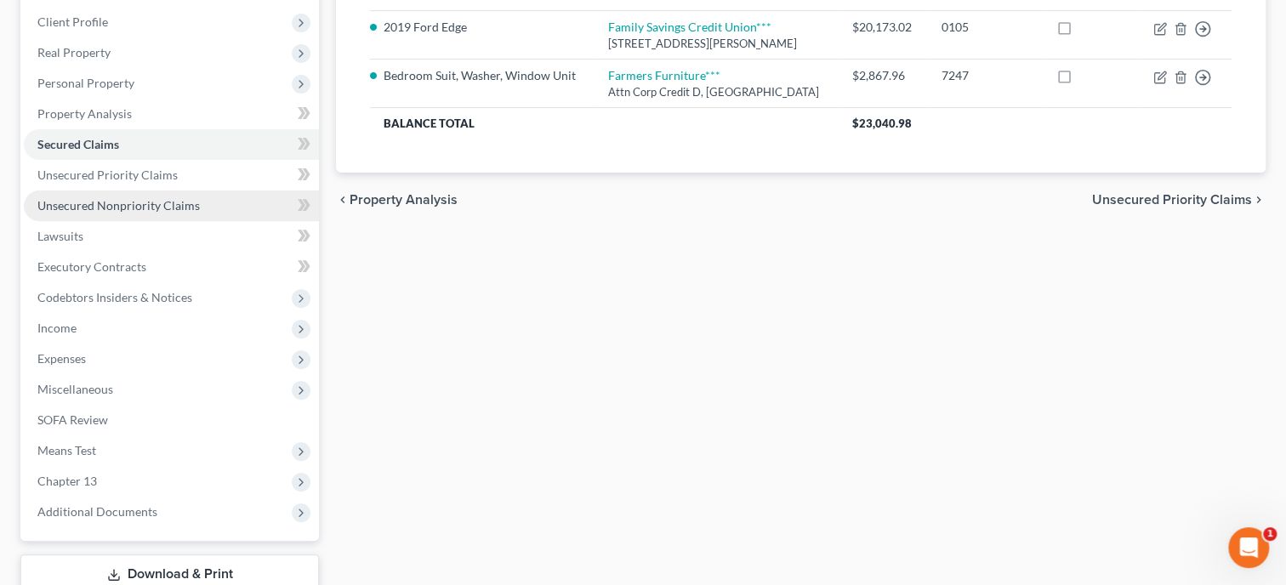
click at [88, 215] on link "Unsecured Nonpriority Claims" at bounding box center [171, 205] width 295 height 31
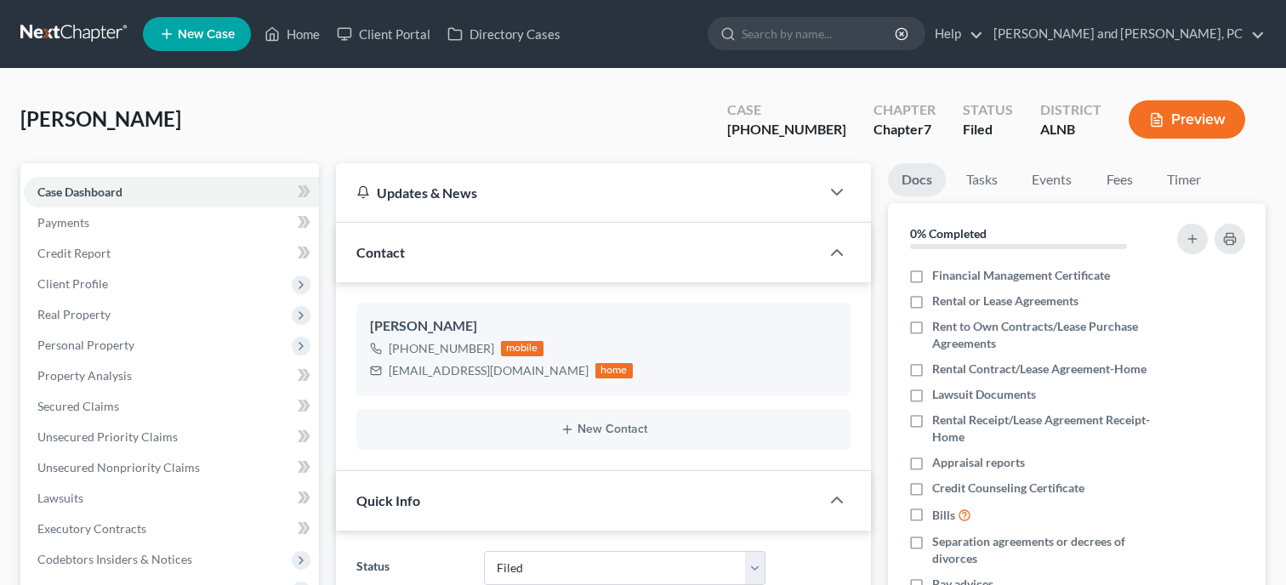
select select "6"
select select "0"
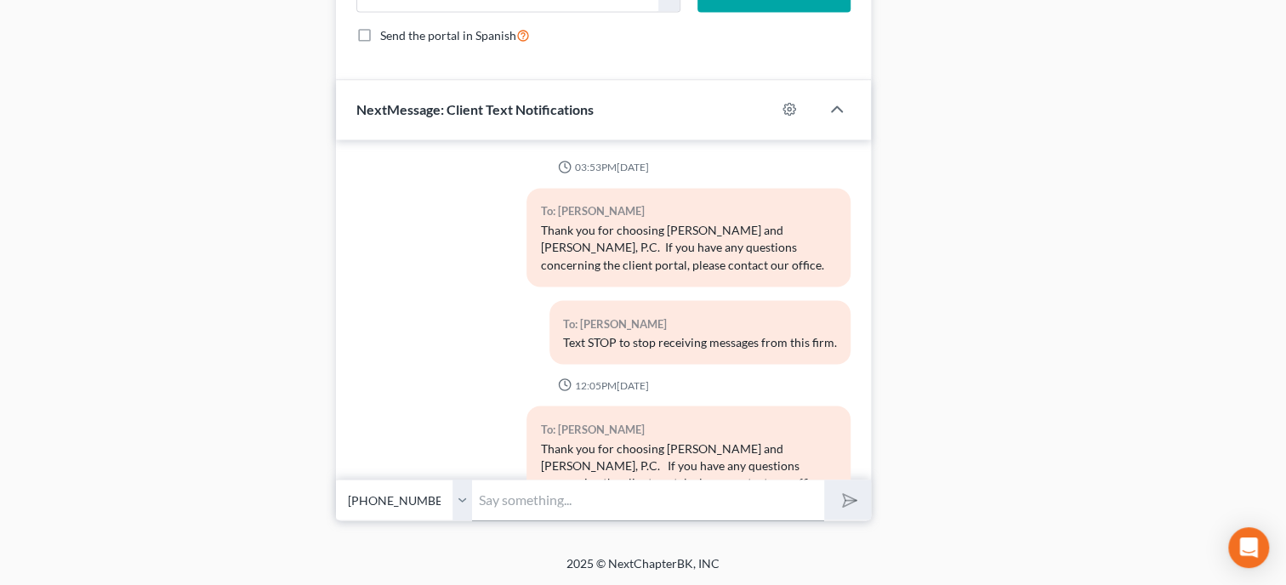
scroll to position [6286, 0]
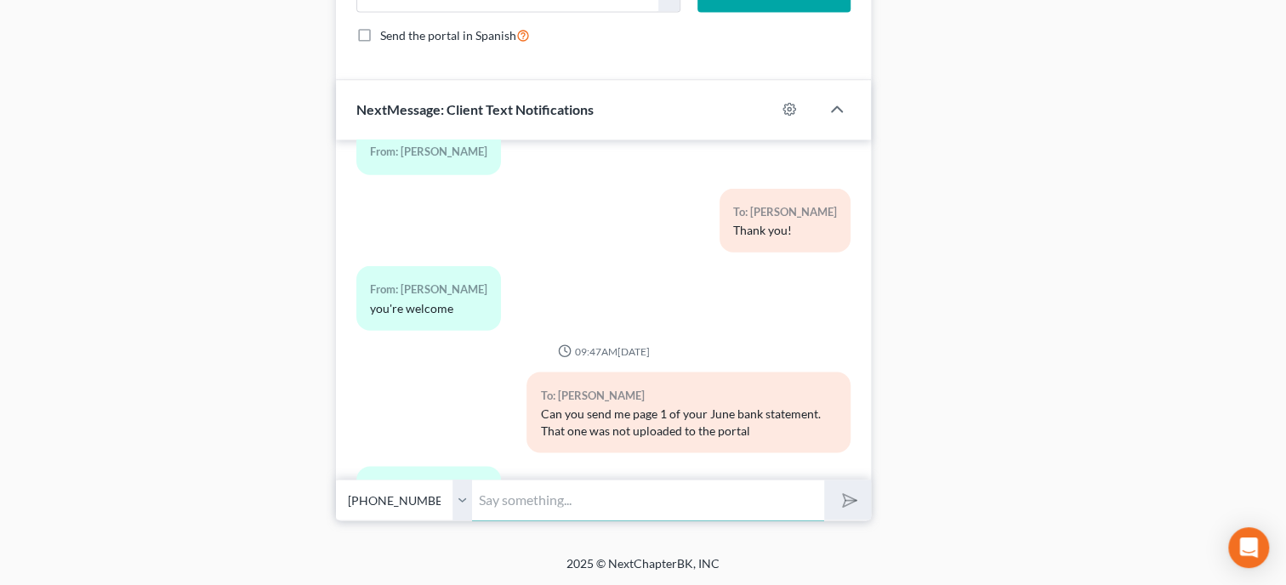
click at [582, 486] on input "text" at bounding box center [648, 500] width 352 height 42
type input "Thank you!"
click at [824, 480] on button "submit" at bounding box center [847, 500] width 47 height 40
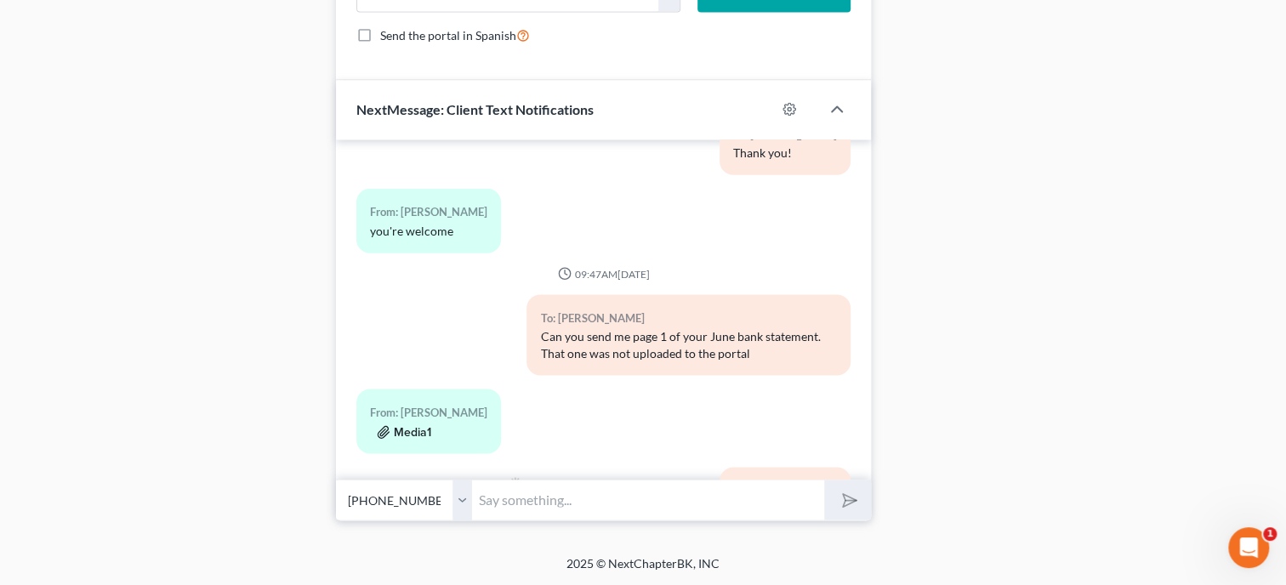
click at [418, 425] on button "Media1" at bounding box center [404, 432] width 54 height 14
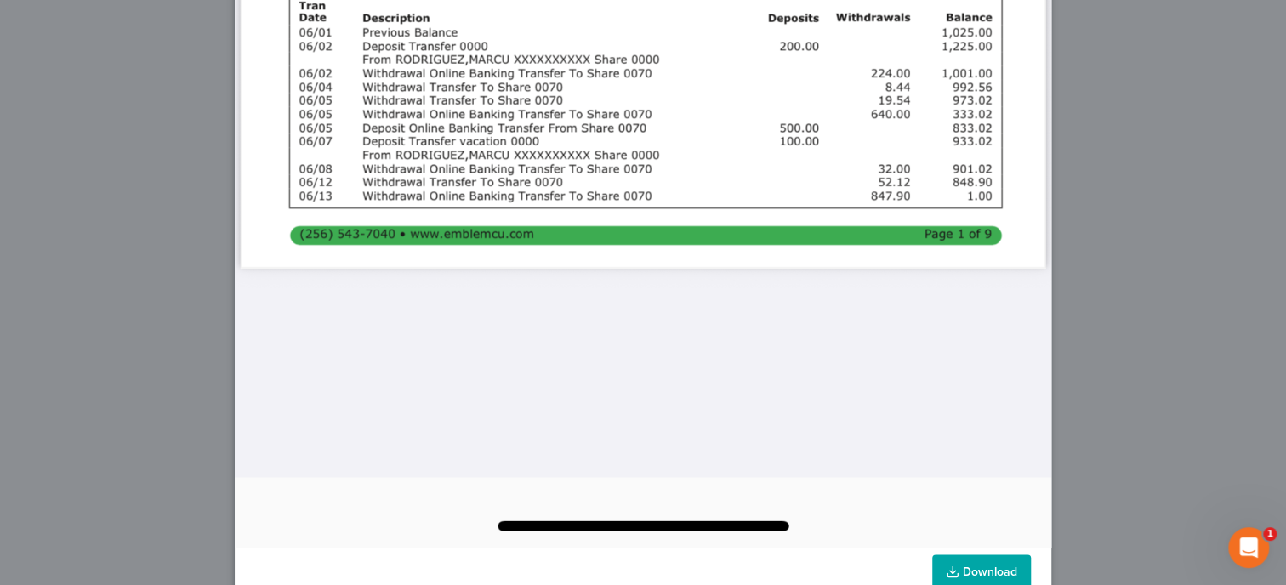
scroll to position [1358, 0]
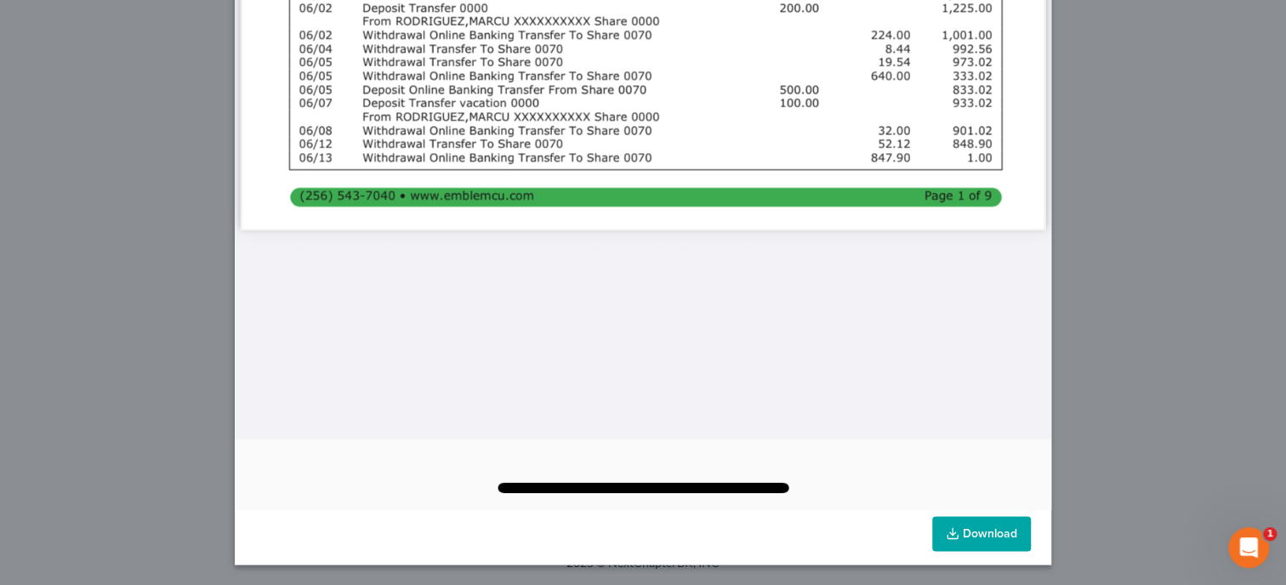
click at [993, 534] on link "Download" at bounding box center [981, 534] width 99 height 36
